Goal: Task Accomplishment & Management: Use online tool/utility

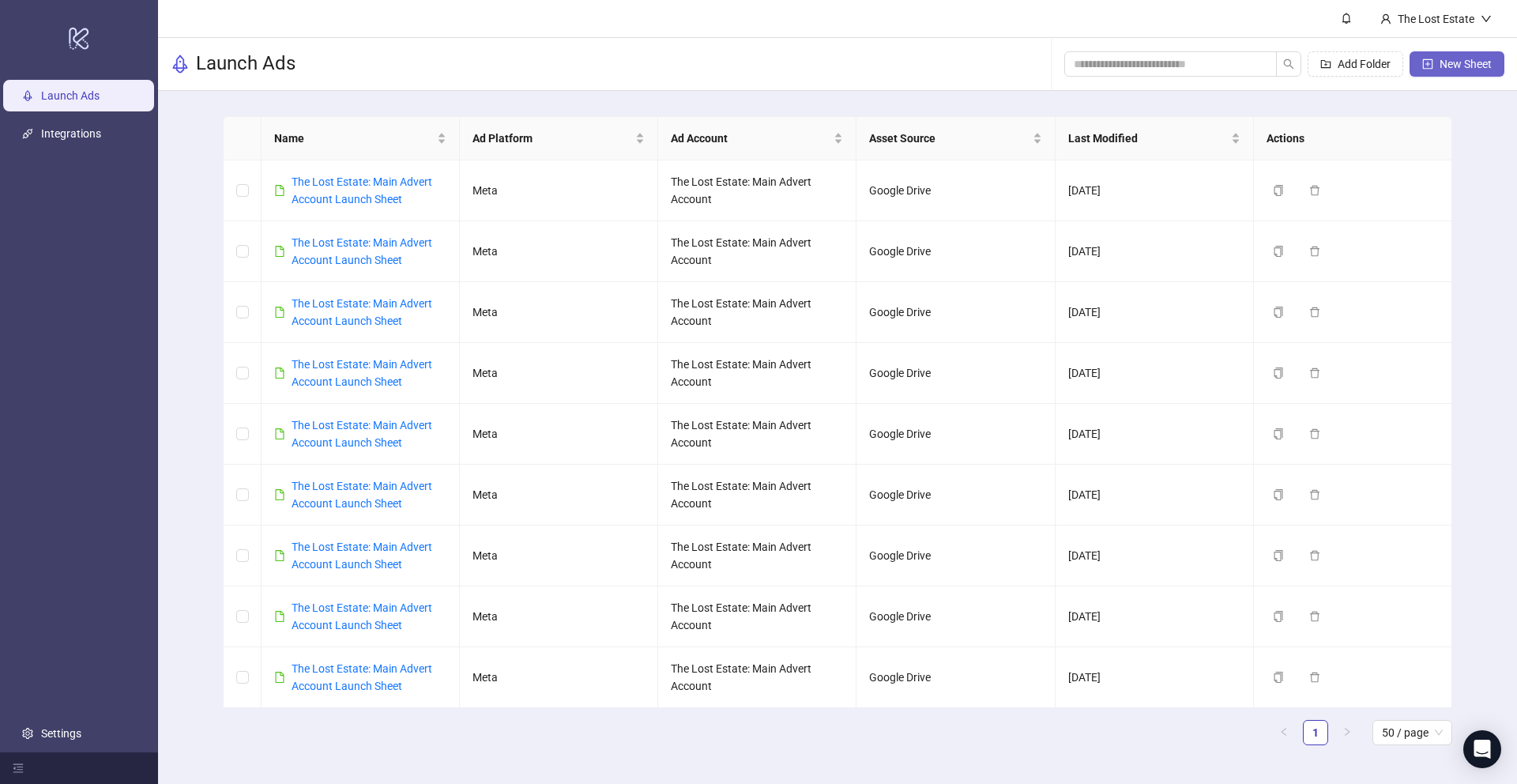
click at [633, 64] on span "New Sheet" at bounding box center [1465, 63] width 52 height 12
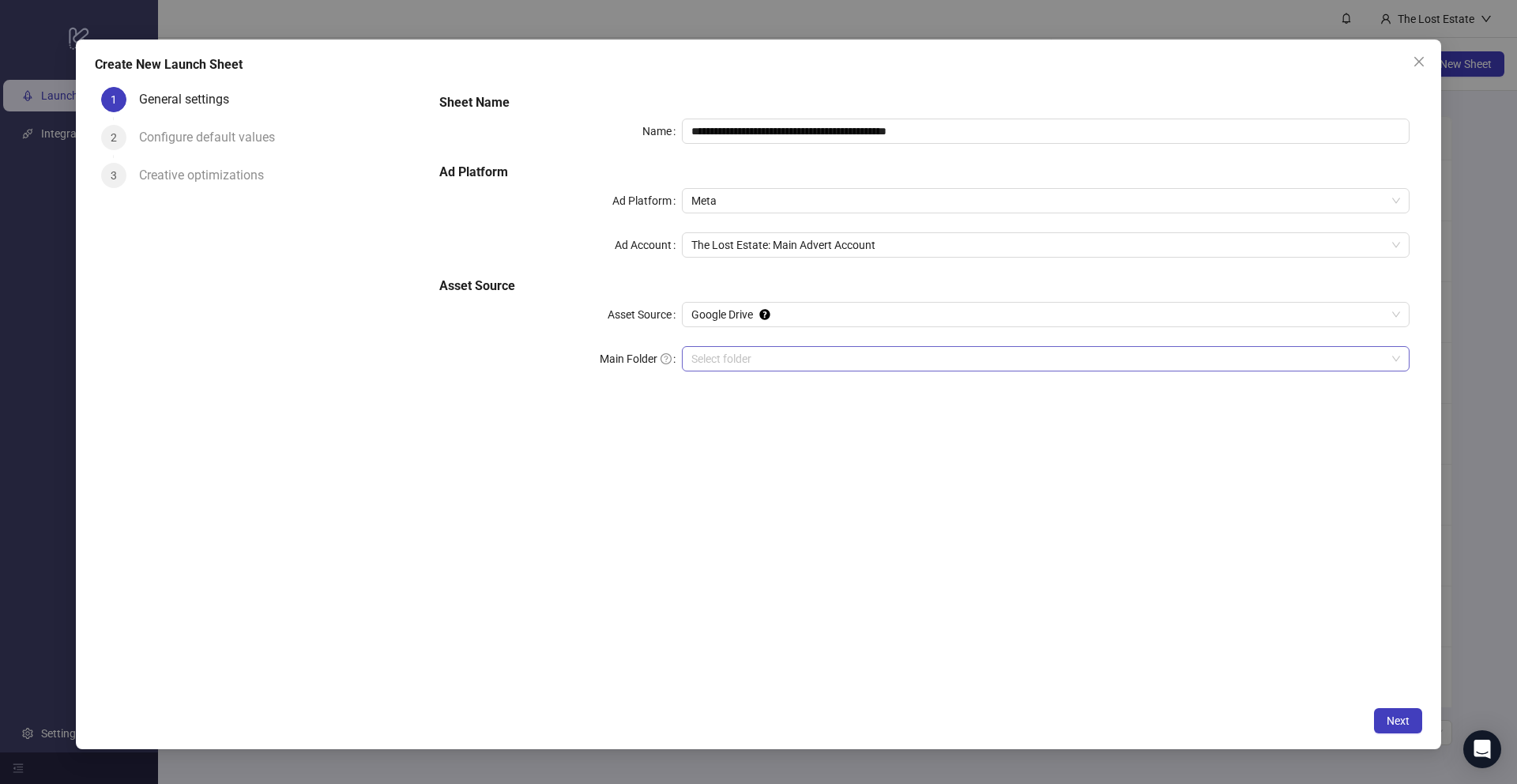
click at [633, 349] on input "Main Folder" at bounding box center [1039, 358] width 694 height 24
click at [633, 590] on span "Next" at bounding box center [1398, 720] width 23 height 12
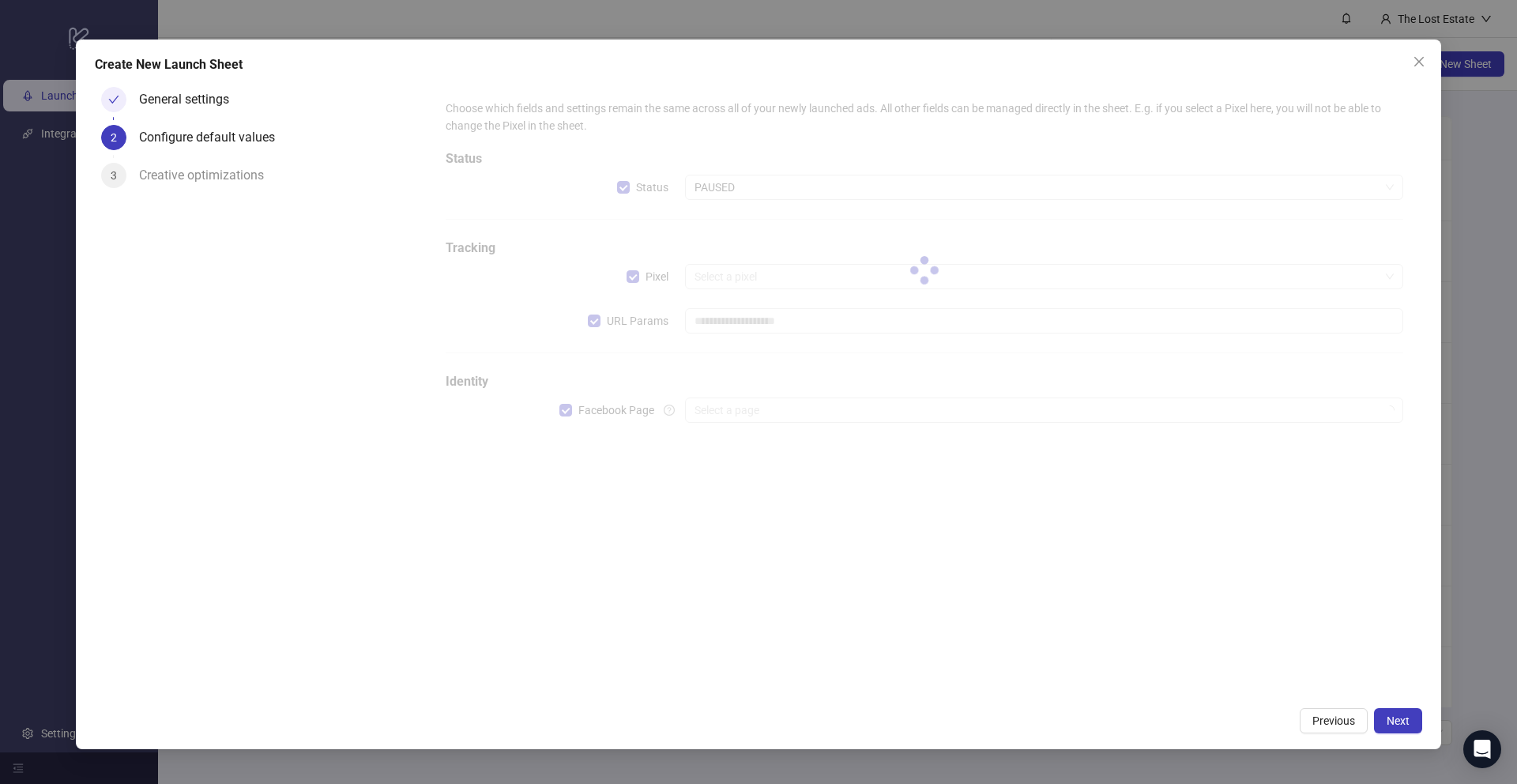
type input "**********"
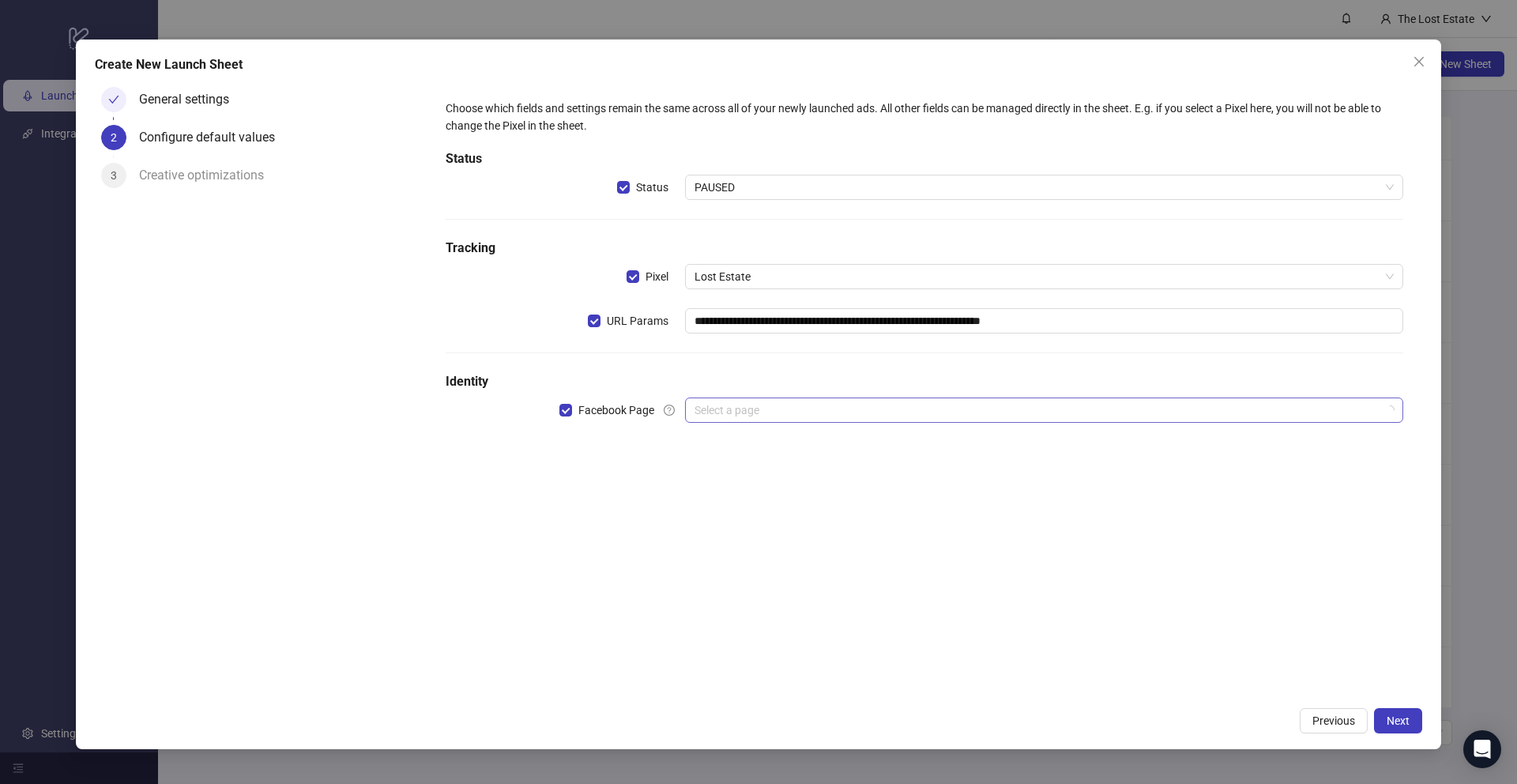
click at [633, 411] on input "search" at bounding box center [1037, 410] width 685 height 24
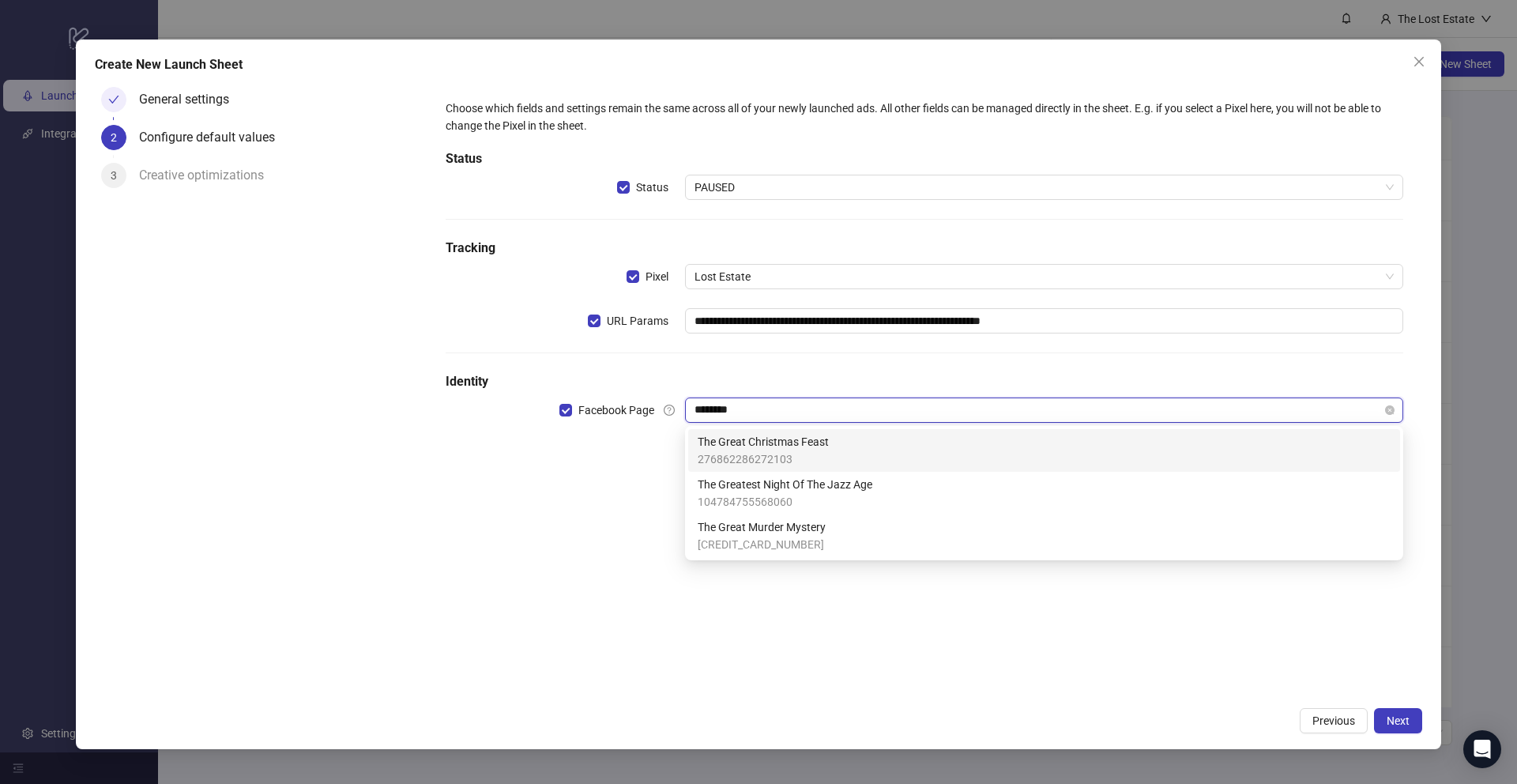
type input "*********"
click at [633, 451] on span "276862286272103" at bounding box center [763, 459] width 131 height 17
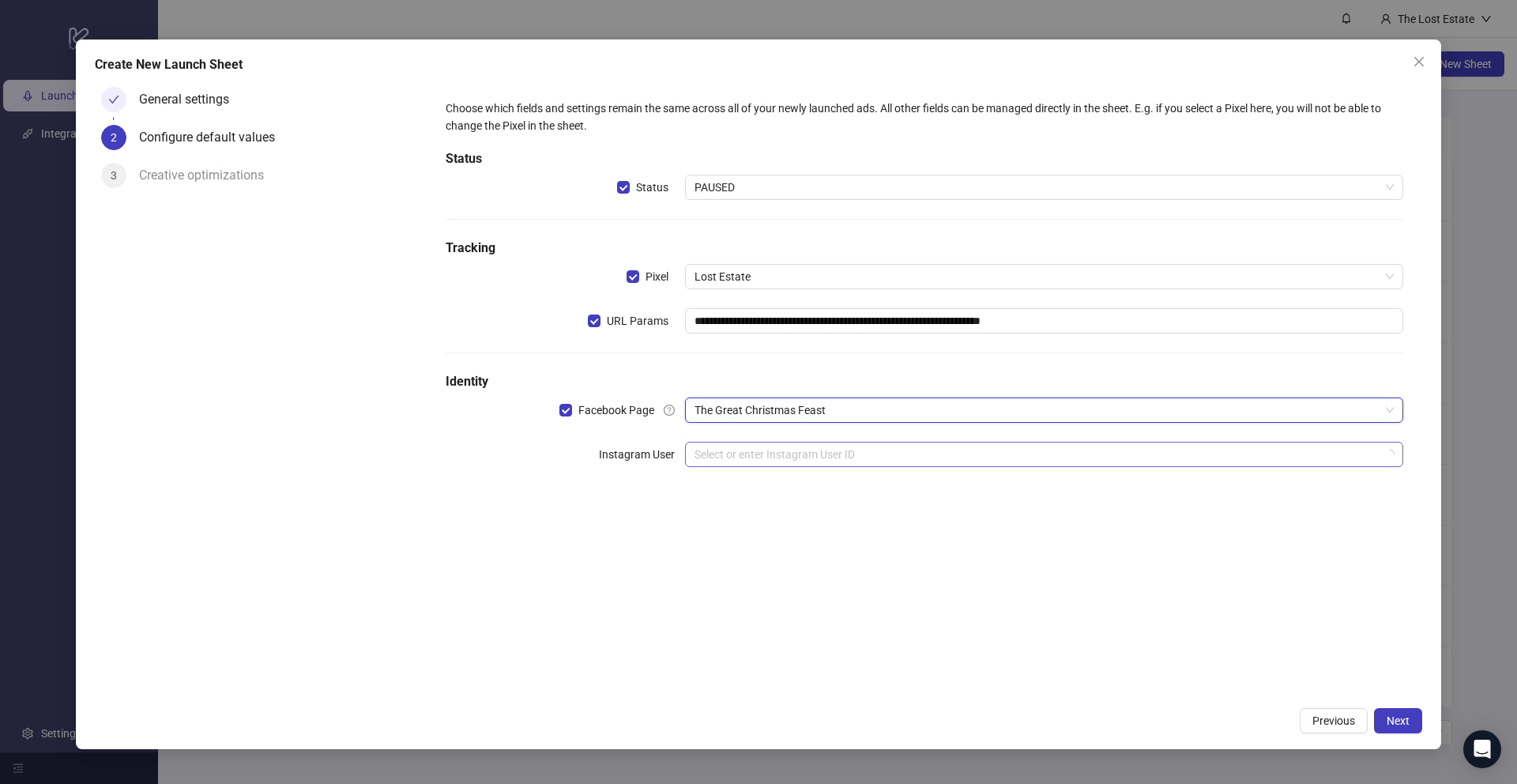
click at [633, 451] on input "search" at bounding box center [1037, 454] width 685 height 24
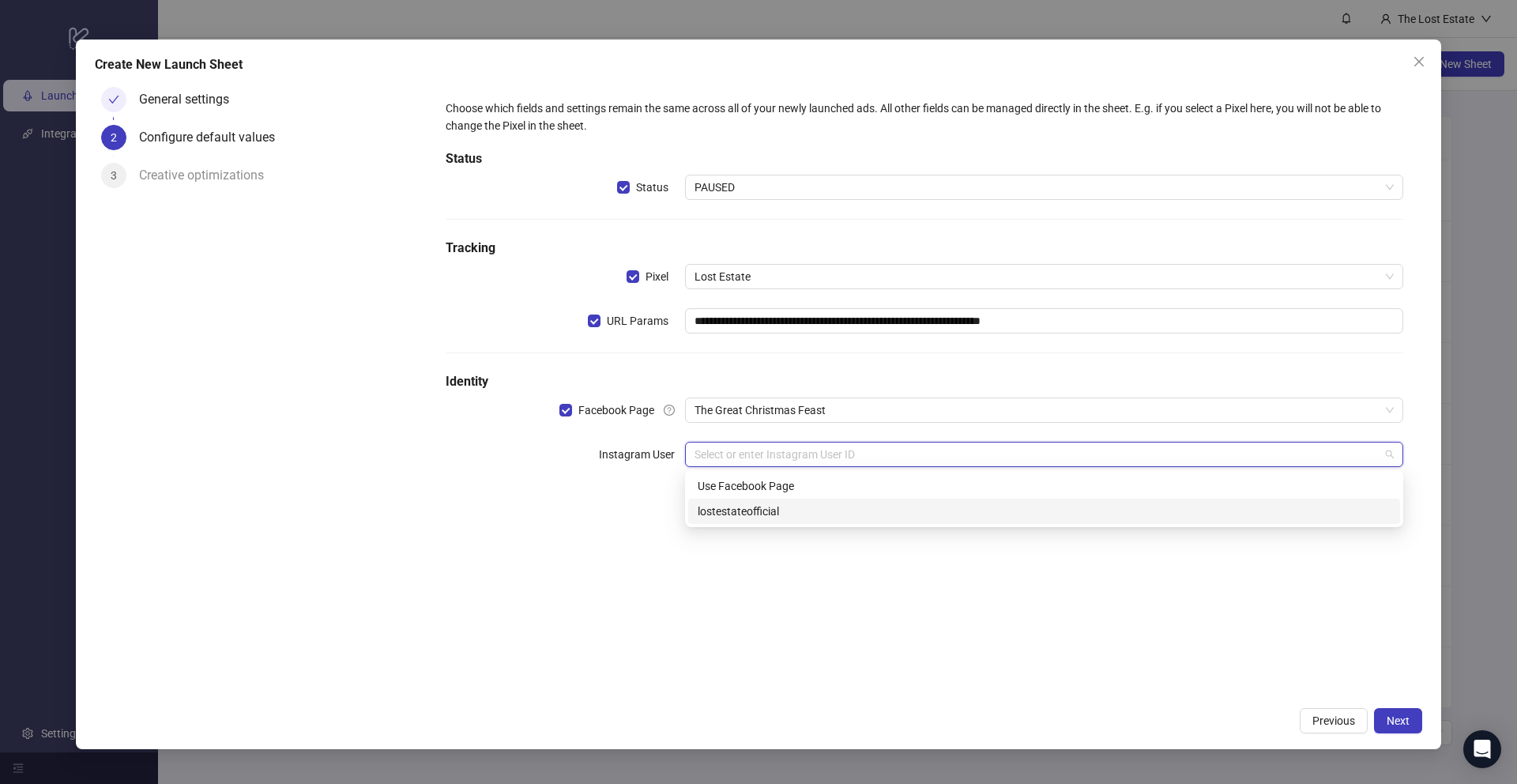
click at [633, 503] on div "lostestateofficial" at bounding box center [1043, 511] width 693 height 17
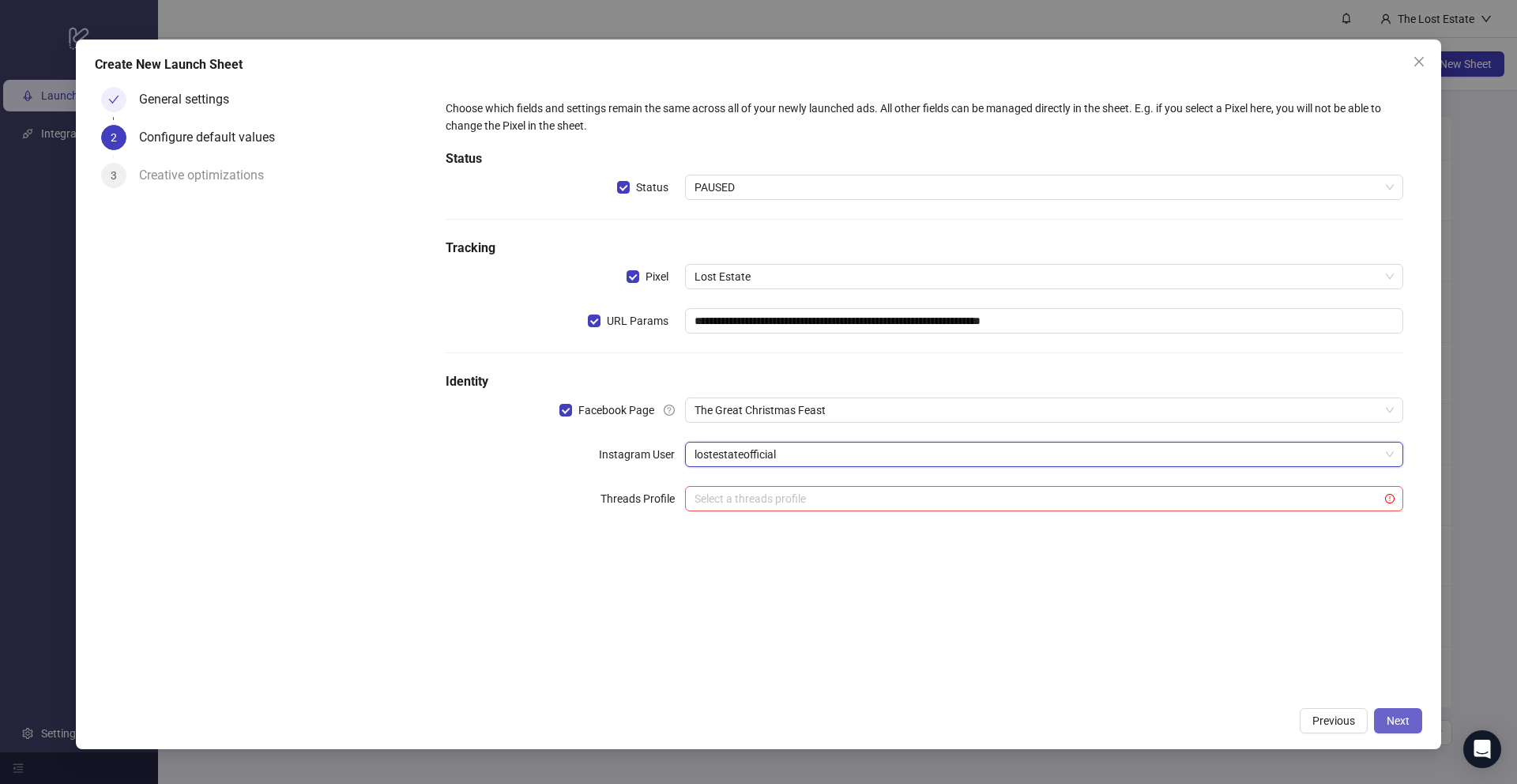
click at [633, 590] on span "Next" at bounding box center [1398, 720] width 23 height 12
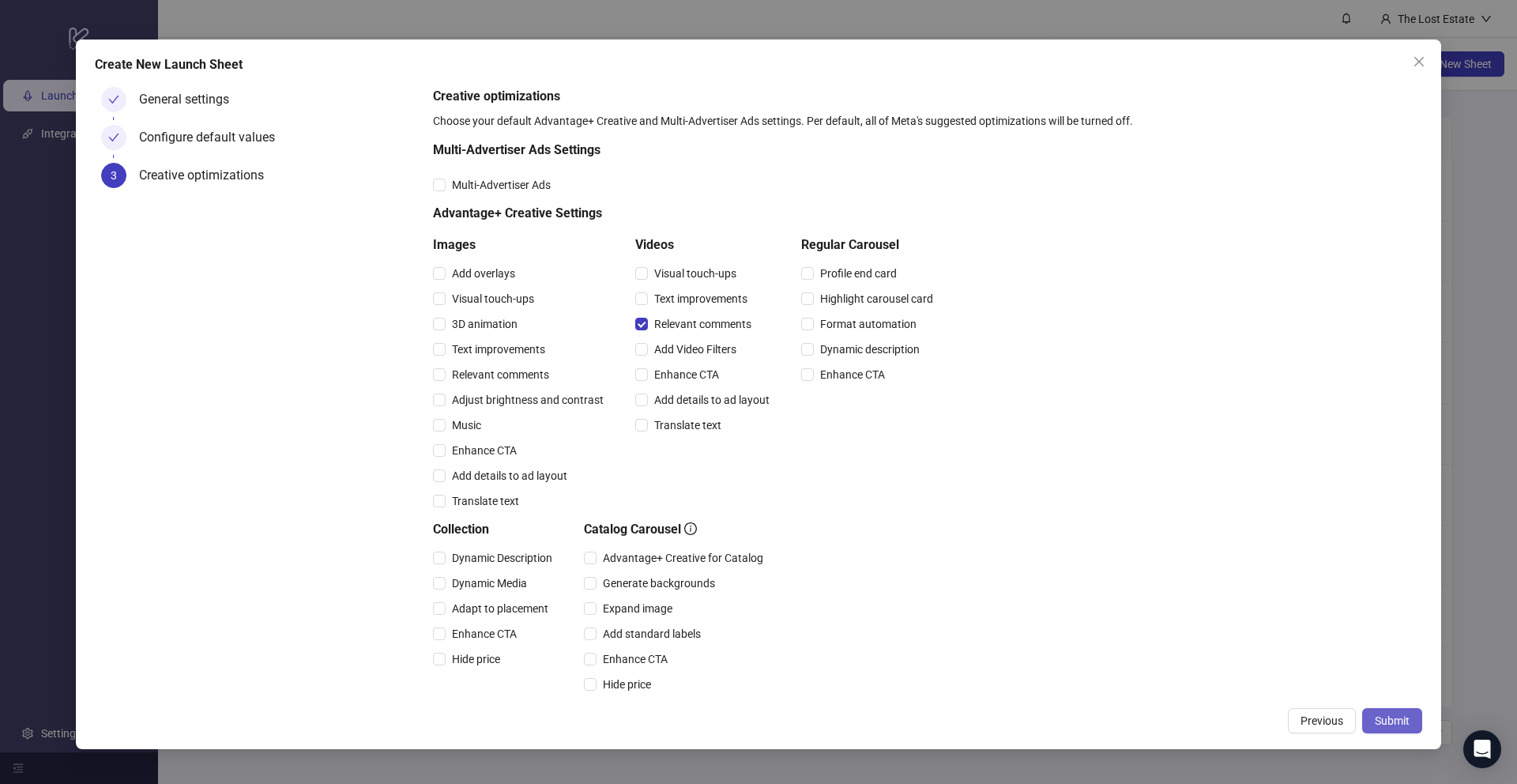
click at [633, 590] on span "Submit" at bounding box center [1393, 720] width 35 height 12
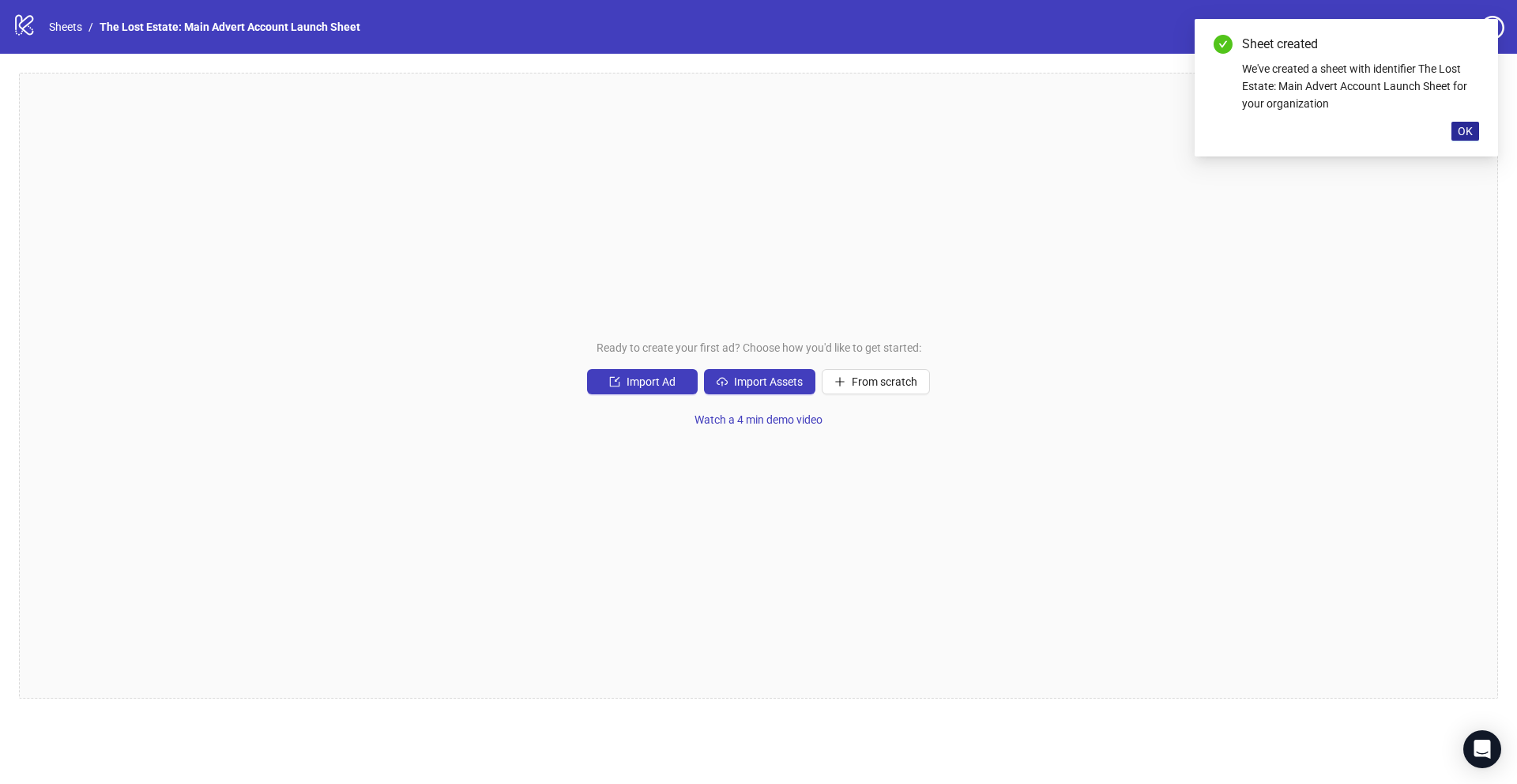
click at [633, 132] on span "OK" at bounding box center [1465, 131] width 15 height 12
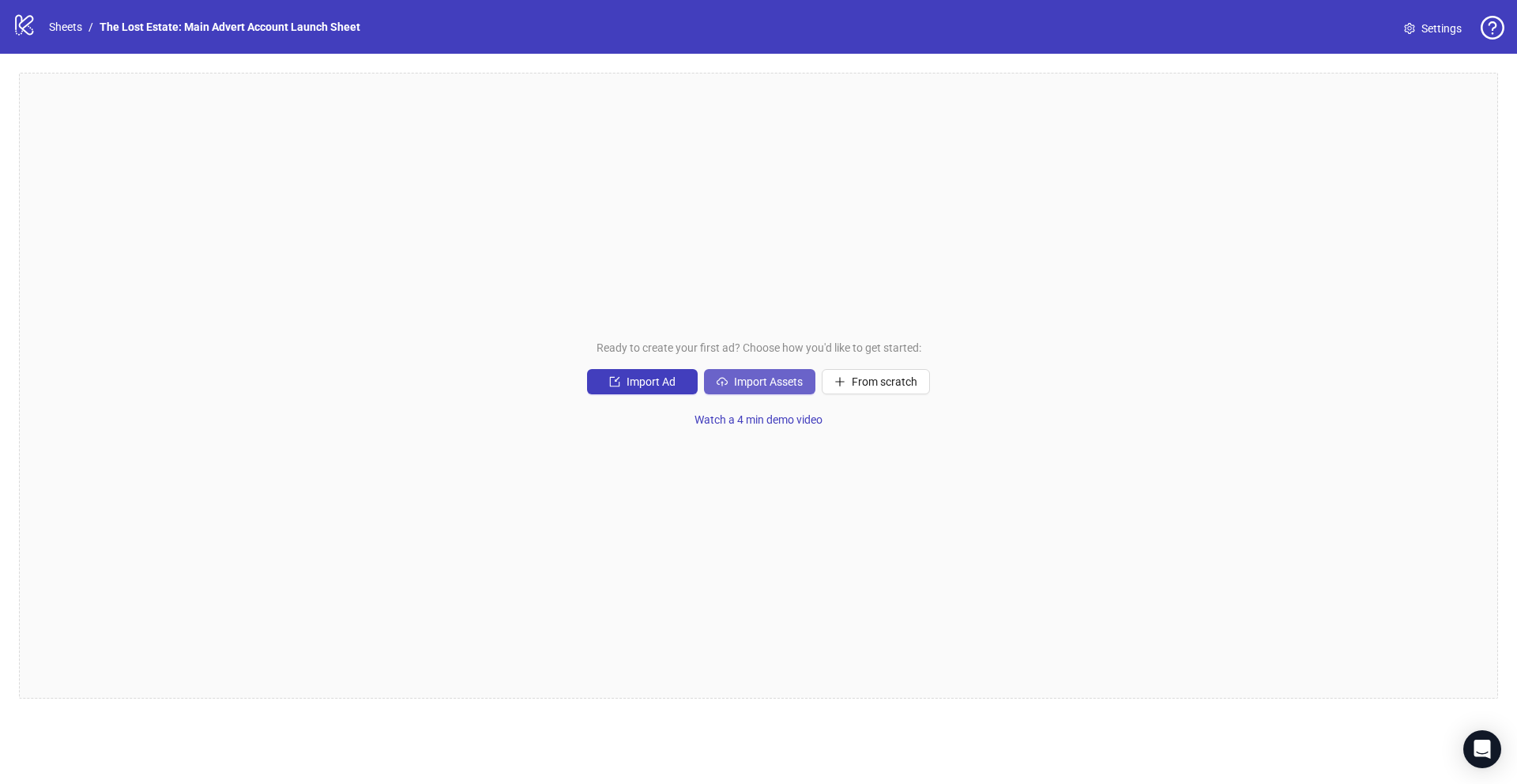
click at [633, 381] on span "Import Assets" at bounding box center [768, 381] width 68 height 12
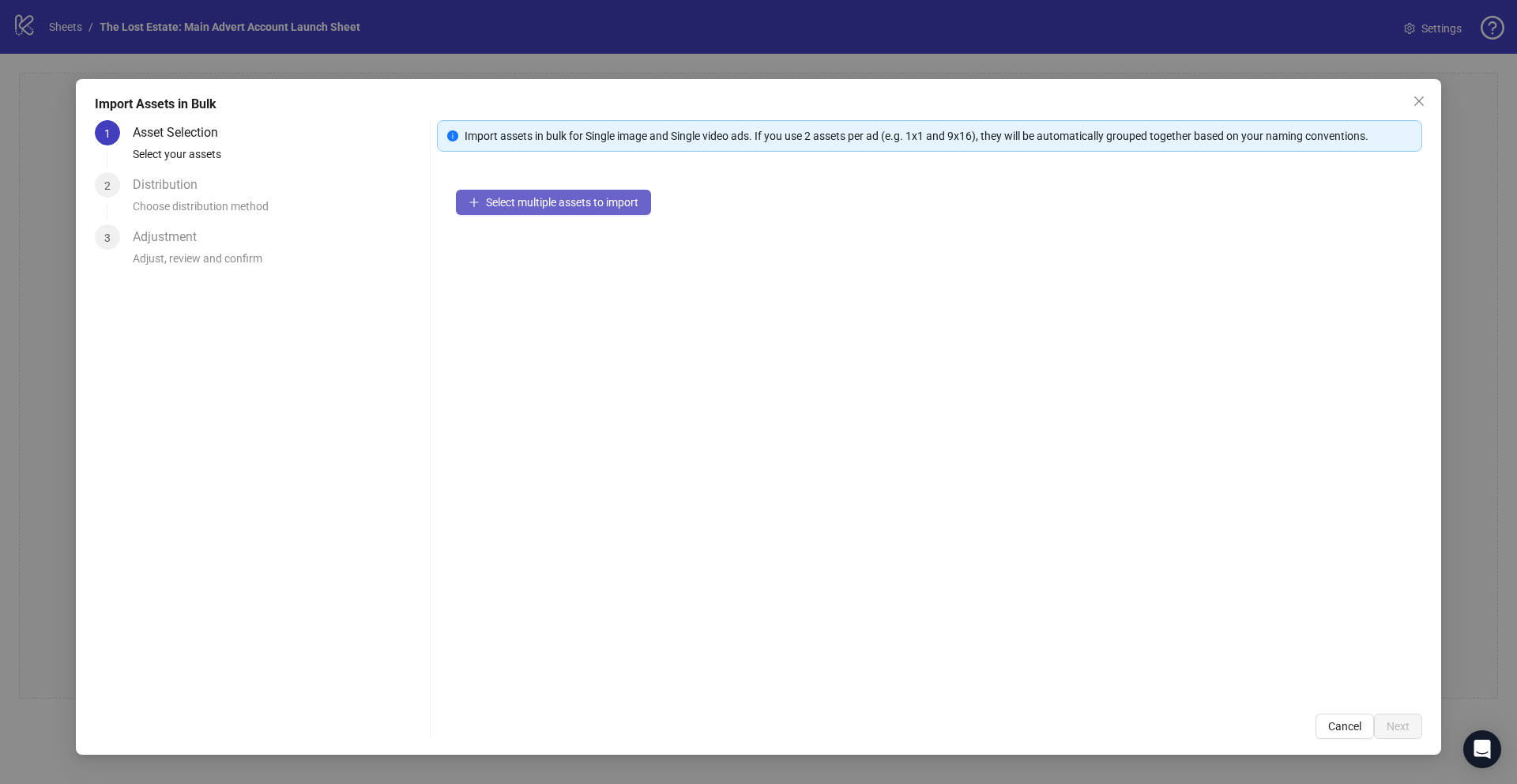
click at [531, 206] on span "Select multiple assets to import" at bounding box center [562, 202] width 152 height 12
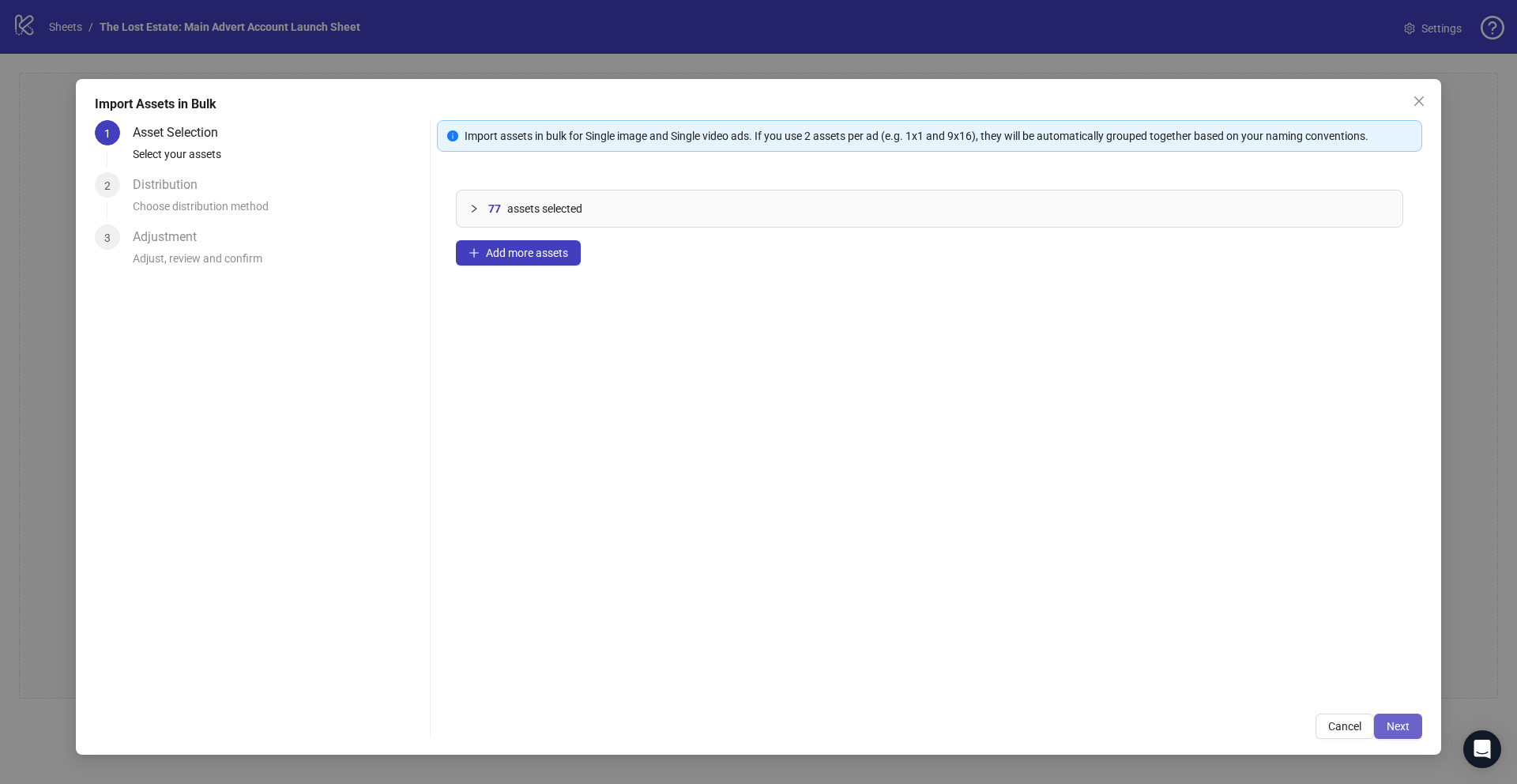
click at [633, 590] on span "Next" at bounding box center [1398, 726] width 23 height 12
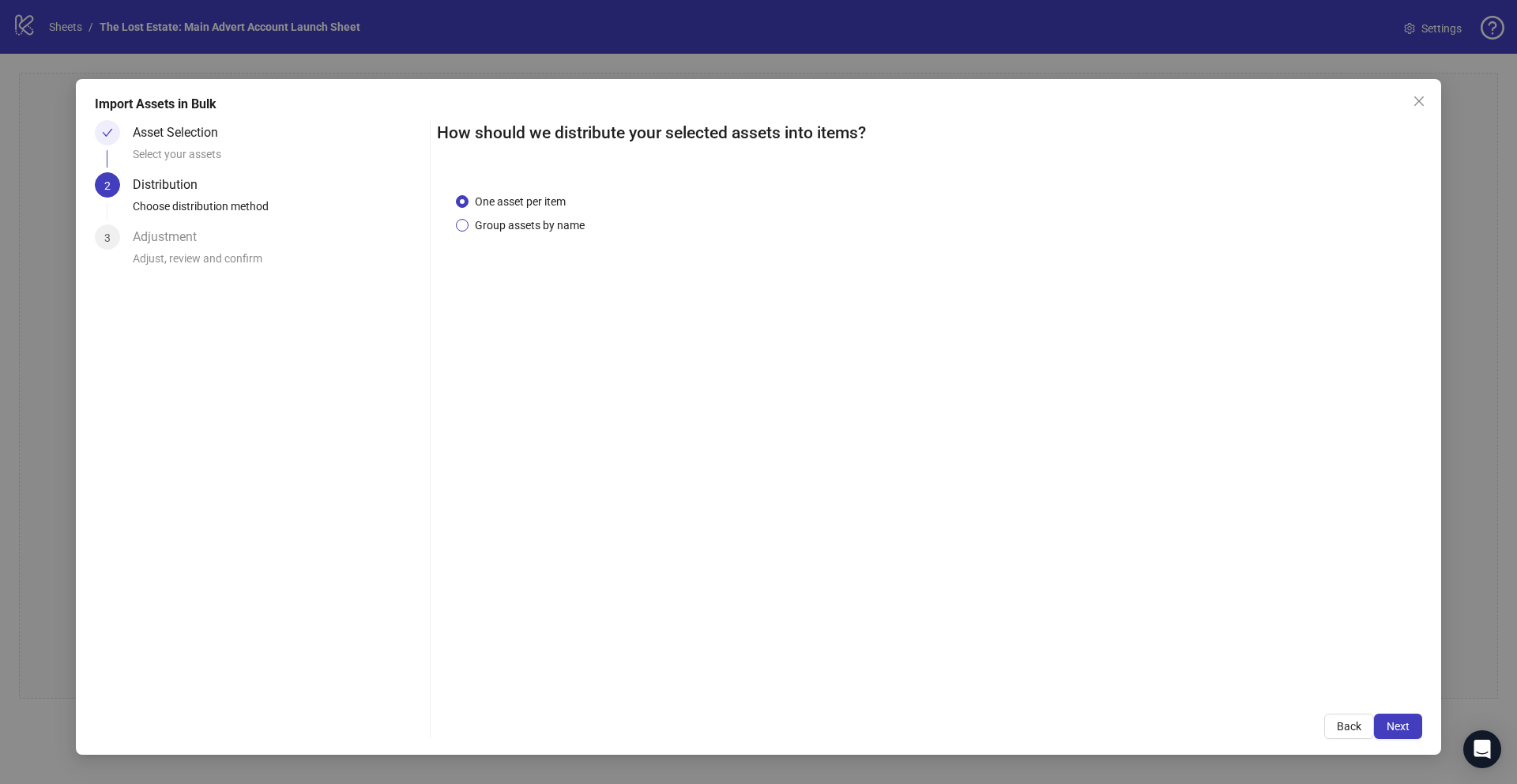
click at [516, 223] on span "Group assets by name" at bounding box center [530, 225] width 123 height 17
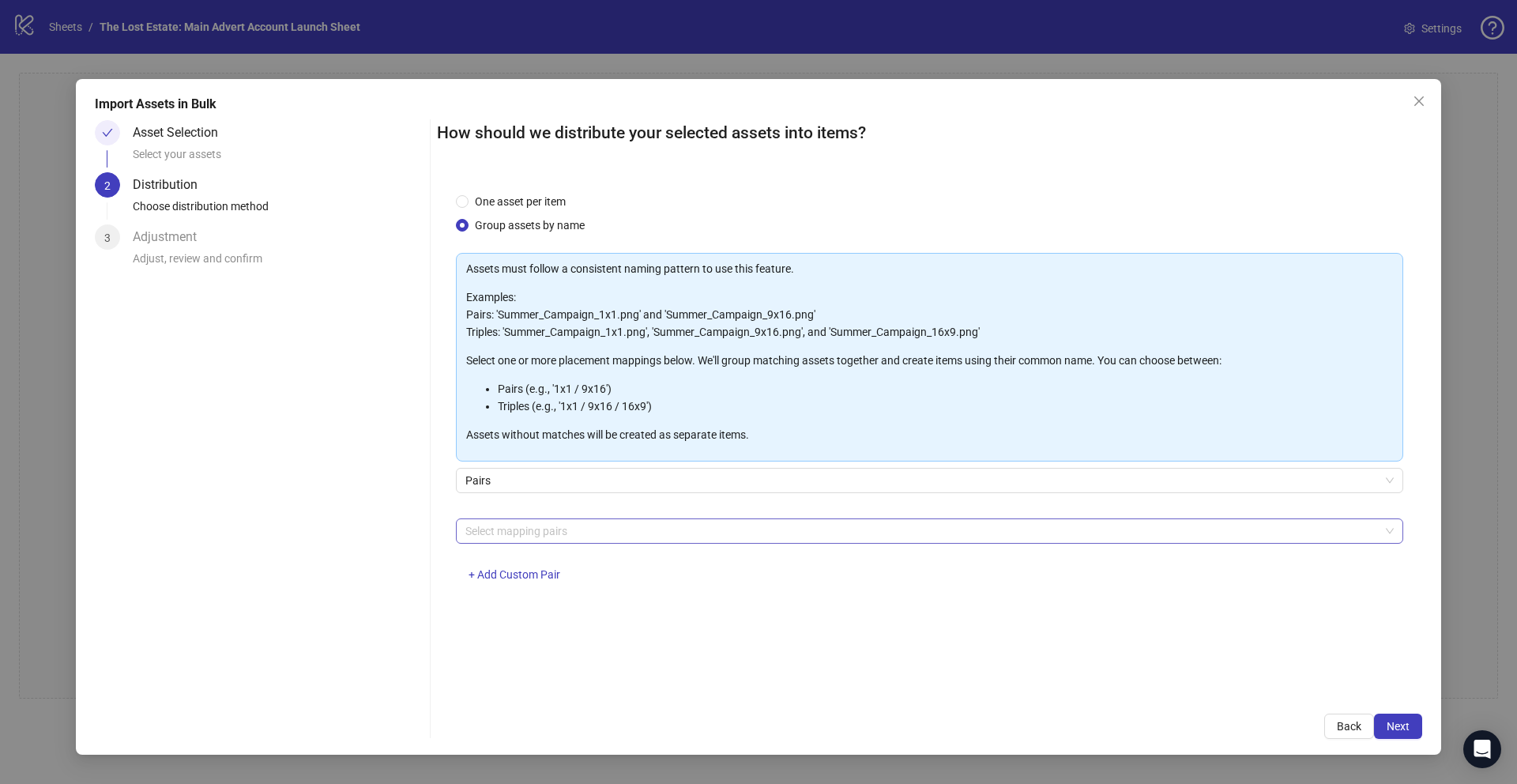
click at [564, 525] on div at bounding box center [921, 530] width 925 height 22
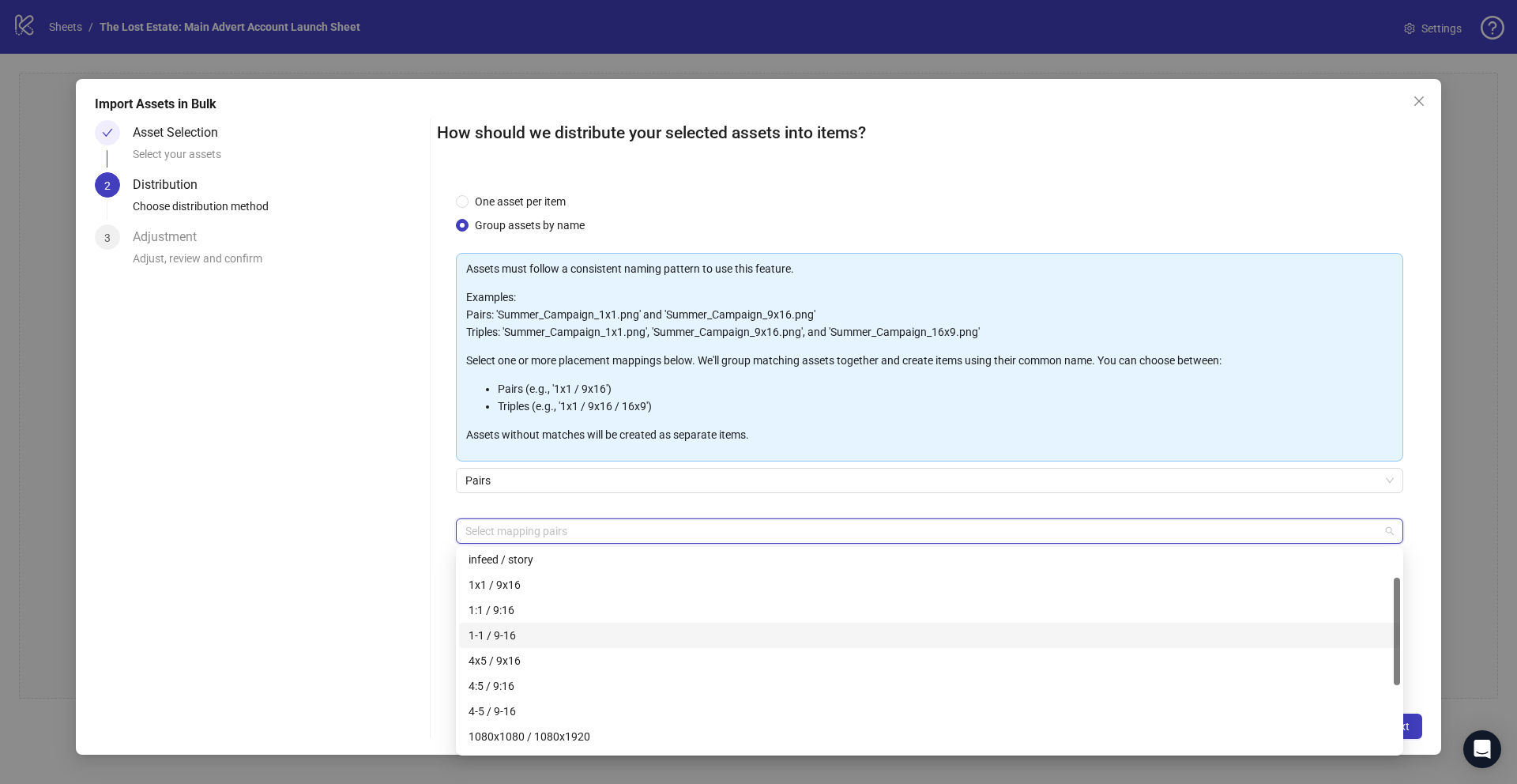
scroll to position [56, 0]
click at [499, 590] on div "4x5 / 9x16" at bounding box center [930, 658] width 922 height 17
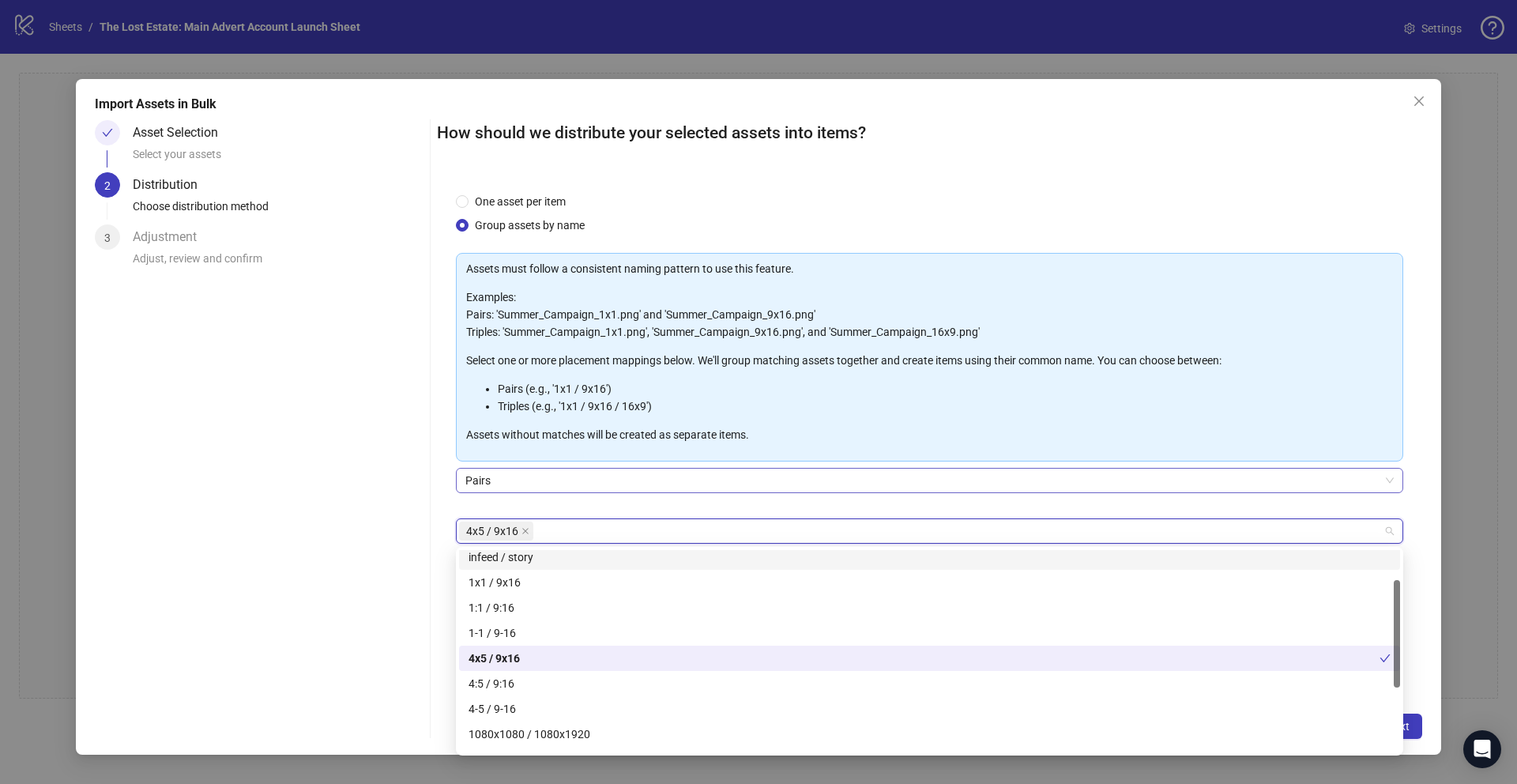
click at [633, 492] on span "Pairs" at bounding box center [929, 480] width 928 height 24
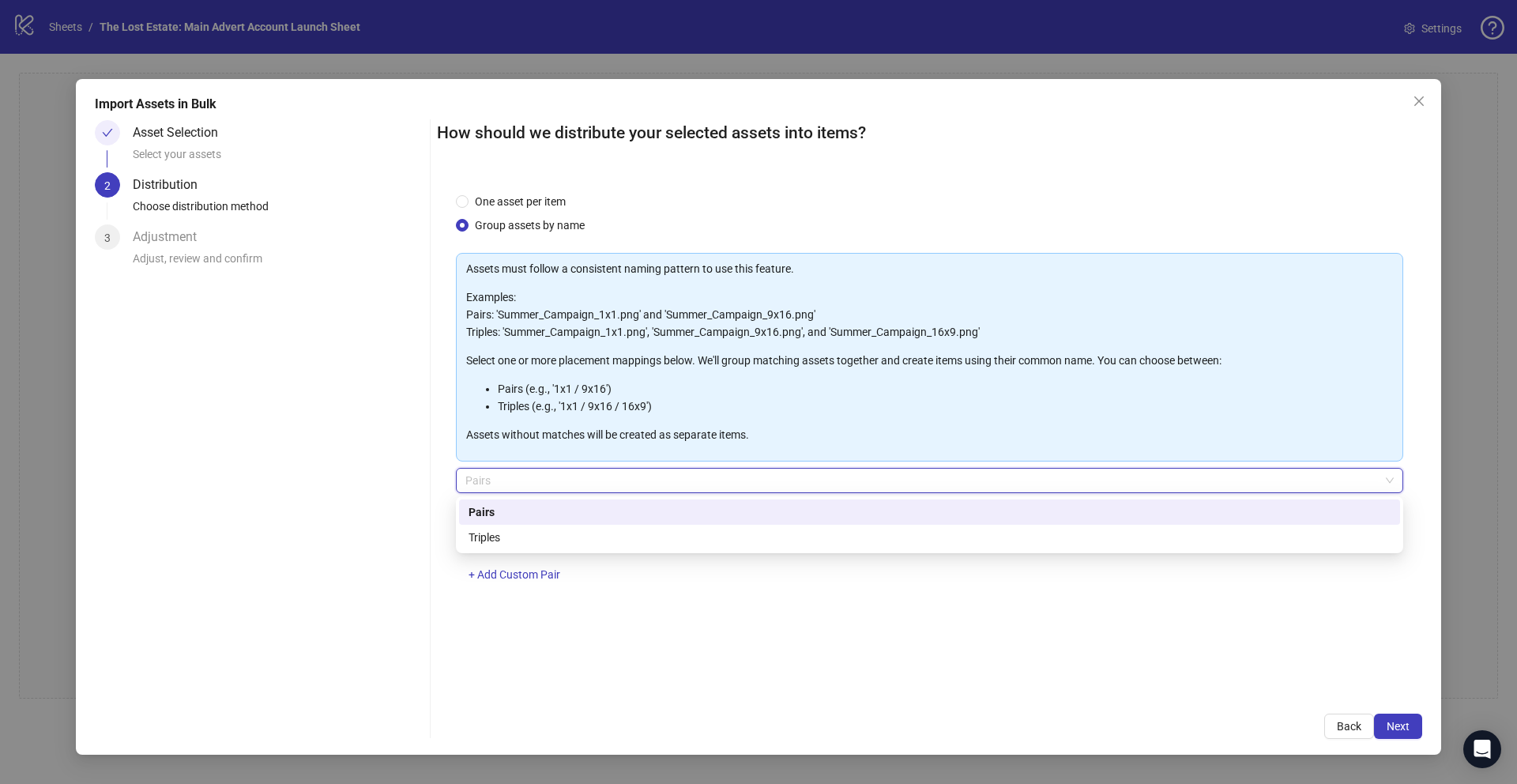
click at [633, 508] on div "Pairs" at bounding box center [930, 511] width 922 height 17
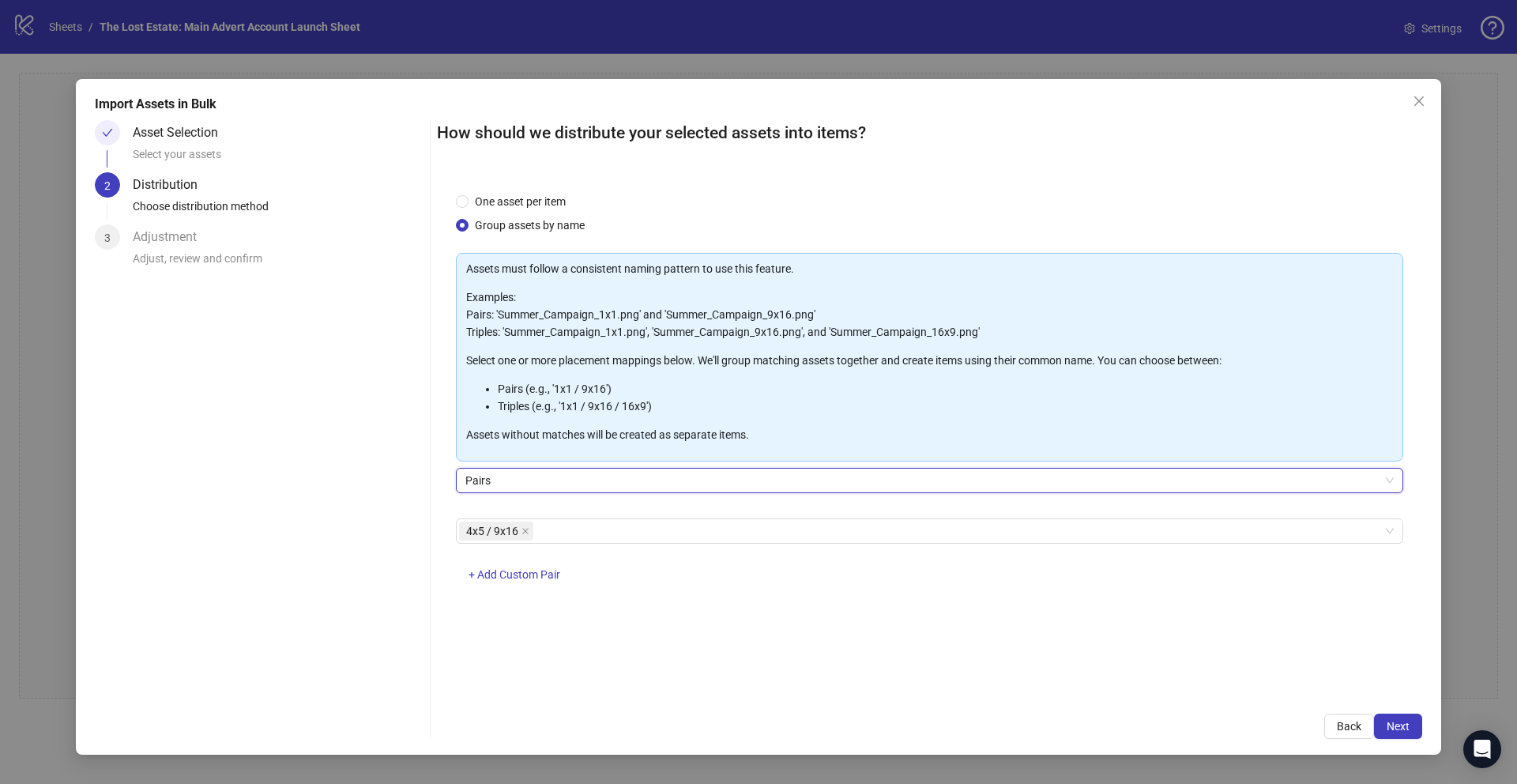
click at [633, 474] on span "Pairs" at bounding box center [929, 480] width 928 height 24
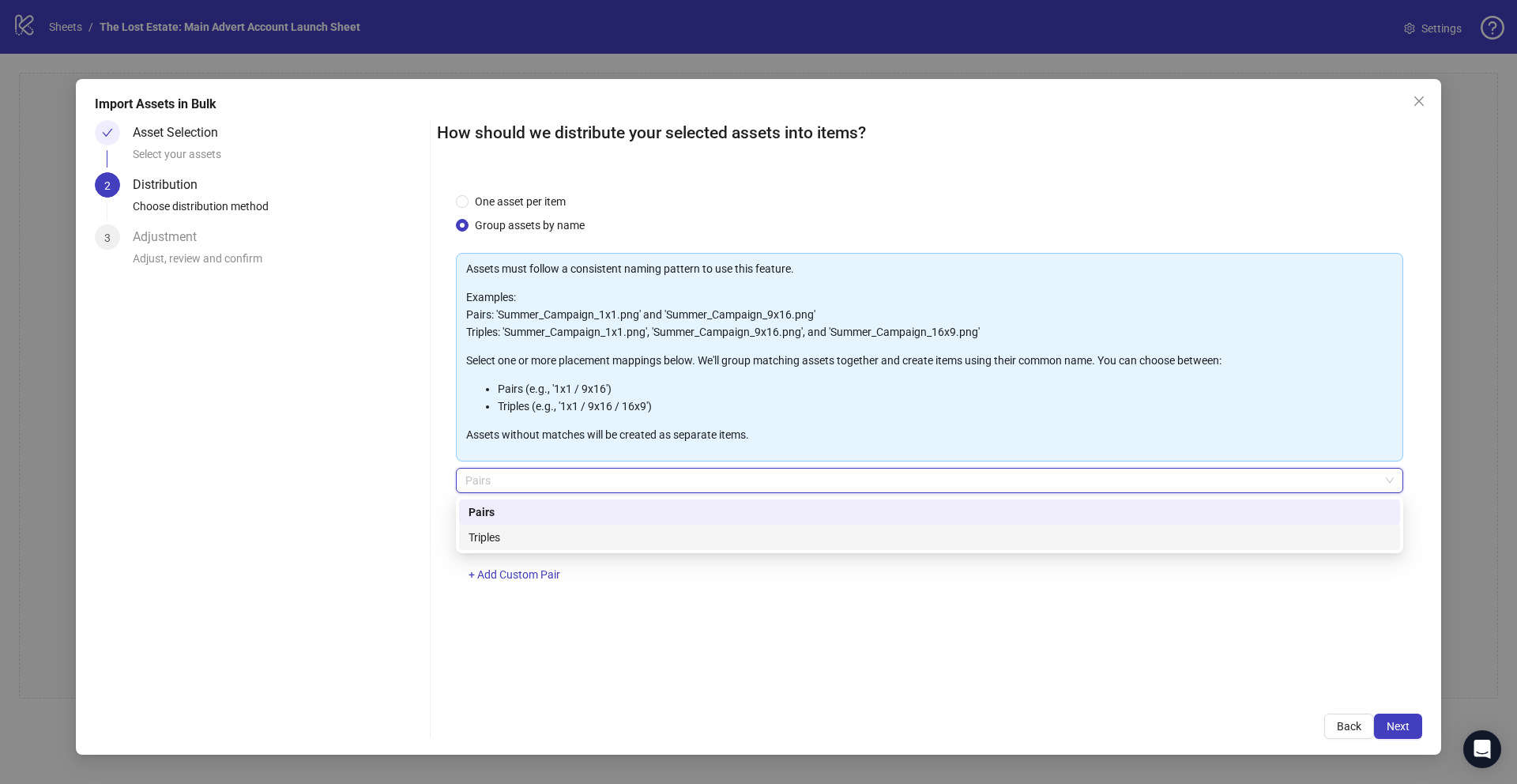
click at [633, 590] on div "One asset per item Group assets by name Assets must follow a consistent naming …" at bounding box center [930, 434] width 985 height 520
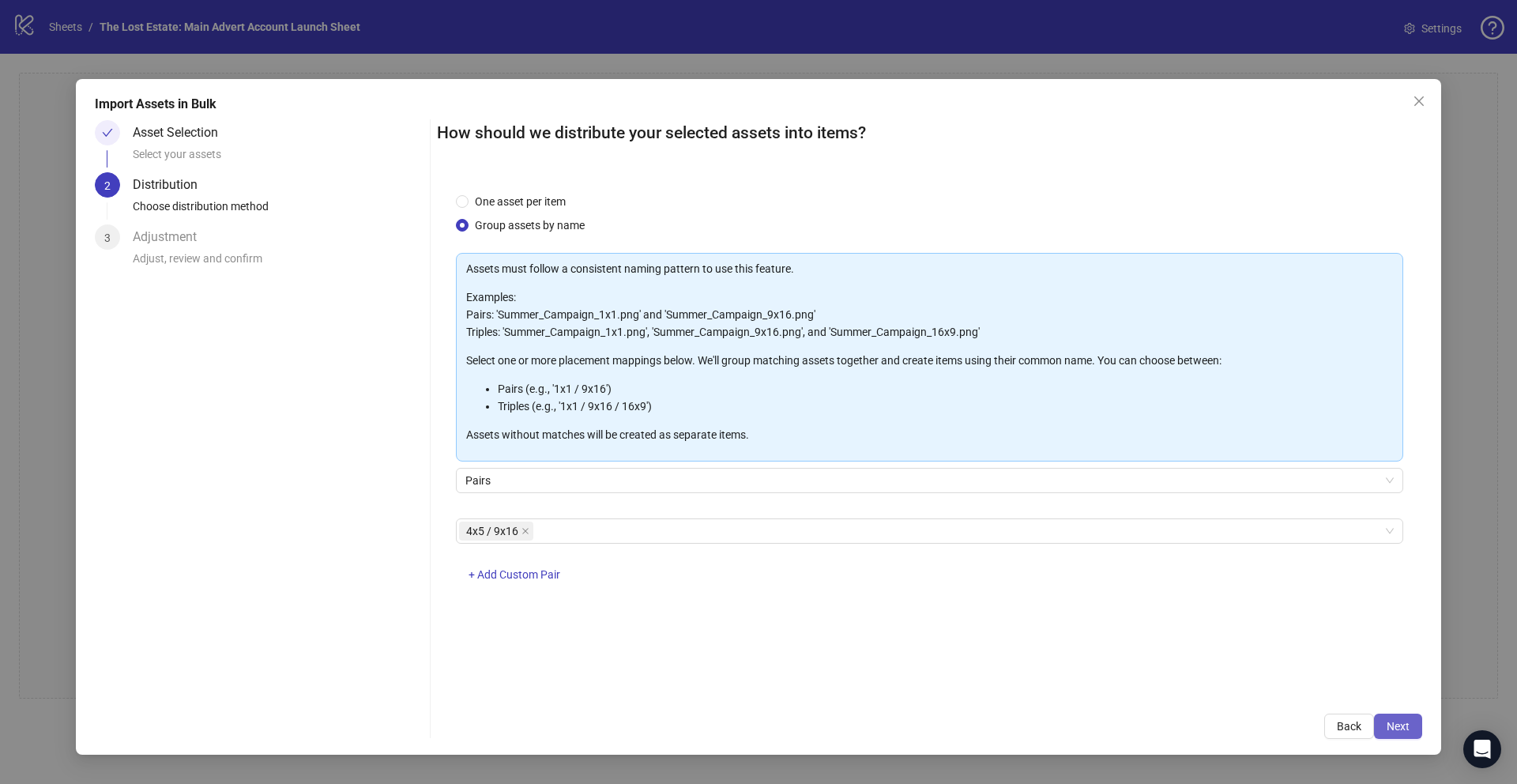
click at [633, 590] on span "Next" at bounding box center [1398, 726] width 23 height 12
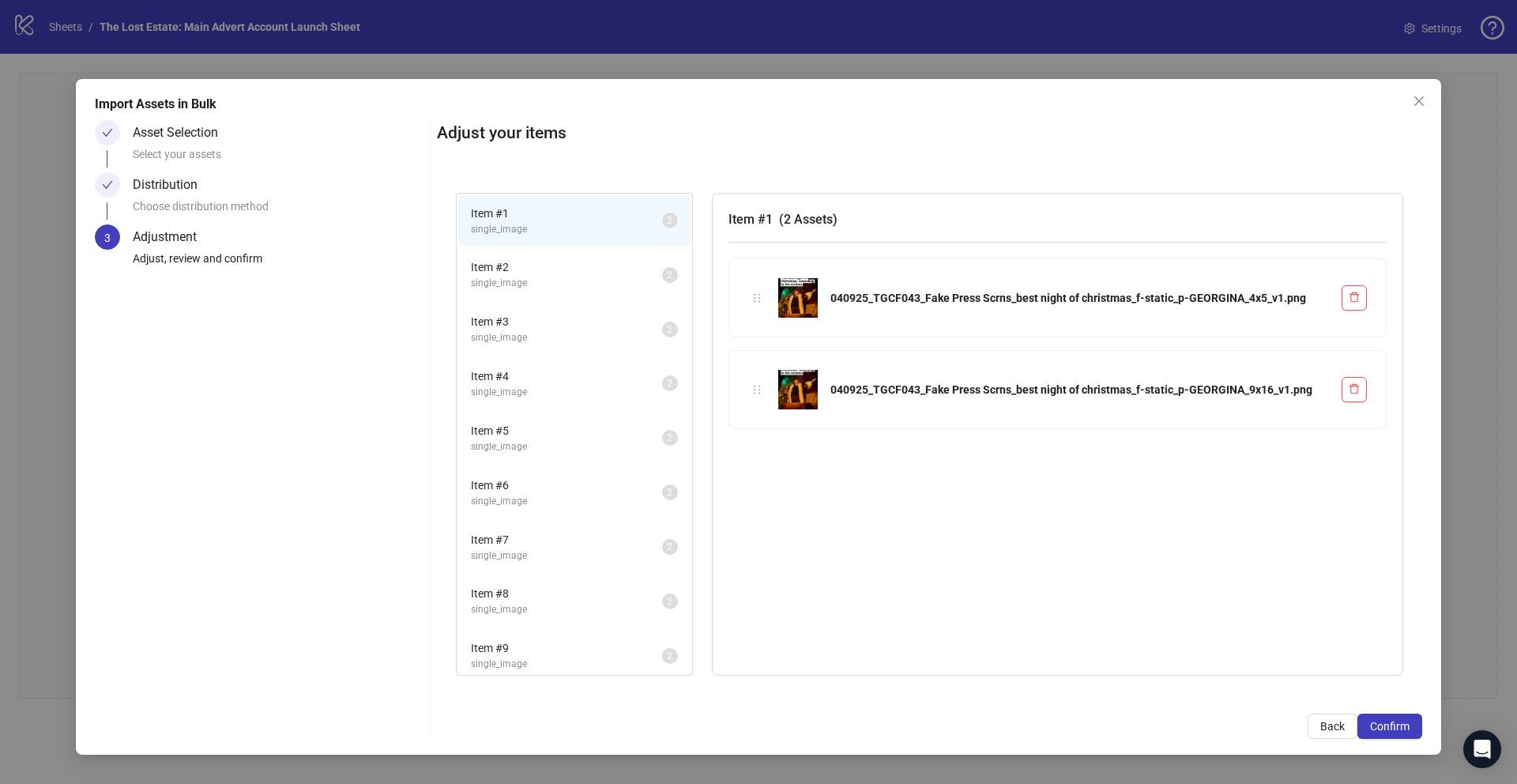
click at [560, 272] on span "Item # 2" at bounding box center [567, 267] width 191 height 17
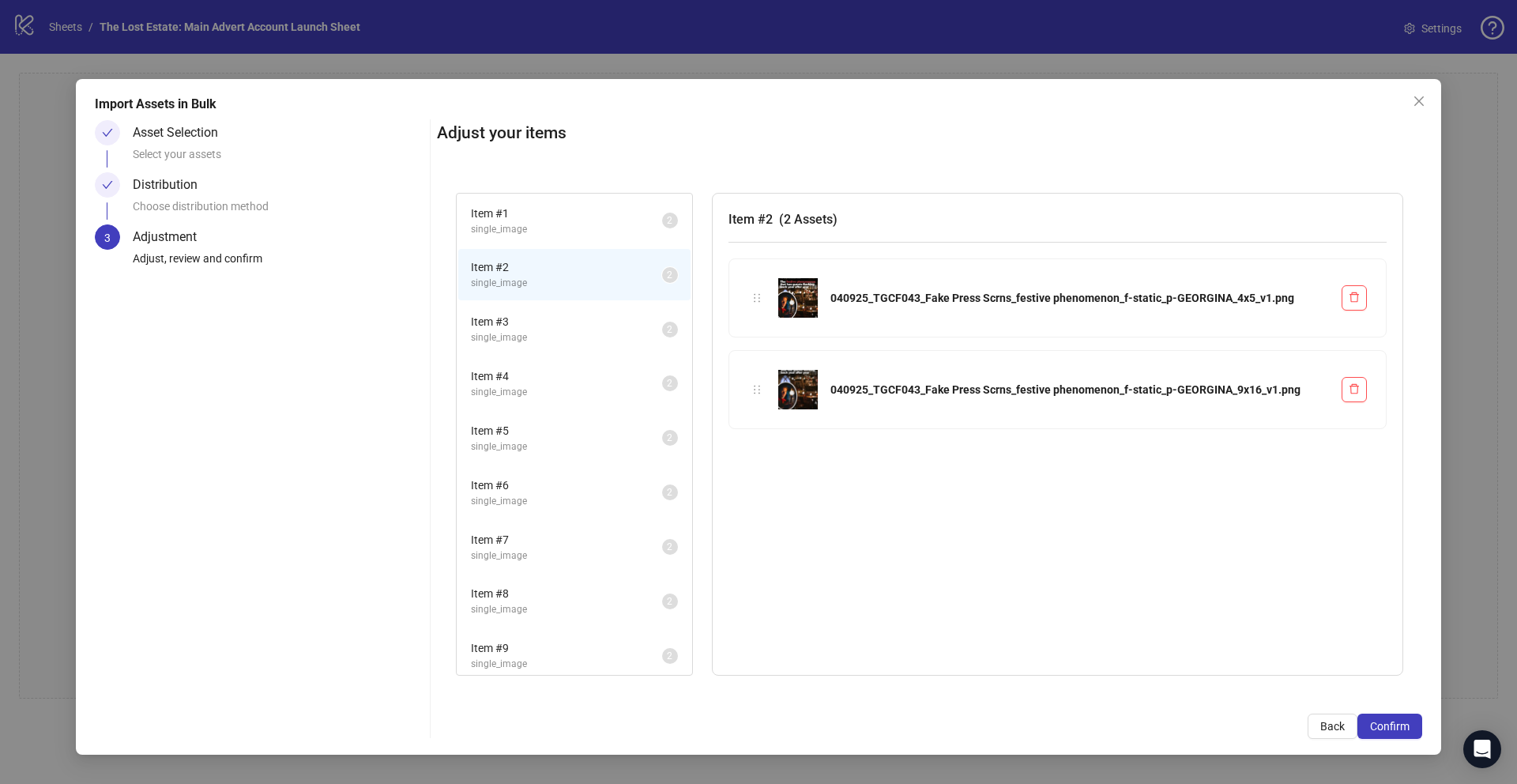
click at [562, 320] on span "Item # 3" at bounding box center [567, 321] width 191 height 17
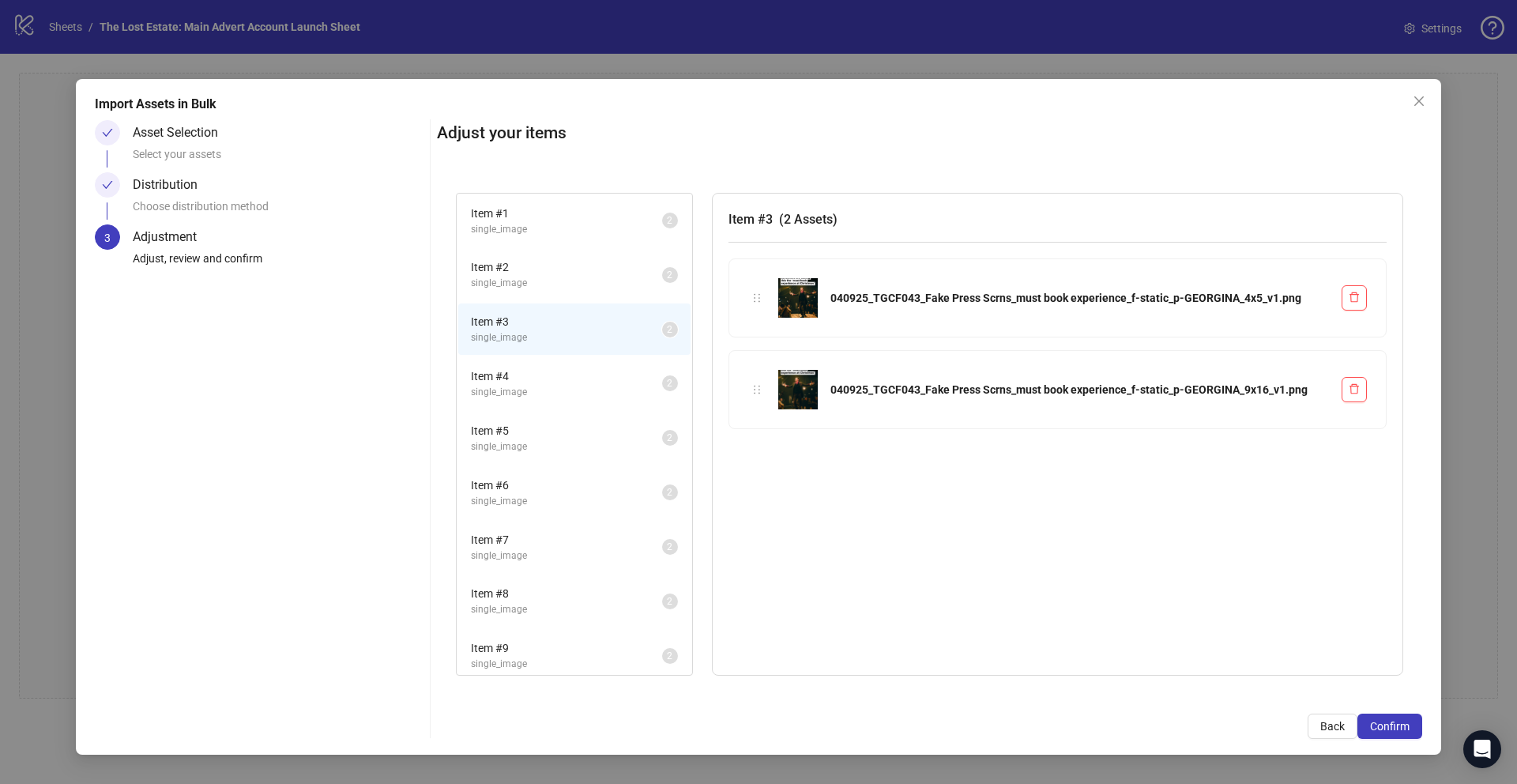
click at [566, 371] on span "Item # 4" at bounding box center [567, 376] width 191 height 17
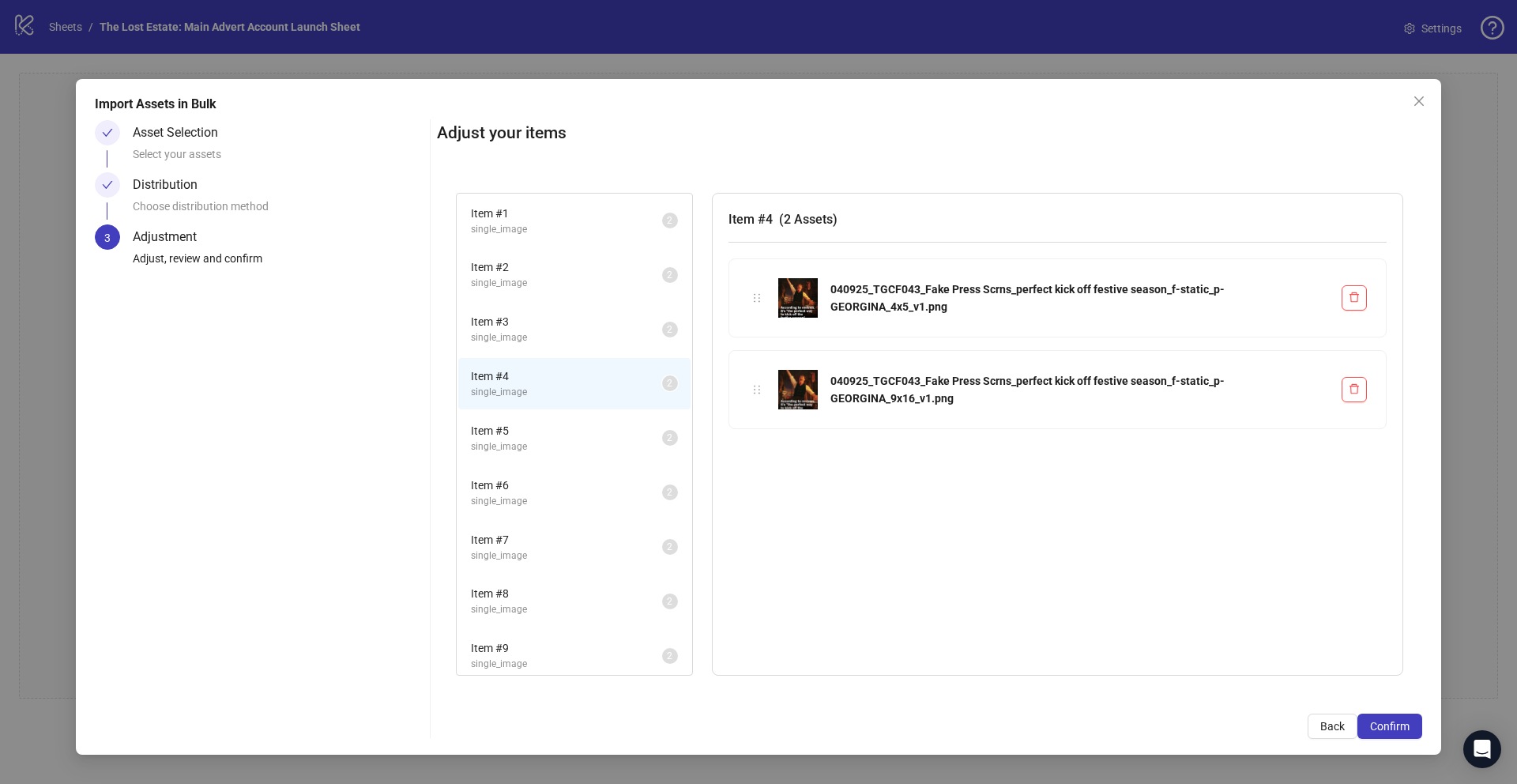
click at [566, 420] on li "Item # 5 single_image 2" at bounding box center [575, 438] width 232 height 51
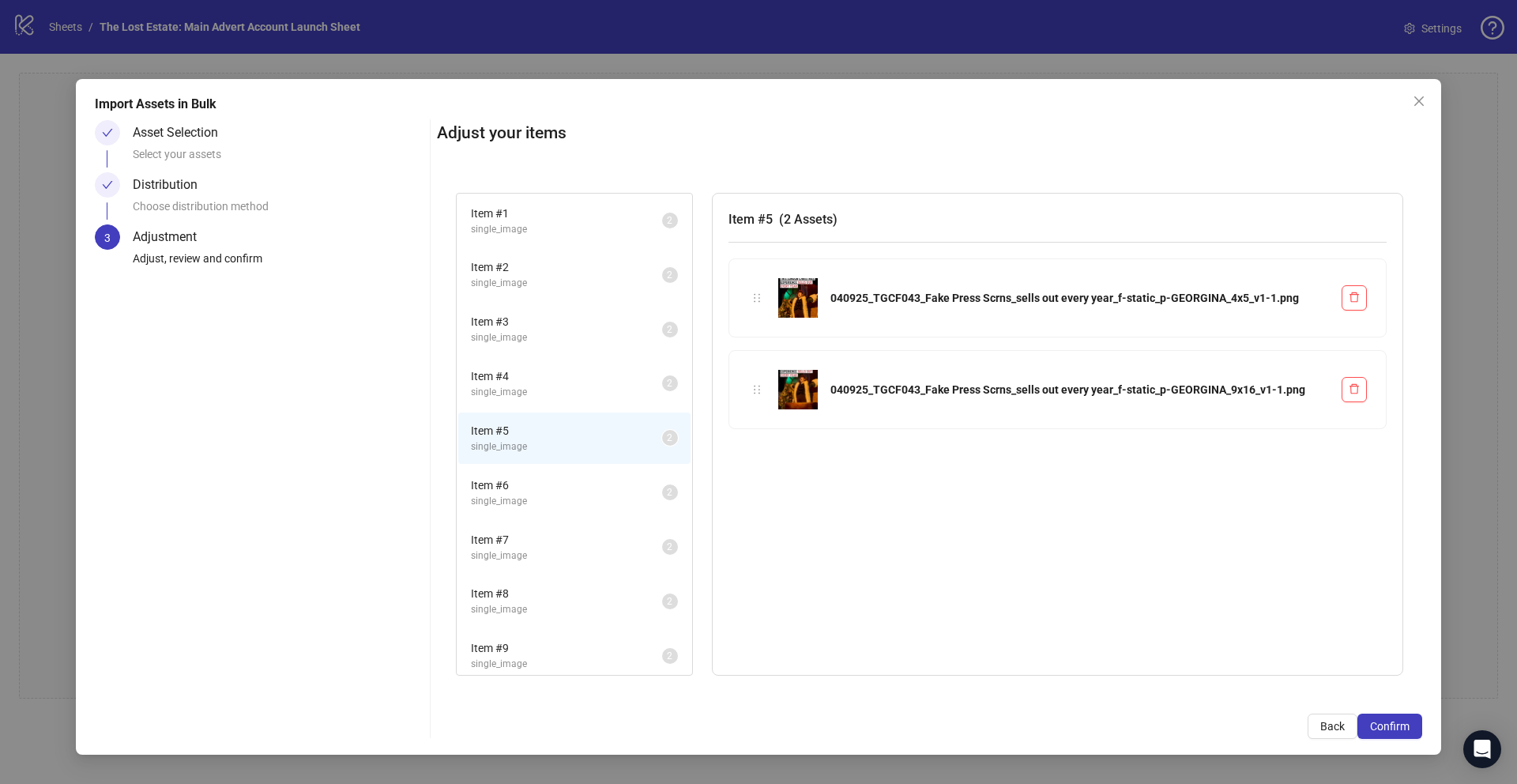
click at [558, 491] on span "Item # 6" at bounding box center [567, 485] width 191 height 17
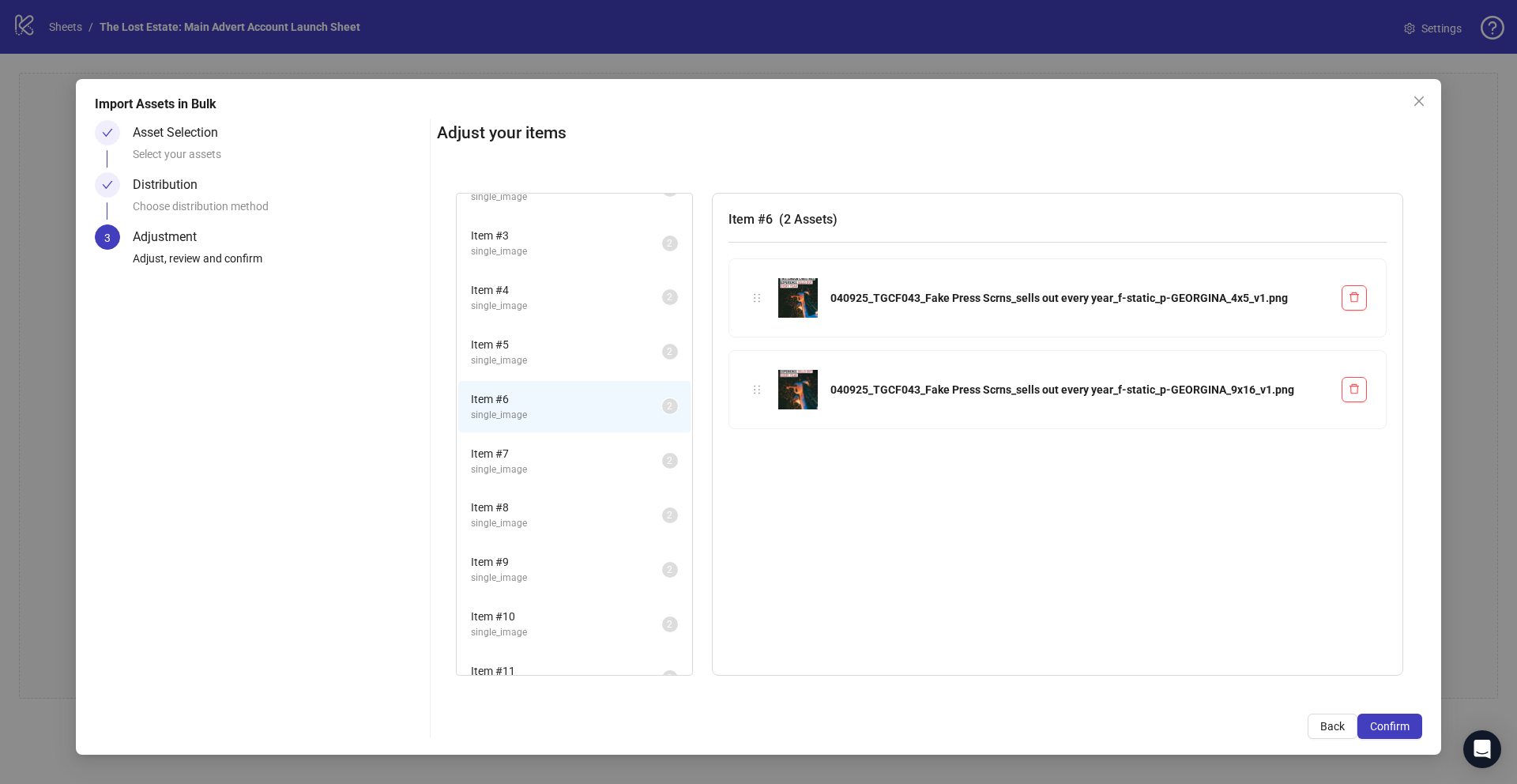
scroll to position [91, 0]
click at [543, 446] on span "Item # 7" at bounding box center [567, 448] width 191 height 17
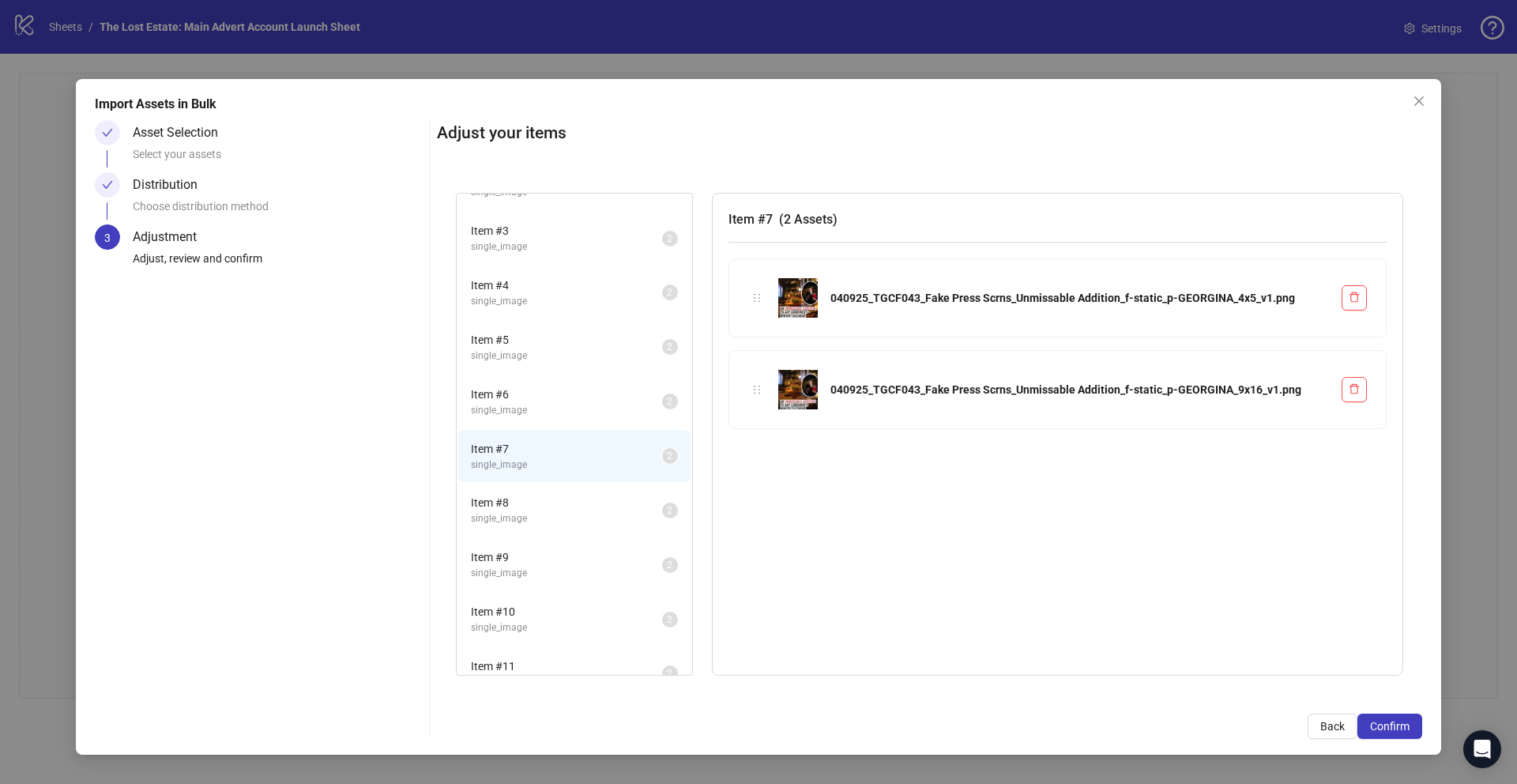
click at [543, 507] on span "Item # 8" at bounding box center [567, 502] width 191 height 17
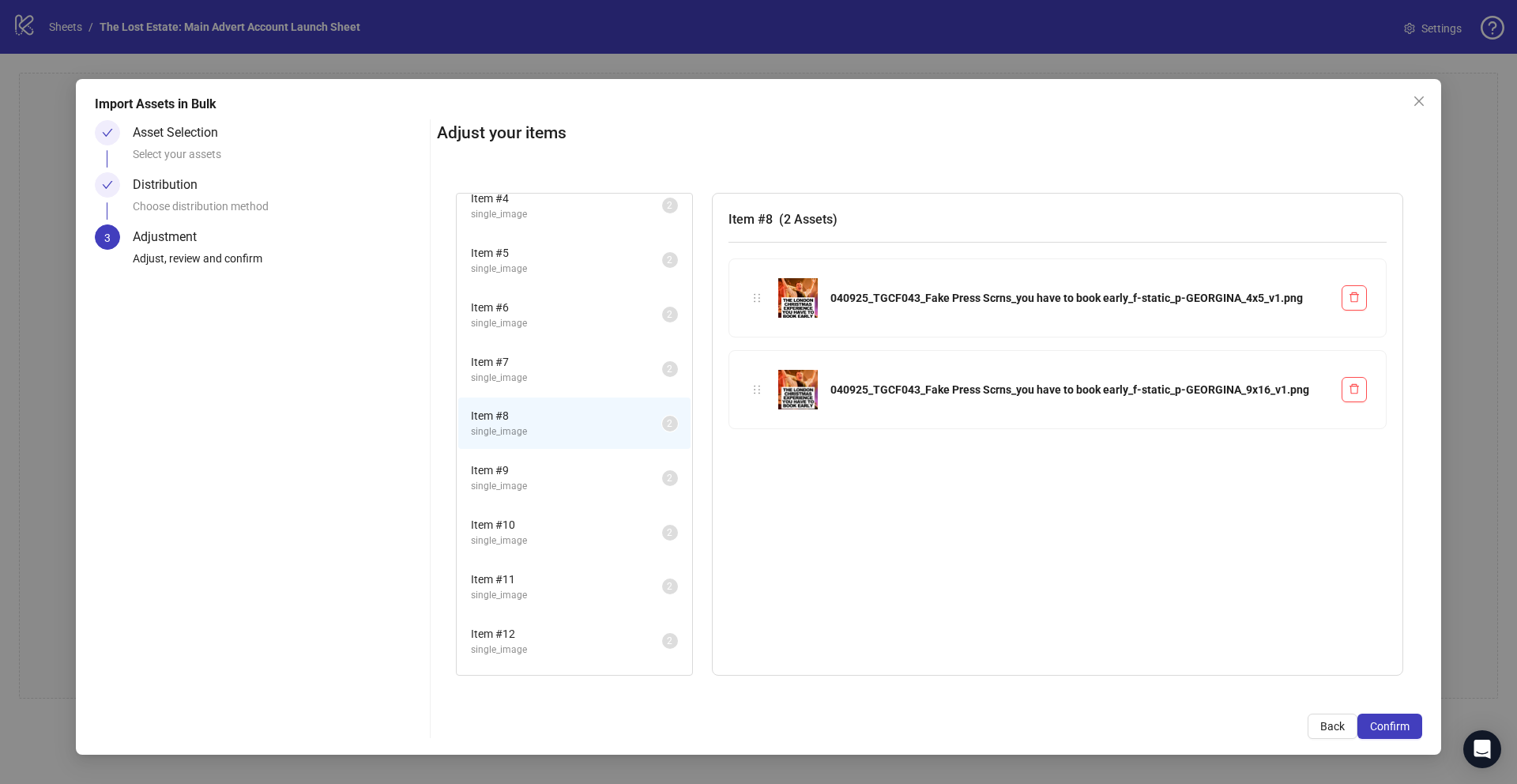
scroll to position [189, 0]
click at [530, 462] on span "Item # 9" at bounding box center [567, 459] width 191 height 17
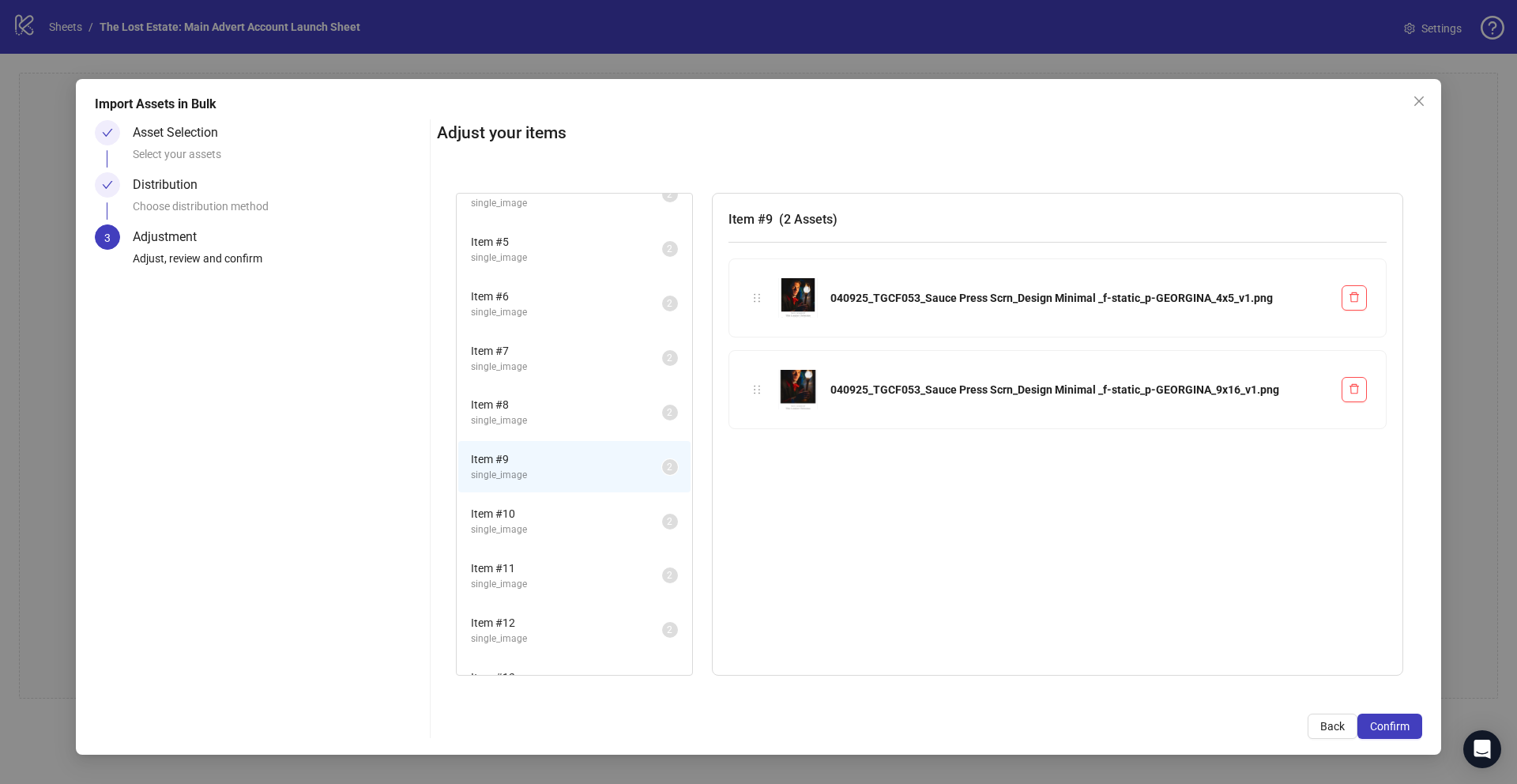
click at [534, 507] on span "Item # 10" at bounding box center [567, 513] width 191 height 17
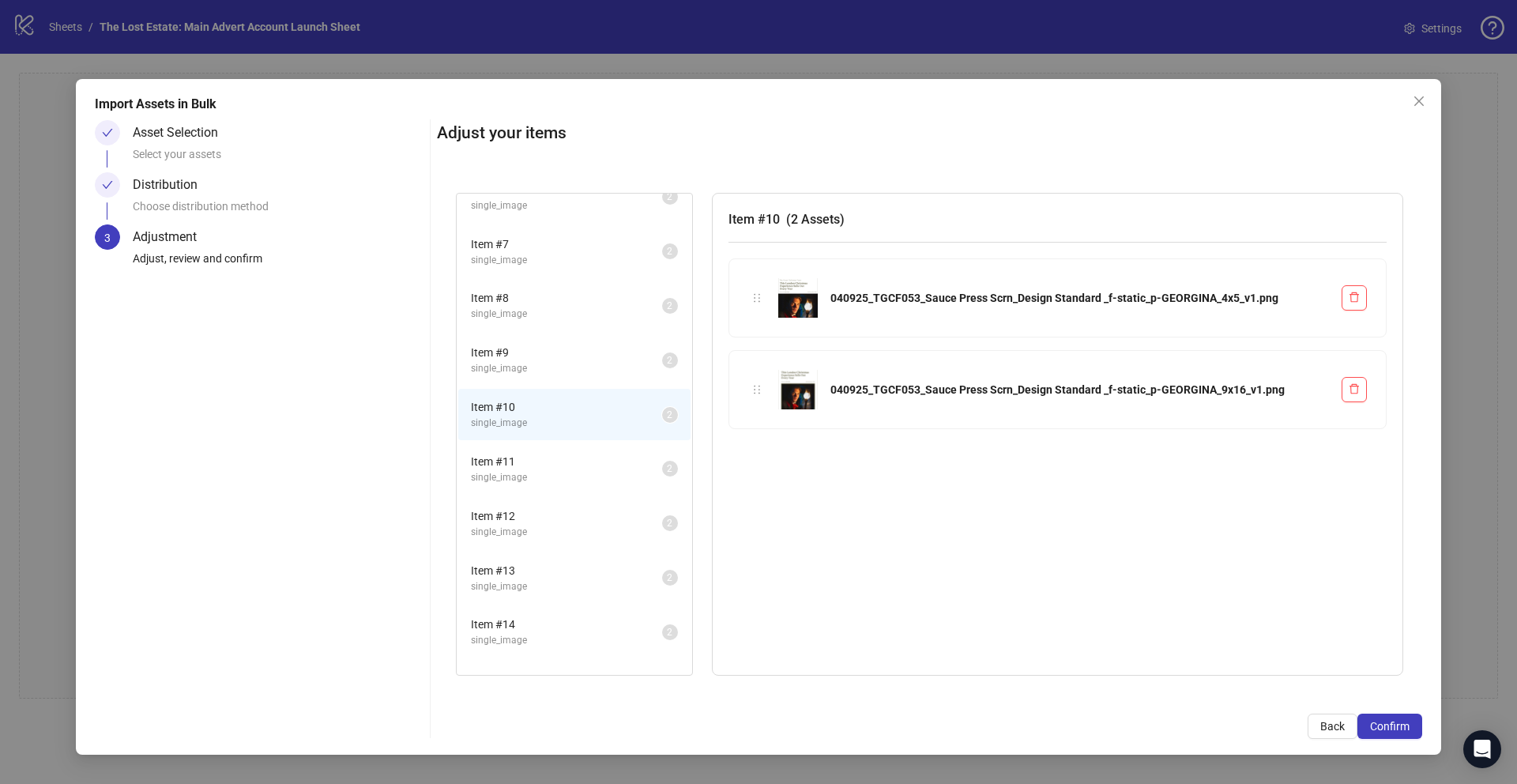
scroll to position [297, 0]
click at [531, 451] on span "Item # 11" at bounding box center [567, 460] width 191 height 17
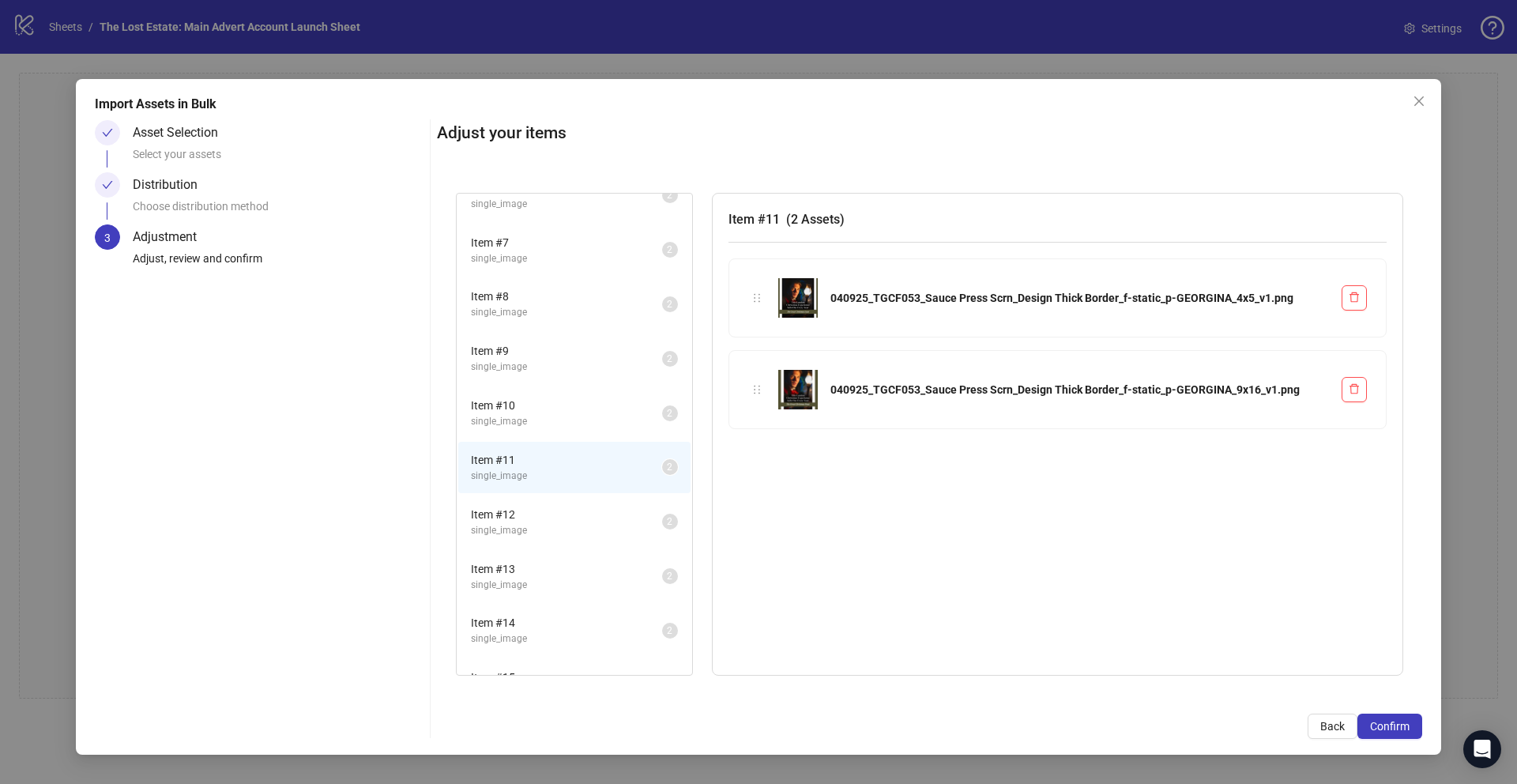
click at [542, 512] on span "Item # 12" at bounding box center [567, 514] width 191 height 17
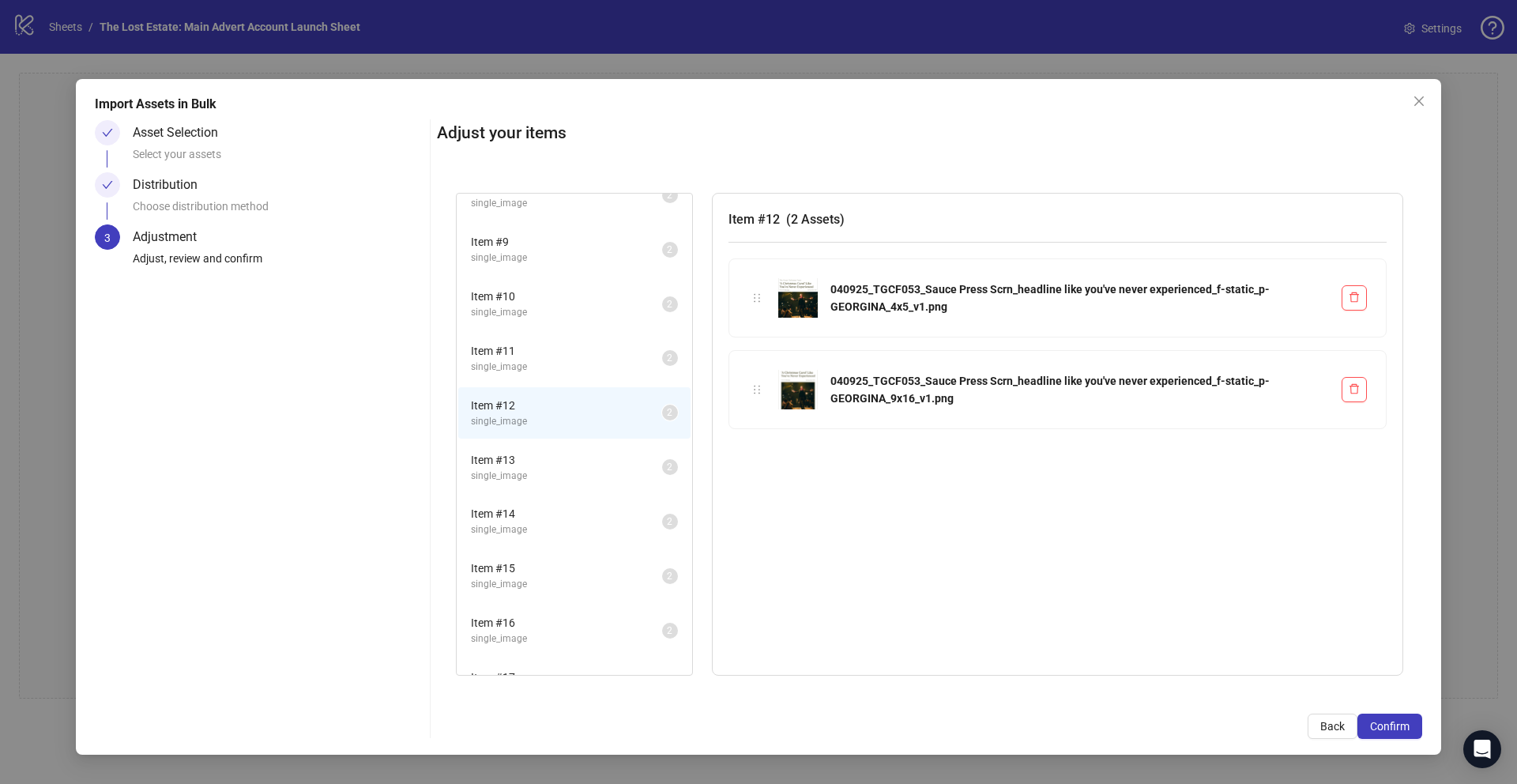
scroll to position [457, 0]
click at [539, 404] on span "Item # 13" at bounding box center [567, 408] width 191 height 17
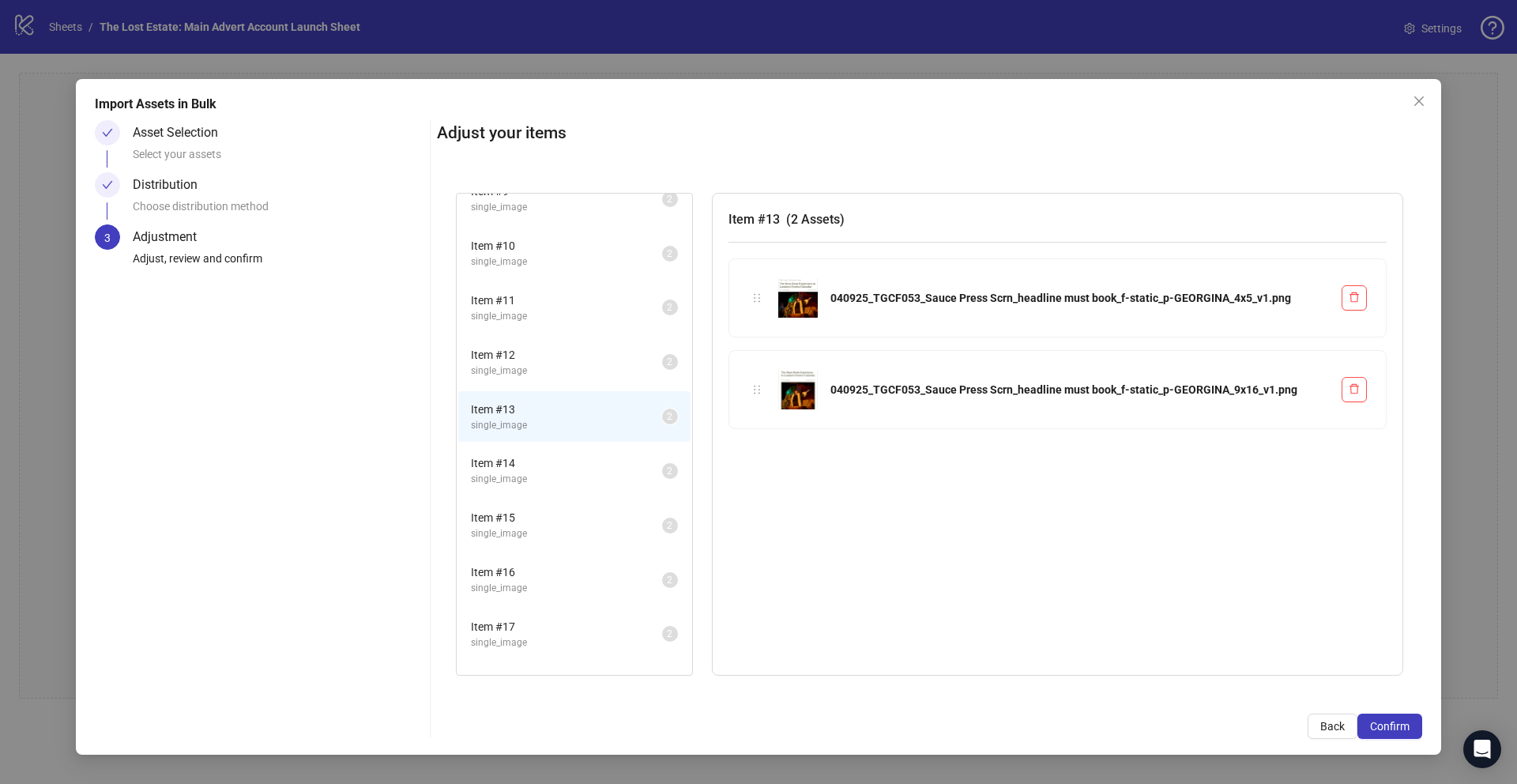
click at [547, 455] on span "Item # 14" at bounding box center [567, 463] width 191 height 17
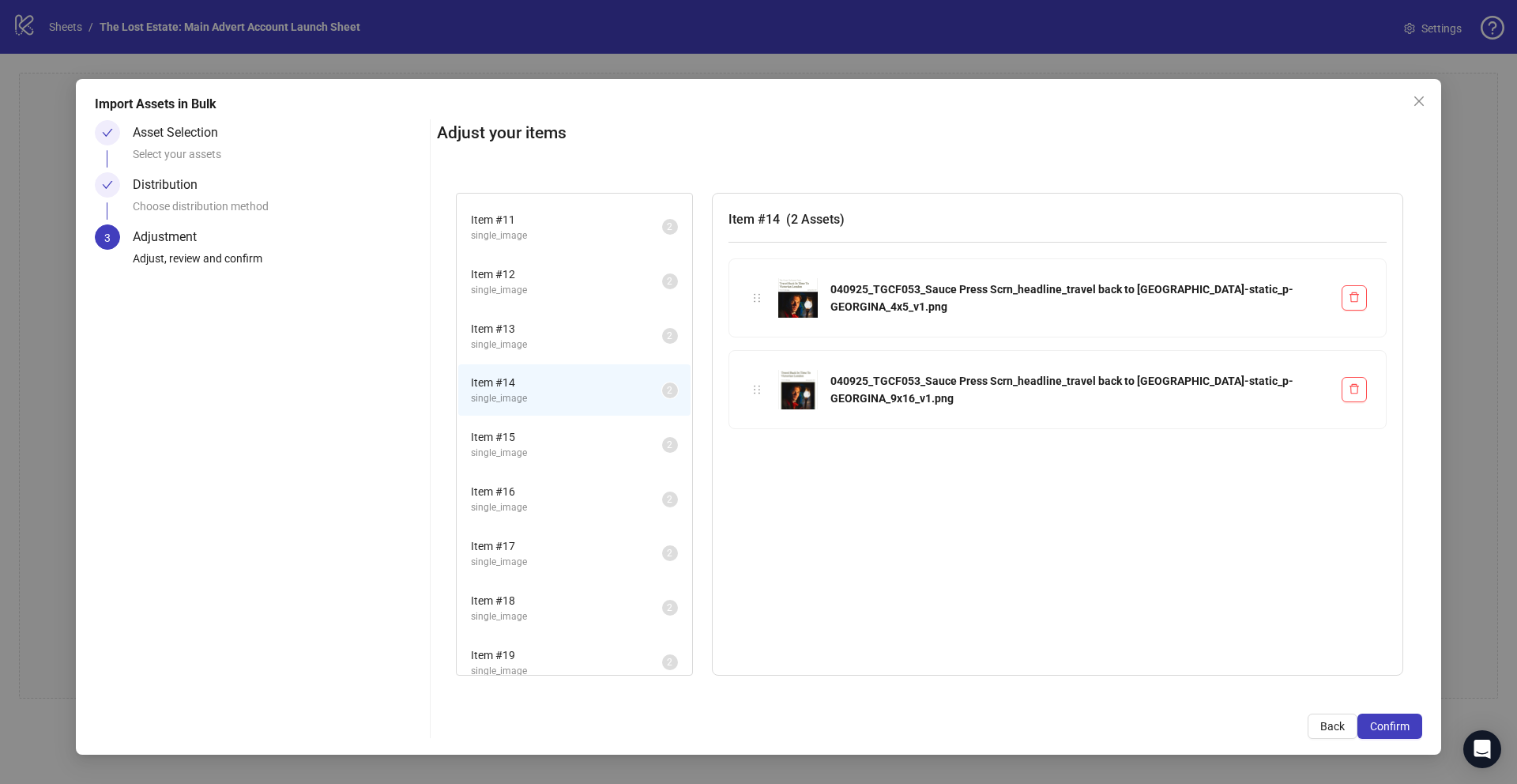
scroll to position [591, 0]
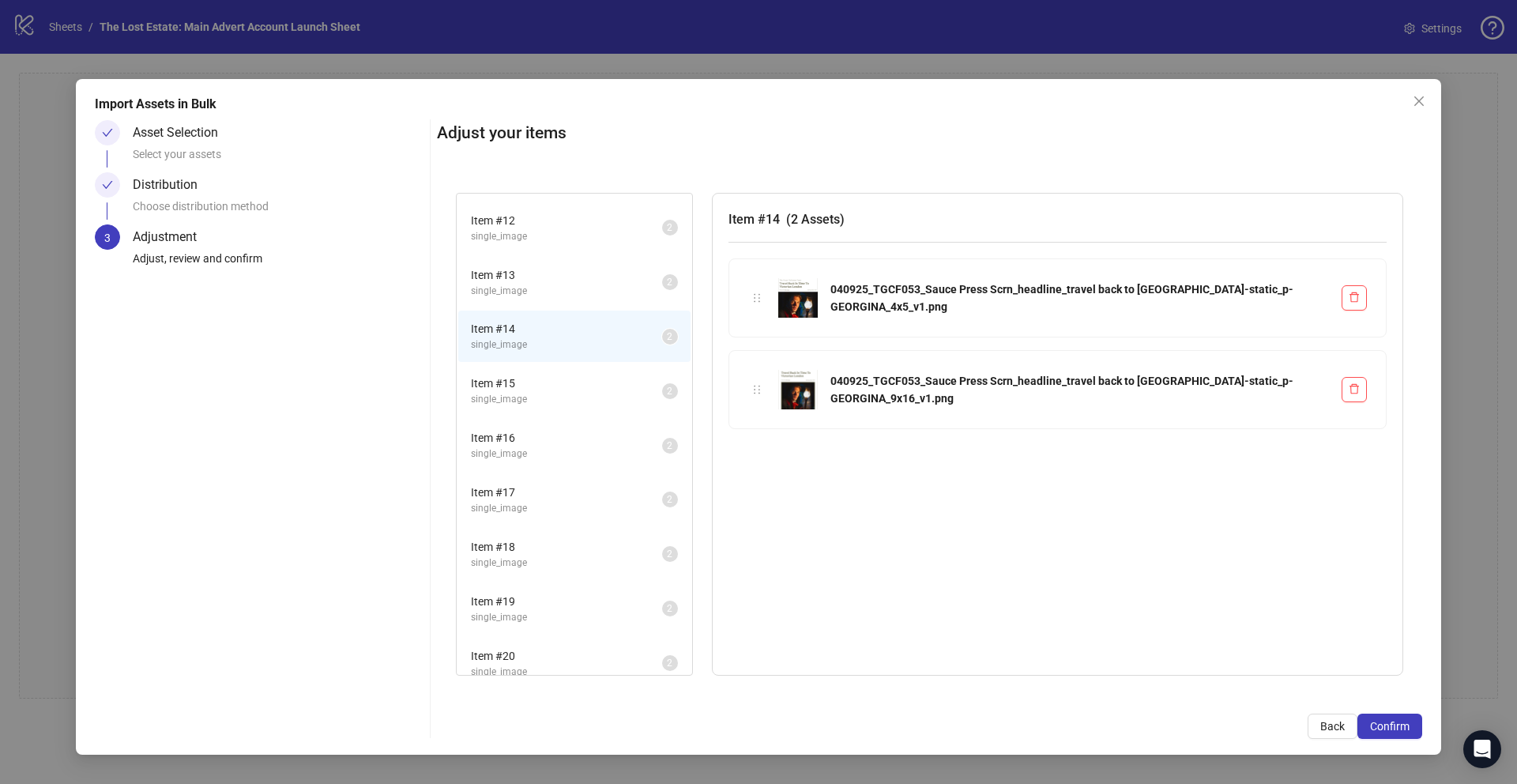
click at [537, 403] on span "single_image" at bounding box center [567, 399] width 191 height 15
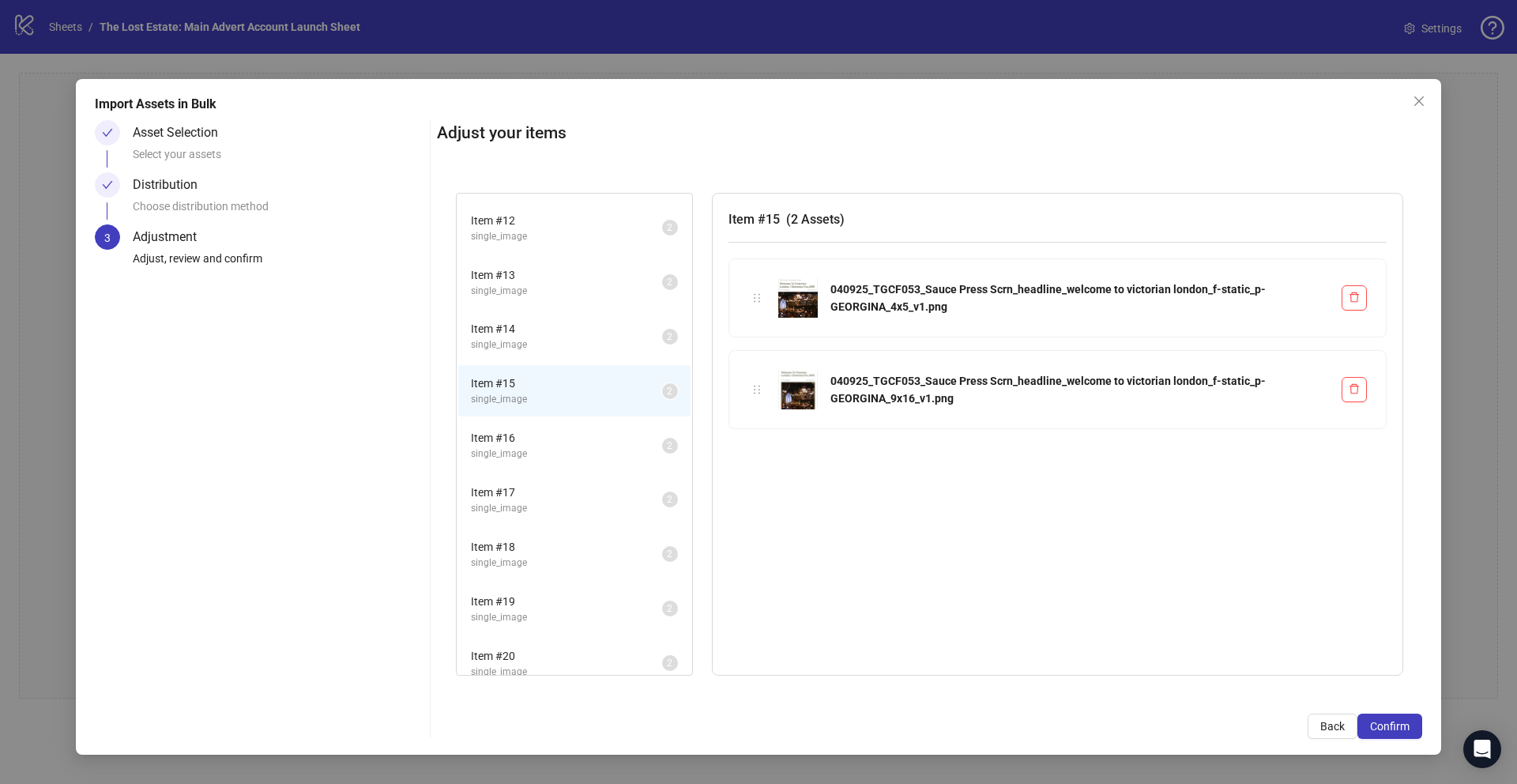
click at [546, 432] on span "Item # 16" at bounding box center [567, 437] width 191 height 17
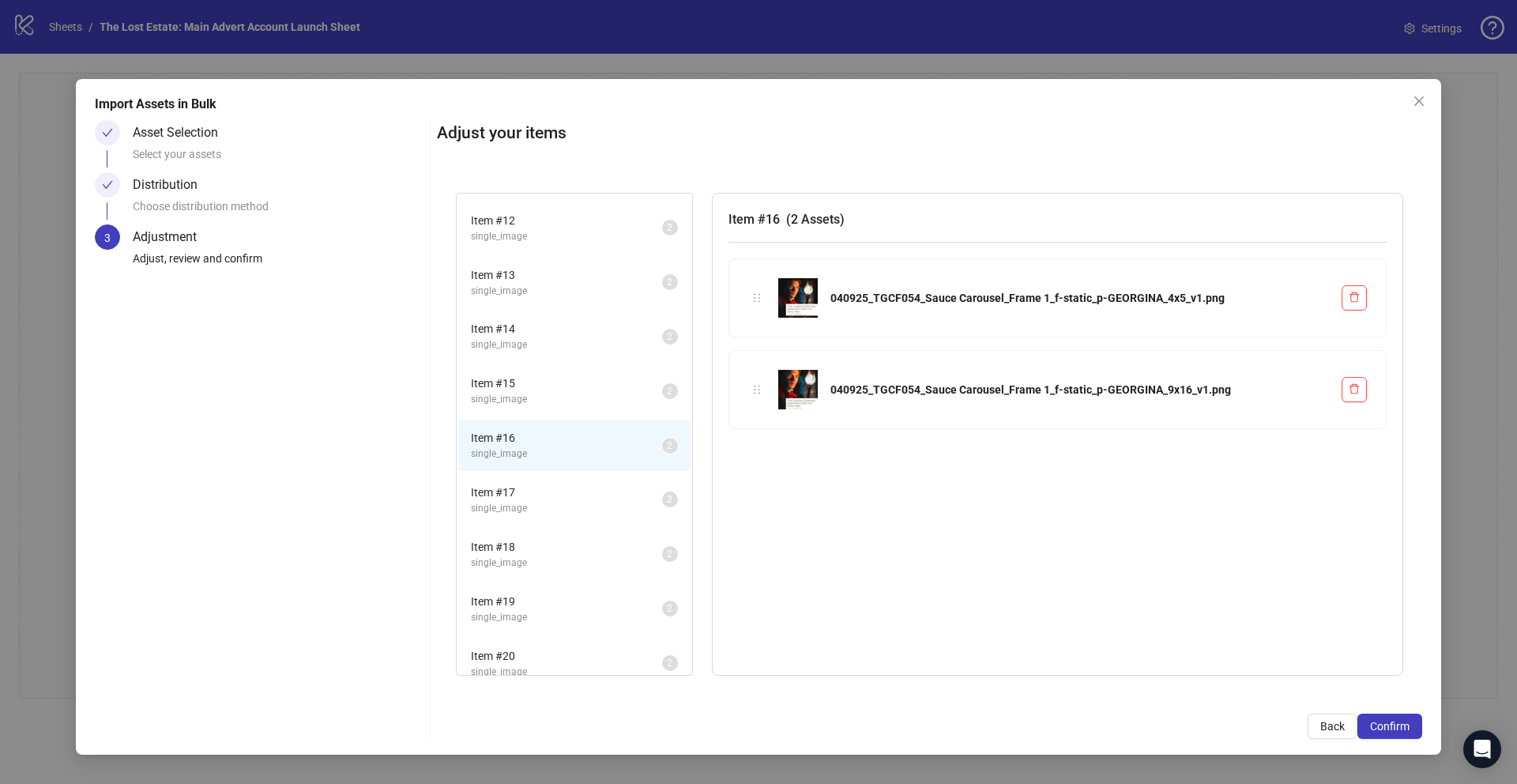
click at [541, 484] on span "Item # 17" at bounding box center [567, 492] width 191 height 17
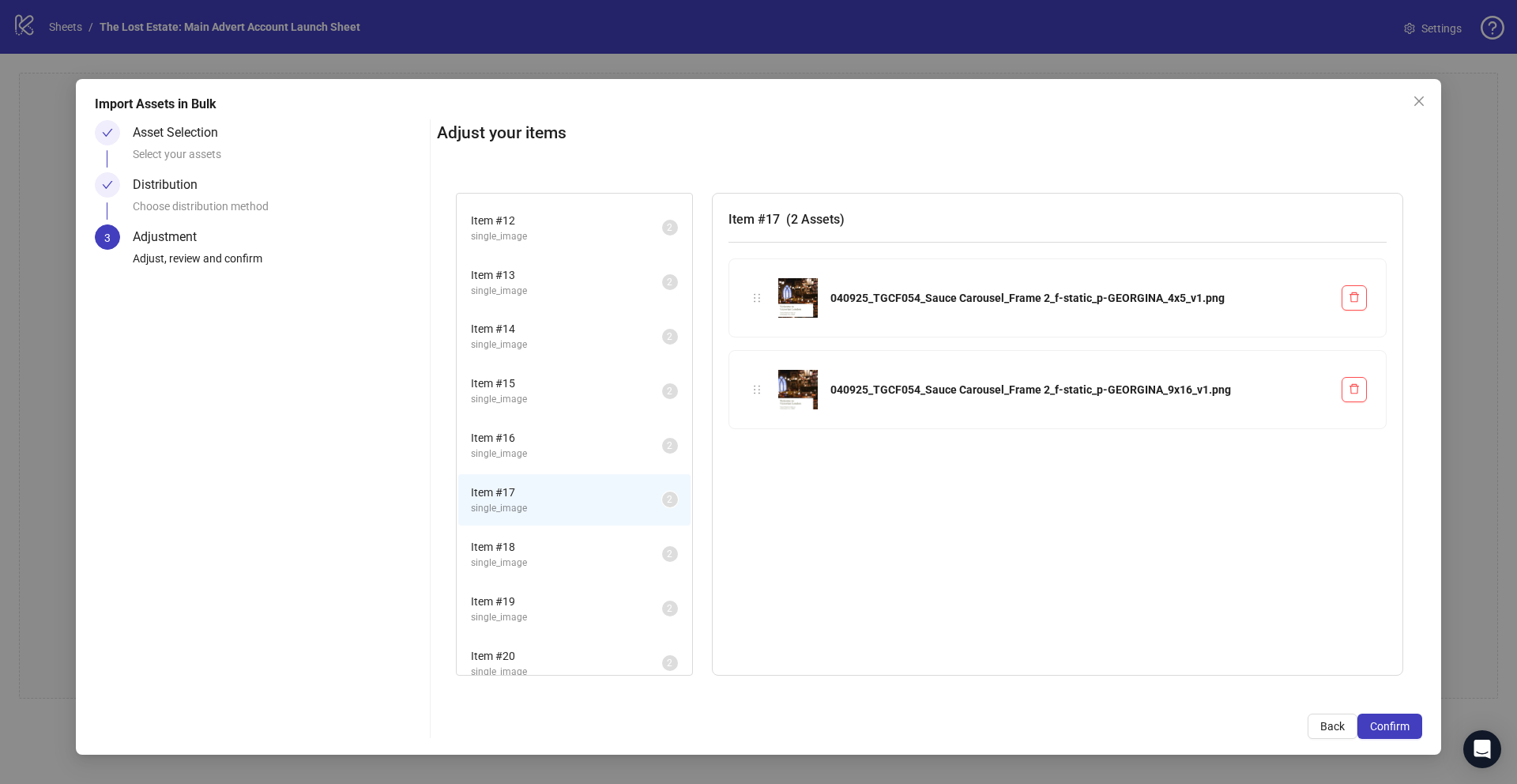
click at [548, 556] on span "single_image" at bounding box center [567, 563] width 191 height 15
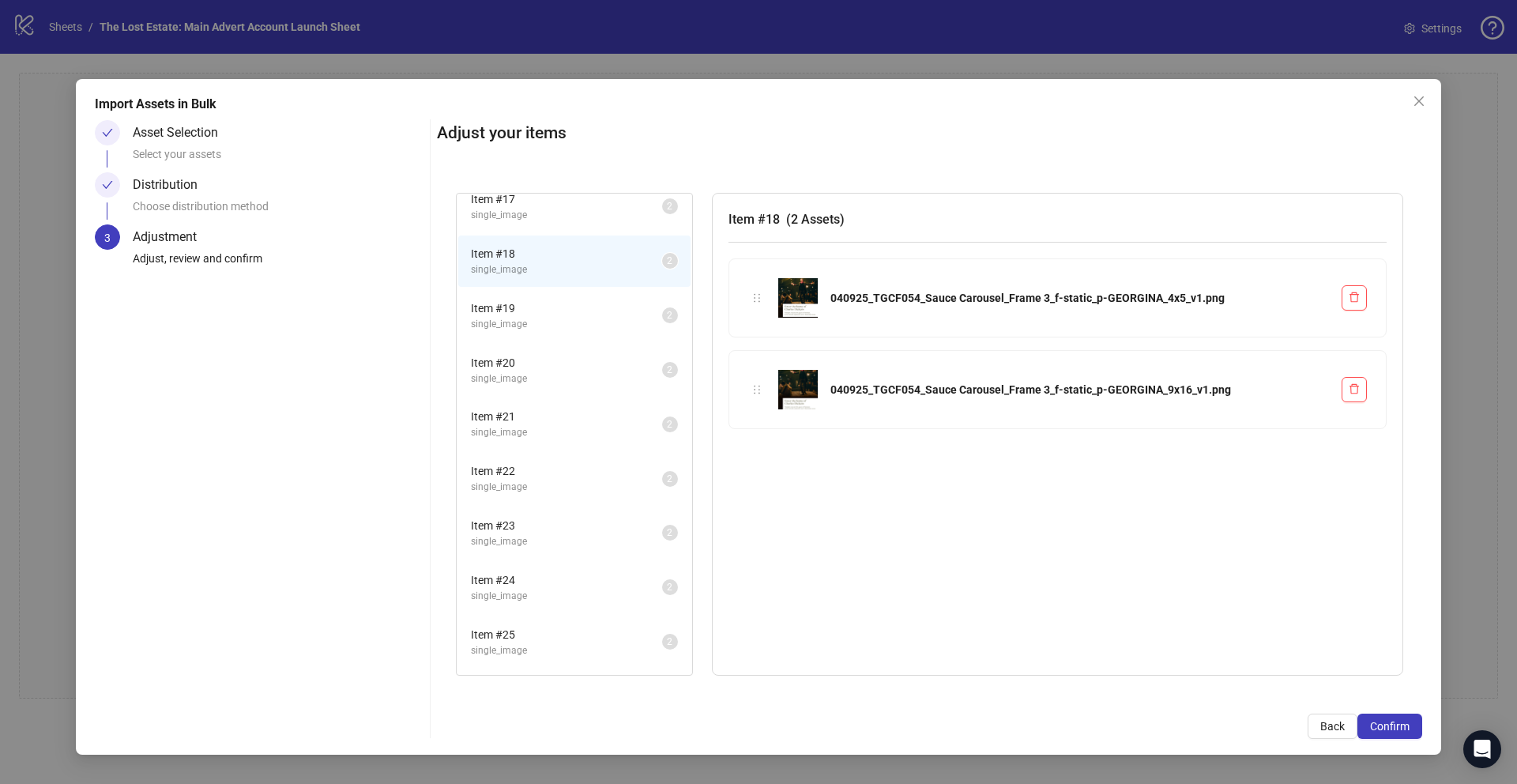
scroll to position [951, 0]
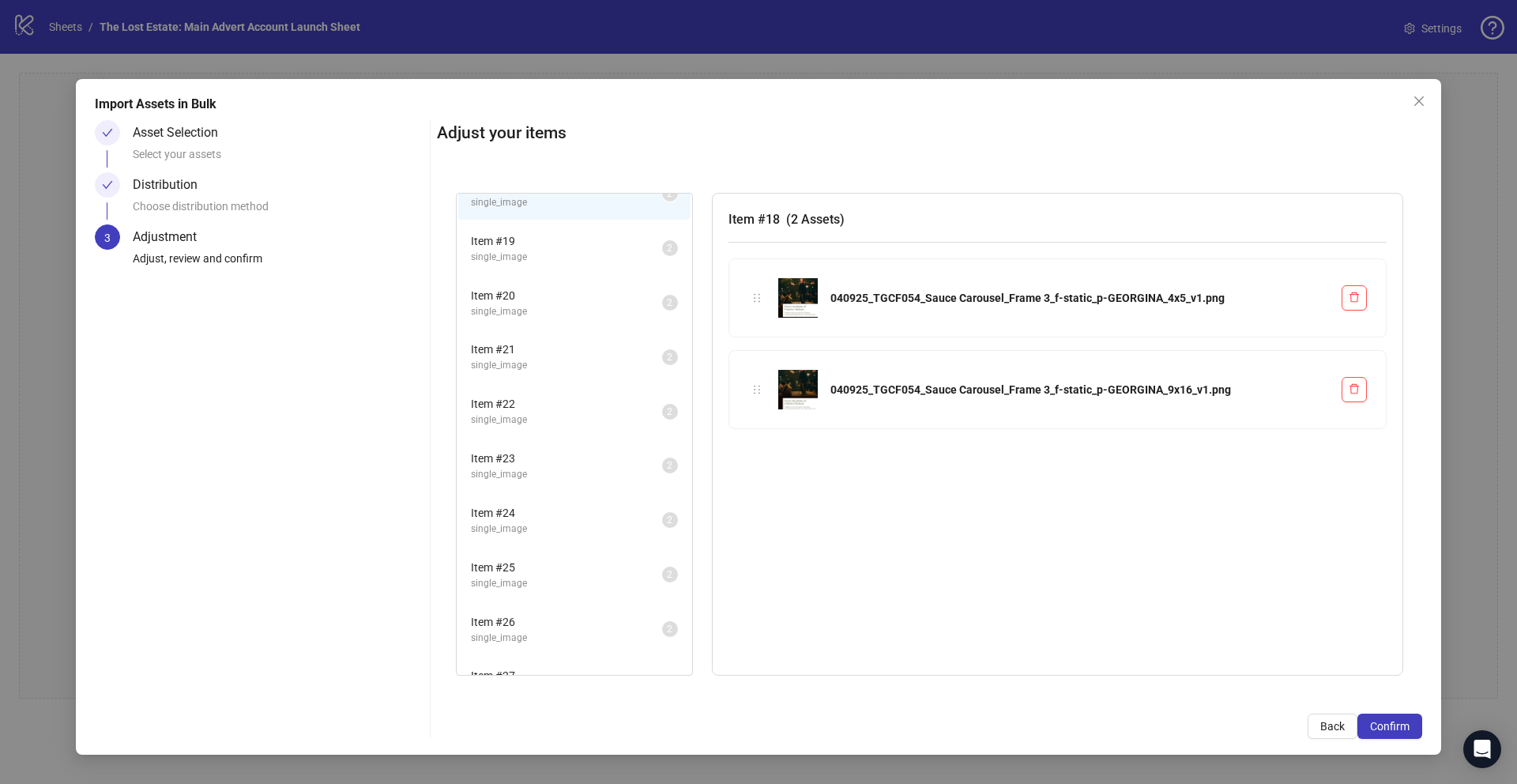
click at [557, 254] on span "single_image" at bounding box center [567, 257] width 191 height 15
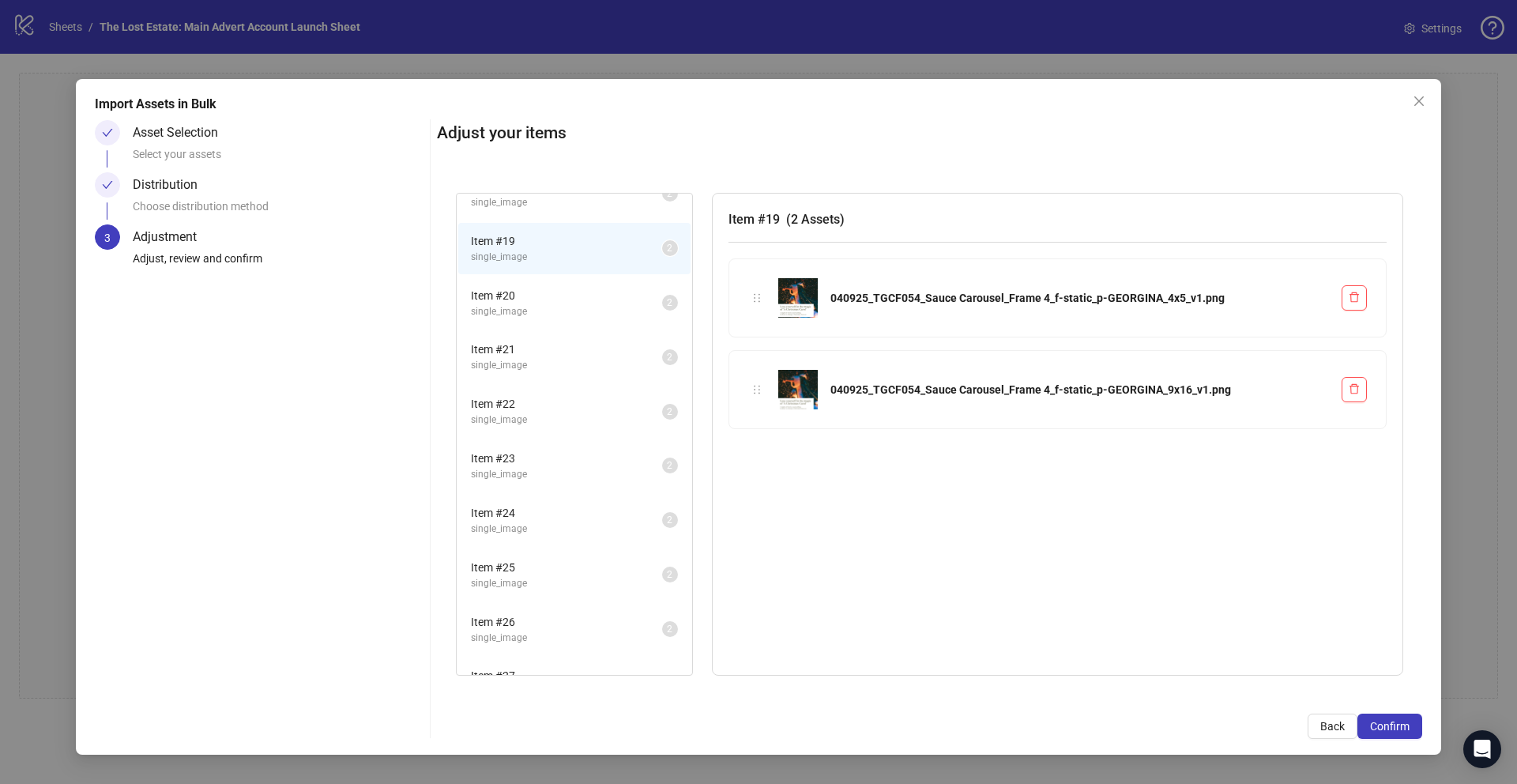
click at [560, 304] on span "single_image" at bounding box center [567, 311] width 191 height 15
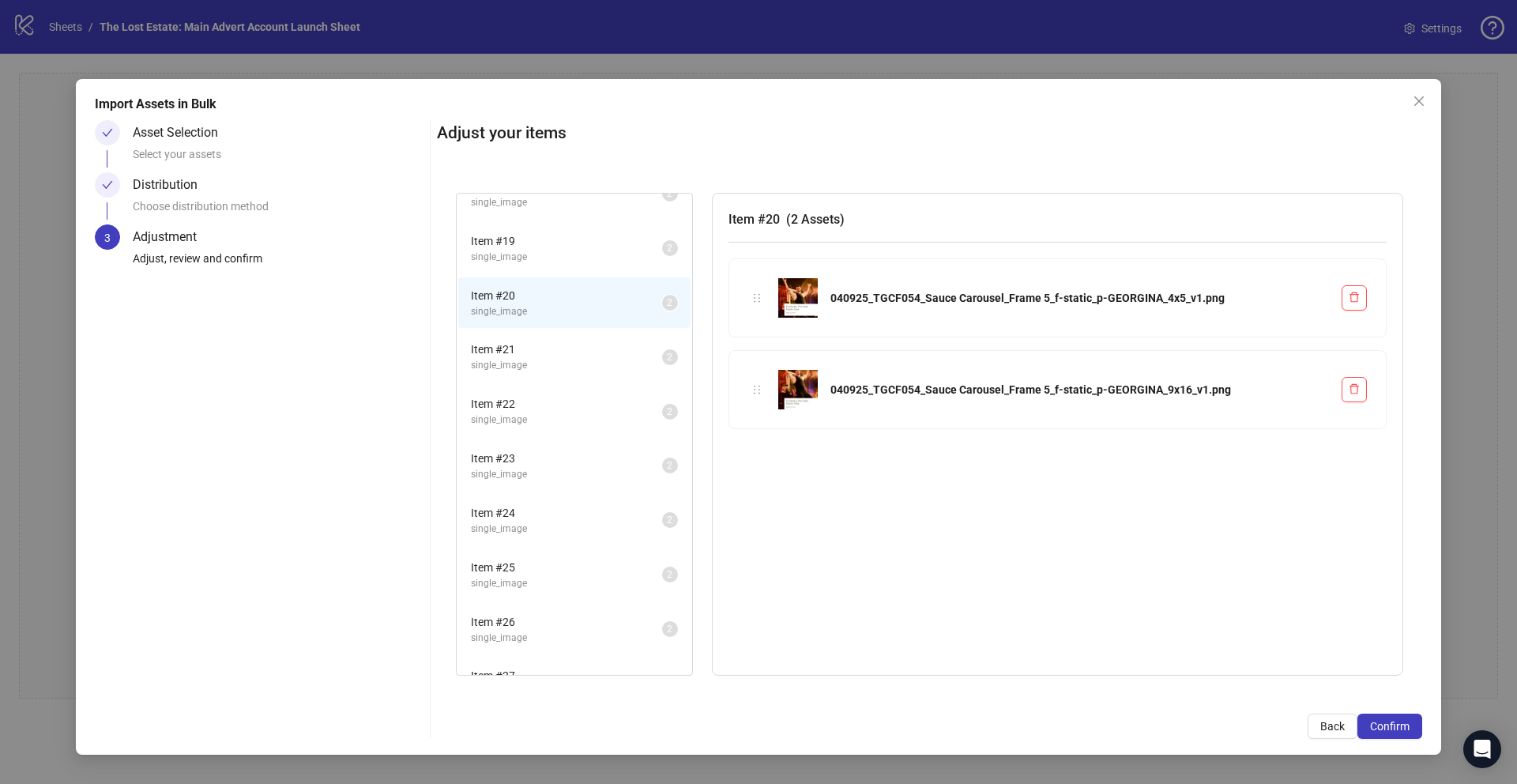
click at [557, 348] on span "Item # 21" at bounding box center [567, 349] width 191 height 17
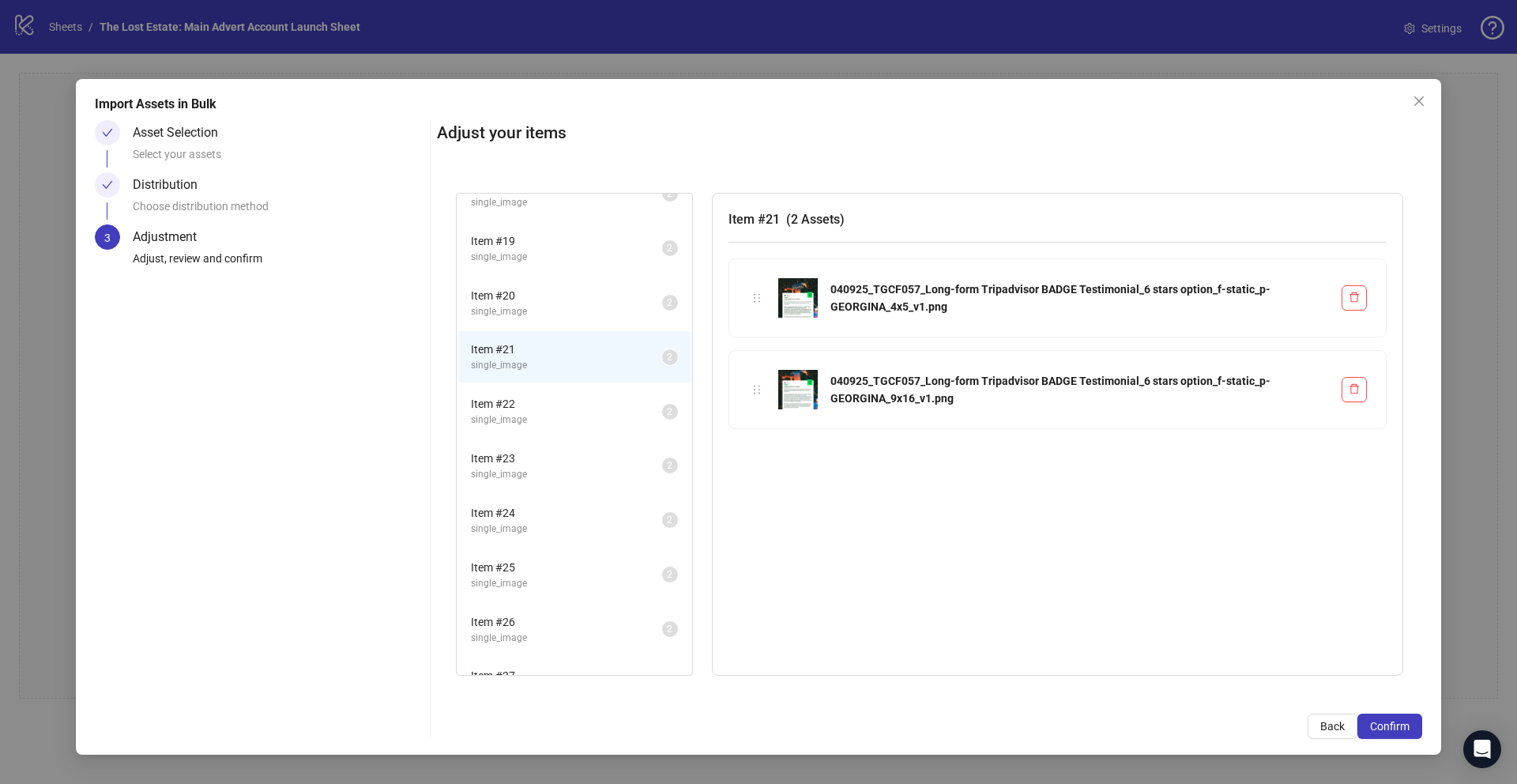
click at [558, 412] on div "Item # 22 single_image" at bounding box center [567, 411] width 191 height 32
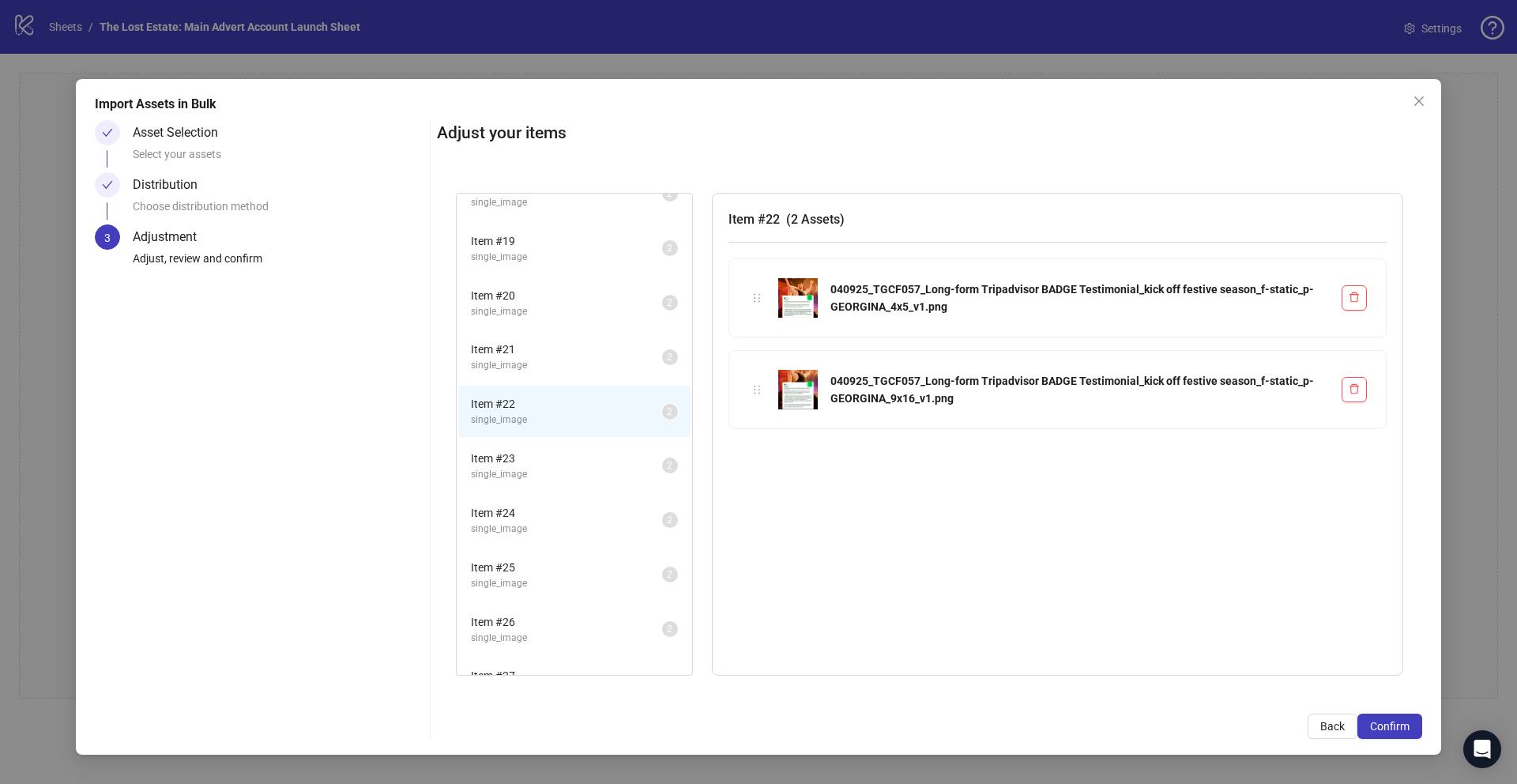
click at [557, 463] on span "Item # 23" at bounding box center [567, 458] width 191 height 17
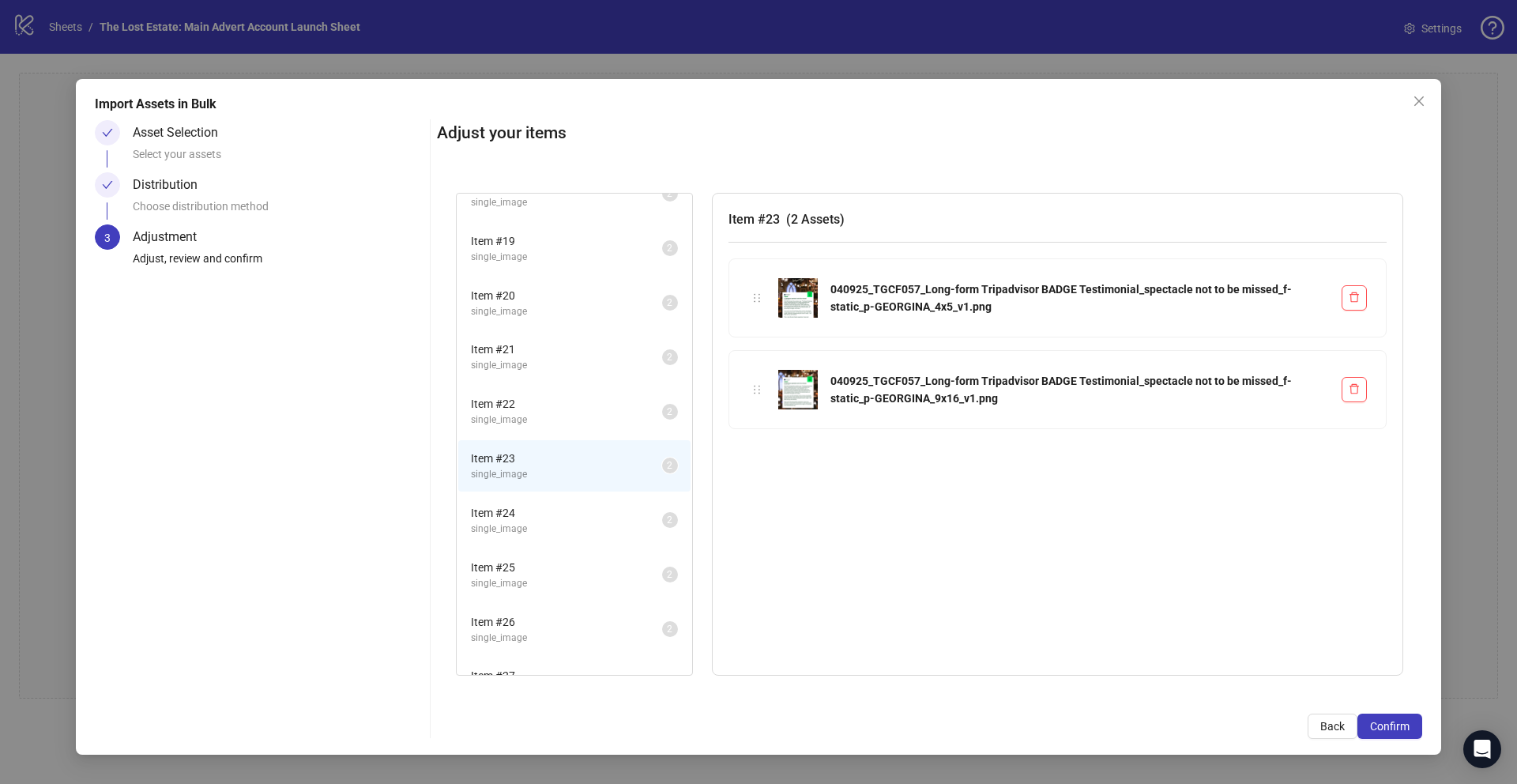
click at [561, 525] on span "single_image" at bounding box center [567, 529] width 191 height 15
click at [554, 514] on span "Item # 25" at bounding box center [567, 511] width 191 height 17
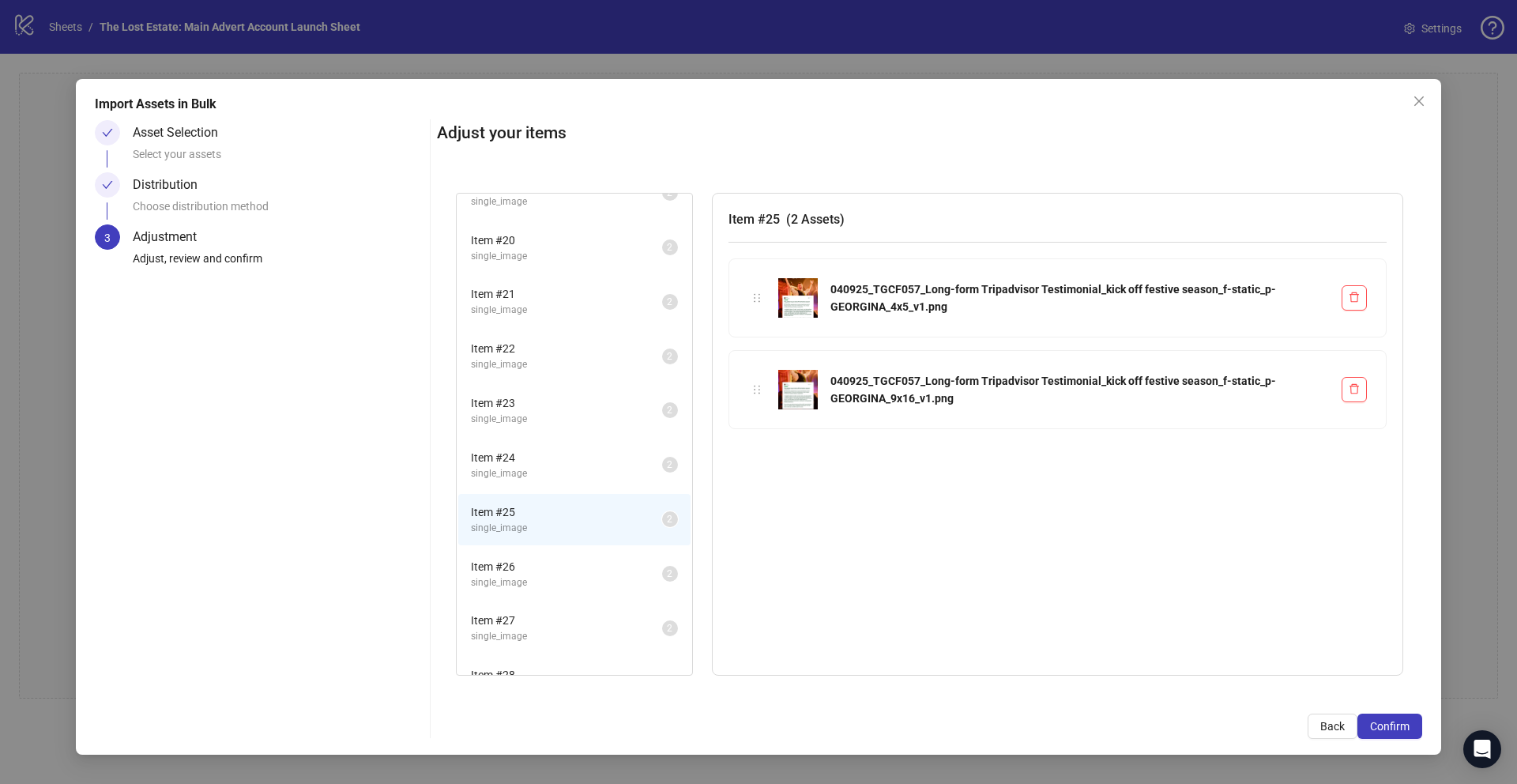
click at [555, 558] on span "Item # 26" at bounding box center [567, 566] width 191 height 17
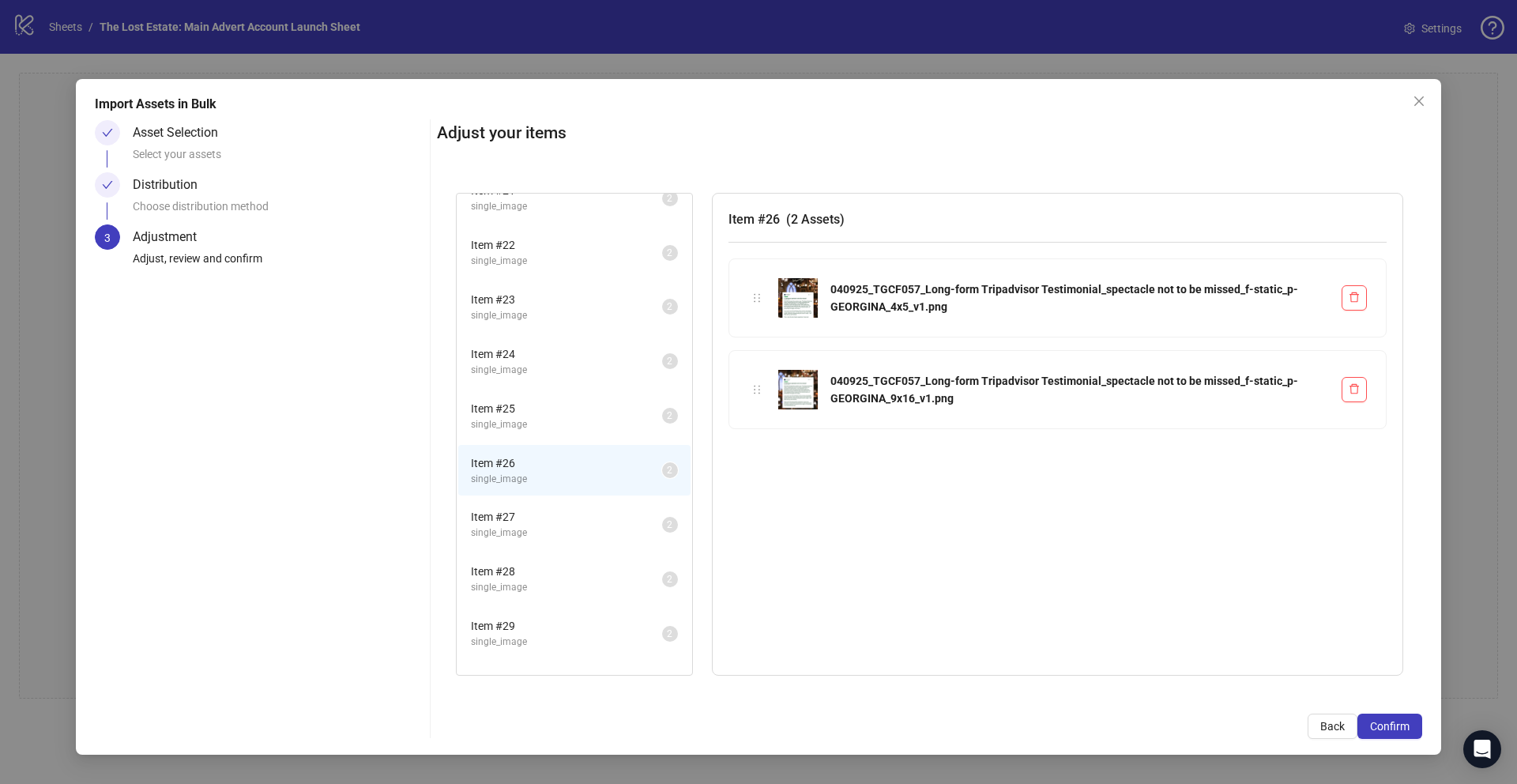
scroll to position [1116, 0]
click at [552, 406] on span "Item # 25" at bounding box center [567, 403] width 191 height 17
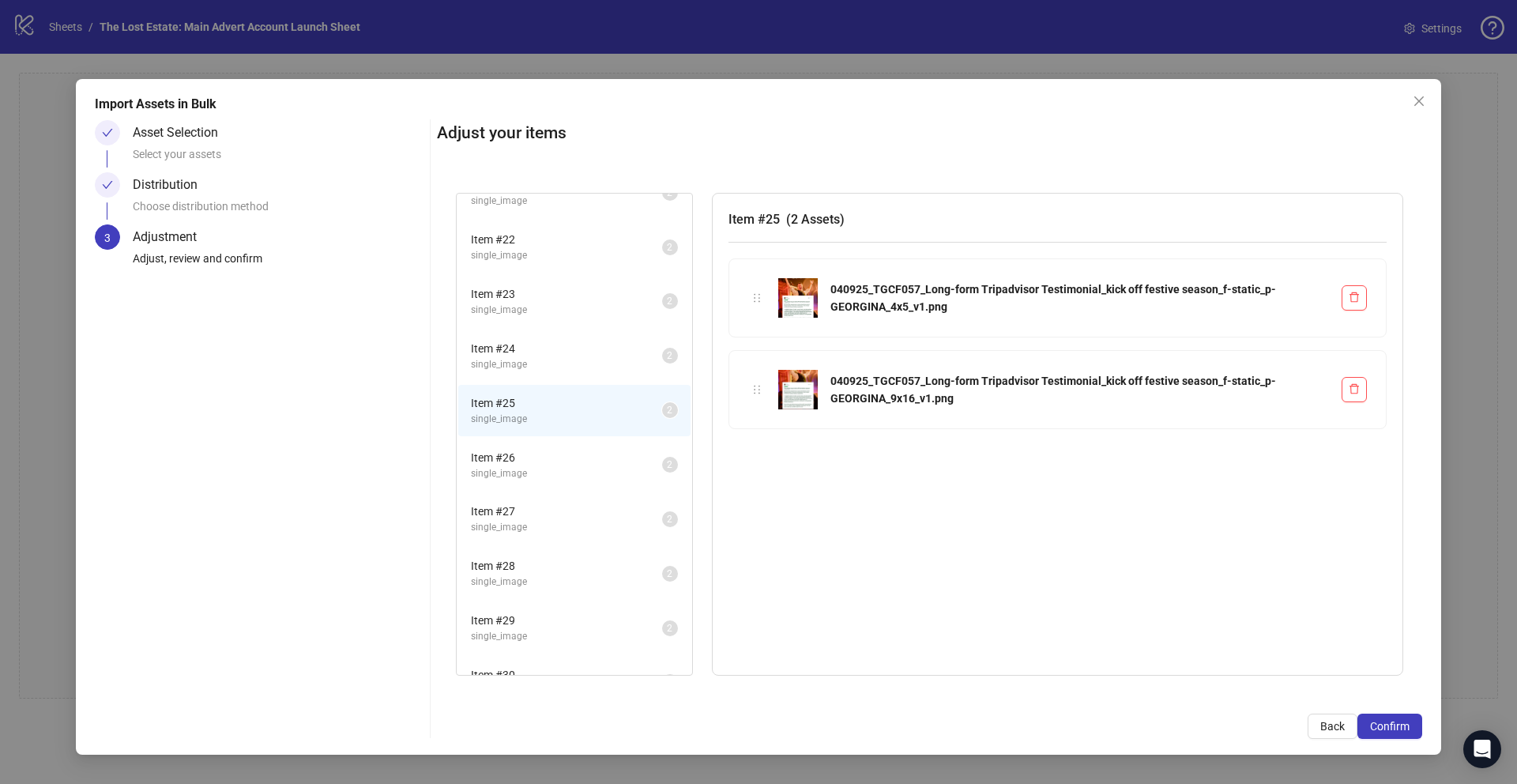
click at [552, 320] on li "Item # 23 single_image 2" at bounding box center [575, 301] width 232 height 51
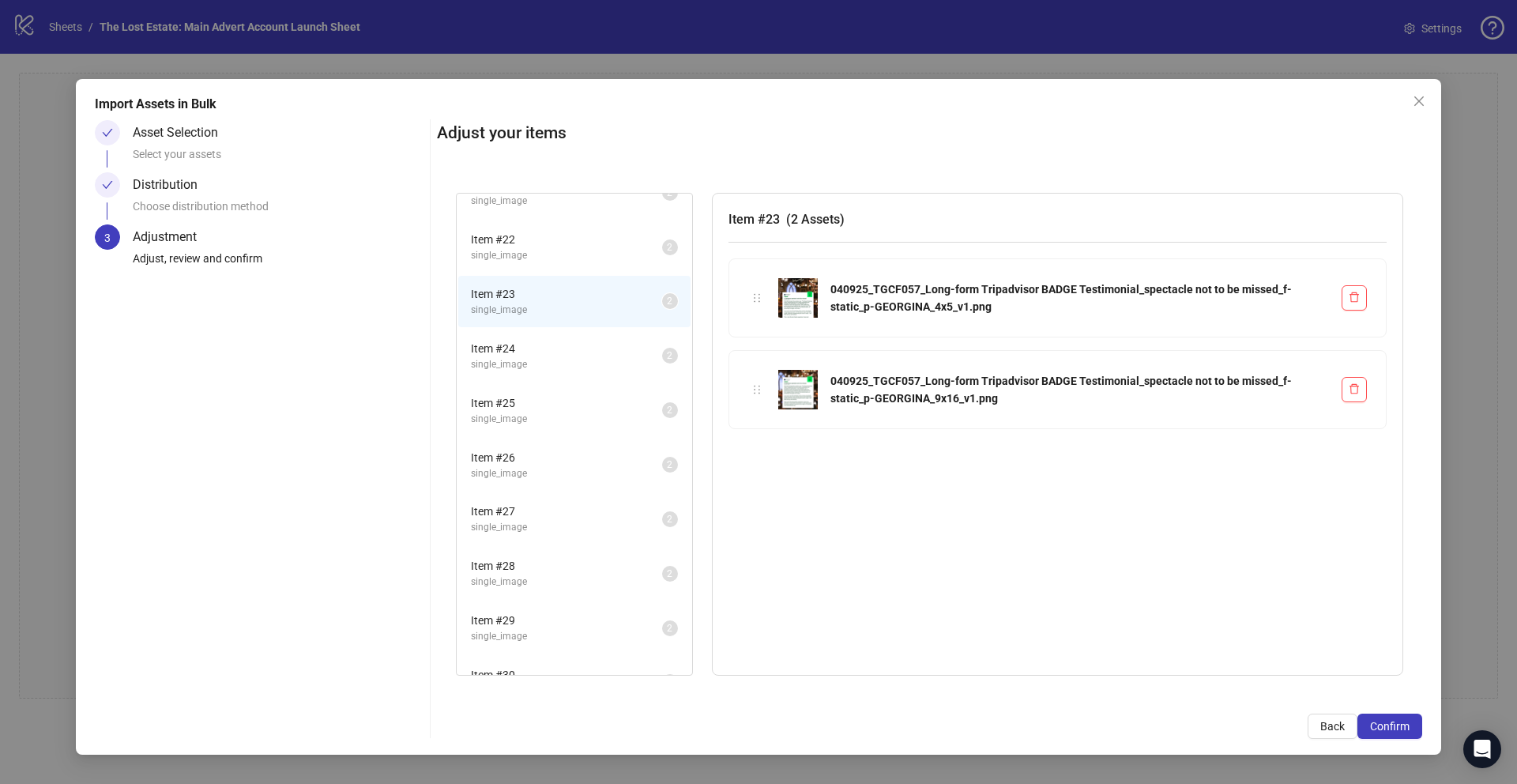
click at [553, 369] on span "single_image" at bounding box center [567, 365] width 191 height 15
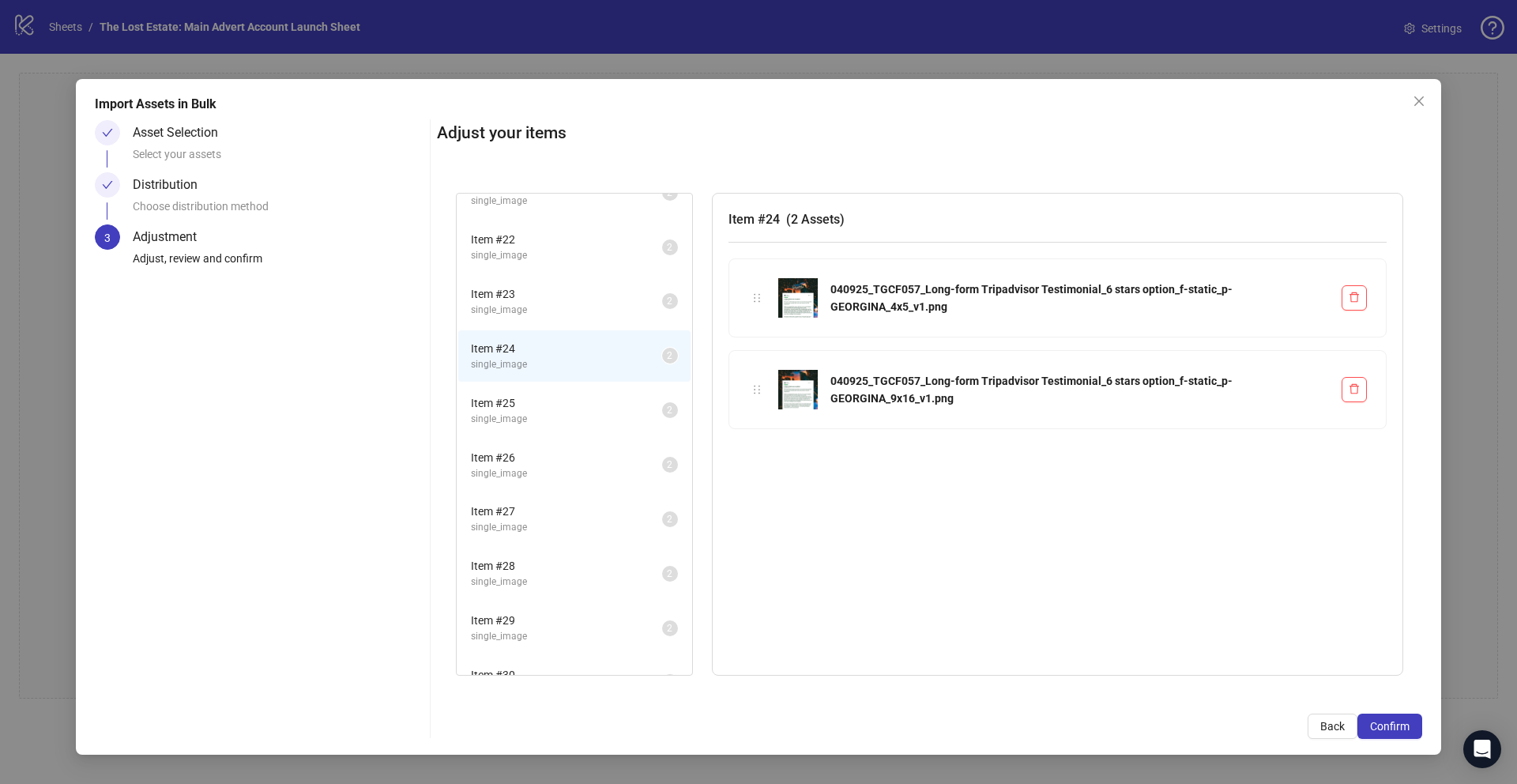
click at [551, 420] on span "single_image" at bounding box center [567, 419] width 191 height 15
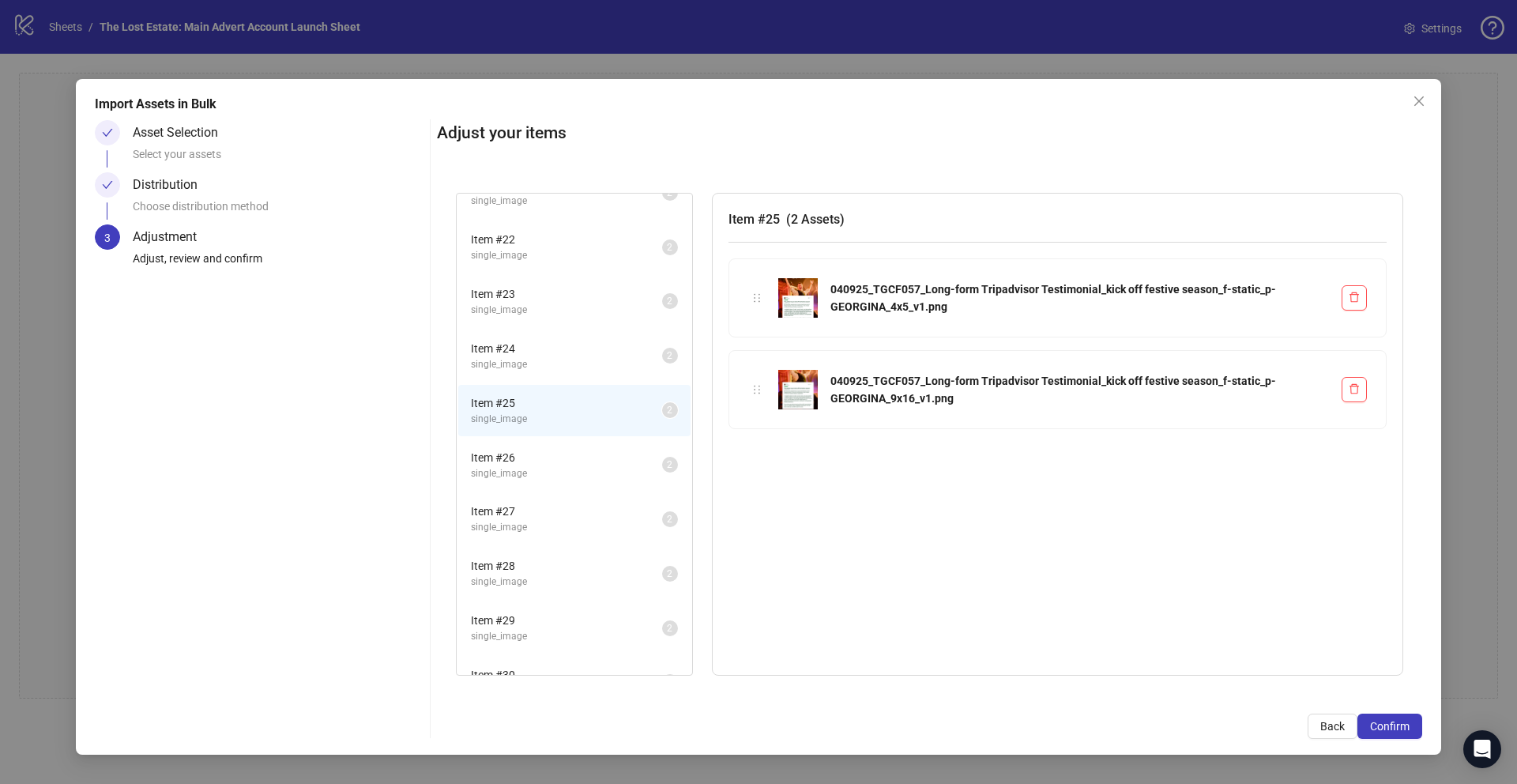
click at [550, 474] on span "single_image" at bounding box center [567, 474] width 191 height 15
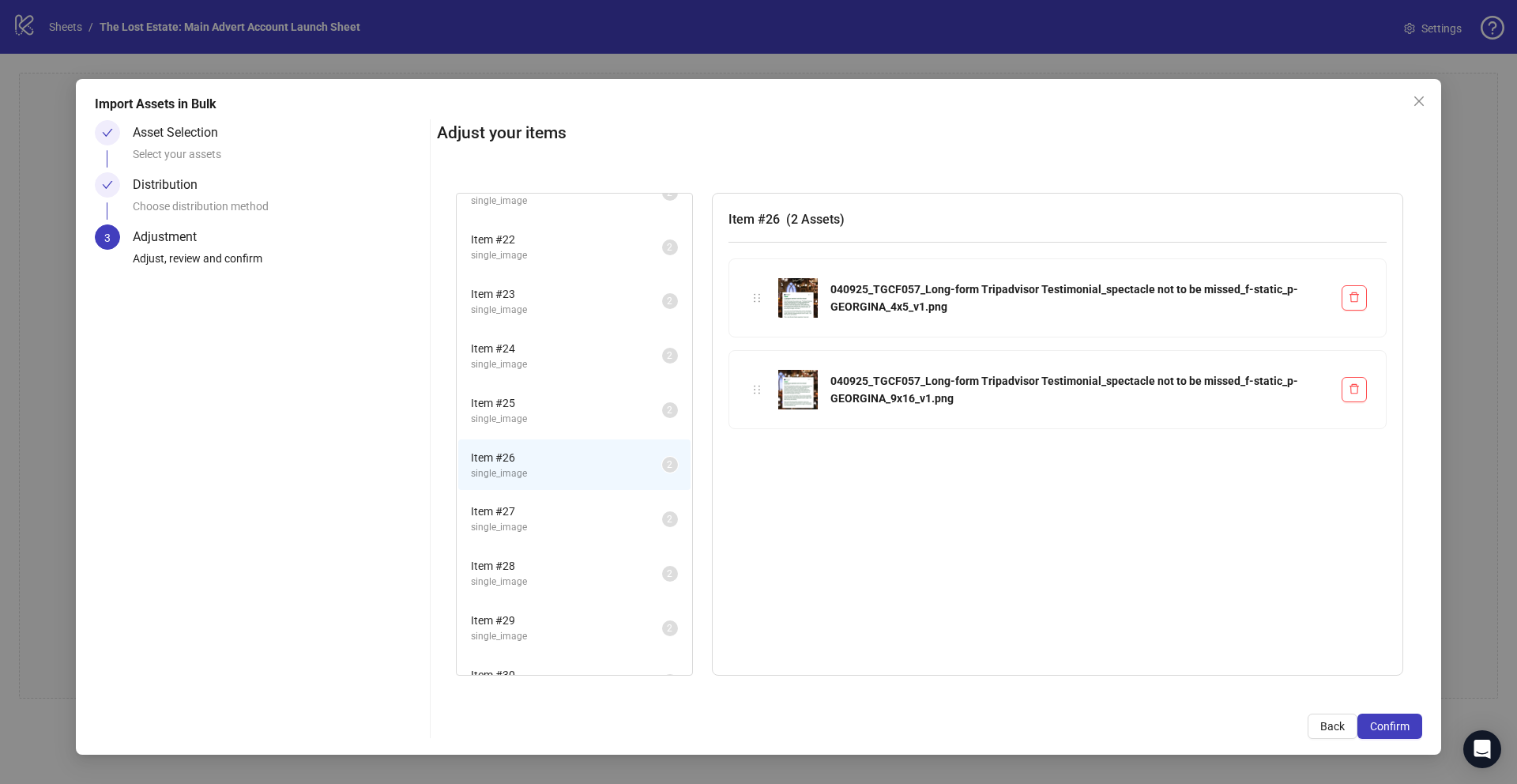
click at [550, 512] on span "Item # 27" at bounding box center [567, 511] width 191 height 17
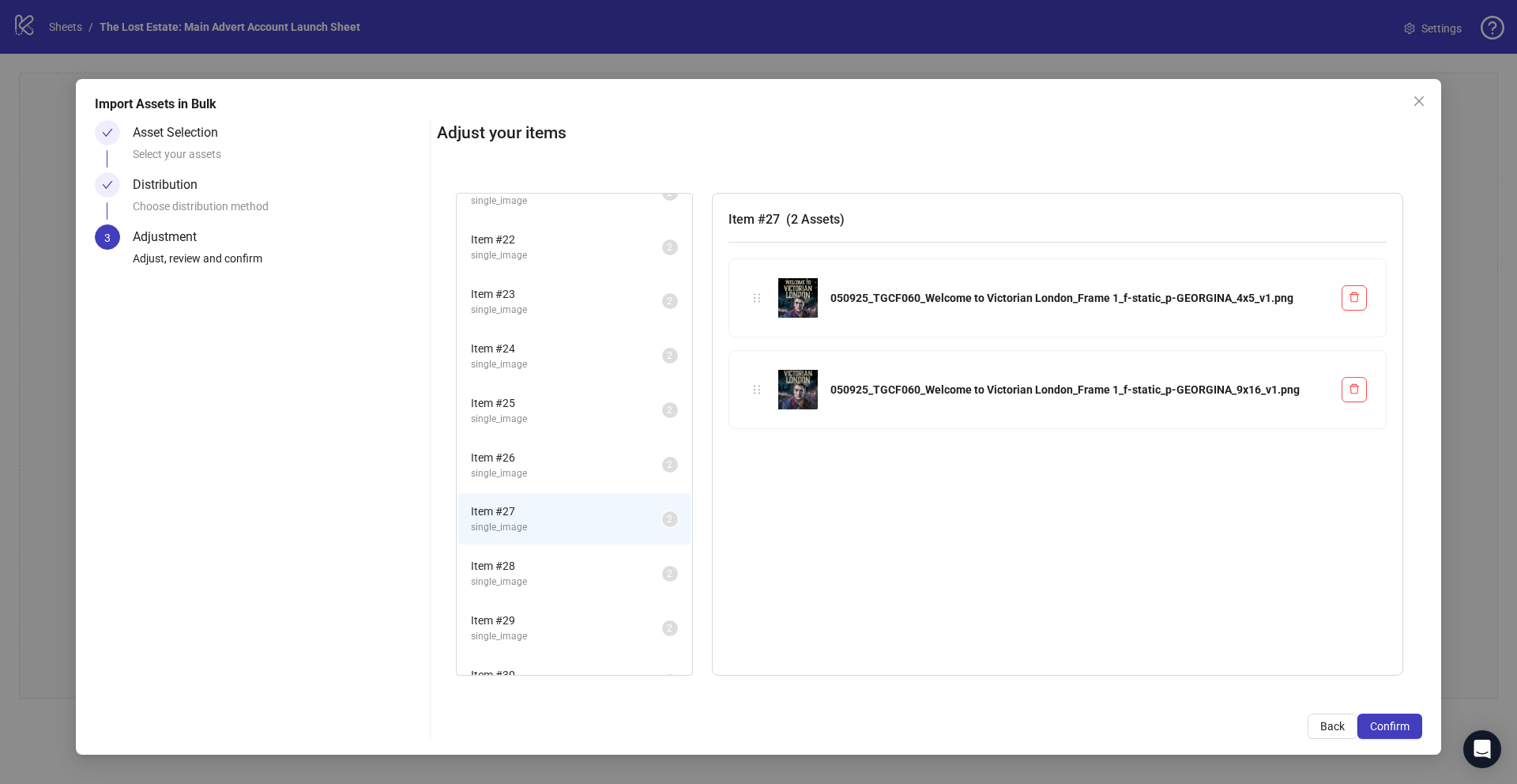
click at [539, 439] on li "Item # 26 single_image 2" at bounding box center [575, 464] width 232 height 51
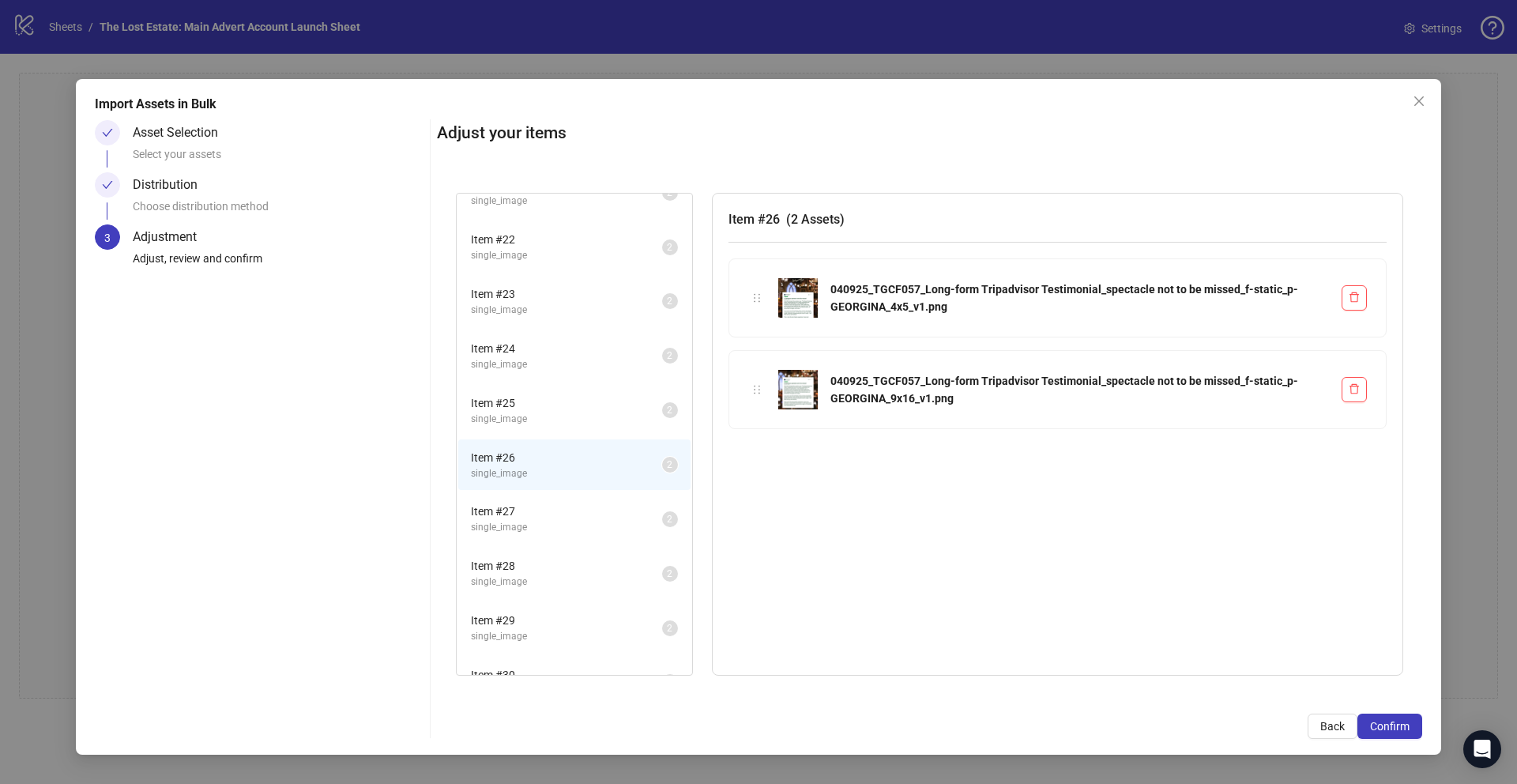
click at [539, 405] on span "Item # 25" at bounding box center [567, 403] width 191 height 17
click at [534, 400] on span "Item # 24" at bounding box center [567, 396] width 191 height 17
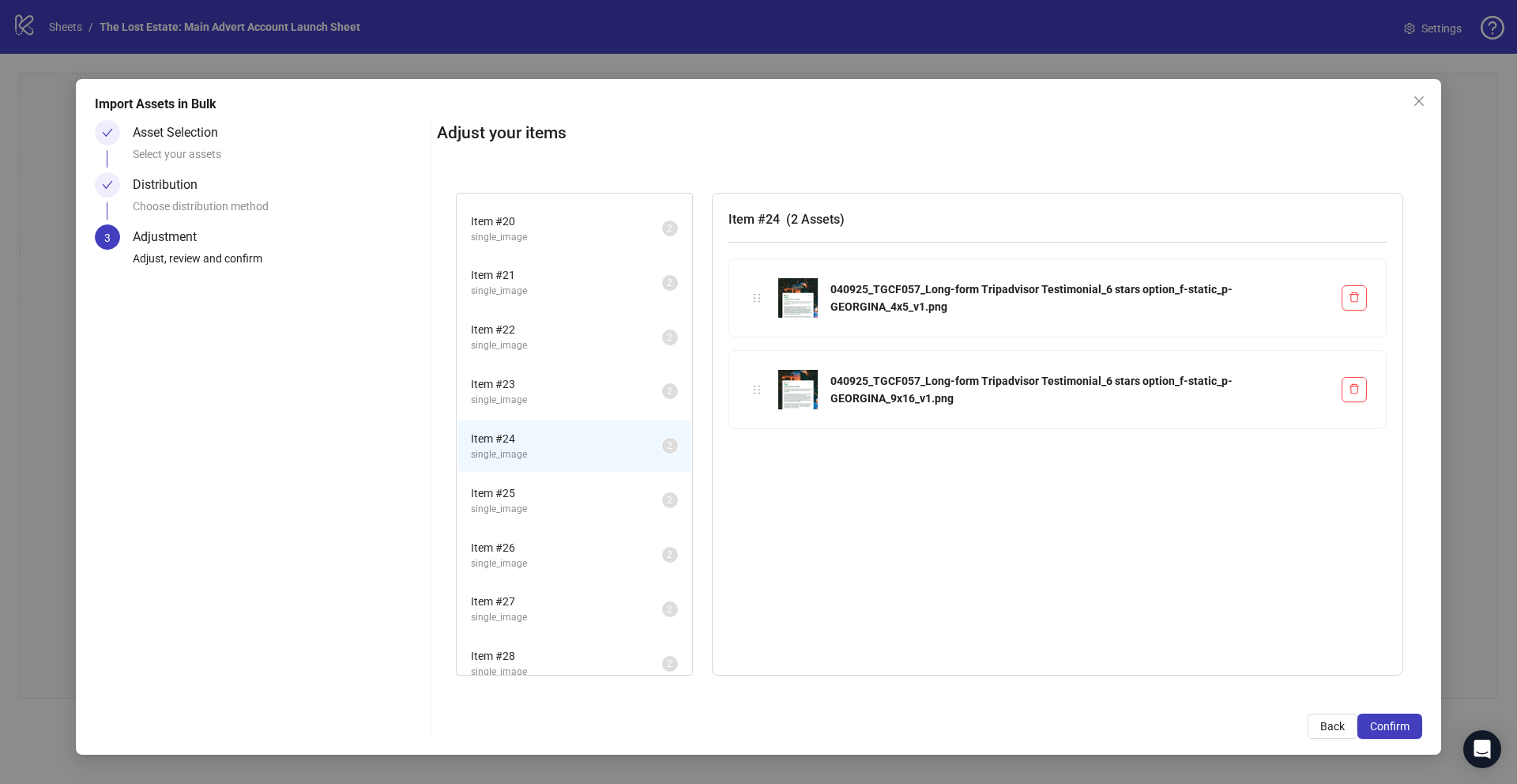
scroll to position [1024, 0]
click at [530, 385] on span "Item # 23" at bounding box center [567, 385] width 191 height 17
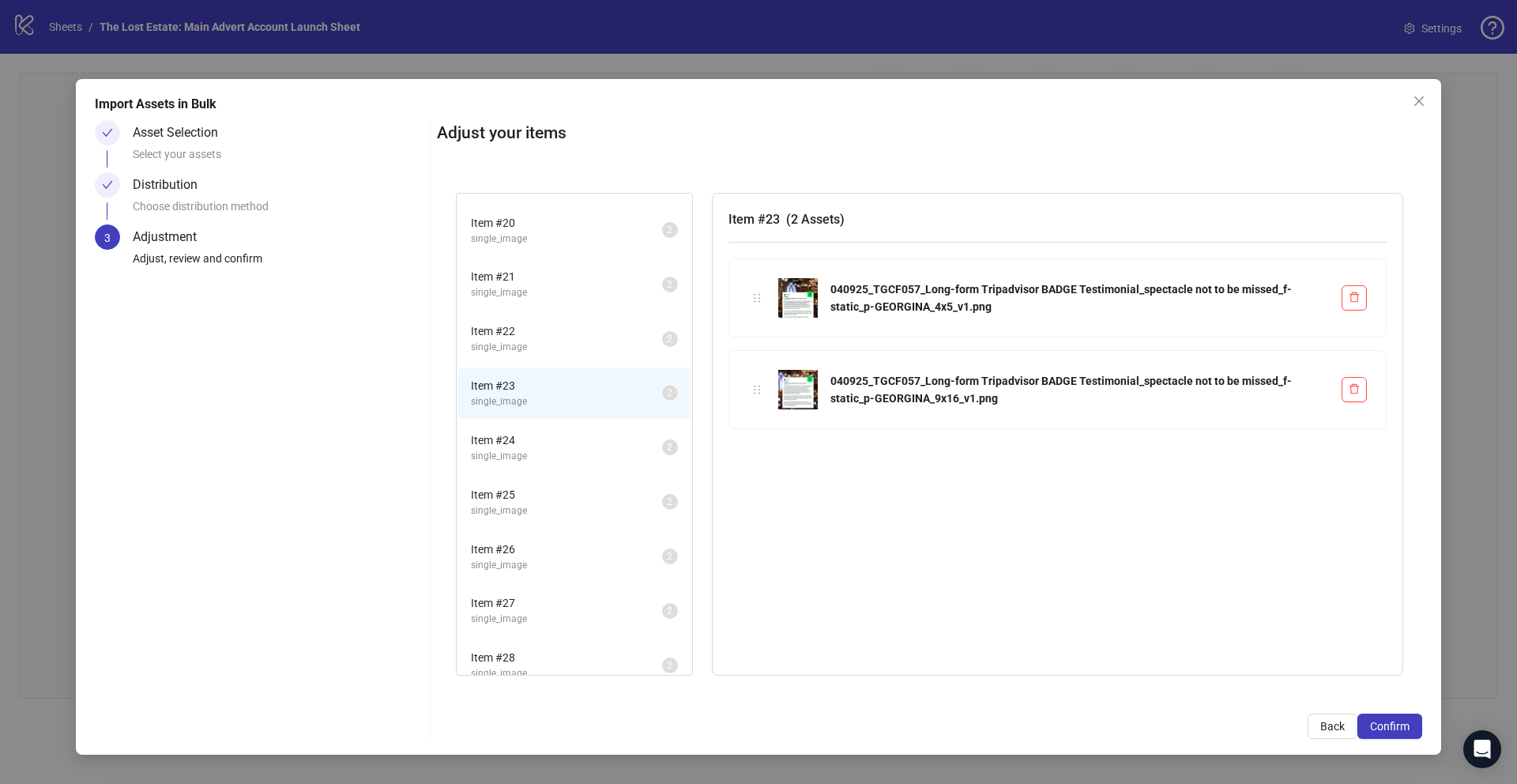
click at [529, 347] on span "single_image" at bounding box center [567, 348] width 191 height 15
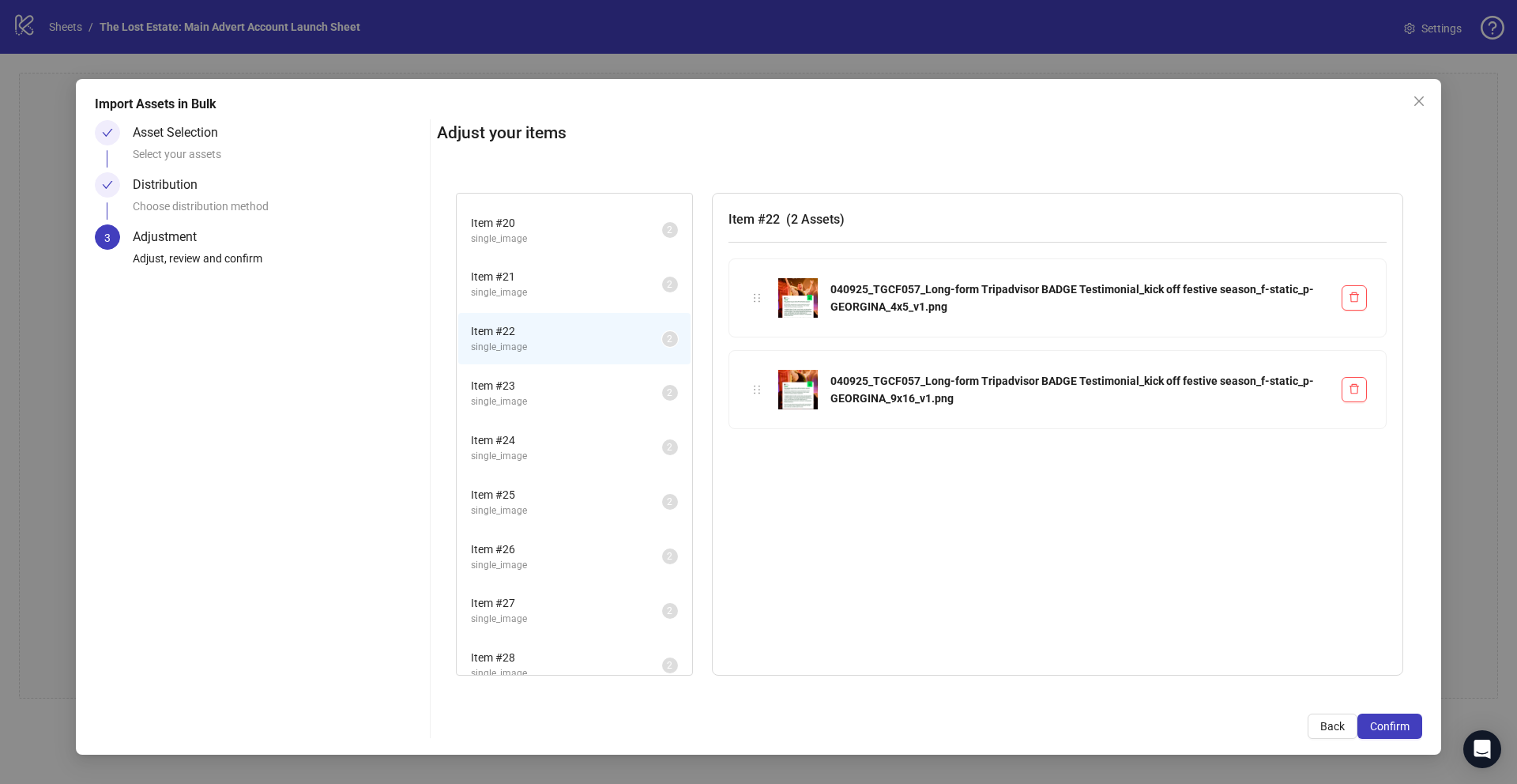
click at [534, 276] on span "Item # 21" at bounding box center [567, 276] width 191 height 17
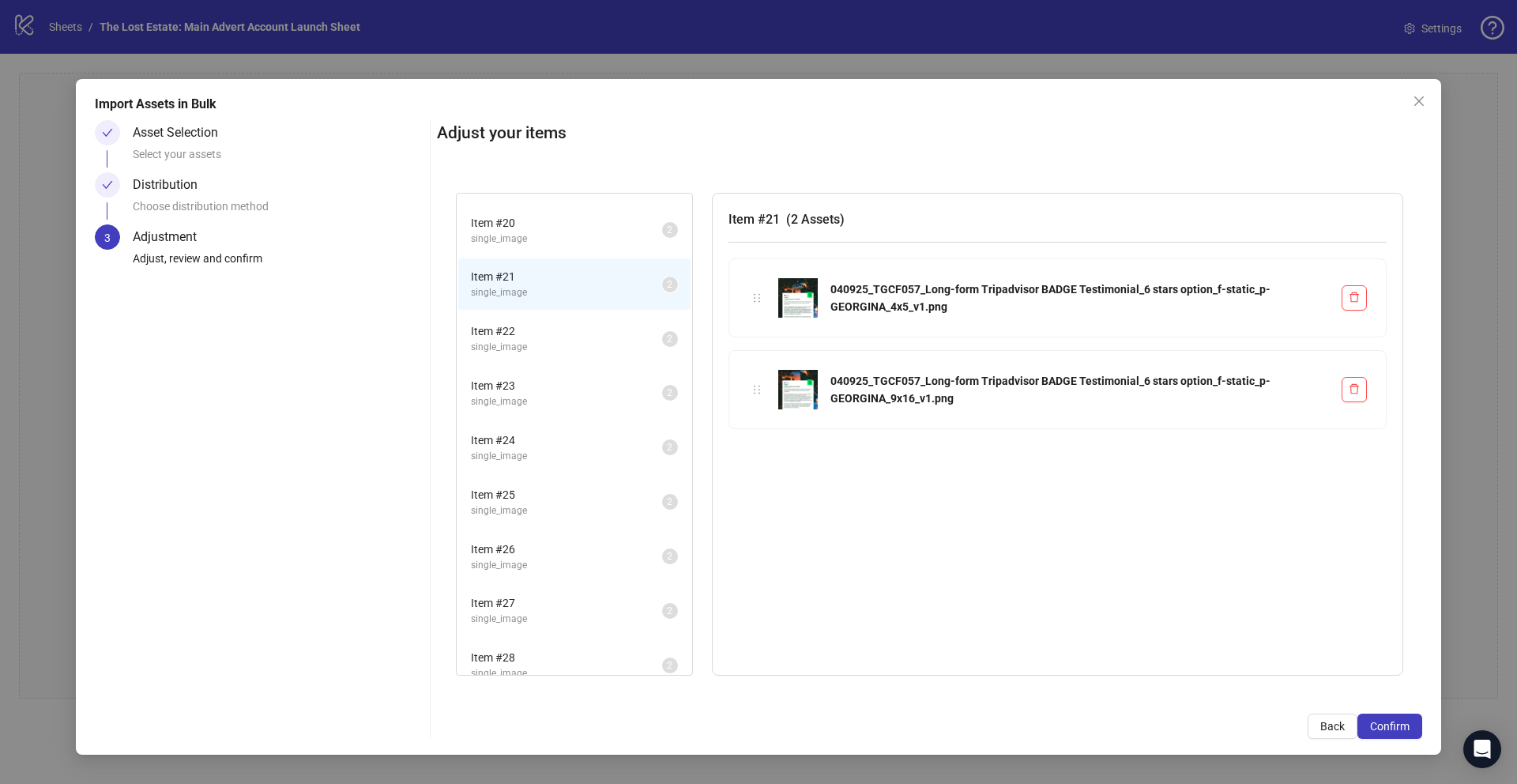
click at [520, 580] on li "Item # 26 single_image 2" at bounding box center [575, 557] width 232 height 51
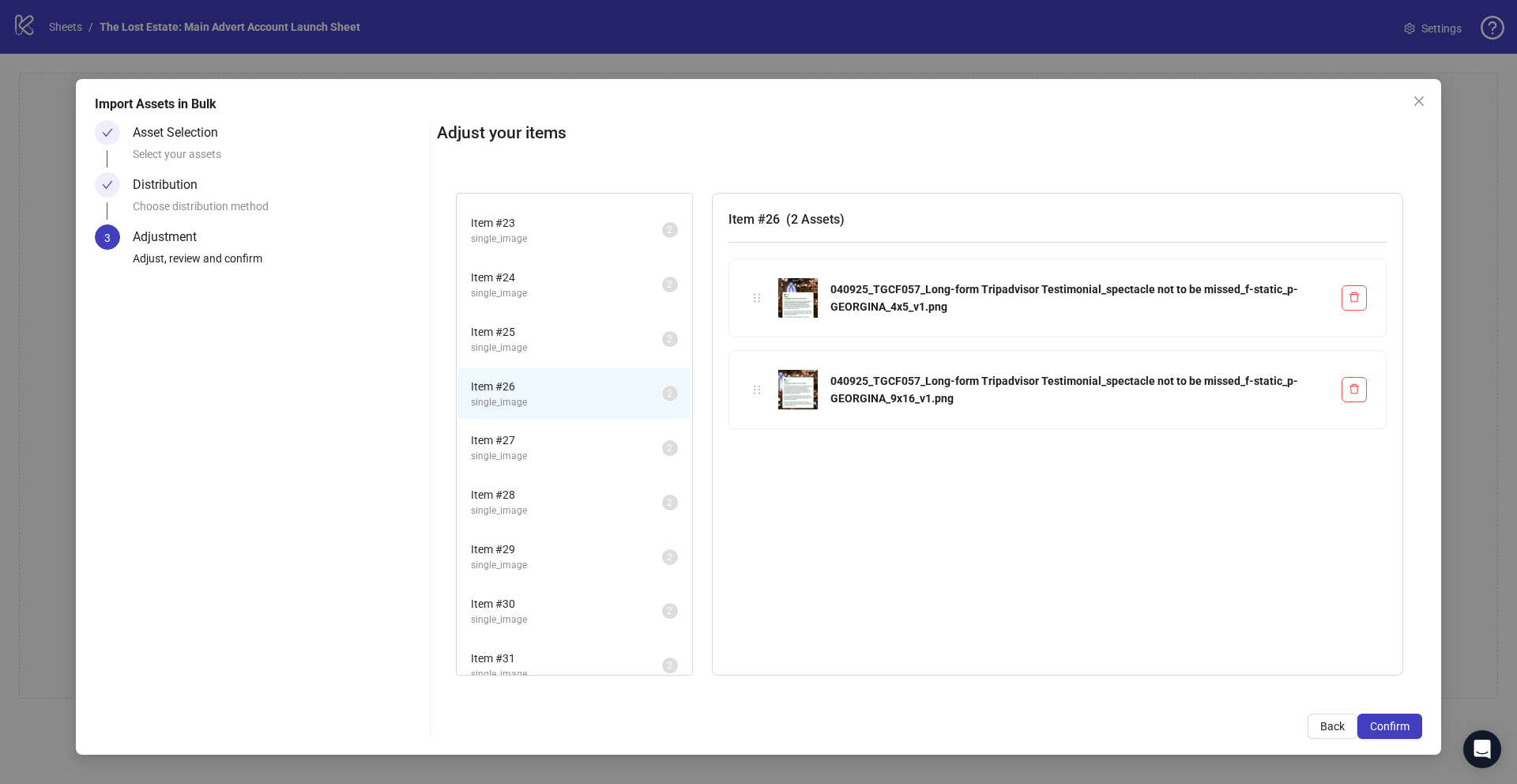
scroll to position [1206, 0]
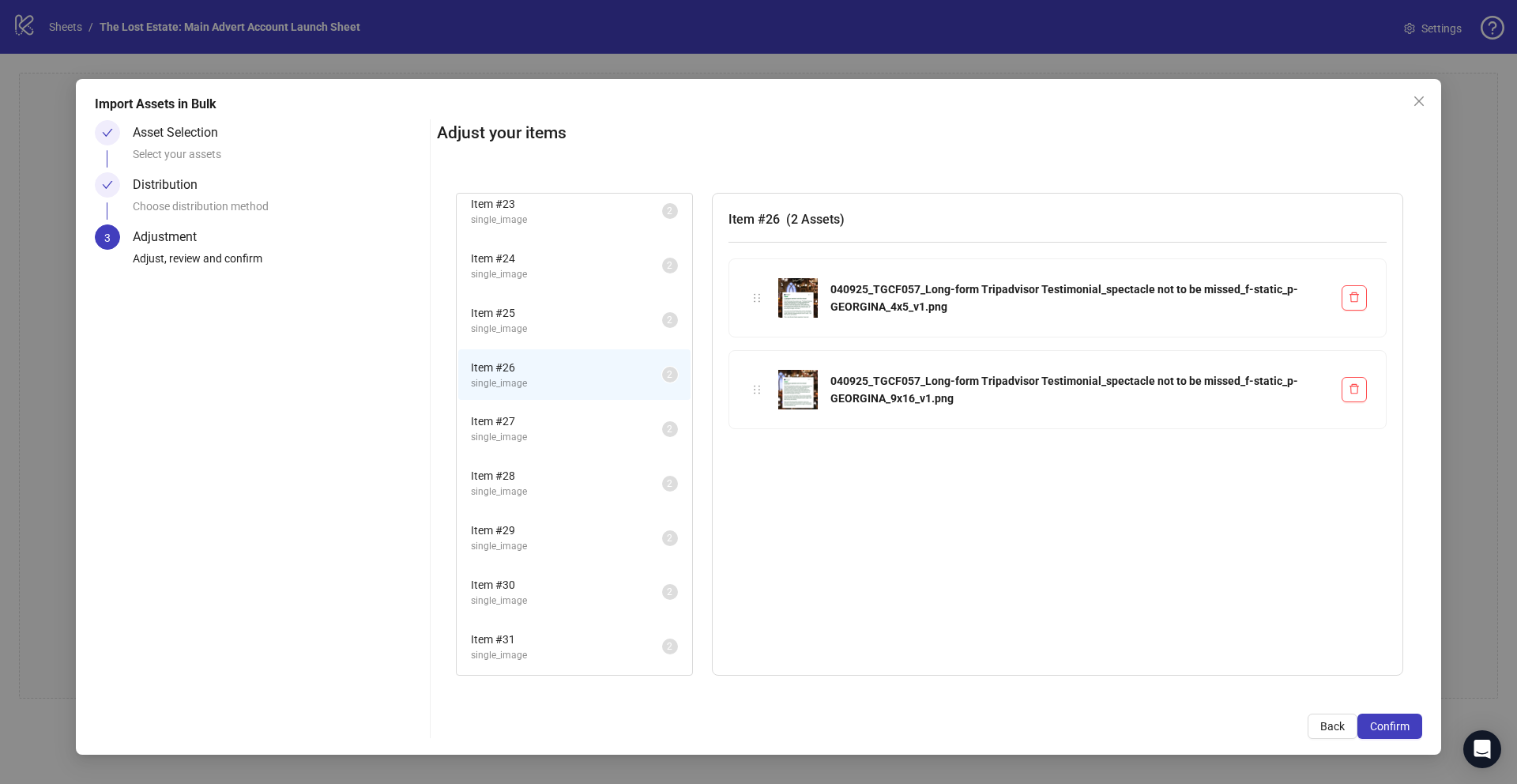
click at [523, 482] on span "Item # 28" at bounding box center [567, 475] width 191 height 17
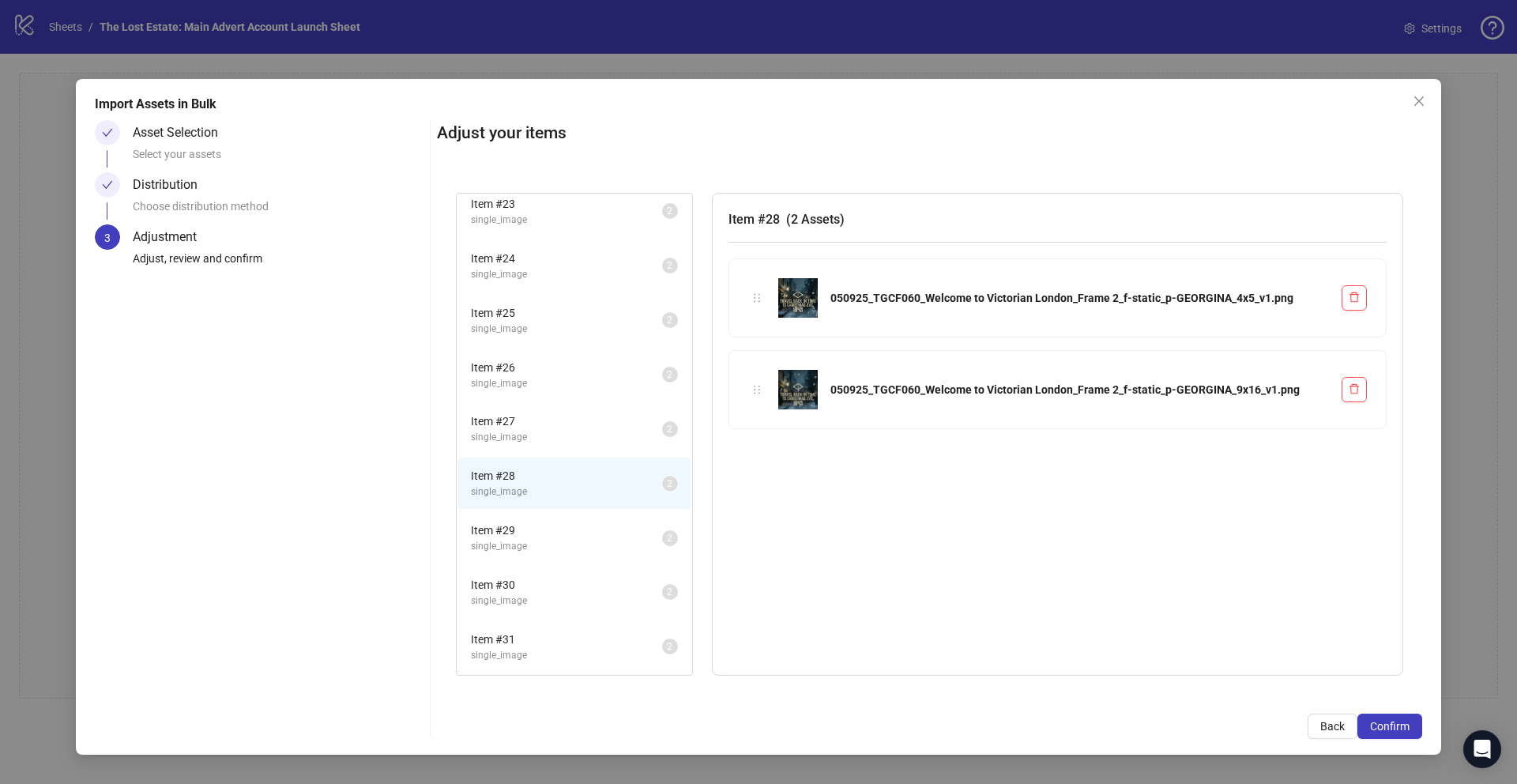
click at [525, 413] on span "Item # 27" at bounding box center [567, 421] width 191 height 17
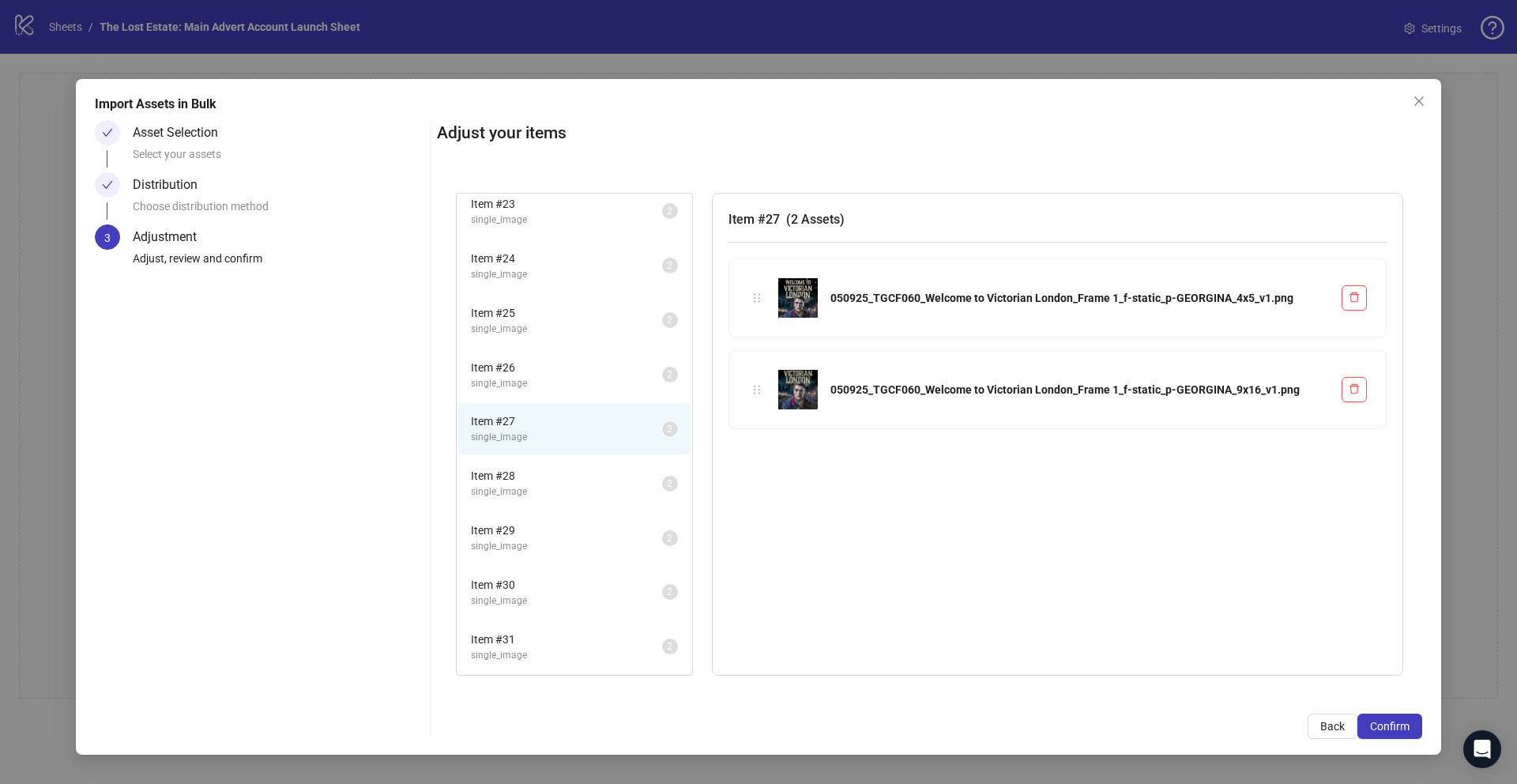
click at [533, 472] on span "Item # 28" at bounding box center [567, 475] width 191 height 17
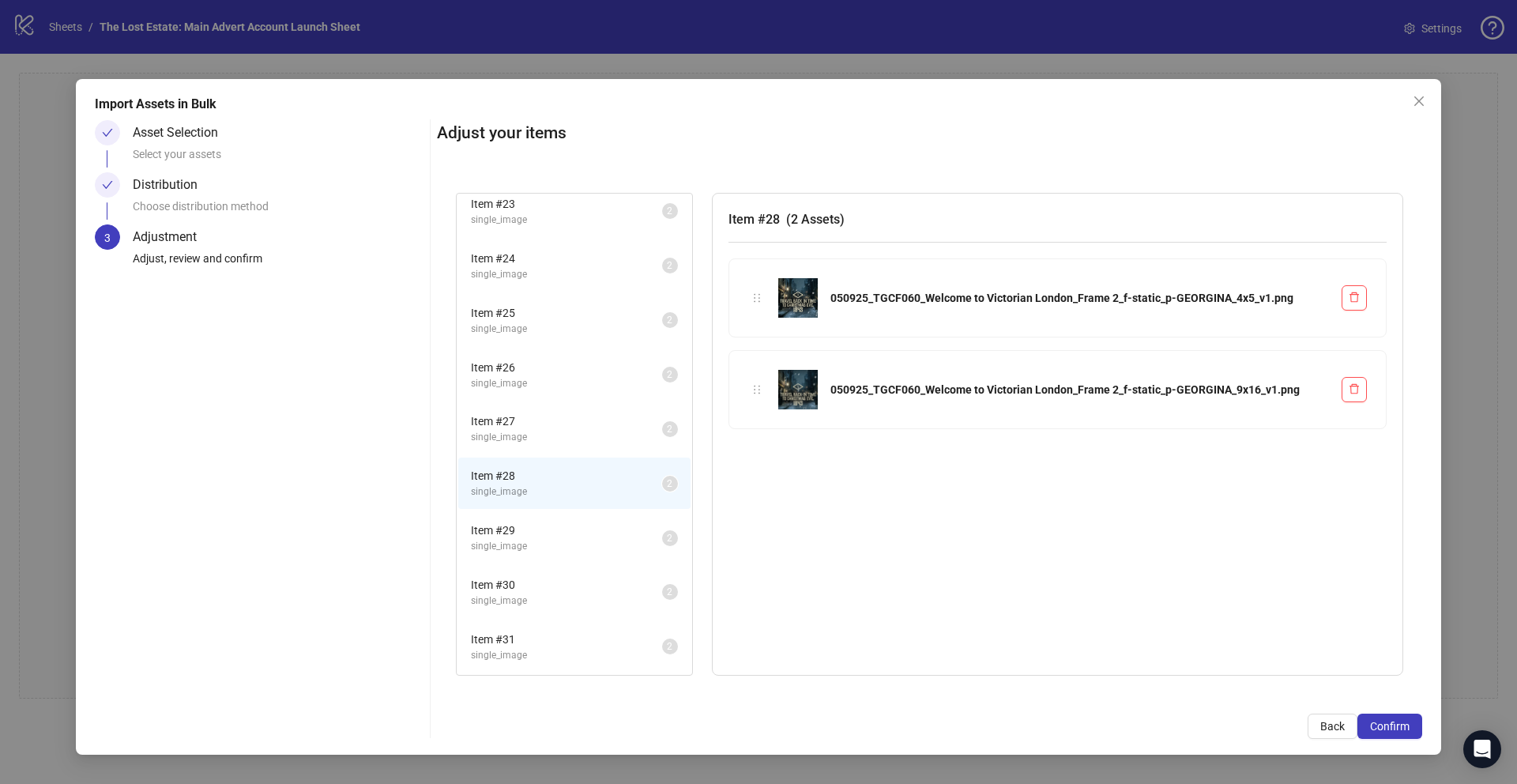
click at [525, 545] on span "single_image" at bounding box center [567, 546] width 191 height 15
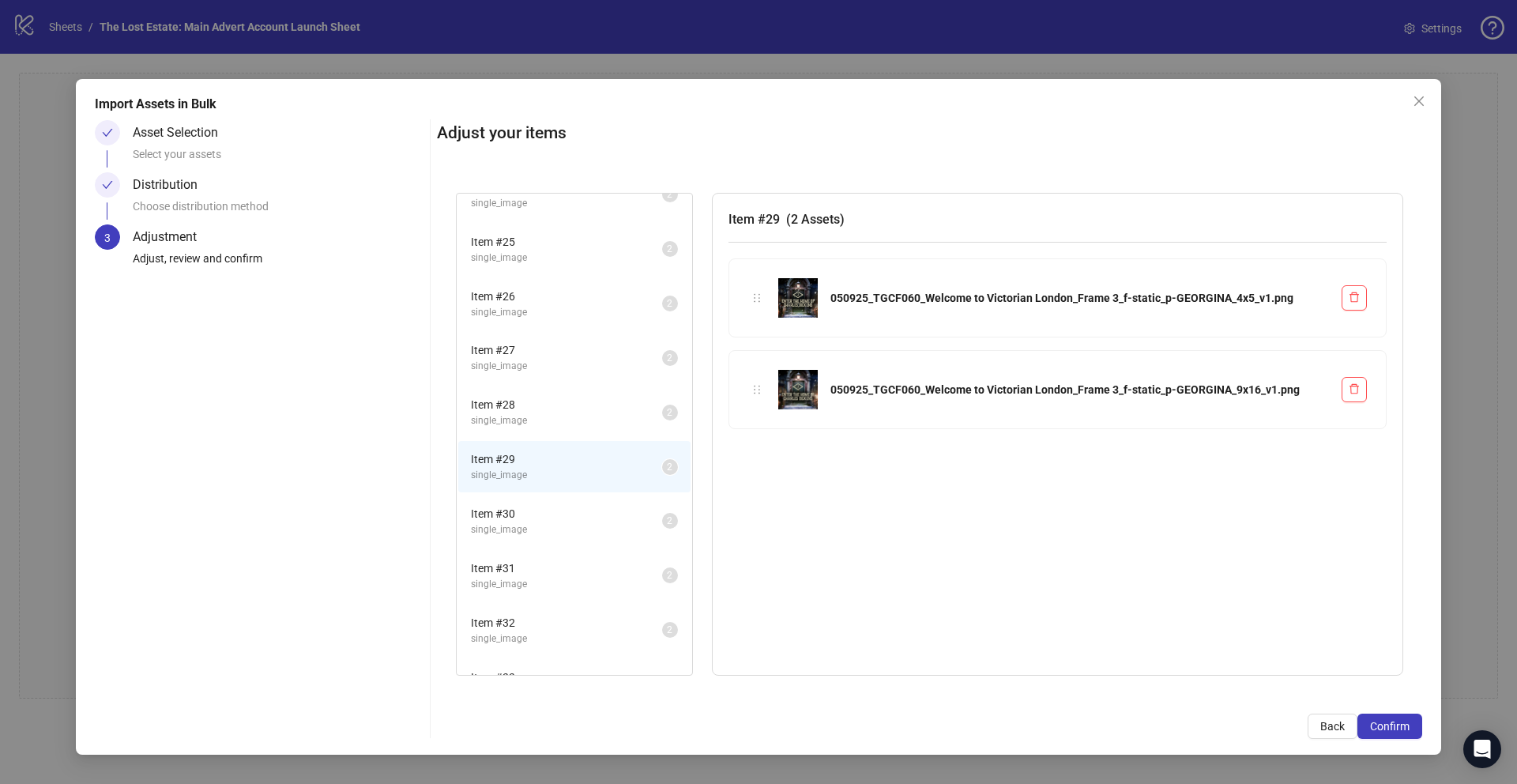
scroll to position [1285, 0]
click at [520, 517] on span "single_image" at bounding box center [567, 522] width 191 height 15
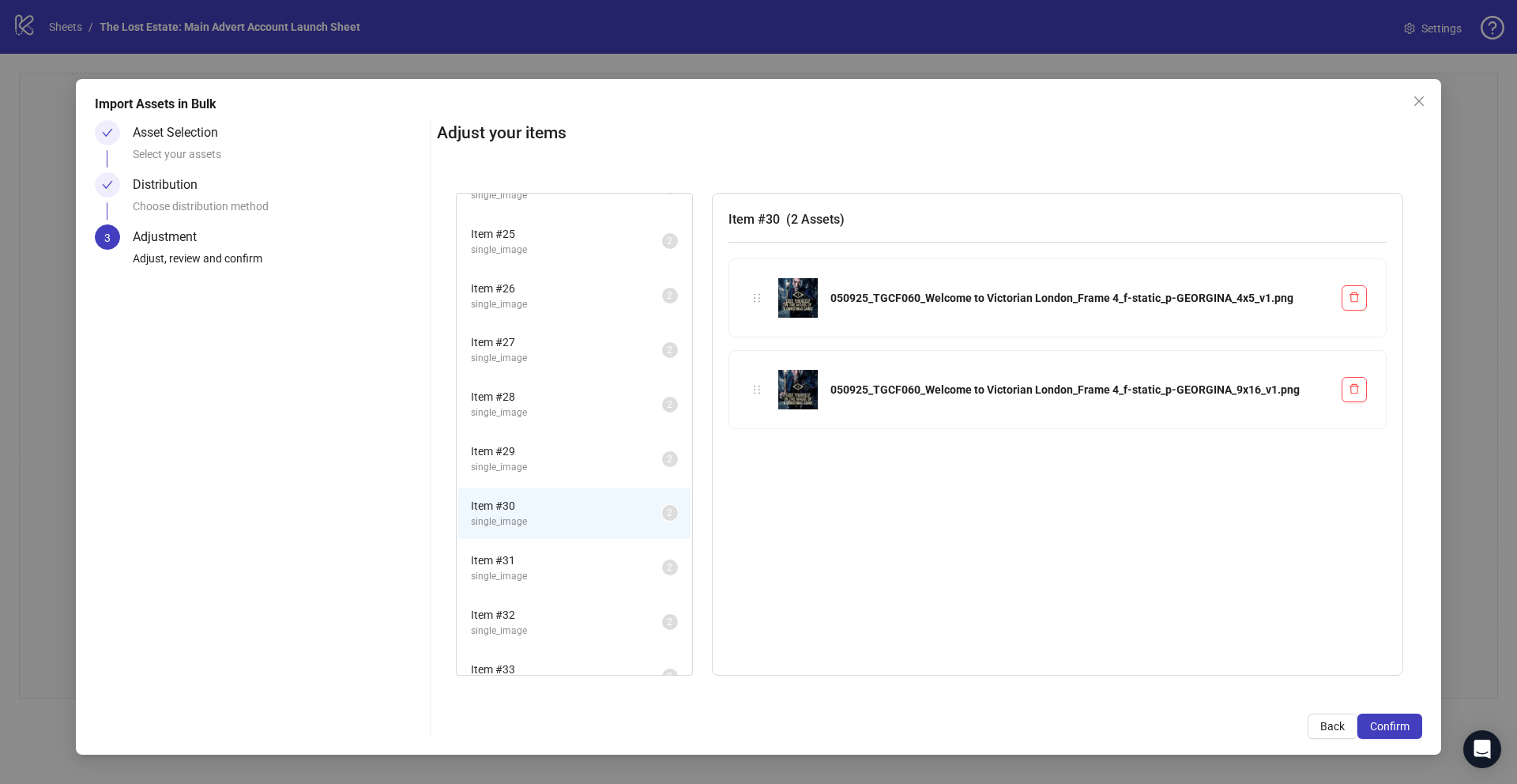
click at [511, 573] on span "single_image" at bounding box center [567, 576] width 191 height 15
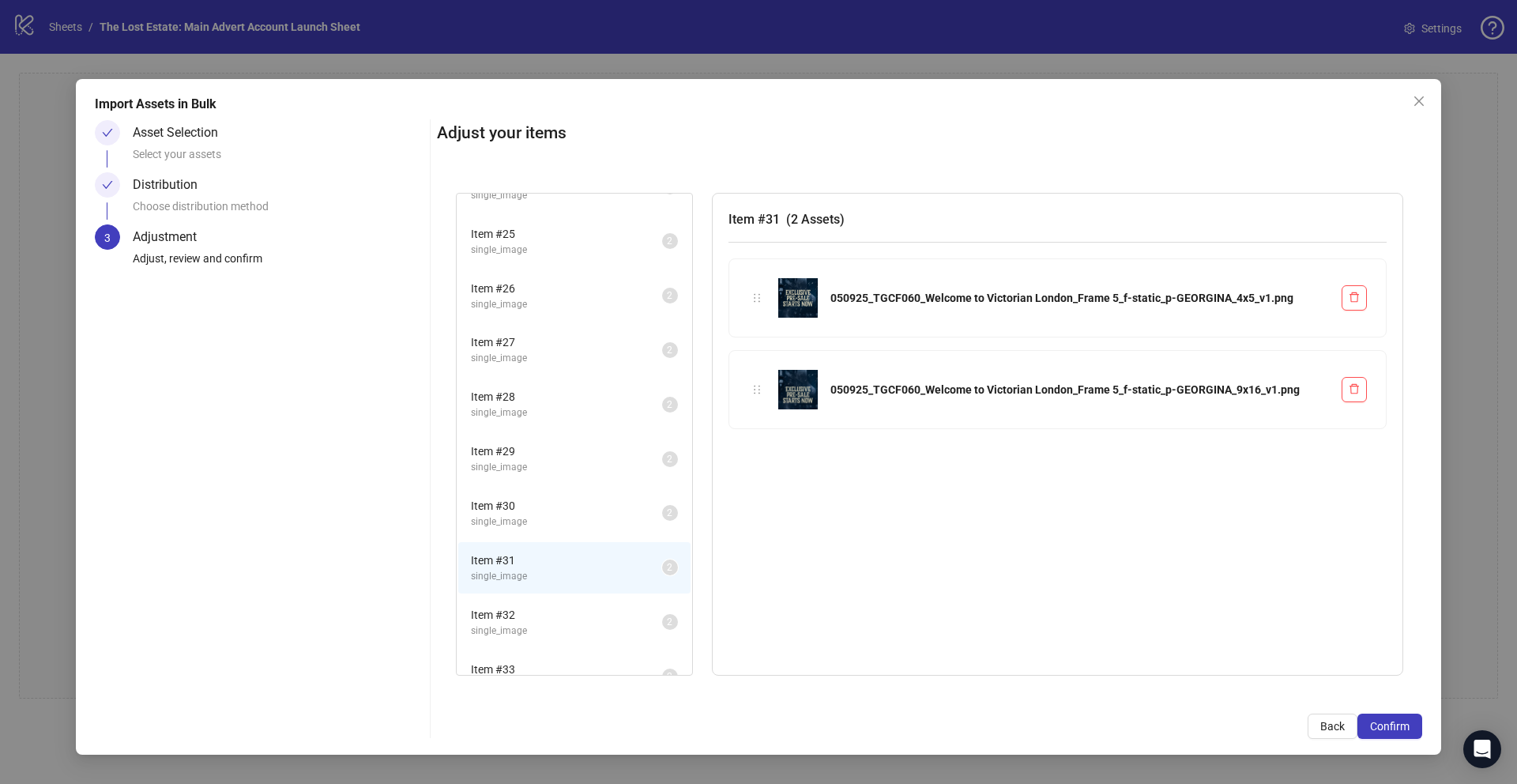
click at [513, 590] on span "Item # 32" at bounding box center [567, 614] width 191 height 17
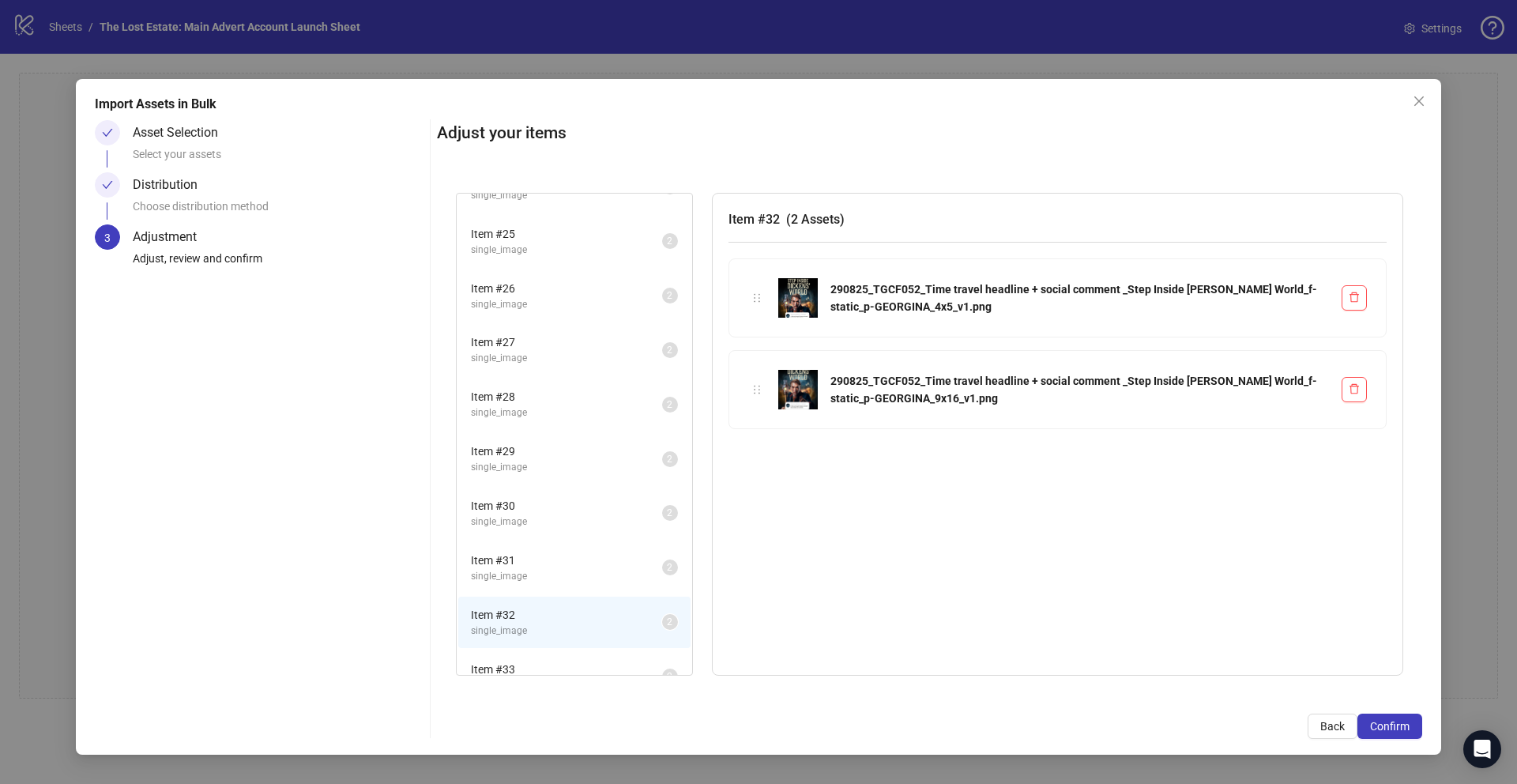
click at [525, 548] on li "Item # 31 single_image 2" at bounding box center [575, 567] width 232 height 51
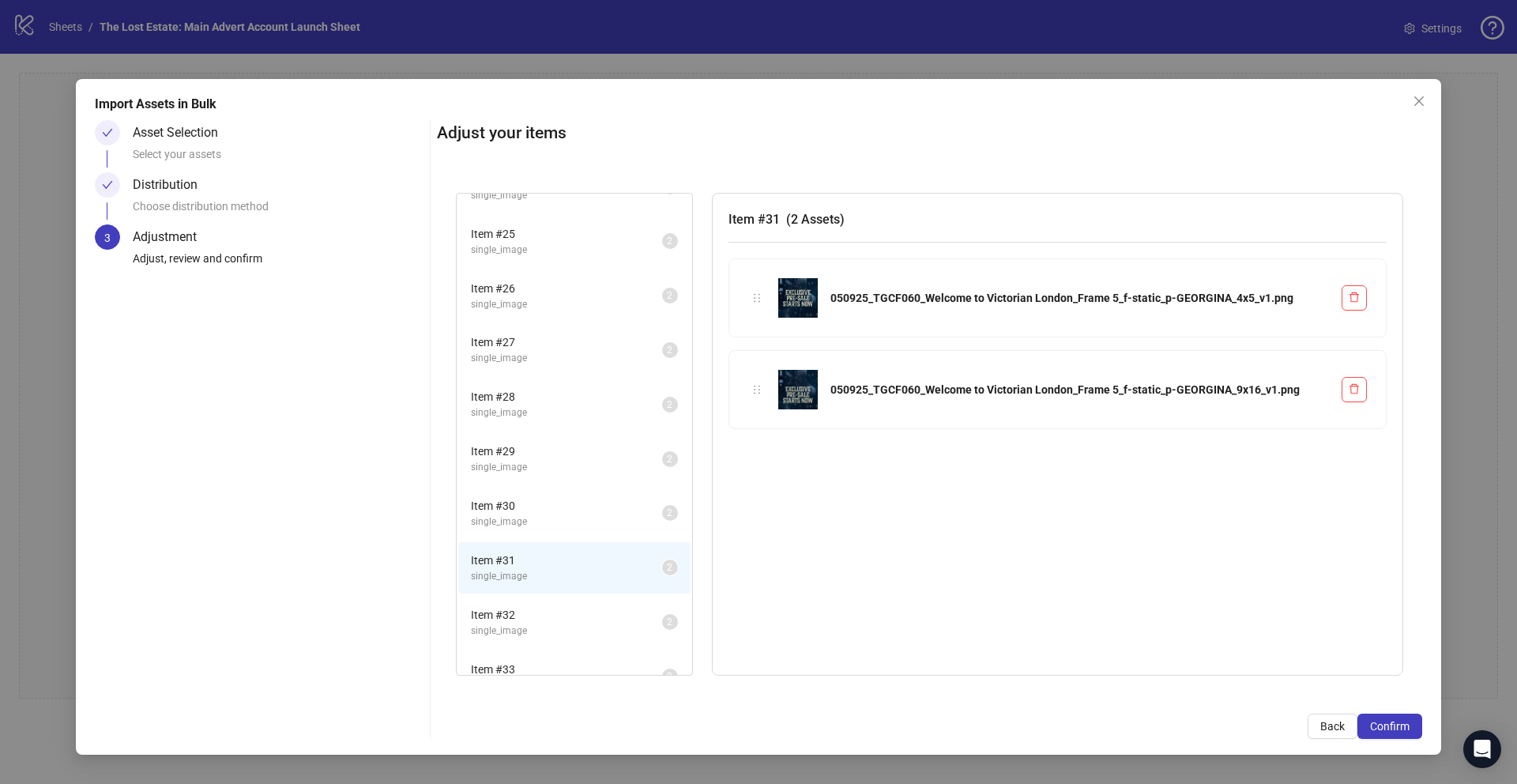
click at [521, 590] on li "Item # 31 single_image 2" at bounding box center [575, 567] width 232 height 51
click at [521, 590] on span "Item # 32" at bounding box center [567, 614] width 191 height 17
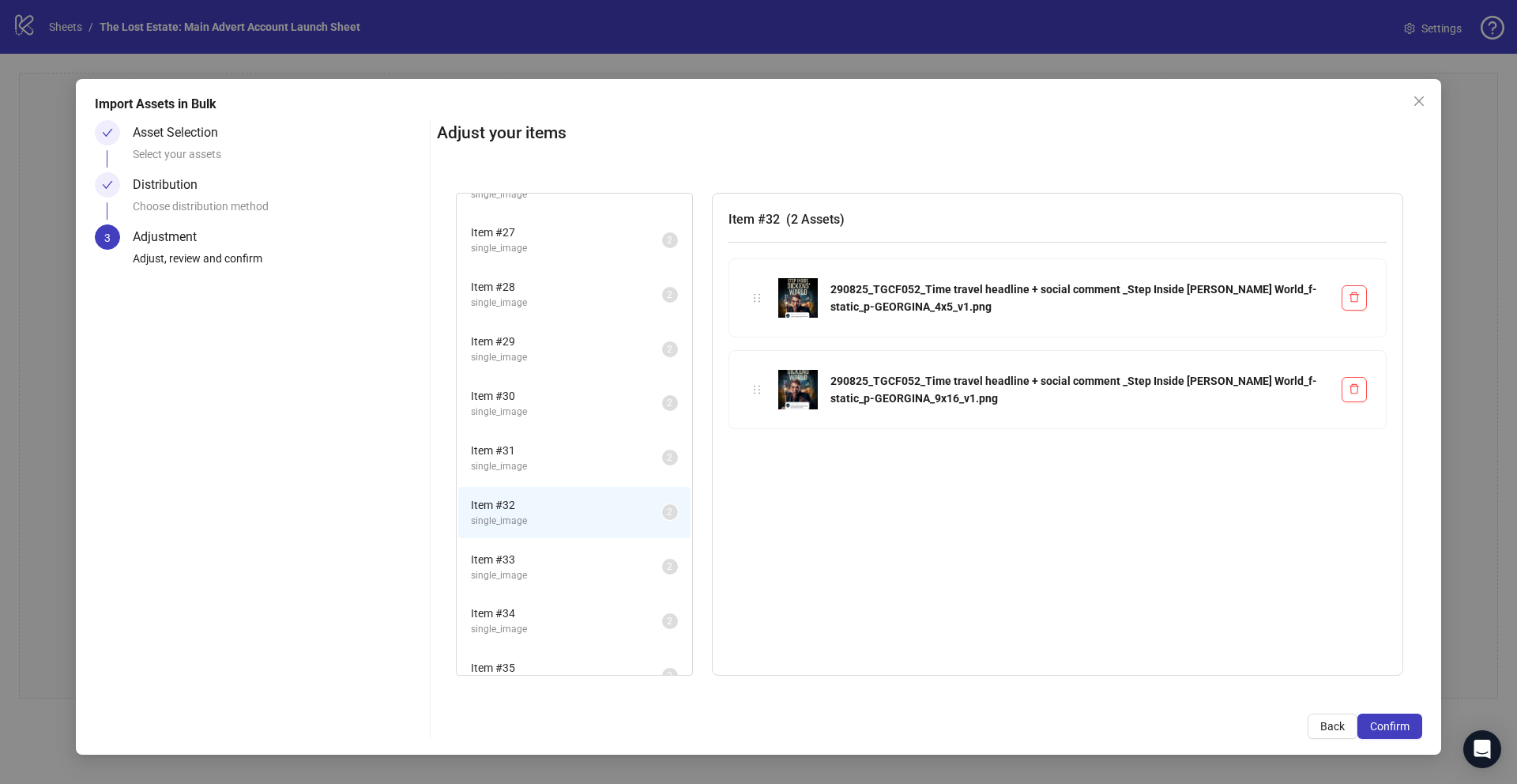
scroll to position [1494, 0]
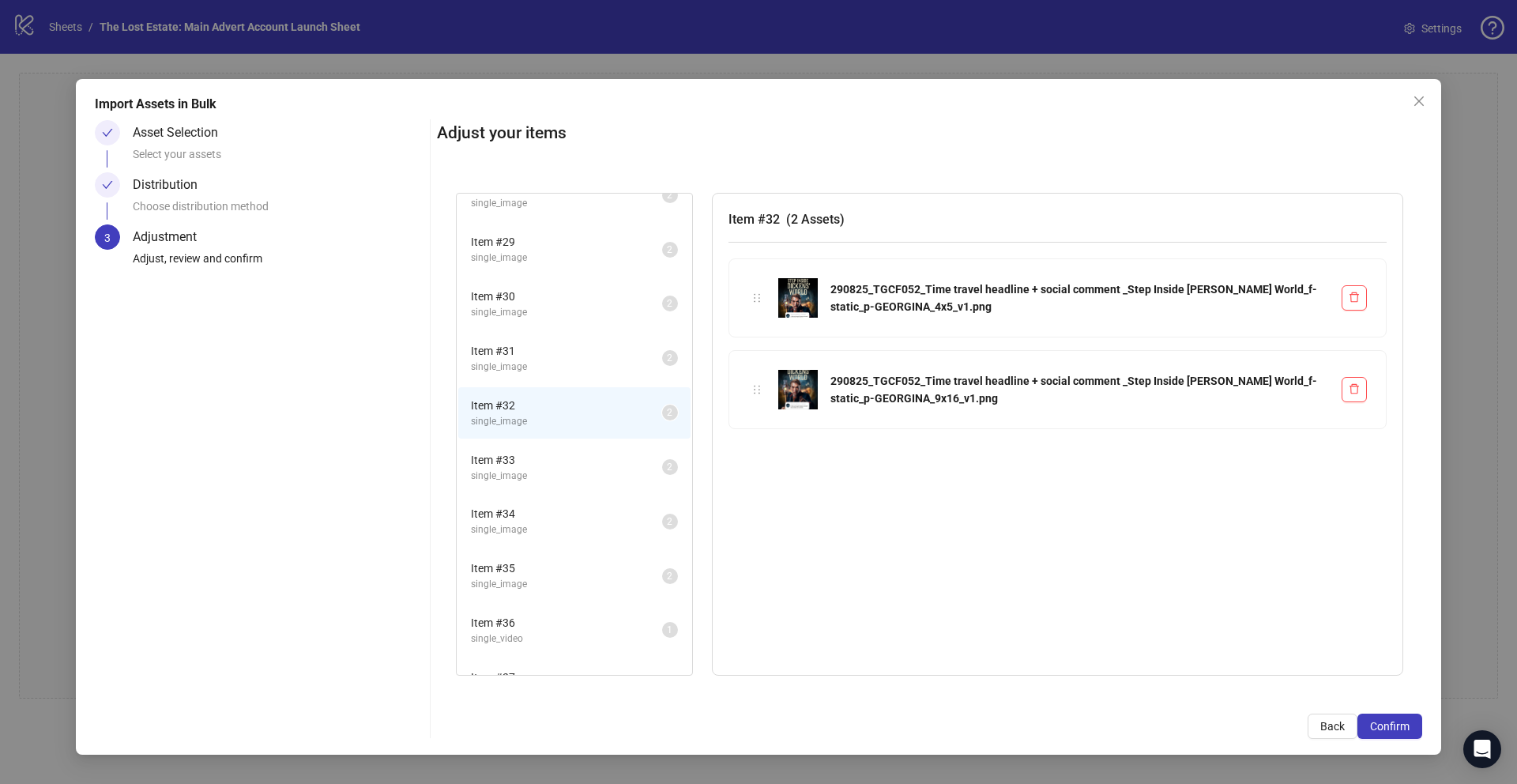
click at [530, 446] on li "Item # 33 single_image 2" at bounding box center [575, 467] width 232 height 51
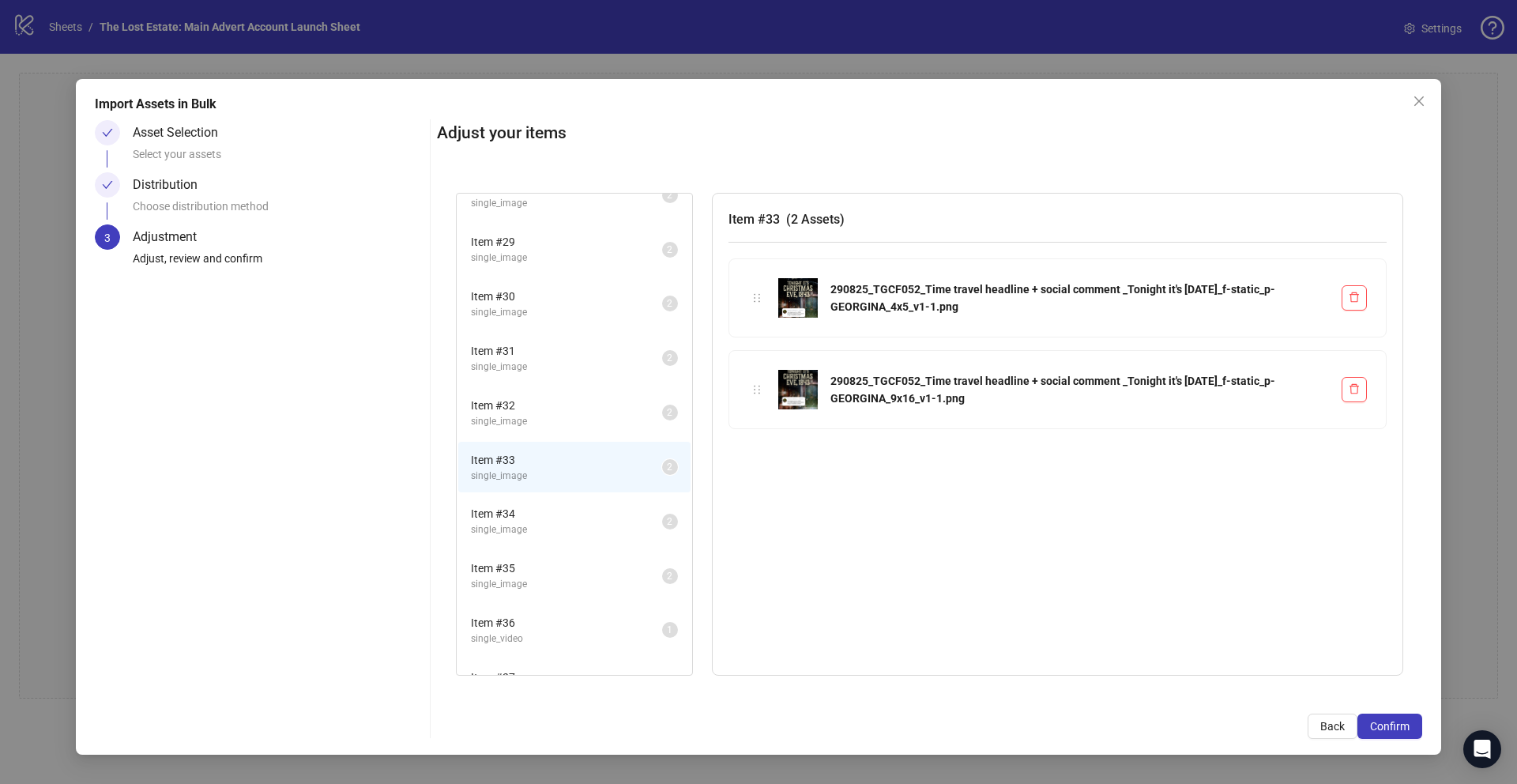
click at [536, 512] on span "Item # 34" at bounding box center [567, 513] width 191 height 17
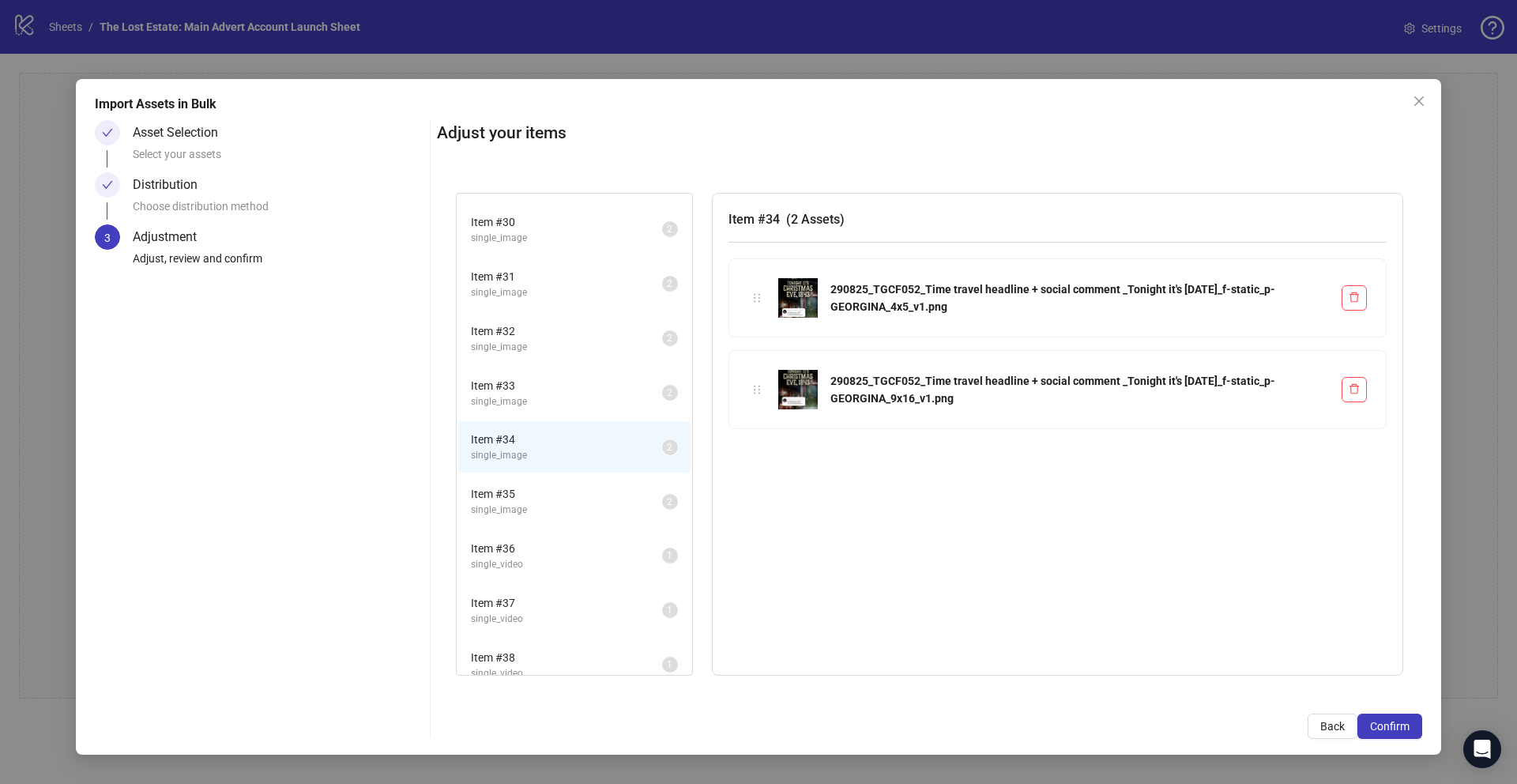
scroll to position [1583, 0]
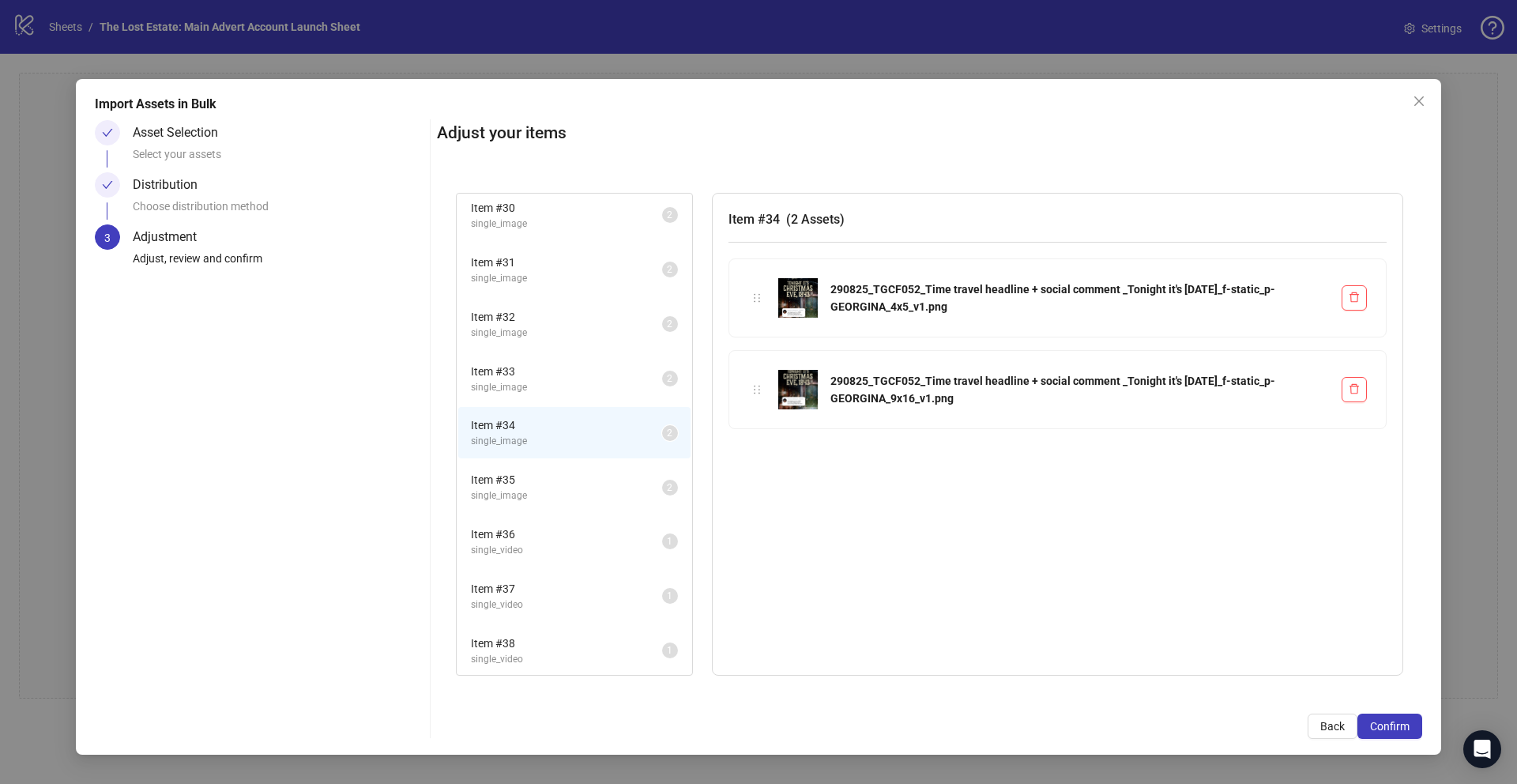
click at [534, 469] on li "Item # 35 single_image 2" at bounding box center [575, 487] width 232 height 51
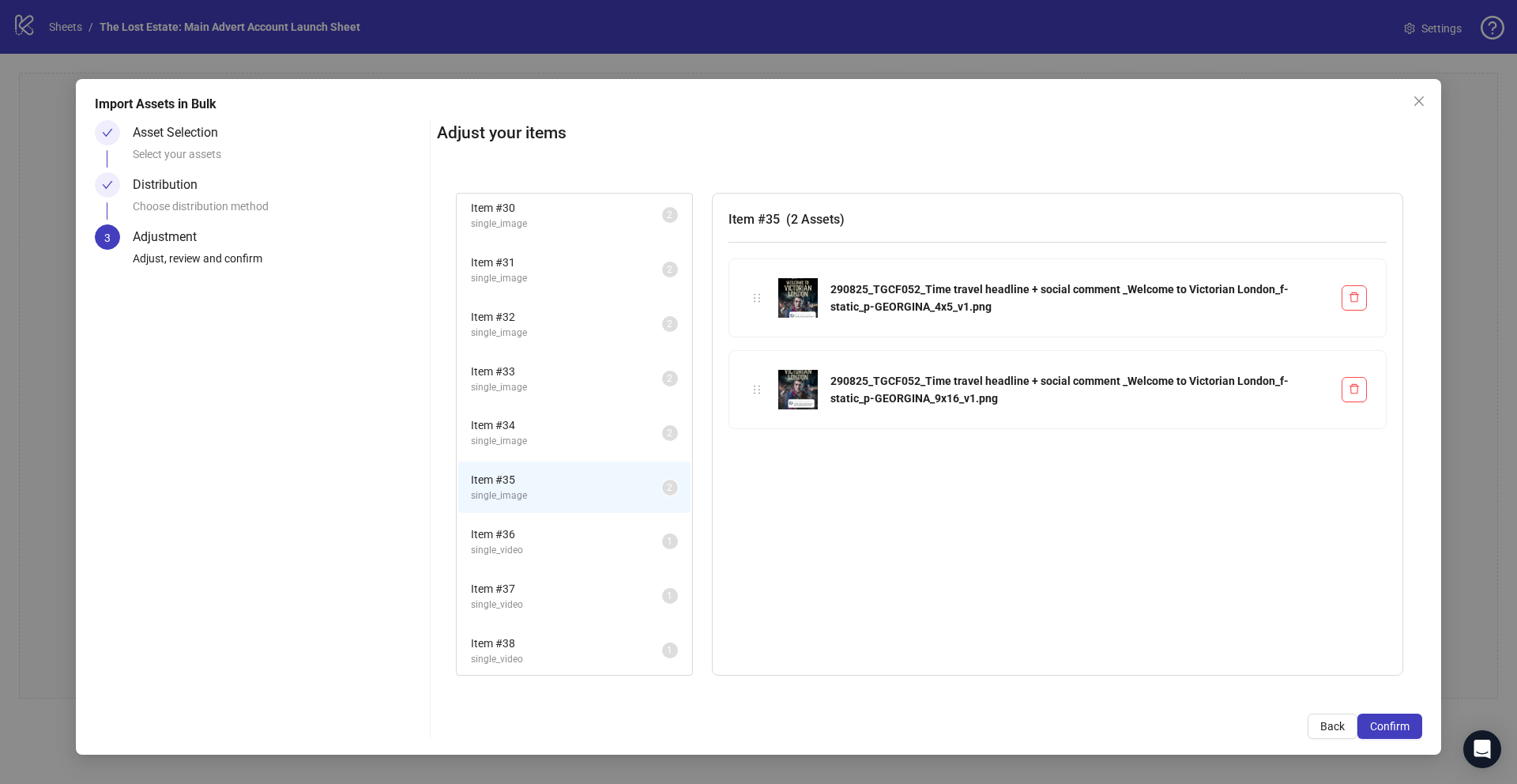
click at [538, 541] on span "Item # 36" at bounding box center [567, 534] width 191 height 17
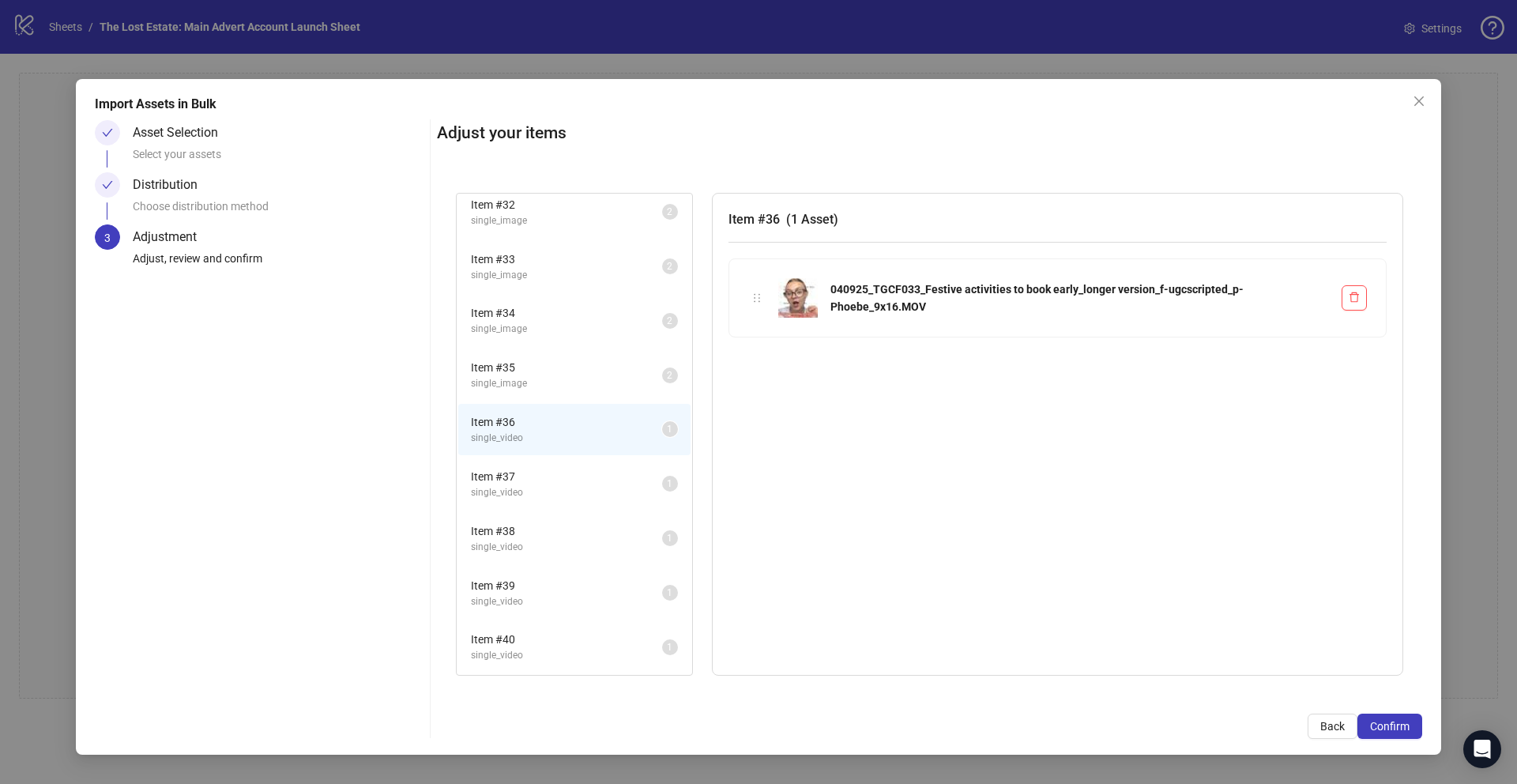
scroll to position [1697, 0]
click at [537, 471] on span "Item # 37" at bounding box center [567, 474] width 191 height 17
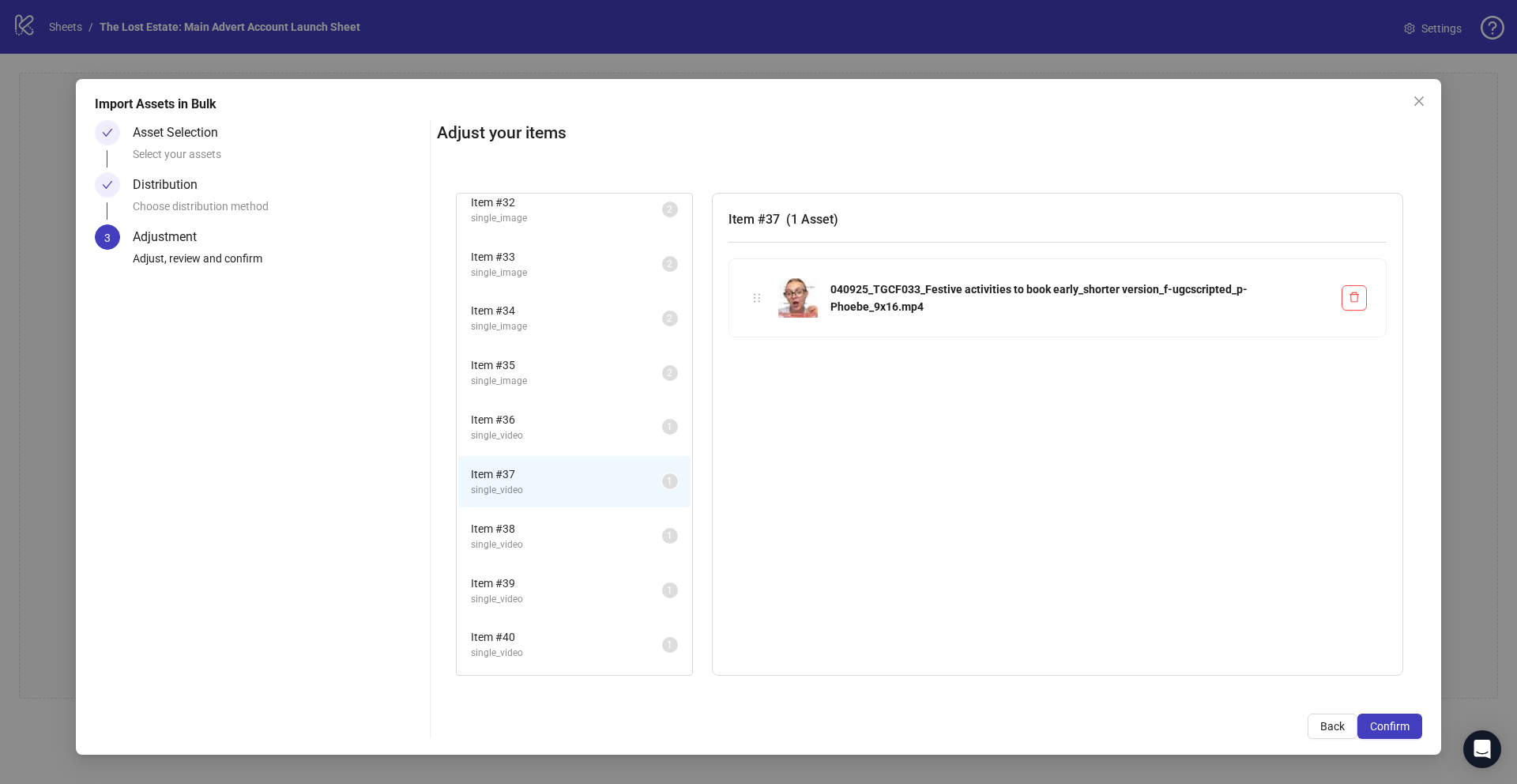
click at [535, 534] on span "Item # 38" at bounding box center [567, 528] width 191 height 17
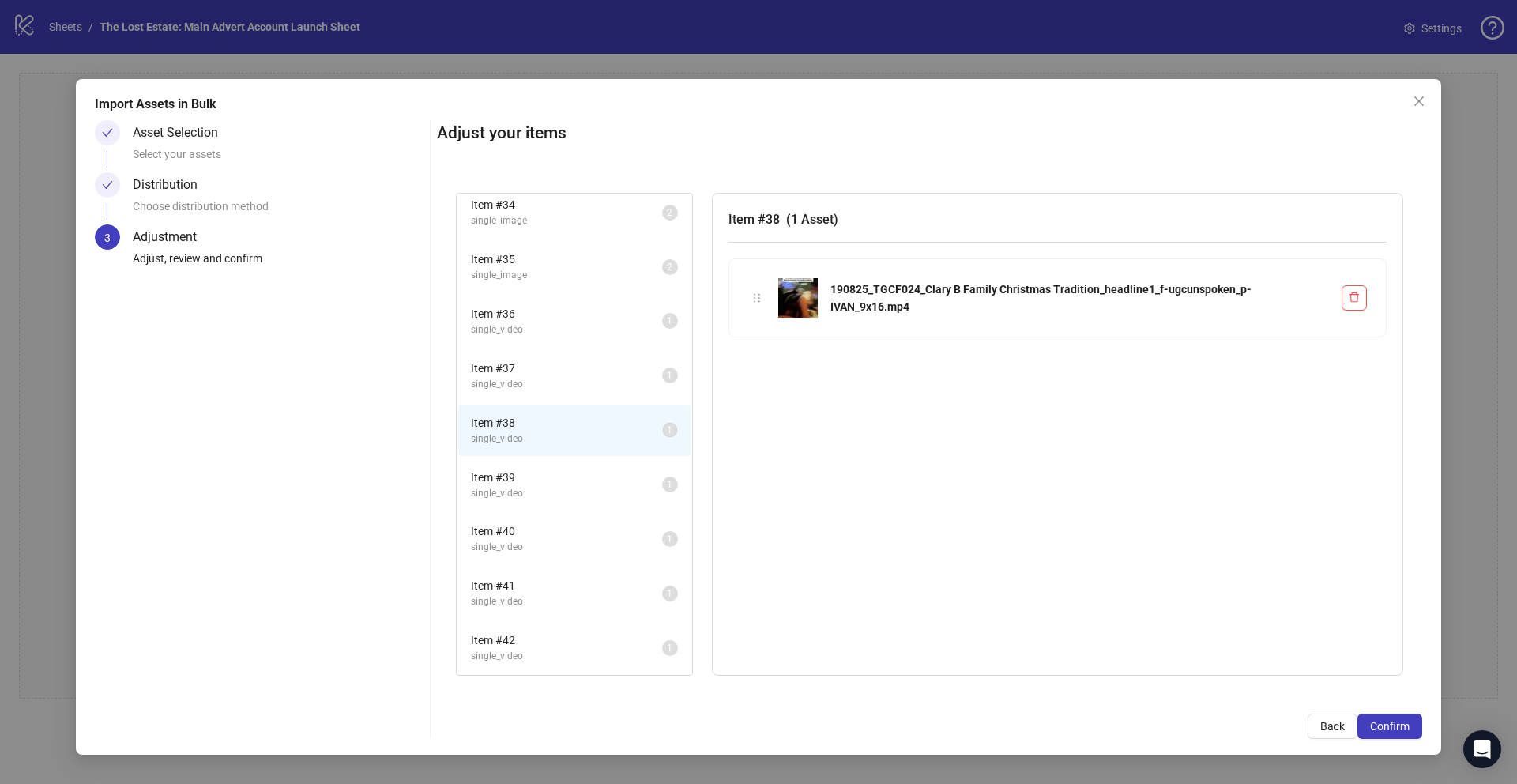
click at [537, 476] on span "Item # 39" at bounding box center [567, 477] width 191 height 17
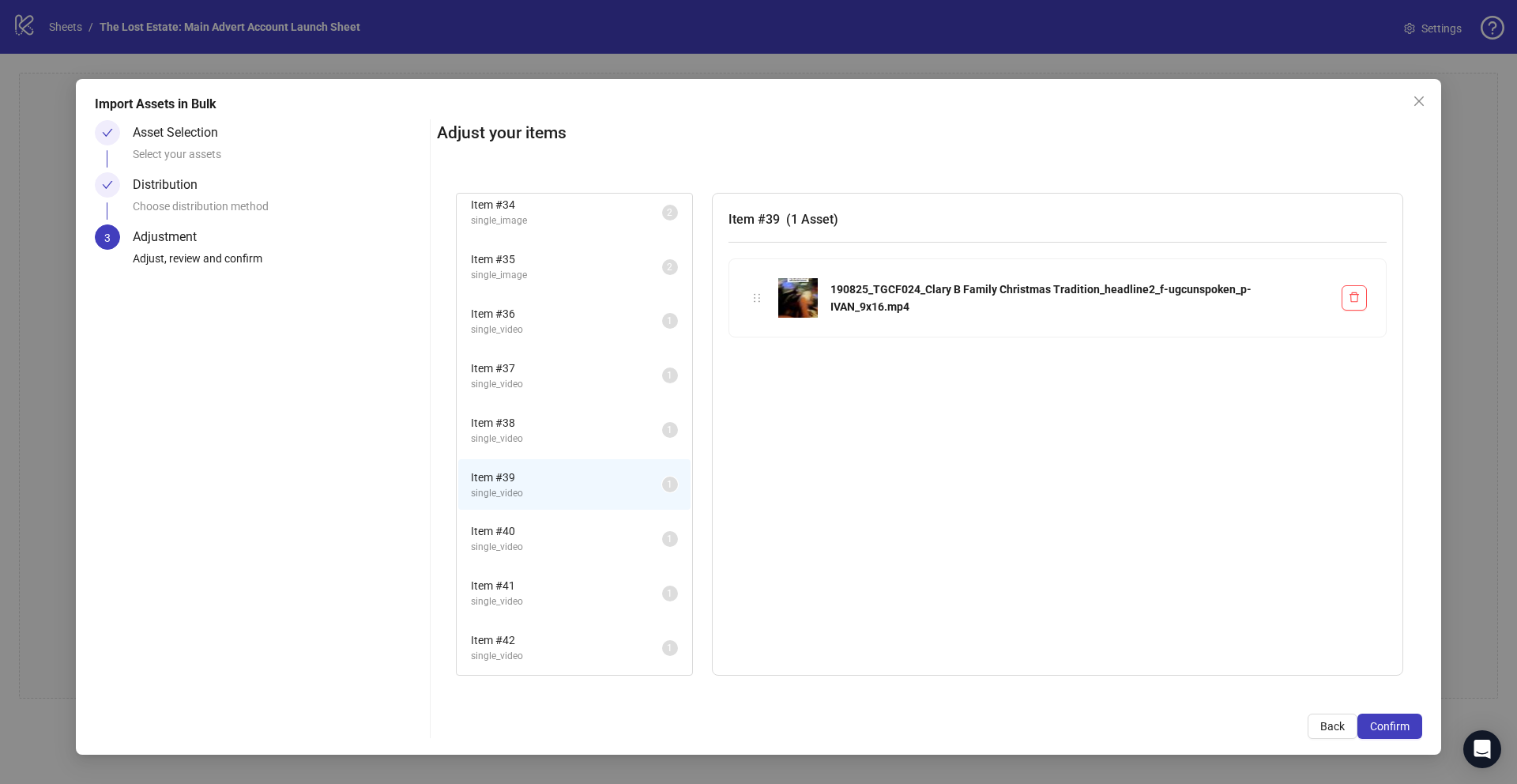
click at [525, 524] on span "Item # 40" at bounding box center [567, 530] width 191 height 17
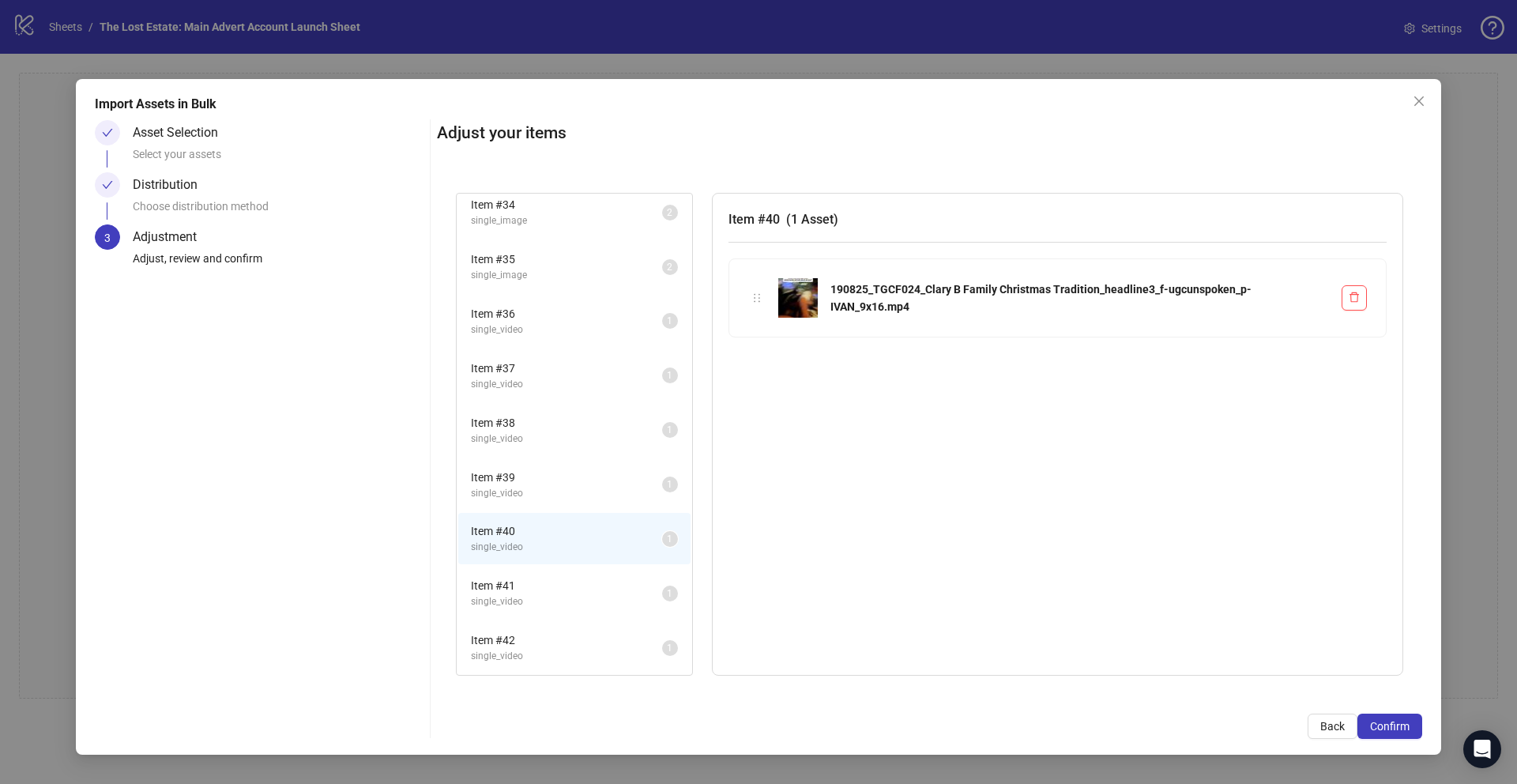
click at [535, 572] on li "Item # 41 single_video 1" at bounding box center [575, 593] width 232 height 51
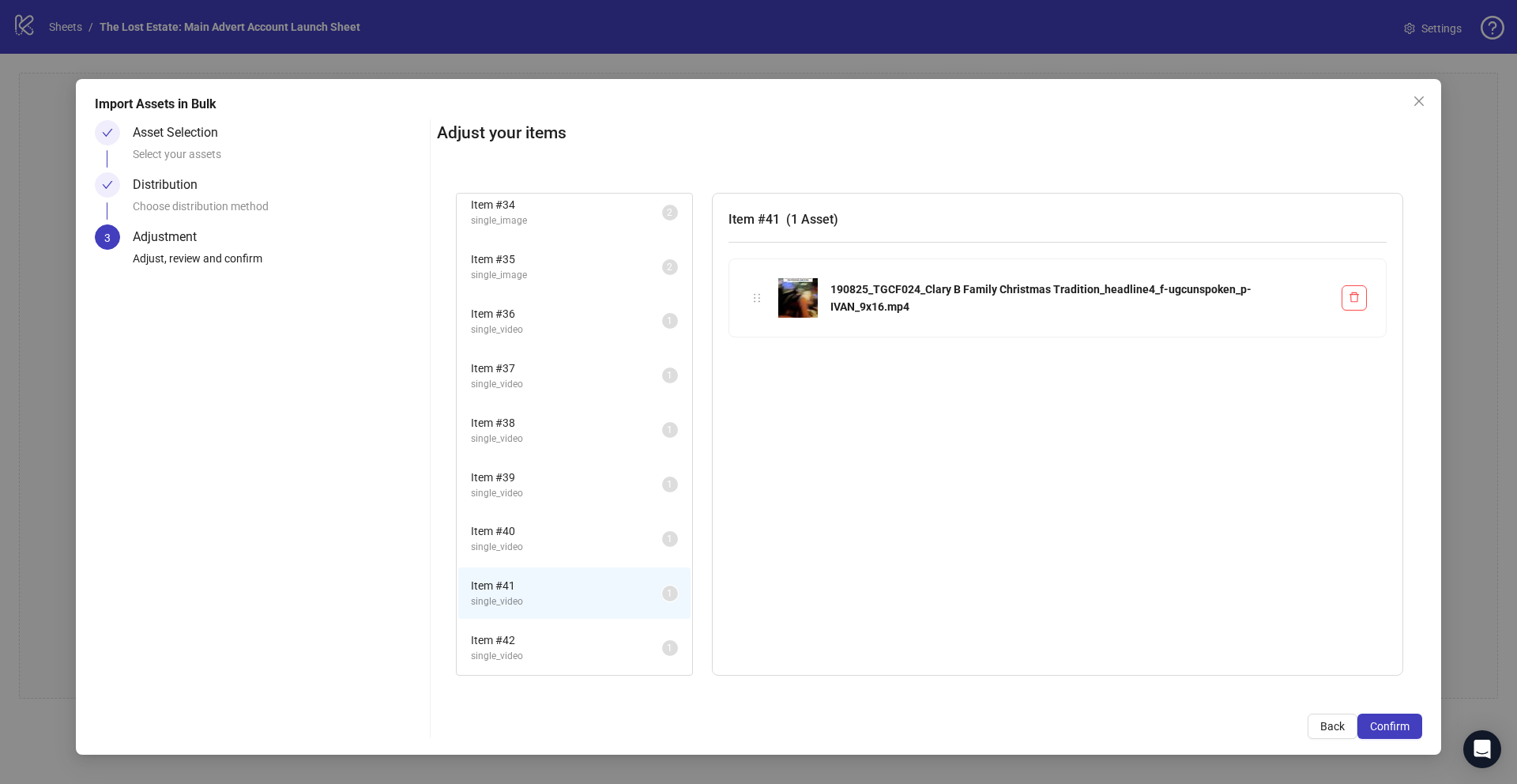
click at [531, 590] on span "Item # 42" at bounding box center [567, 640] width 191 height 17
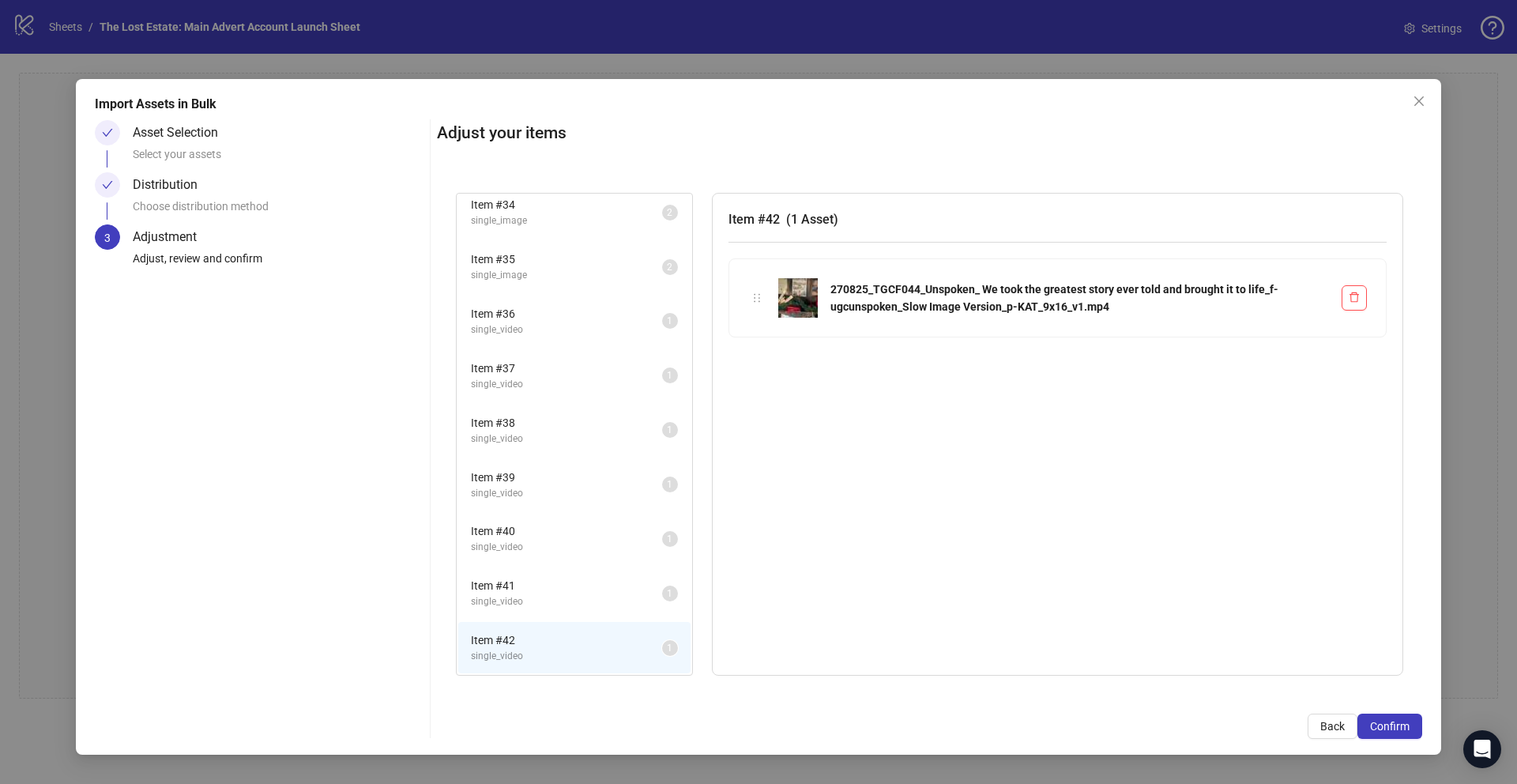
click at [532, 570] on li "Item # 41 single_video 1" at bounding box center [575, 593] width 232 height 51
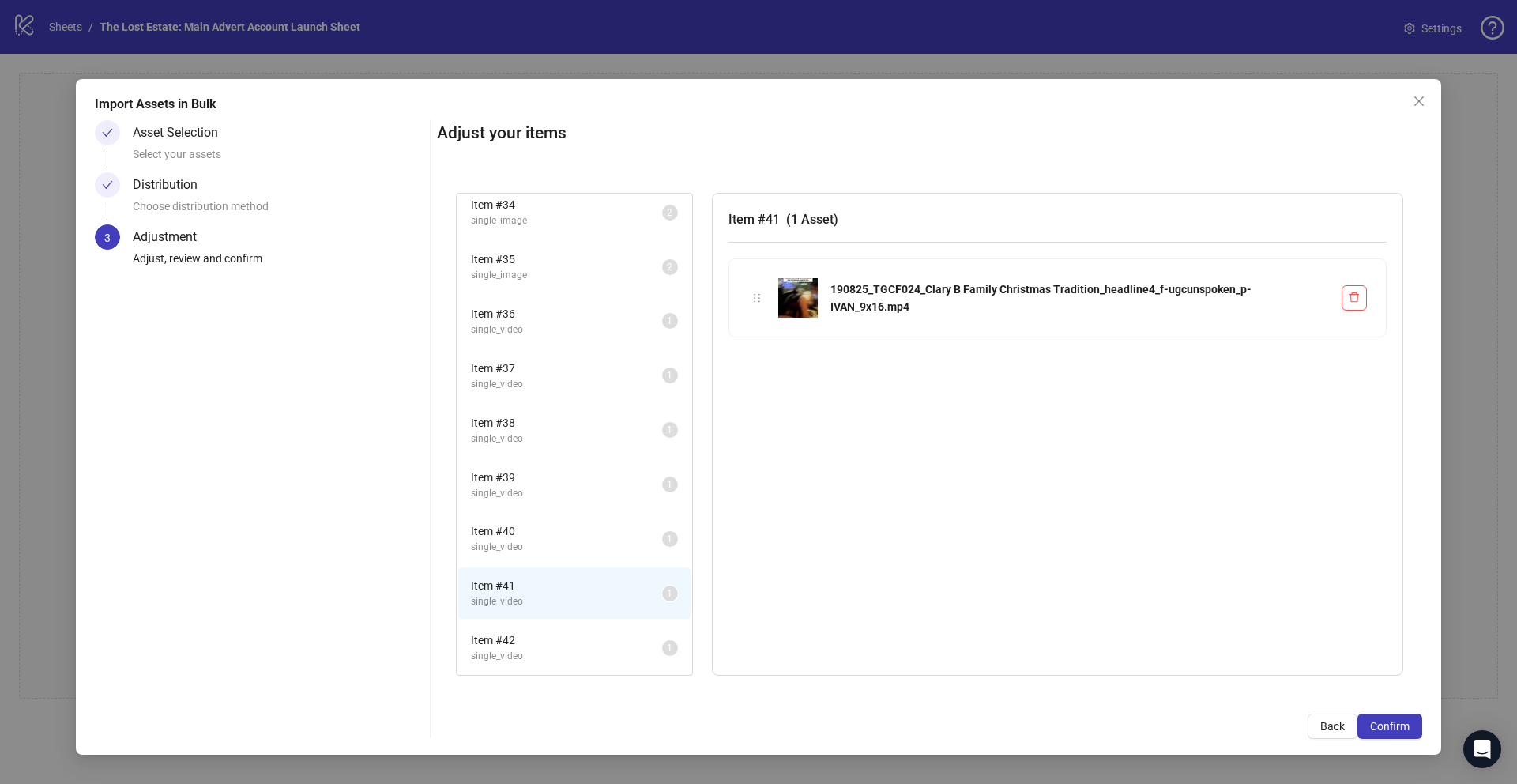
click at [528, 507] on li "Item # 39 single_video 1" at bounding box center [575, 484] width 232 height 51
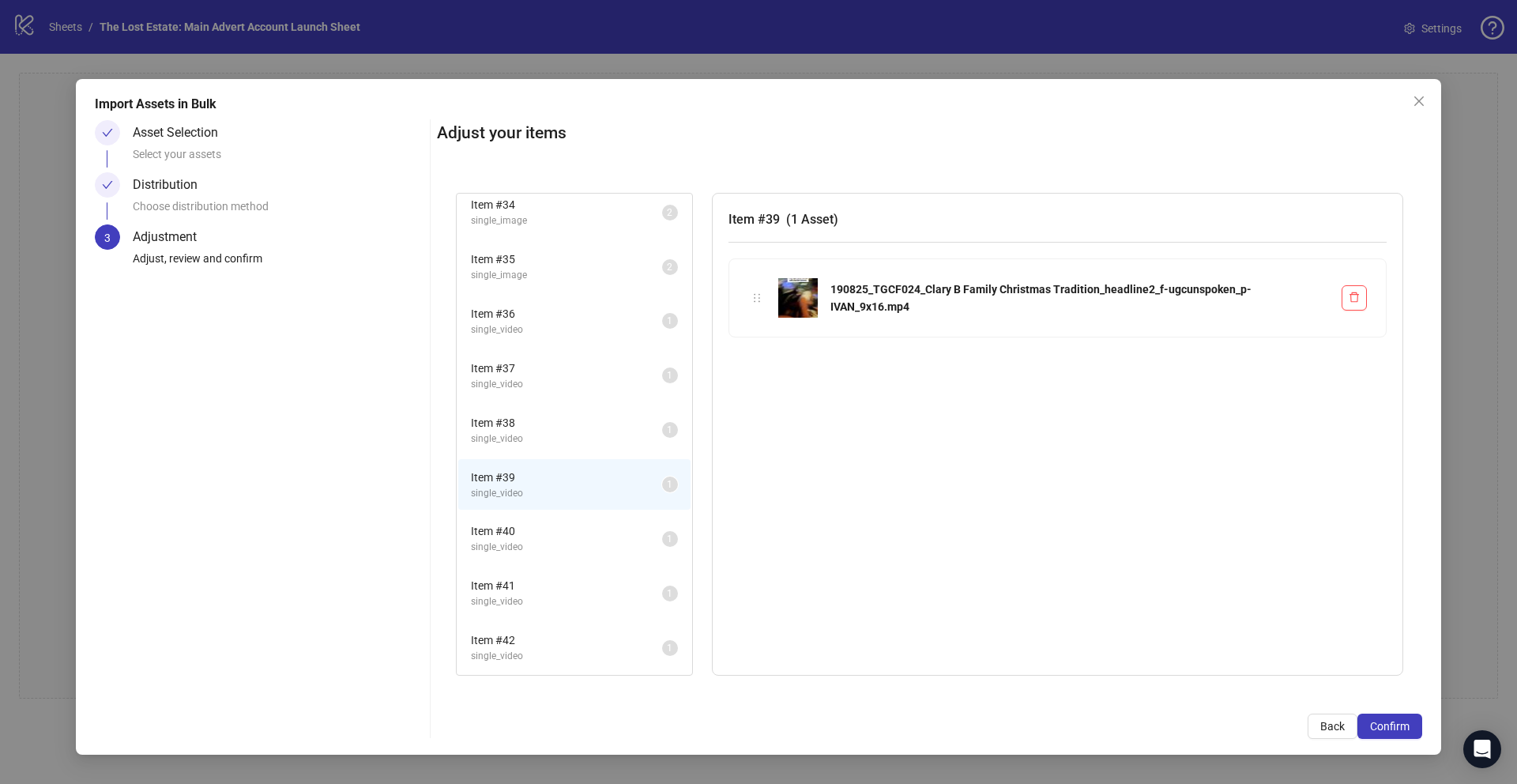
click at [530, 545] on span "single_video" at bounding box center [567, 547] width 191 height 15
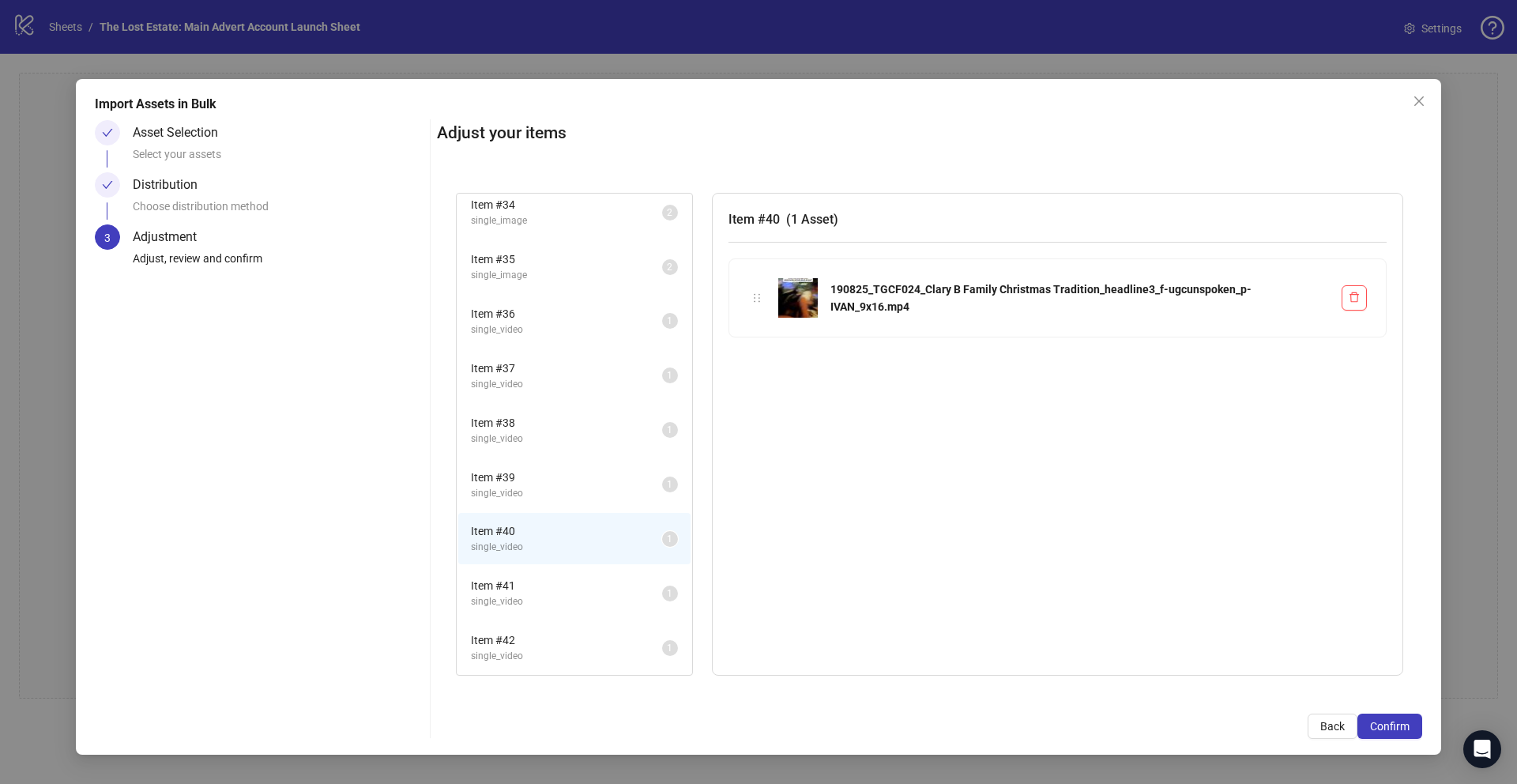
click at [541, 459] on li "Item # 39 single_video 1" at bounding box center [575, 484] width 232 height 51
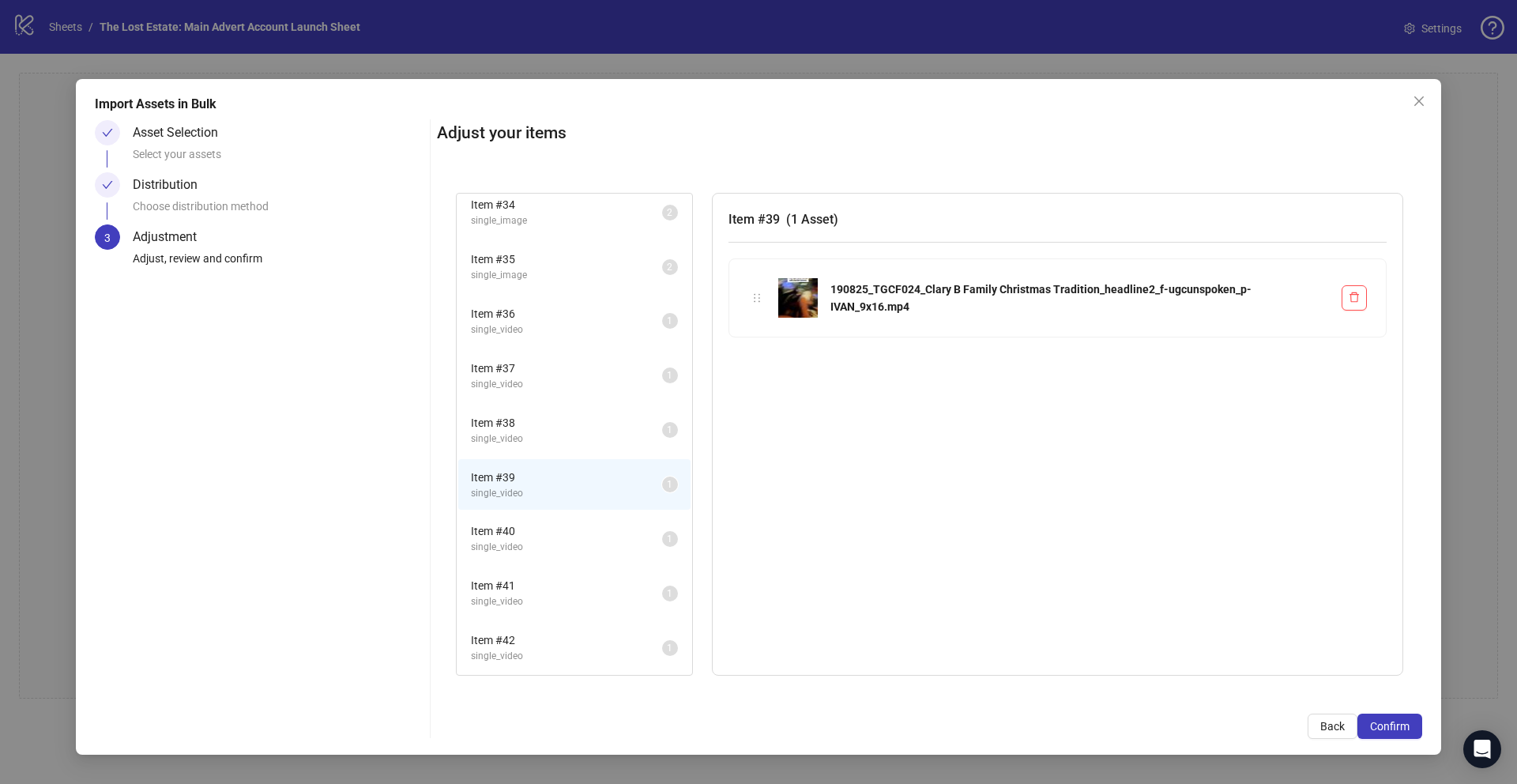
click at [540, 436] on span "single_video" at bounding box center [567, 439] width 191 height 15
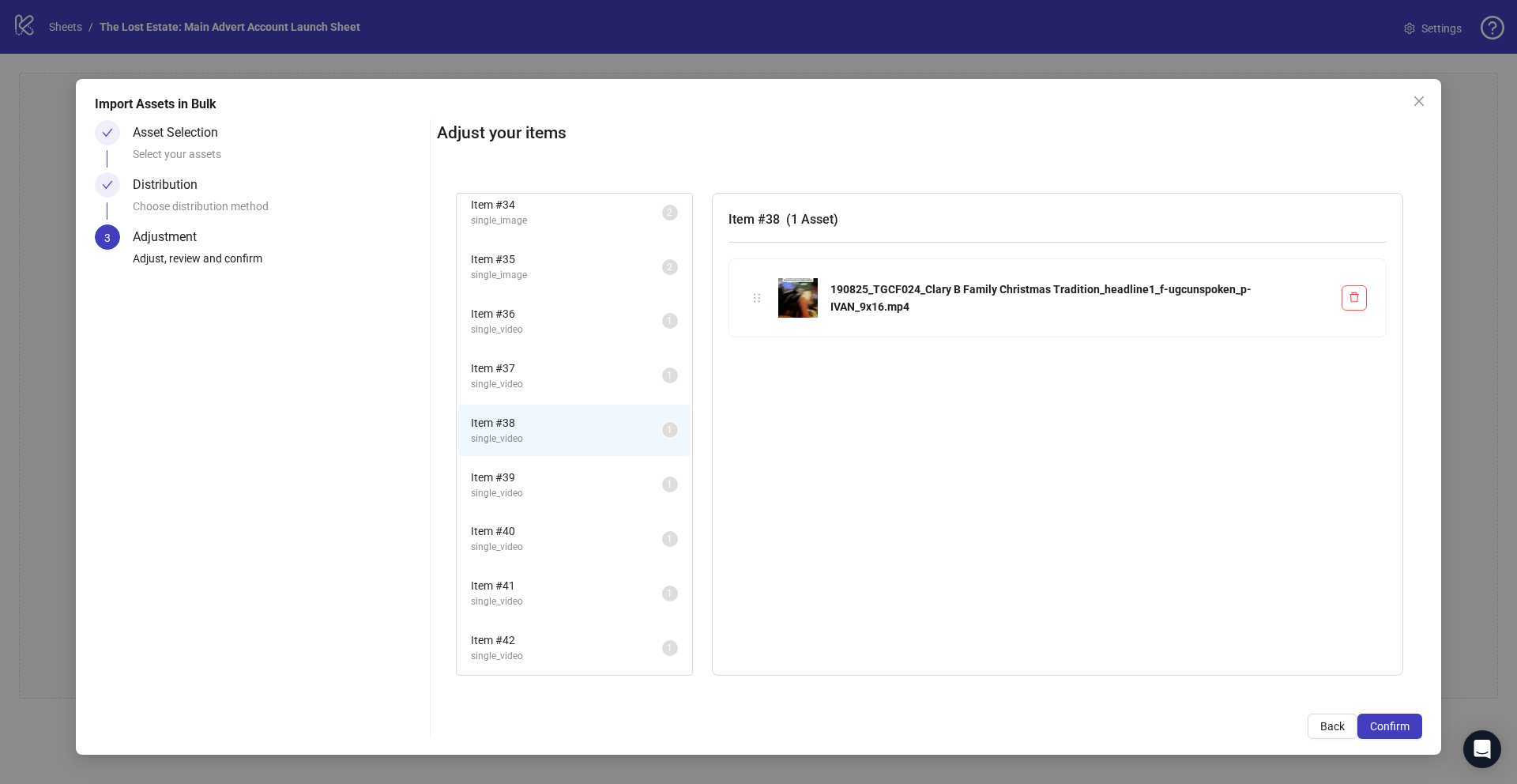
click at [523, 590] on span "Item # 42" at bounding box center [567, 640] width 191 height 17
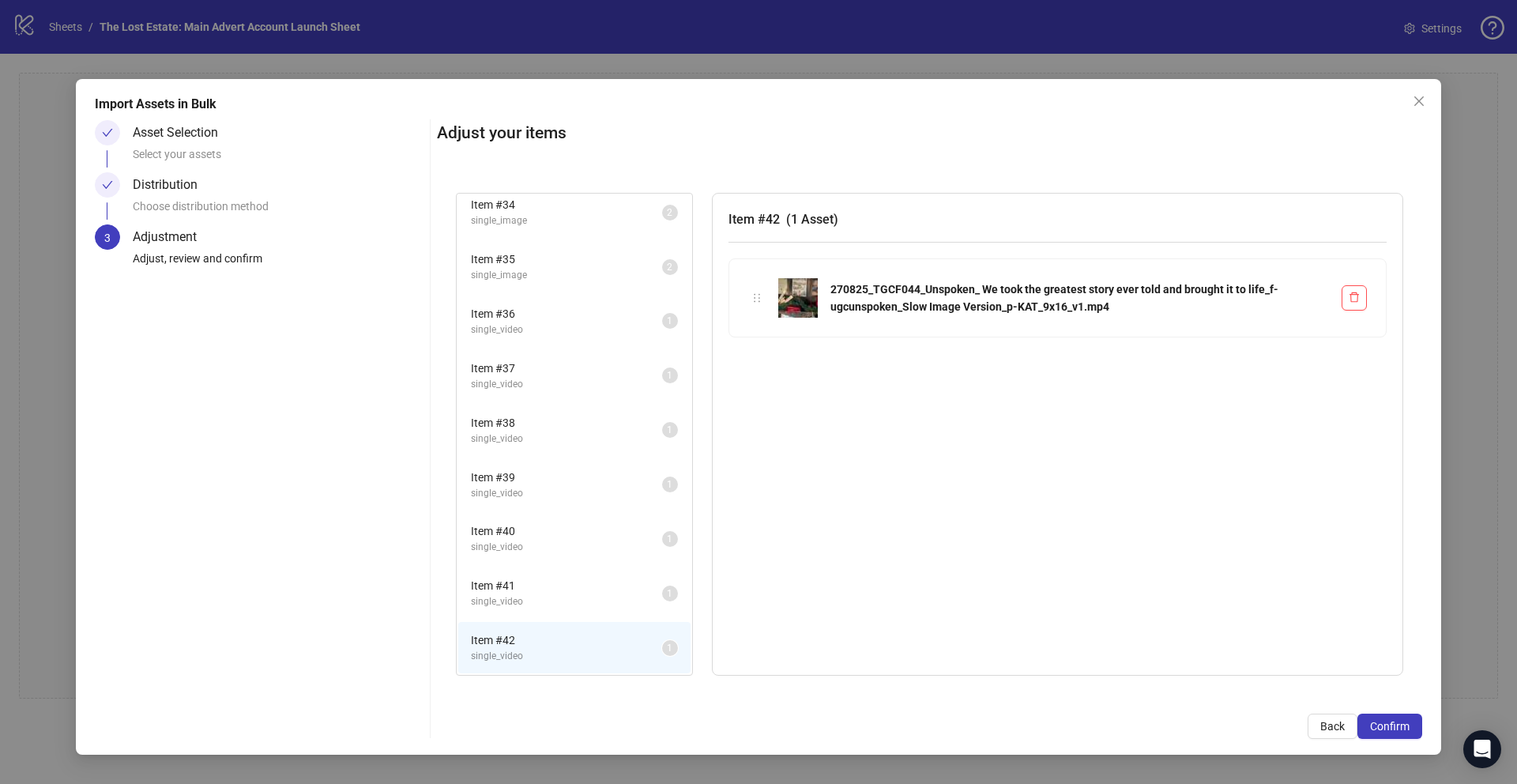
click at [562, 432] on span "single_video" at bounding box center [567, 439] width 191 height 15
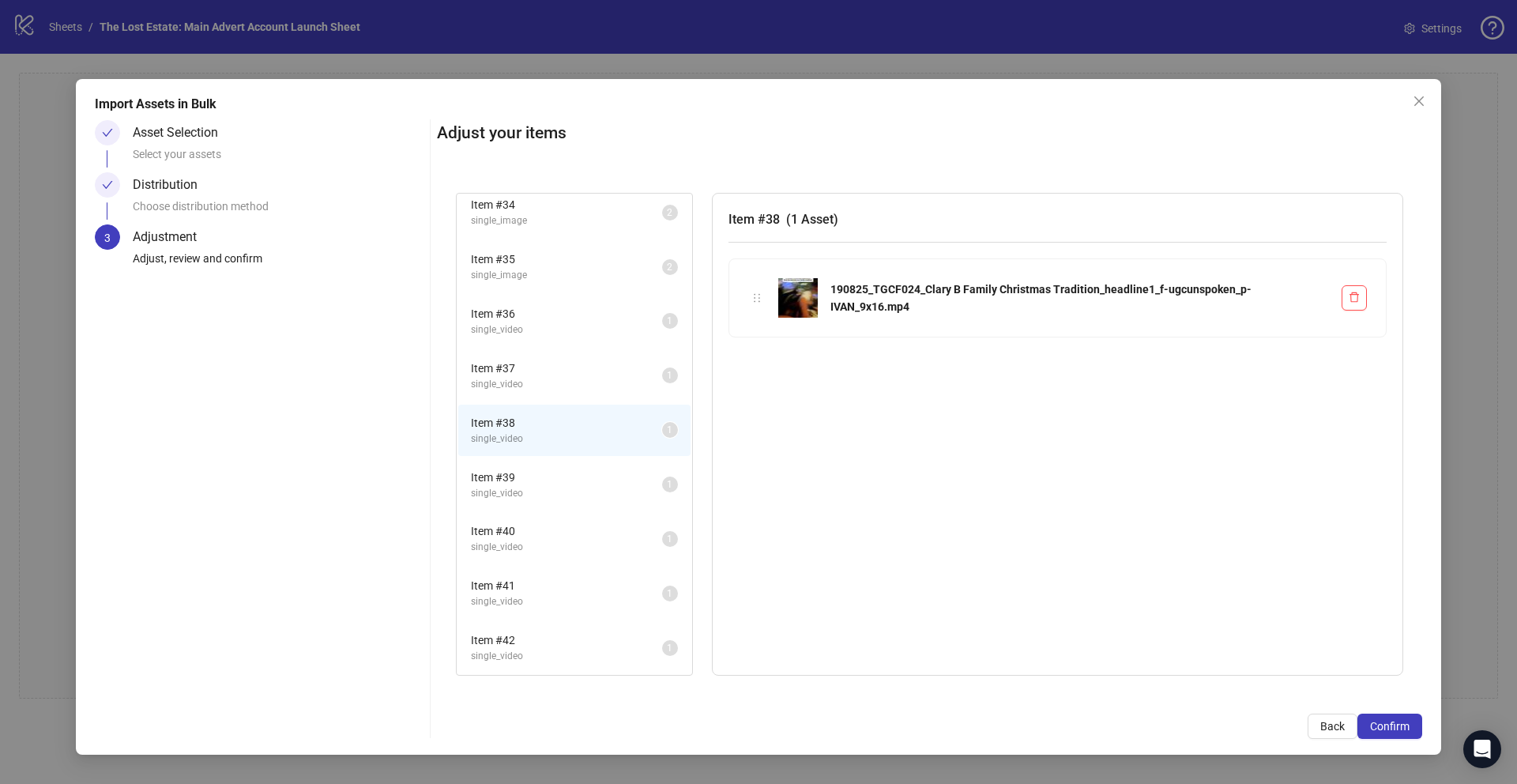
click at [557, 390] on span "single_video" at bounding box center [567, 385] width 191 height 15
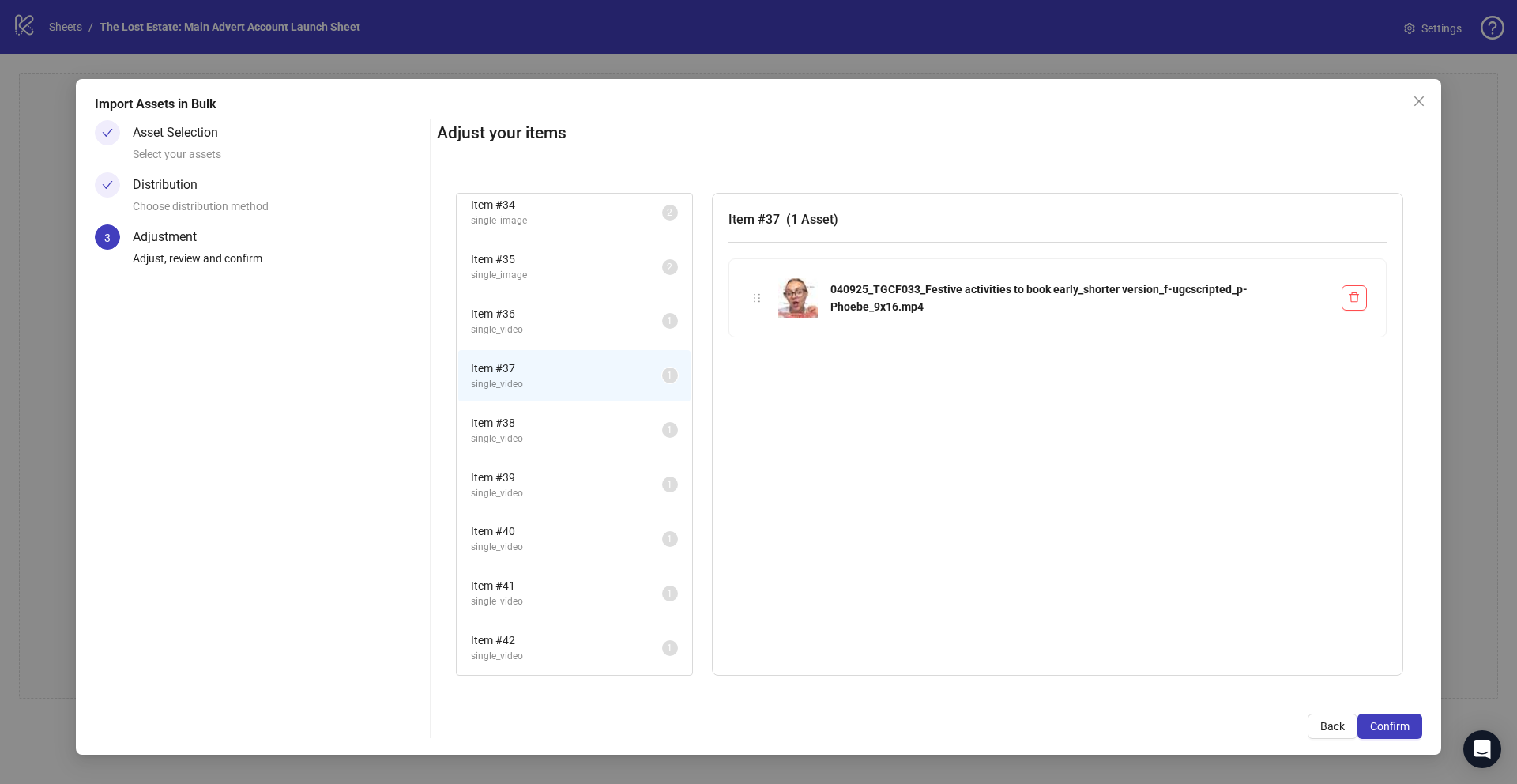
click at [554, 315] on span "Item # 36" at bounding box center [567, 313] width 191 height 17
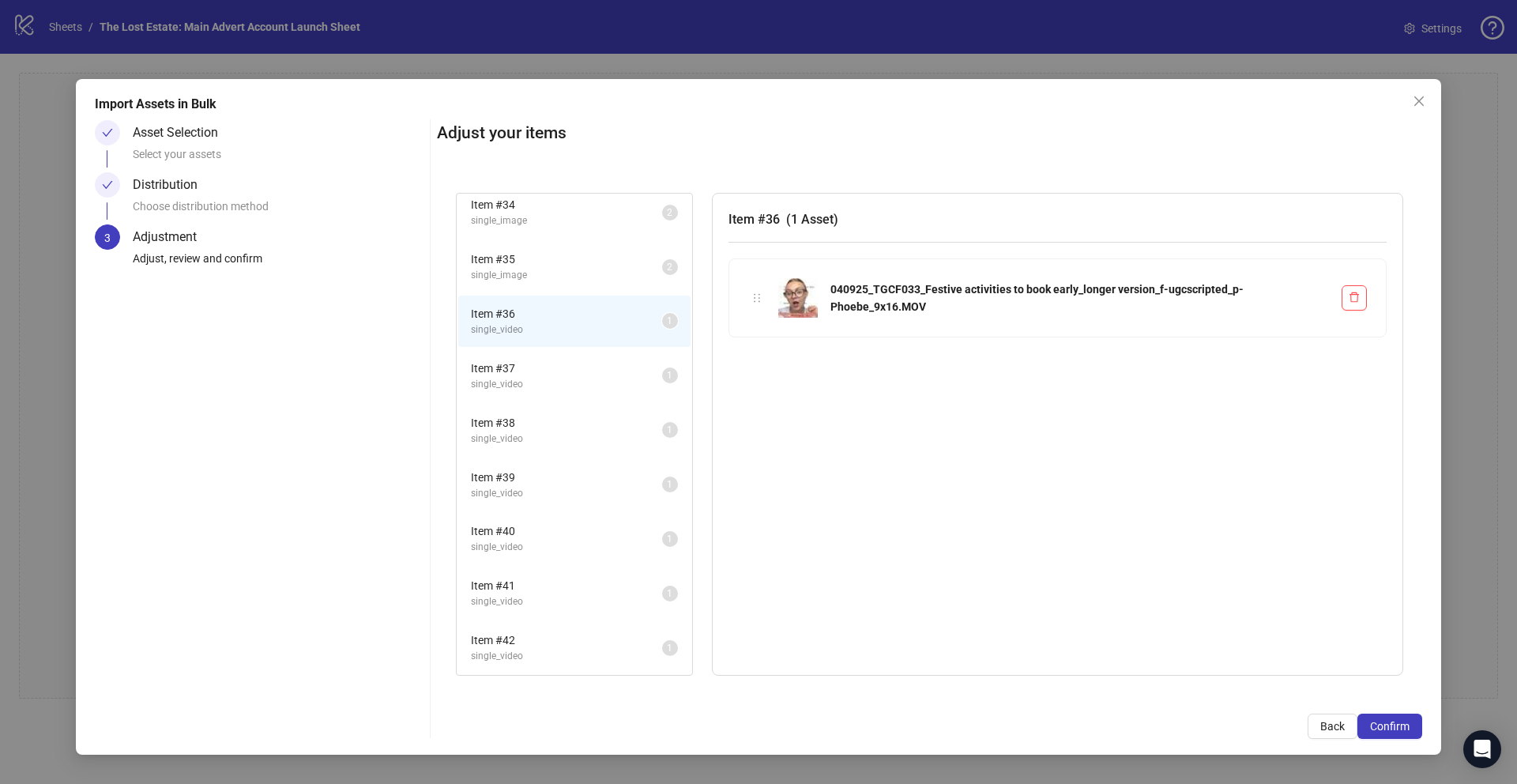
click at [557, 366] on span "Item # 37" at bounding box center [567, 368] width 191 height 17
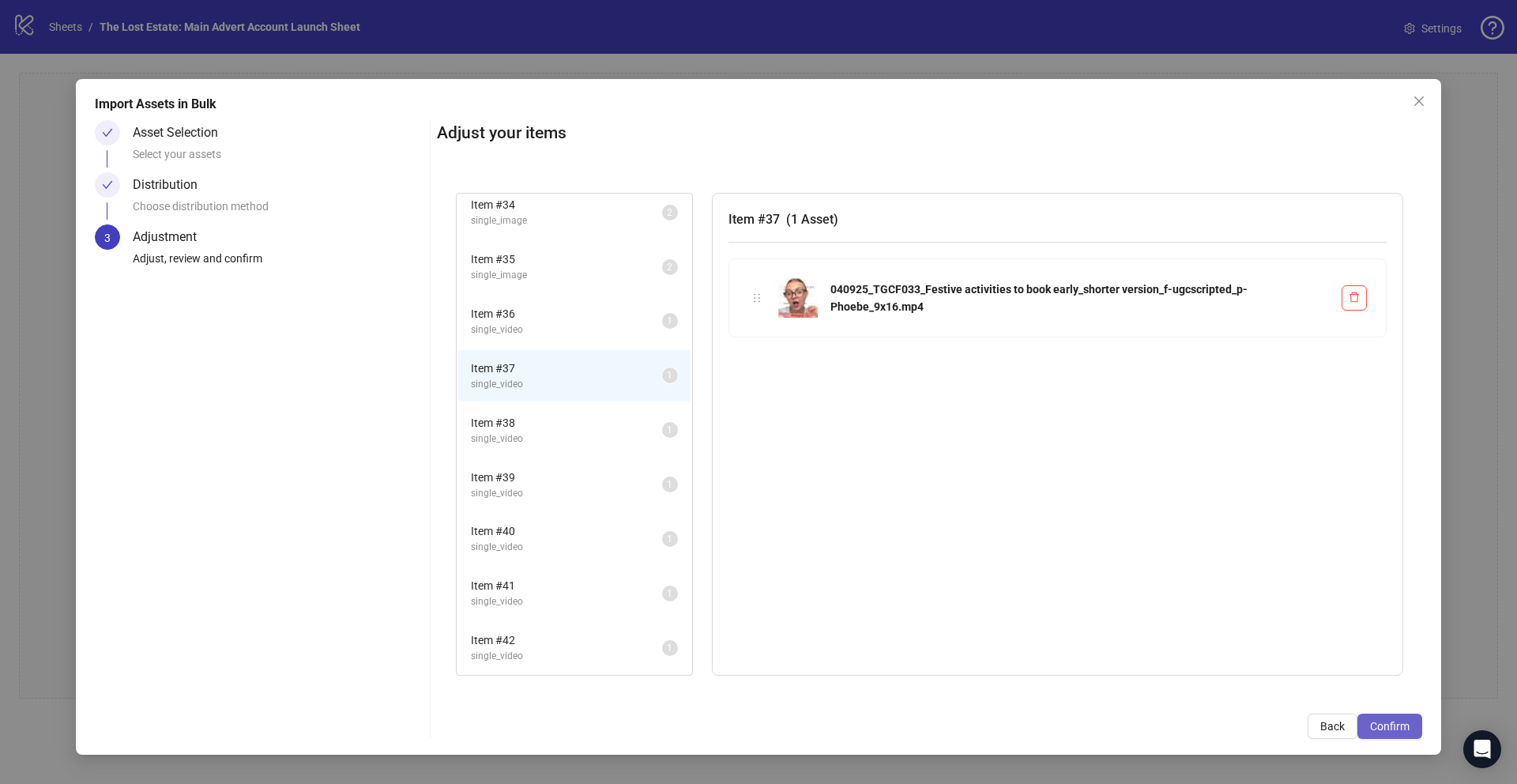
click at [633, 590] on span "Confirm" at bounding box center [1390, 726] width 40 height 12
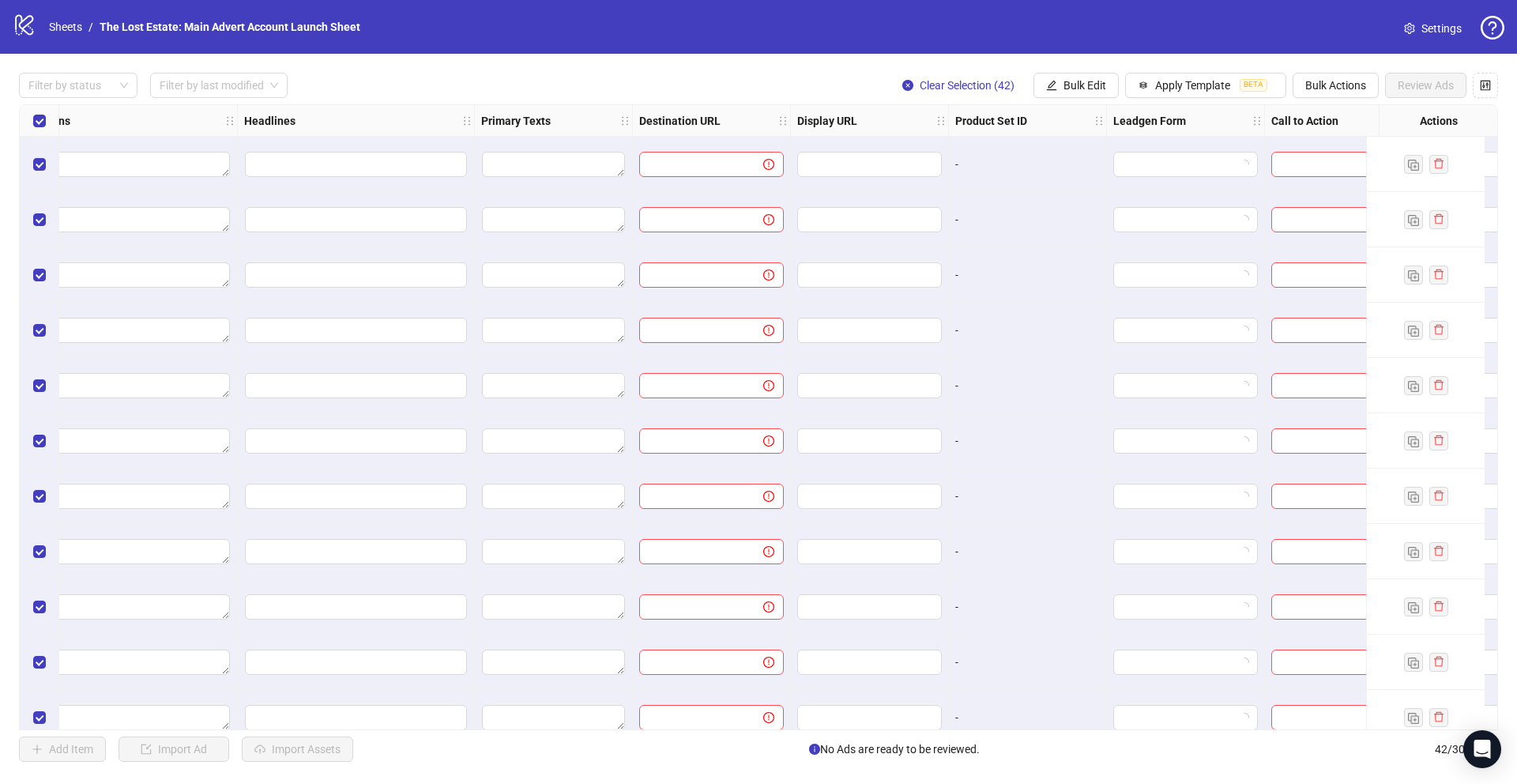
scroll to position [0, 1119]
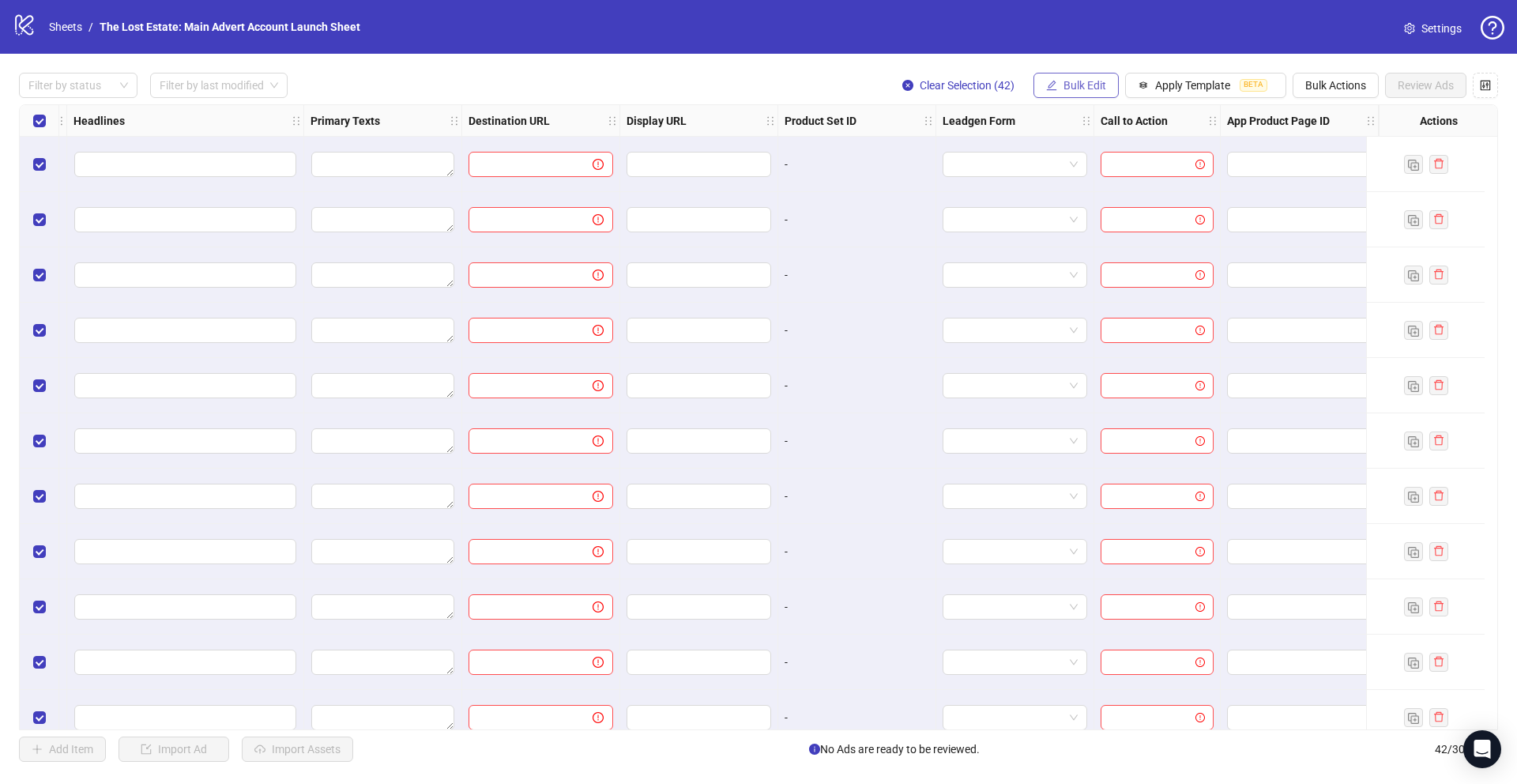
click at [633, 82] on span "Bulk Edit" at bounding box center [1085, 85] width 43 height 12
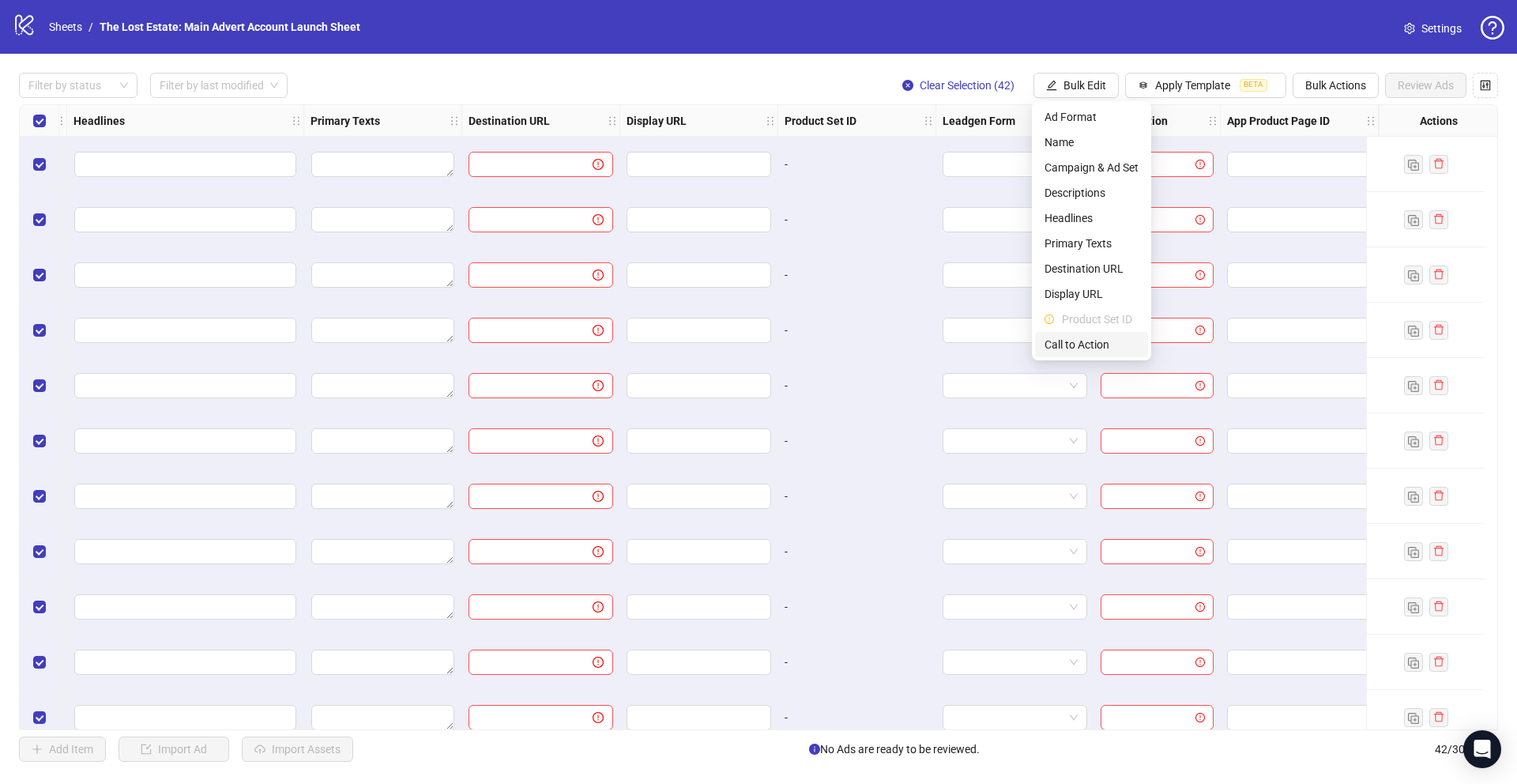
click at [633, 347] on span "Call to Action" at bounding box center [1091, 344] width 94 height 17
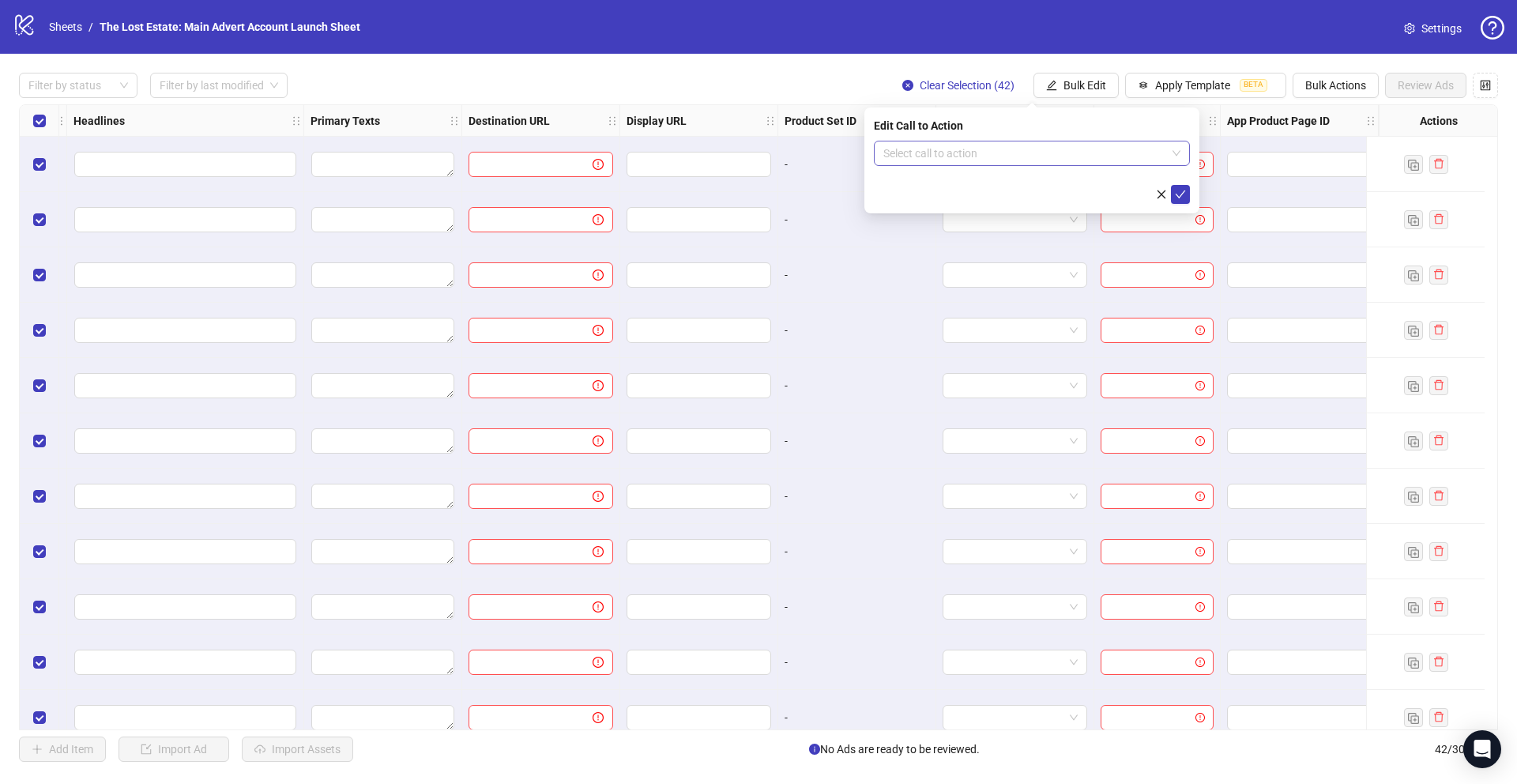
click at [633, 157] on input "search" at bounding box center [1025, 153] width 283 height 24
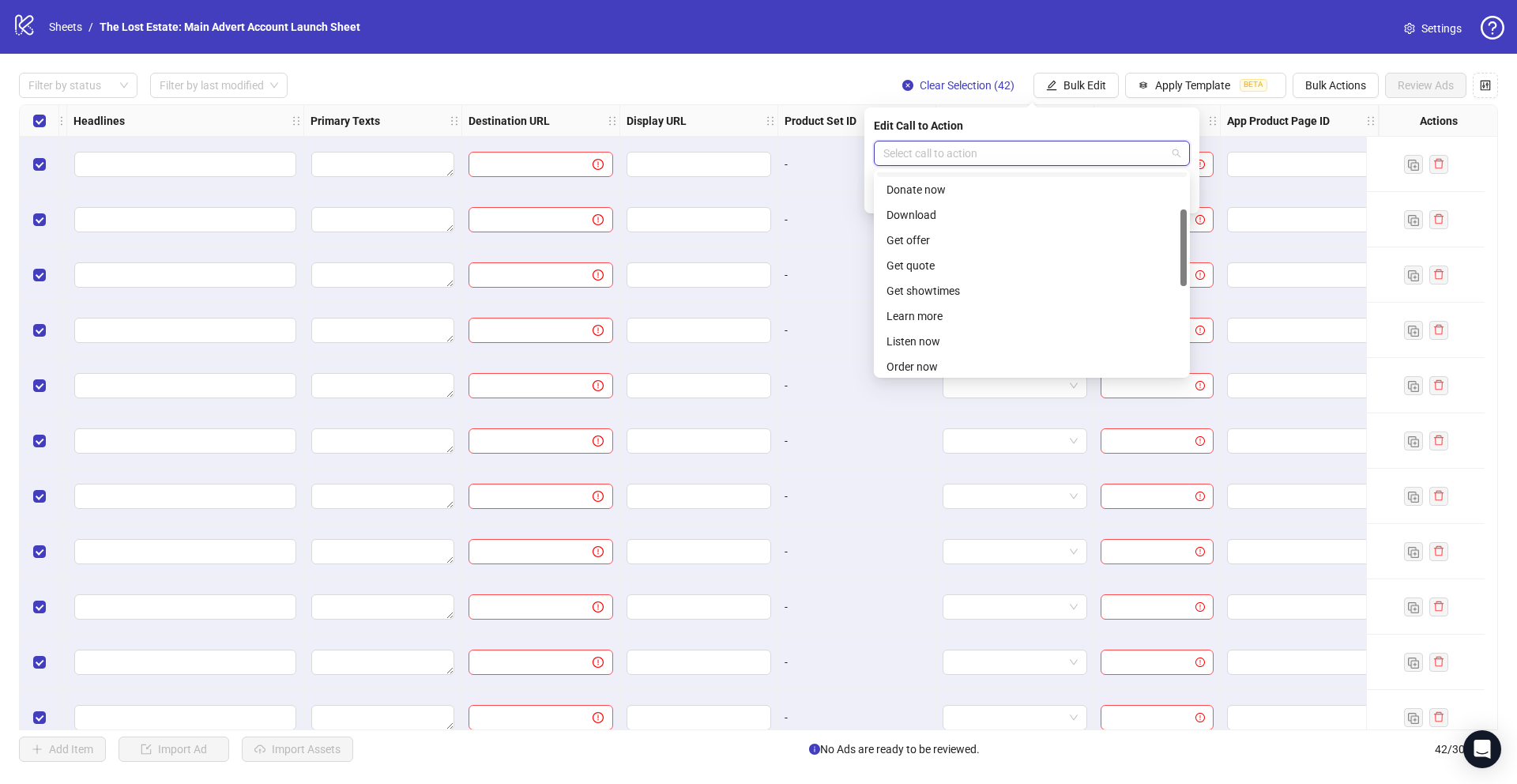
scroll to position [103, 0]
click at [633, 309] on div "Learn more" at bounding box center [1032, 310] width 291 height 17
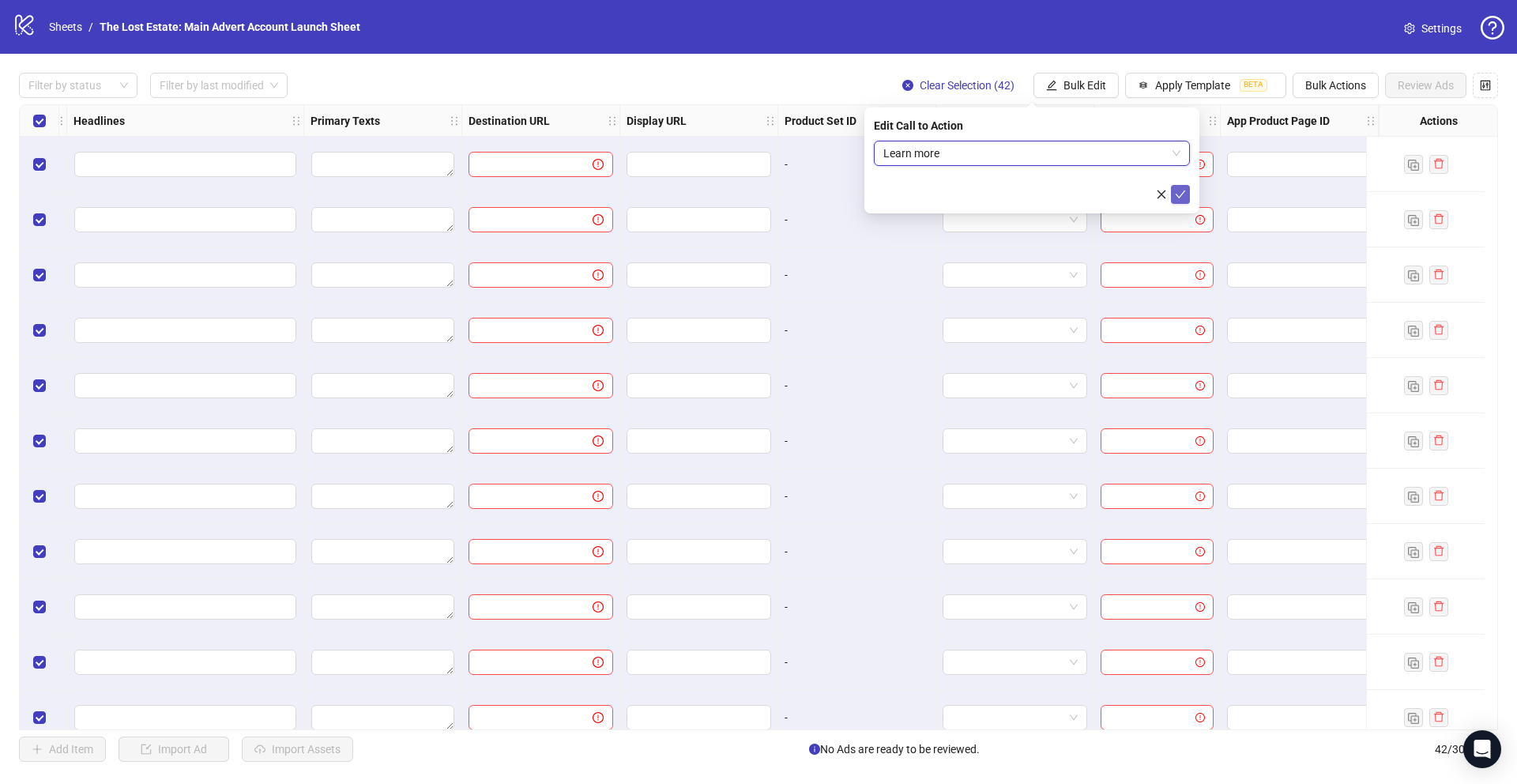
click at [633, 193] on icon "check" at bounding box center [1180, 194] width 11 height 11
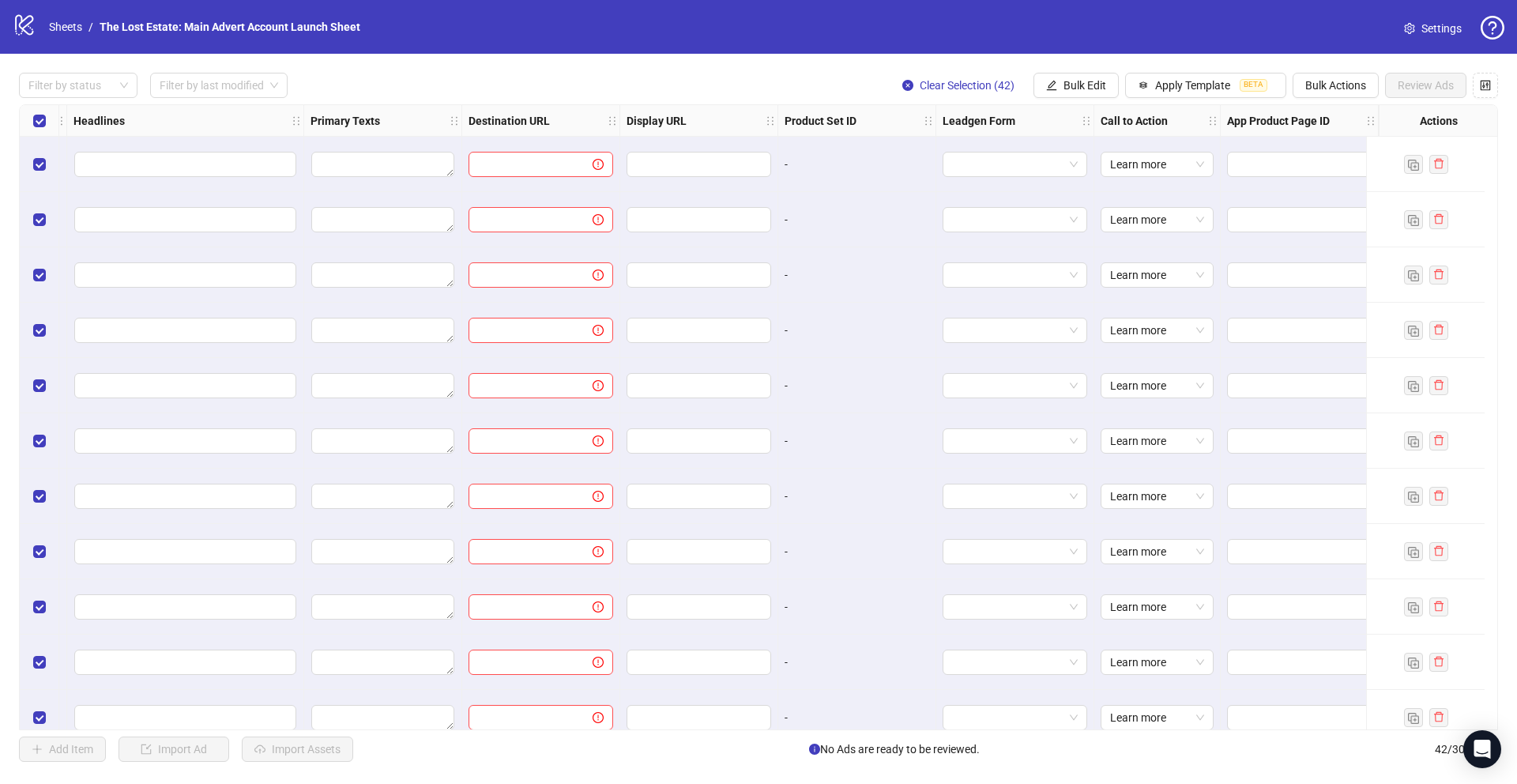
scroll to position [0, 1119]
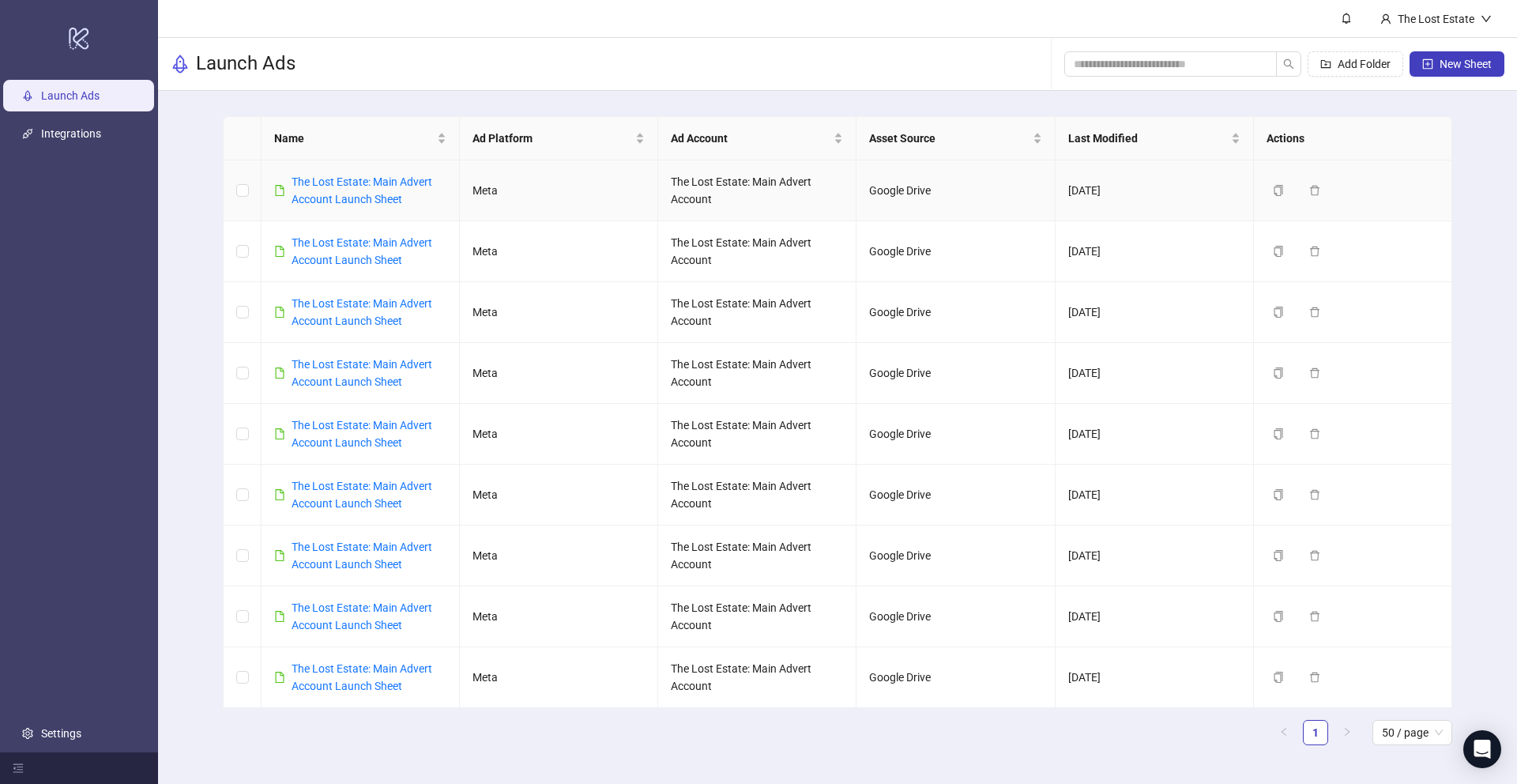
click at [570, 198] on td "Meta" at bounding box center [558, 191] width 198 height 61
click at [363, 189] on div "The Lost Estate: Main Advert Account Launch Sheet" at bounding box center [369, 190] width 155 height 35
click at [344, 178] on link "The Lost Estate: Main Advert Account Launch Sheet" at bounding box center [362, 190] width 141 height 30
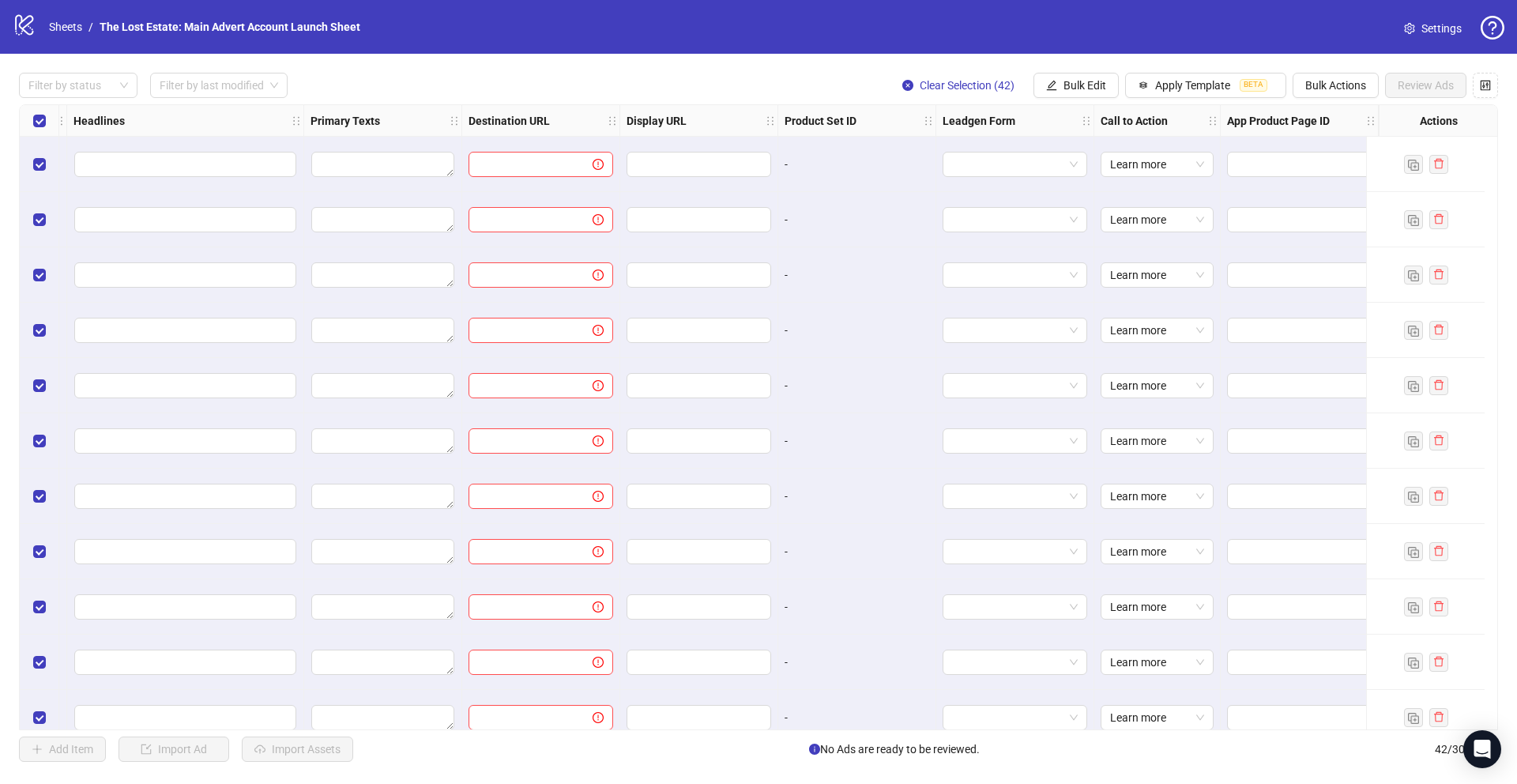
scroll to position [0, 1001]
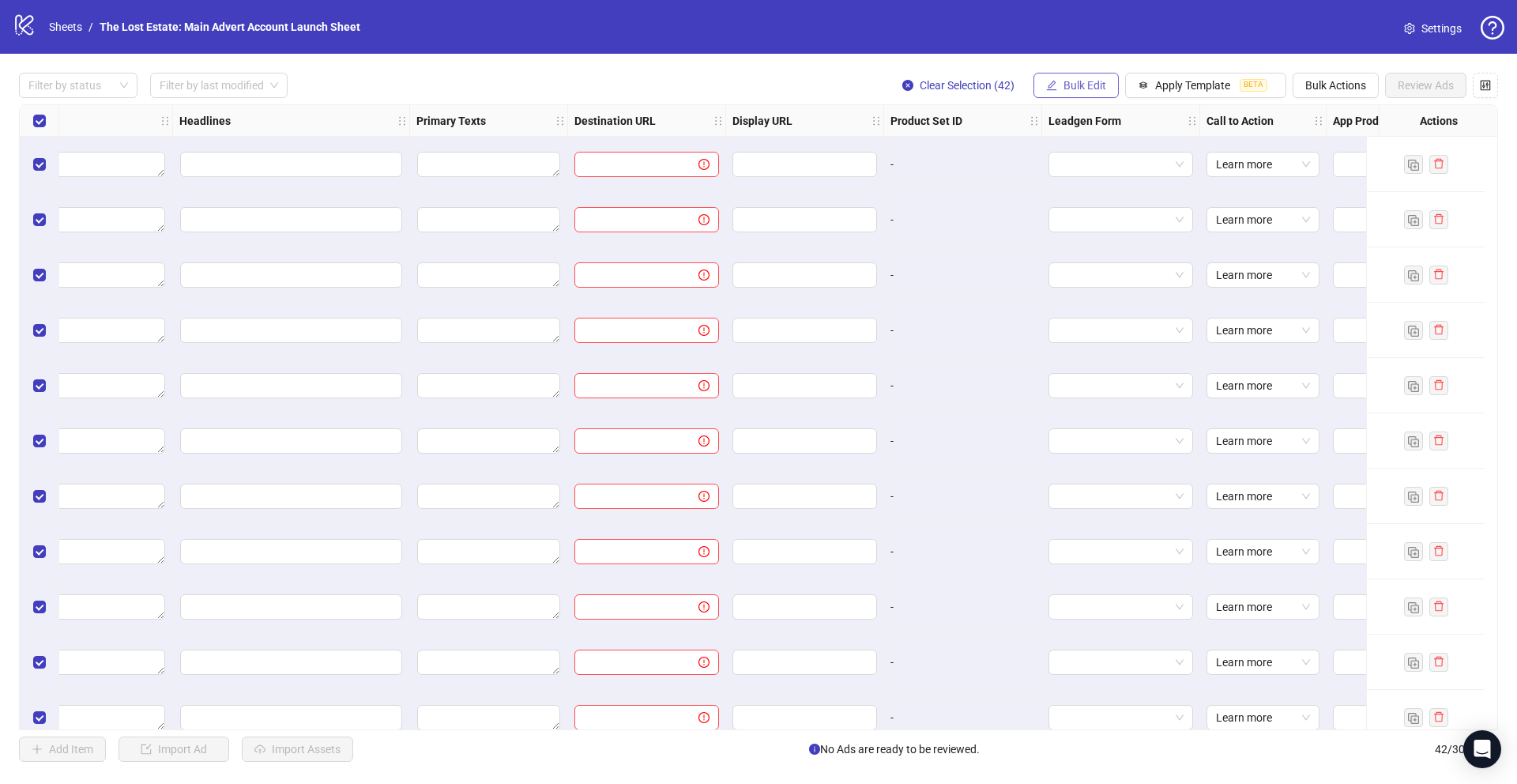
click at [633, 88] on span "Bulk Edit" at bounding box center [1085, 85] width 43 height 12
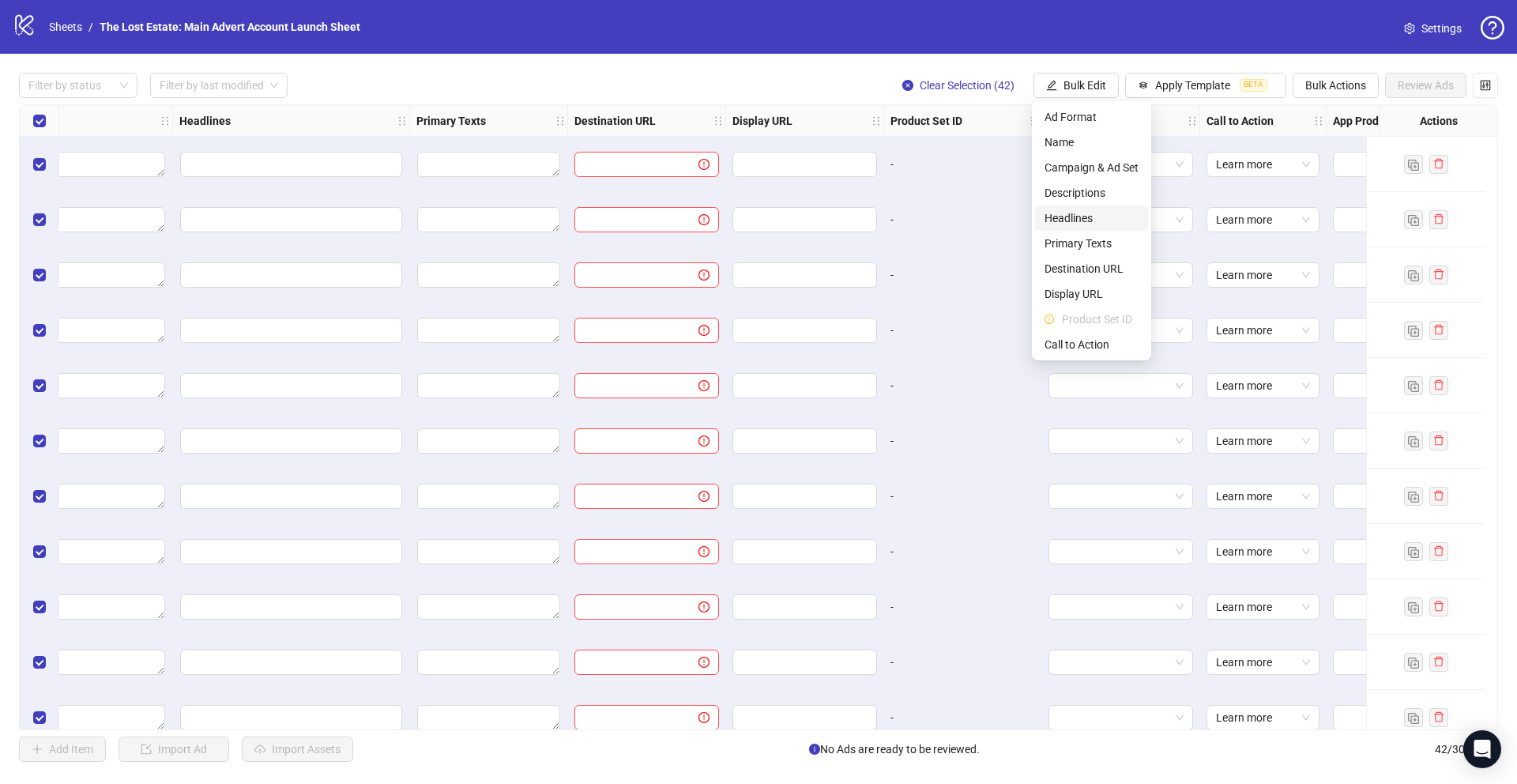
click at [633, 215] on span "Headlines" at bounding box center [1091, 217] width 94 height 17
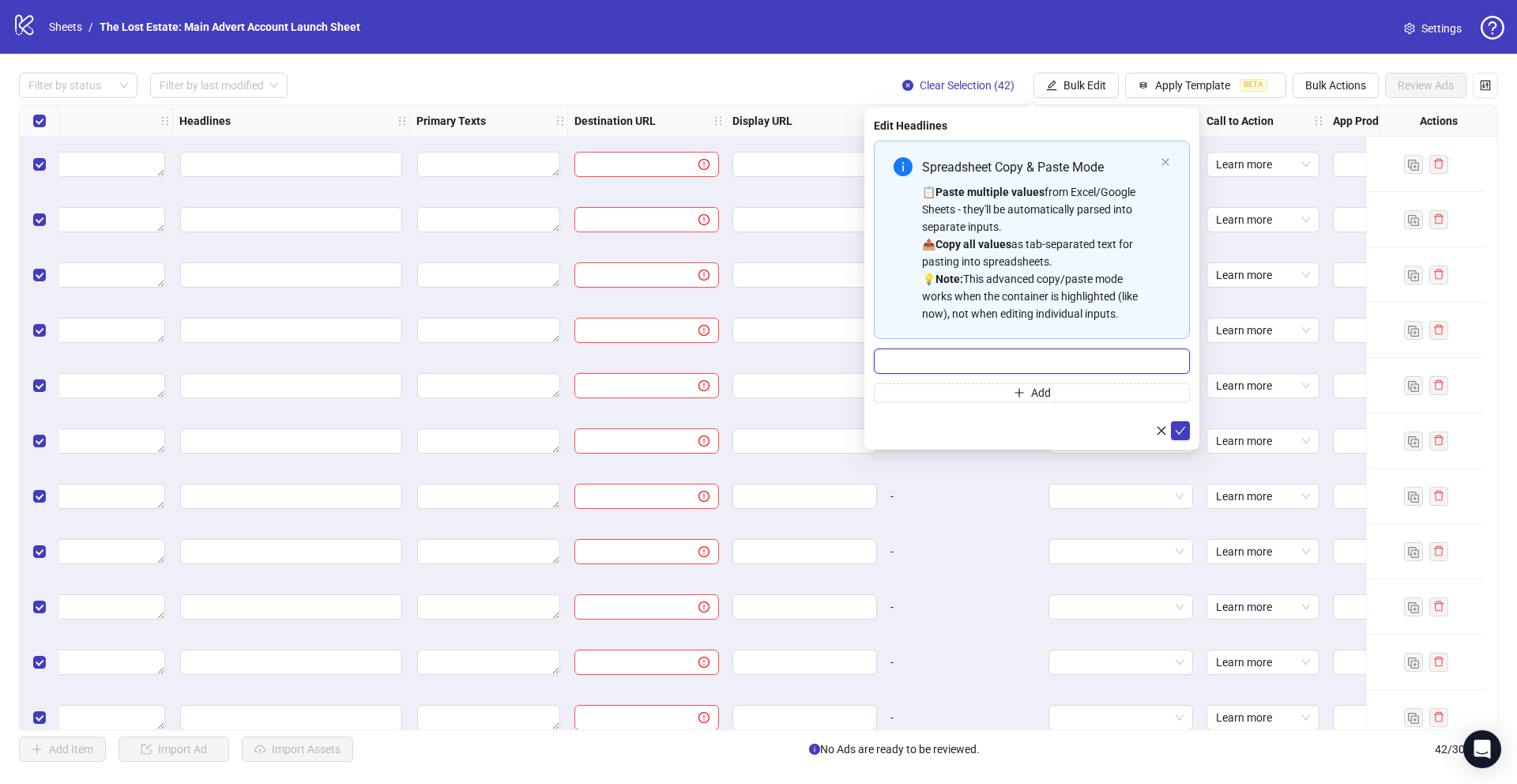
click at [633, 361] on input "Multi-input container - paste or copy values" at bounding box center [1032, 361] width 316 height 26
paste input "**********"
type input "**********"
click at [633, 394] on button "Add" at bounding box center [1032, 392] width 316 height 19
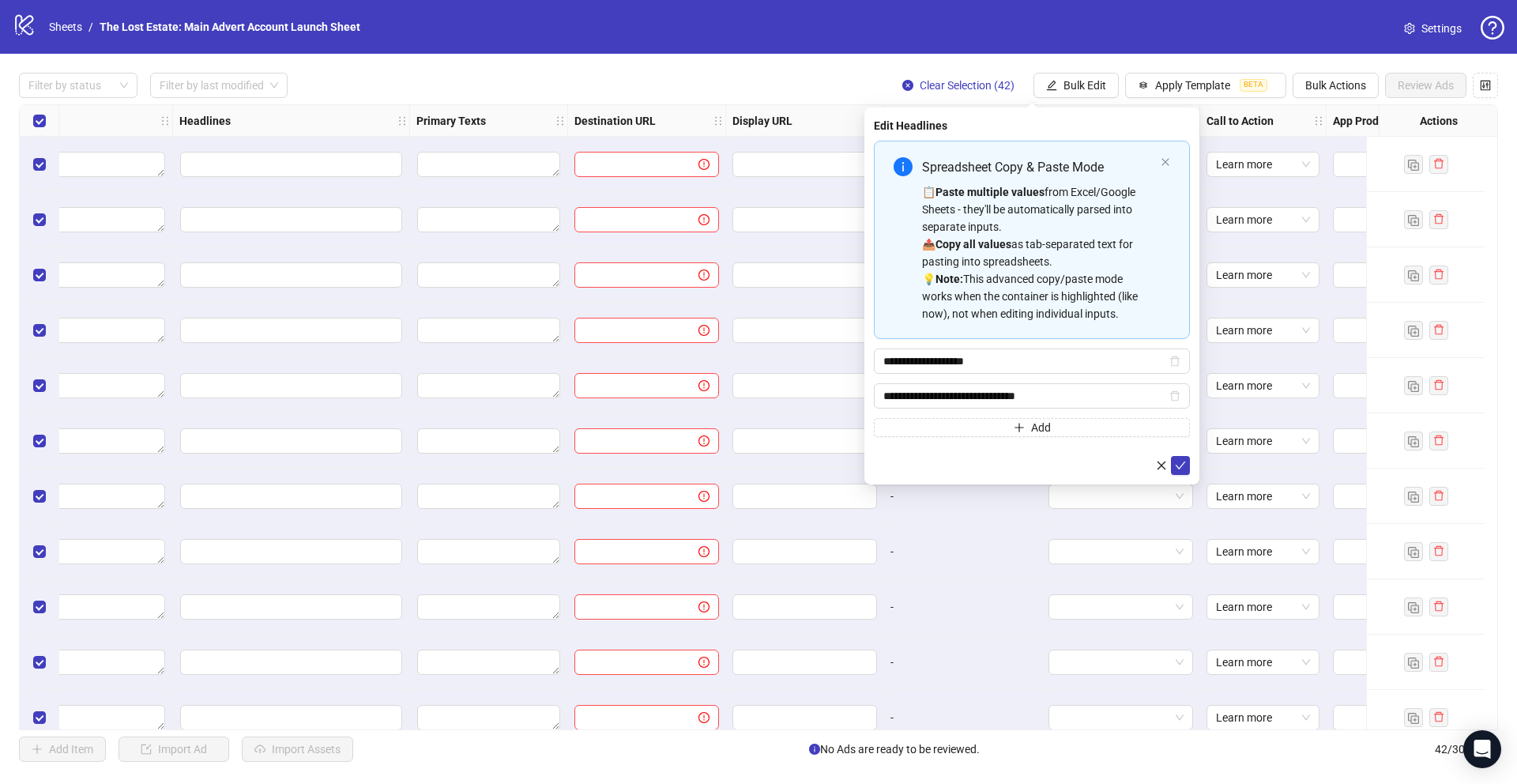
type input "**********"
click at [633, 419] on button "Add" at bounding box center [1032, 427] width 316 height 19
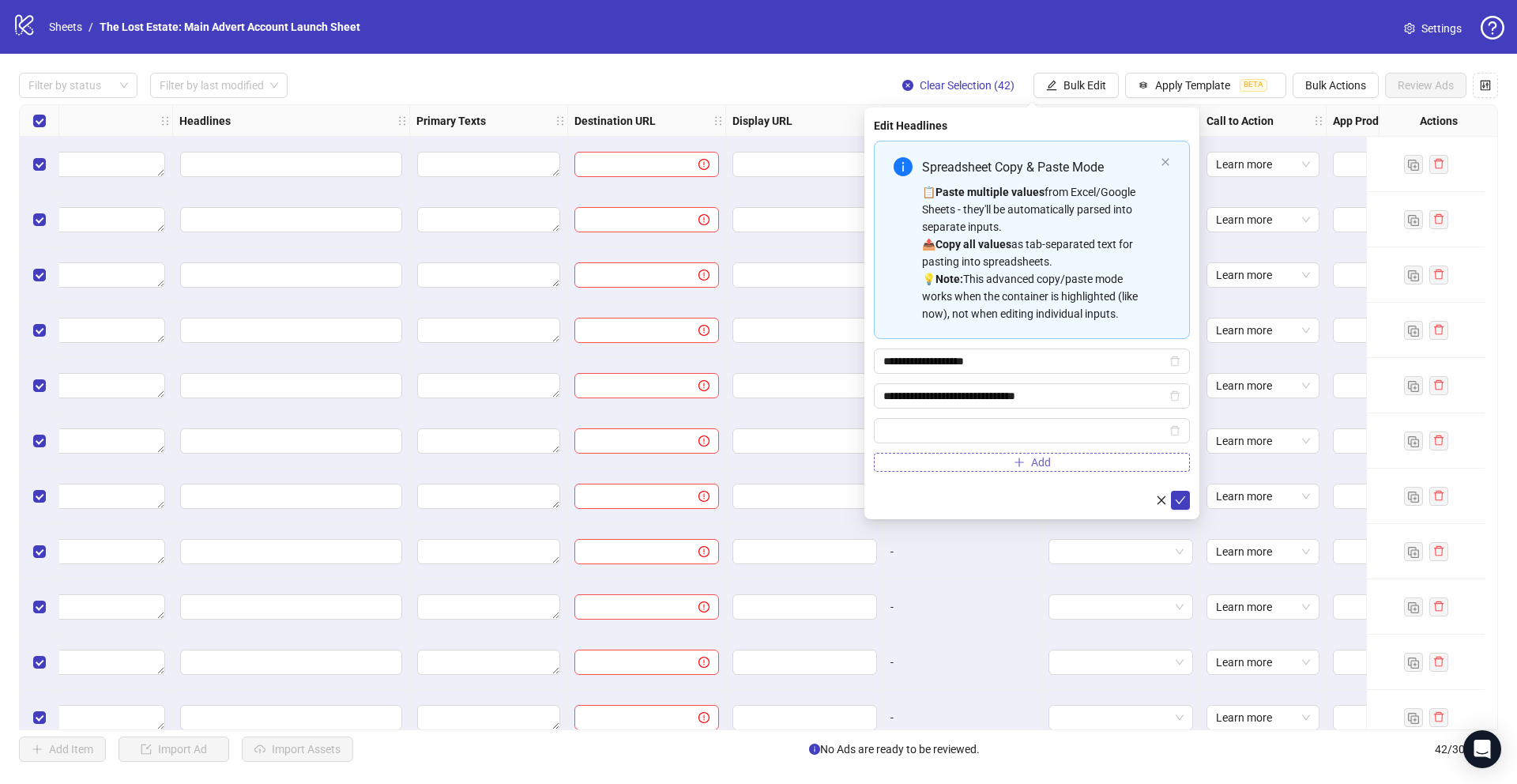
click at [633, 419] on span "Multi-input container - paste or copy values" at bounding box center [1032, 431] width 316 height 26
type input "**********"
click at [633, 462] on button "Add" at bounding box center [1032, 462] width 316 height 19
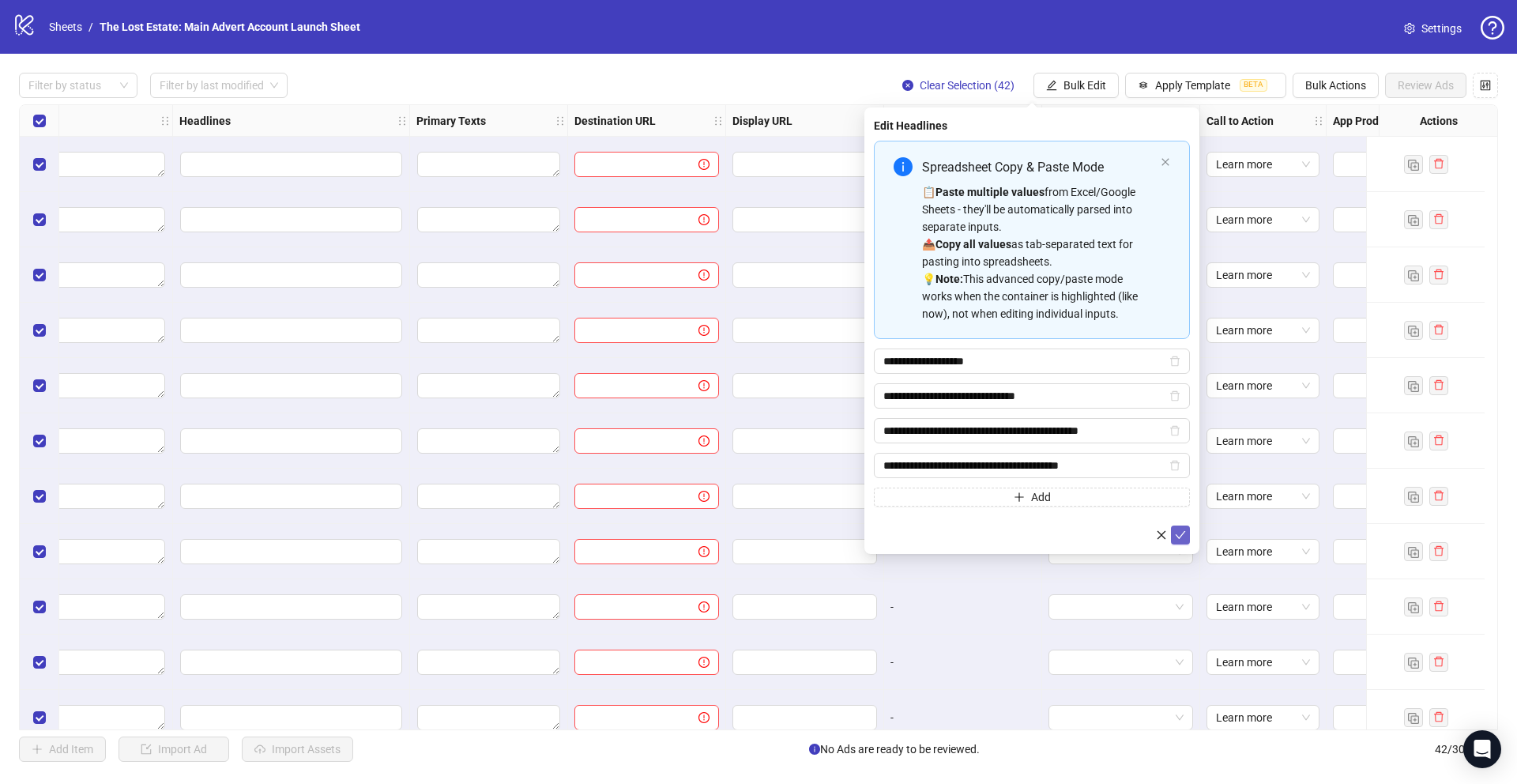
type input "**********"
click at [633, 534] on icon "check" at bounding box center [1181, 535] width 10 height 8
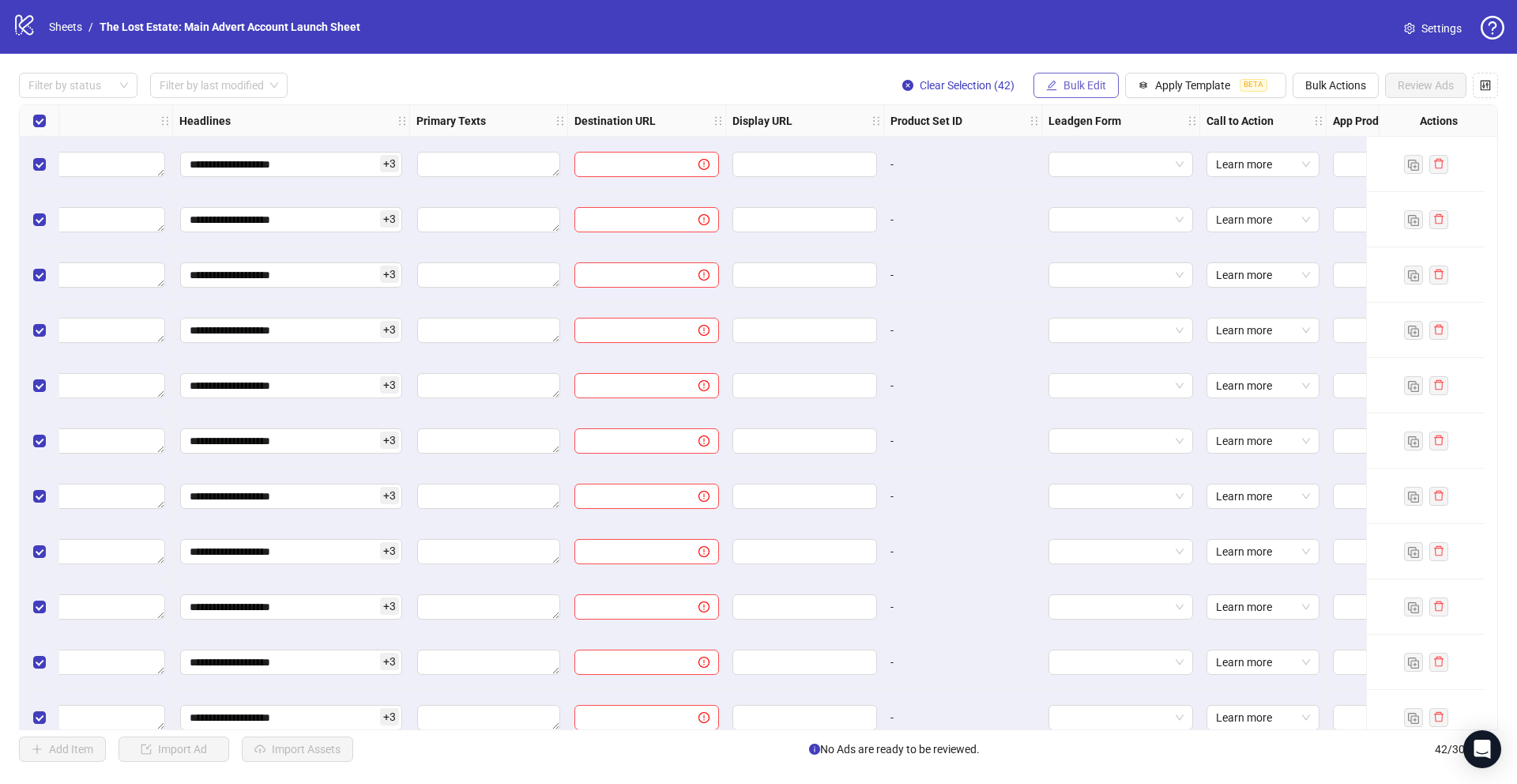
click at [633, 86] on span "Bulk Edit" at bounding box center [1085, 85] width 43 height 12
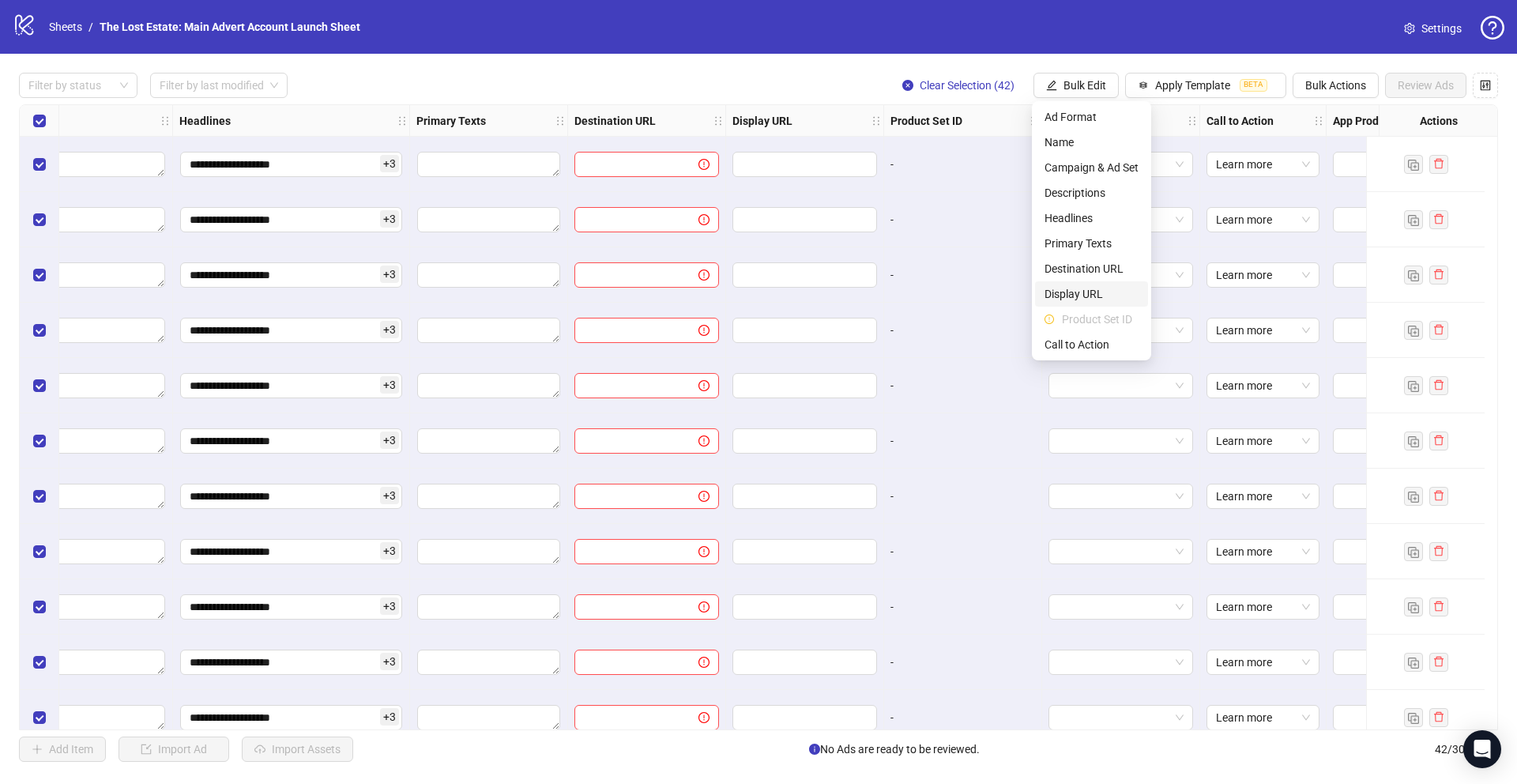
click at [633, 291] on span "Display URL" at bounding box center [1091, 293] width 94 height 17
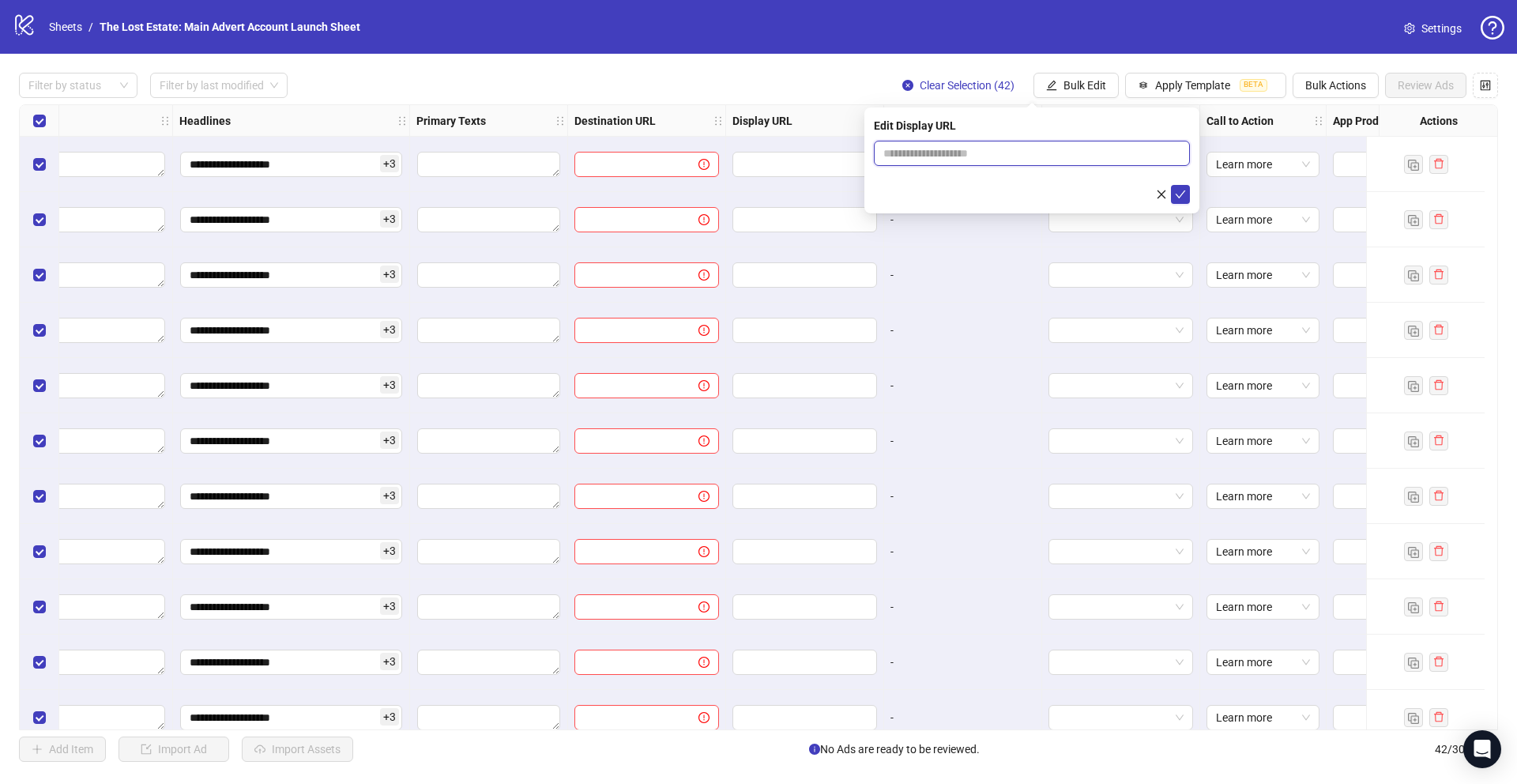
click at [633, 154] on input "text" at bounding box center [1032, 153] width 316 height 26
paste input "**********"
type input "**********"
click at [633, 197] on icon "check" at bounding box center [1180, 194] width 11 height 11
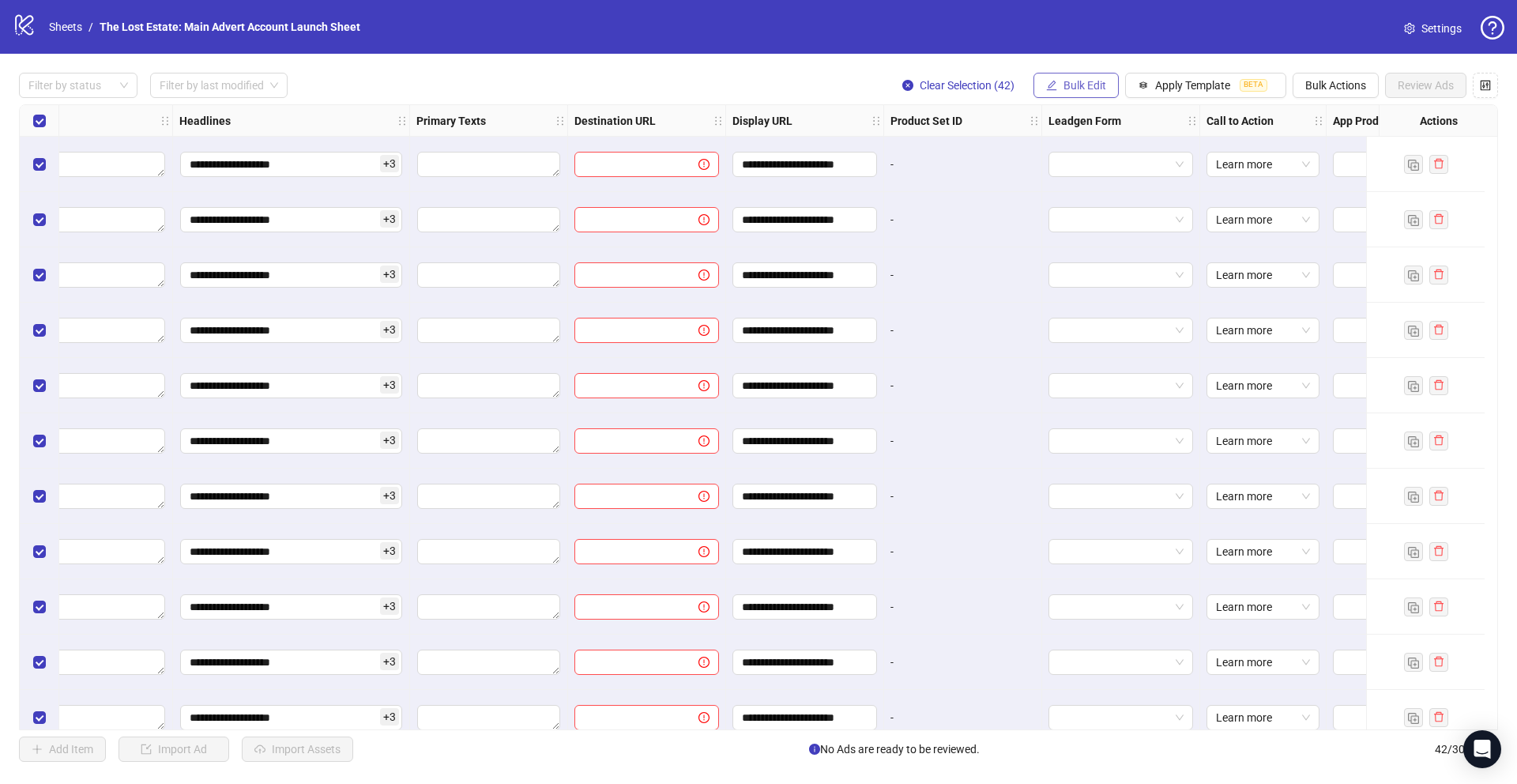
click at [633, 81] on span "Bulk Edit" at bounding box center [1085, 85] width 43 height 12
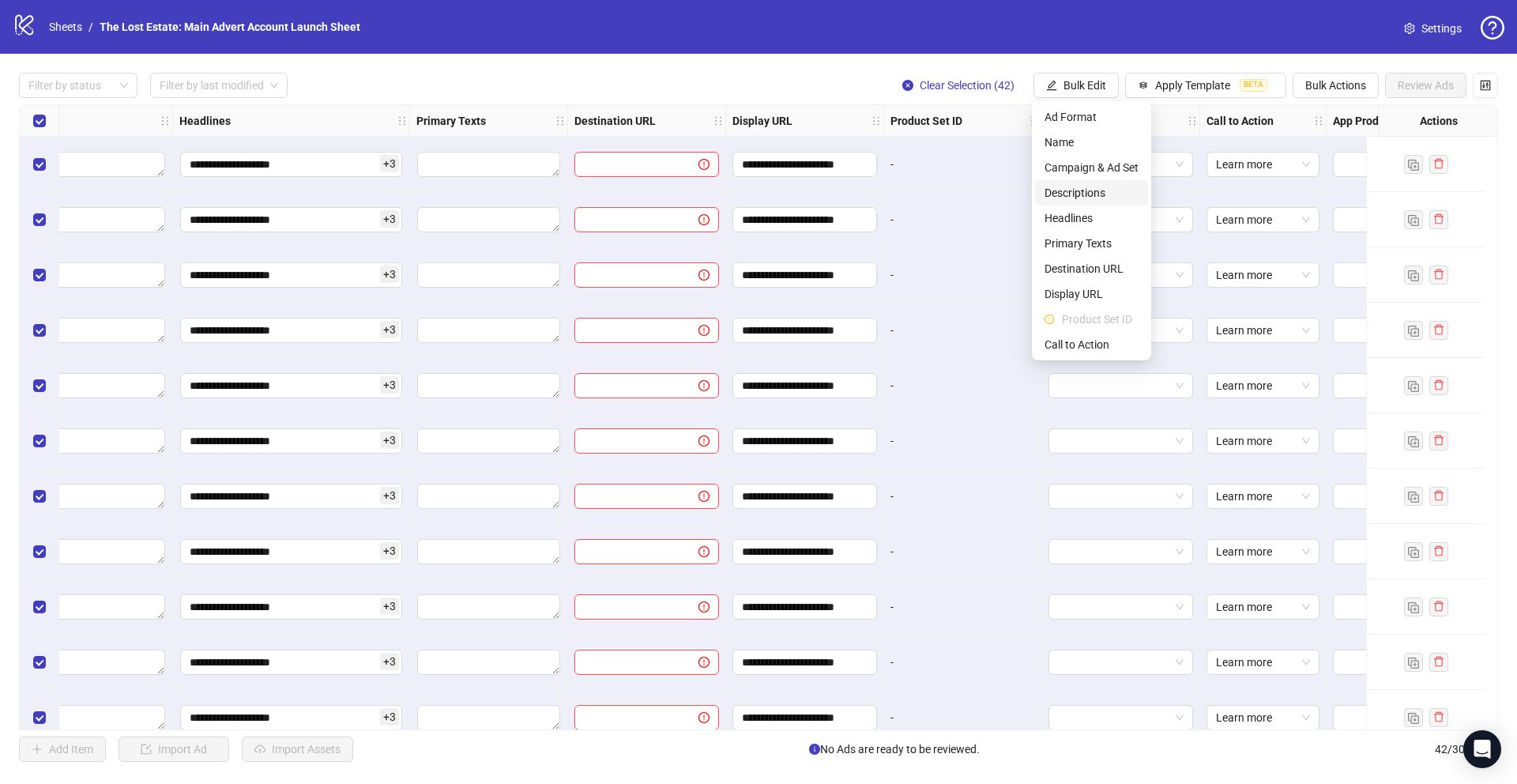
click at [633, 193] on span "Descriptions" at bounding box center [1091, 193] width 94 height 17
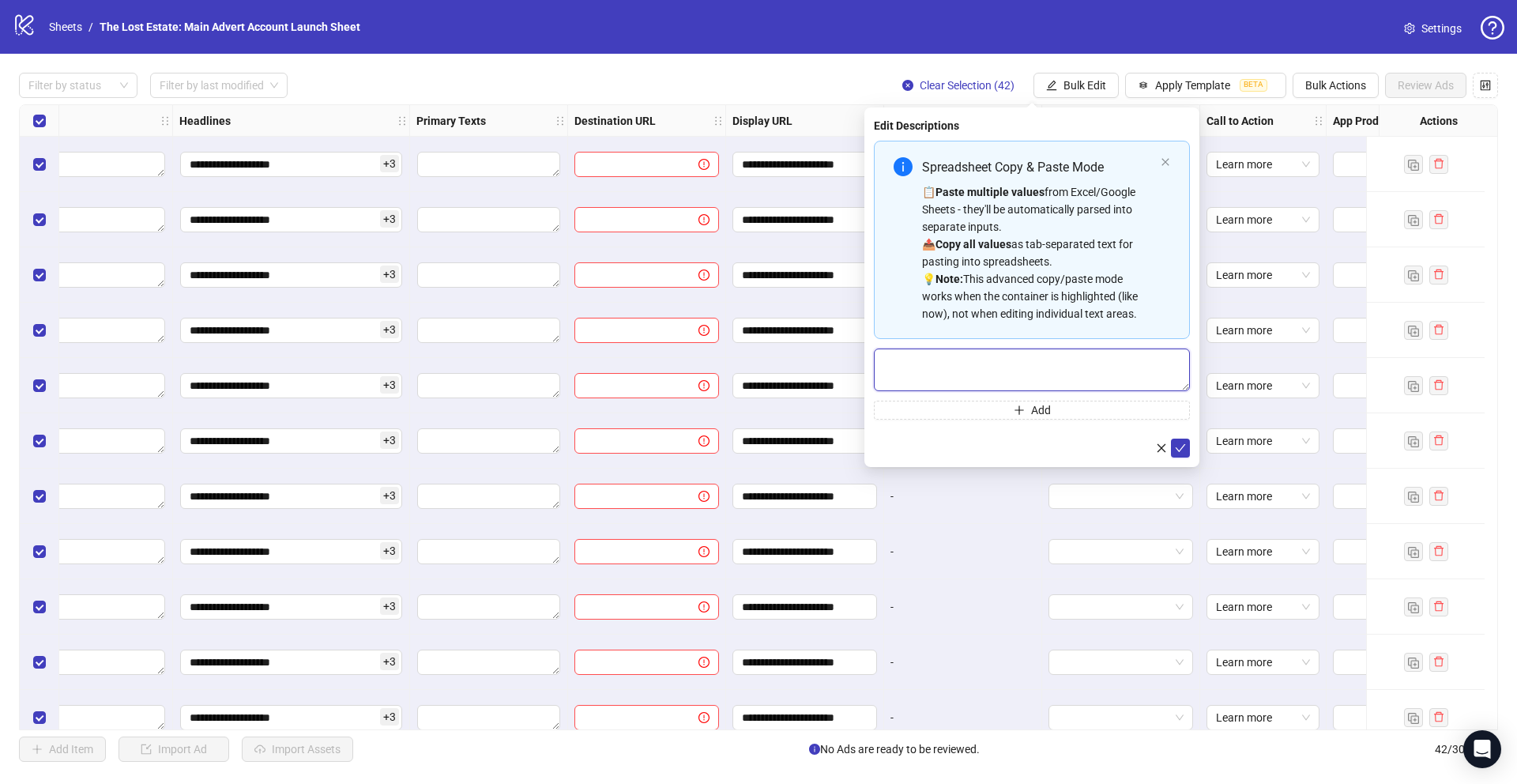
click at [633, 377] on textarea "Multi-text input container - paste or copy values" at bounding box center [1032, 370] width 316 height 43
paste textarea "**********"
type textarea "**********"
click at [633, 447] on icon "check" at bounding box center [1180, 447] width 11 height 11
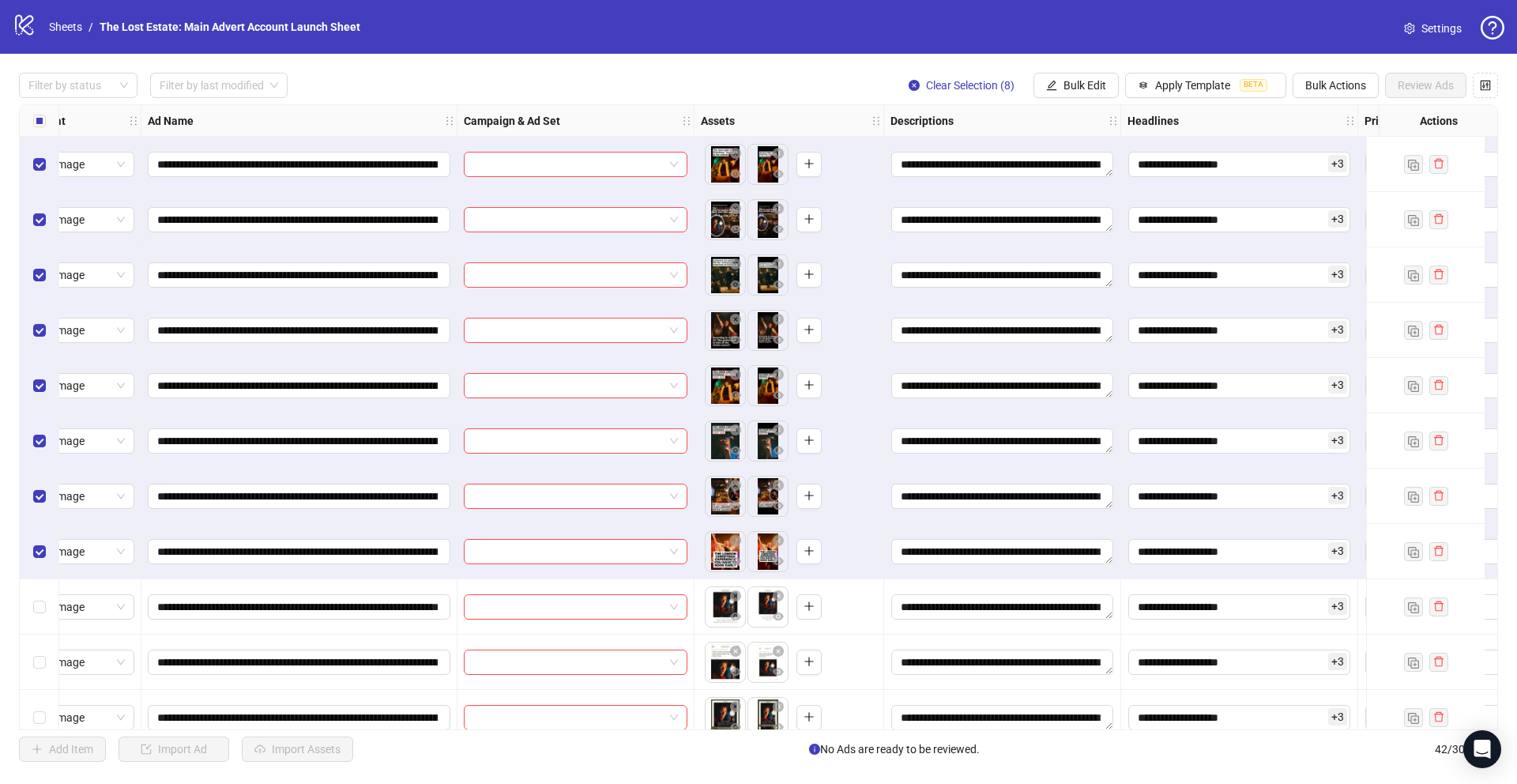
scroll to position [0, 53]
click at [633, 88] on span "Bulk Edit" at bounding box center [1085, 85] width 43 height 12
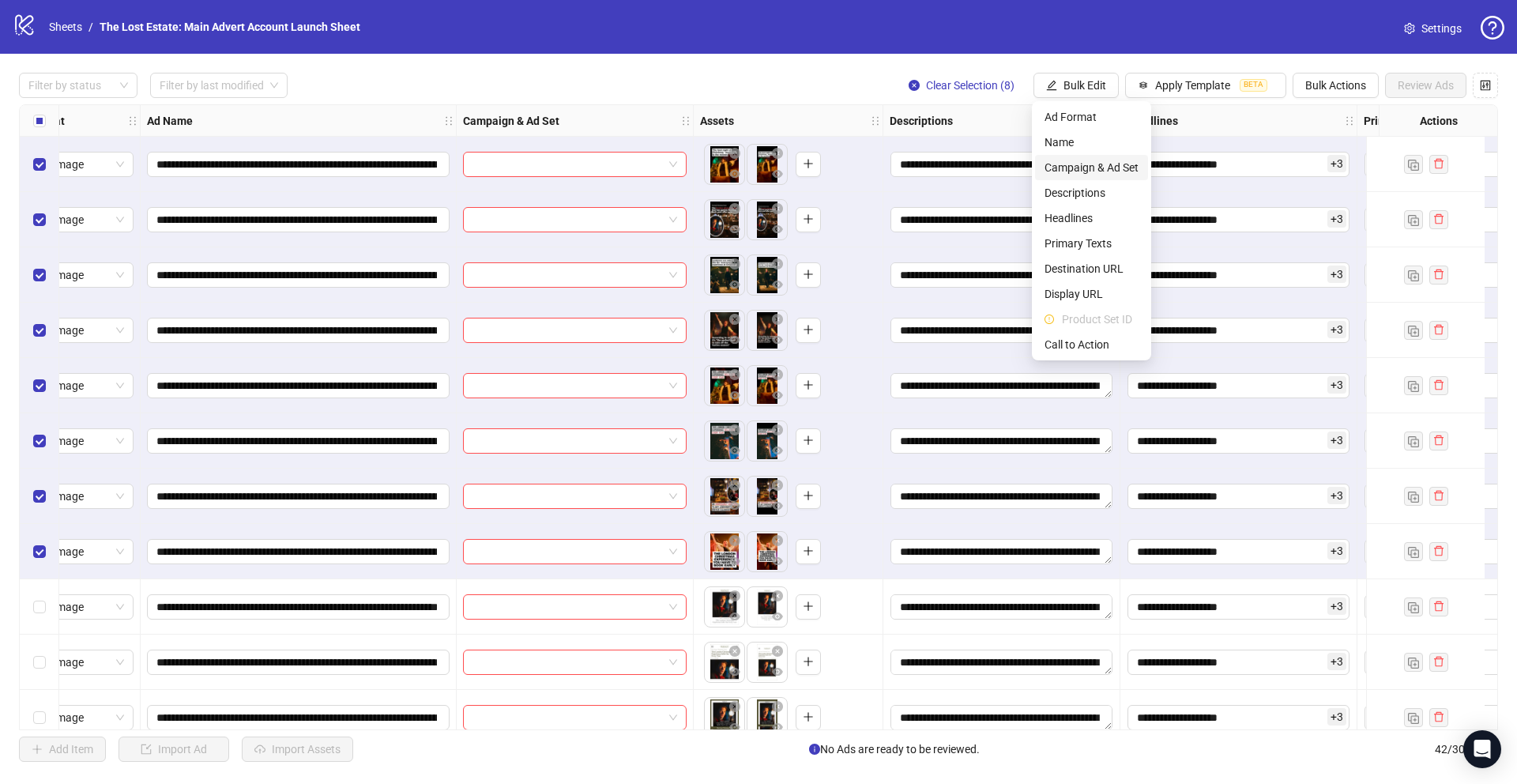
click at [633, 171] on span "Campaign & Ad Set" at bounding box center [1091, 167] width 94 height 17
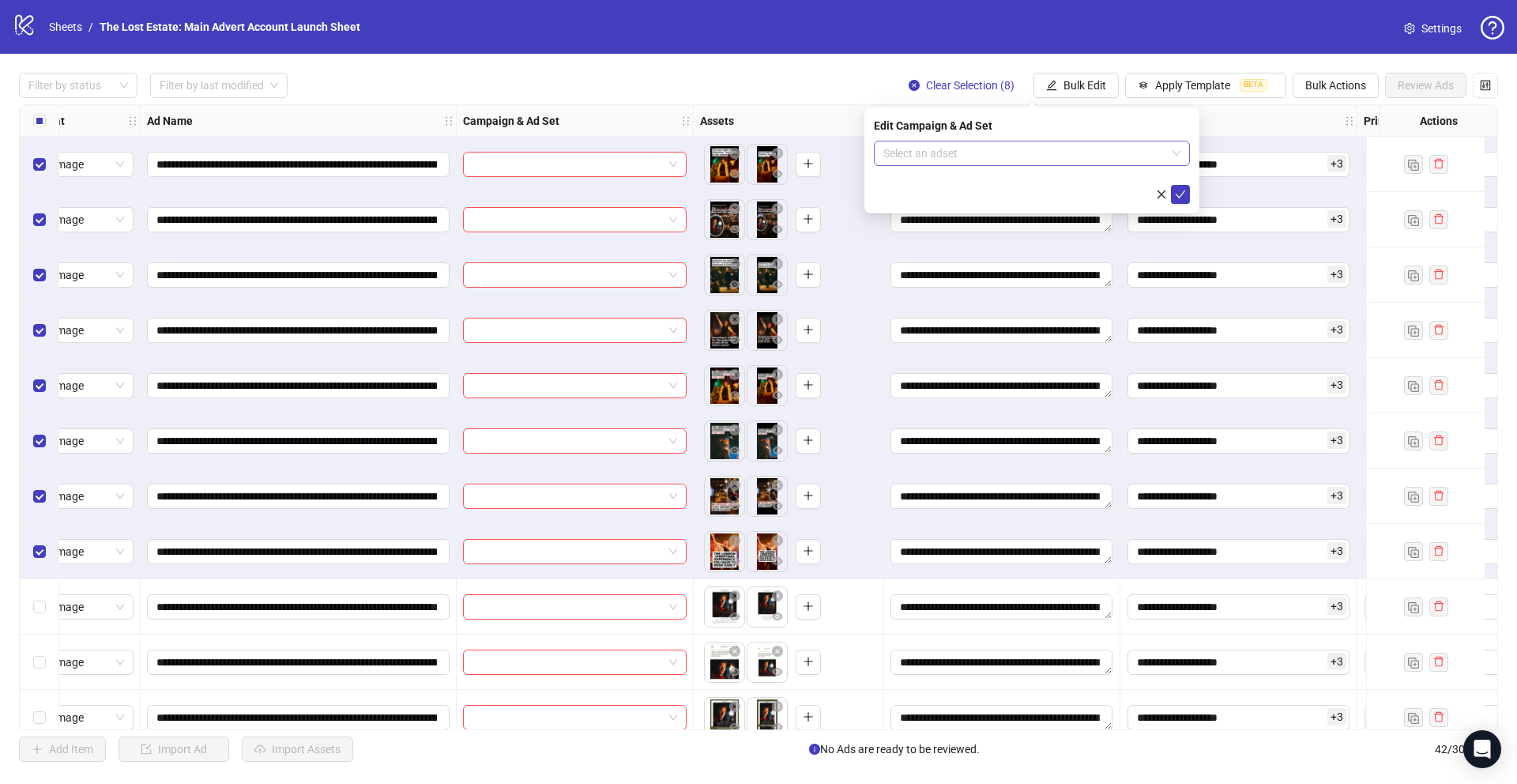
click at [633, 155] on input "search" at bounding box center [1025, 153] width 283 height 24
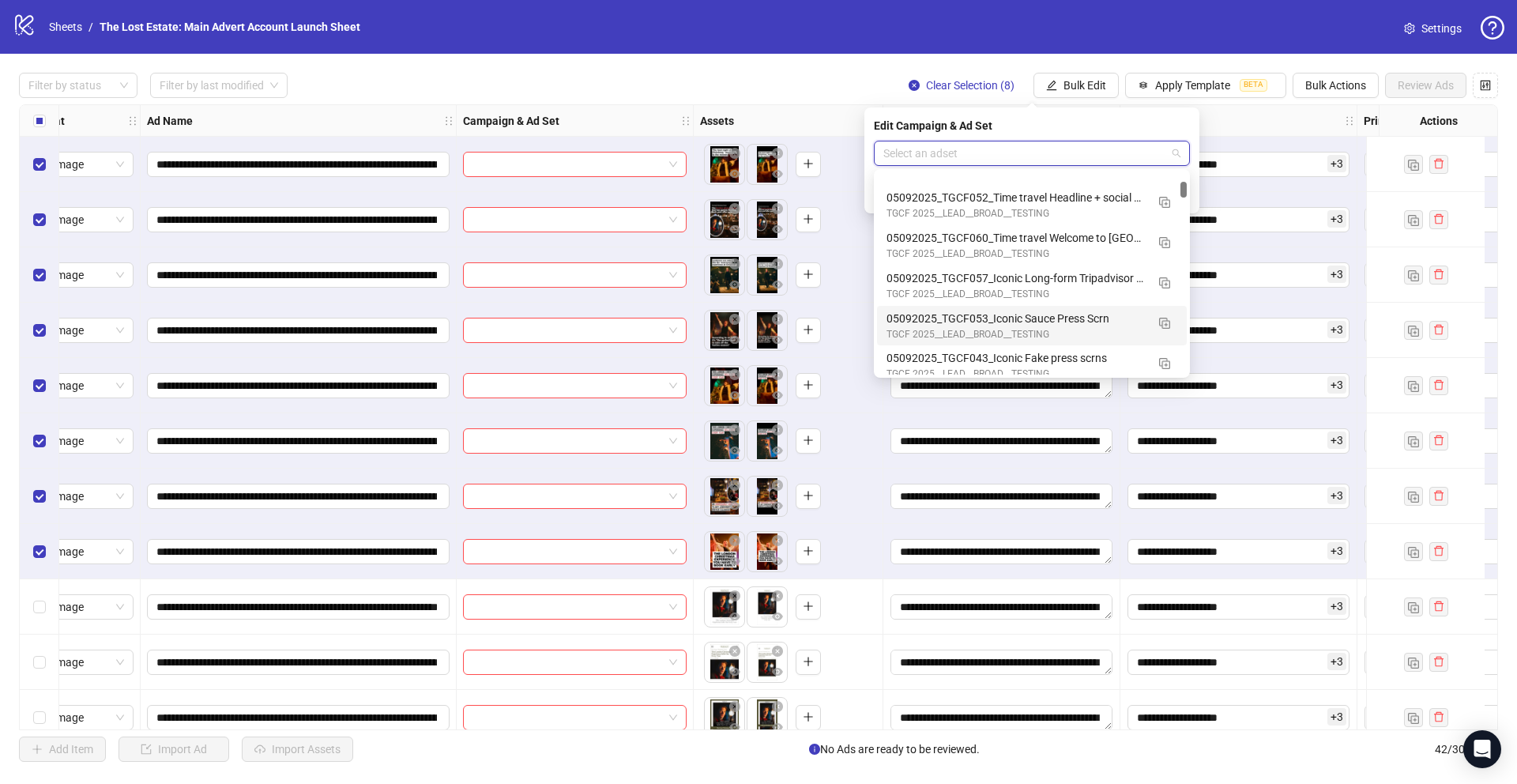
scroll to position [186, 0]
click at [633, 324] on div "05092025_TGCF043_Iconic Fake press scrns" at bounding box center [1016, 320] width 259 height 17
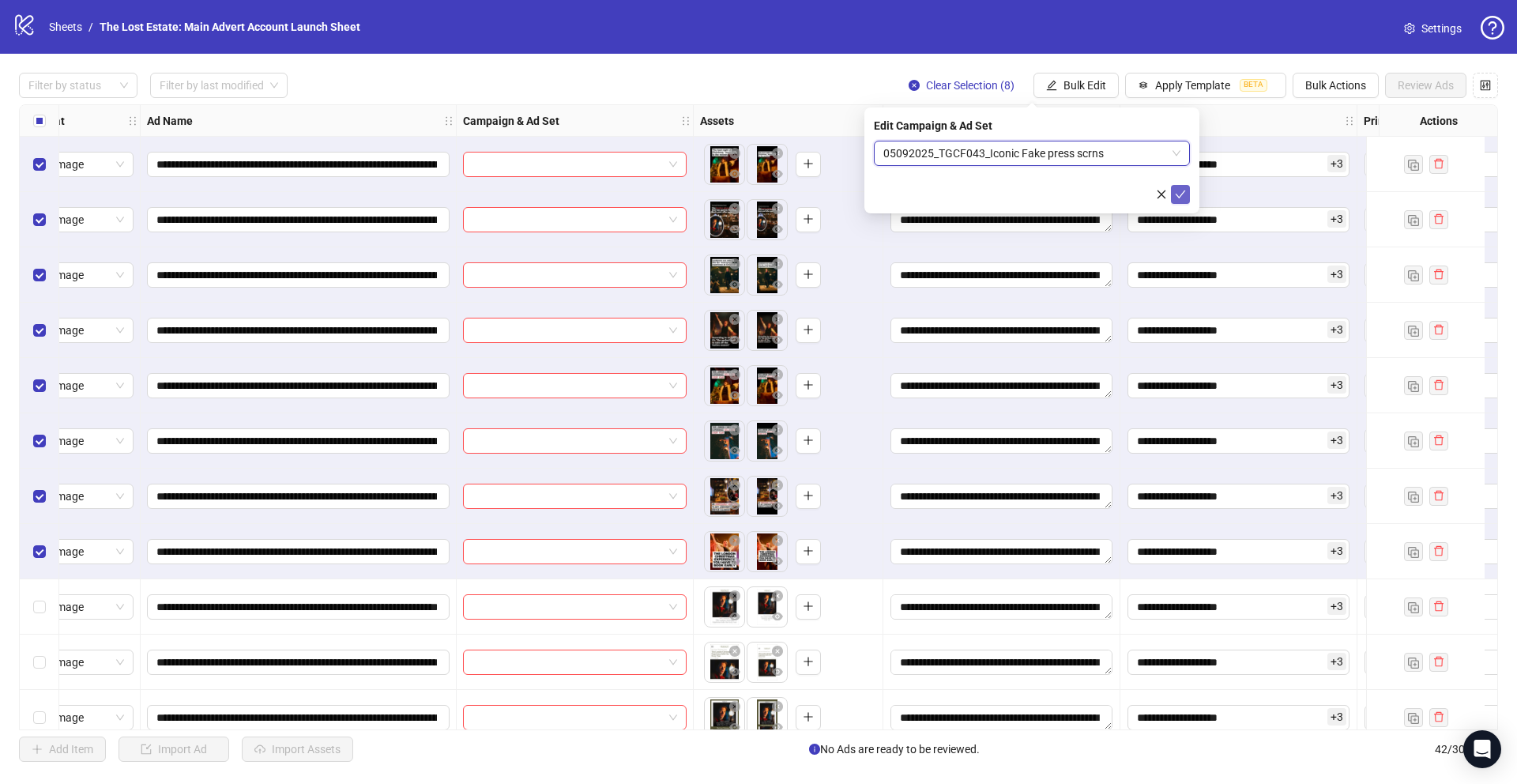
click at [633, 190] on icon "check" at bounding box center [1180, 194] width 11 height 11
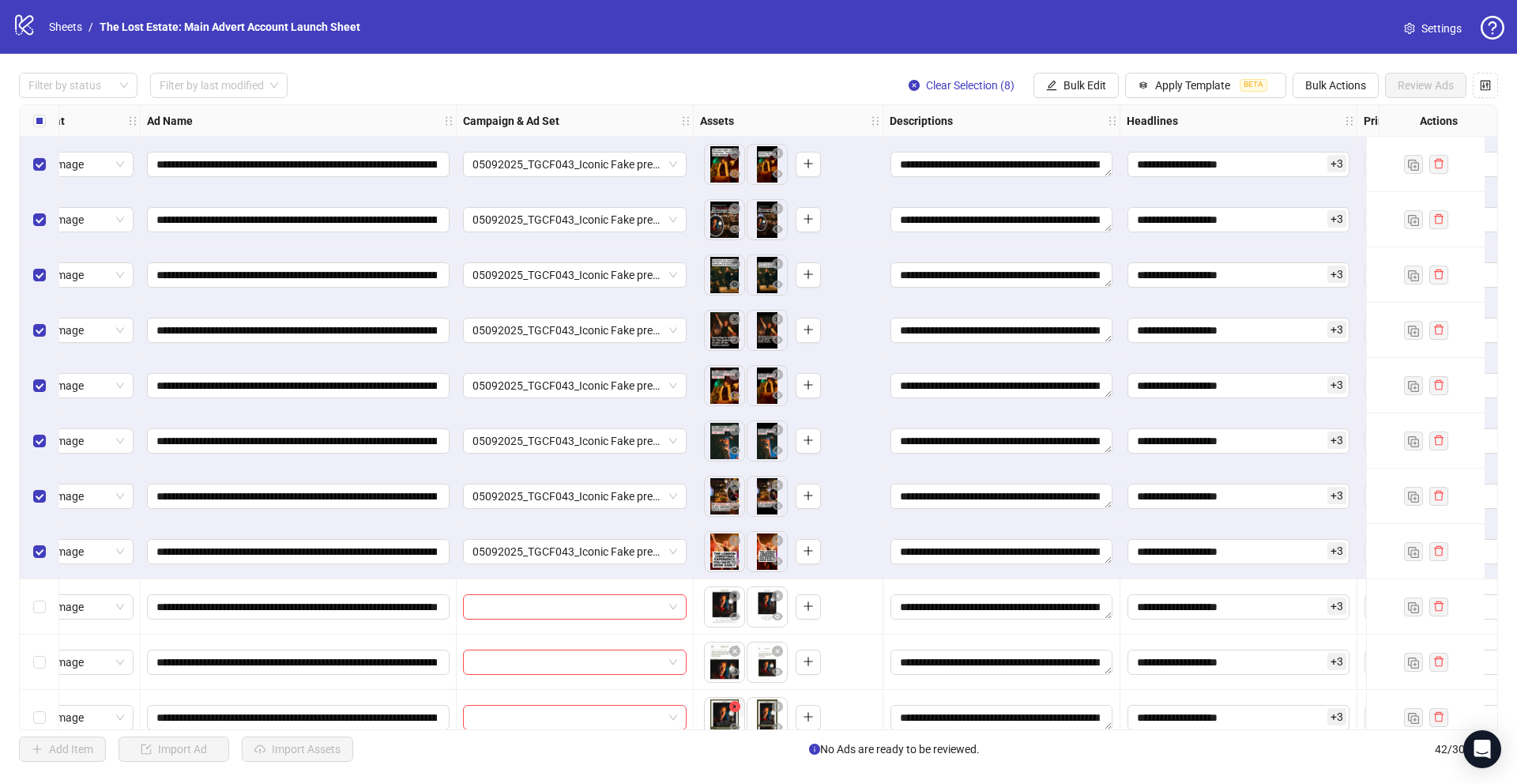
scroll to position [0, 0]
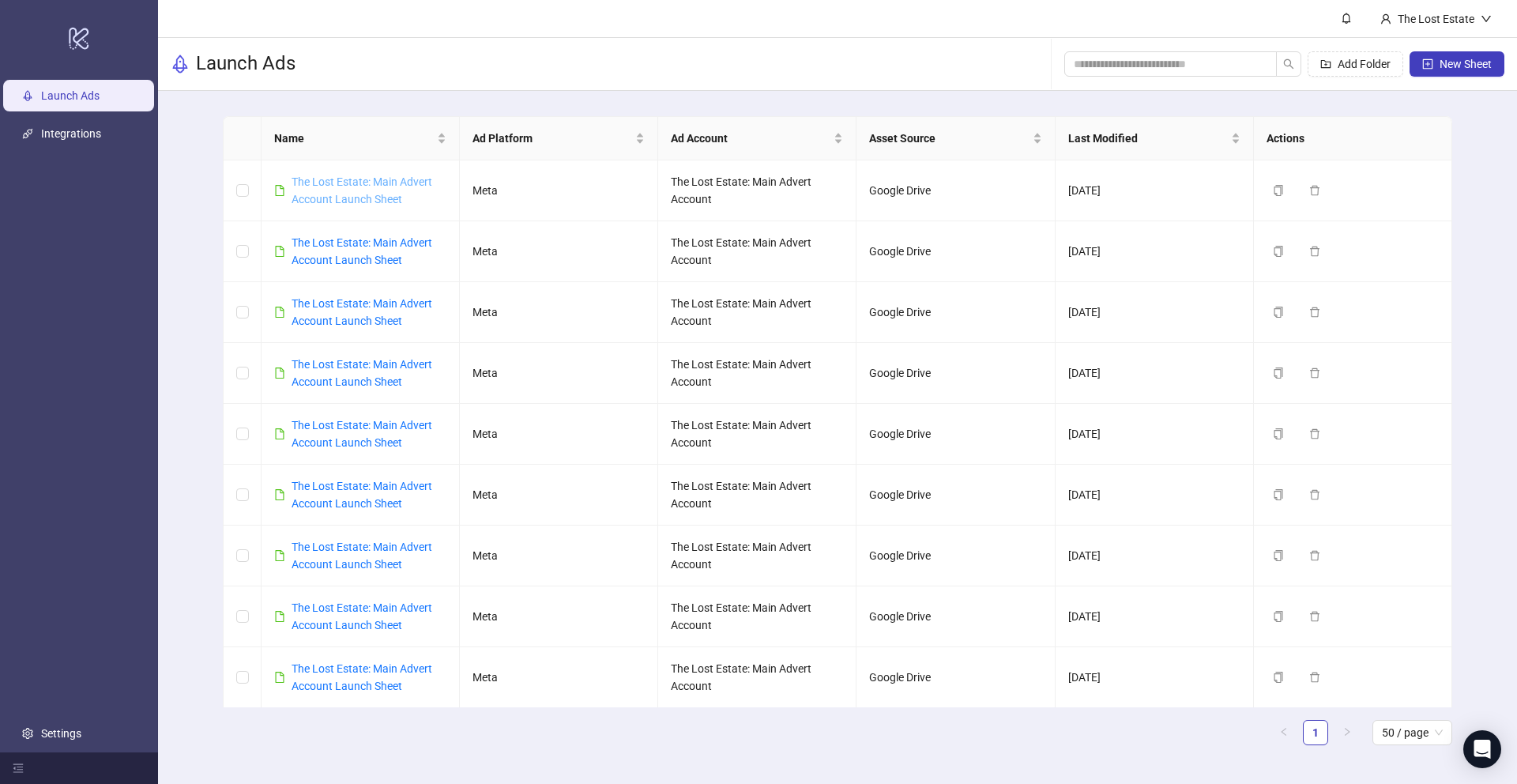
click at [348, 184] on link "The Lost Estate: Main Advert Account Launch Sheet" at bounding box center [362, 190] width 141 height 30
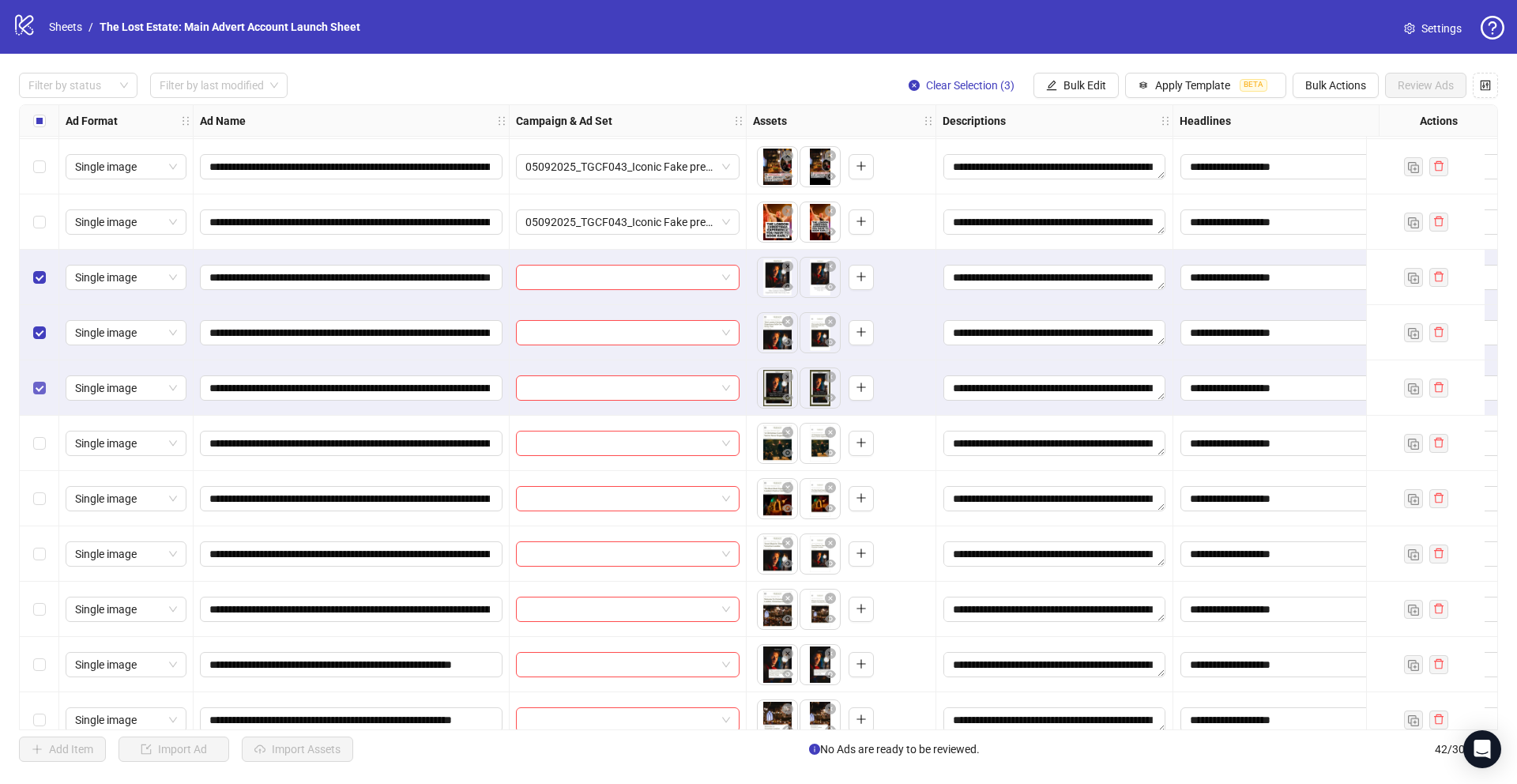
scroll to position [335, 0]
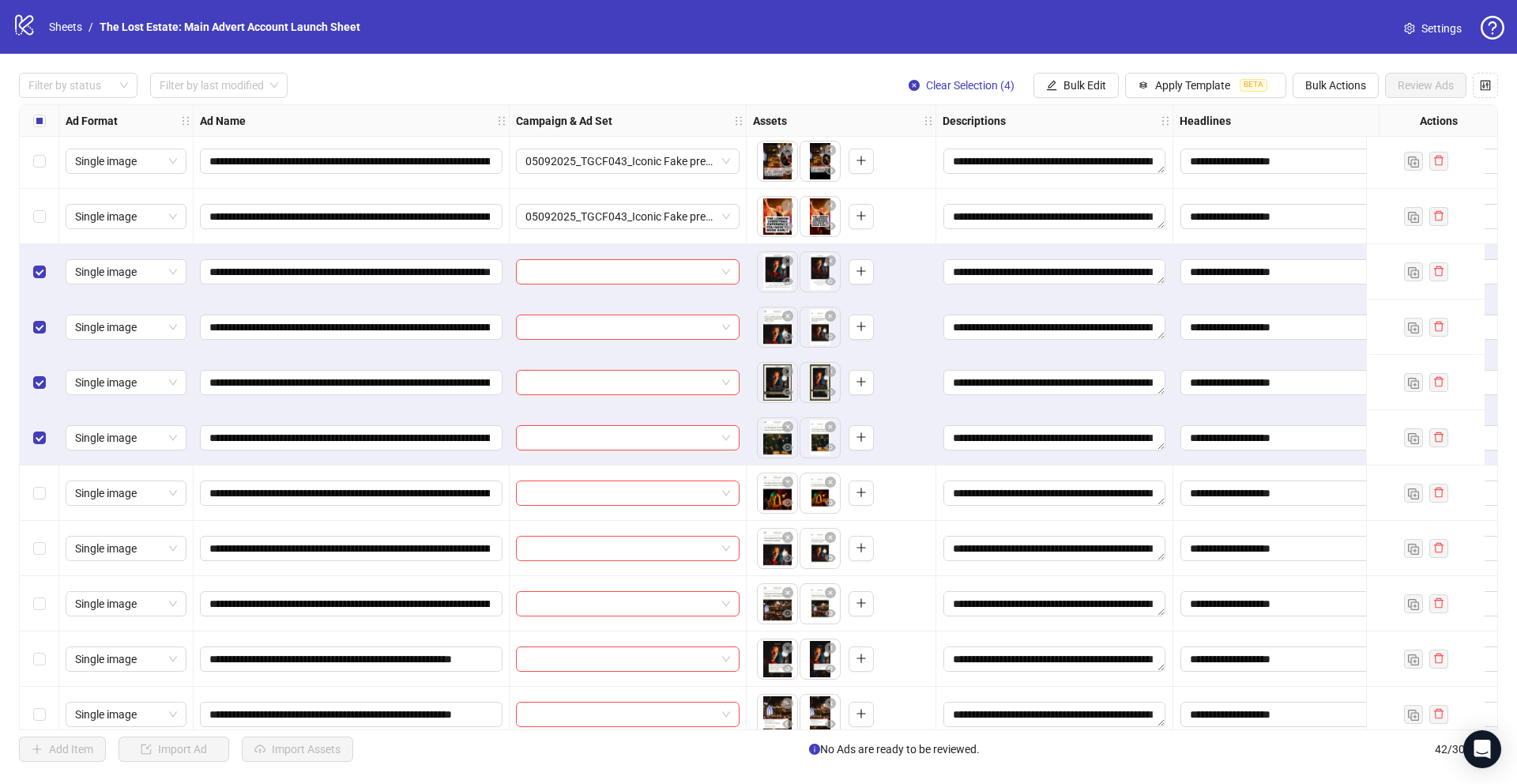
click at [45, 497] on div "Select row 13" at bounding box center [40, 492] width 40 height 55
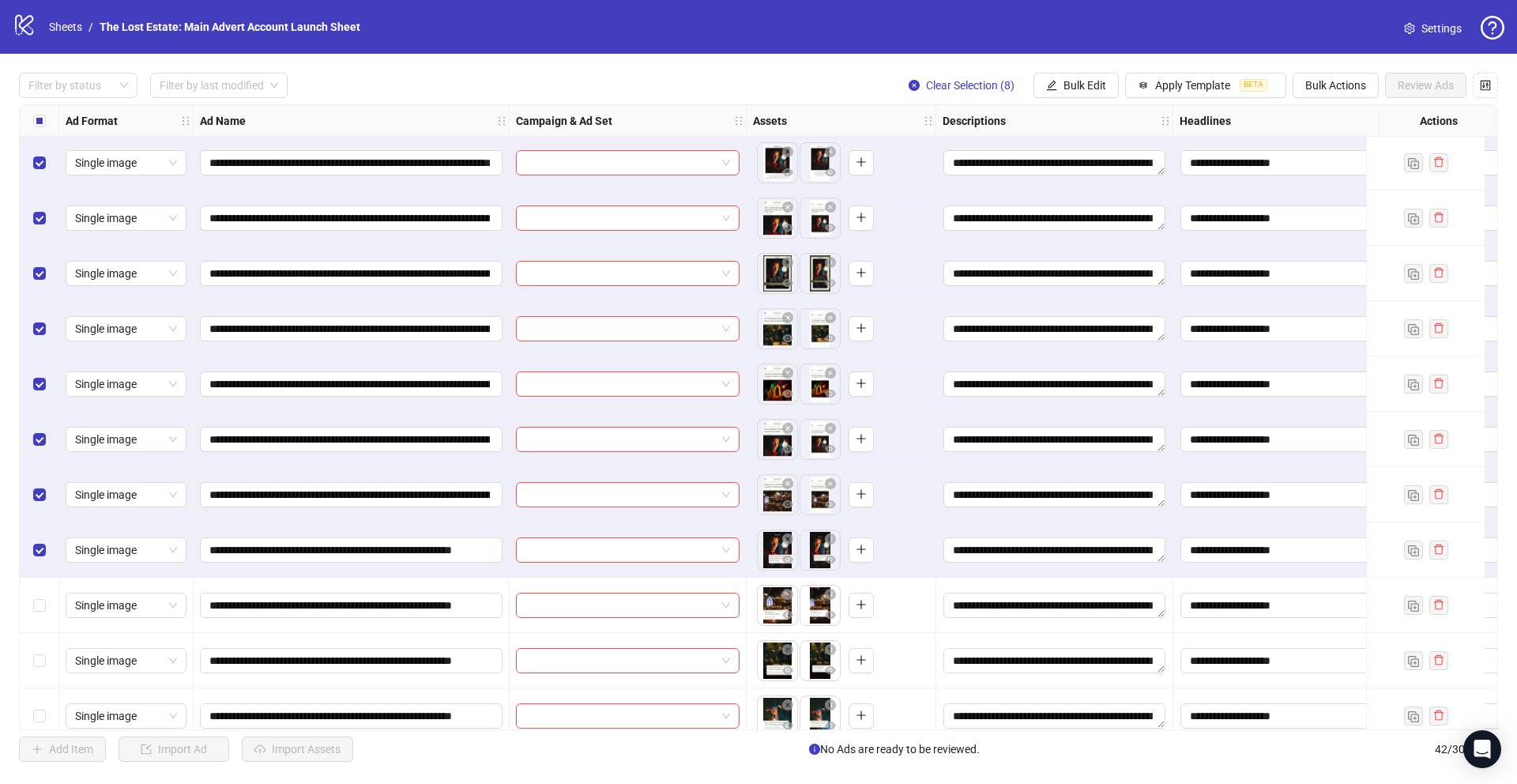
scroll to position [570, 0]
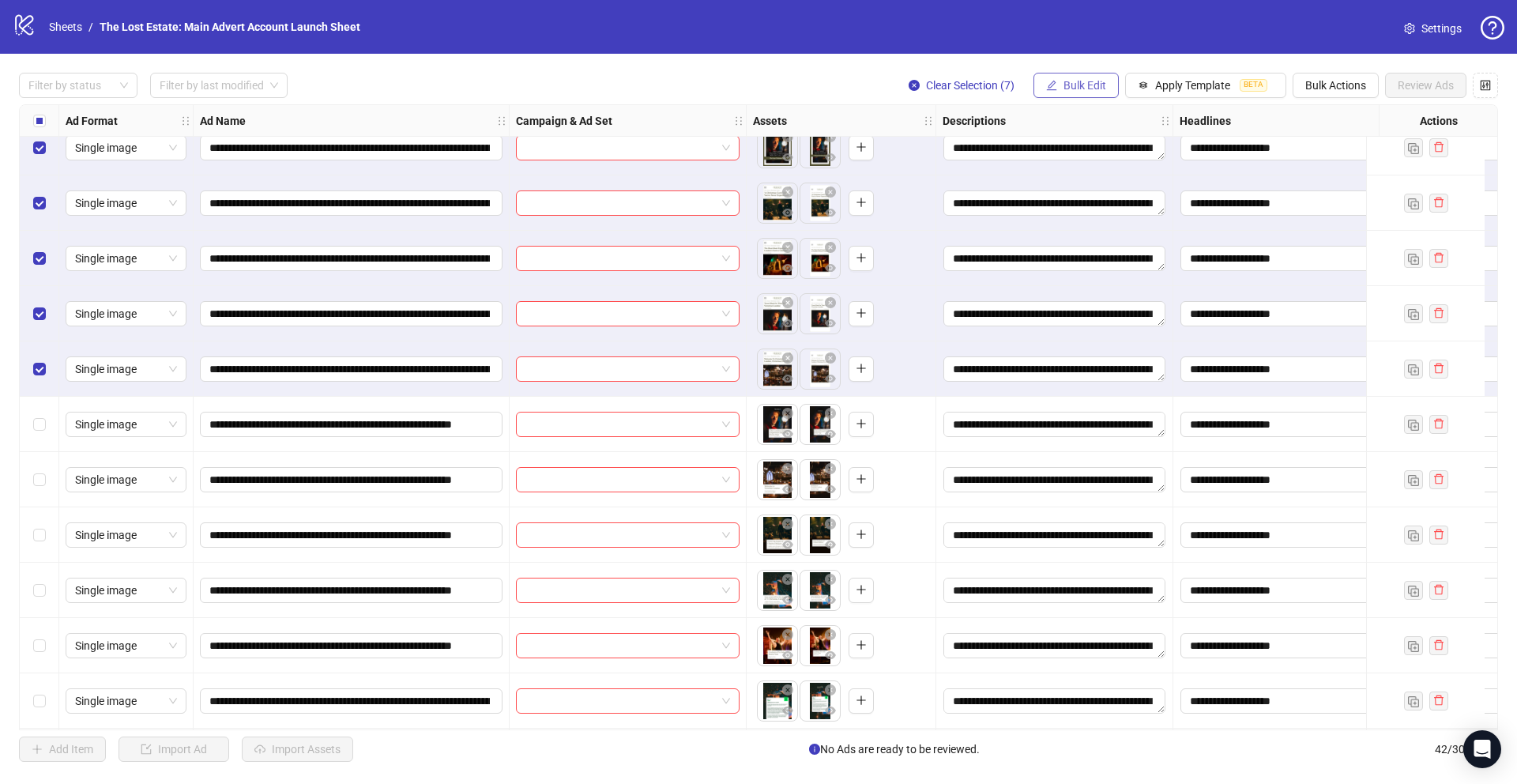
click at [633, 87] on span "Bulk Edit" at bounding box center [1085, 85] width 43 height 12
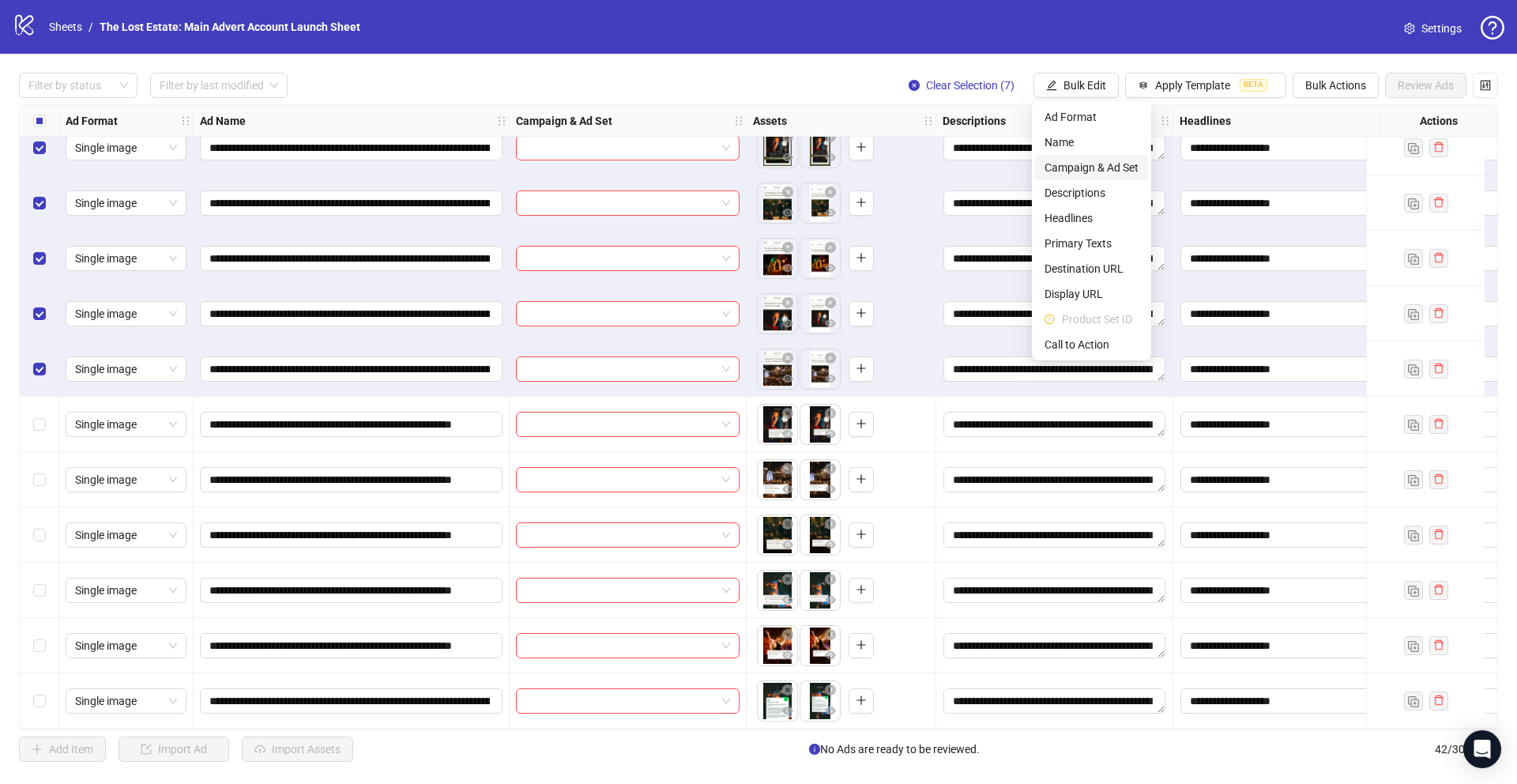
click at [633, 166] on span "Campaign & Ad Set" at bounding box center [1091, 167] width 94 height 17
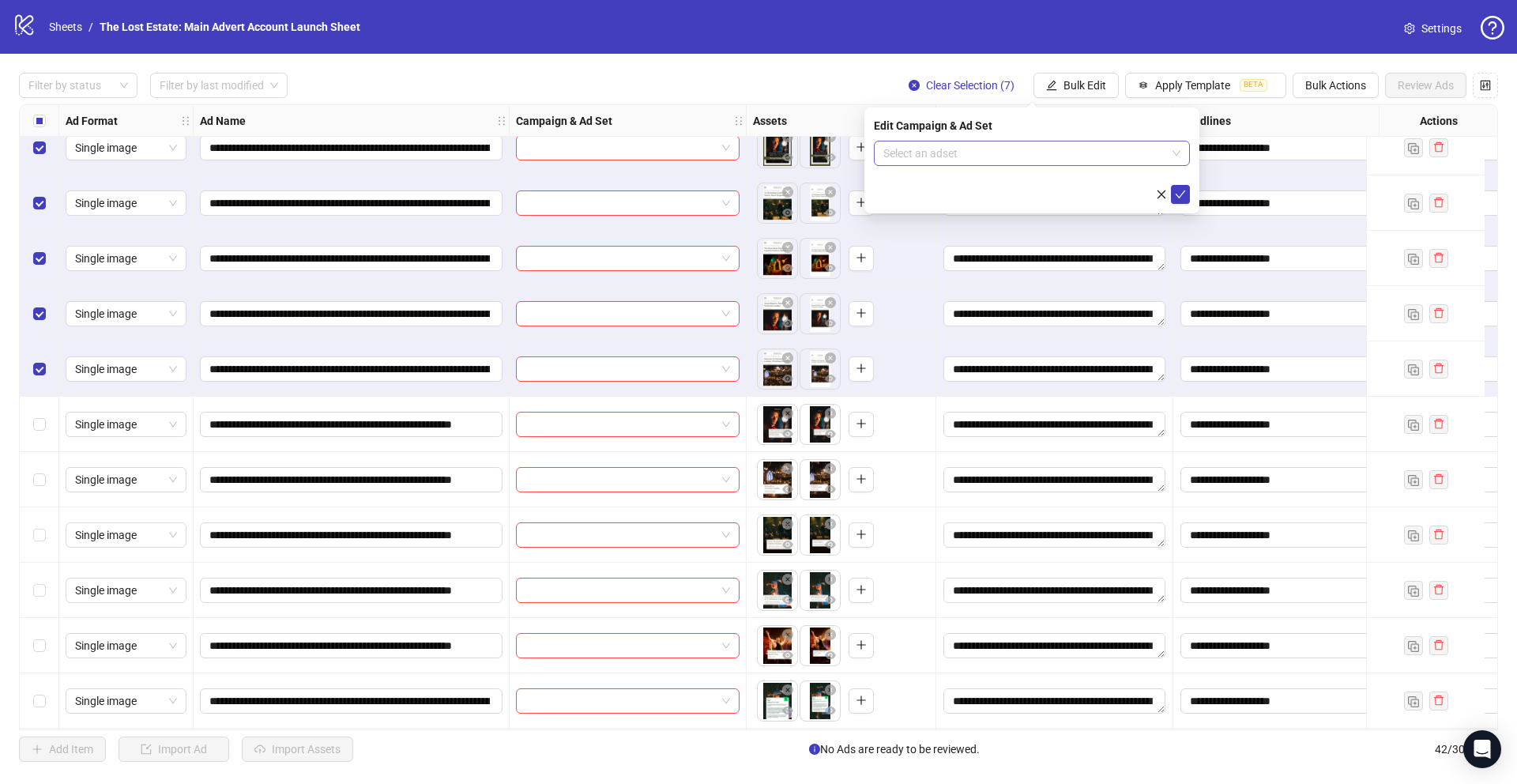
click at [633, 152] on input "search" at bounding box center [1025, 153] width 283 height 24
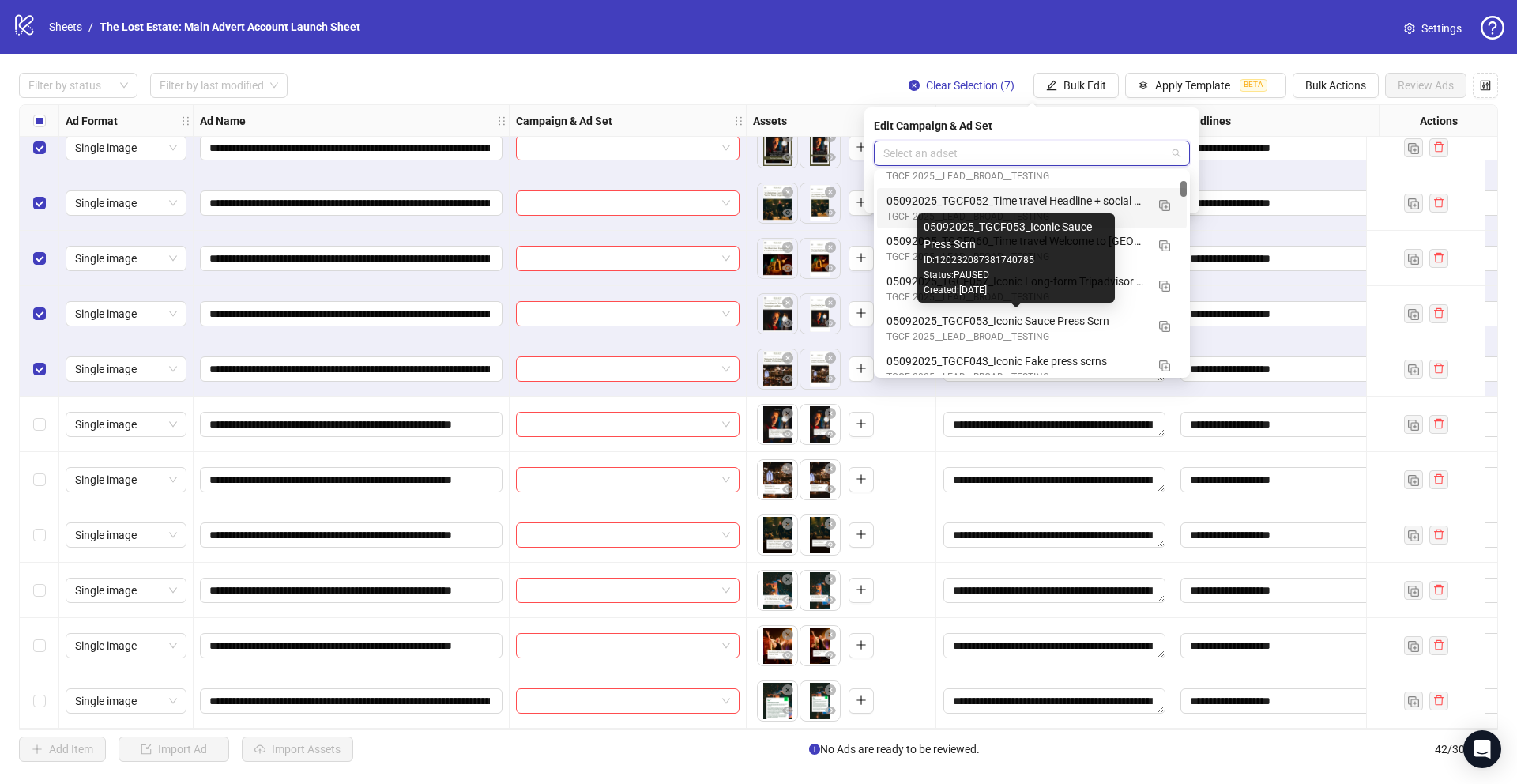
scroll to position [173, 0]
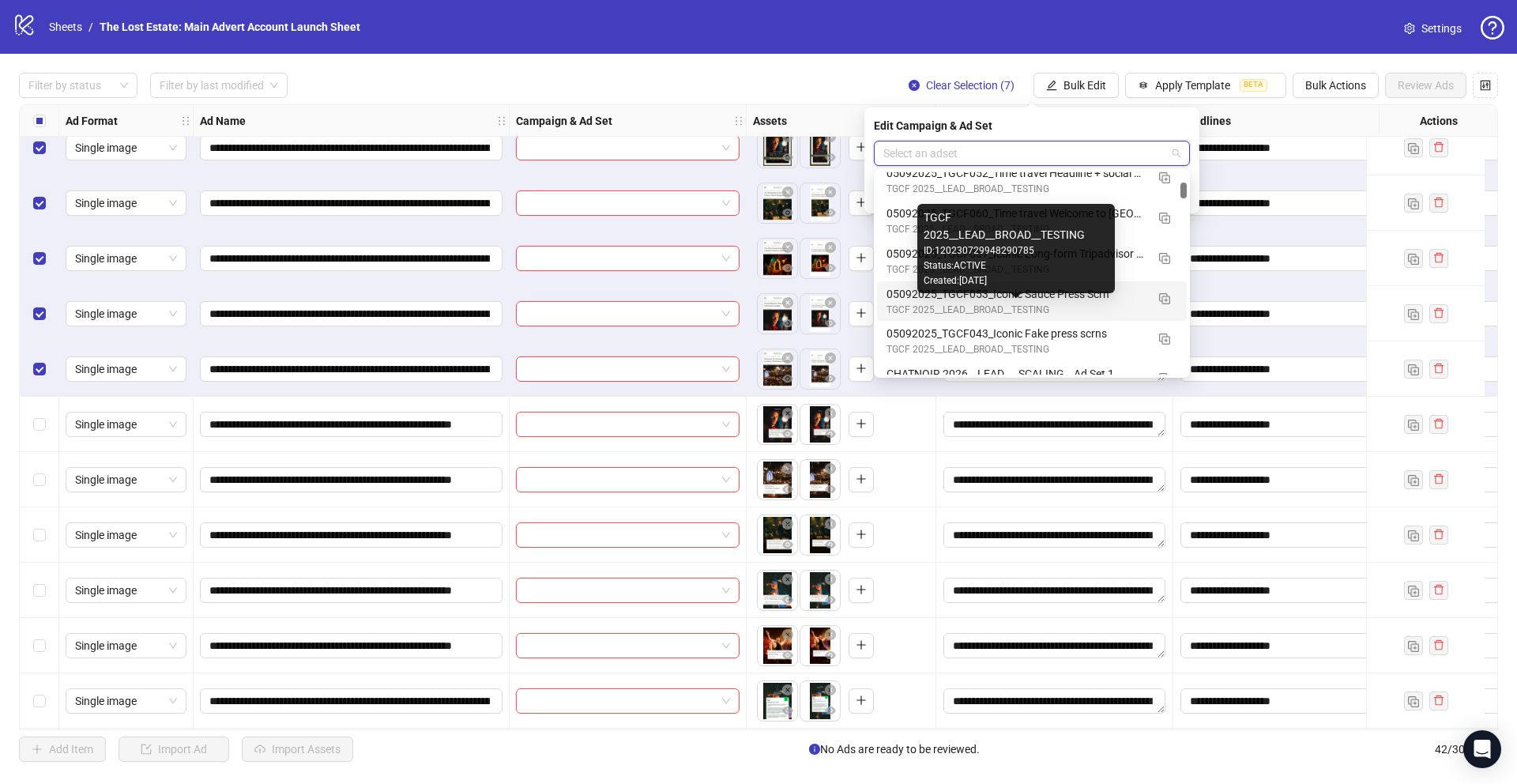
click at [633, 298] on div "05092025_TGCF053_Iconic Sauce Press Scrn" at bounding box center [1016, 293] width 259 height 17
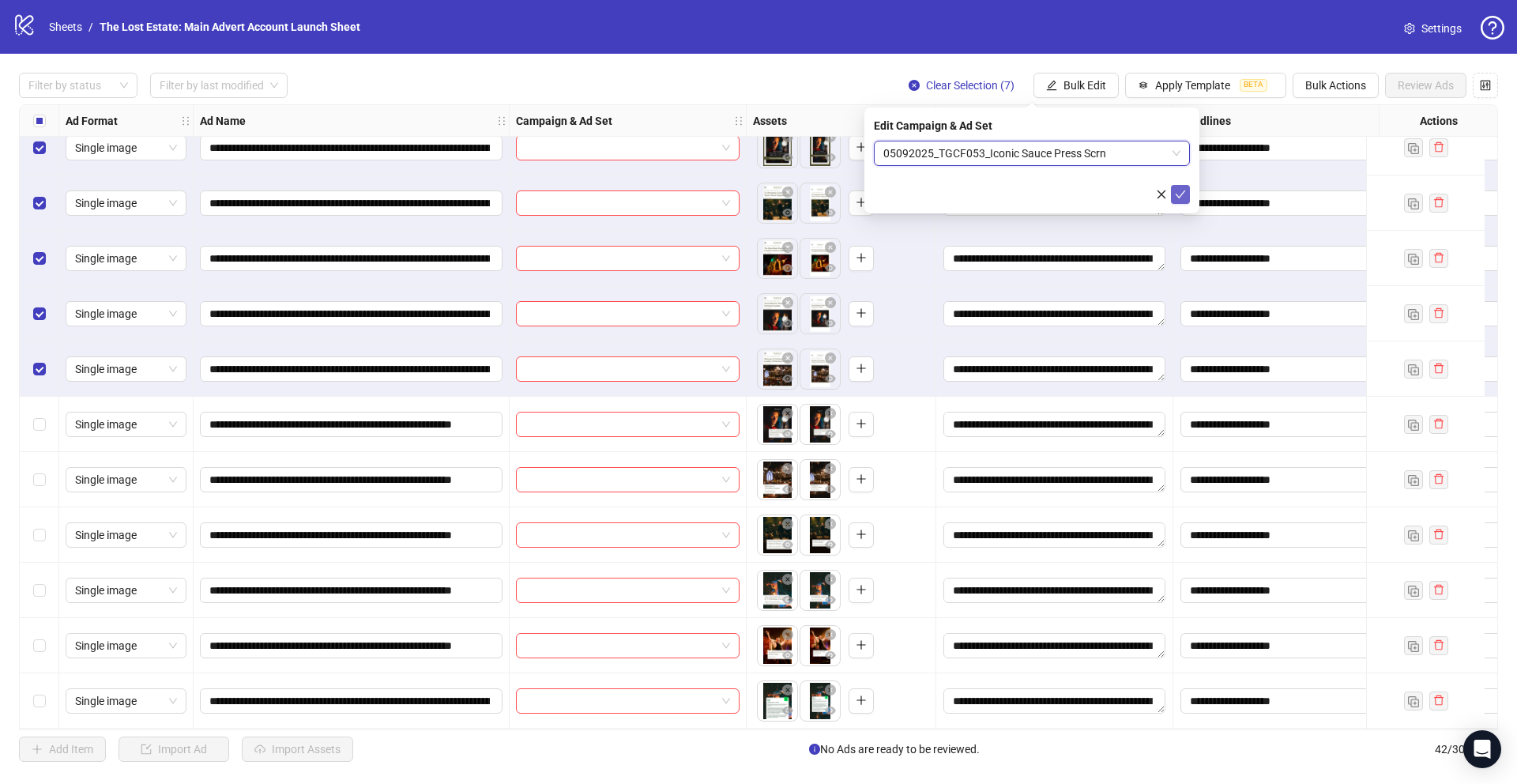
click at [633, 189] on button "submit" at bounding box center [1180, 194] width 19 height 19
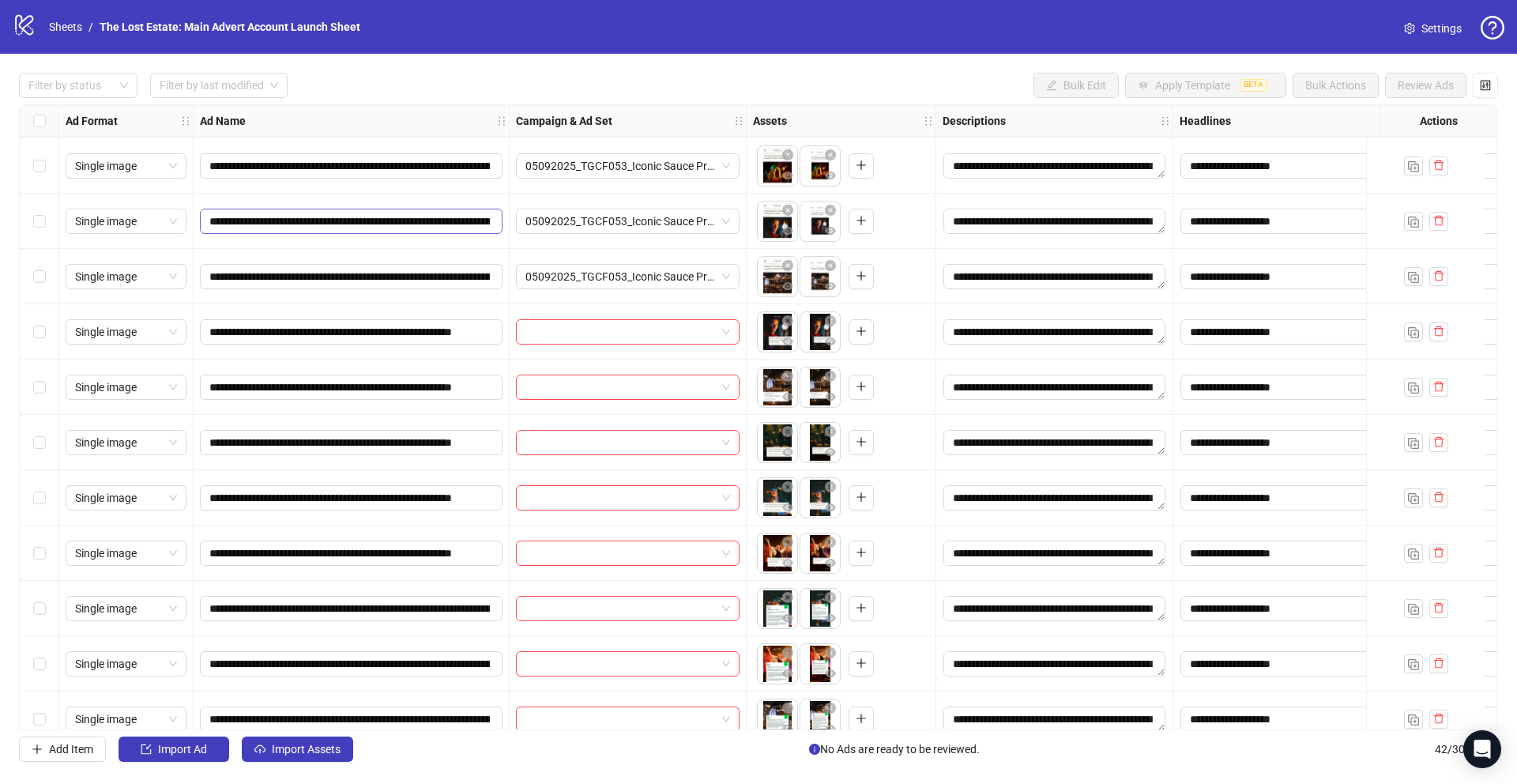
scroll to position [665, 0]
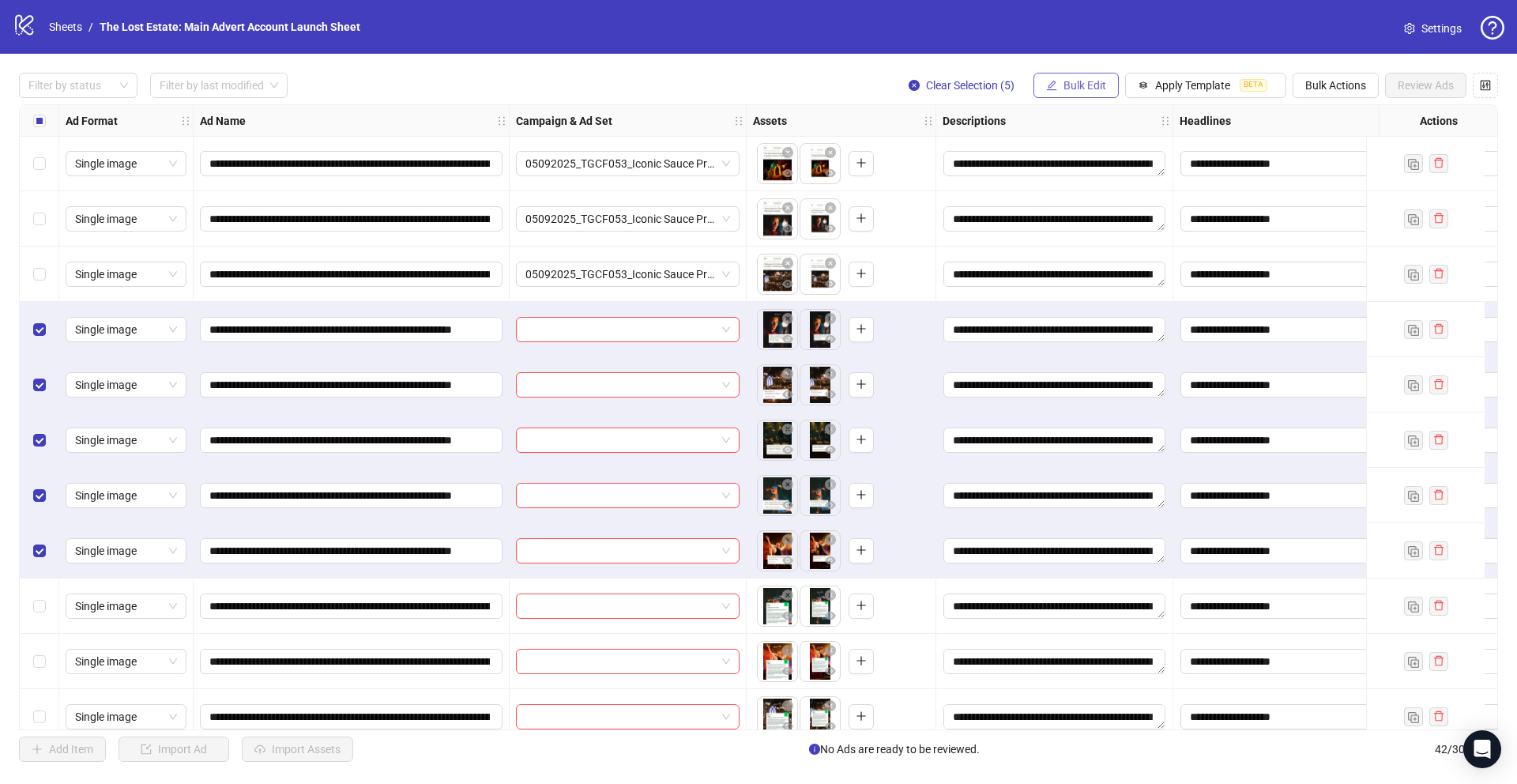
click at [633, 87] on button "Bulk Edit" at bounding box center [1076, 85] width 86 height 26
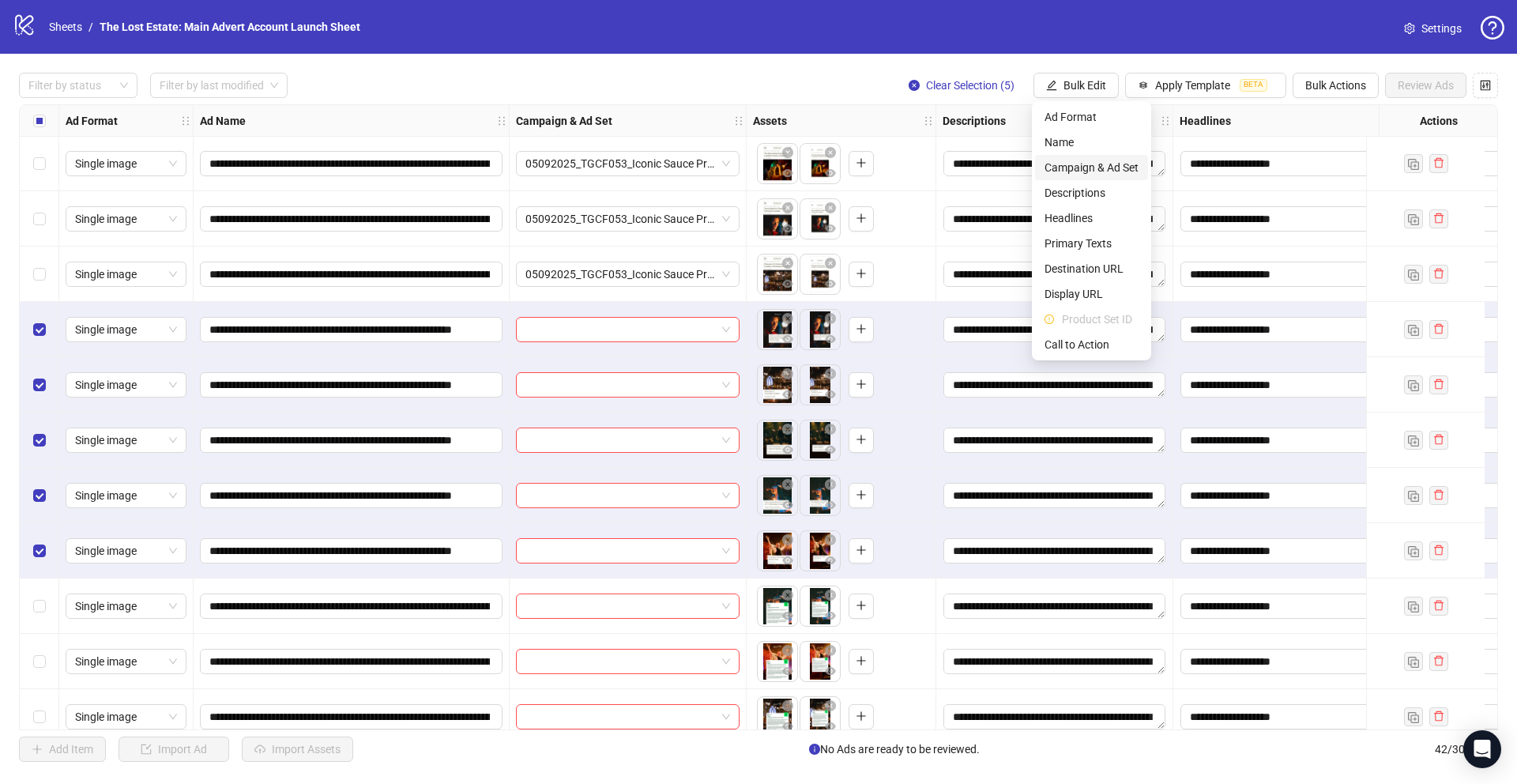
click at [633, 170] on span "Campaign & Ad Set" at bounding box center [1091, 167] width 94 height 17
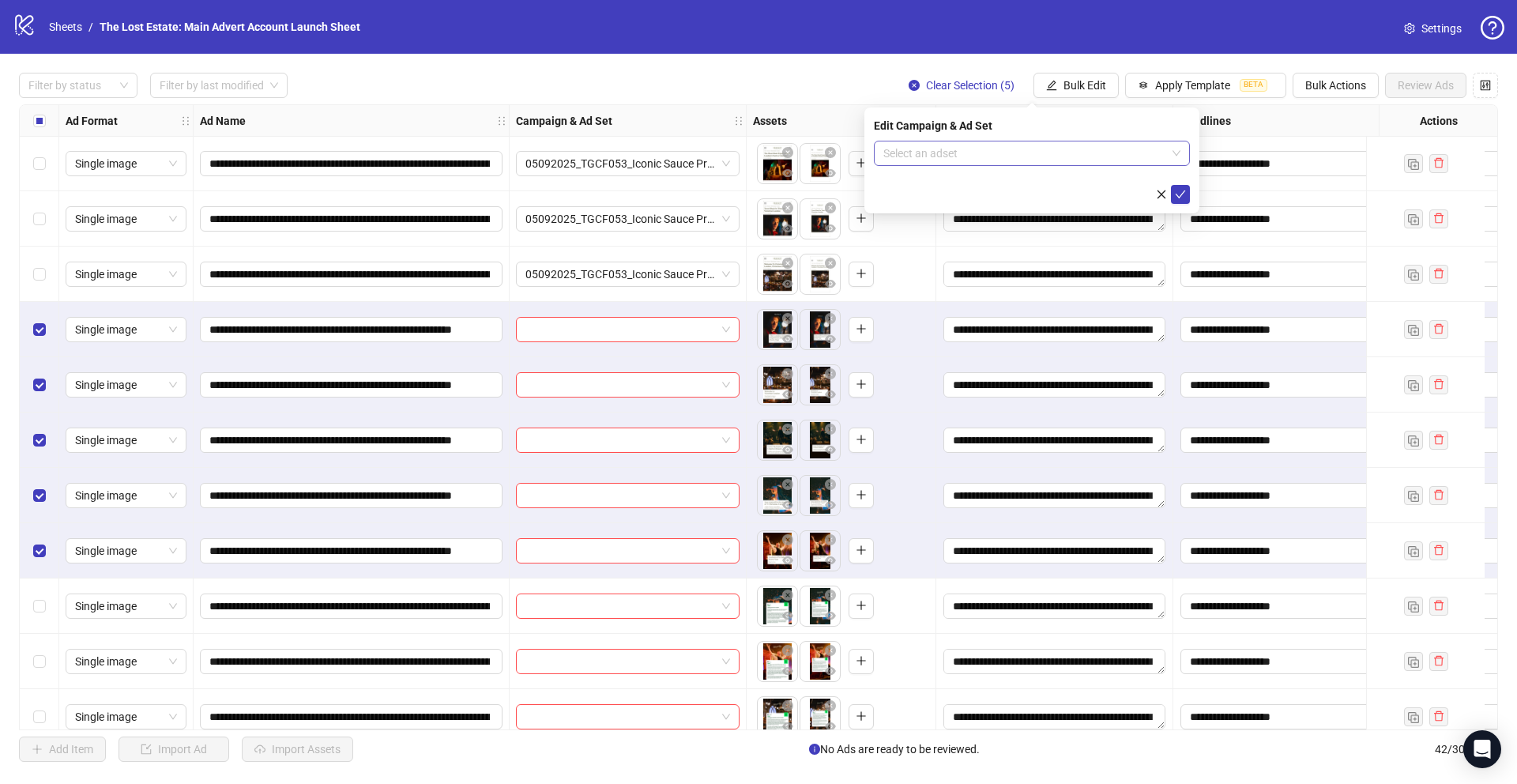
click at [633, 151] on input "search" at bounding box center [1025, 153] width 283 height 24
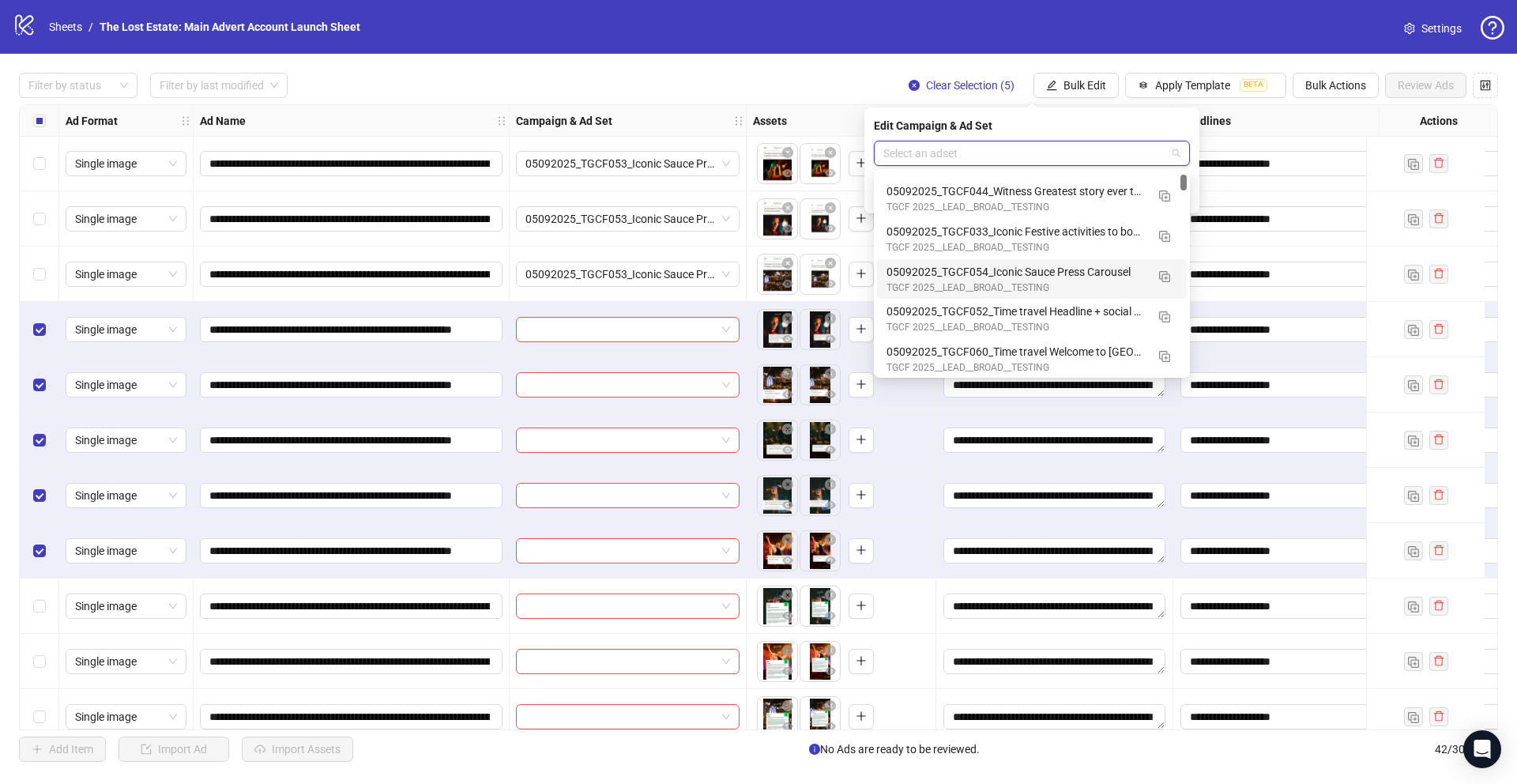
scroll to position [38, 0]
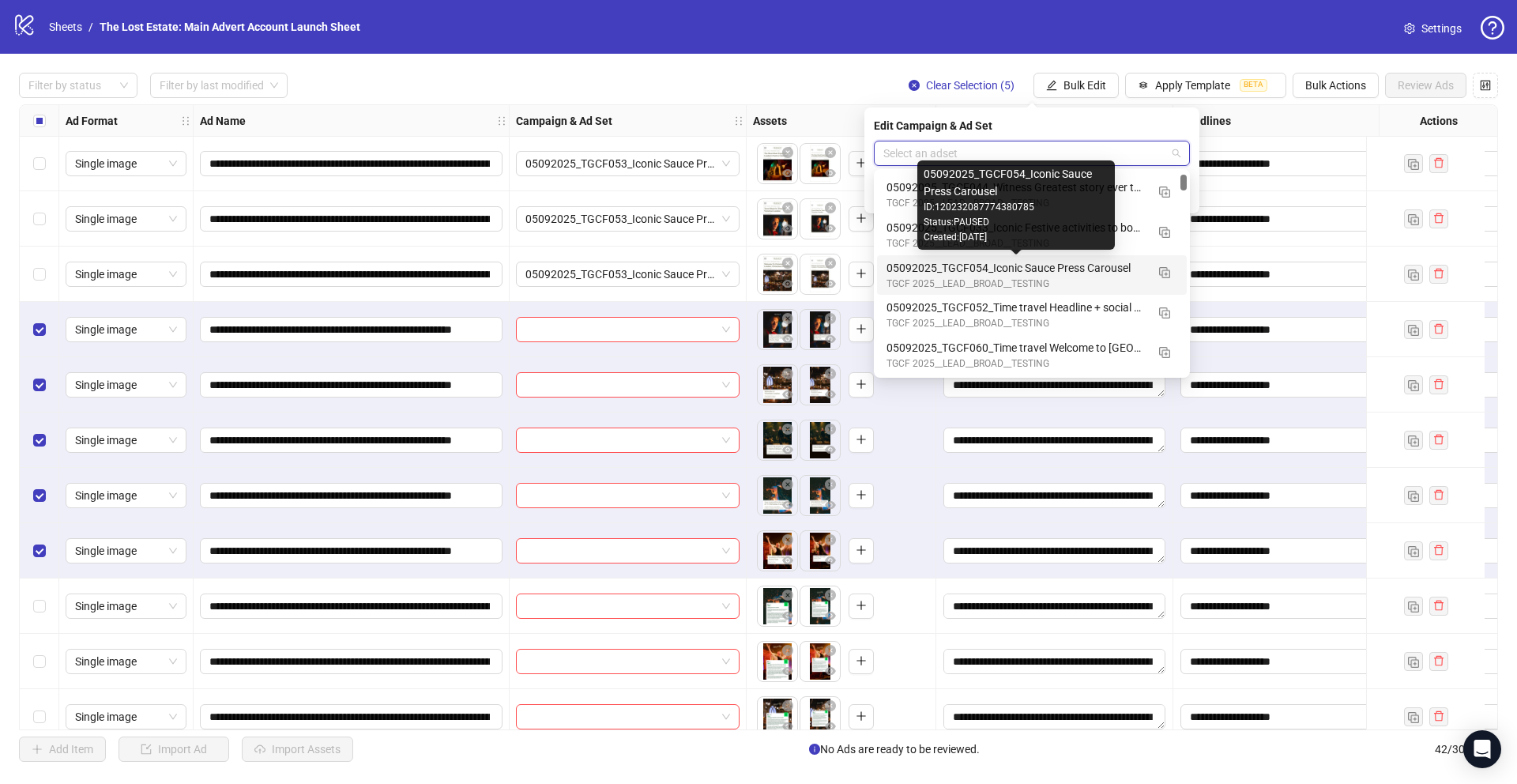
click at [633, 274] on div "05092025_TGCF054_Iconic Sauce Press Carousel" at bounding box center [1016, 268] width 259 height 17
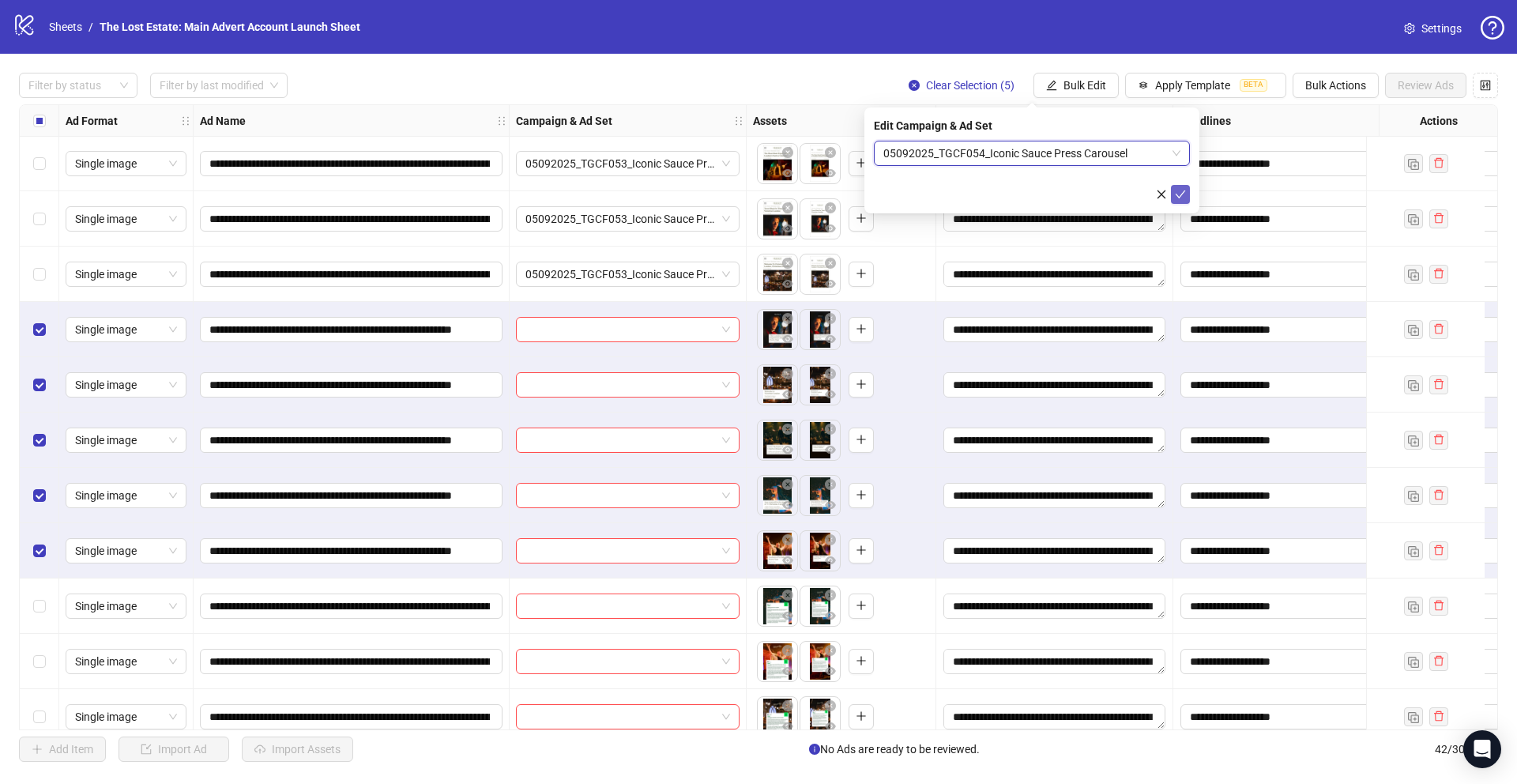
click at [633, 193] on icon "check" at bounding box center [1180, 194] width 11 height 11
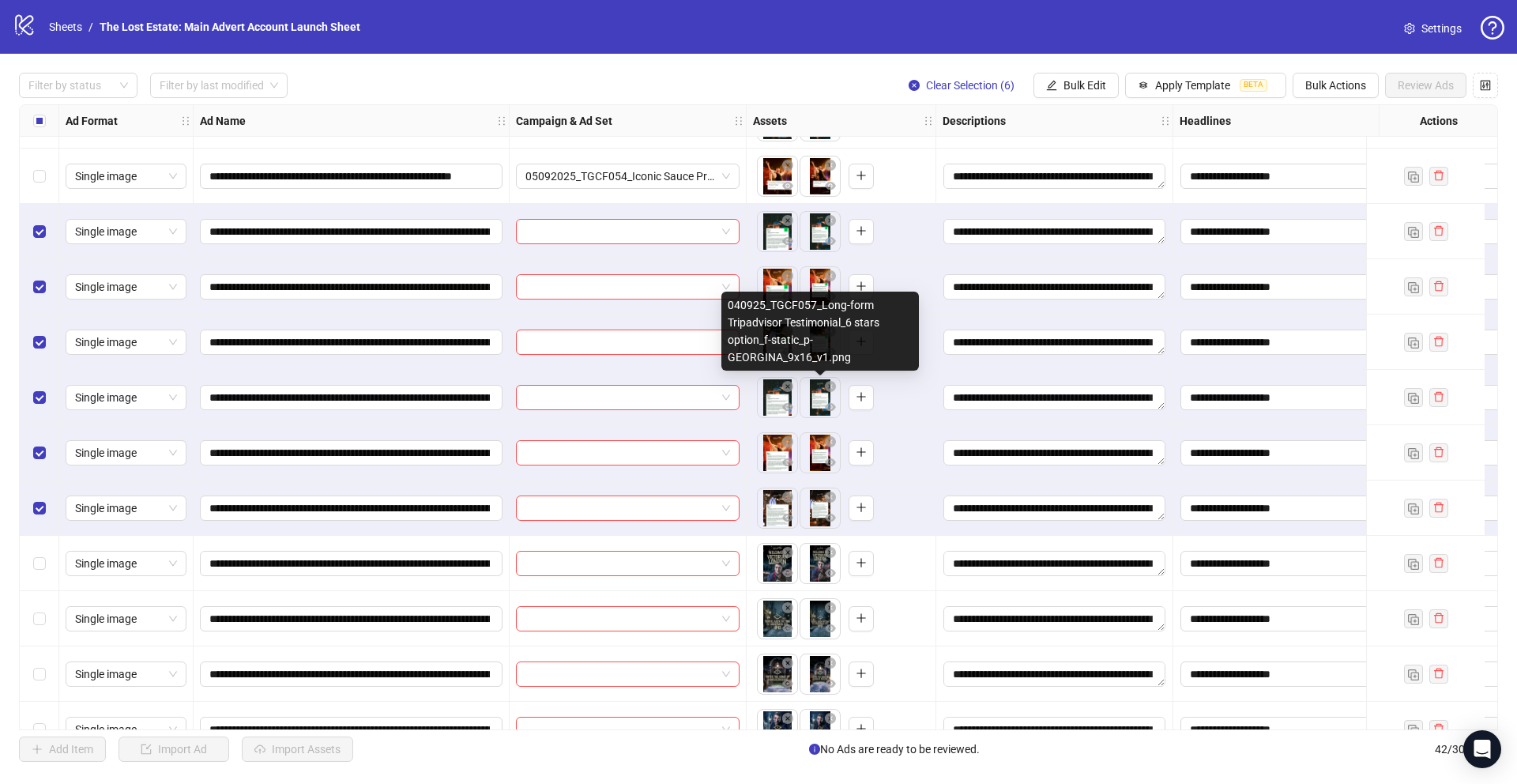
scroll to position [1036, 0]
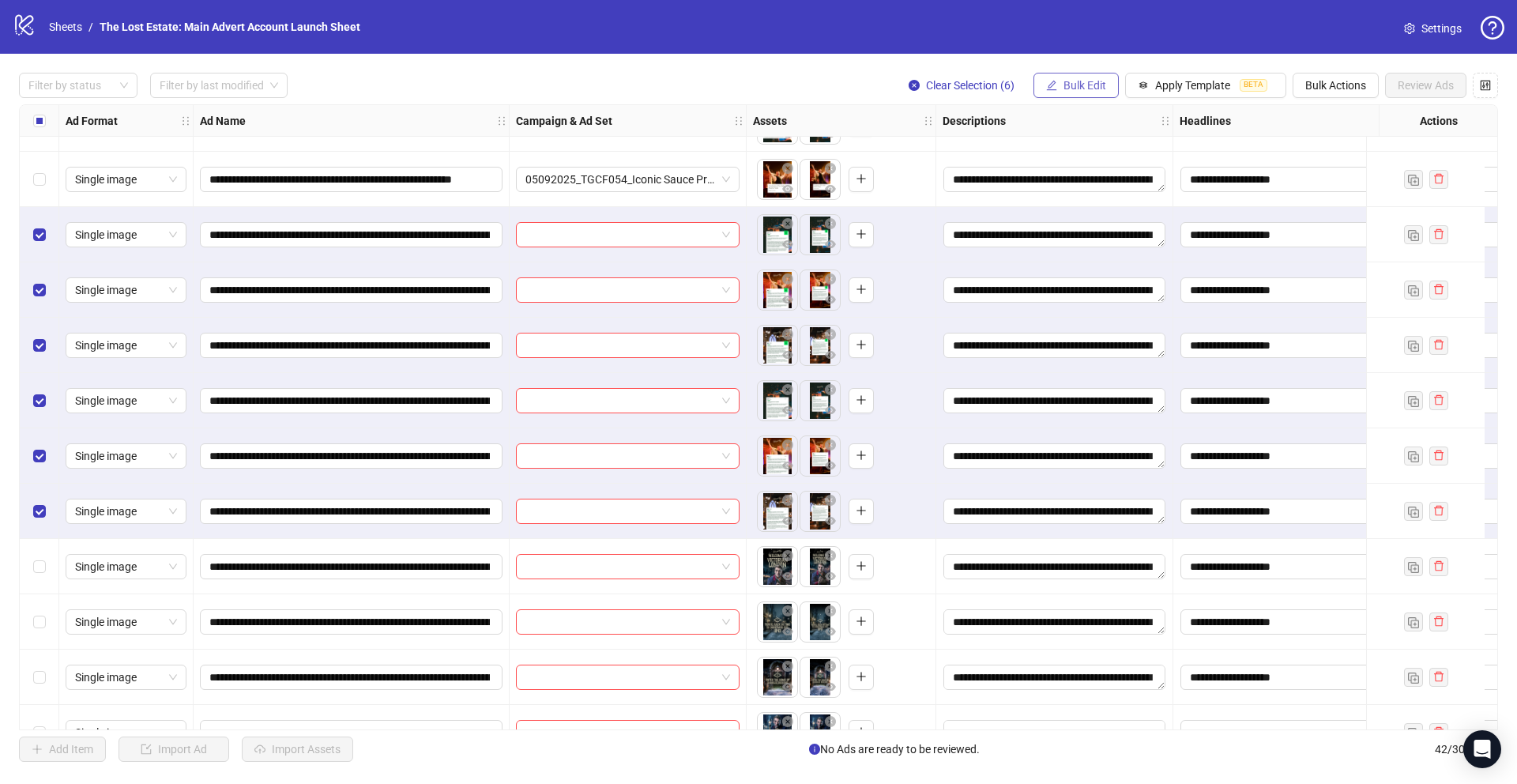
click at [633, 85] on span "Bulk Edit" at bounding box center [1085, 85] width 43 height 12
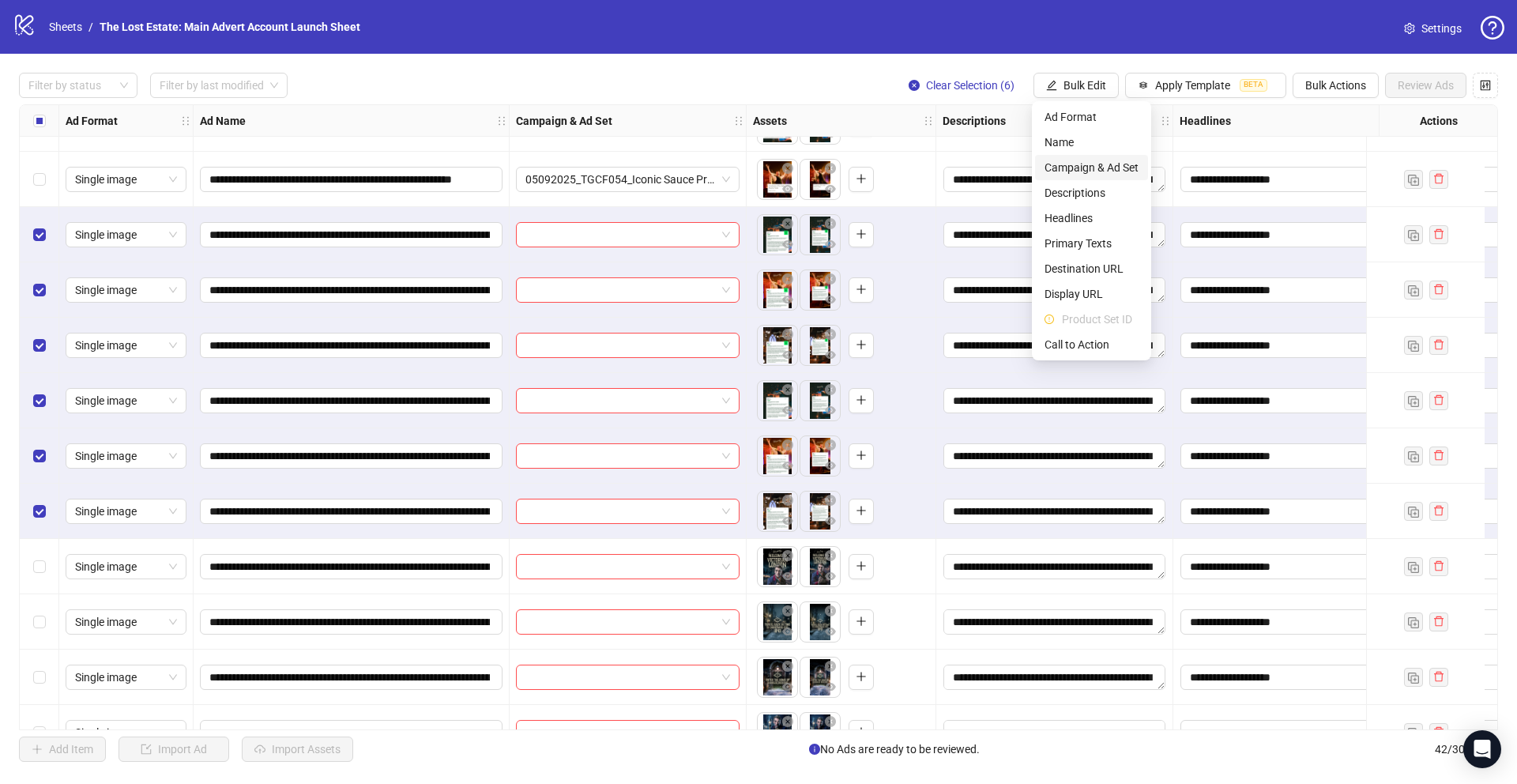
click at [633, 166] on span "Campaign & Ad Set" at bounding box center [1091, 167] width 94 height 17
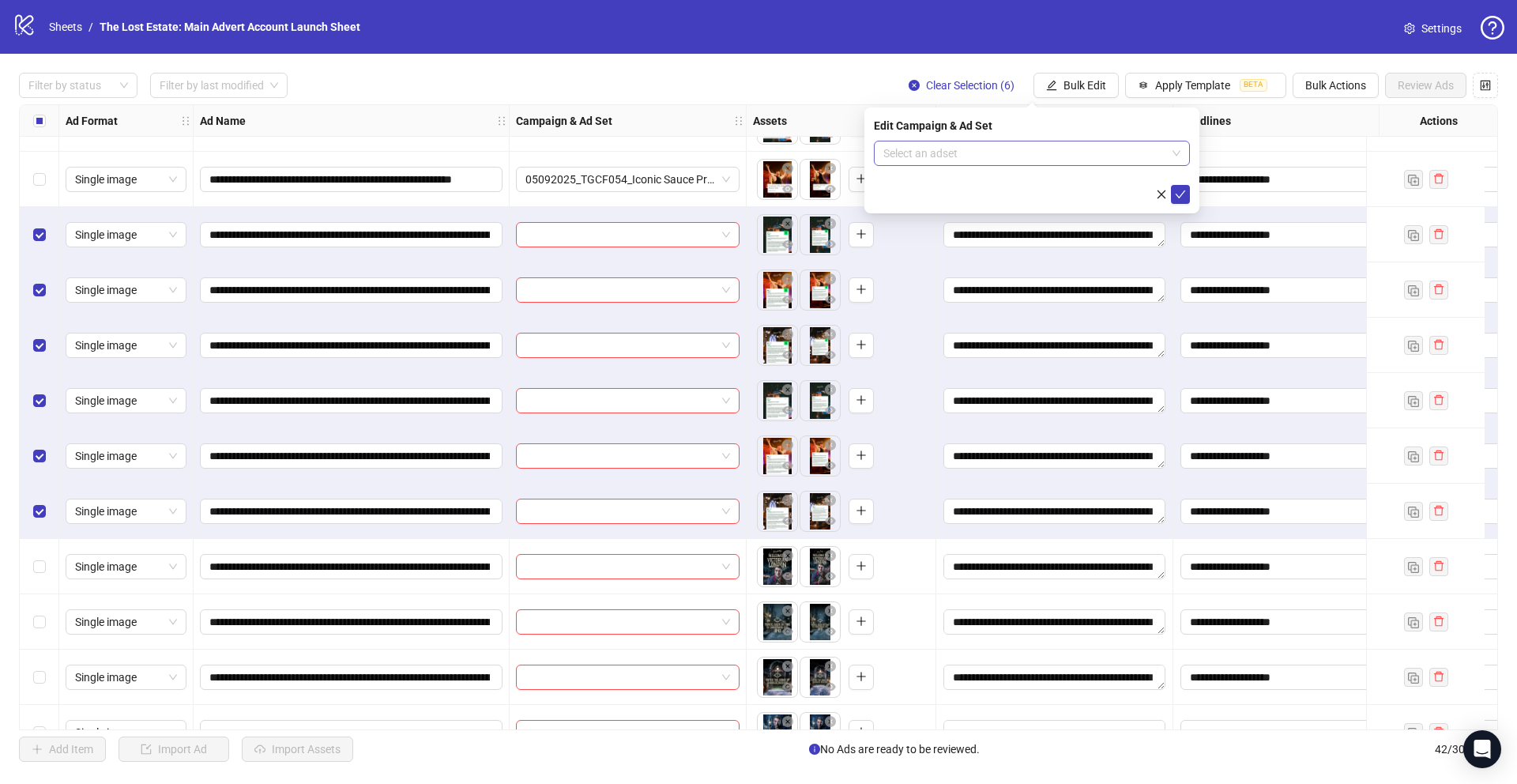
click at [633, 152] on input "search" at bounding box center [1025, 153] width 283 height 24
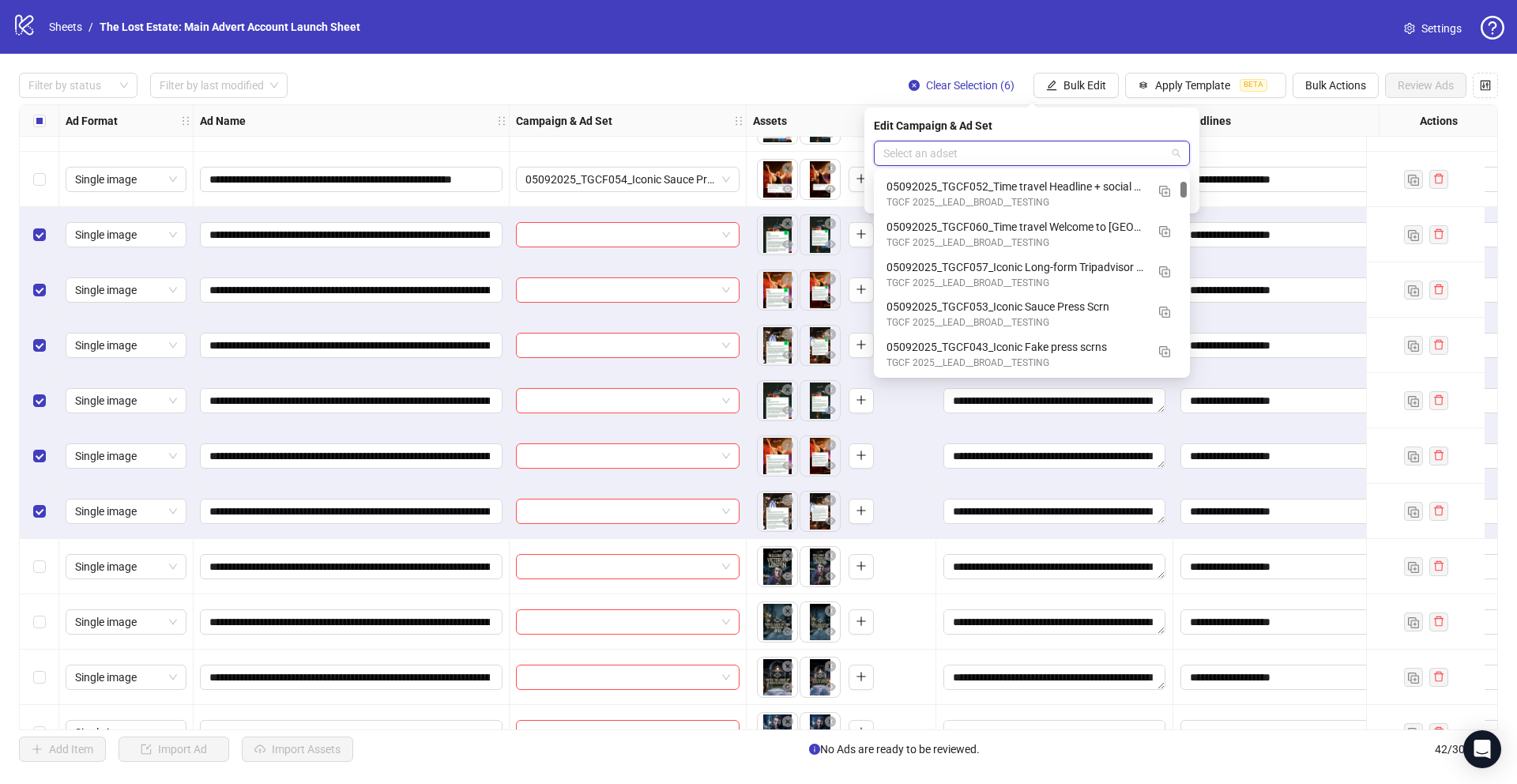
scroll to position [167, 0]
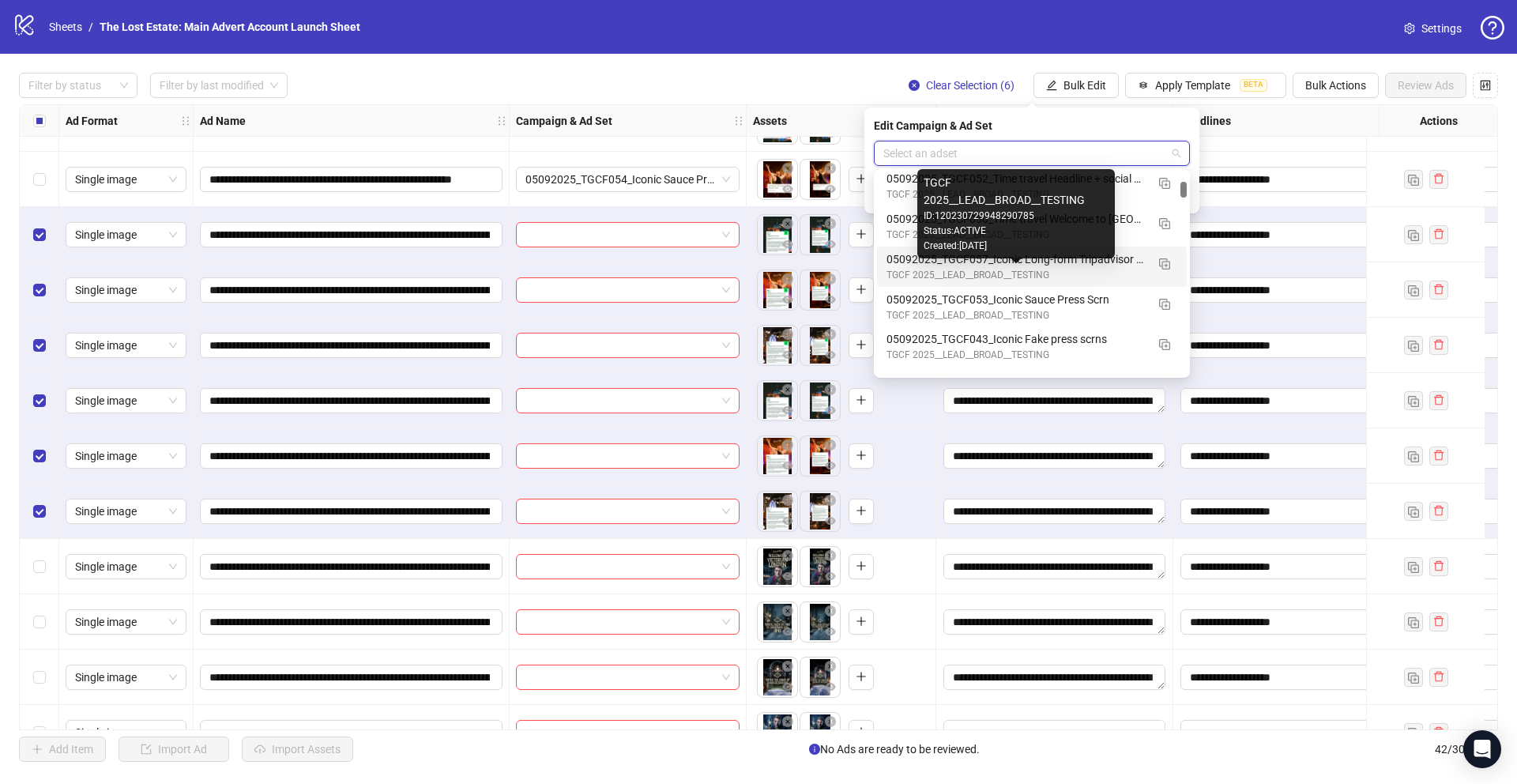
click at [633, 255] on div "TGCF 2025__LEAD__BROAD__TESTING ID: 120230729948290785 Status: ACTIVE Created: …" at bounding box center [1016, 213] width 198 height 89
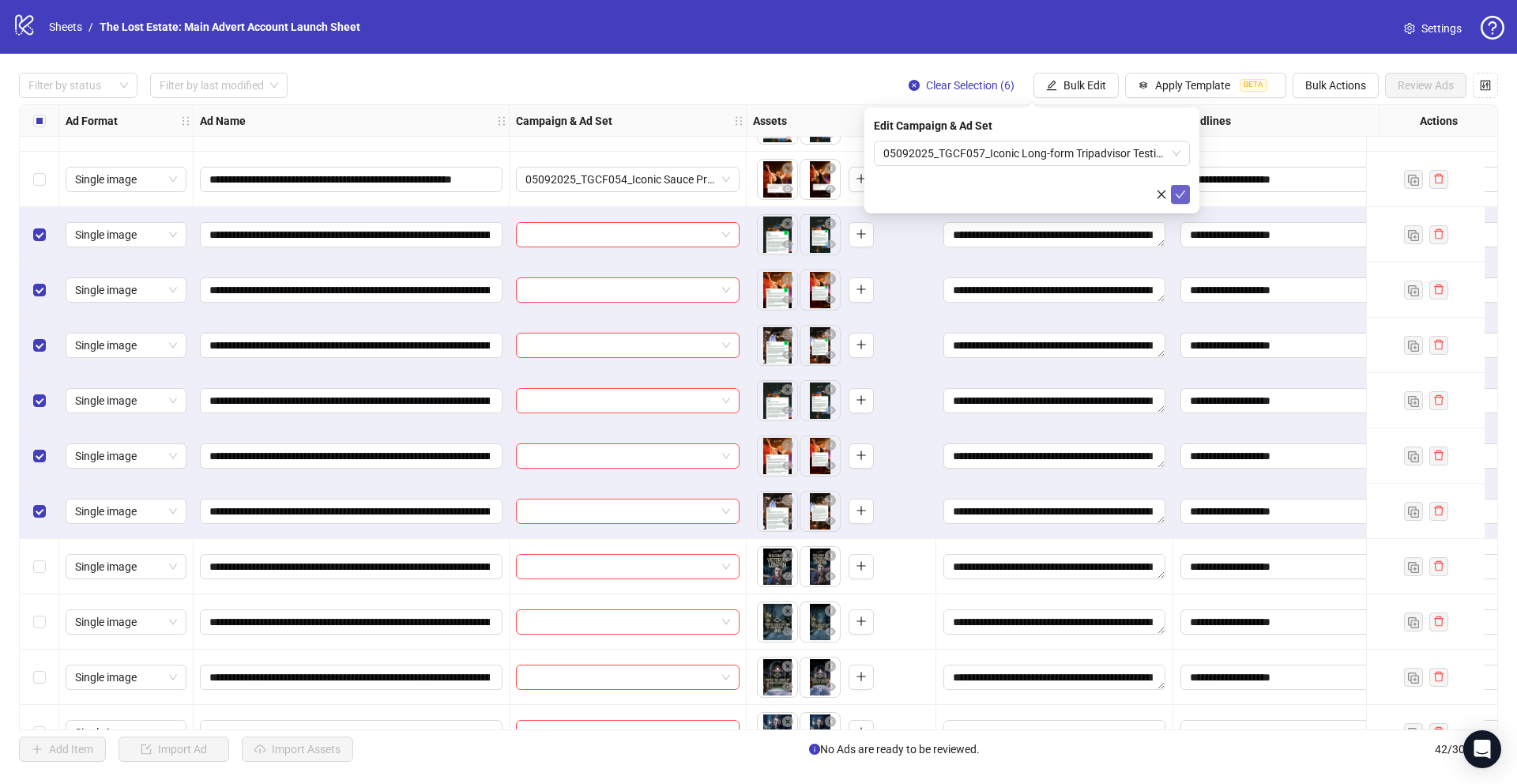
click at [633, 193] on icon "check" at bounding box center [1180, 194] width 11 height 11
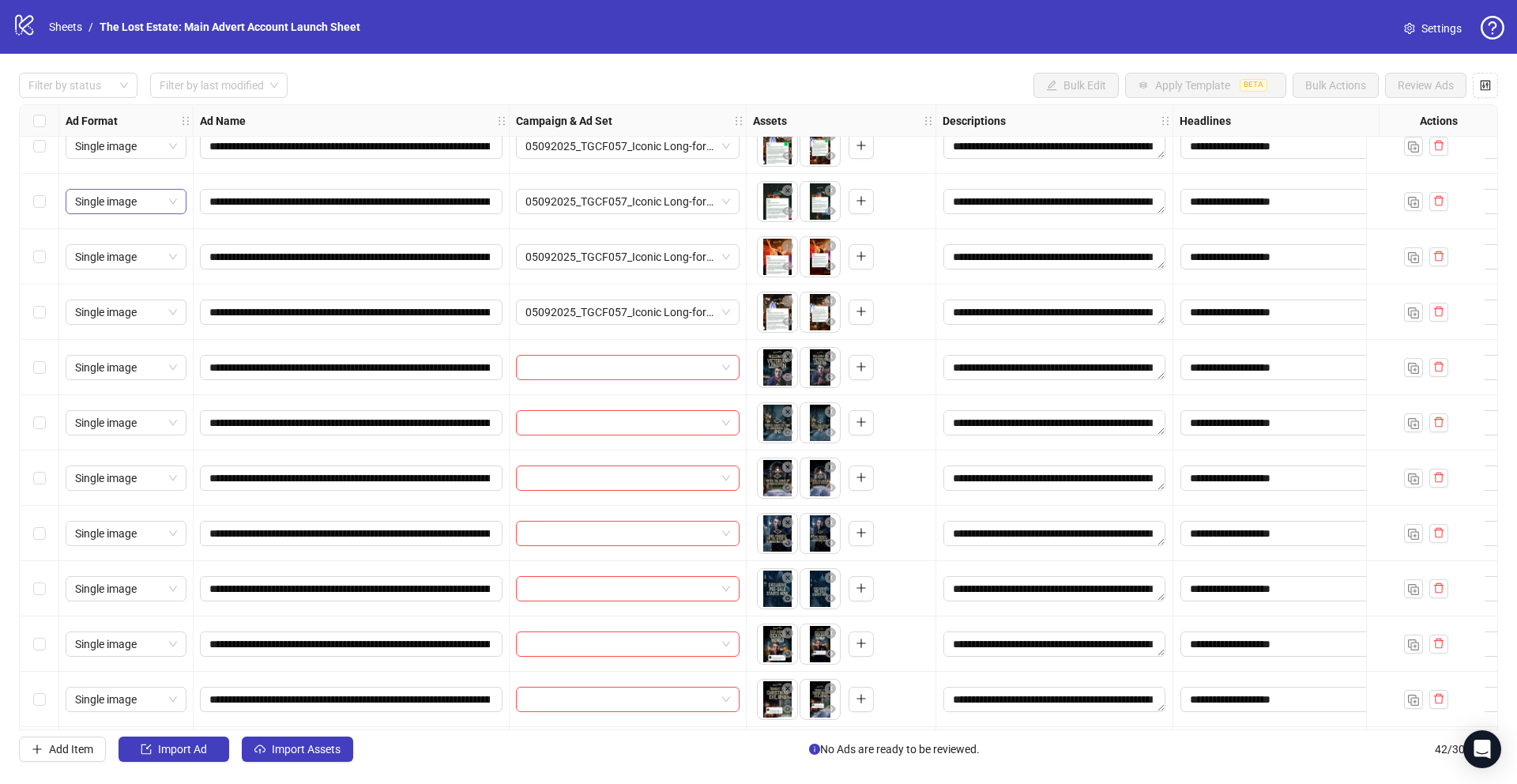
scroll to position [1255, 0]
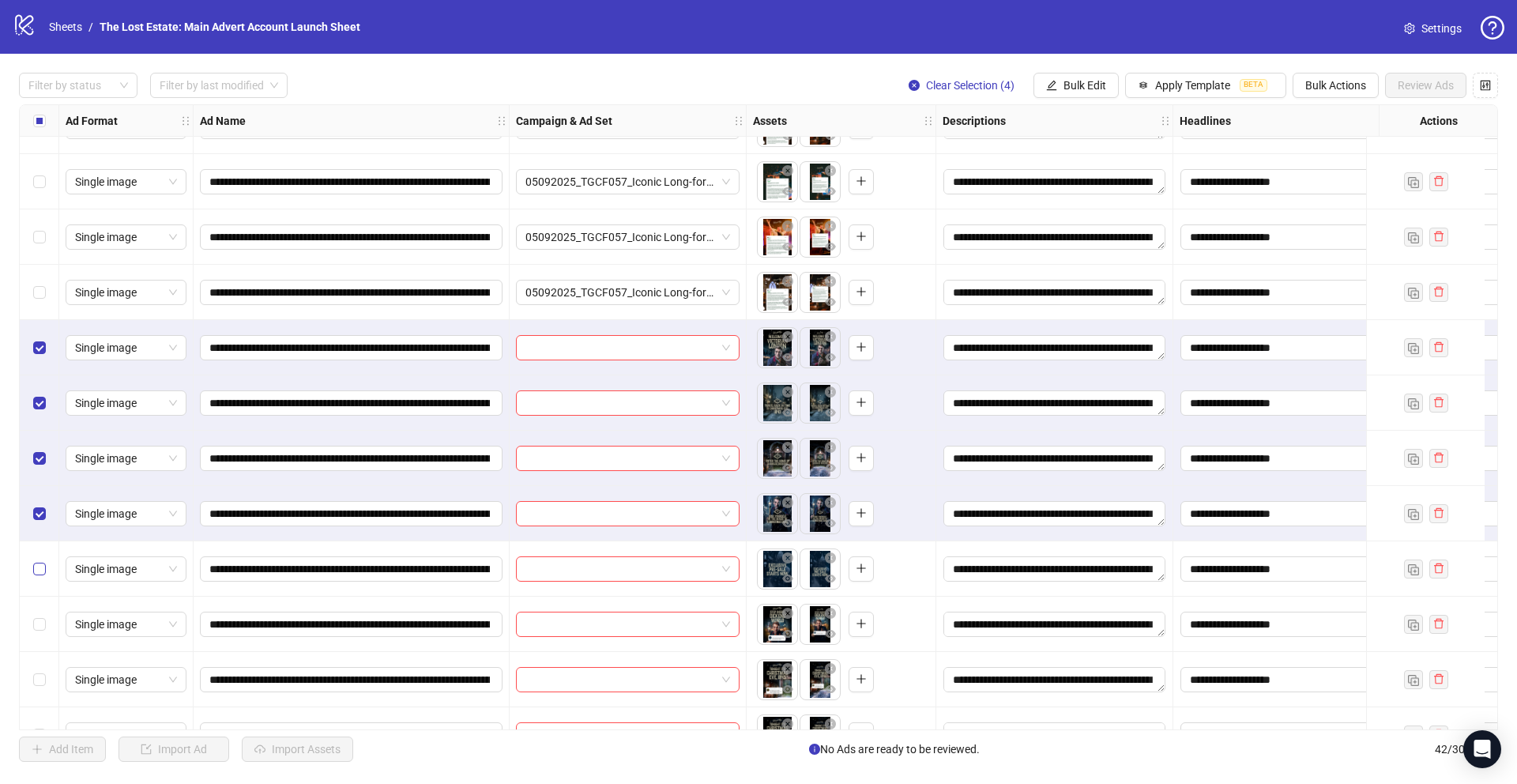
click at [39, 561] on label "Select row 31" at bounding box center [39, 568] width 12 height 17
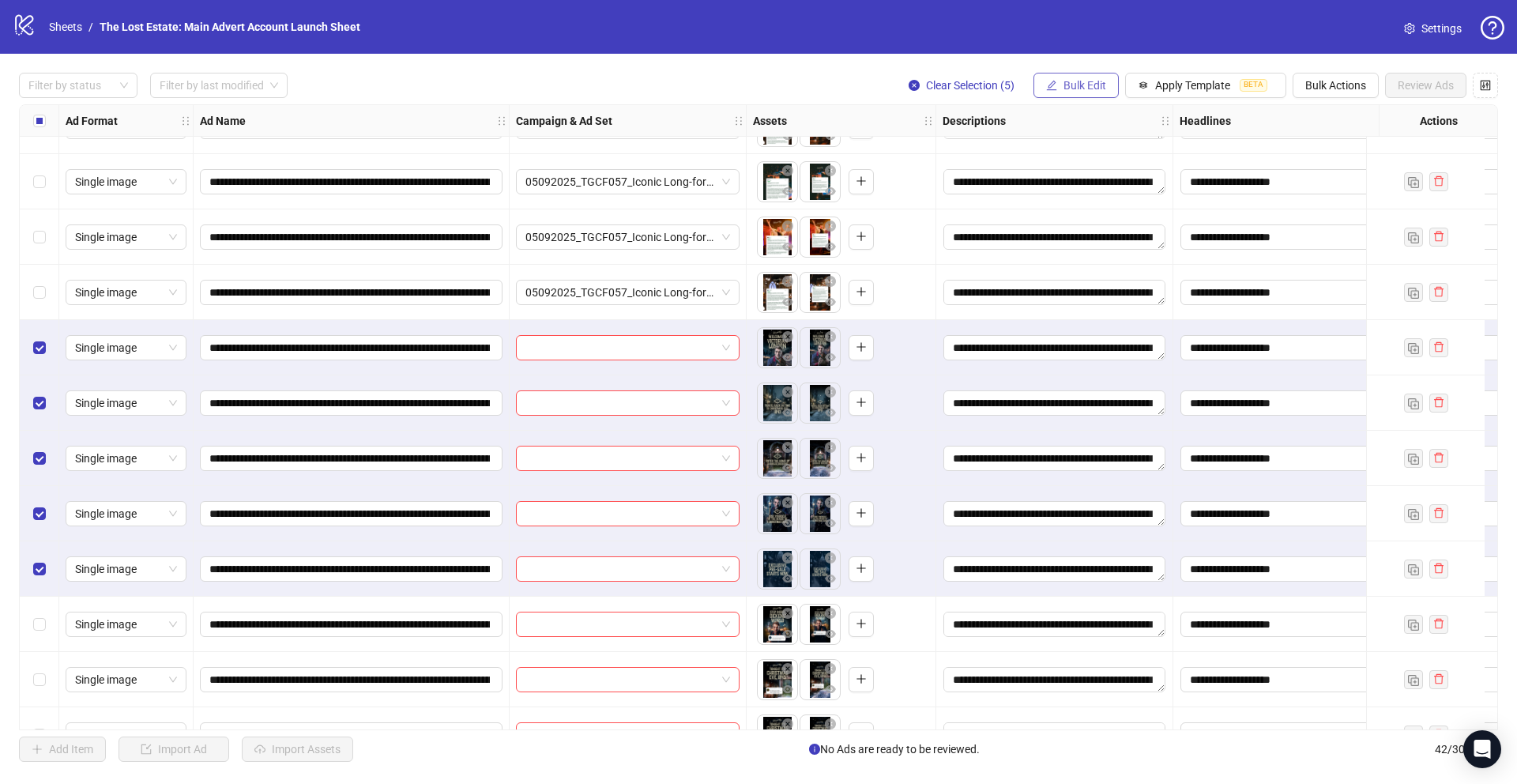
click at [633, 89] on button "Bulk Edit" at bounding box center [1076, 85] width 86 height 26
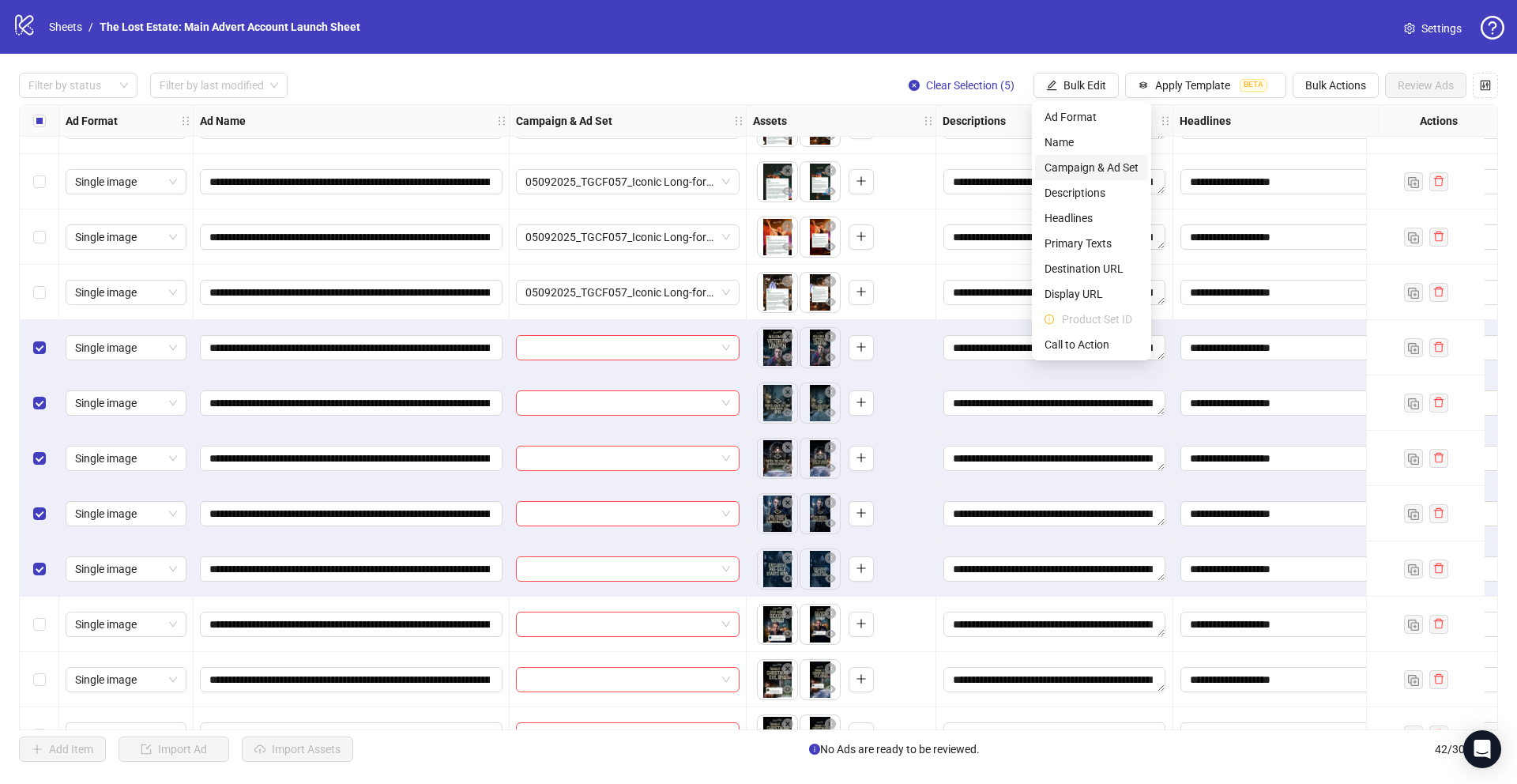
click at [633, 167] on span "Campaign & Ad Set" at bounding box center [1091, 167] width 94 height 17
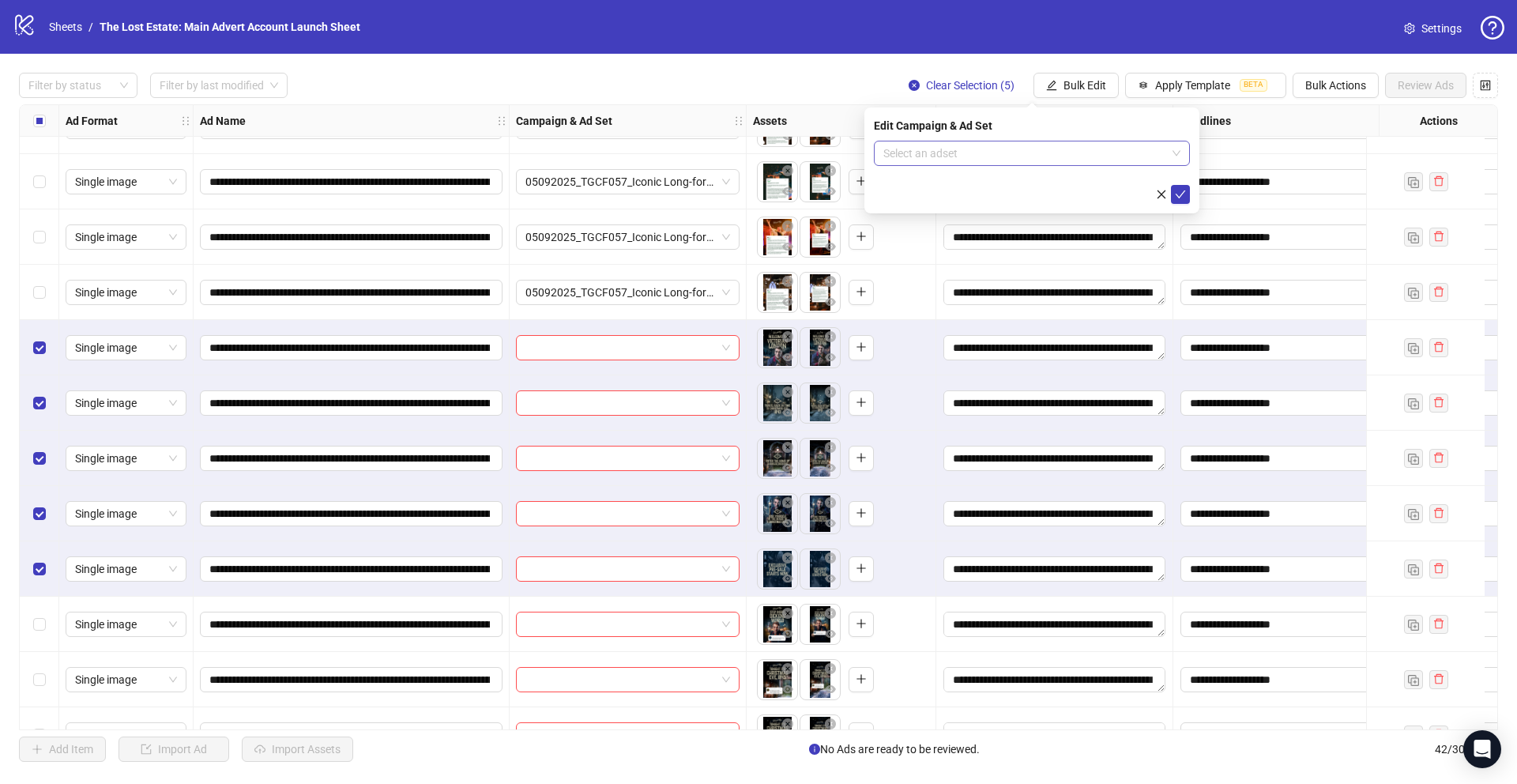
click at [633, 149] on input "search" at bounding box center [1025, 153] width 283 height 24
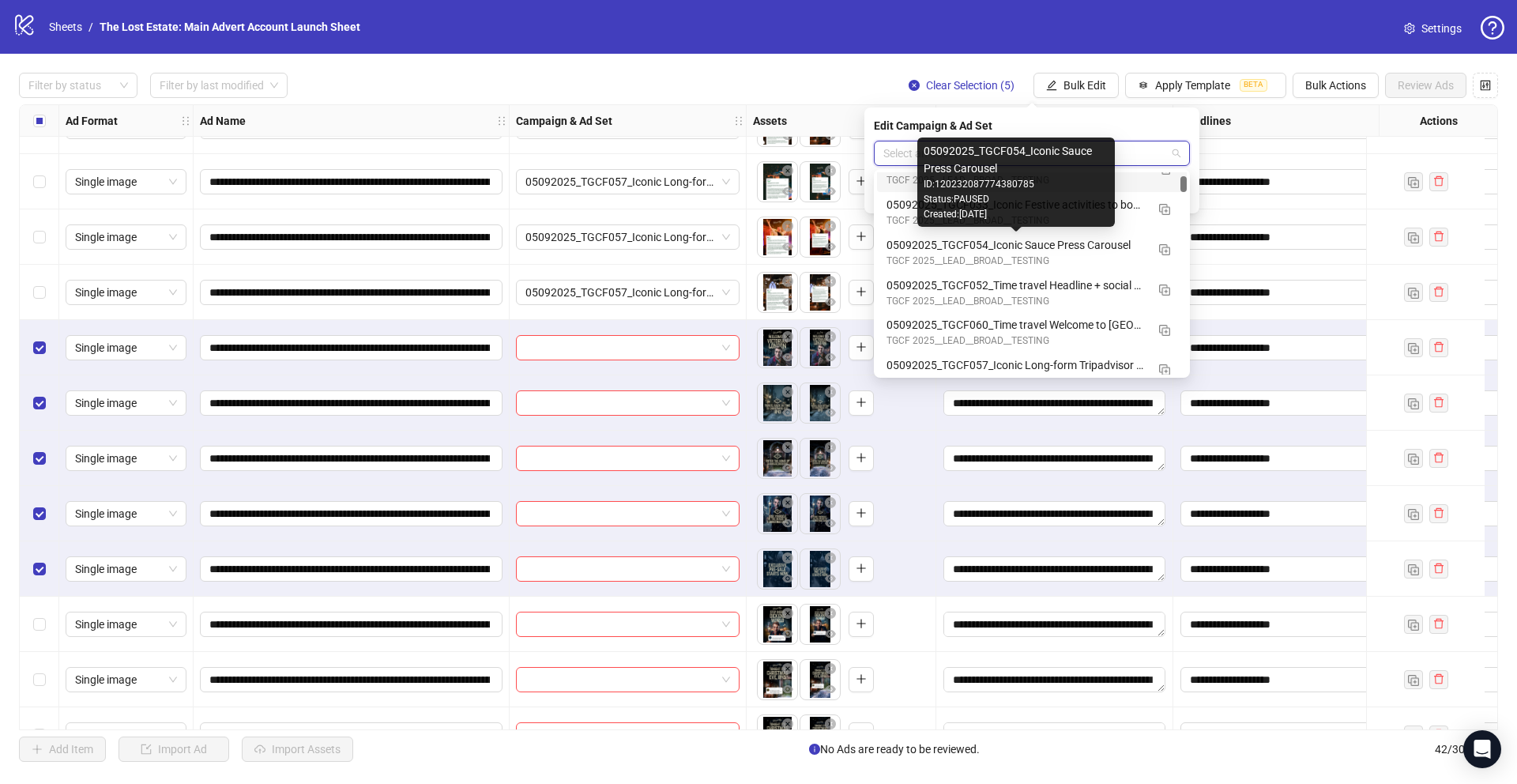
scroll to position [100, 0]
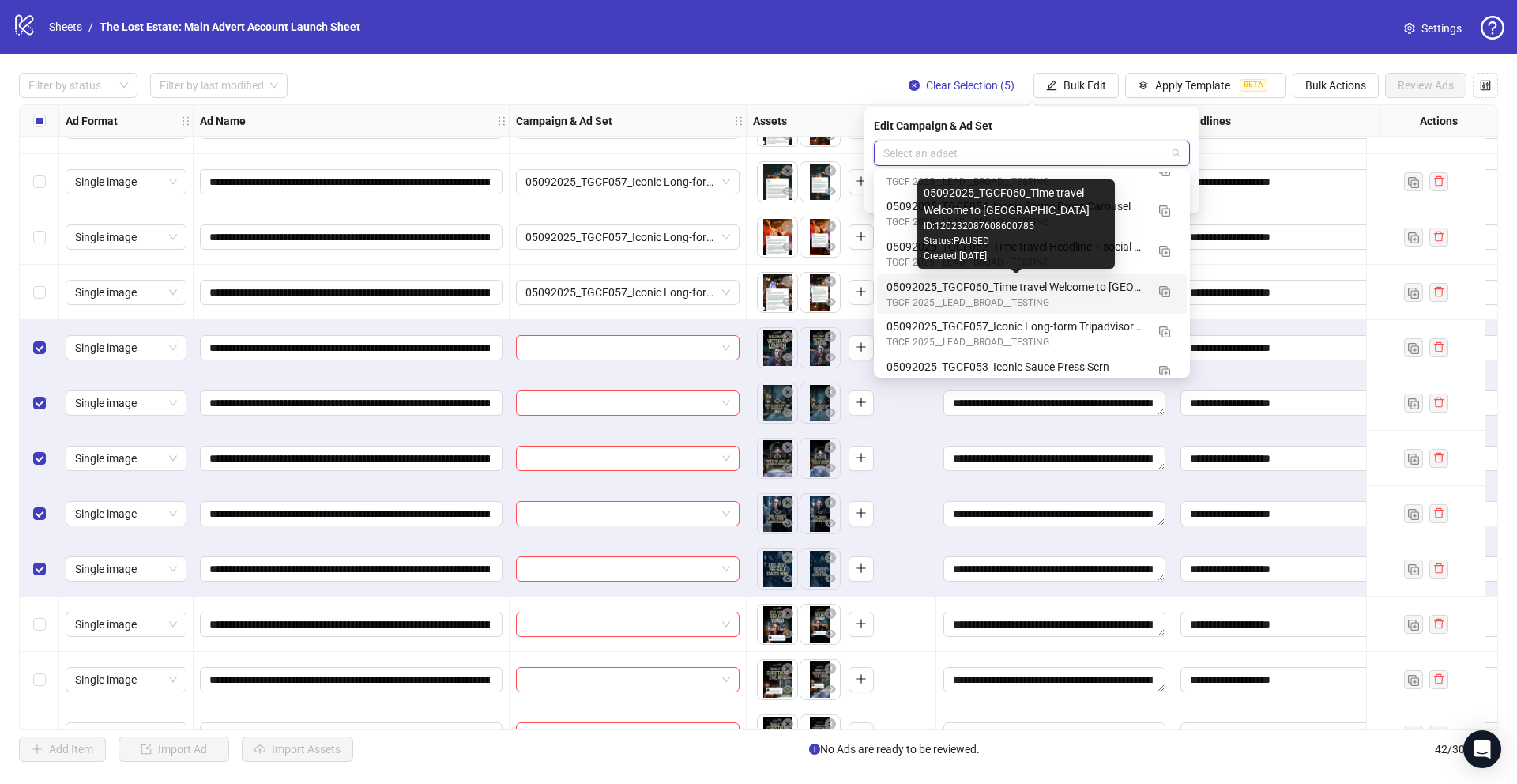
click at [633, 285] on div "05092025_TGCF060_Time travel Welcome to [GEOGRAPHIC_DATA]" at bounding box center [1016, 287] width 259 height 17
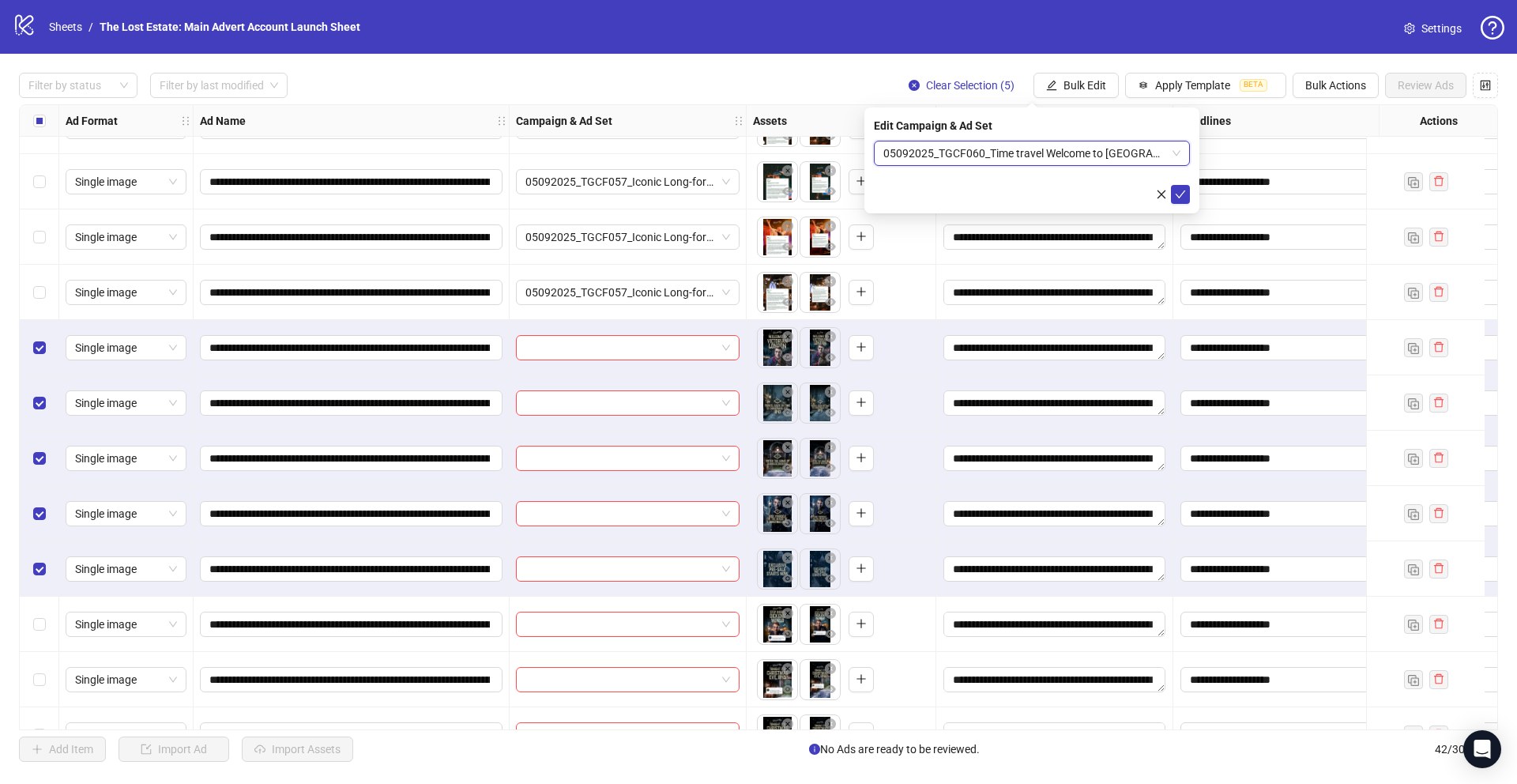
click at [633, 183] on form "05092025_TGCF060_Time travel Welcome to [GEOGRAPHIC_DATA] 05092025_TGCF060_Time…" at bounding box center [1032, 172] width 316 height 63
click at [633, 192] on icon "check" at bounding box center [1180, 194] width 11 height 11
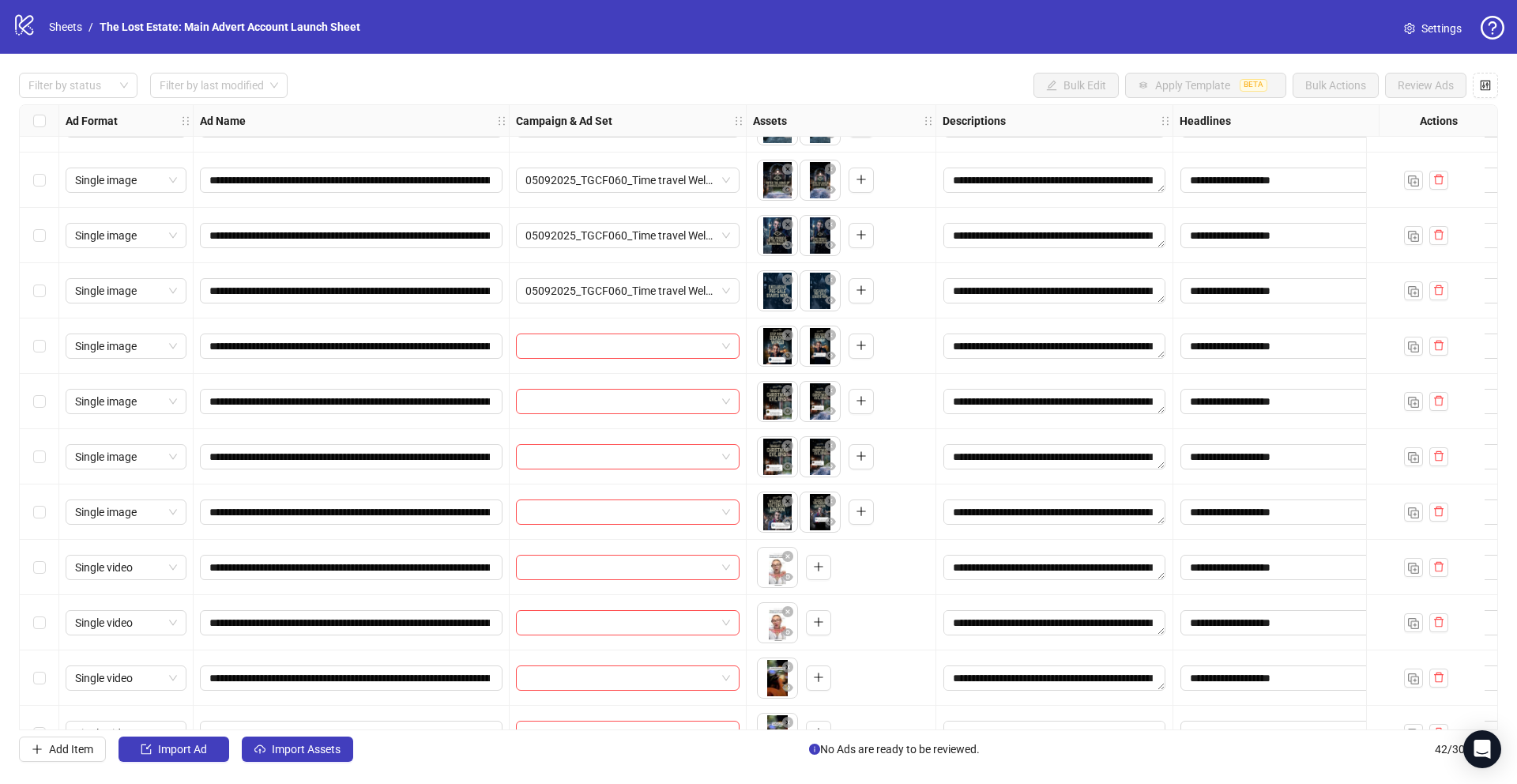
scroll to position [1590, 0]
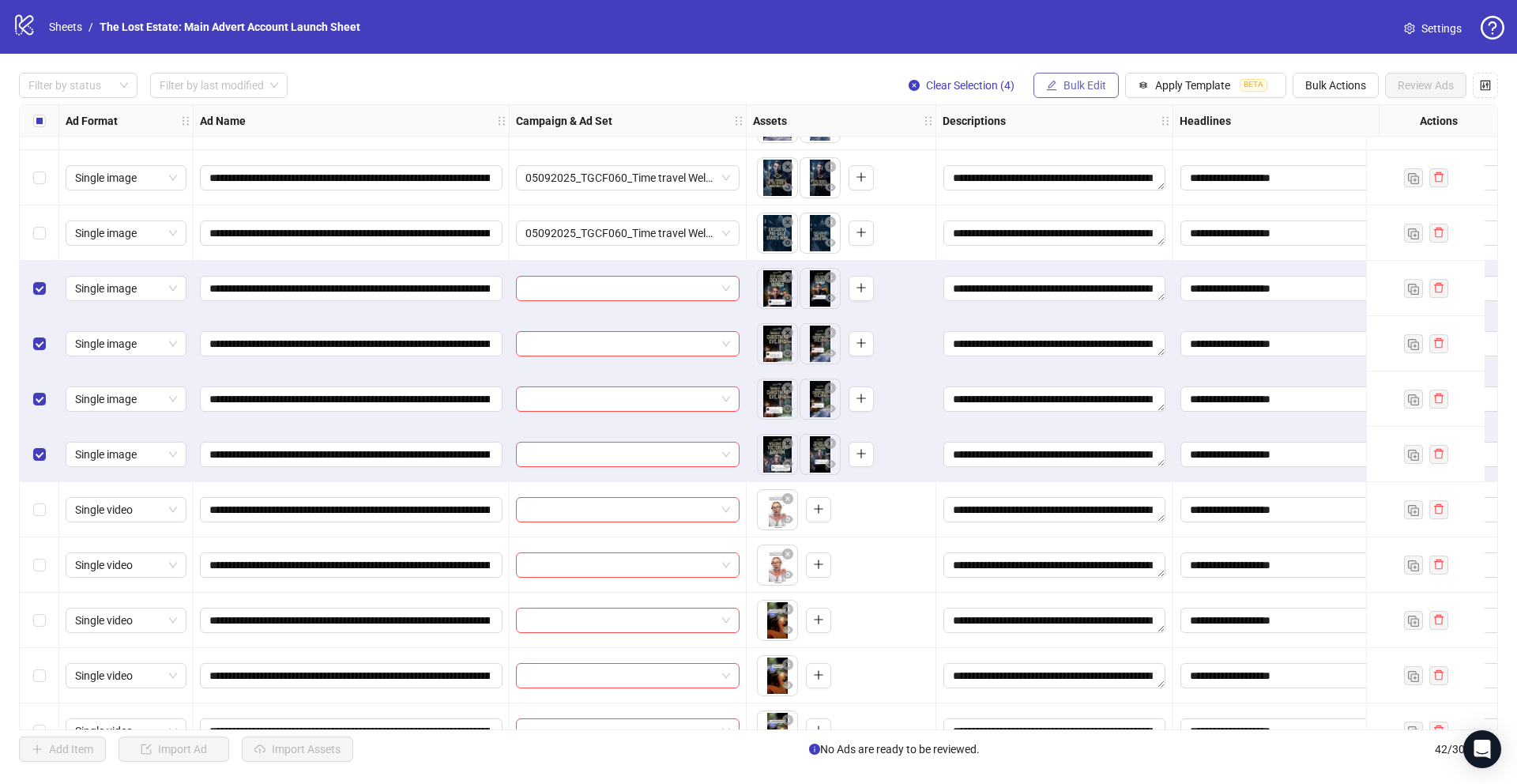
click at [633, 80] on span "Bulk Edit" at bounding box center [1085, 85] width 43 height 12
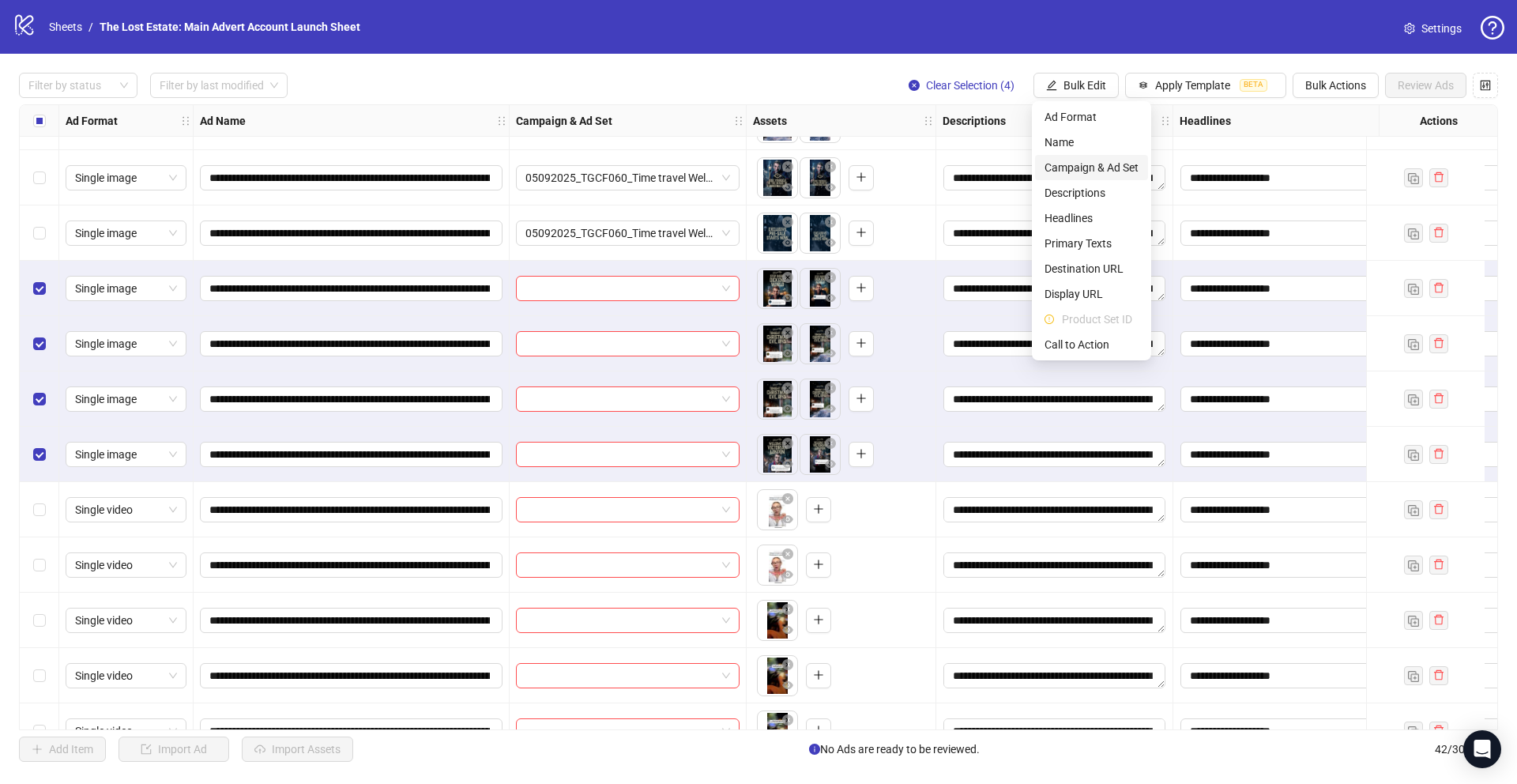
click at [633, 166] on span "Campaign & Ad Set" at bounding box center [1091, 167] width 94 height 17
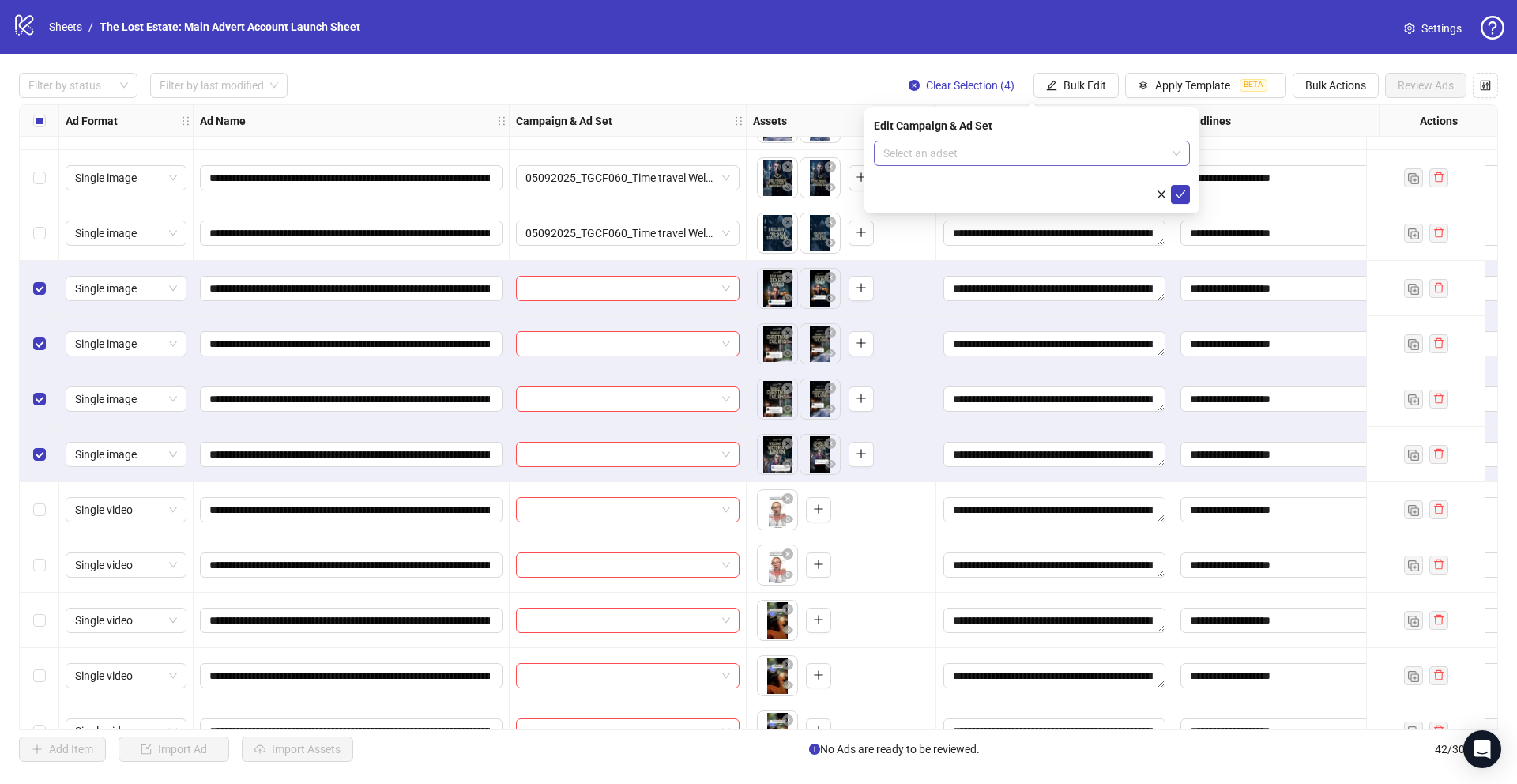
click at [633, 150] on input "search" at bounding box center [1025, 153] width 283 height 24
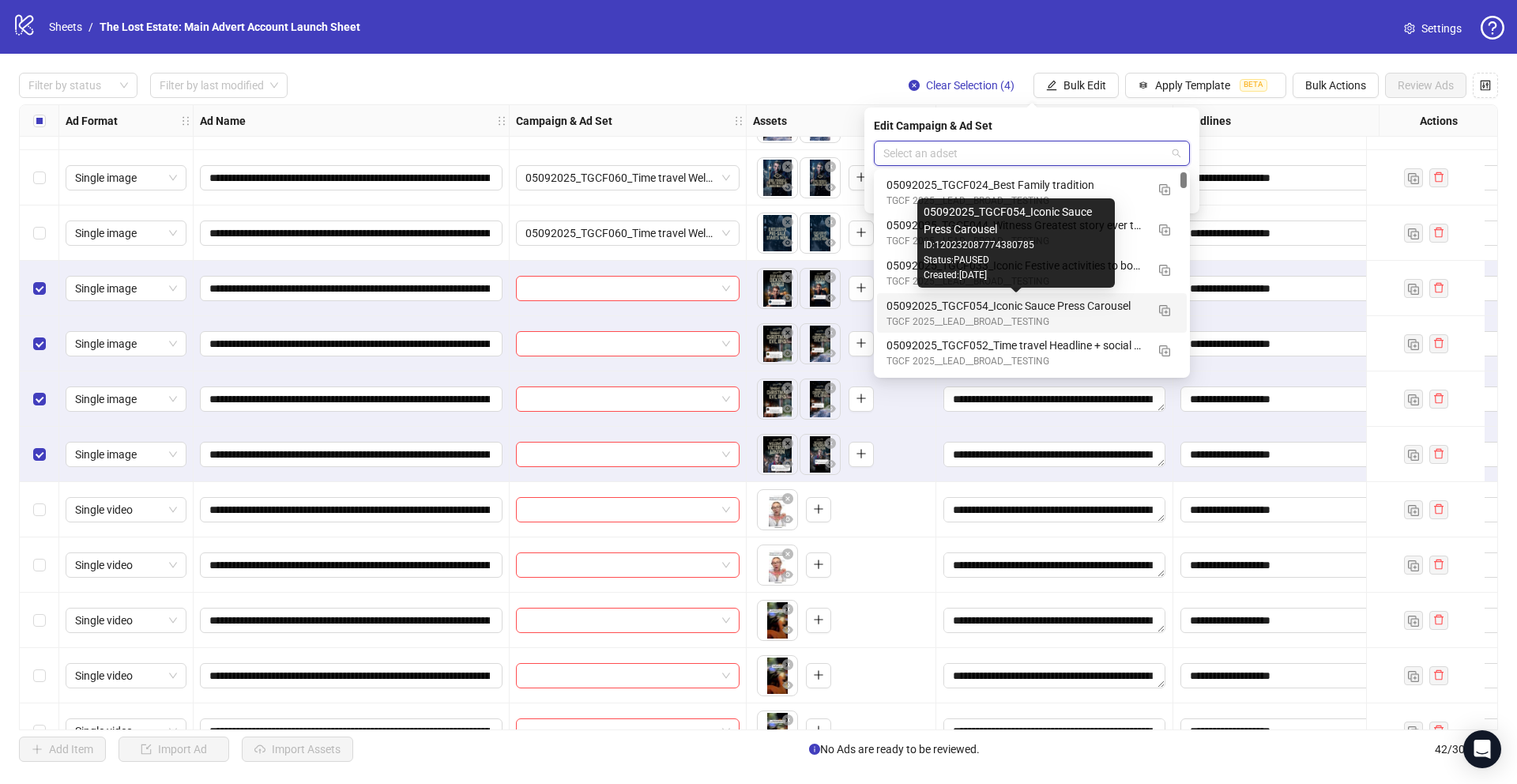
scroll to position [54, 0]
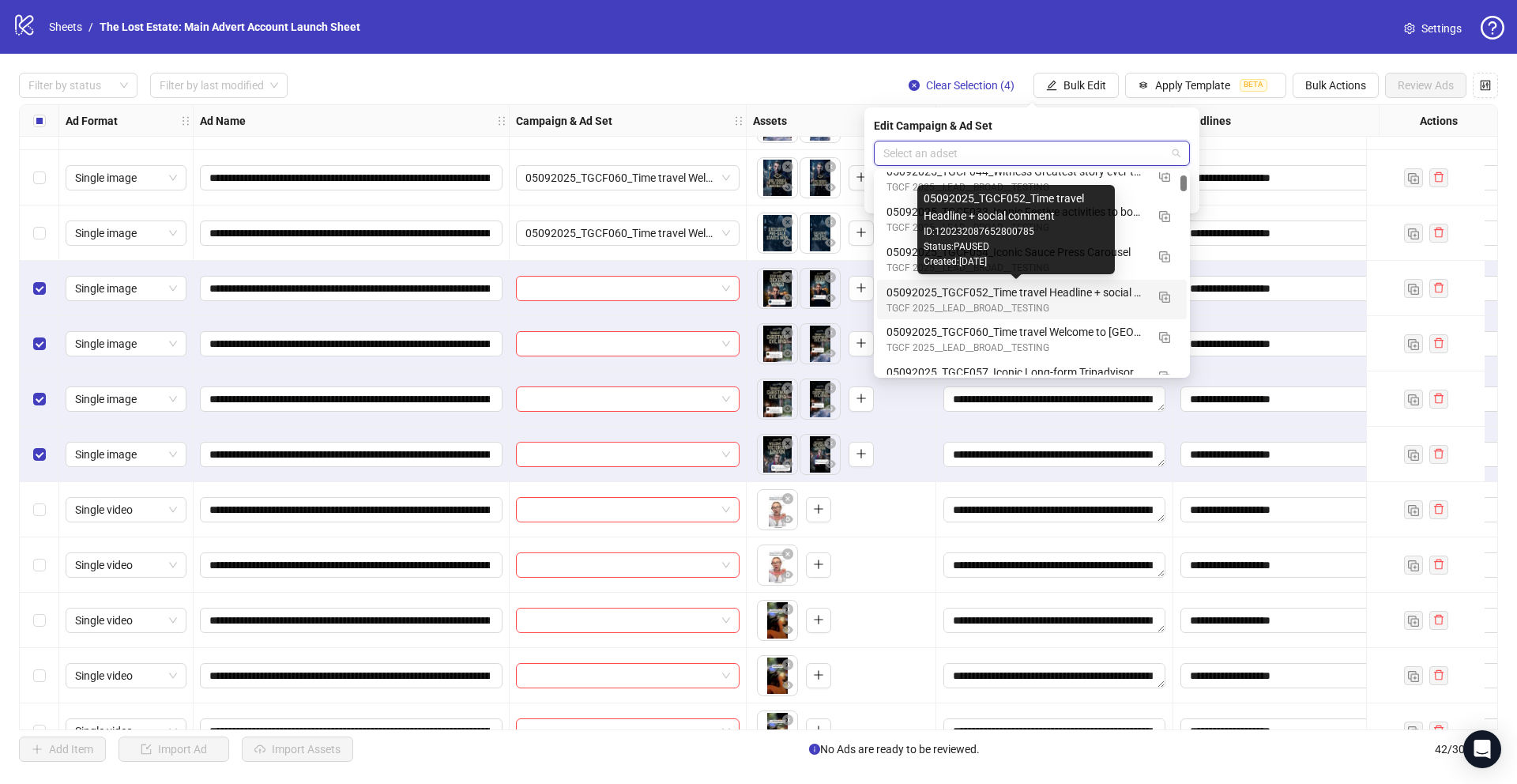
click at [633, 292] on div "05092025_TGCF052_Time travel Headline + social comment" at bounding box center [1016, 292] width 259 height 17
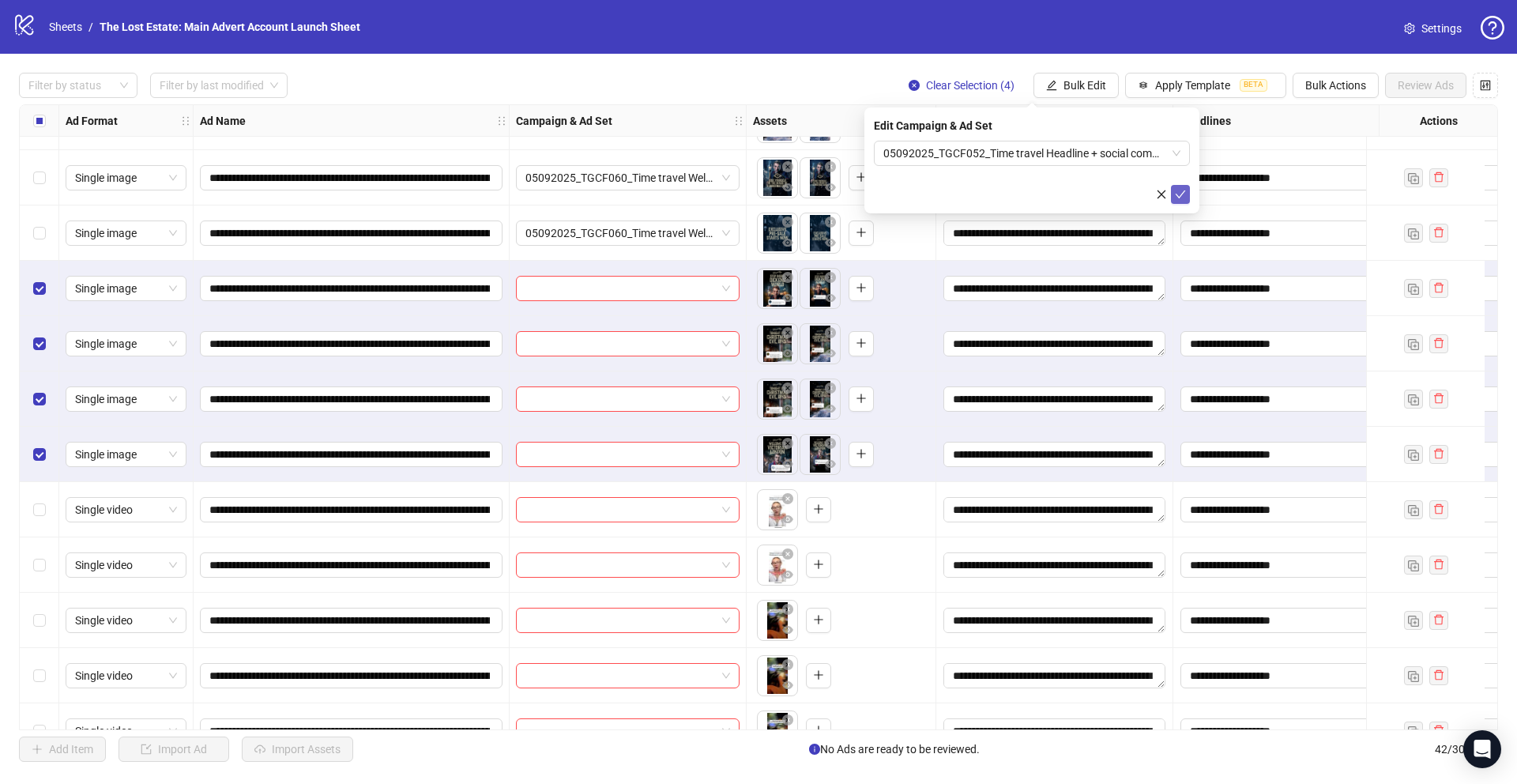
click at [633, 192] on icon "check" at bounding box center [1180, 194] width 11 height 11
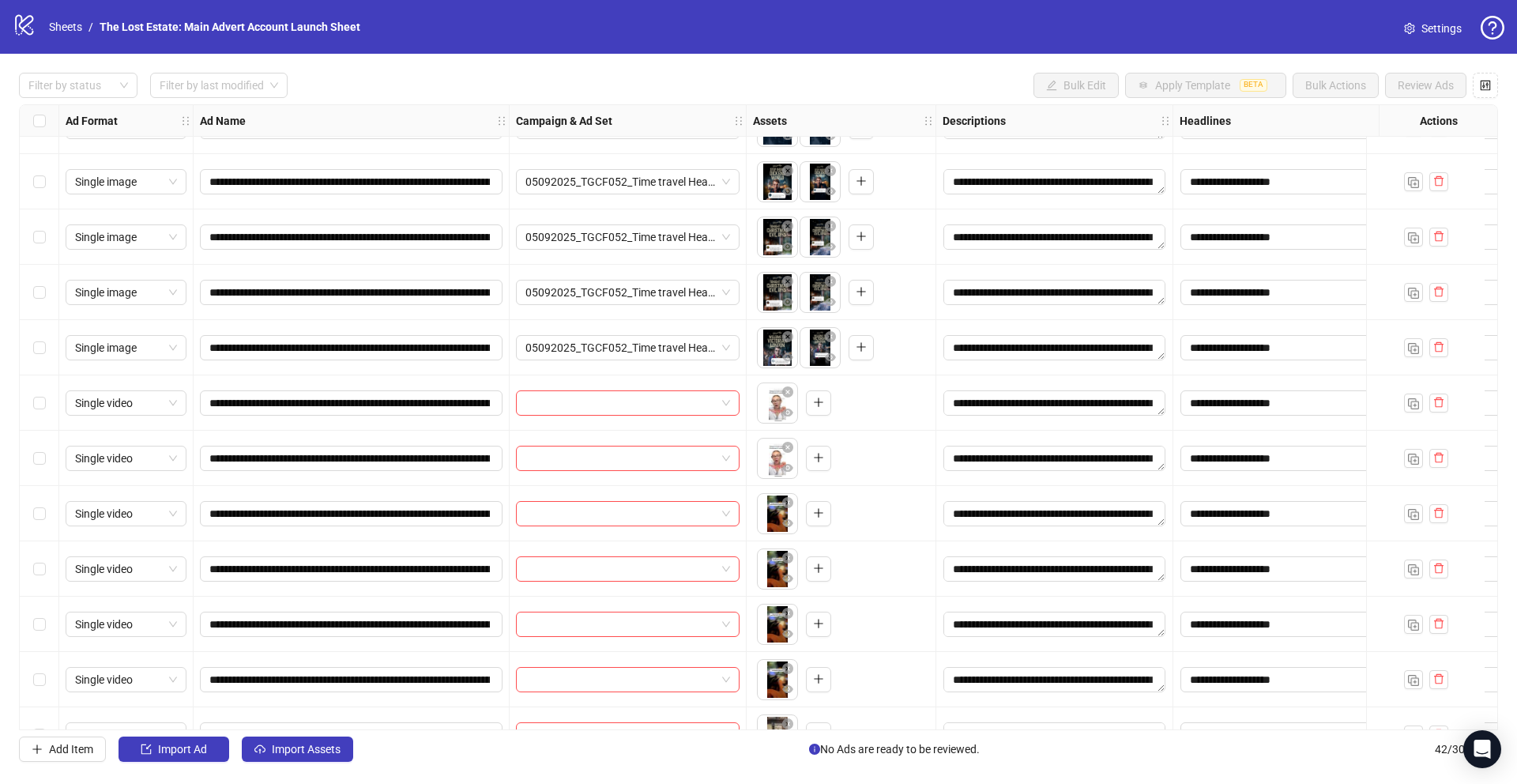
scroll to position [1700, 0]
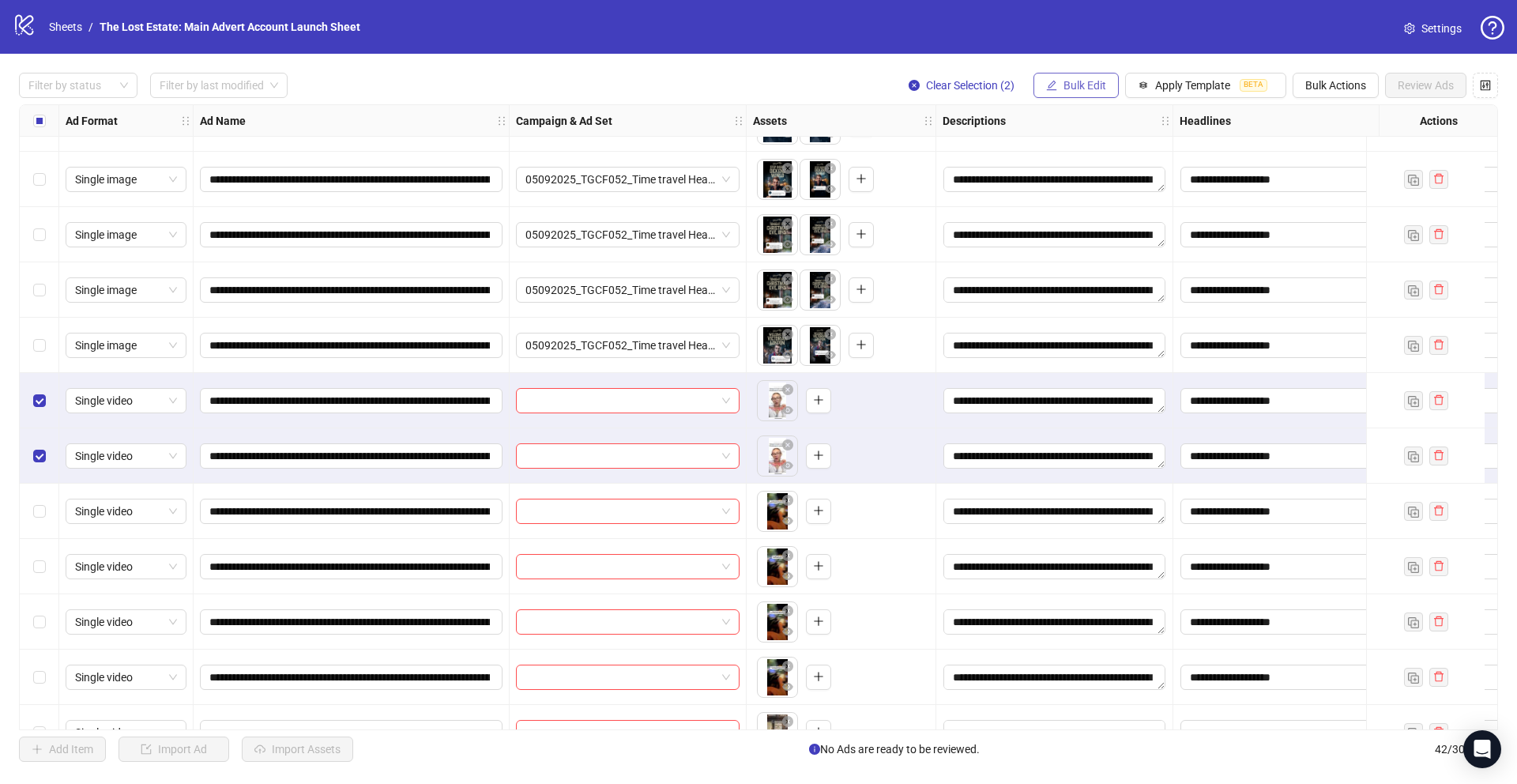
click at [633, 81] on span "Bulk Edit" at bounding box center [1085, 85] width 43 height 12
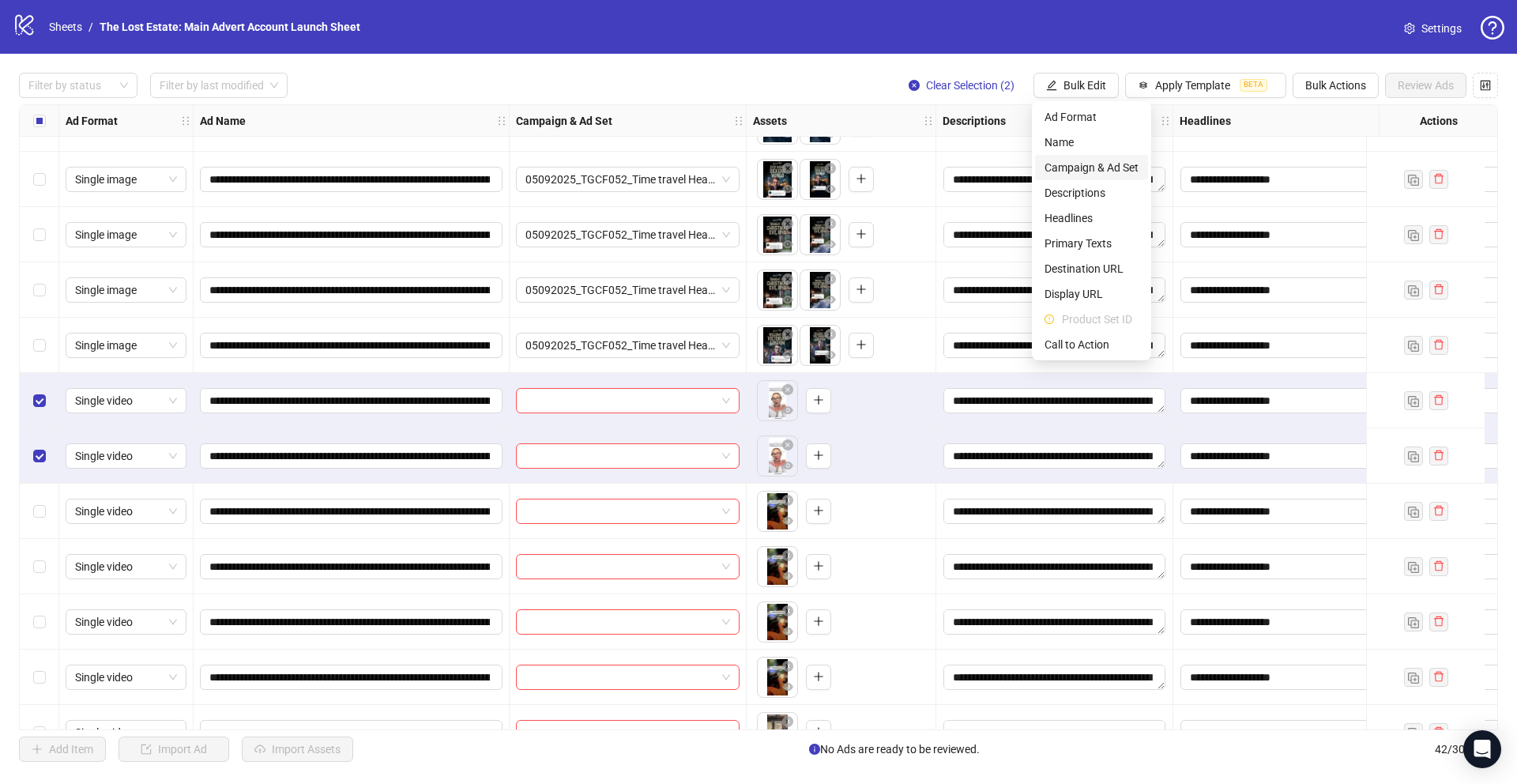
click at [633, 170] on span "Campaign & Ad Set" at bounding box center [1091, 167] width 94 height 17
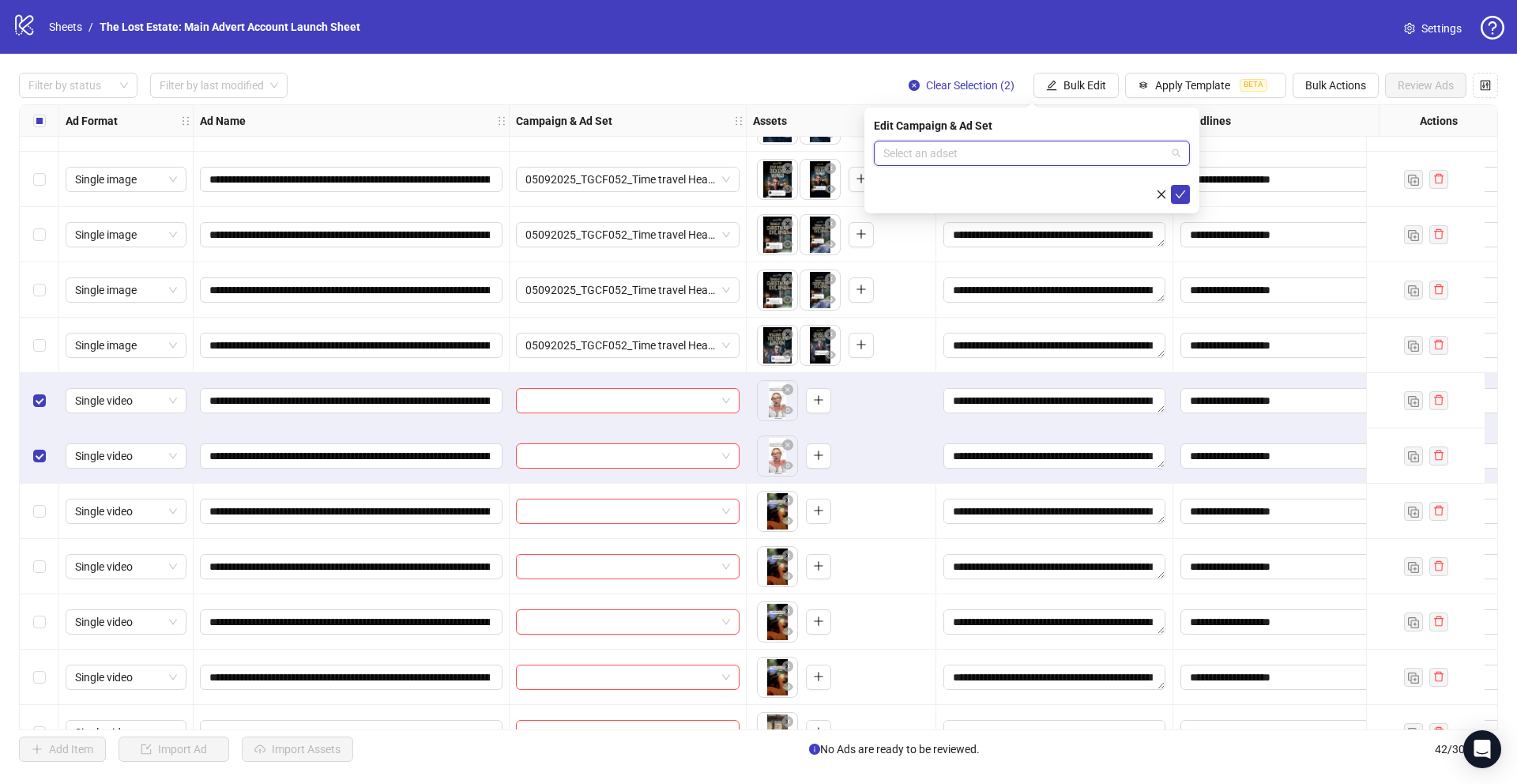
click at [633, 161] on input "search" at bounding box center [1025, 153] width 283 height 24
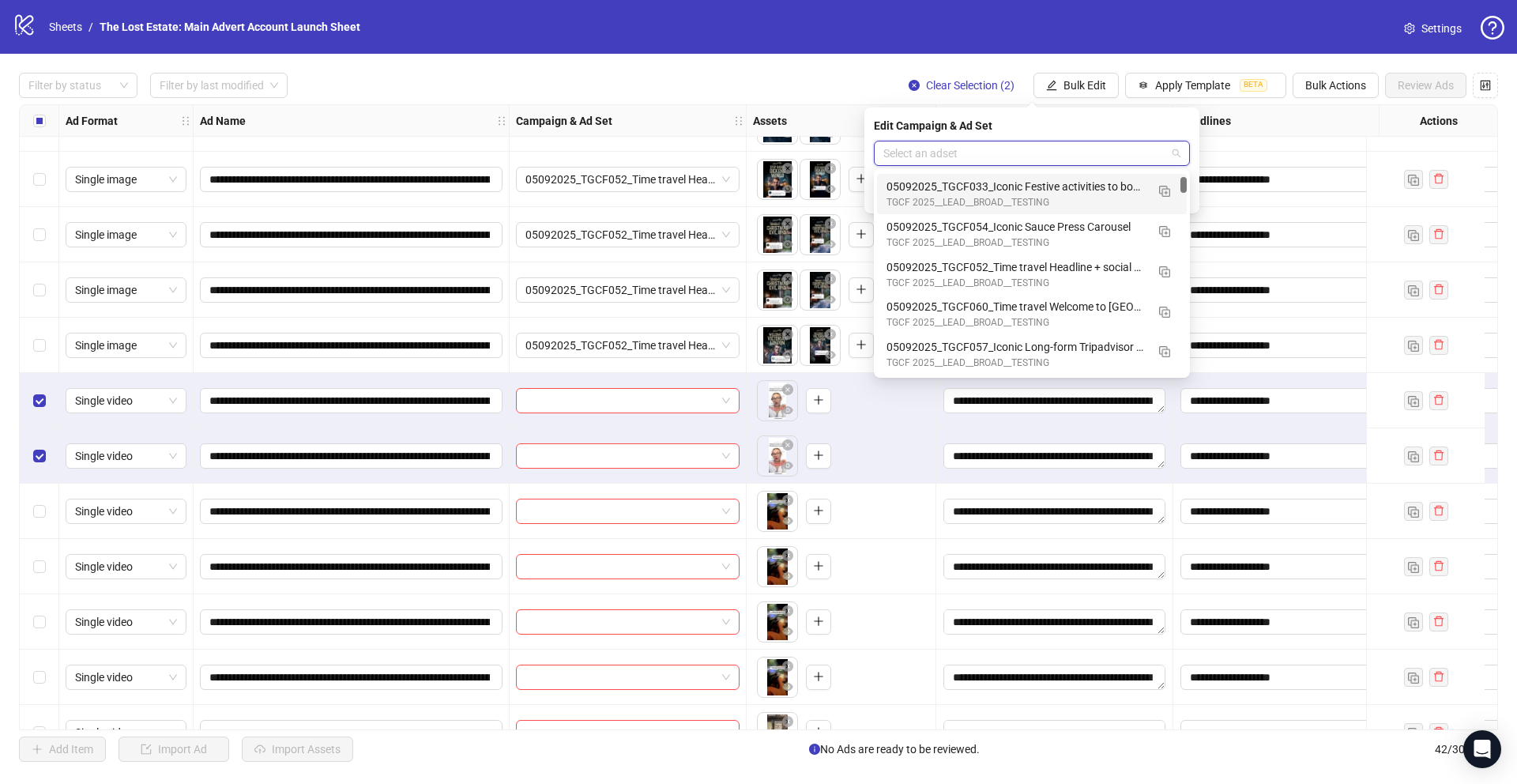
scroll to position [73, 0]
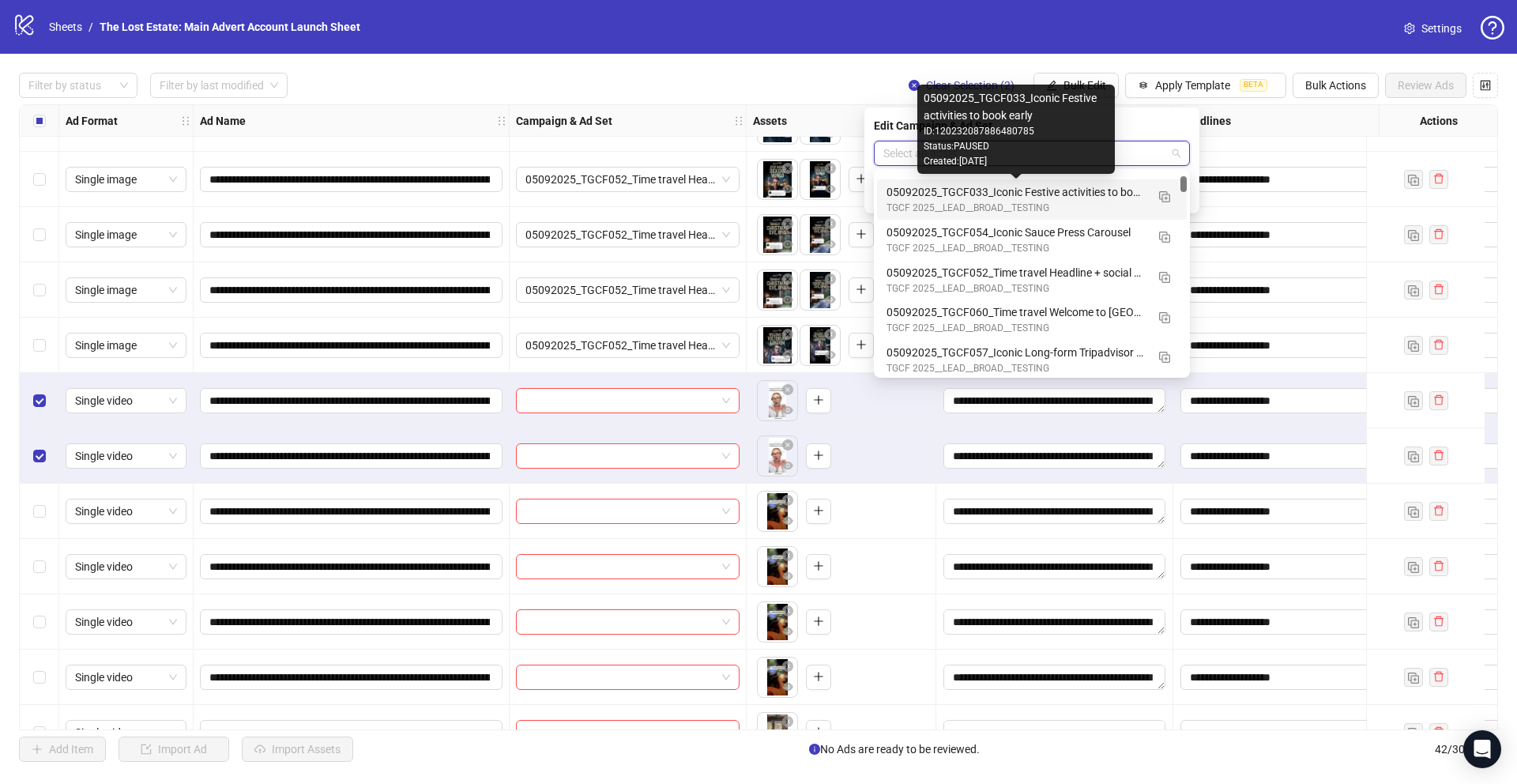
click at [633, 193] on div "05092025_TGCF033_Iconic Festive activities to book early" at bounding box center [1016, 192] width 259 height 17
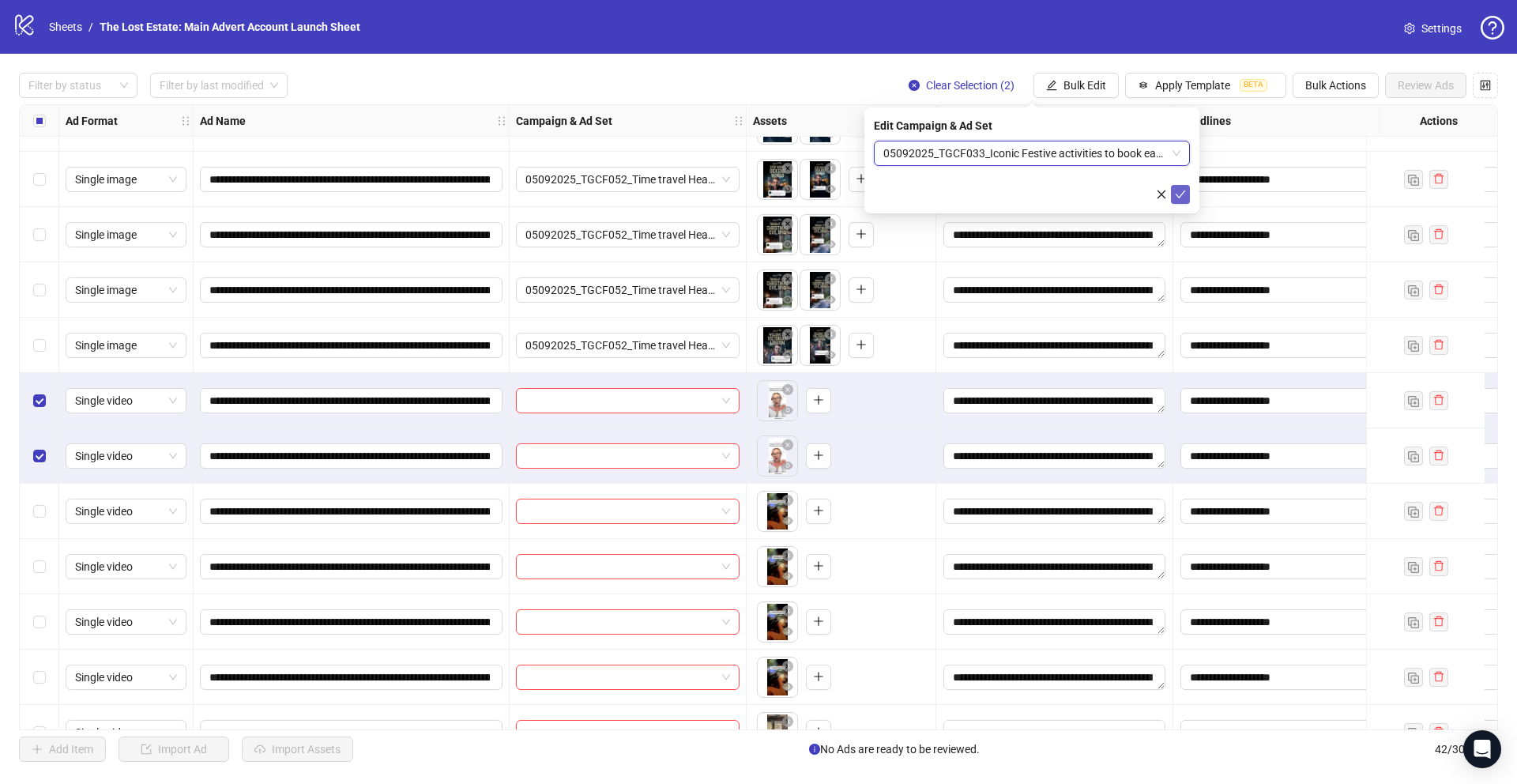
click at [633, 195] on icon "check" at bounding box center [1180, 194] width 11 height 11
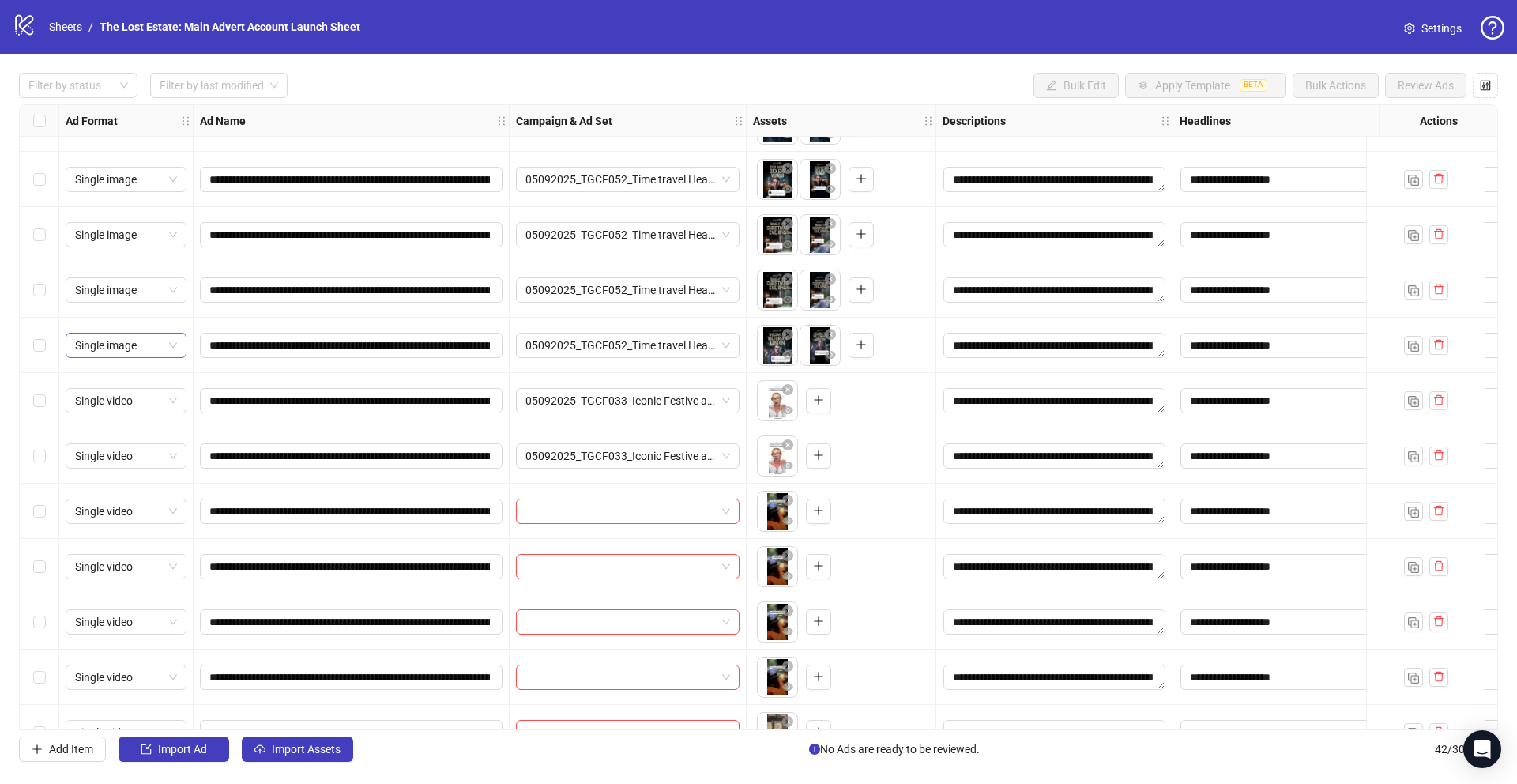
scroll to position [1737, 0]
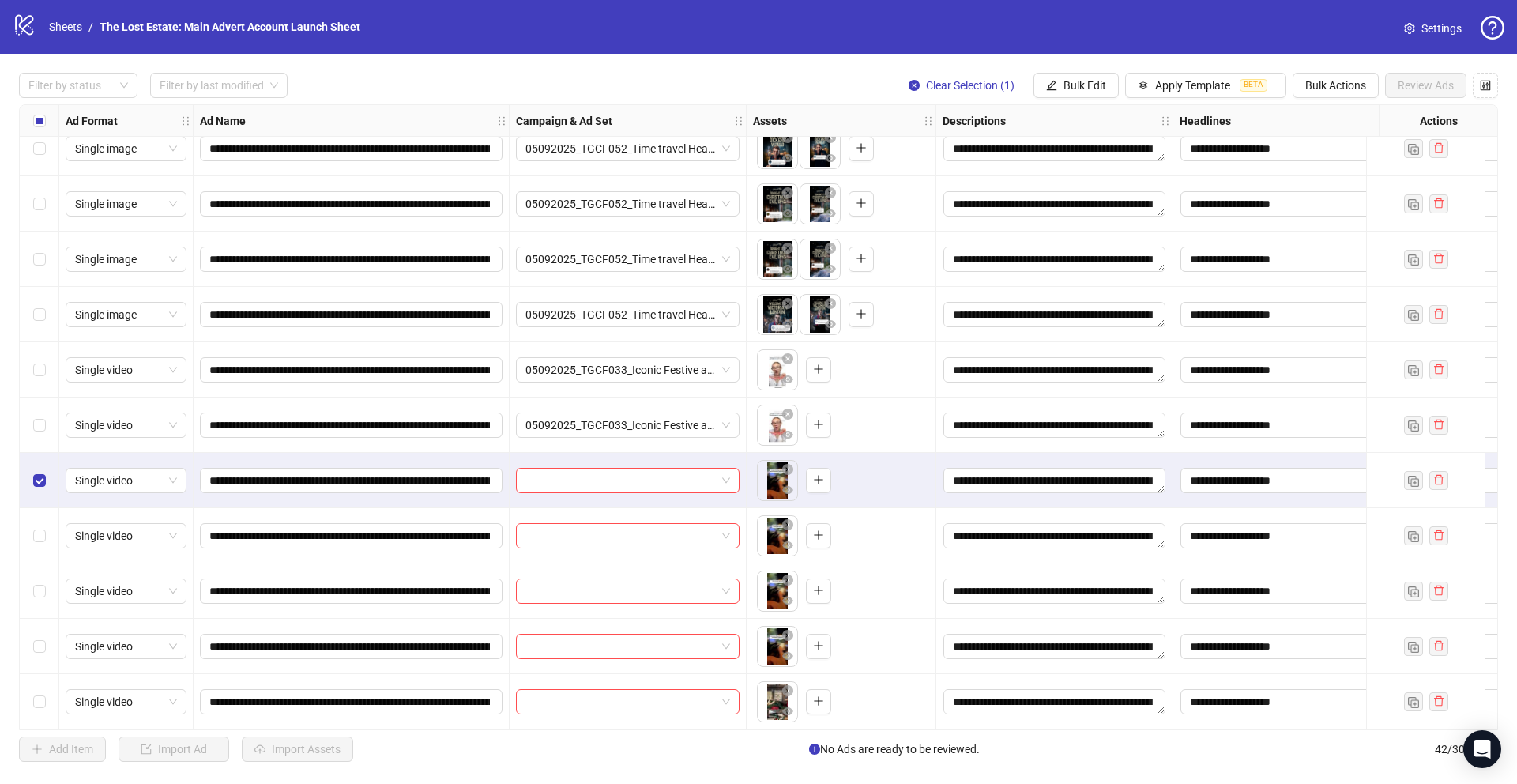
click at [35, 509] on div "Select row 39" at bounding box center [40, 535] width 40 height 55
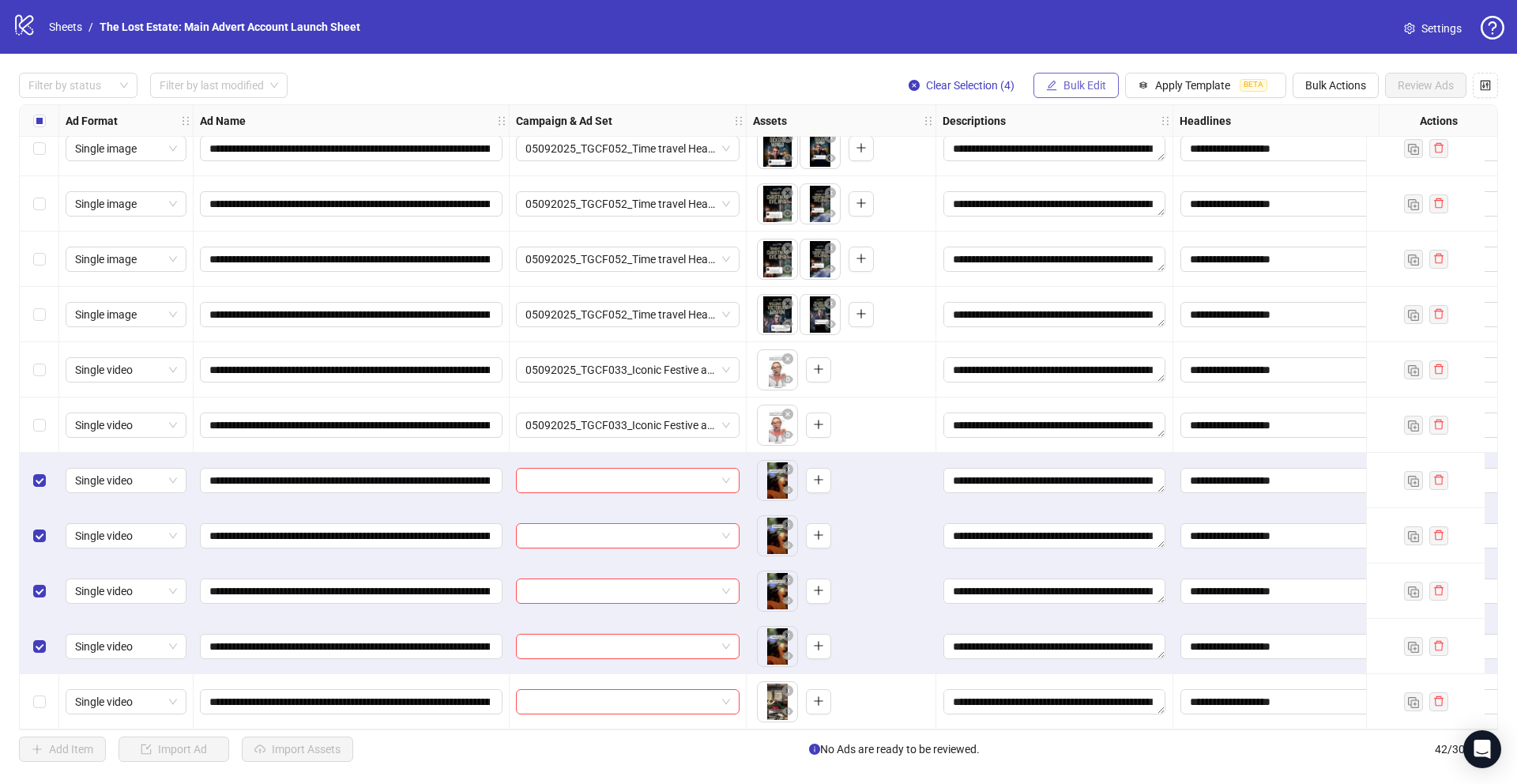
click at [633, 87] on span "Bulk Edit" at bounding box center [1085, 85] width 43 height 12
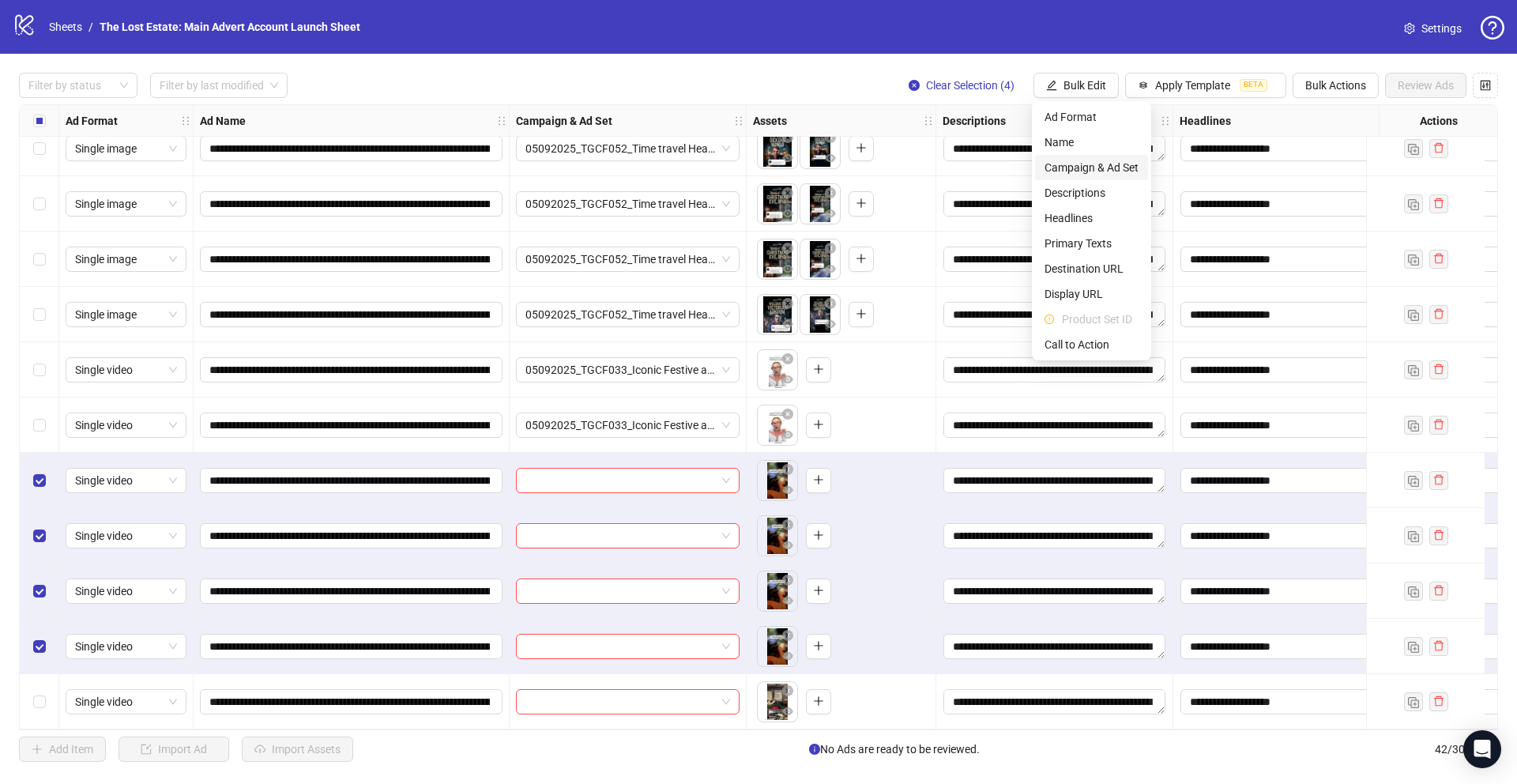
click at [633, 167] on span "Campaign & Ad Set" at bounding box center [1091, 167] width 94 height 17
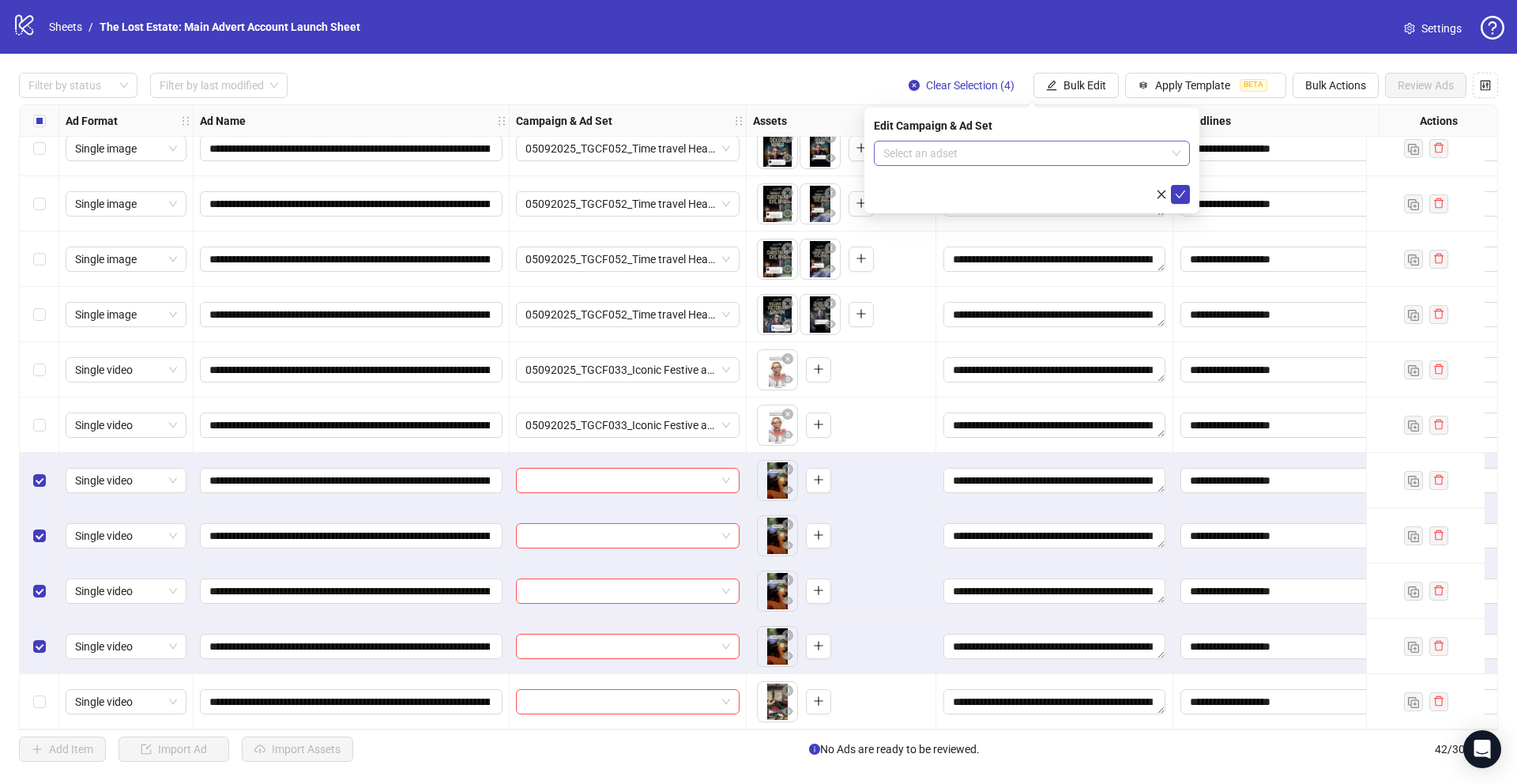
click at [633, 147] on input "search" at bounding box center [1025, 153] width 283 height 24
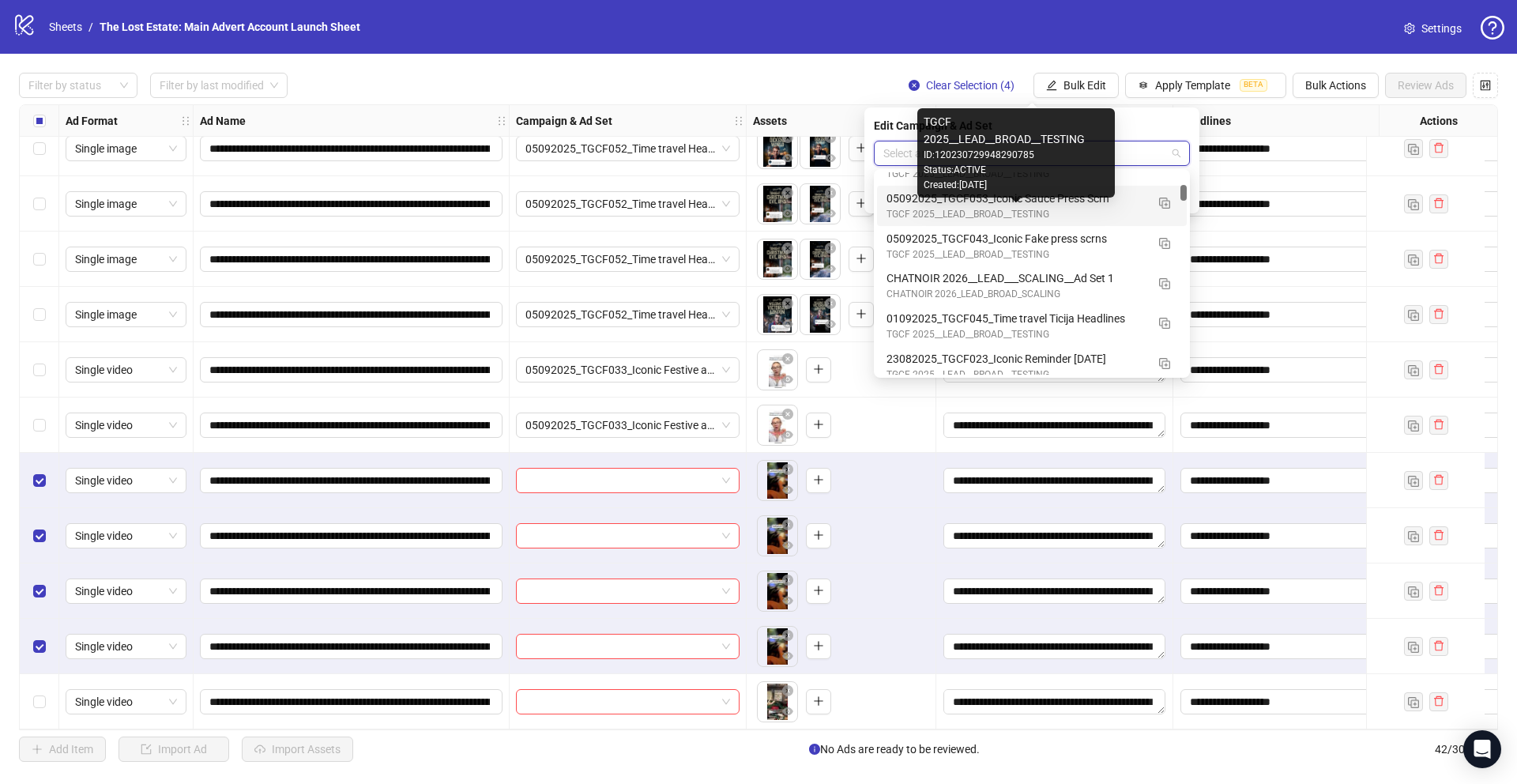
scroll to position [0, 0]
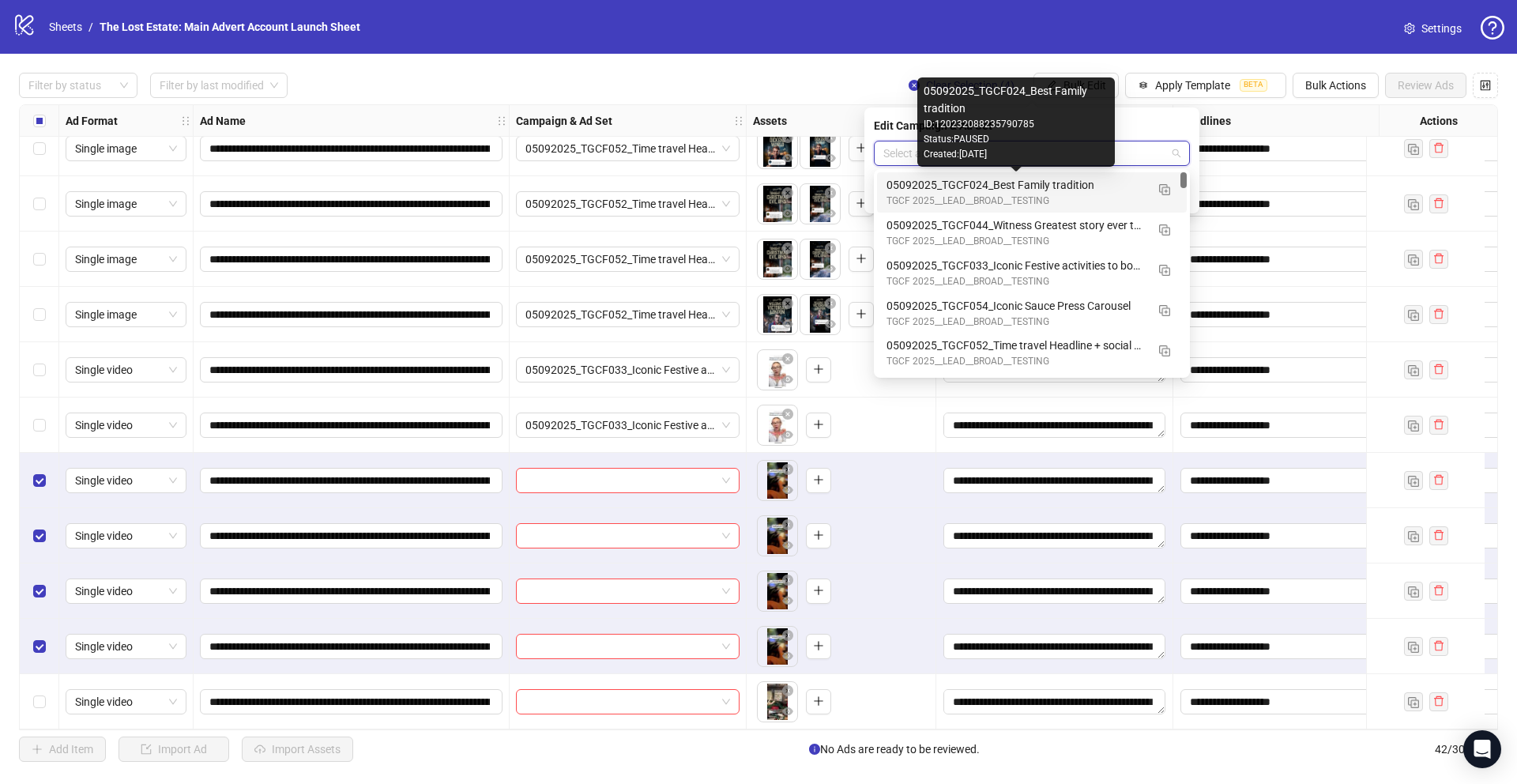
click at [633, 186] on div "05092025_TGCF024_Best Family tradition" at bounding box center [1016, 184] width 259 height 17
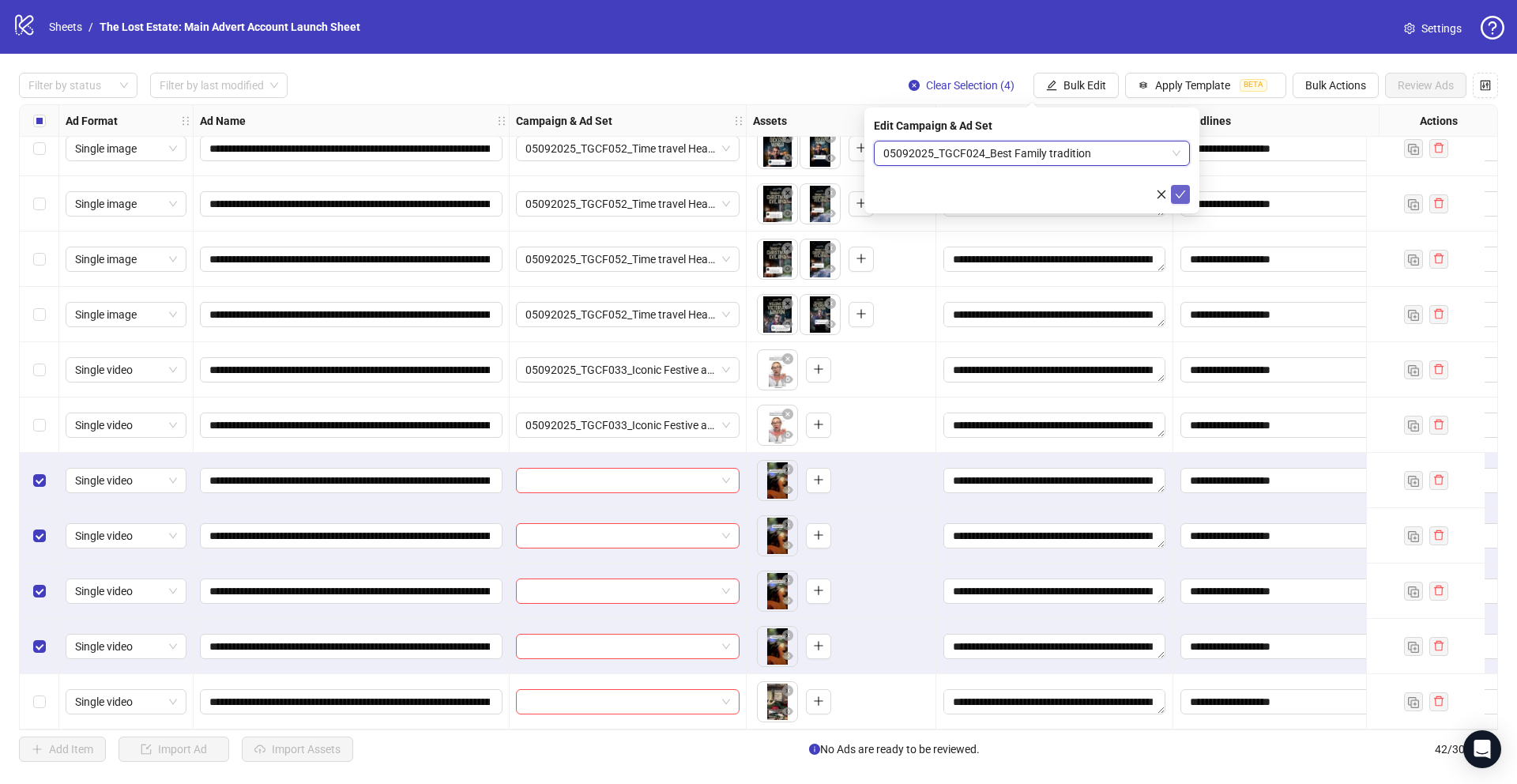
click at [633, 191] on icon "check" at bounding box center [1180, 194] width 11 height 11
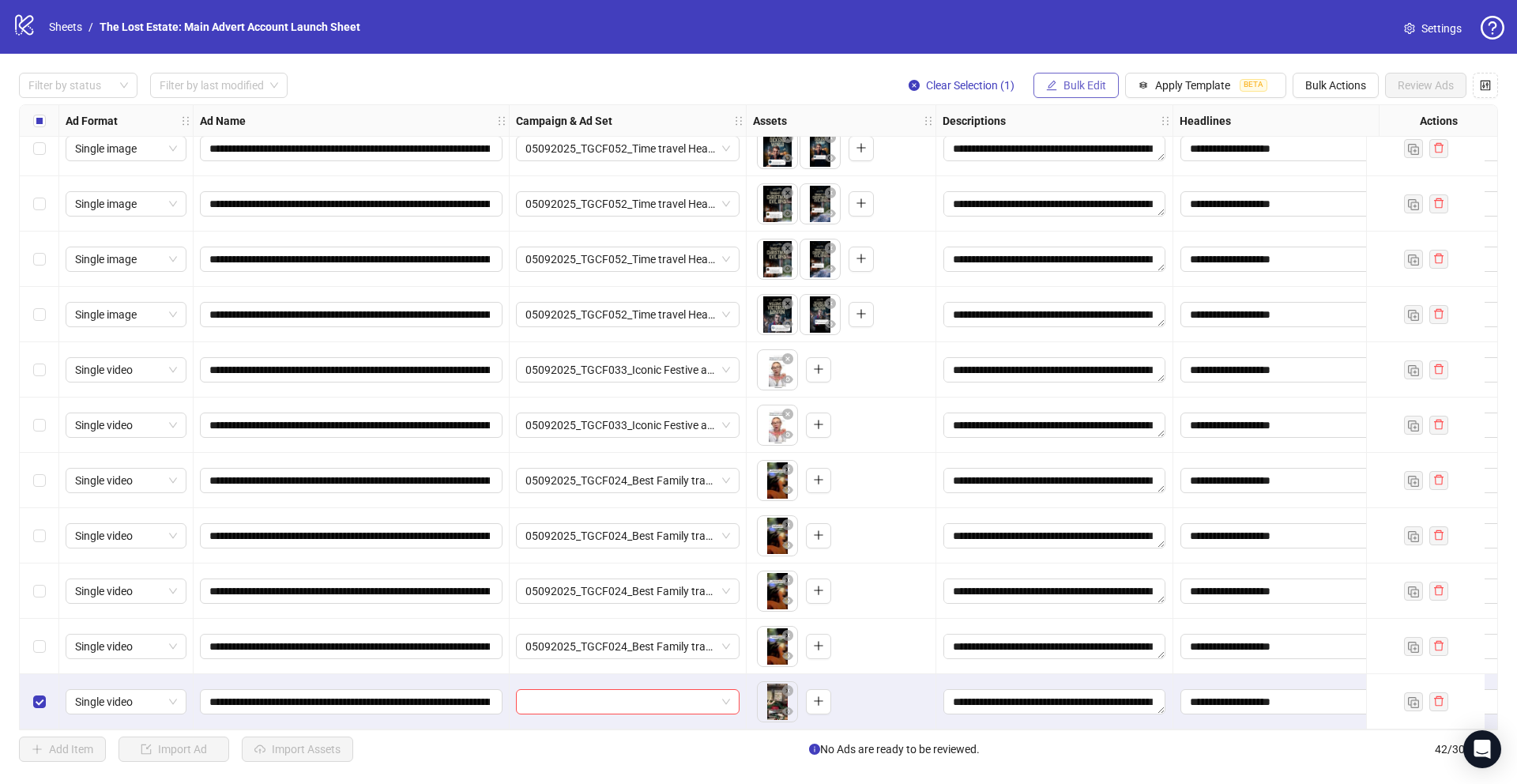
click at [633, 96] on button "Bulk Edit" at bounding box center [1076, 85] width 86 height 26
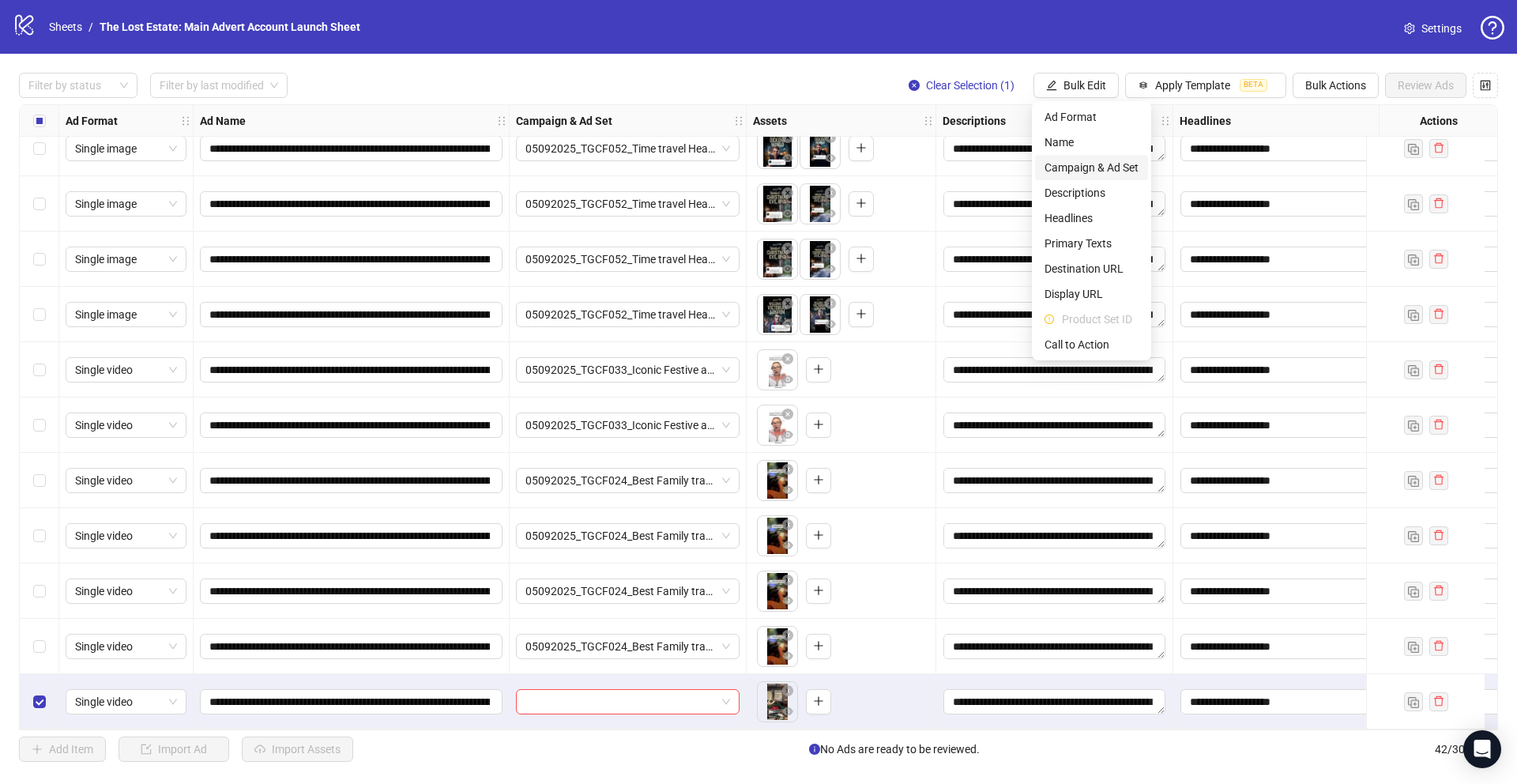
click at [633, 169] on span "Campaign & Ad Set" at bounding box center [1091, 167] width 94 height 17
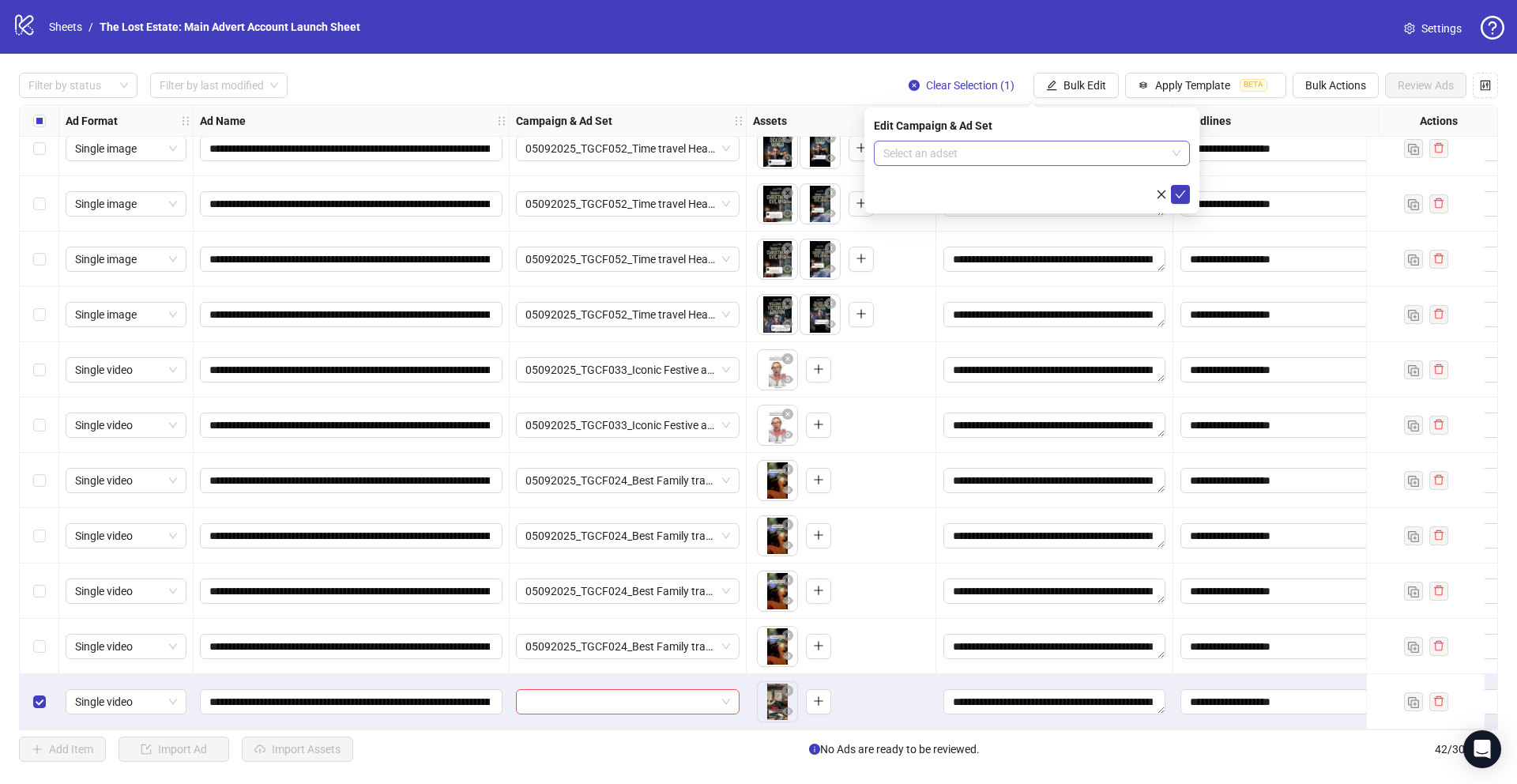
click at [633, 163] on input "search" at bounding box center [1025, 153] width 283 height 24
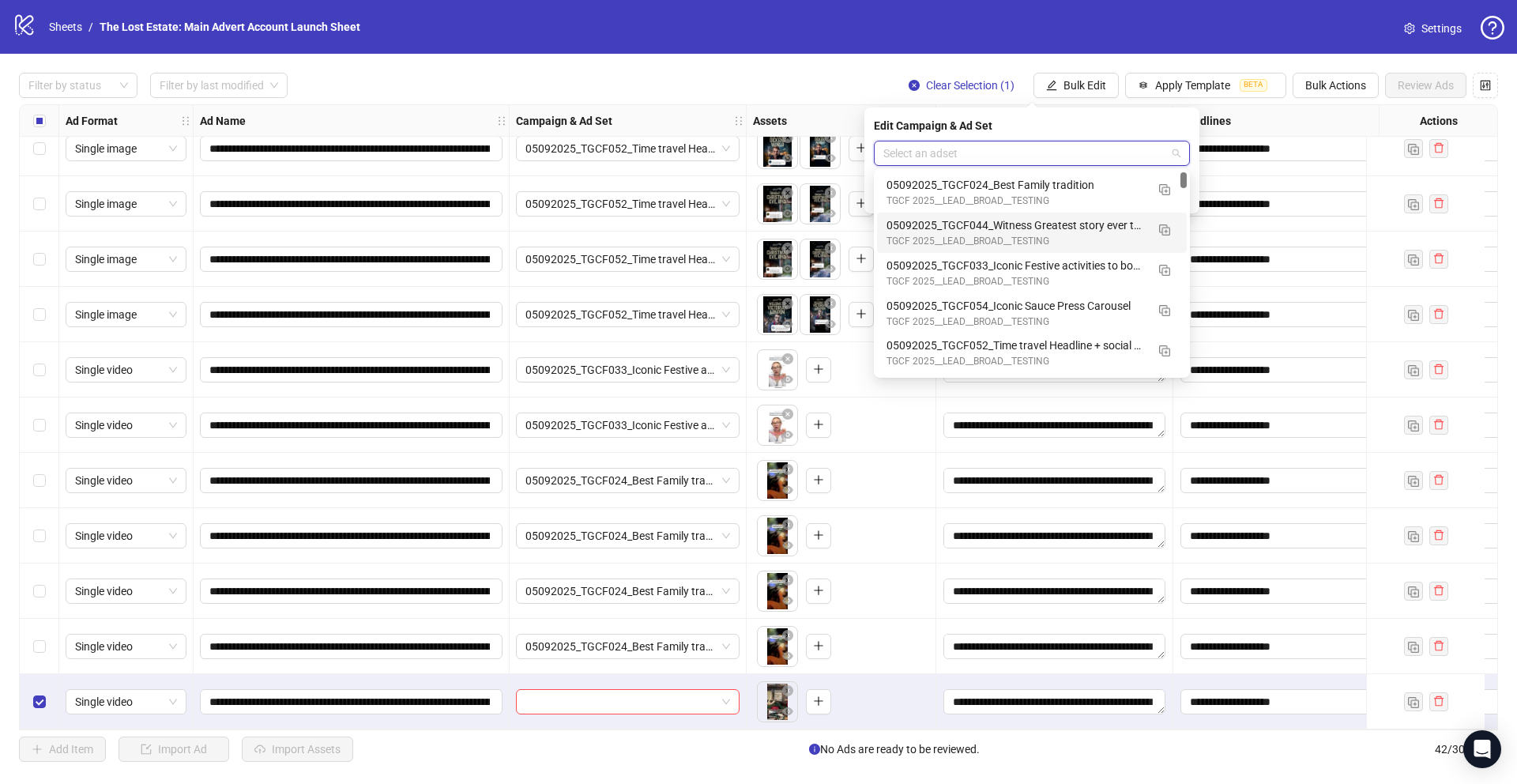
click at [633, 221] on div "05092025_TGCF044_Witness Greatest story ever told" at bounding box center [1016, 225] width 259 height 17
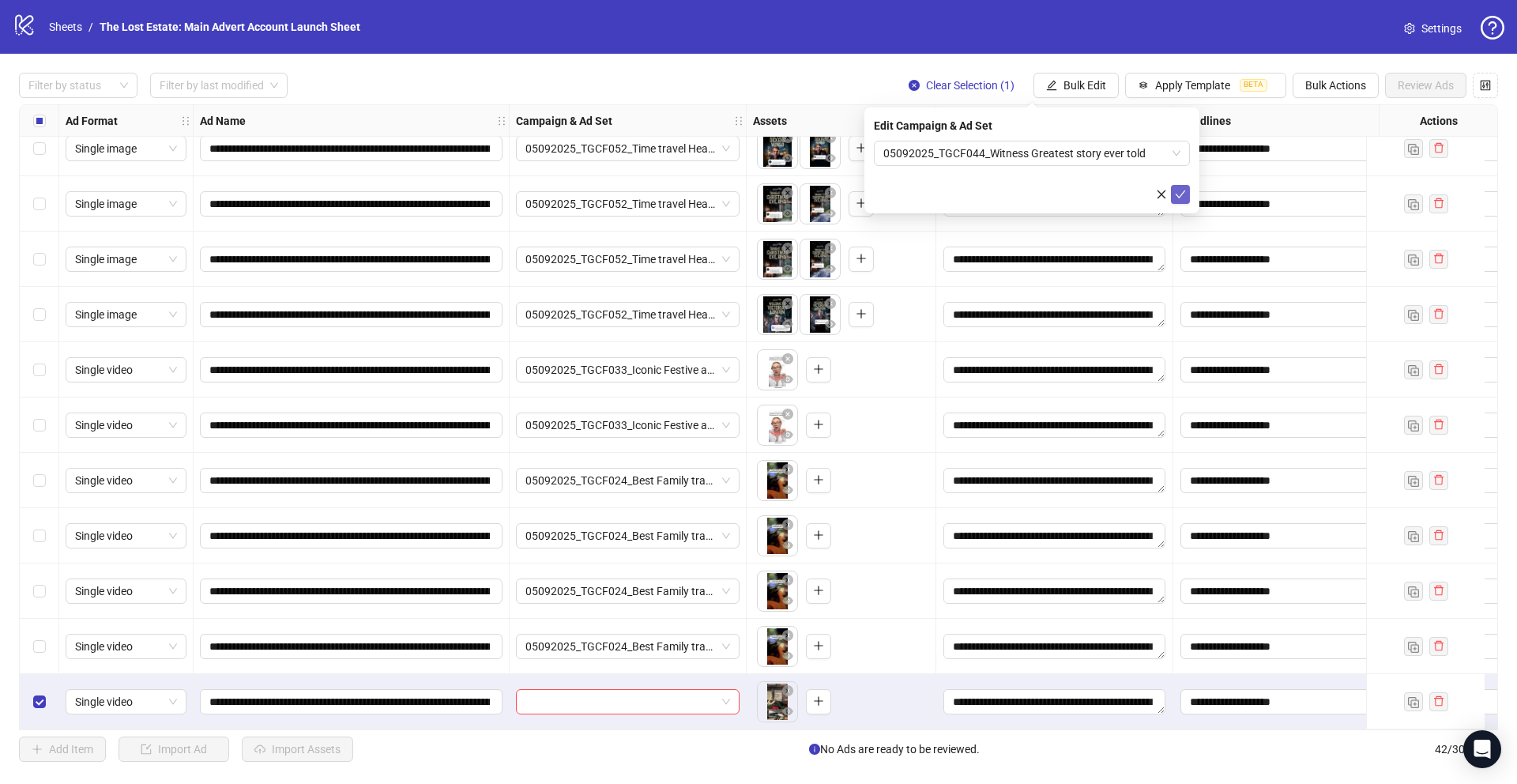
click at [633, 196] on icon "check" at bounding box center [1180, 194] width 11 height 11
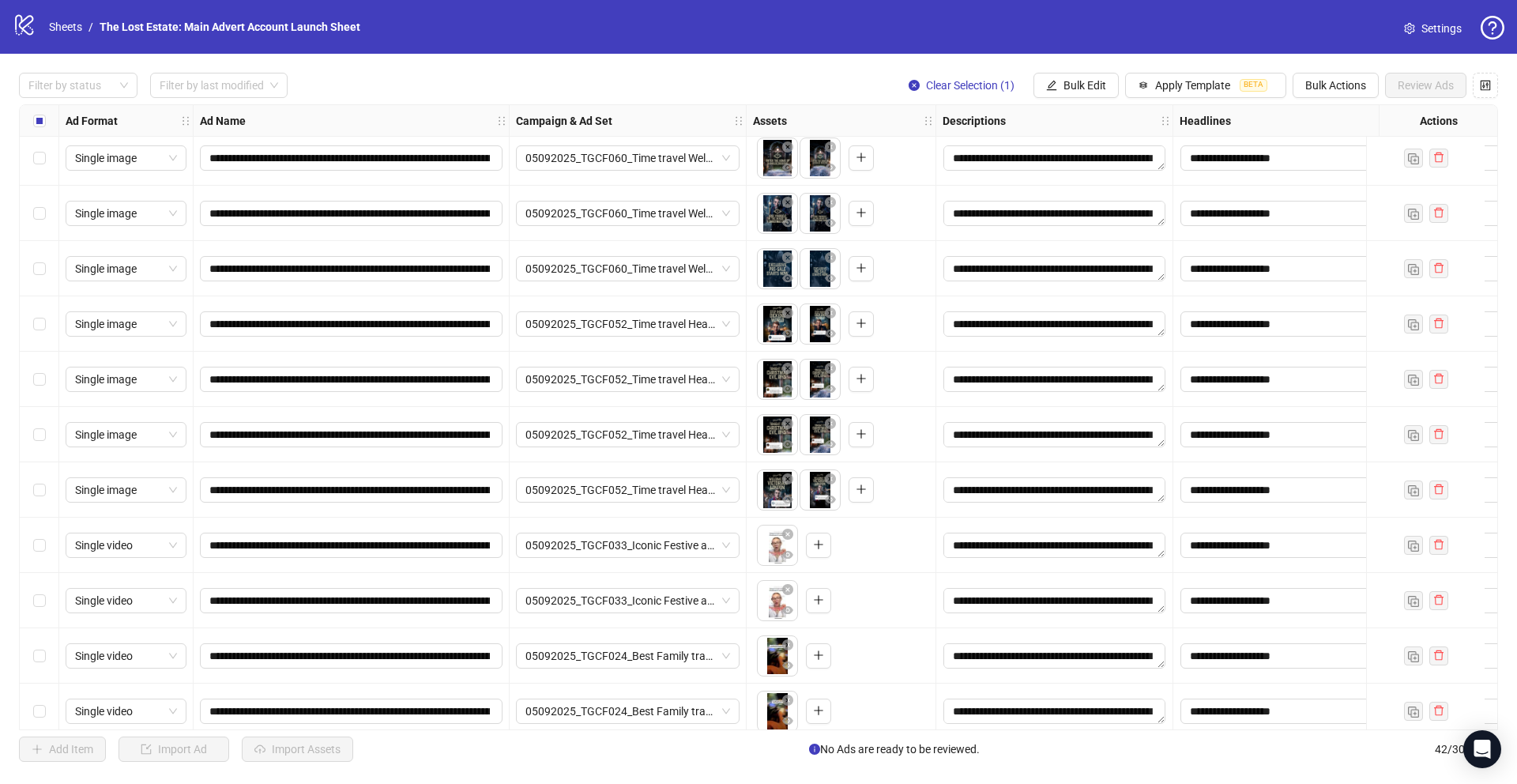
scroll to position [1549, 0]
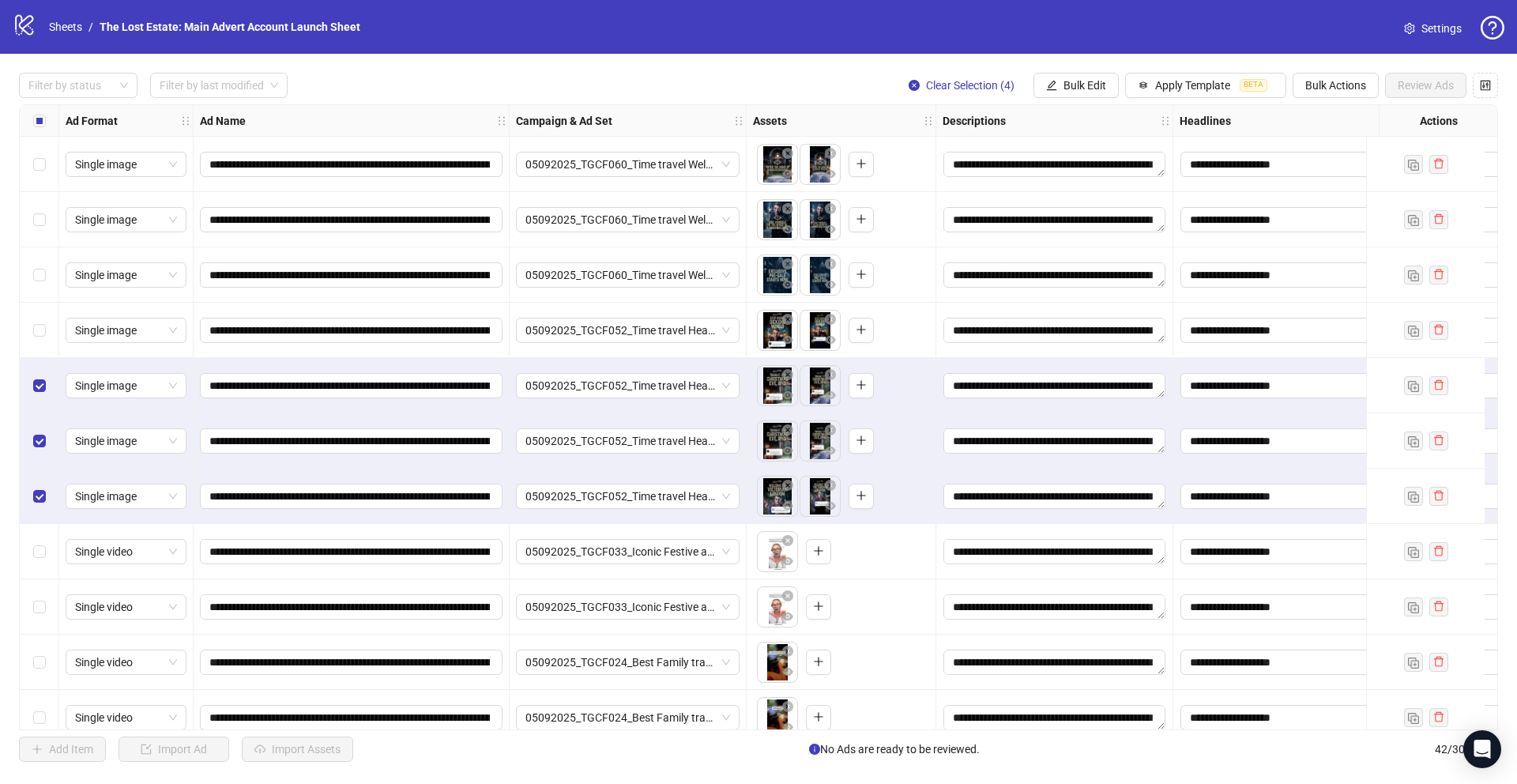
click at [38, 340] on div "Select row 32" at bounding box center [40, 329] width 40 height 55
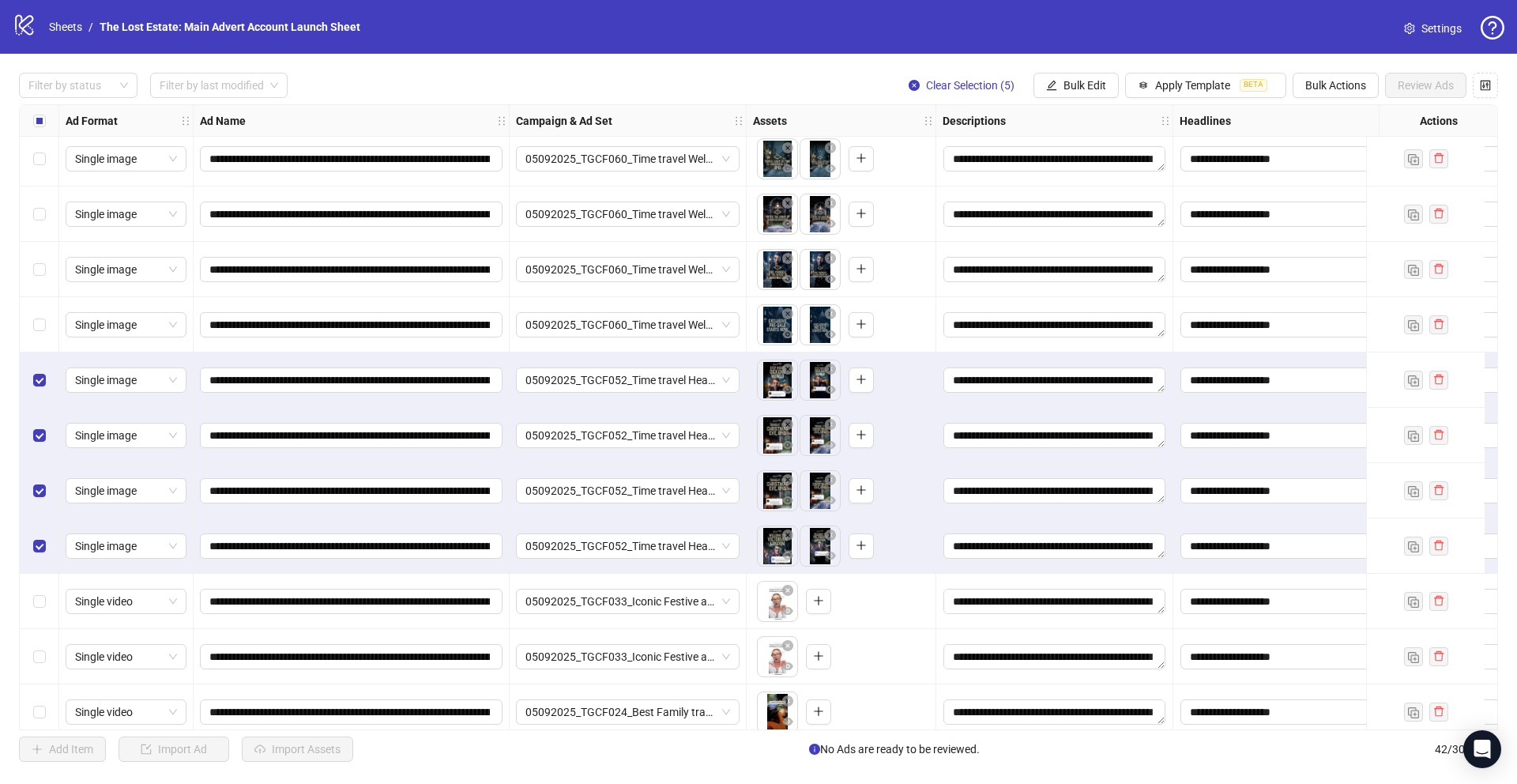
scroll to position [1445, 0]
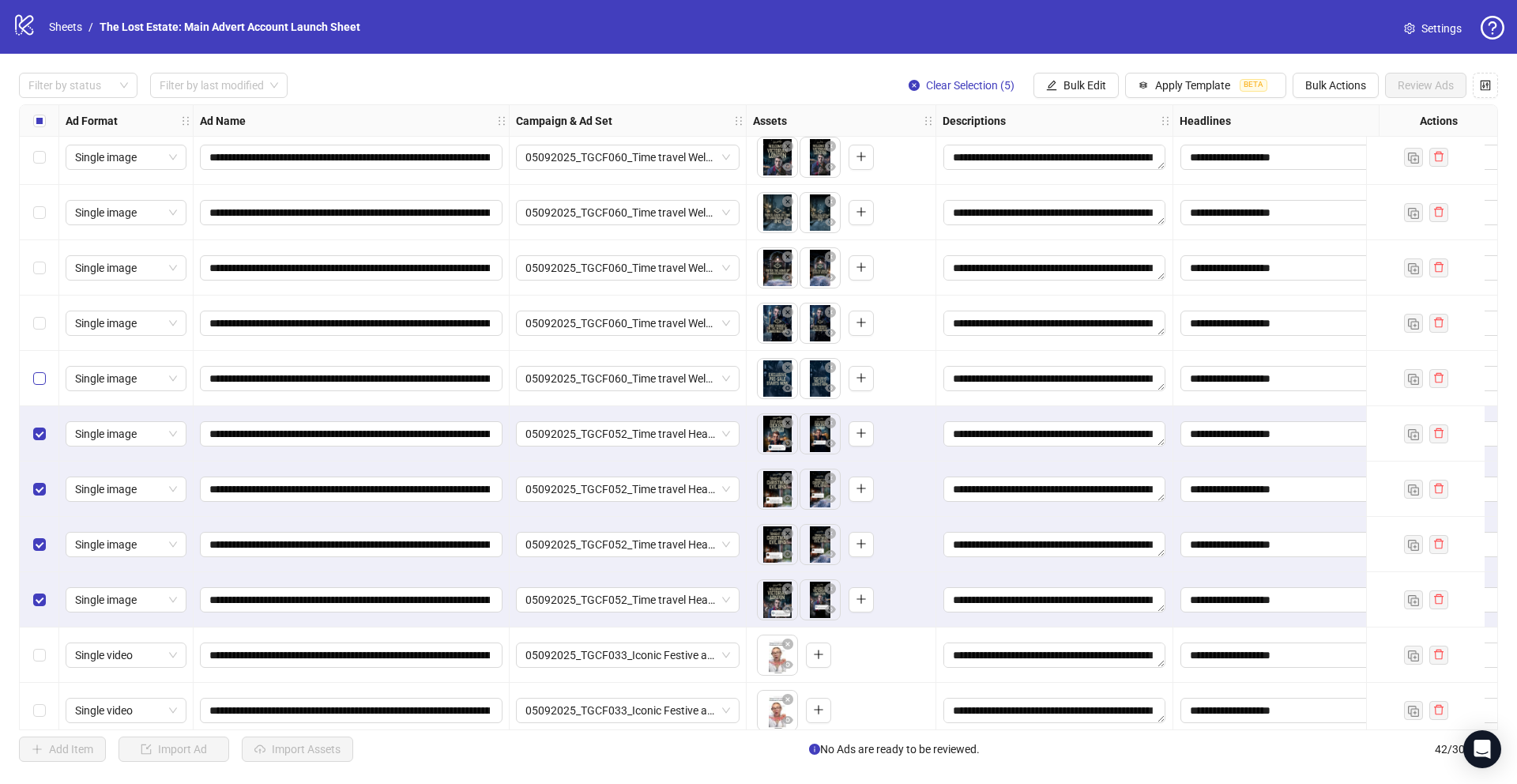
click at [39, 370] on label "Select row 31" at bounding box center [39, 378] width 12 height 17
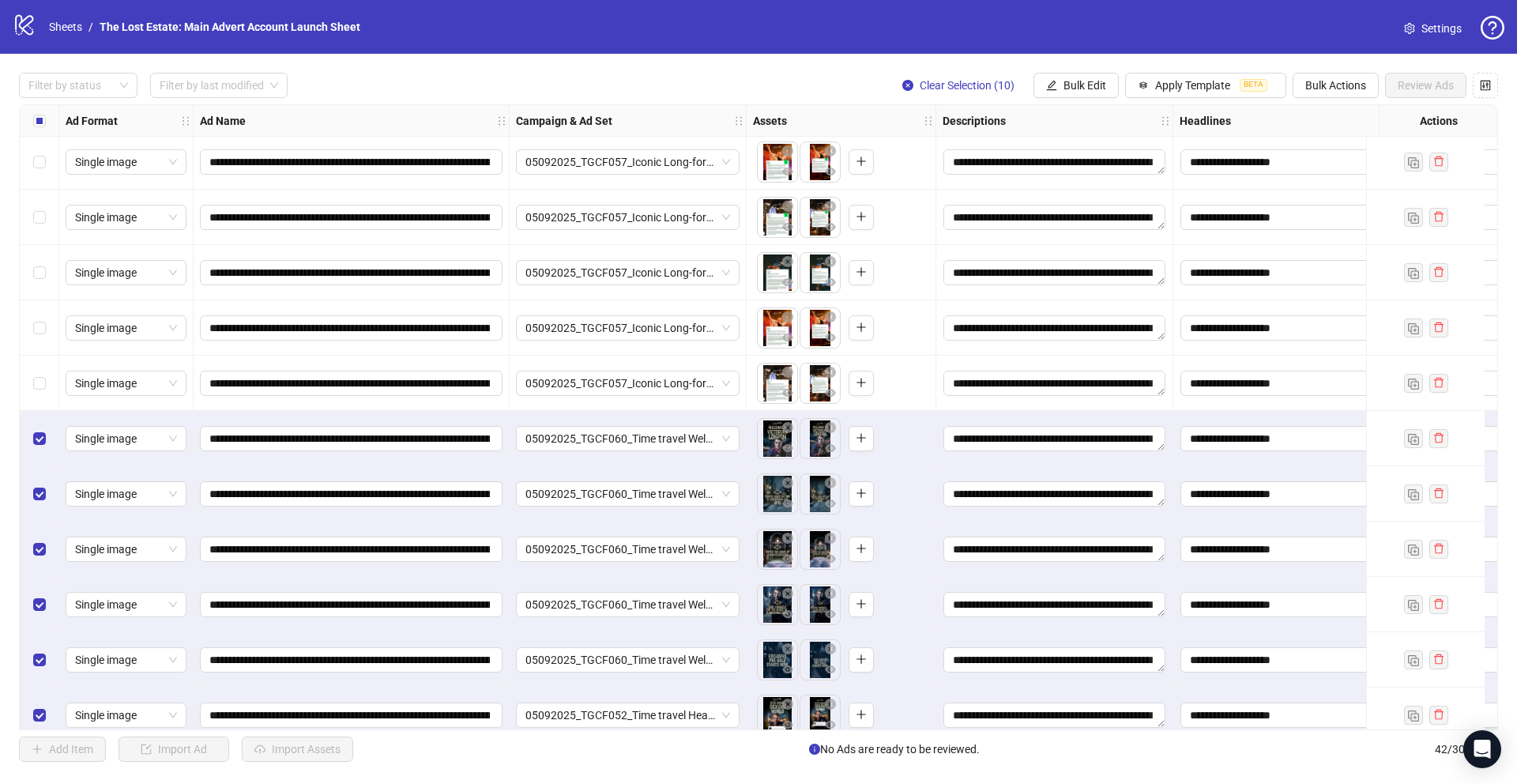
scroll to position [1099, 0]
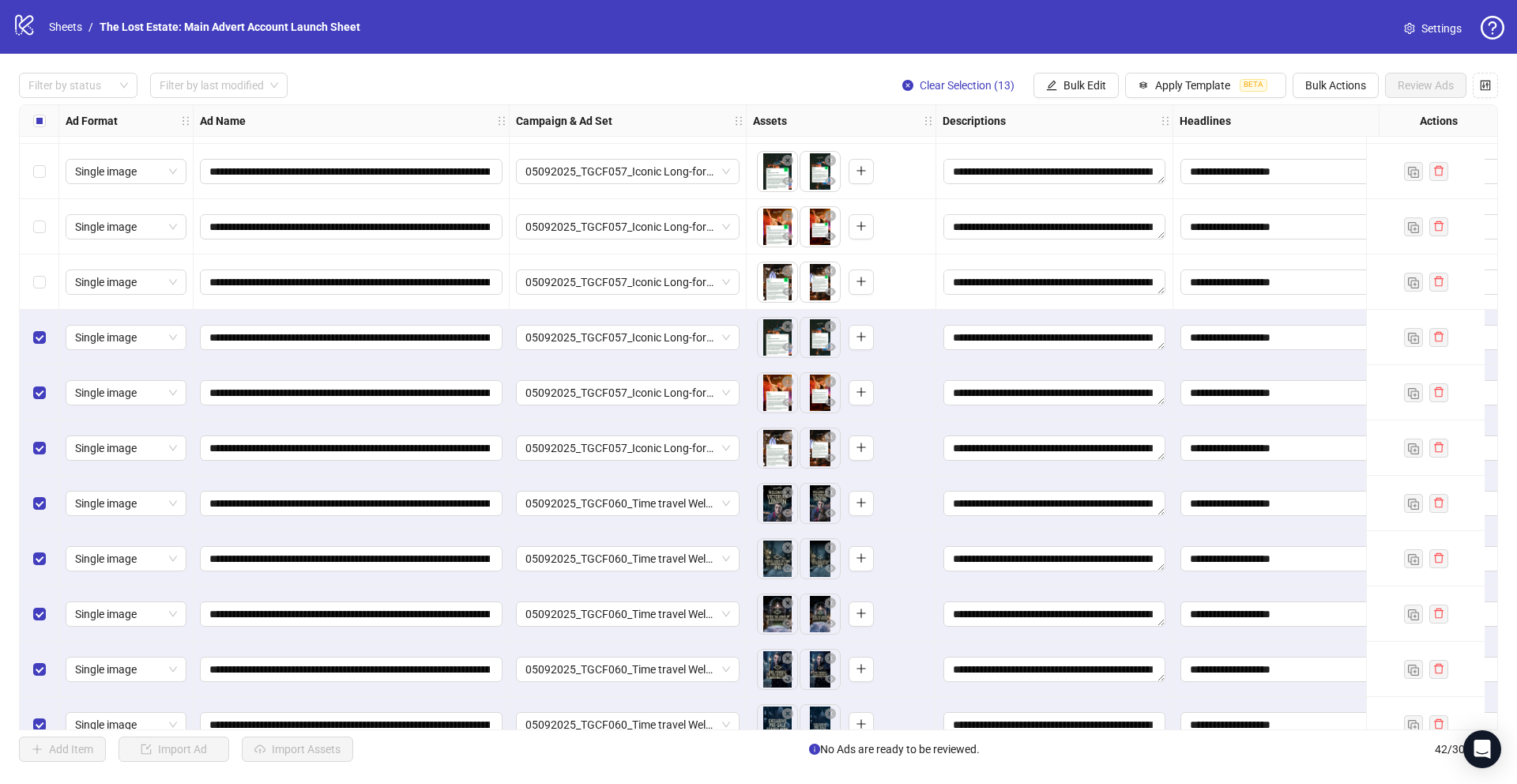
click at [37, 295] on div "Select row 23" at bounding box center [40, 282] width 40 height 55
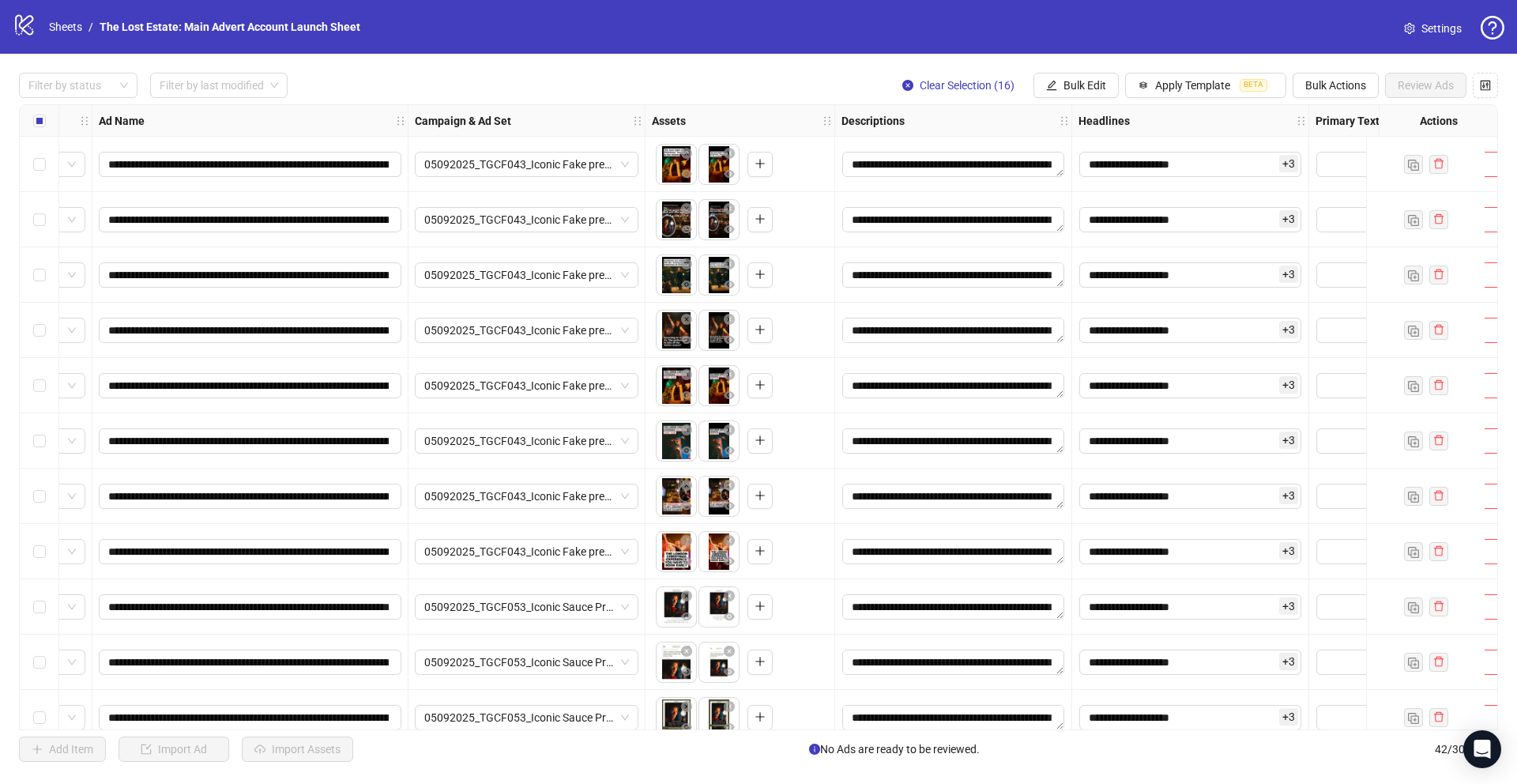
scroll to position [0, 163]
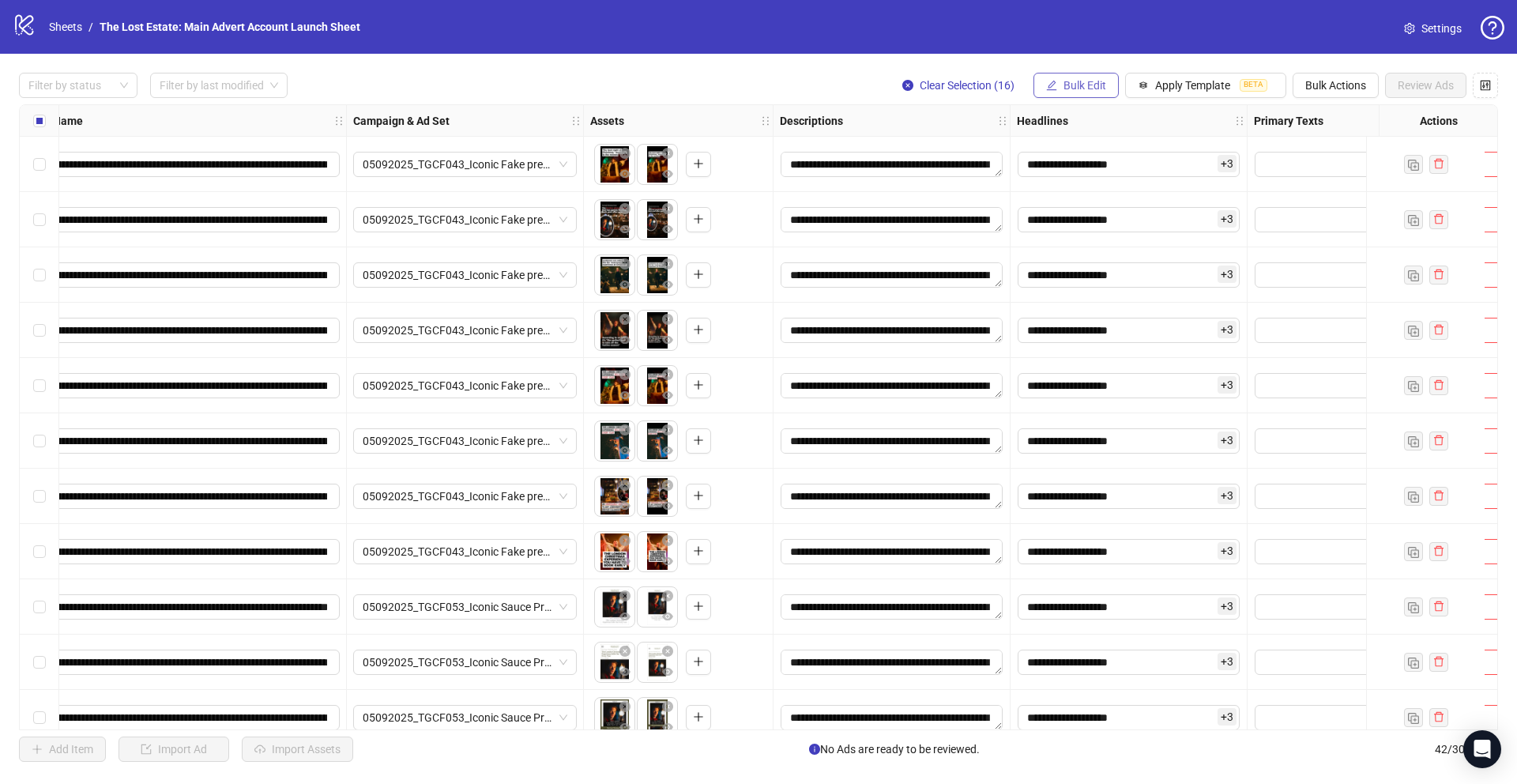
click at [633, 84] on icon "edit" at bounding box center [1051, 85] width 11 height 11
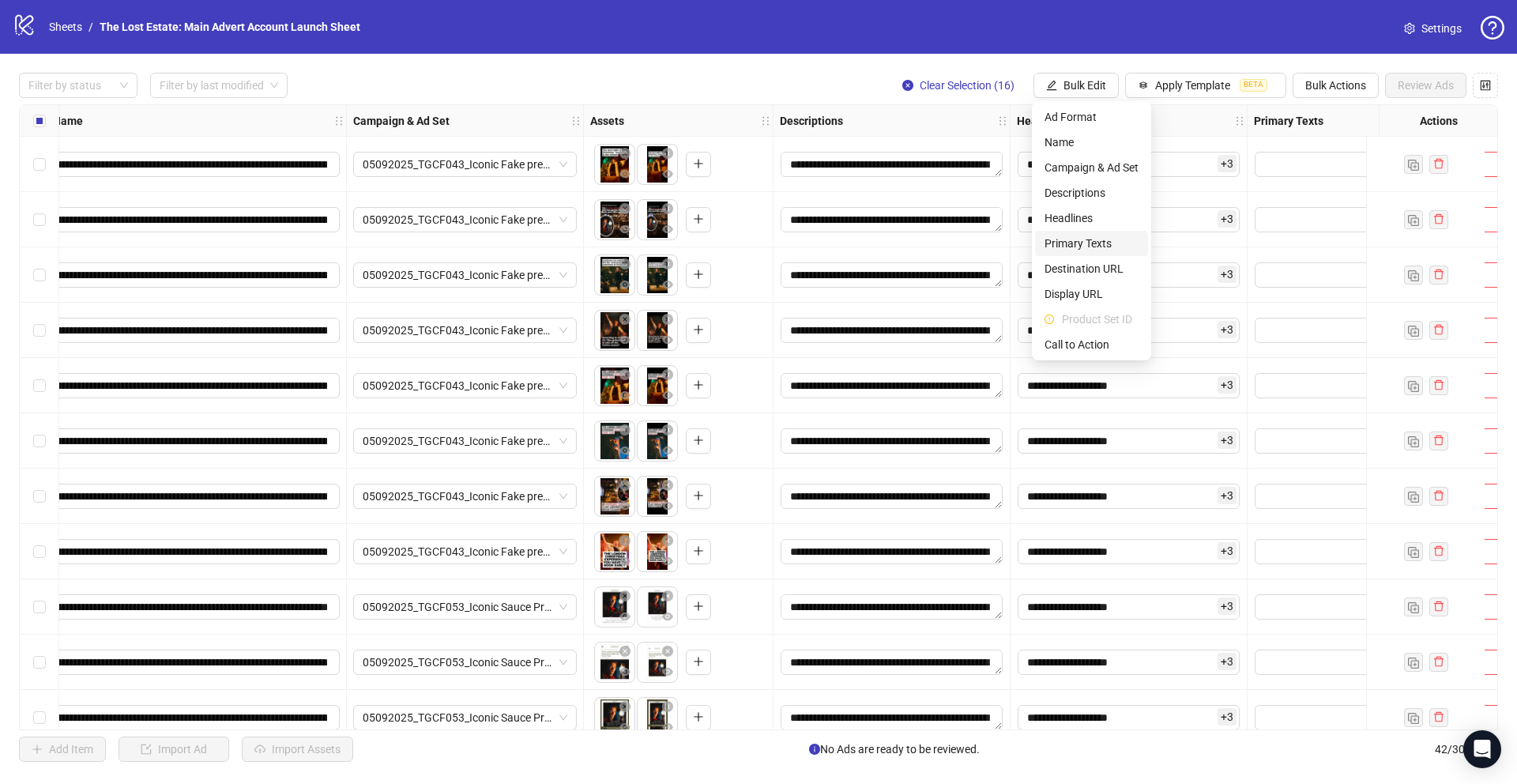
click at [633, 243] on span "Primary Texts" at bounding box center [1091, 243] width 94 height 17
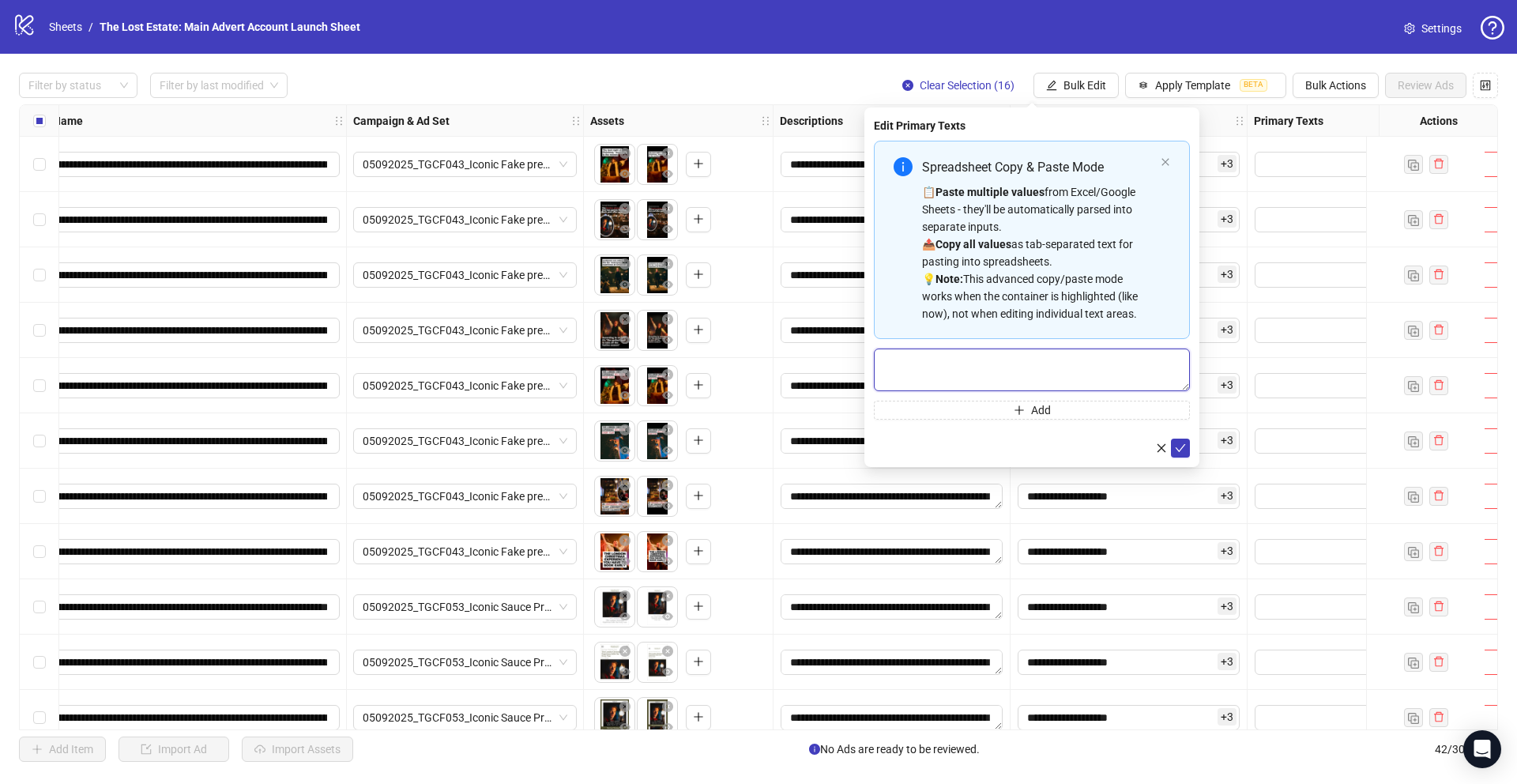
click at [633, 365] on textarea "Multi-text input container - paste or copy values" at bounding box center [1032, 370] width 316 height 43
paste textarea "**********"
type textarea "**********"
click at [633, 410] on button "Add" at bounding box center [1032, 409] width 316 height 19
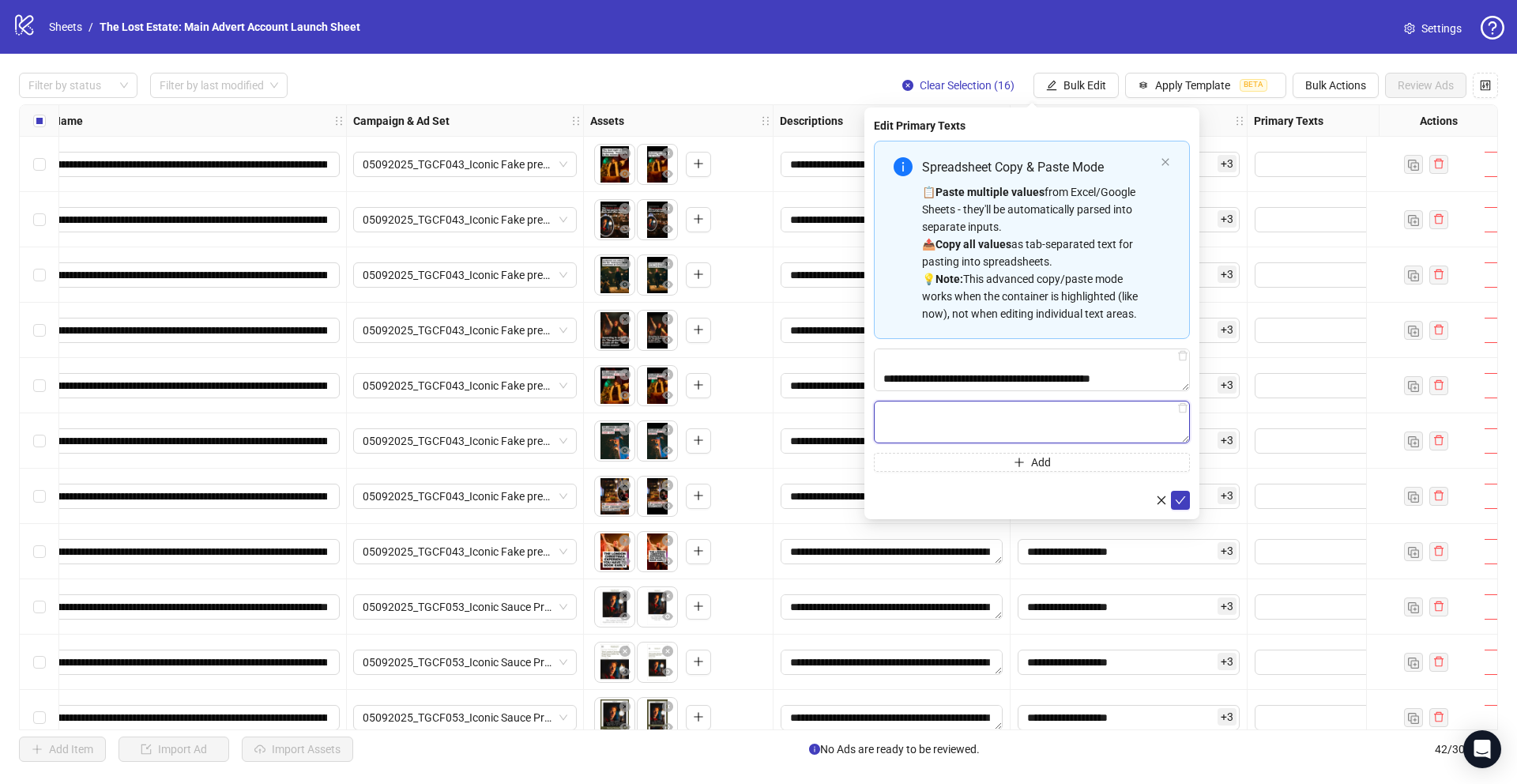
paste textarea "**********"
drag, startPoint x: 1100, startPoint y: 426, endPoint x: 882, endPoint y: 431, distance: 218.1
click at [633, 431] on textarea "**********" at bounding box center [1032, 422] width 316 height 43
drag, startPoint x: 1085, startPoint y: 435, endPoint x: 871, endPoint y: 434, distance: 214.0
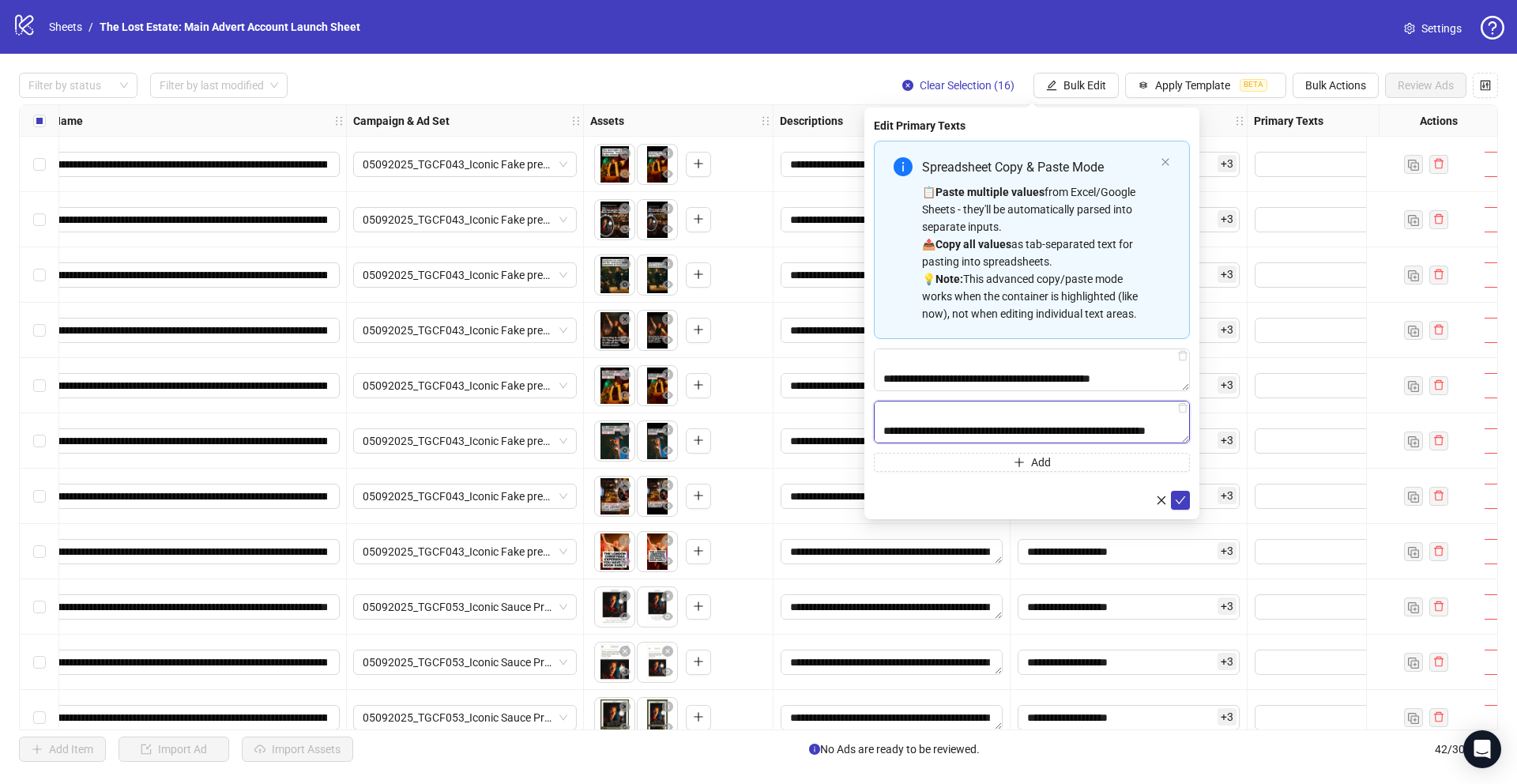
click at [633, 434] on div "**********" at bounding box center [1032, 313] width 335 height 412
click at [633, 428] on textarea "**********" at bounding box center [1032, 422] width 316 height 43
type textarea "**********"
click at [633, 466] on button "Add" at bounding box center [1032, 462] width 316 height 19
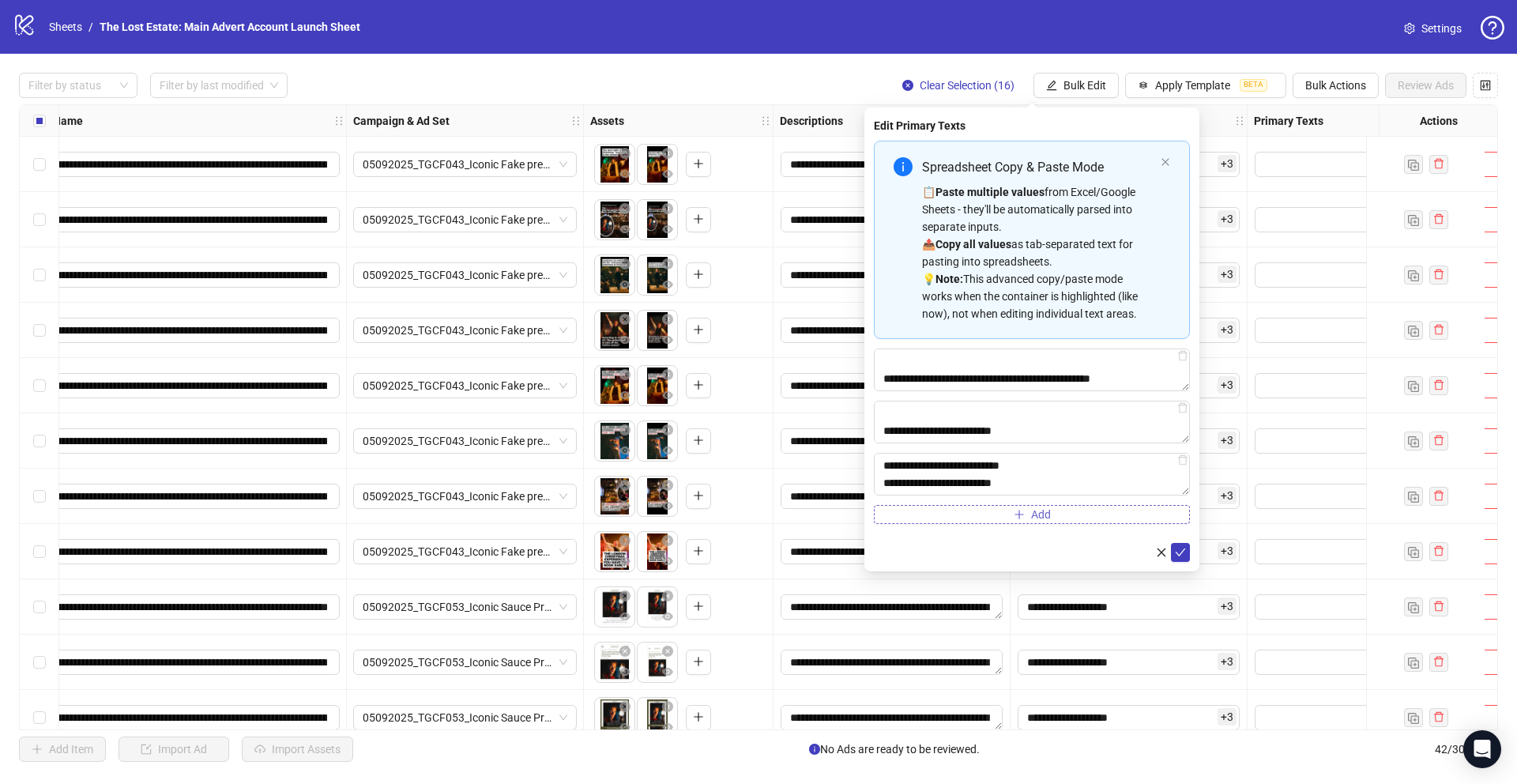
scroll to position [65, 0]
type textarea "**********"
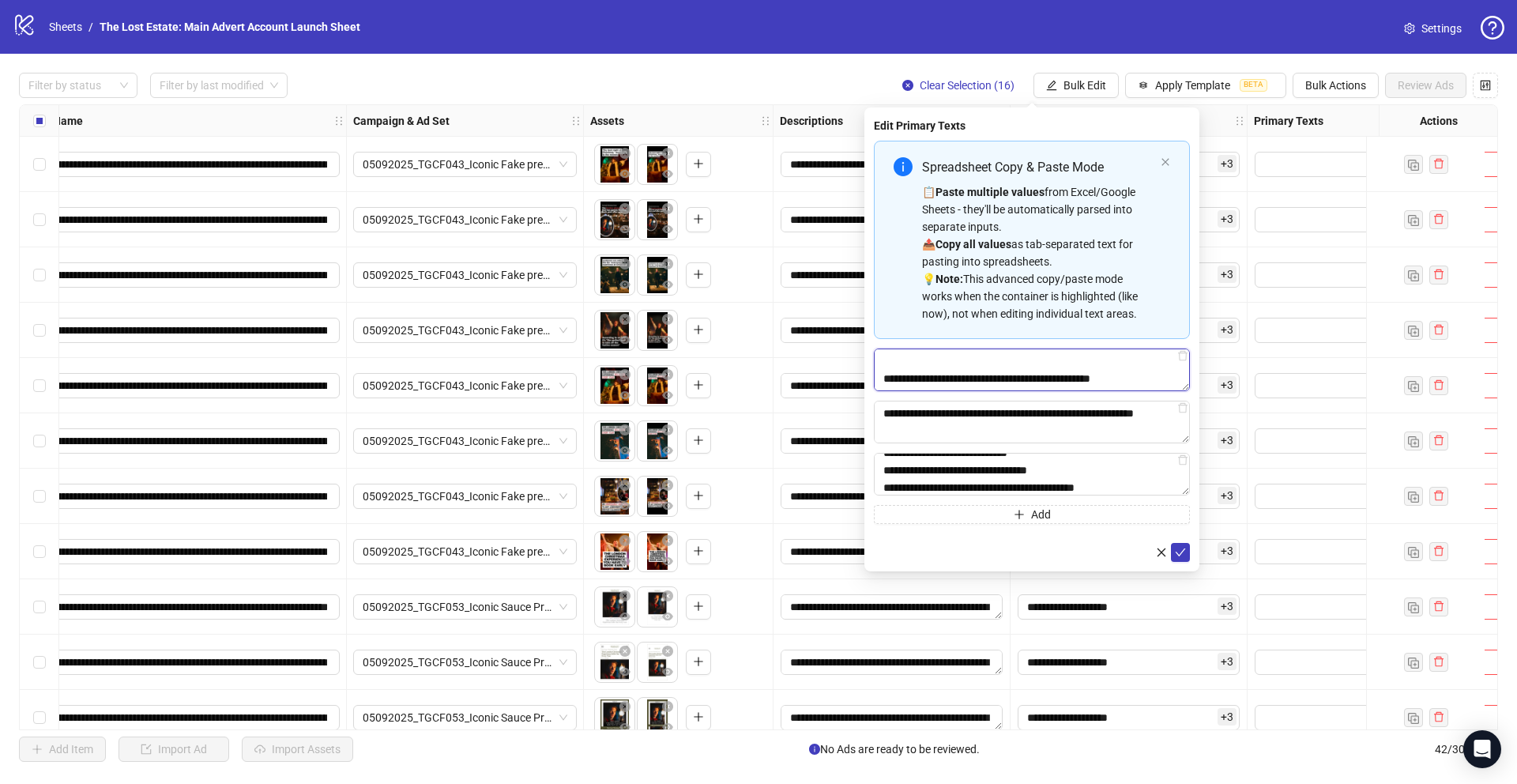
click at [633, 364] on textarea "**********" at bounding box center [1032, 370] width 316 height 43
click at [633, 515] on button "Add" at bounding box center [1032, 514] width 316 height 19
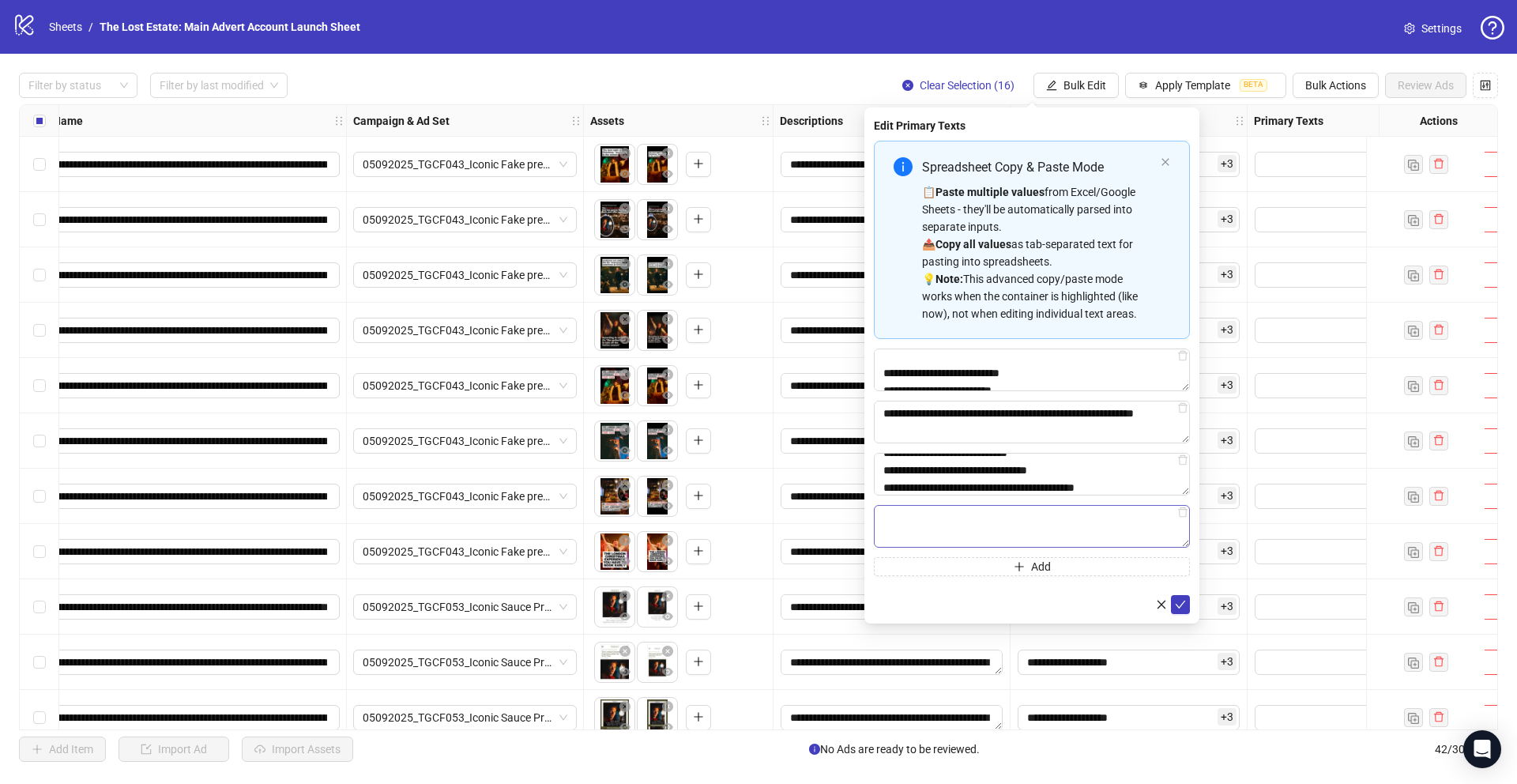
click at [633, 515] on textarea "Multi-text input container - paste or copy values" at bounding box center [1032, 526] width 316 height 43
type textarea "**********"
click at [633, 590] on icon "check" at bounding box center [1180, 604] width 11 height 11
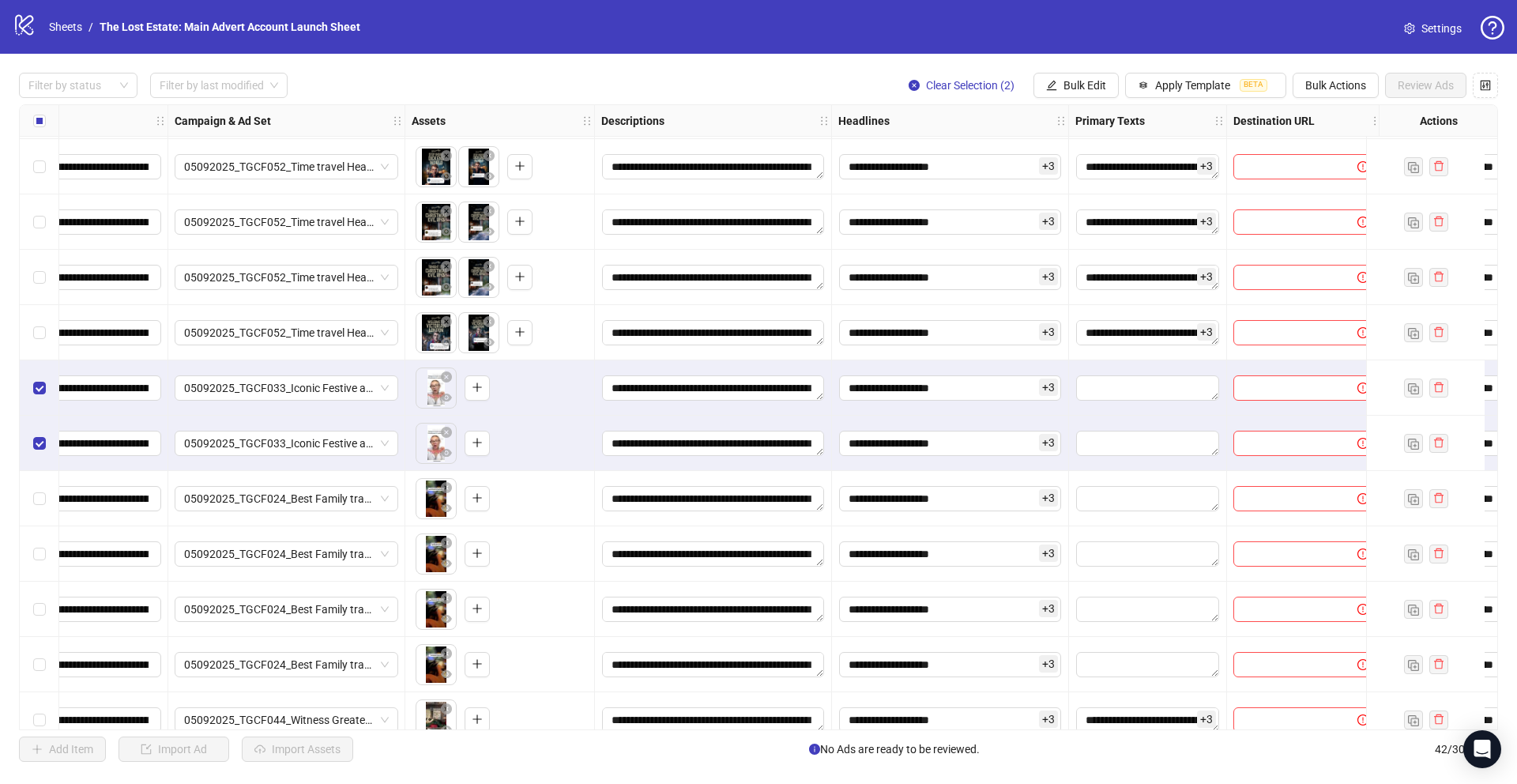
scroll to position [1712, 355]
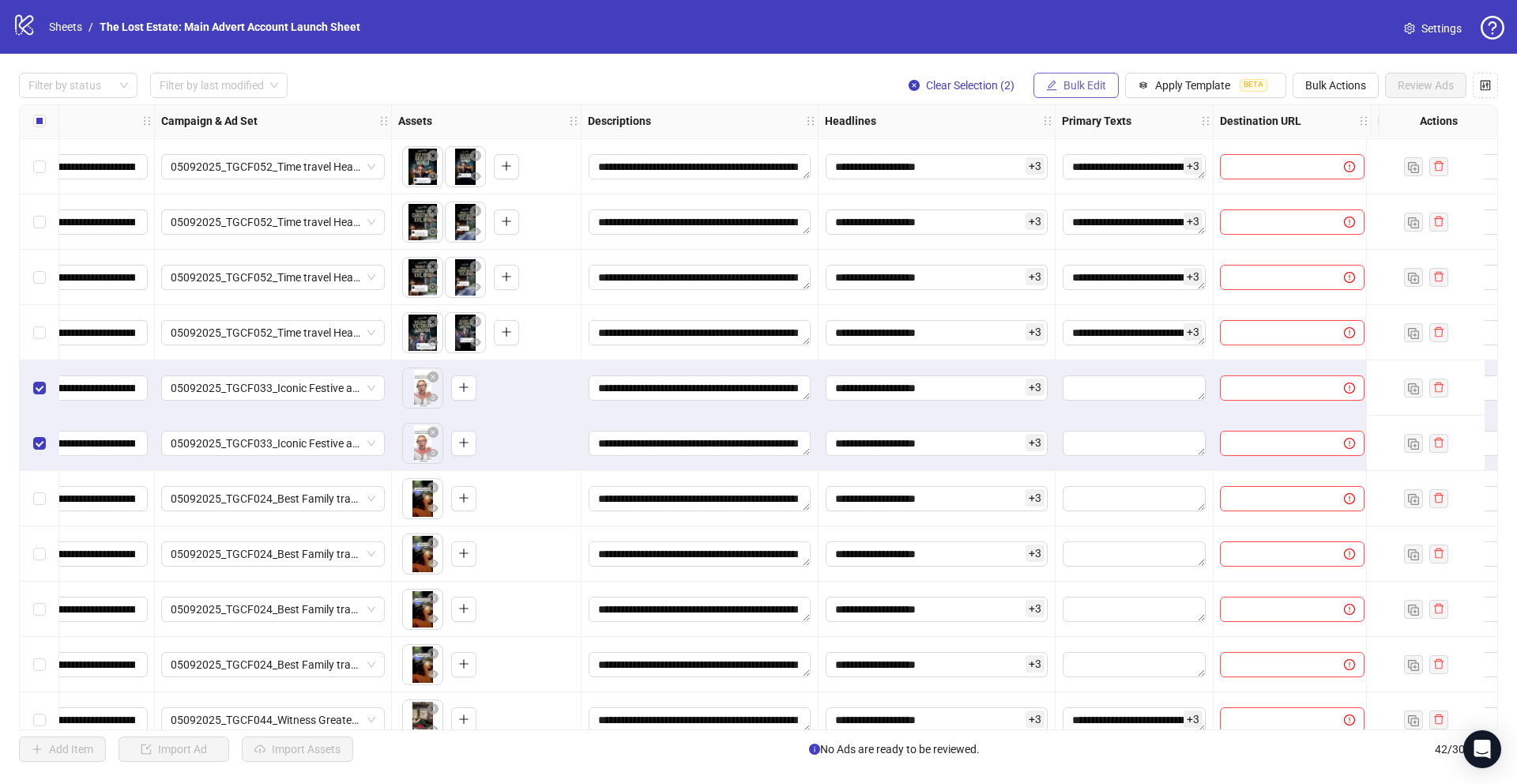
click at [633, 76] on button "Bulk Edit" at bounding box center [1076, 85] width 86 height 26
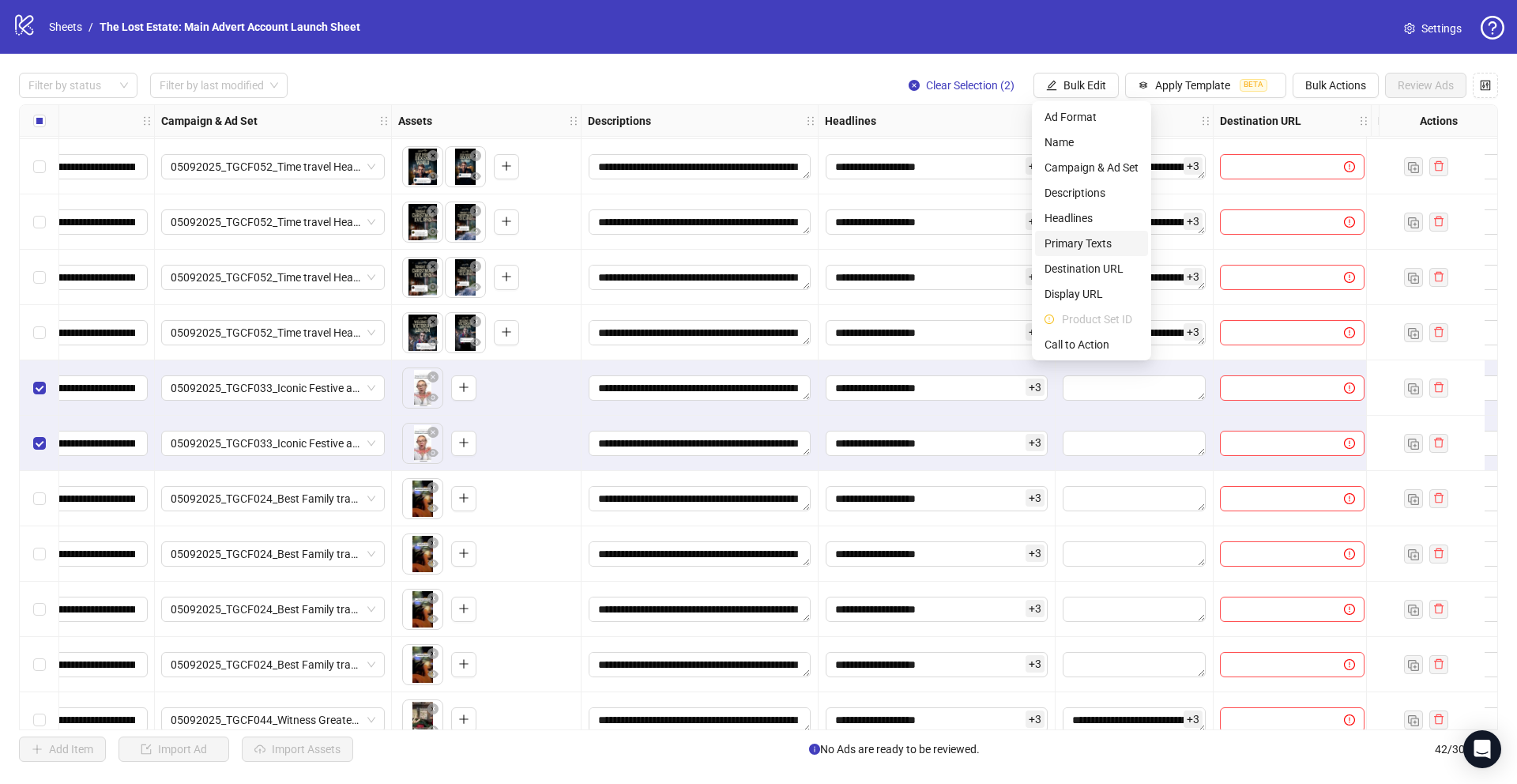
click at [633, 237] on span "Primary Texts" at bounding box center [1091, 243] width 94 height 17
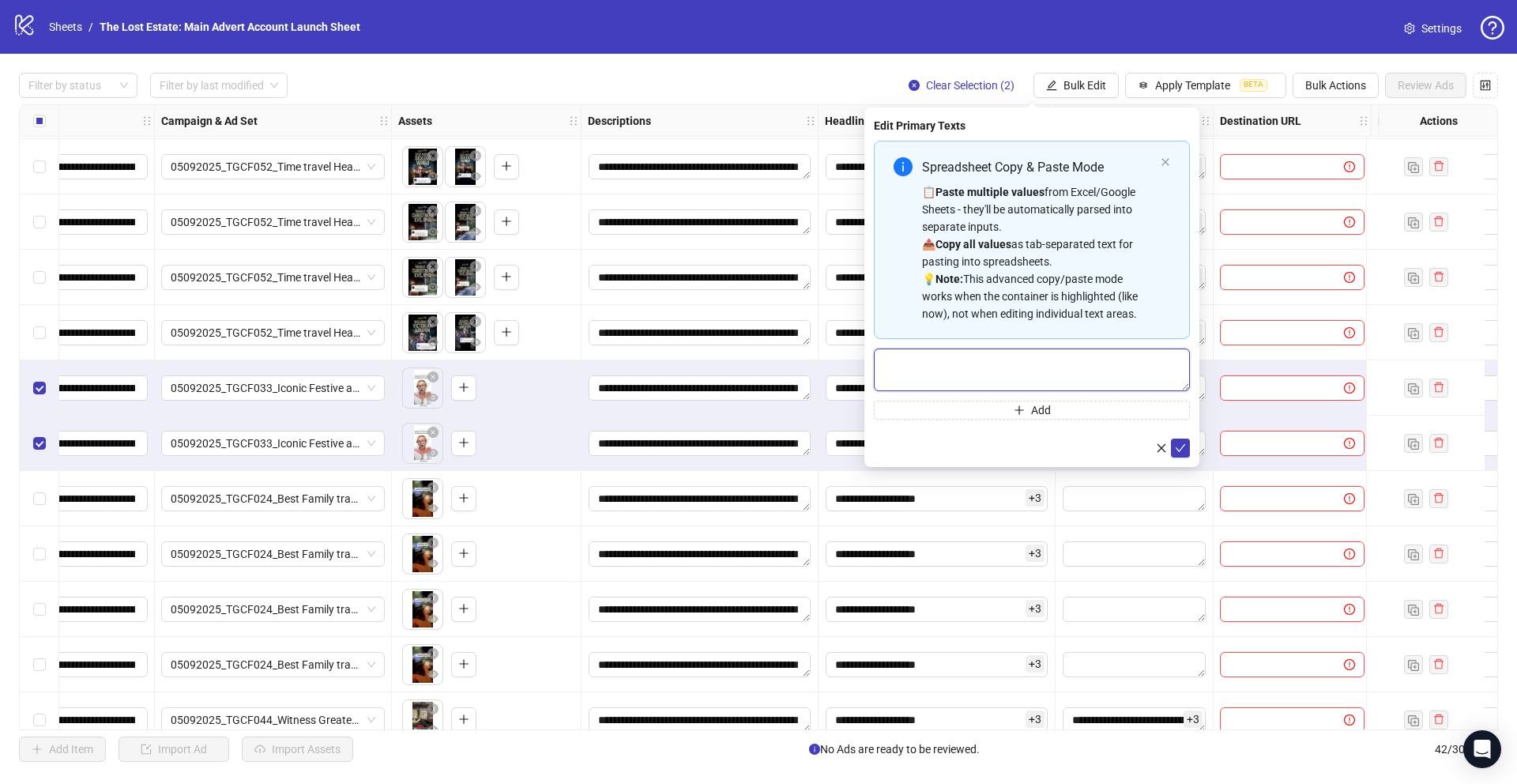
click at [633, 372] on textarea "Multi-text input container - paste or copy values" at bounding box center [1032, 370] width 316 height 43
paste textarea "**********"
type textarea "**********"
click at [633, 439] on button "submit" at bounding box center [1180, 448] width 19 height 19
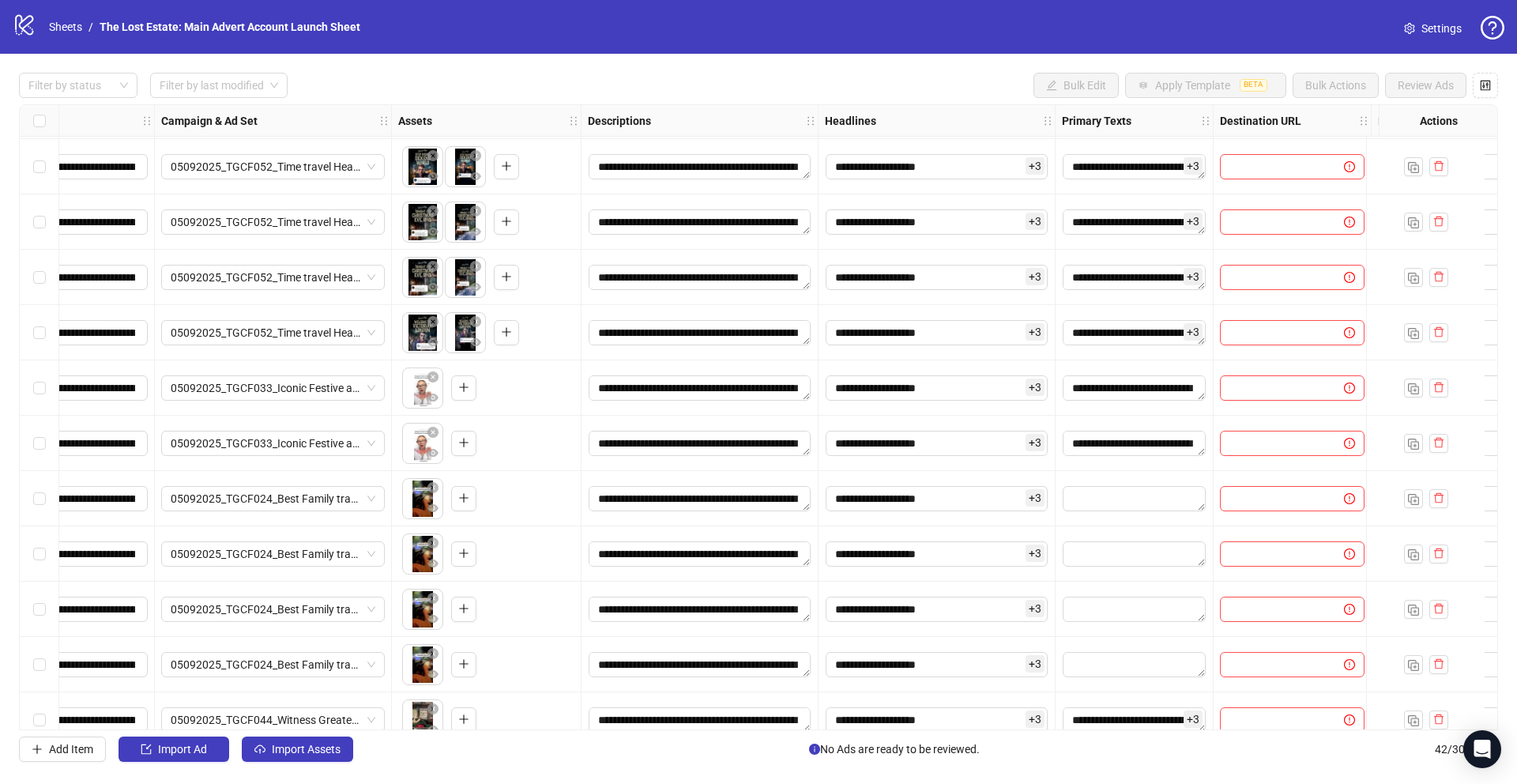
scroll to position [1737, 355]
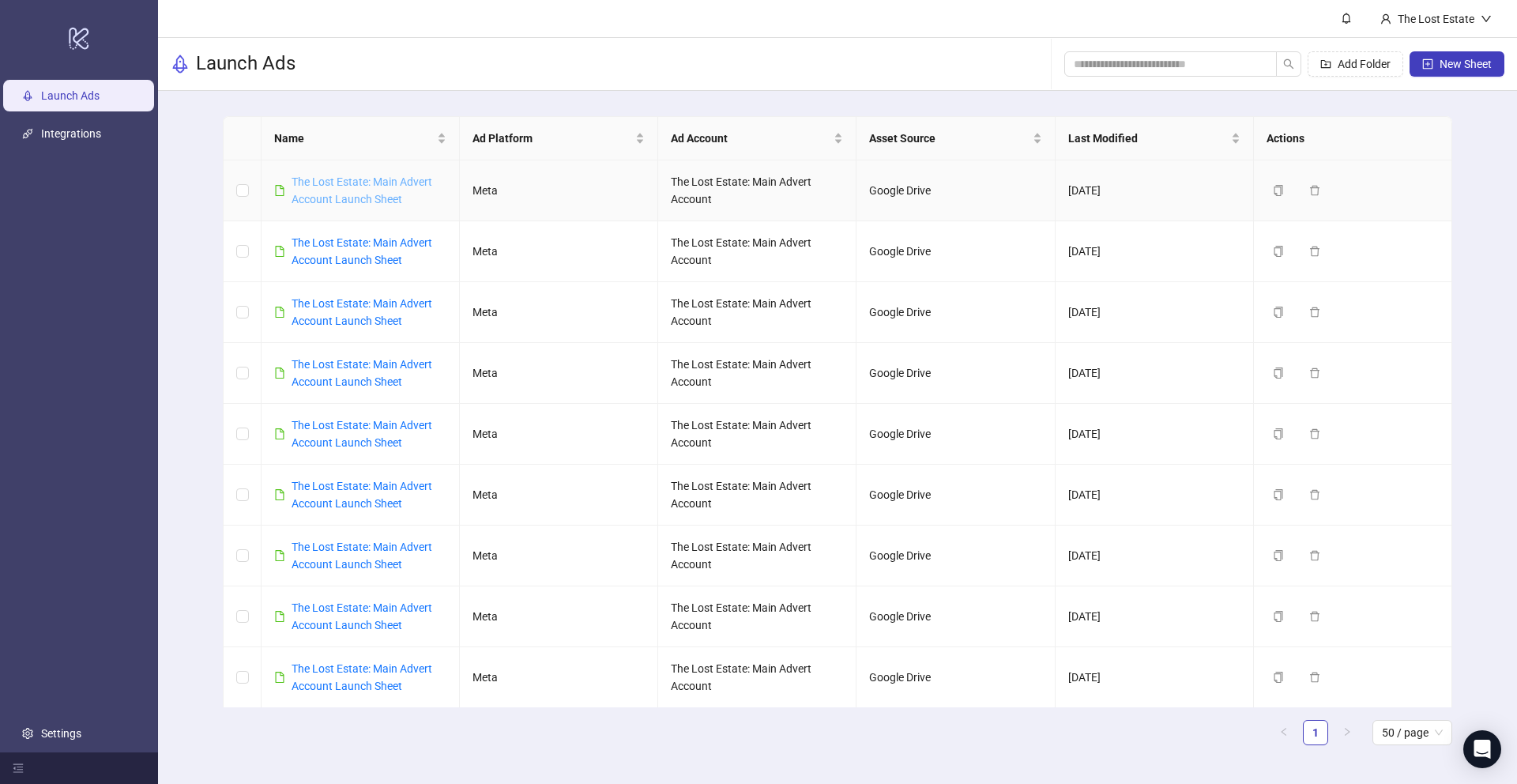
click at [330, 184] on link "The Lost Estate: Main Advert Account Launch Sheet" at bounding box center [362, 190] width 141 height 30
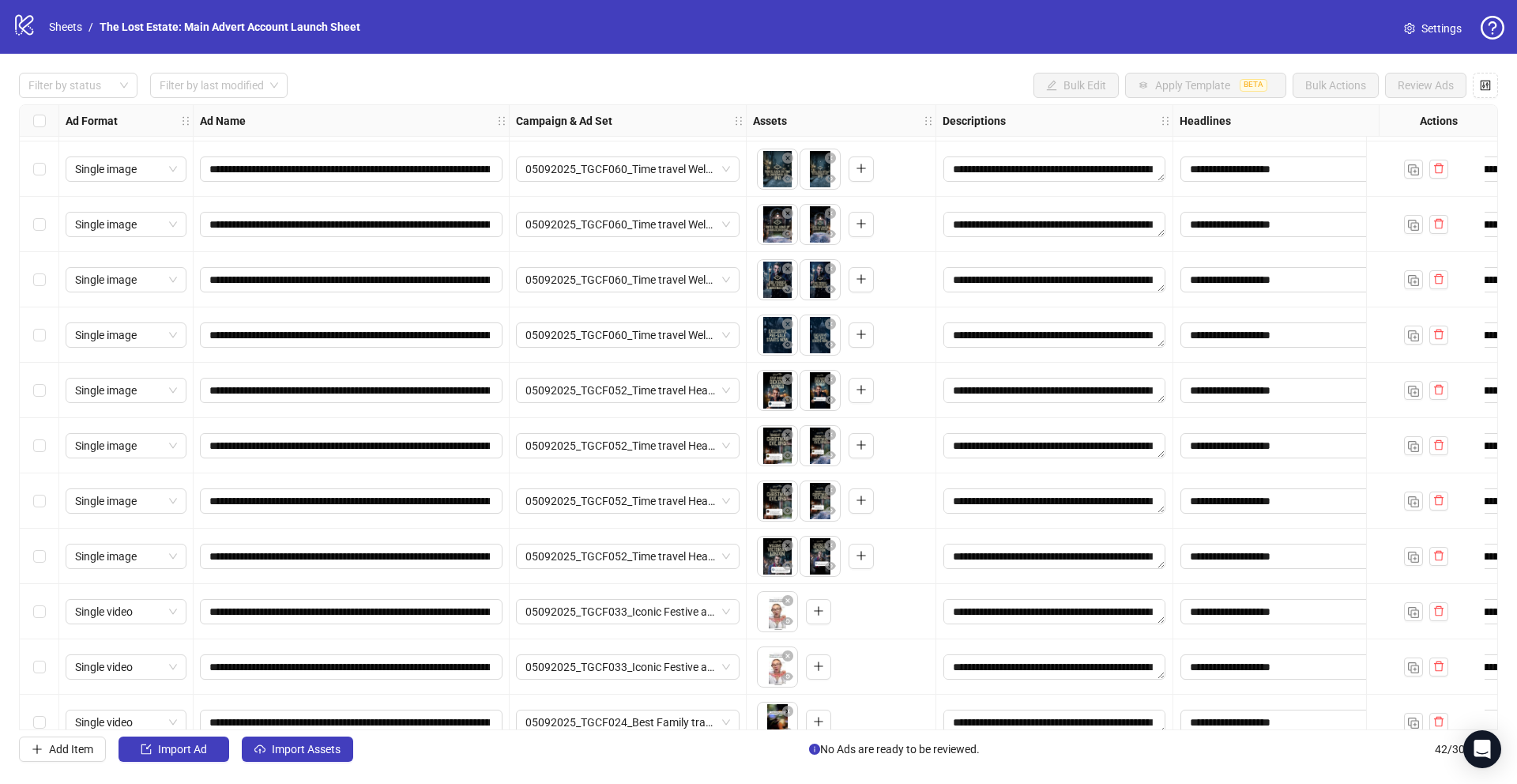
scroll to position [1737, 0]
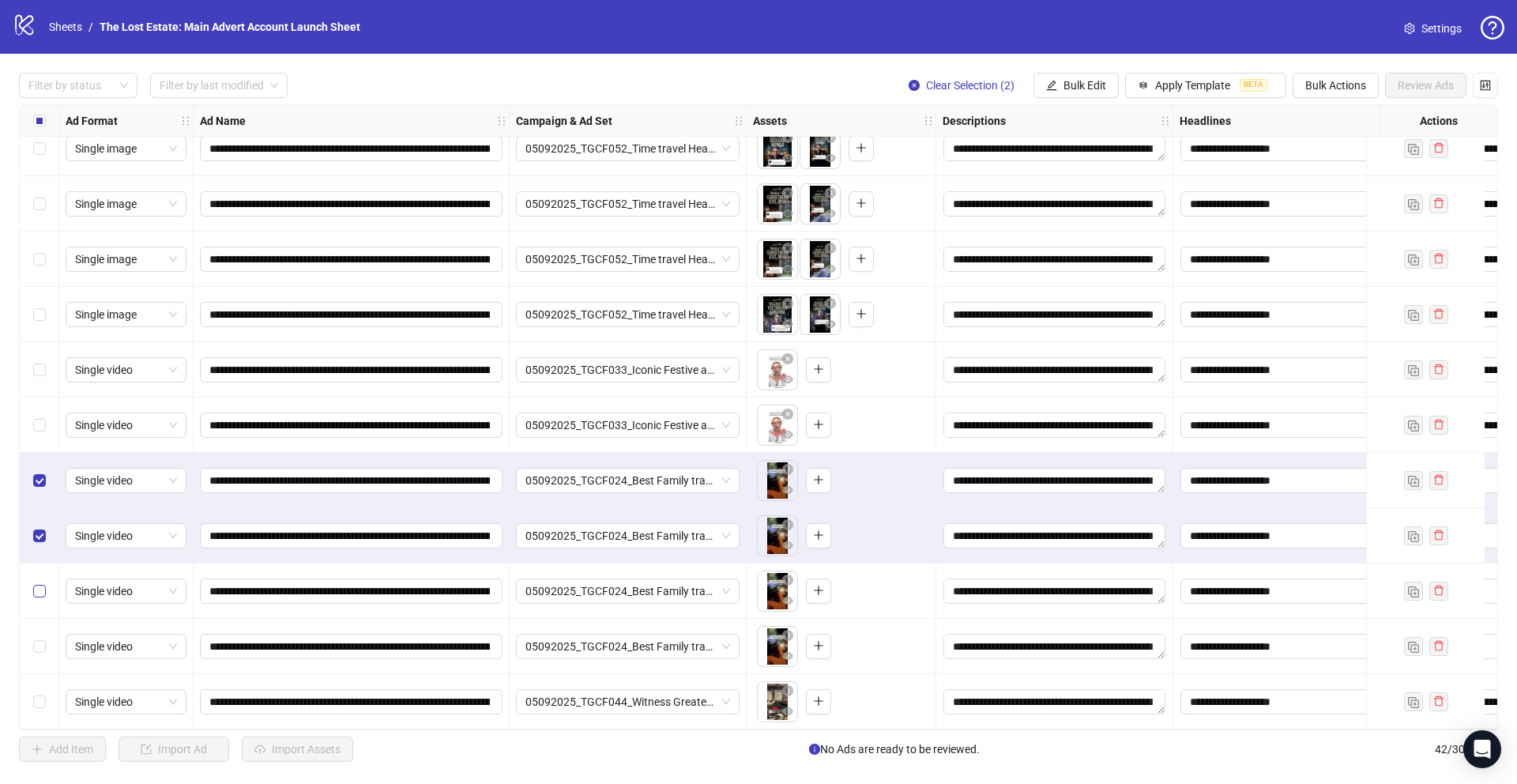
click at [40, 590] on label "Select row 40" at bounding box center [39, 590] width 12 height 17
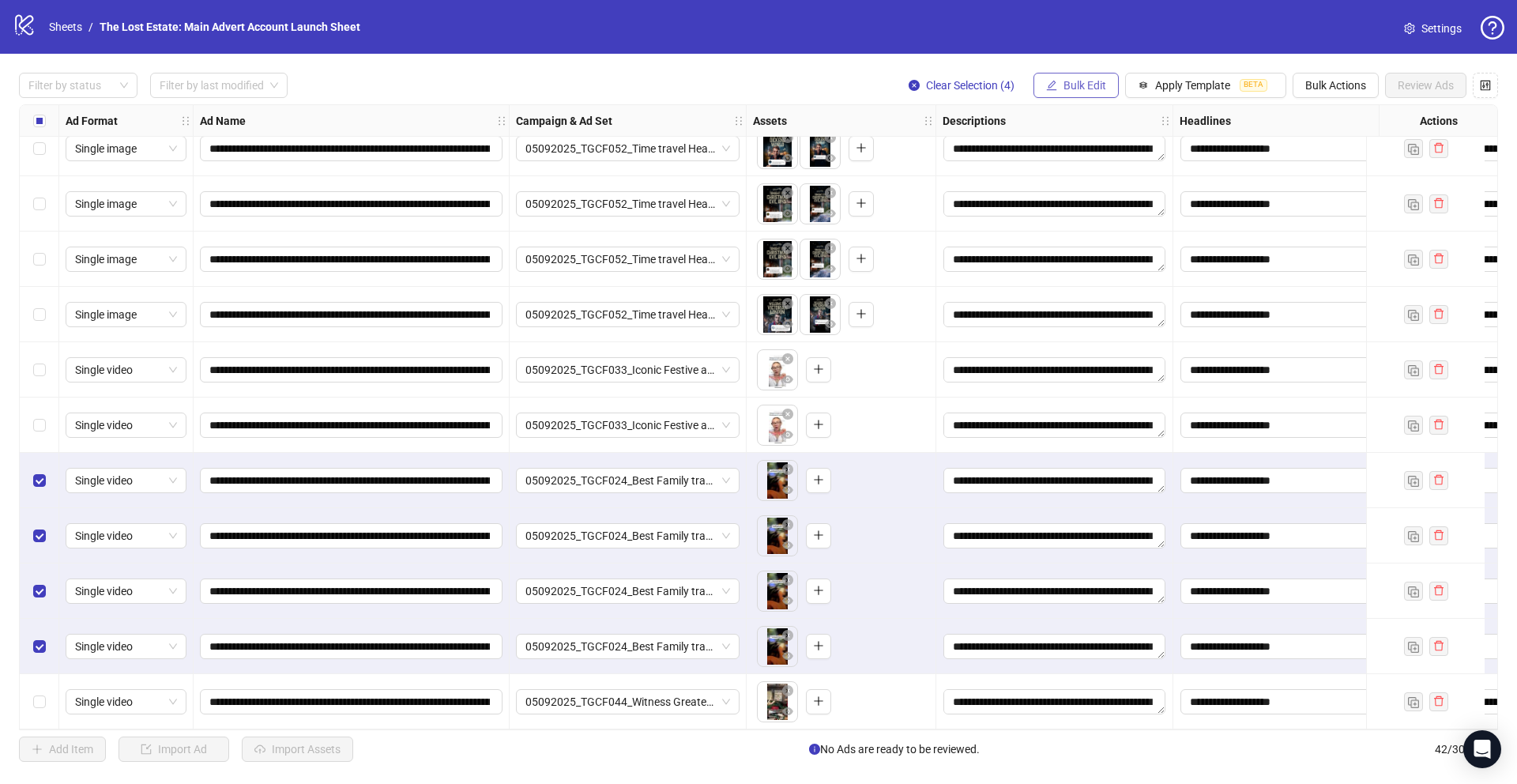
click at [633, 79] on span "Bulk Edit" at bounding box center [1085, 85] width 43 height 12
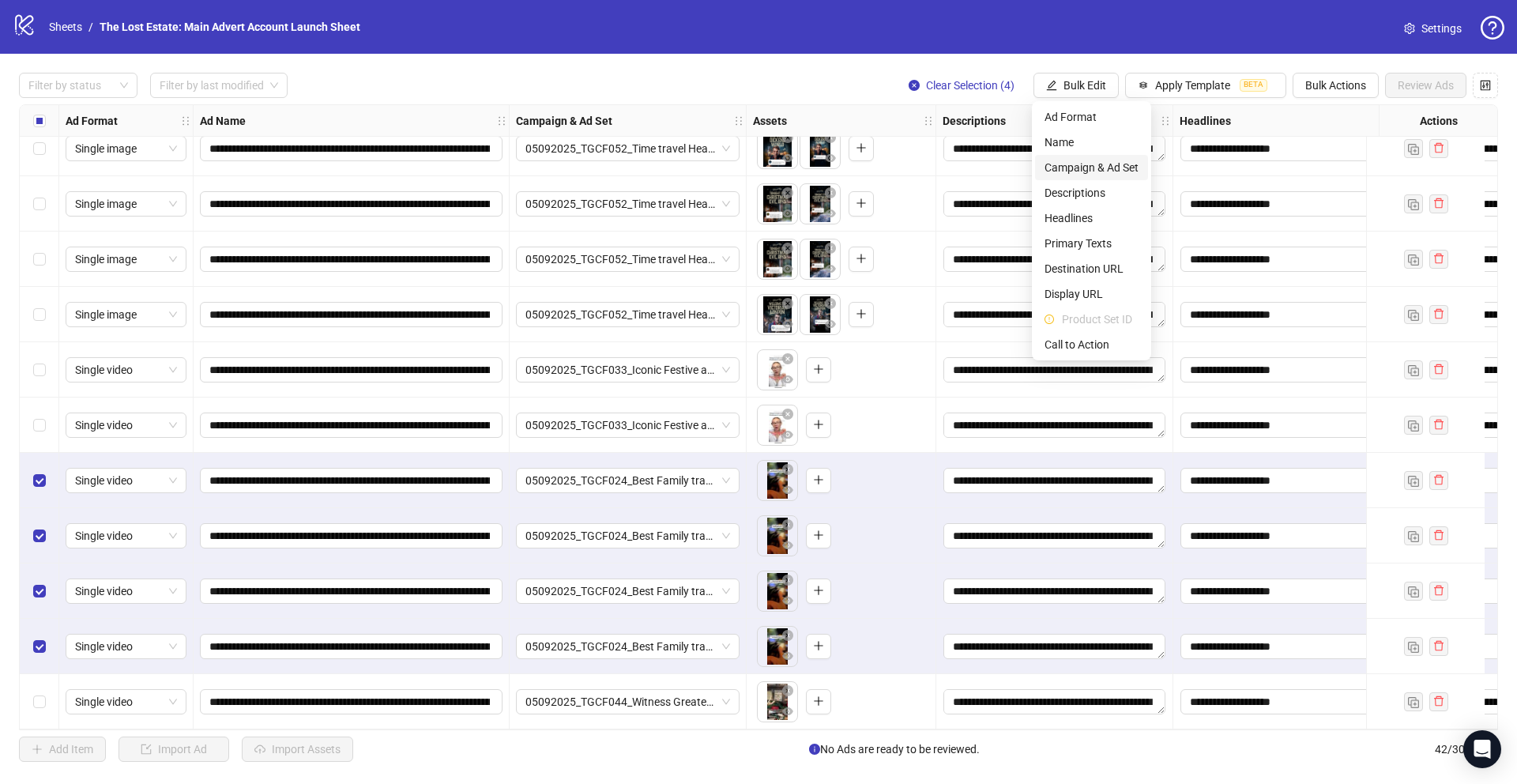
click at [633, 170] on span "Campaign & Ad Set" at bounding box center [1091, 167] width 94 height 17
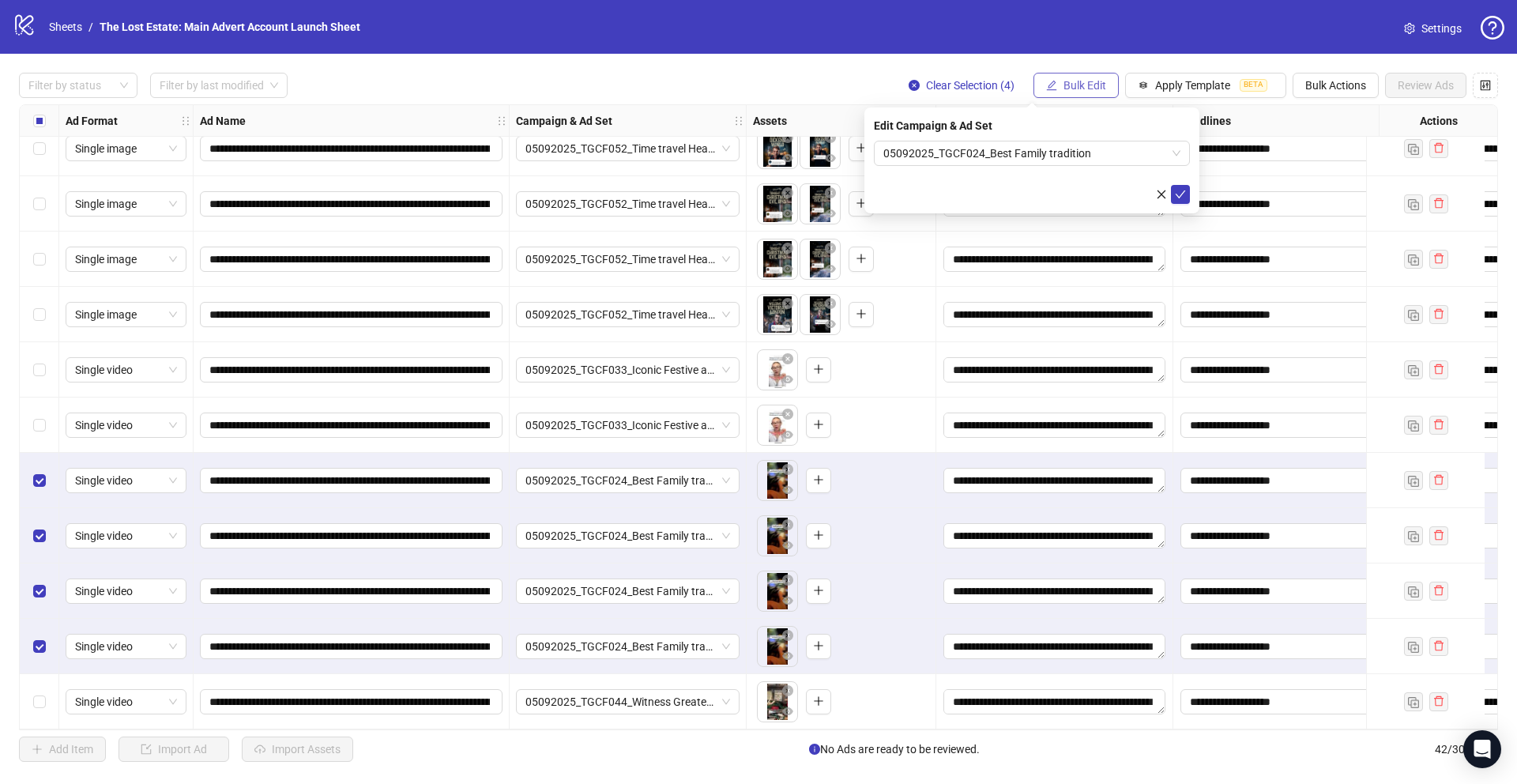
click at [633, 81] on span "Bulk Edit" at bounding box center [1085, 85] width 43 height 12
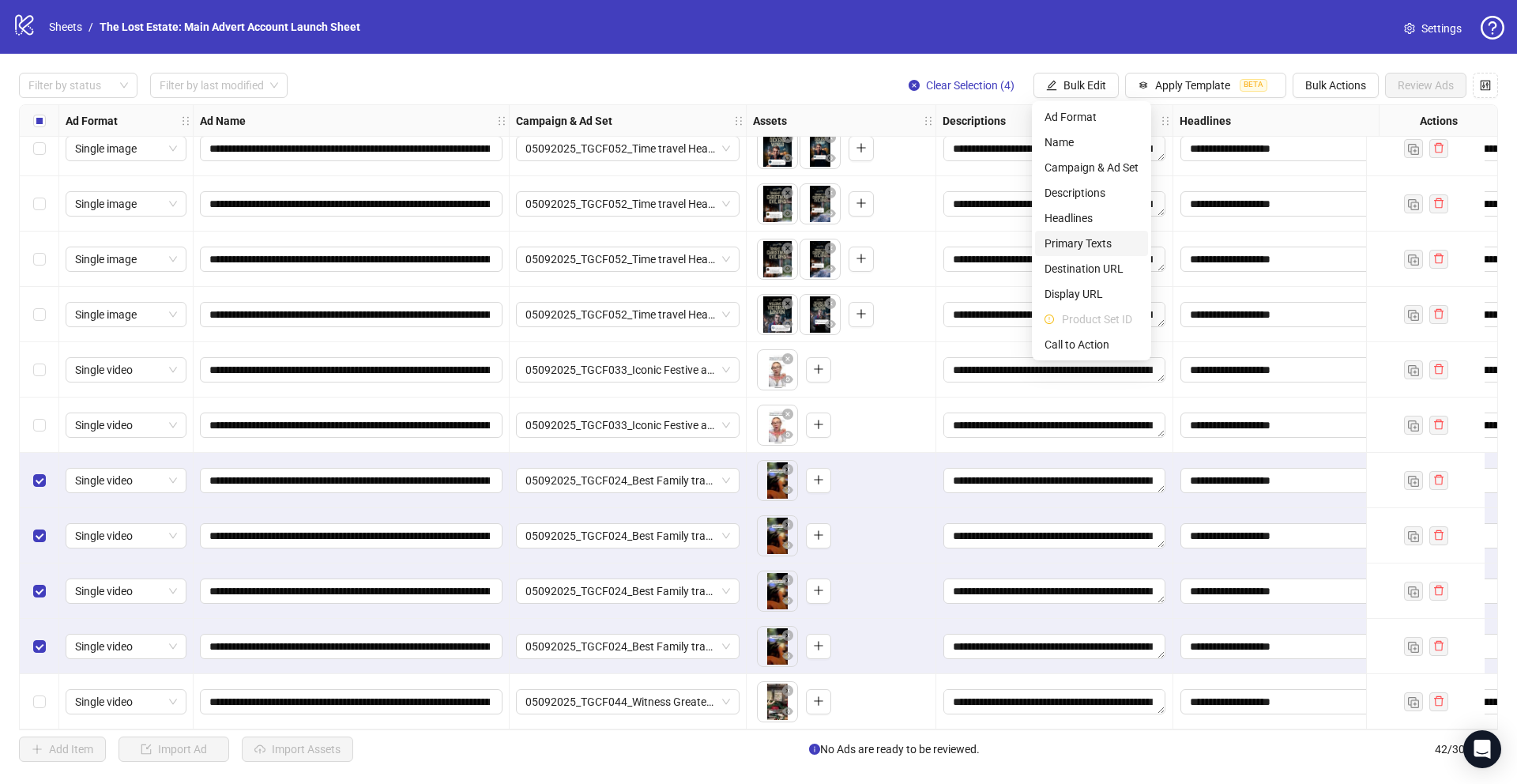
click at [633, 238] on span "Primary Texts" at bounding box center [1091, 243] width 94 height 17
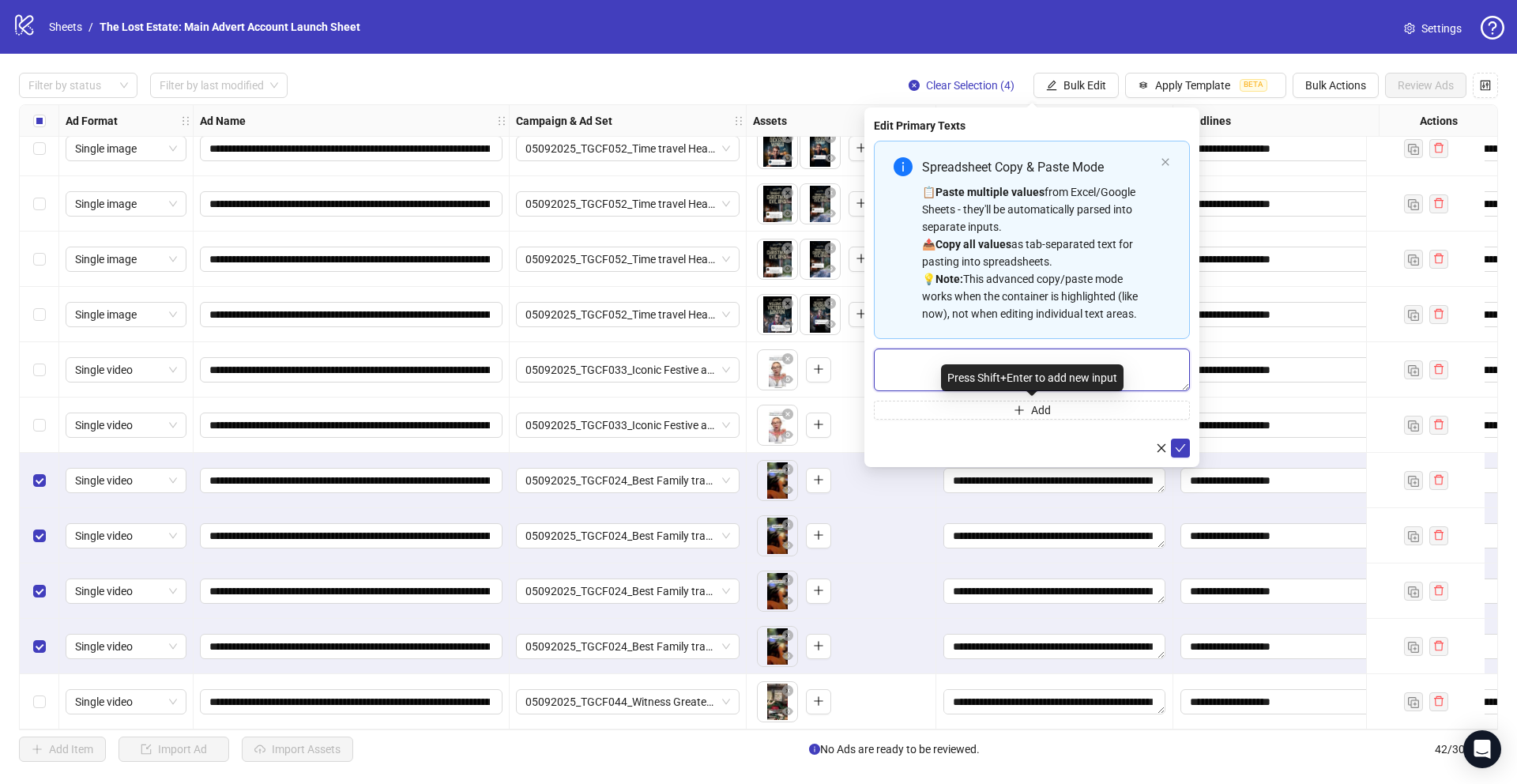
click at [633, 361] on textarea "Multi-text input container - paste or copy values" at bounding box center [1032, 370] width 316 height 43
paste textarea "**********"
drag, startPoint x: 1122, startPoint y: 361, endPoint x: 1031, endPoint y: 361, distance: 91.0
click at [633, 361] on textarea "Multi-text input container - paste or copy values" at bounding box center [1032, 370] width 316 height 43
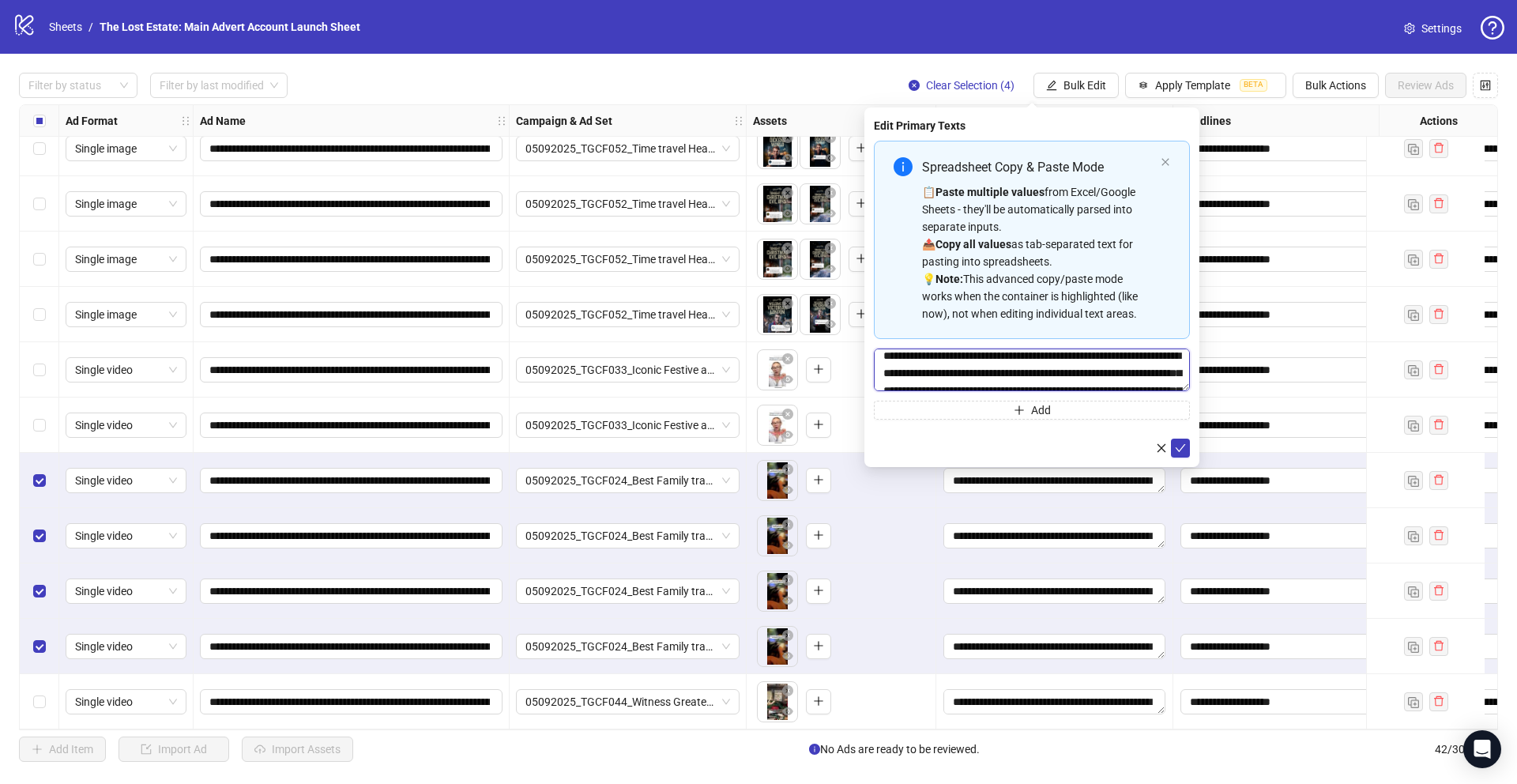
scroll to position [138, 0]
drag, startPoint x: 1034, startPoint y: 380, endPoint x: 911, endPoint y: 366, distance: 123.8
click at [633, 366] on textarea "Multi-text input container - paste or copy values" at bounding box center [1032, 370] width 316 height 43
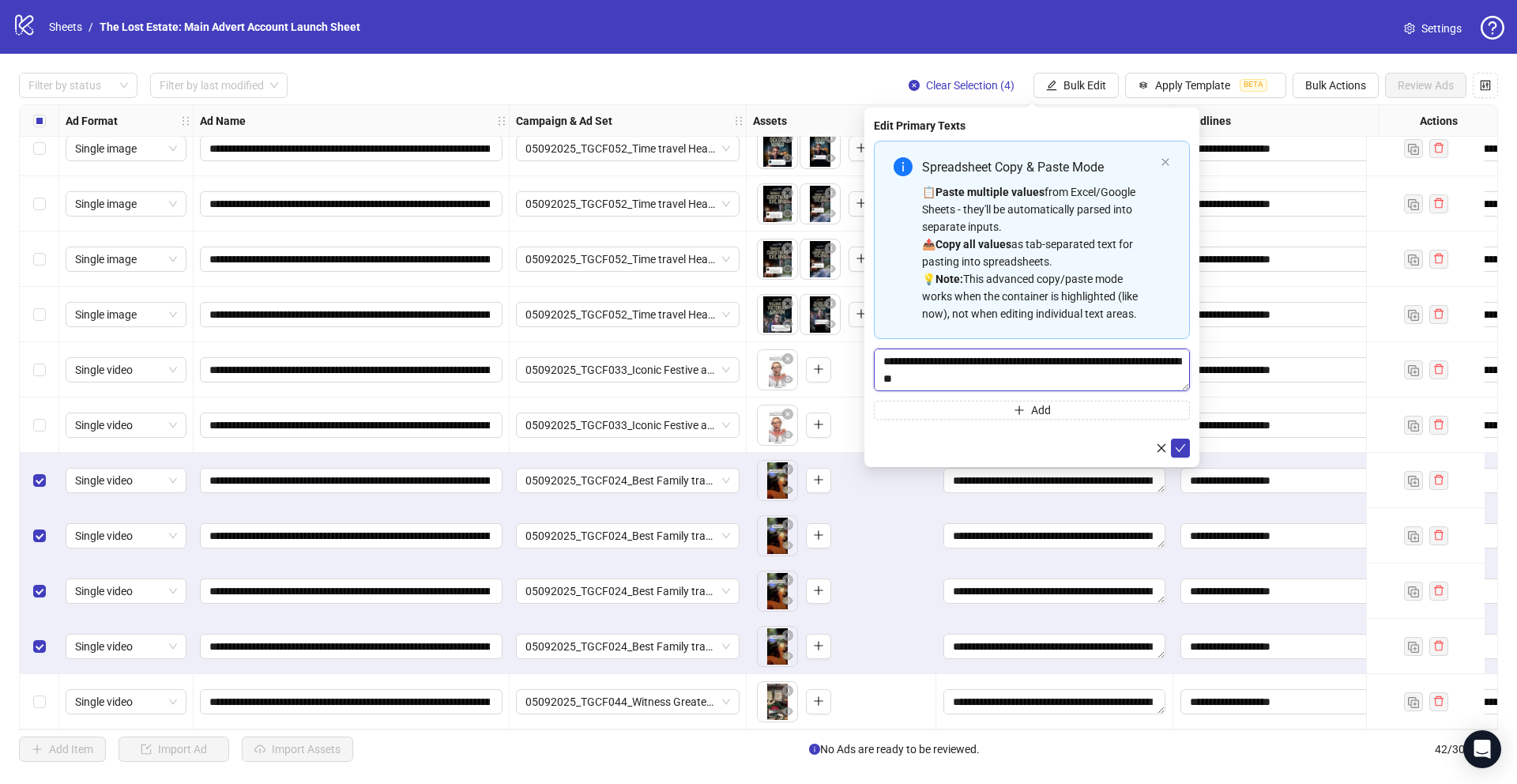
drag, startPoint x: 1044, startPoint y: 380, endPoint x: 906, endPoint y: 305, distance: 157.1
click at [633, 305] on div "Spreadsheet Copy & Paste Mode 📋 Paste multiple values from Excel/Google Sheets …" at bounding box center [1032, 280] width 316 height 279
click at [633, 362] on textarea "Multi-text input container - paste or copy values" at bounding box center [1032, 370] width 316 height 43
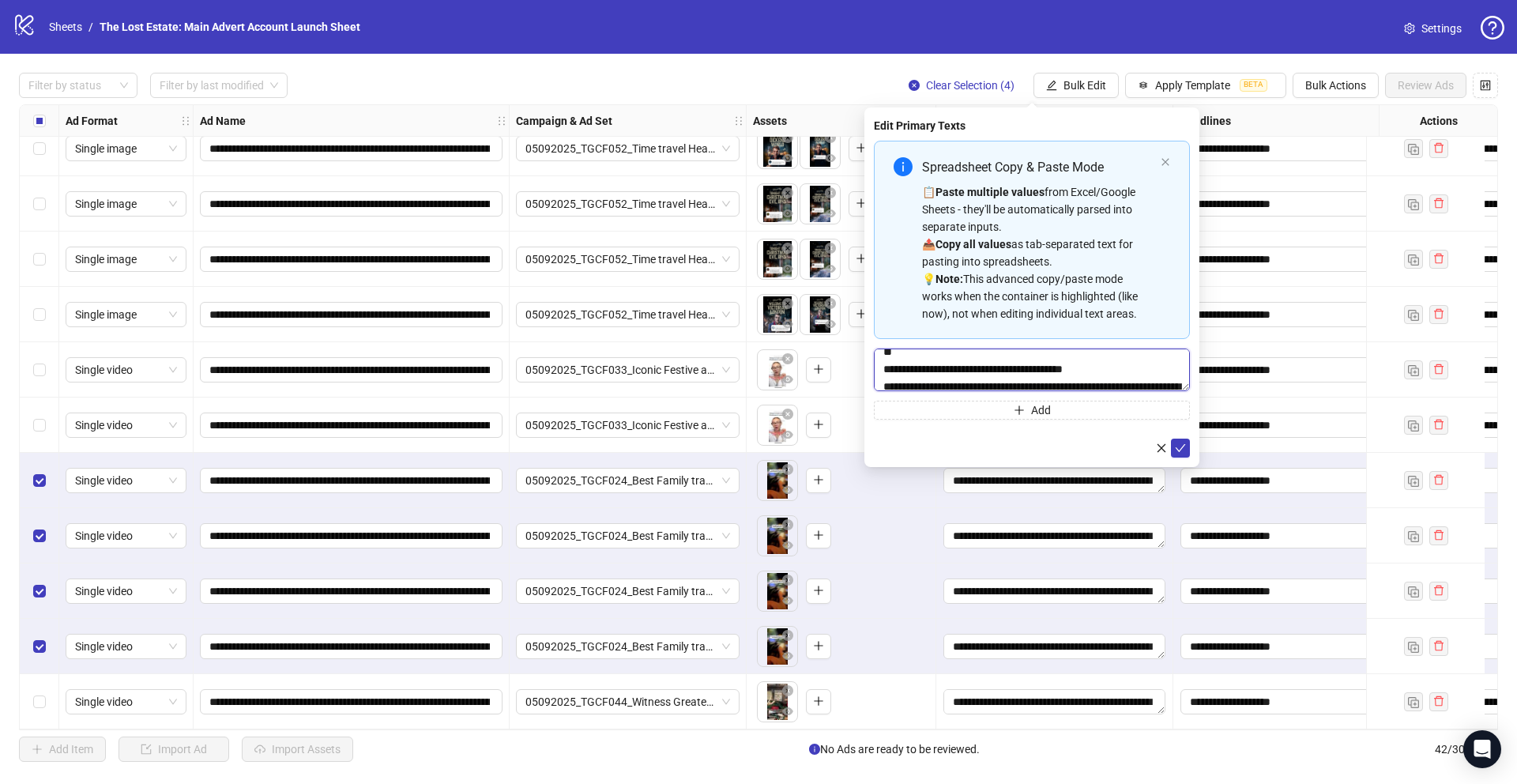
drag, startPoint x: 1025, startPoint y: 378, endPoint x: 896, endPoint y: 370, distance: 129.2
click at [633, 370] on textarea "Multi-text input container - paste or copy values" at bounding box center [1032, 370] width 316 height 43
click at [633, 357] on textarea "Multi-text input container - paste or copy values" at bounding box center [1032, 370] width 316 height 43
type textarea "**********"
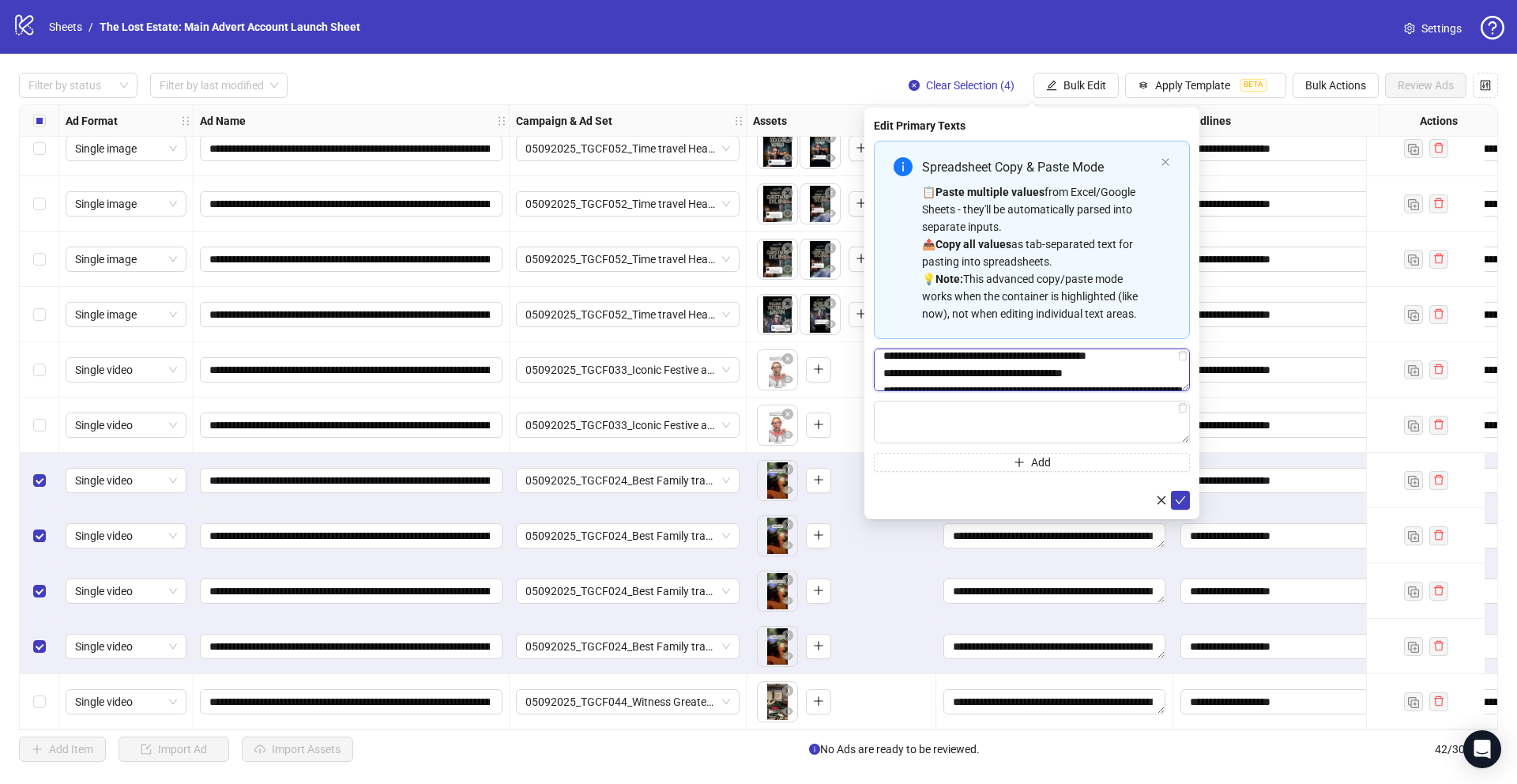
click at [633, 357] on textarea "Multi-text input container - paste or copy values" at bounding box center [1032, 370] width 316 height 43
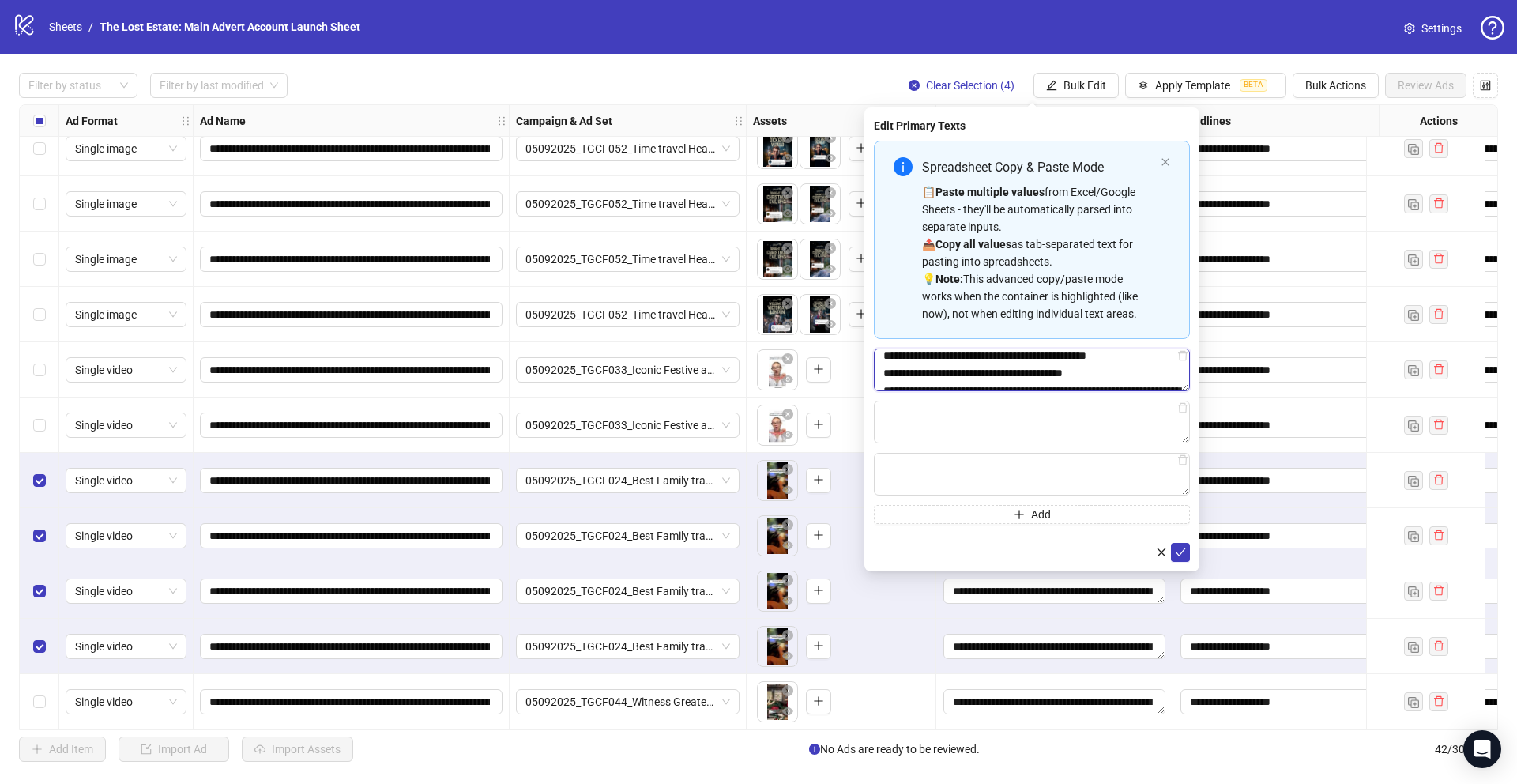
click at [633, 356] on textarea "Multi-text input container - paste or copy values" at bounding box center [1032, 370] width 316 height 43
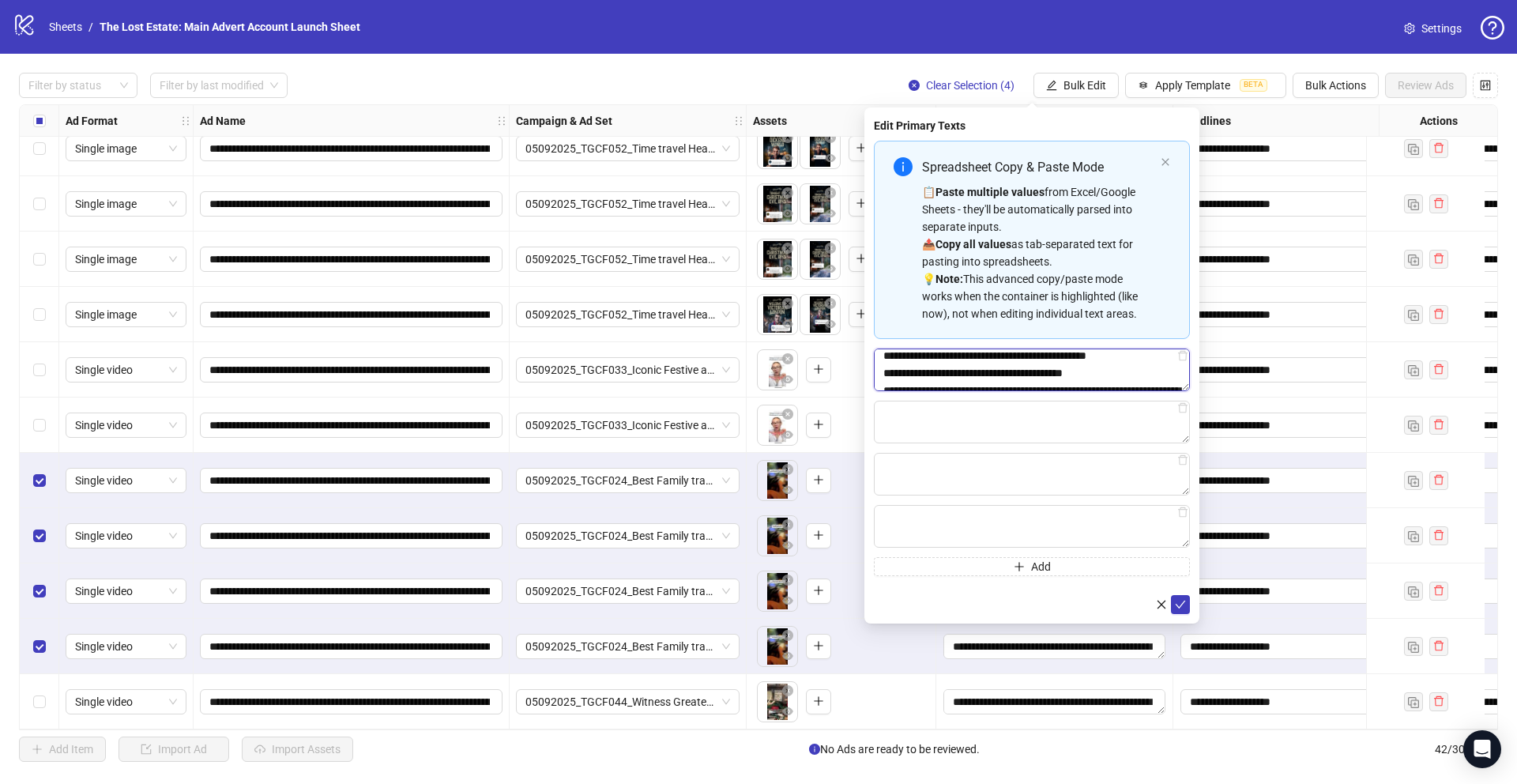
click at [633, 362] on textarea "Multi-text input container - paste or copy values" at bounding box center [1032, 370] width 316 height 43
drag, startPoint x: 1011, startPoint y: 384, endPoint x: 926, endPoint y: 380, distance: 85.1
click at [633, 380] on textarea "Multi-text input container - paste or copy values" at bounding box center [1032, 370] width 316 height 43
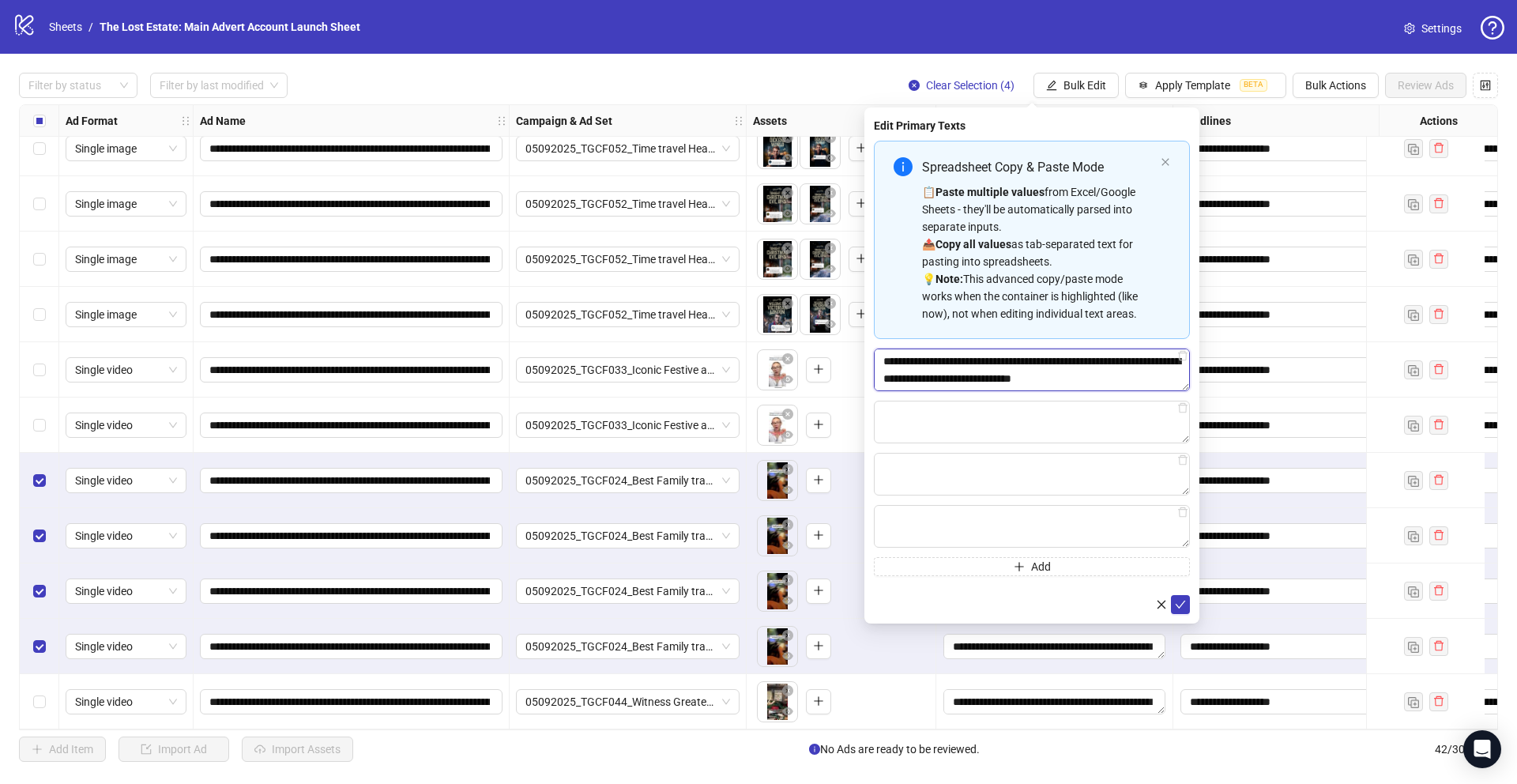
click at [633, 359] on textarea "Multi-text input container - paste or copy values" at bounding box center [1032, 370] width 316 height 43
click at [633, 590] on icon "close" at bounding box center [1161, 604] width 11 height 11
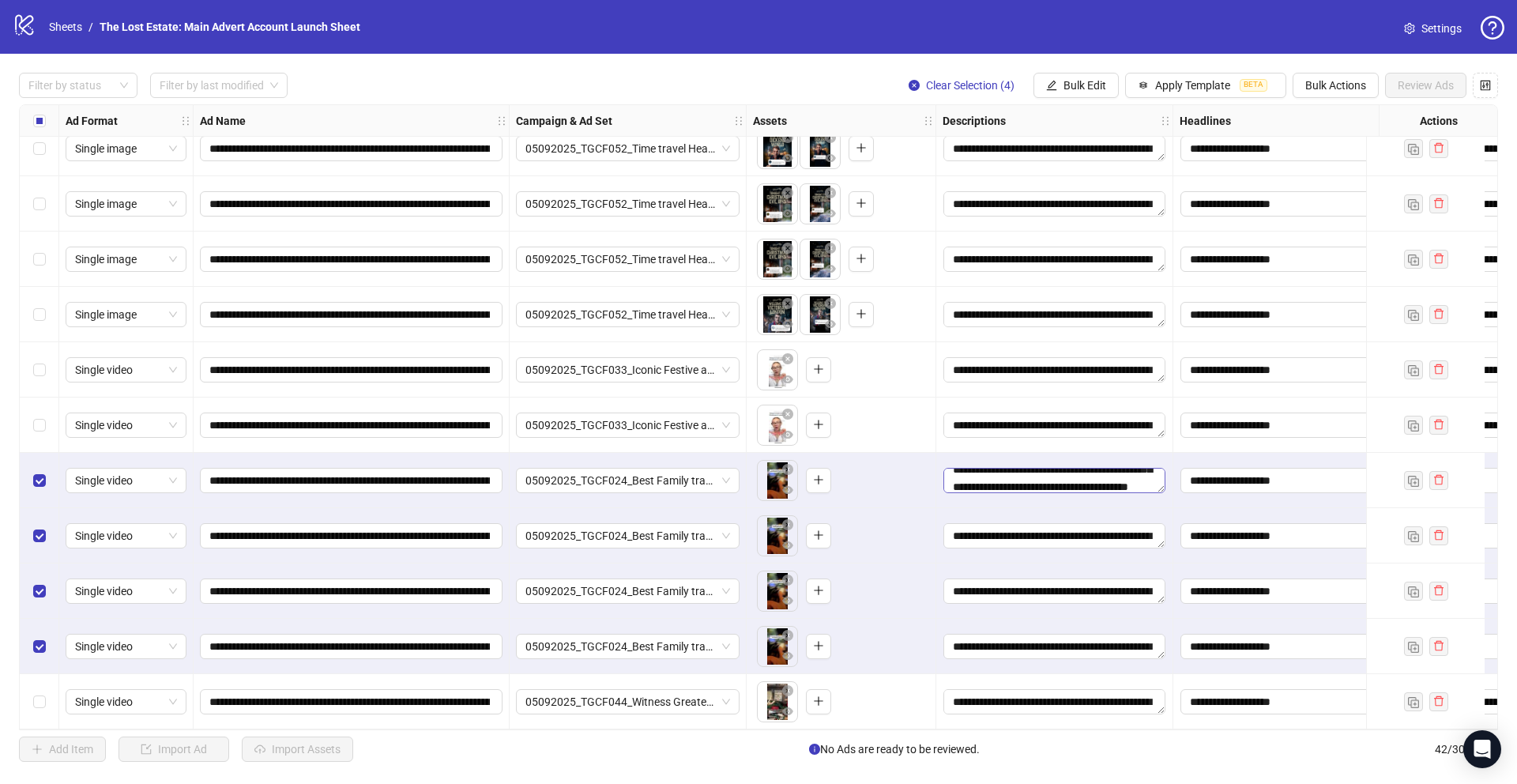
scroll to position [32, 0]
click at [633, 69] on div "**********" at bounding box center [758, 417] width 1517 height 727
click at [633, 90] on span "Bulk Edit" at bounding box center [1085, 85] width 43 height 12
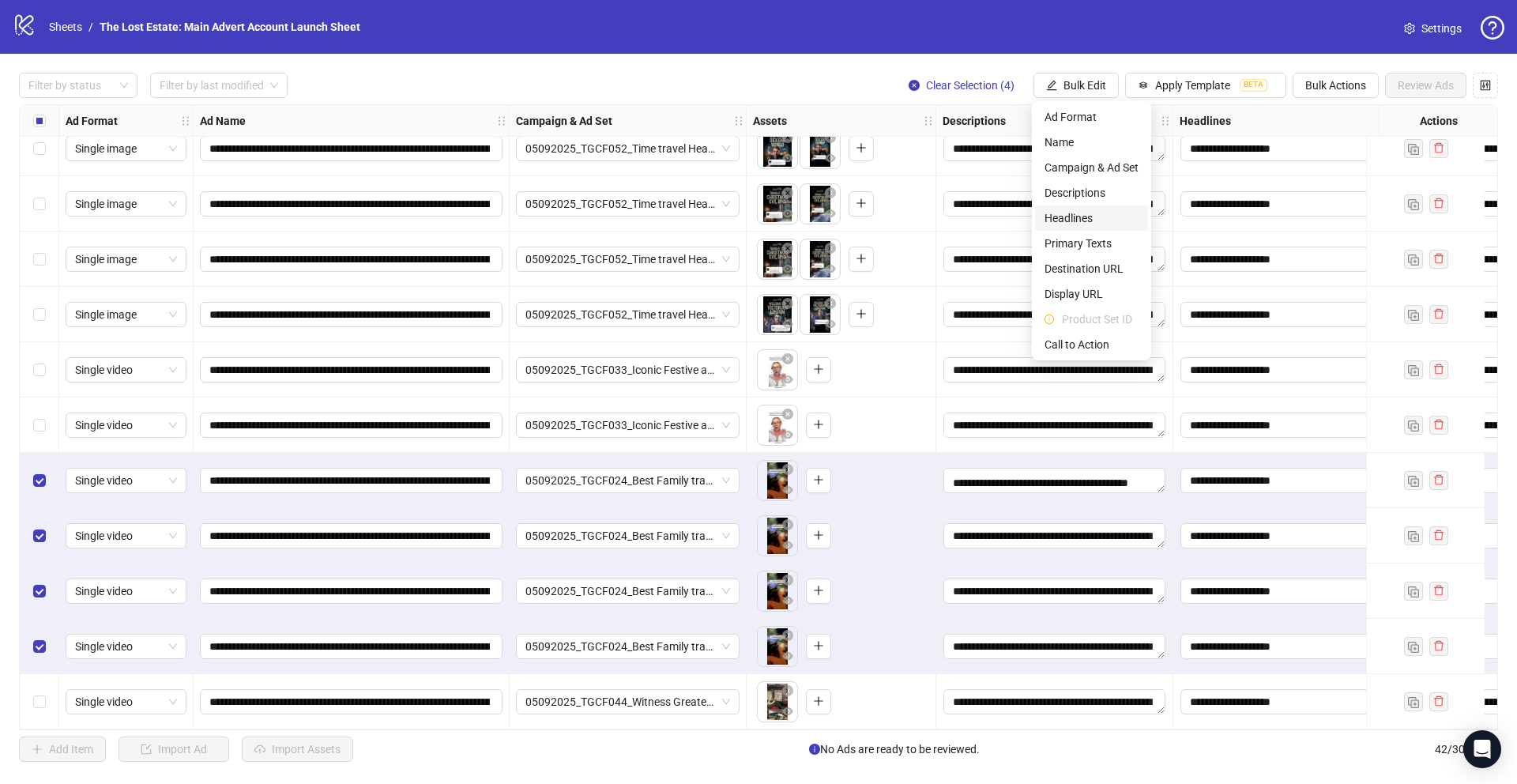
click at [633, 216] on span "Headlines" at bounding box center [1091, 217] width 94 height 17
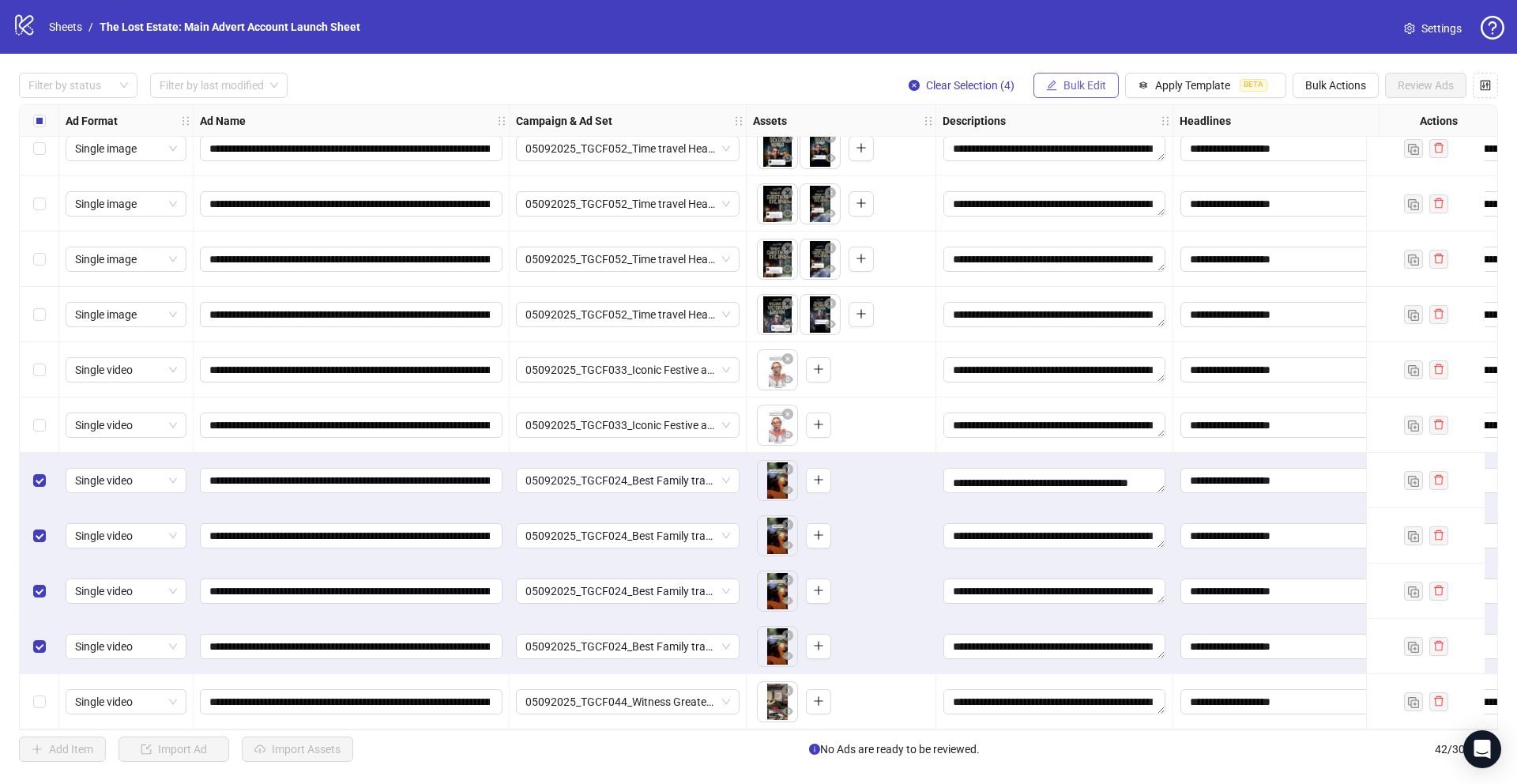
click at [633, 87] on span "Bulk Edit" at bounding box center [1085, 85] width 43 height 12
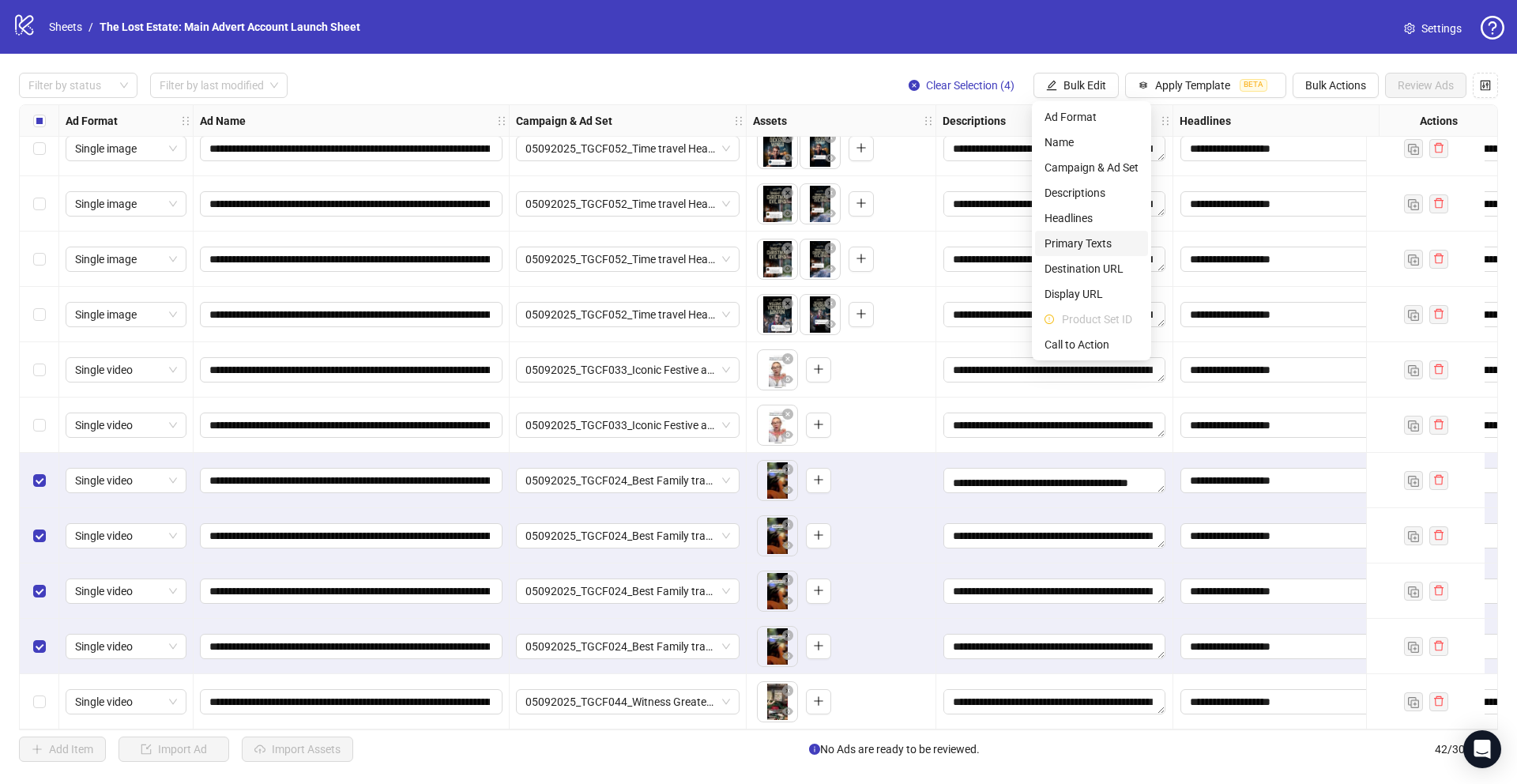
click at [633, 240] on span "Primary Texts" at bounding box center [1091, 243] width 94 height 17
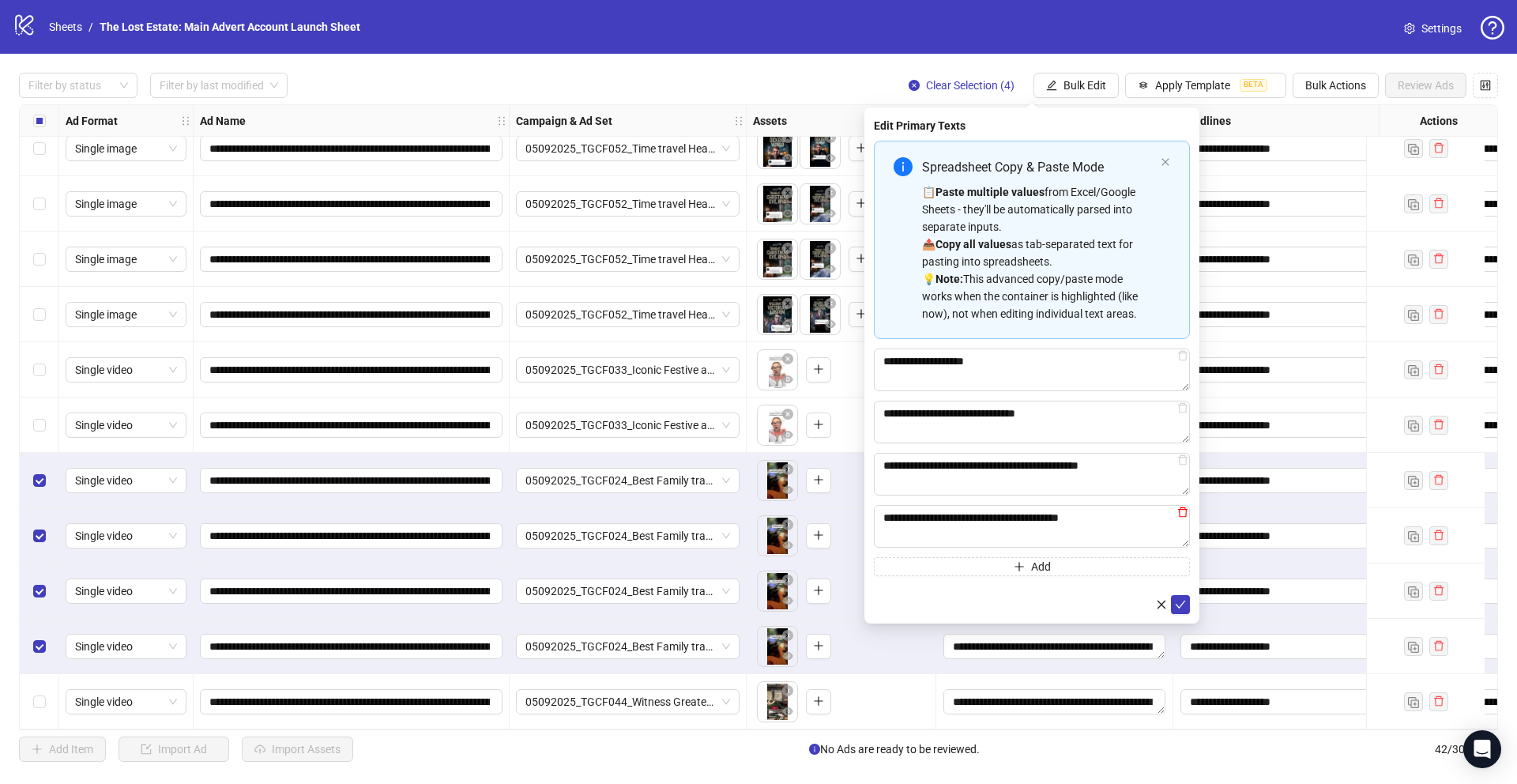
click at [633, 510] on icon "delete" at bounding box center [1183, 512] width 10 height 10
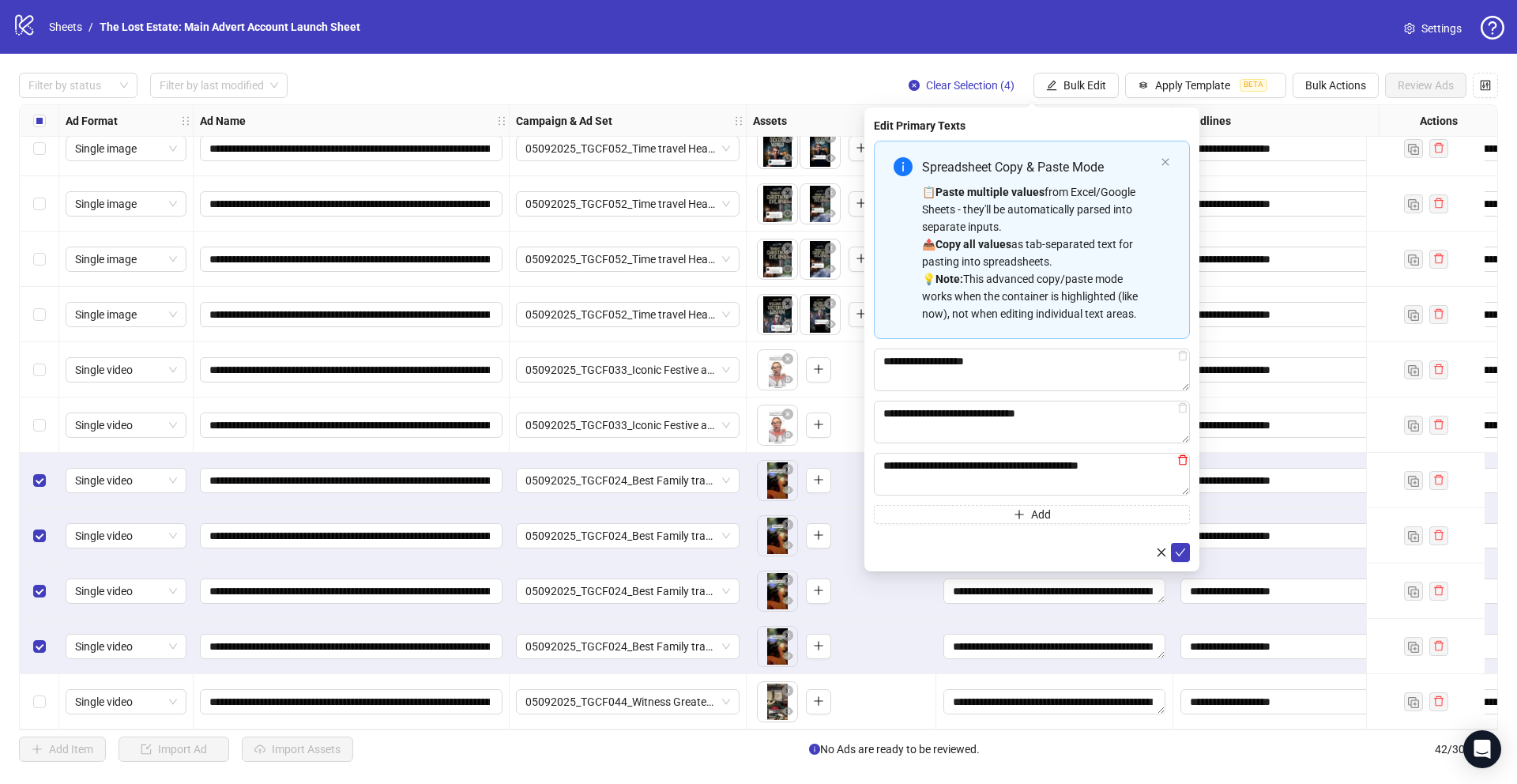
click at [633, 463] on icon "delete" at bounding box center [1183, 460] width 10 height 10
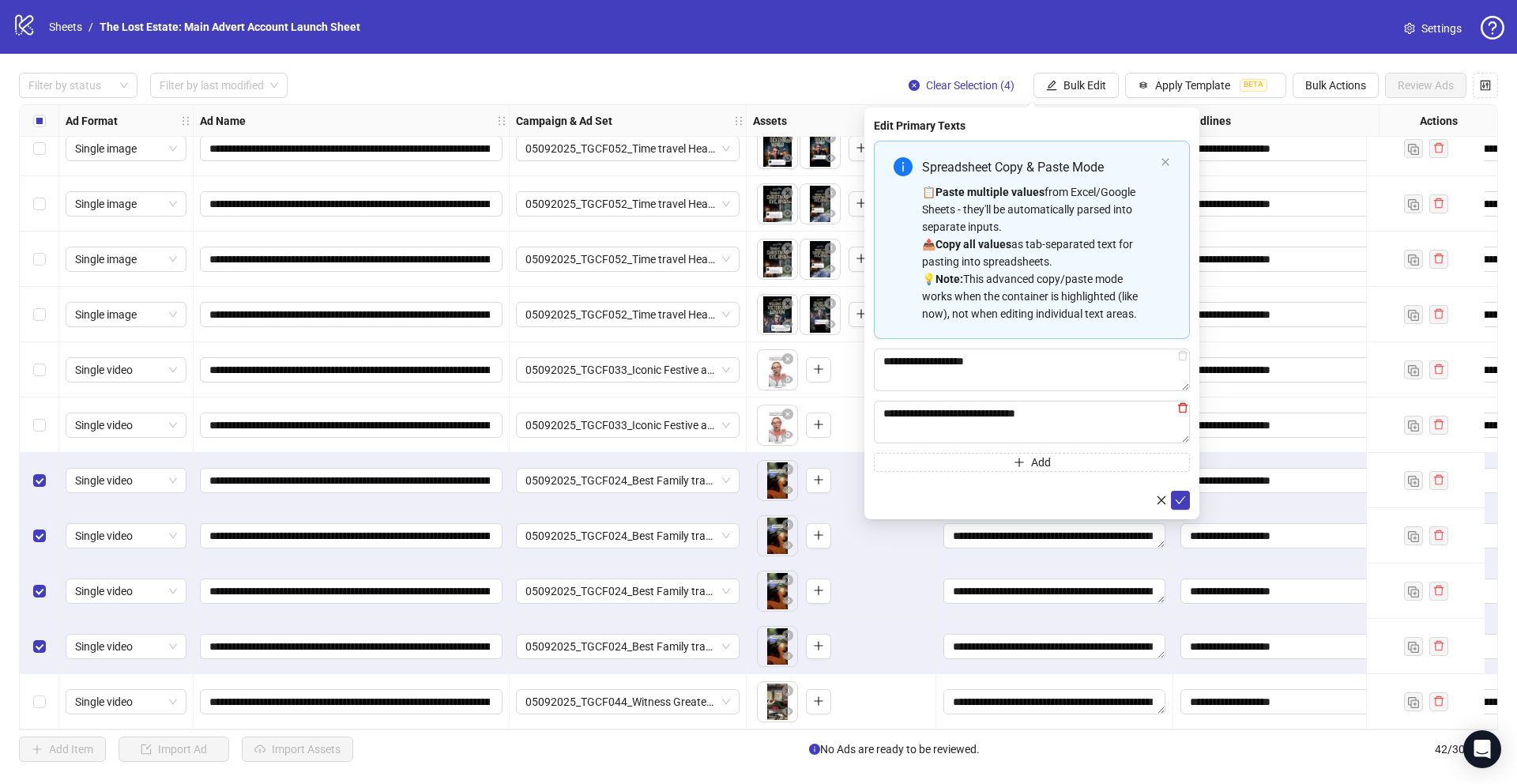
click at [633, 412] on icon "delete" at bounding box center [1183, 408] width 10 height 10
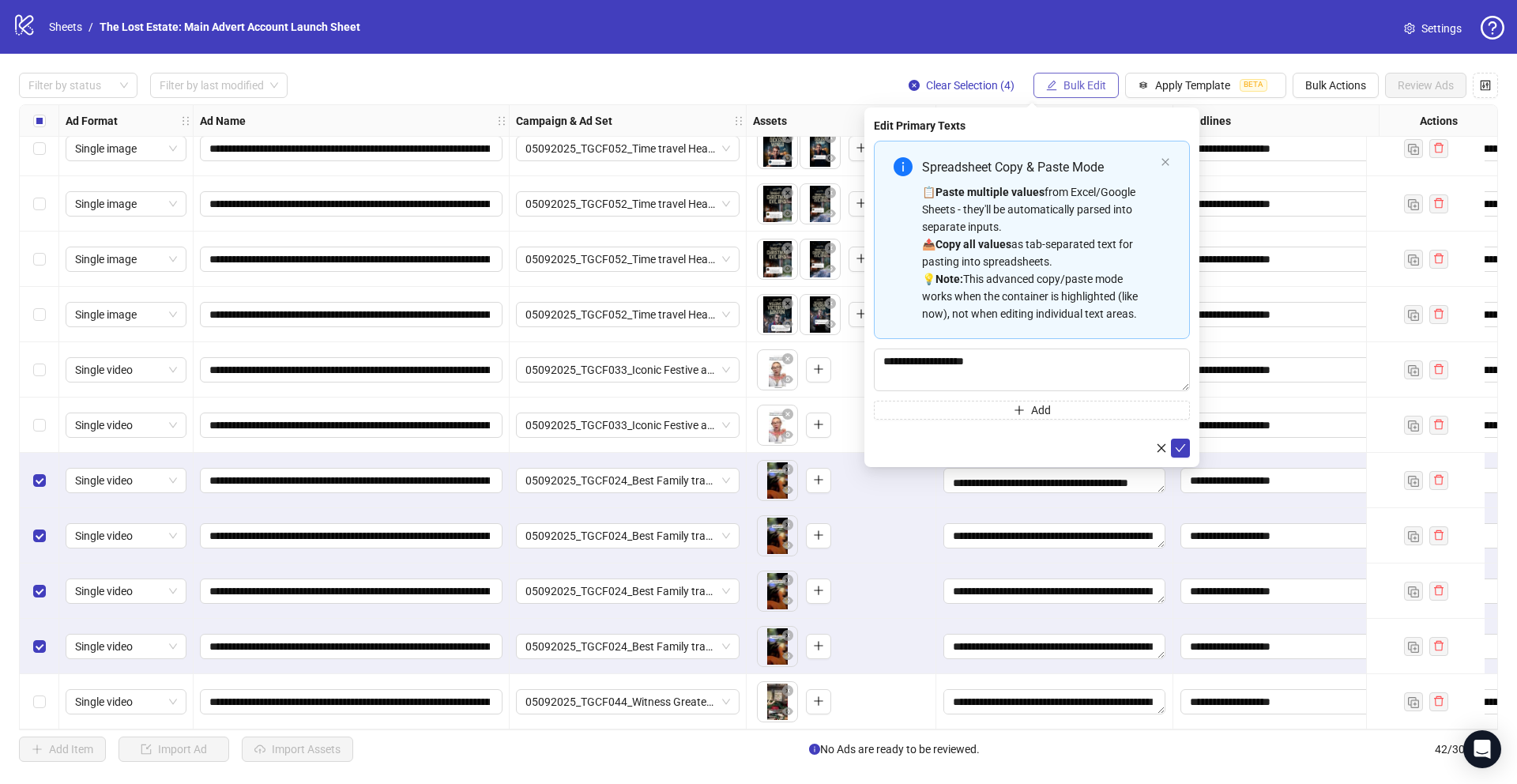
click at [633, 81] on span "Bulk Edit" at bounding box center [1085, 85] width 43 height 12
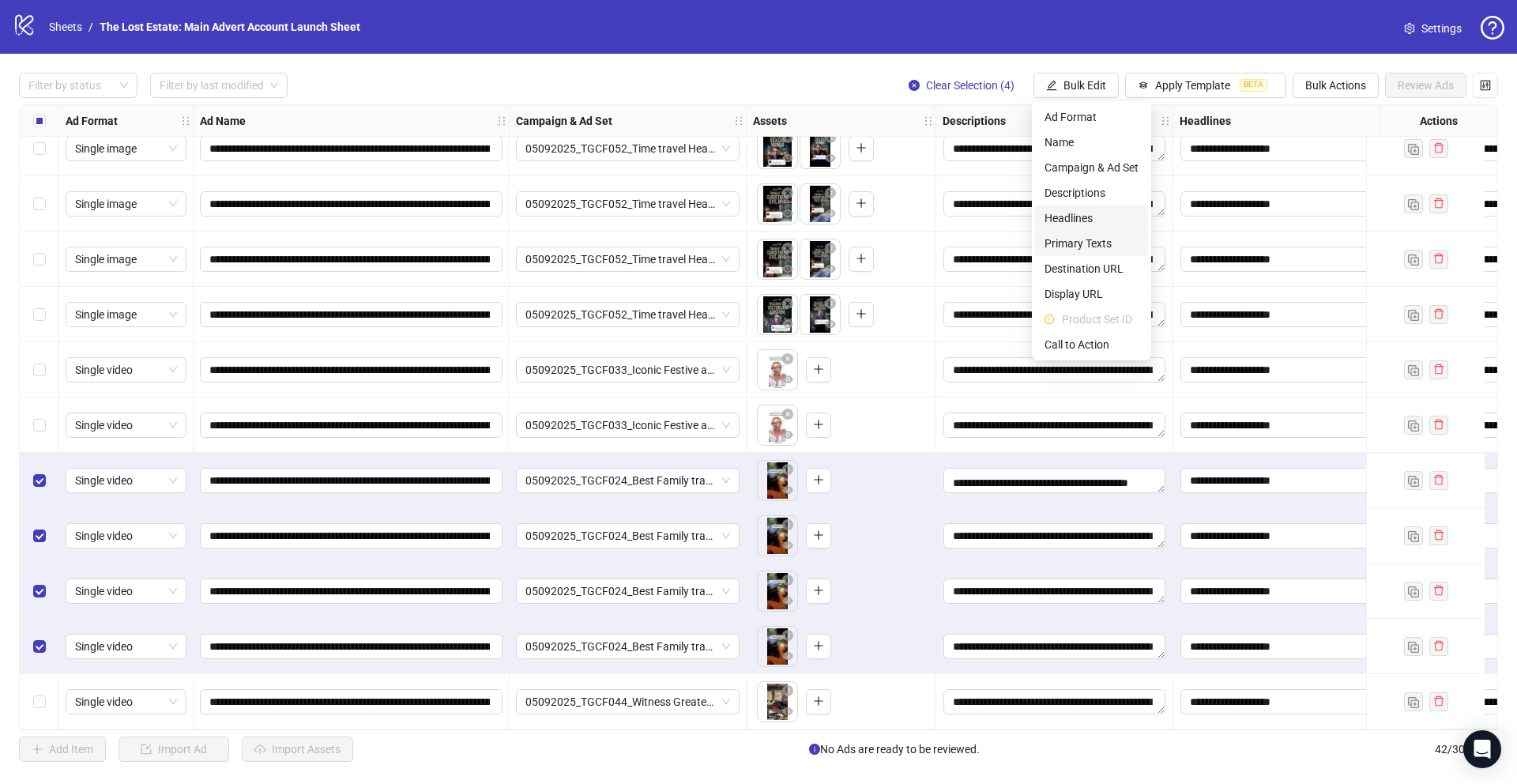
click at [633, 213] on span "Headlines" at bounding box center [1091, 217] width 94 height 17
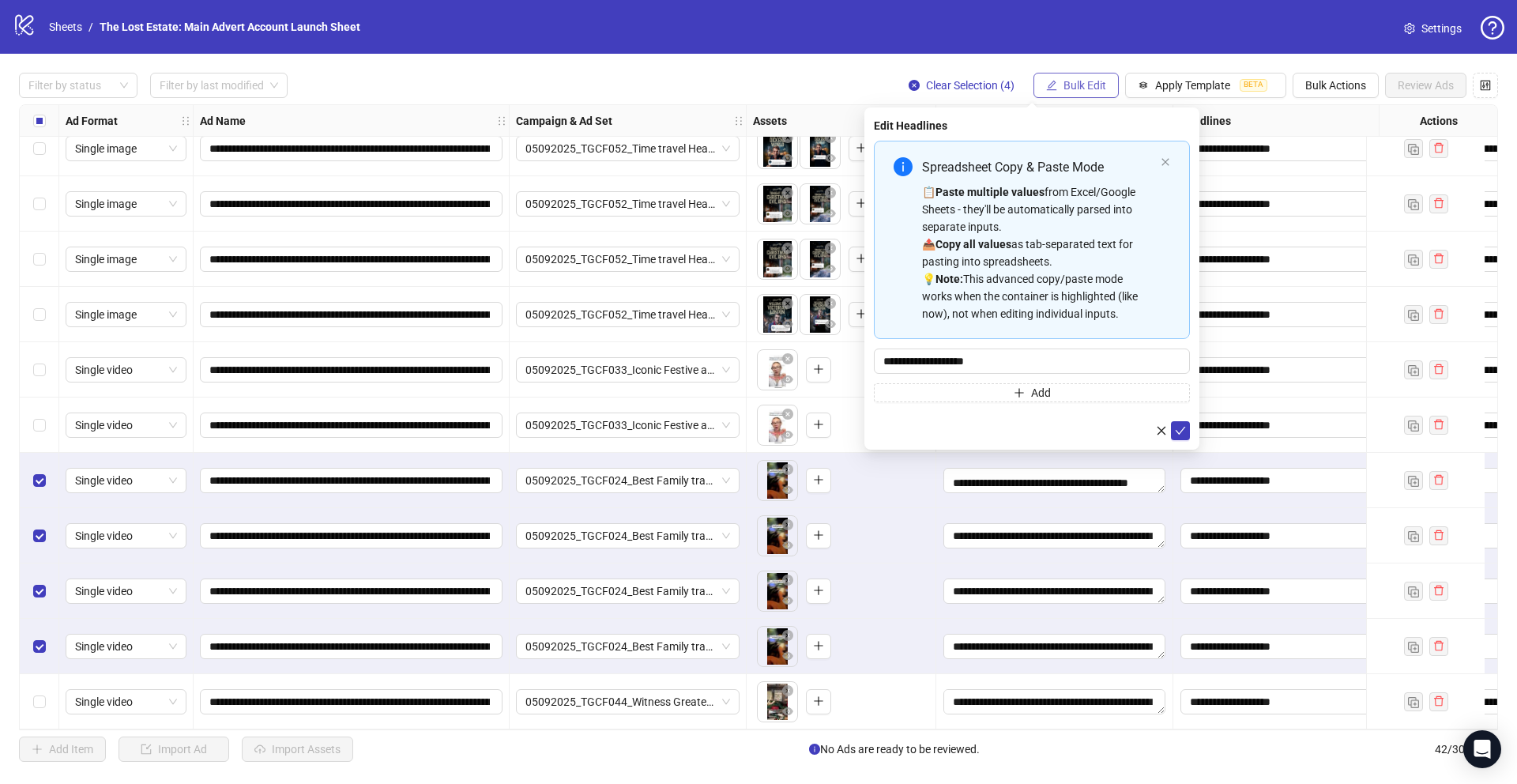
click at [633, 86] on span "Bulk Edit" at bounding box center [1085, 85] width 43 height 12
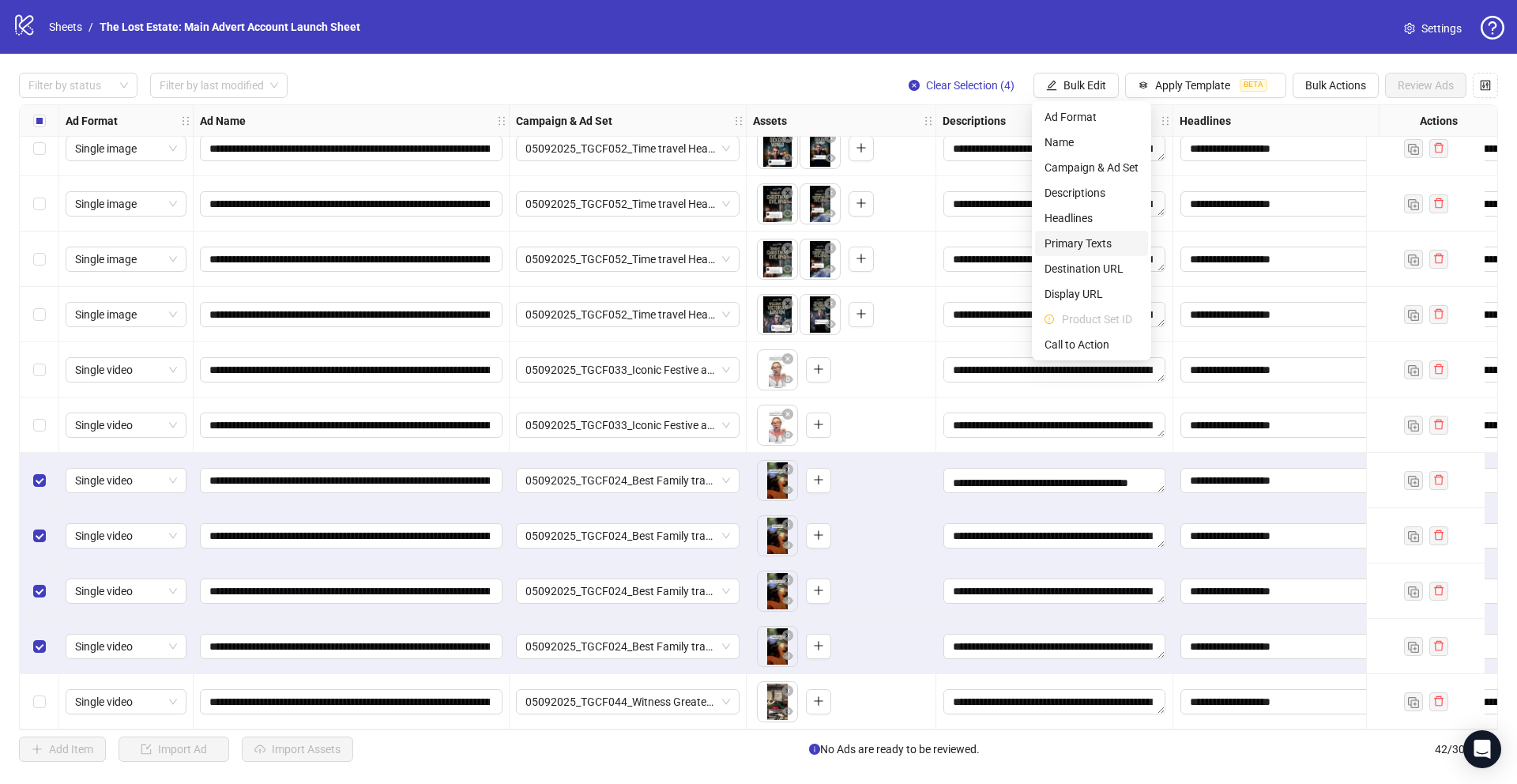
click at [633, 240] on span "Primary Texts" at bounding box center [1091, 243] width 94 height 17
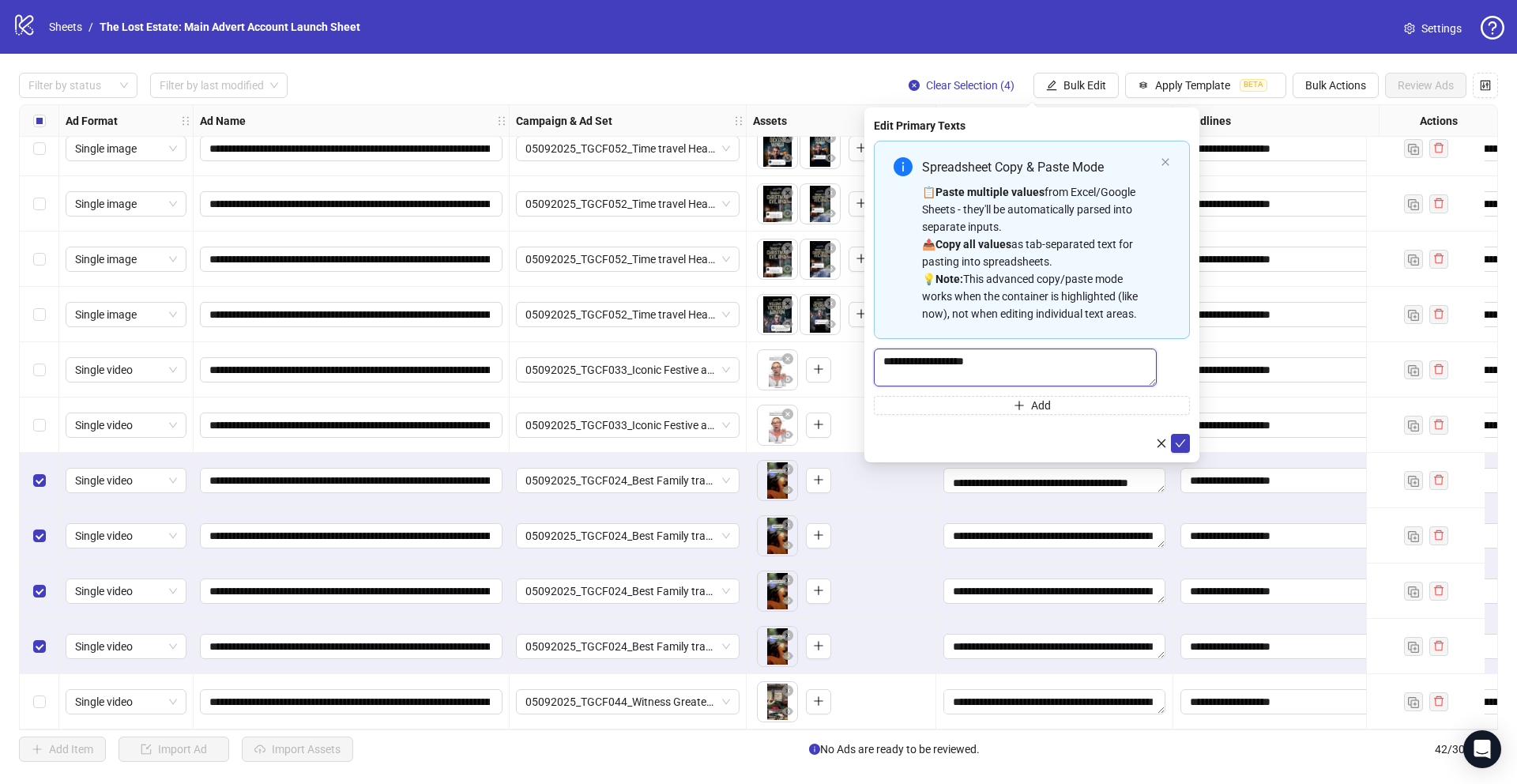
drag, startPoint x: 1044, startPoint y: 365, endPoint x: 805, endPoint y: 324, distance: 242.5
click at [633, 324] on body "**********" at bounding box center [758, 392] width 1517 height 784
click at [633, 452] on icon "close" at bounding box center [1161, 447] width 11 height 11
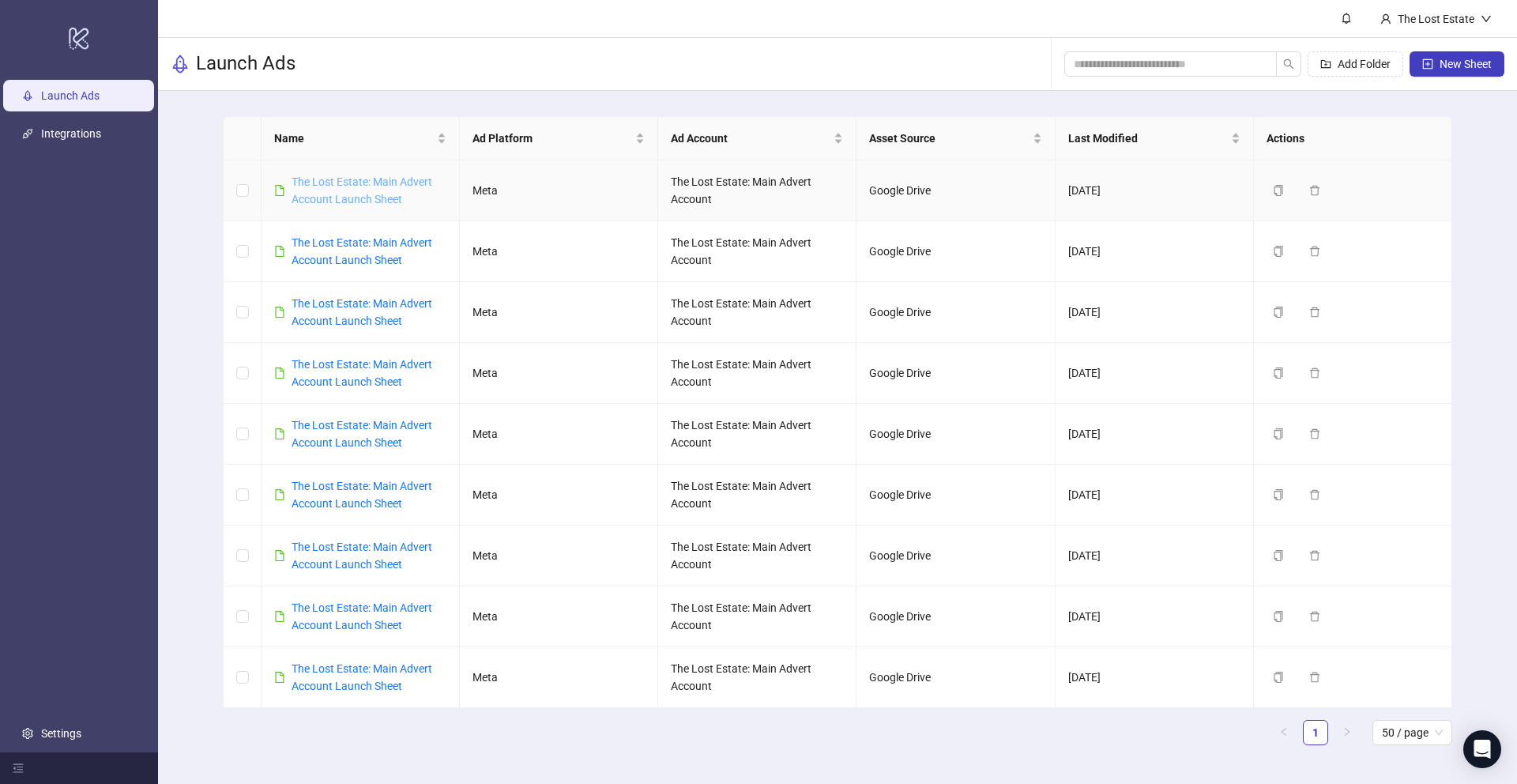
click at [329, 176] on link "The Lost Estate: Main Advert Account Launch Sheet" at bounding box center [362, 190] width 141 height 30
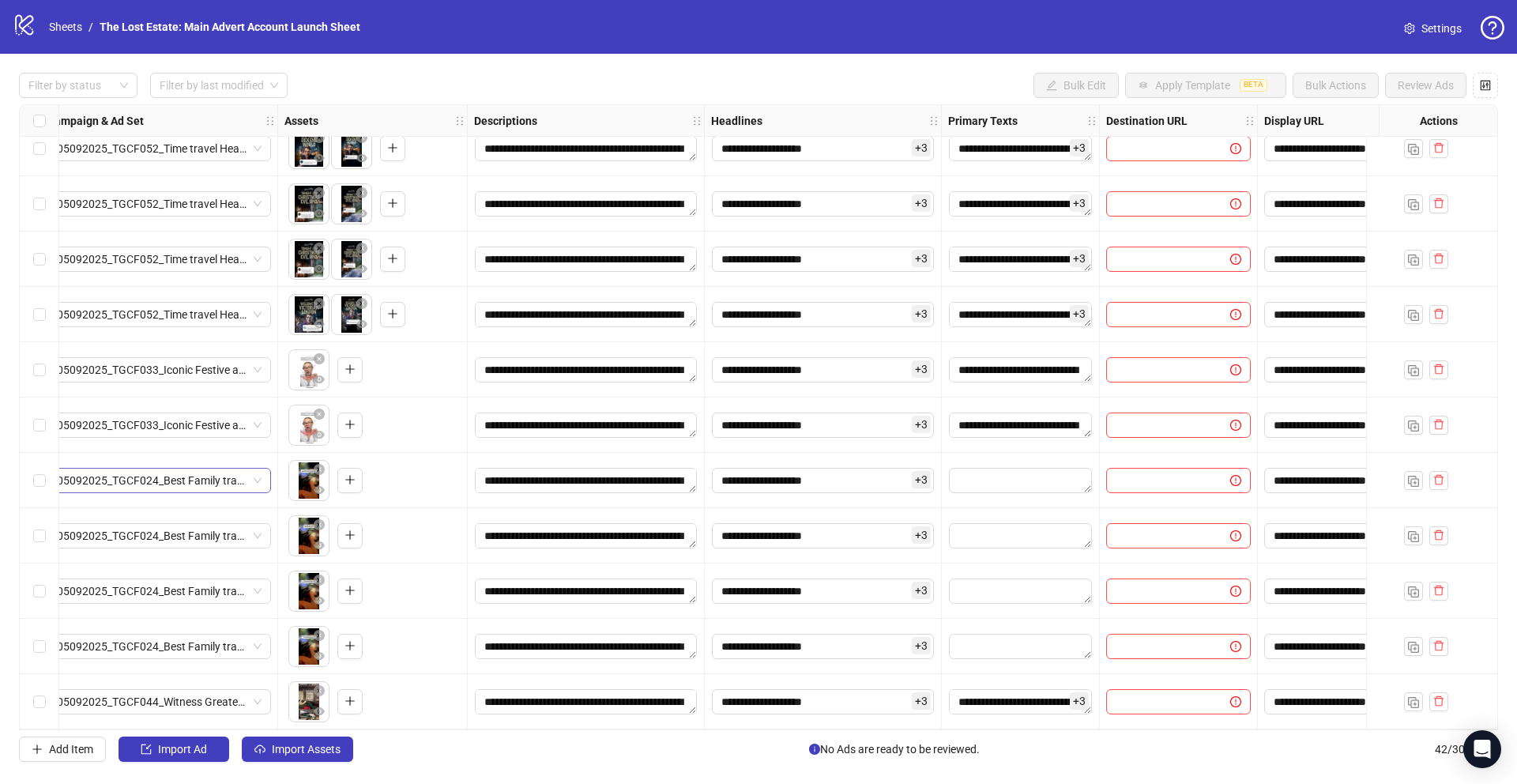
scroll to position [1737, 127]
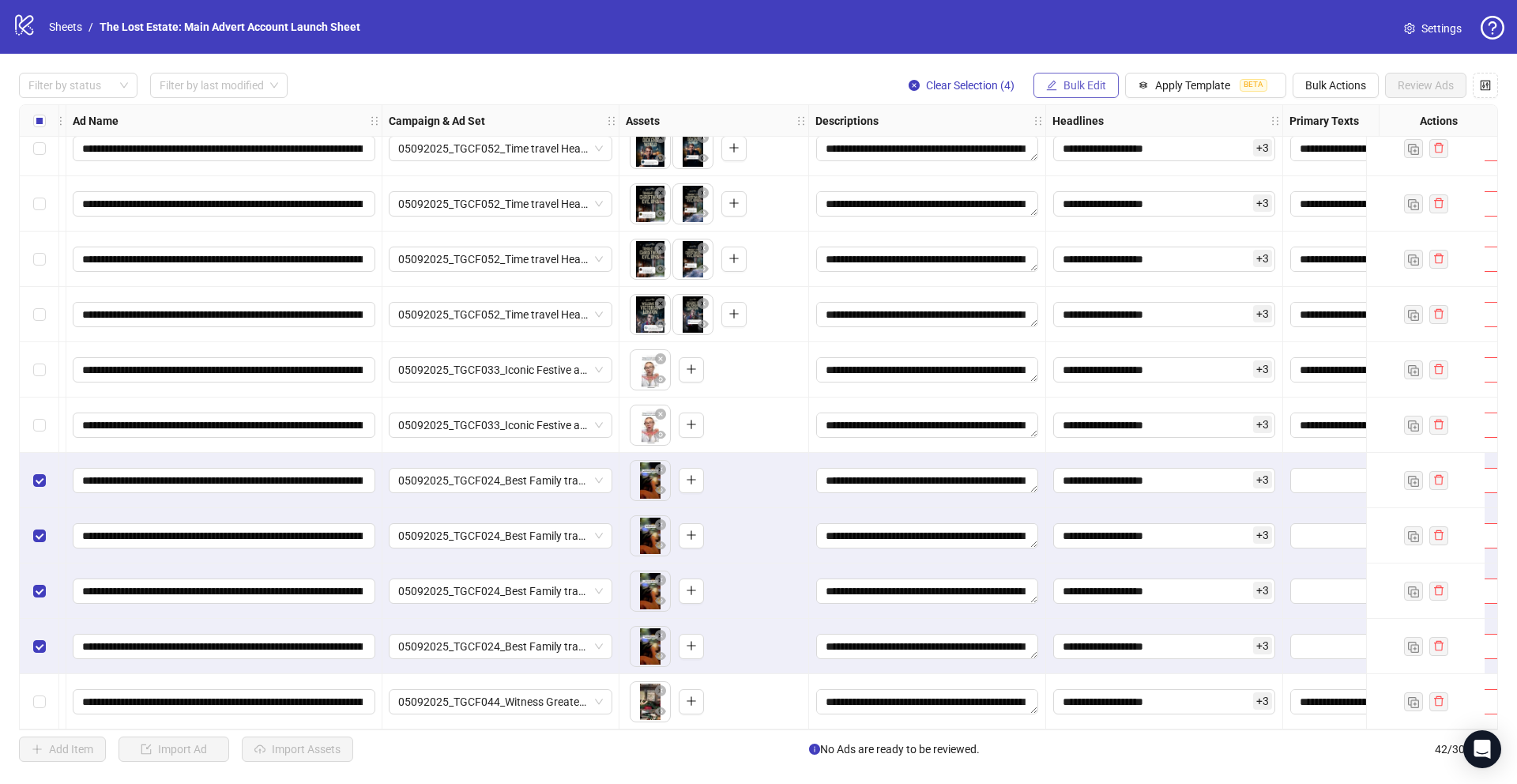
click at [633, 88] on button "Bulk Edit" at bounding box center [1076, 85] width 86 height 26
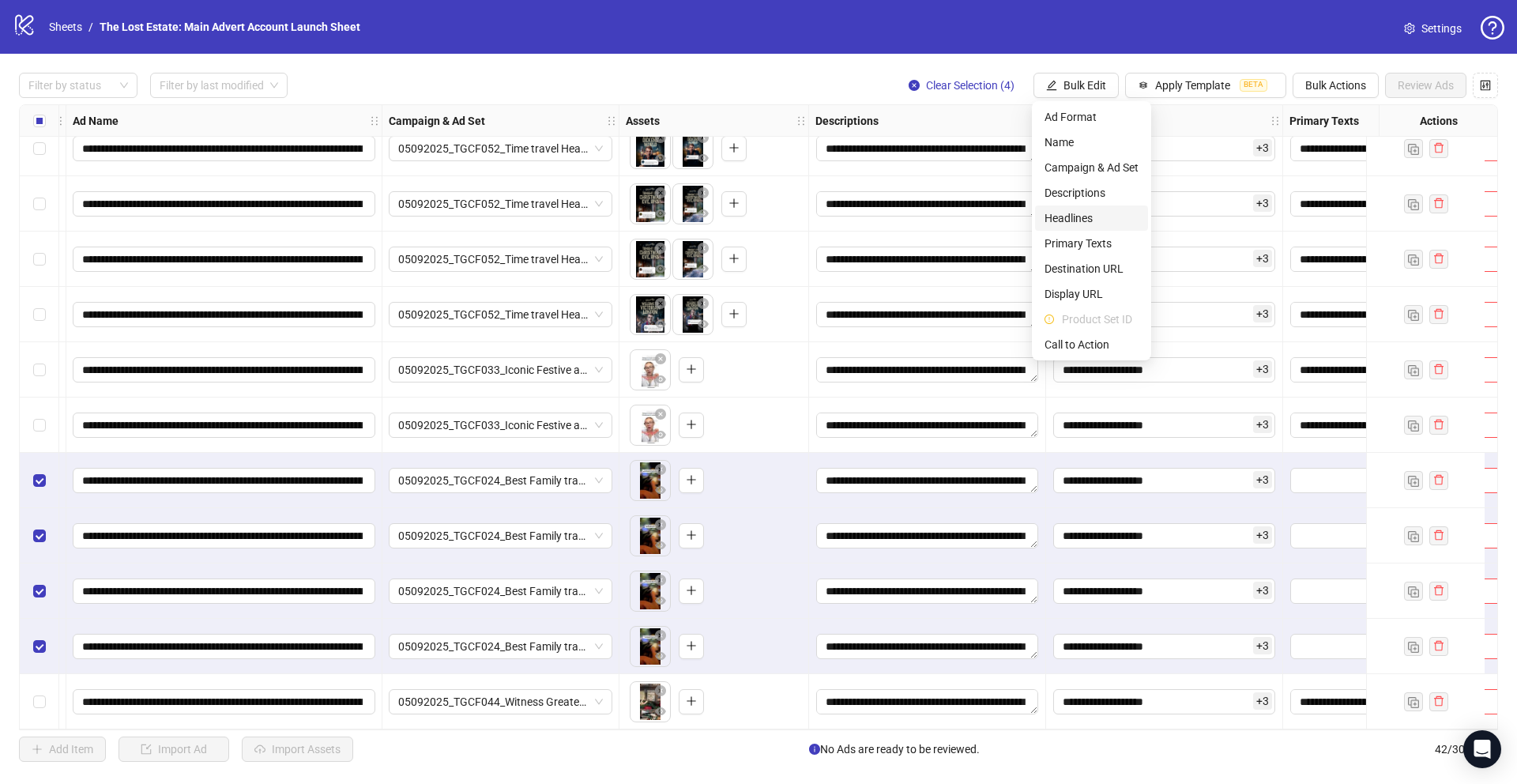
click at [633, 213] on span "Headlines" at bounding box center [1091, 217] width 94 height 17
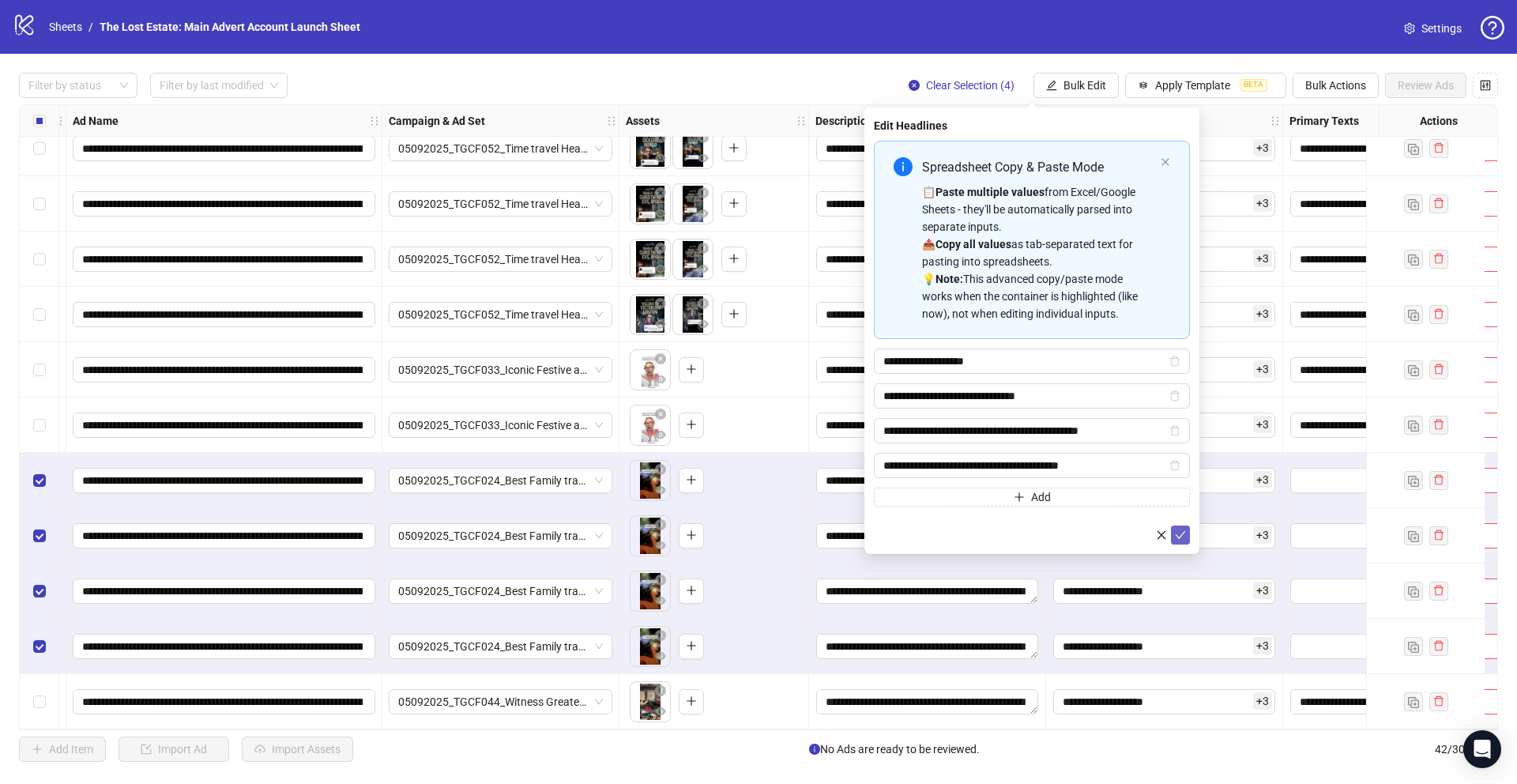
click at [633, 532] on icon "check" at bounding box center [1180, 534] width 11 height 11
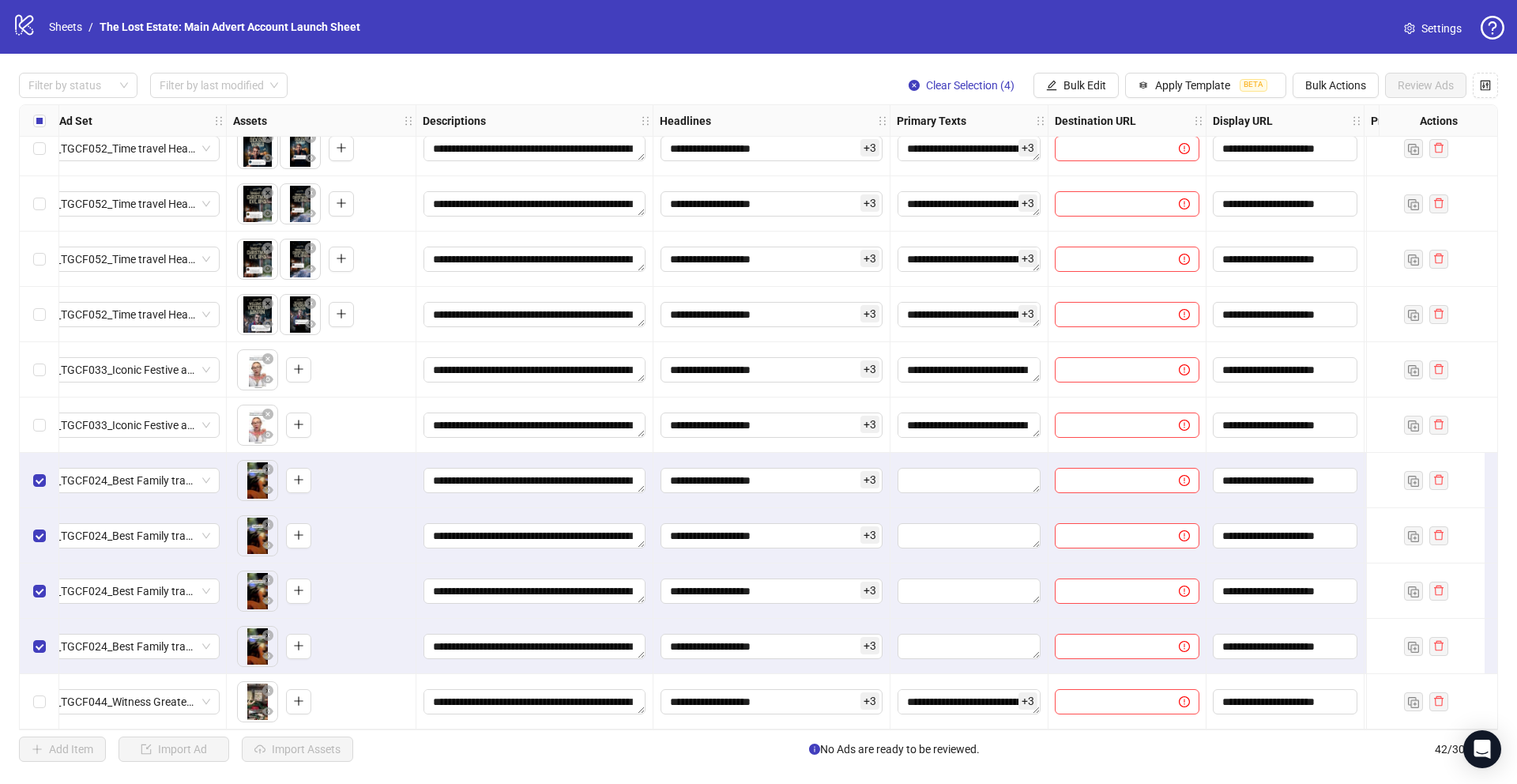
scroll to position [1737, 550]
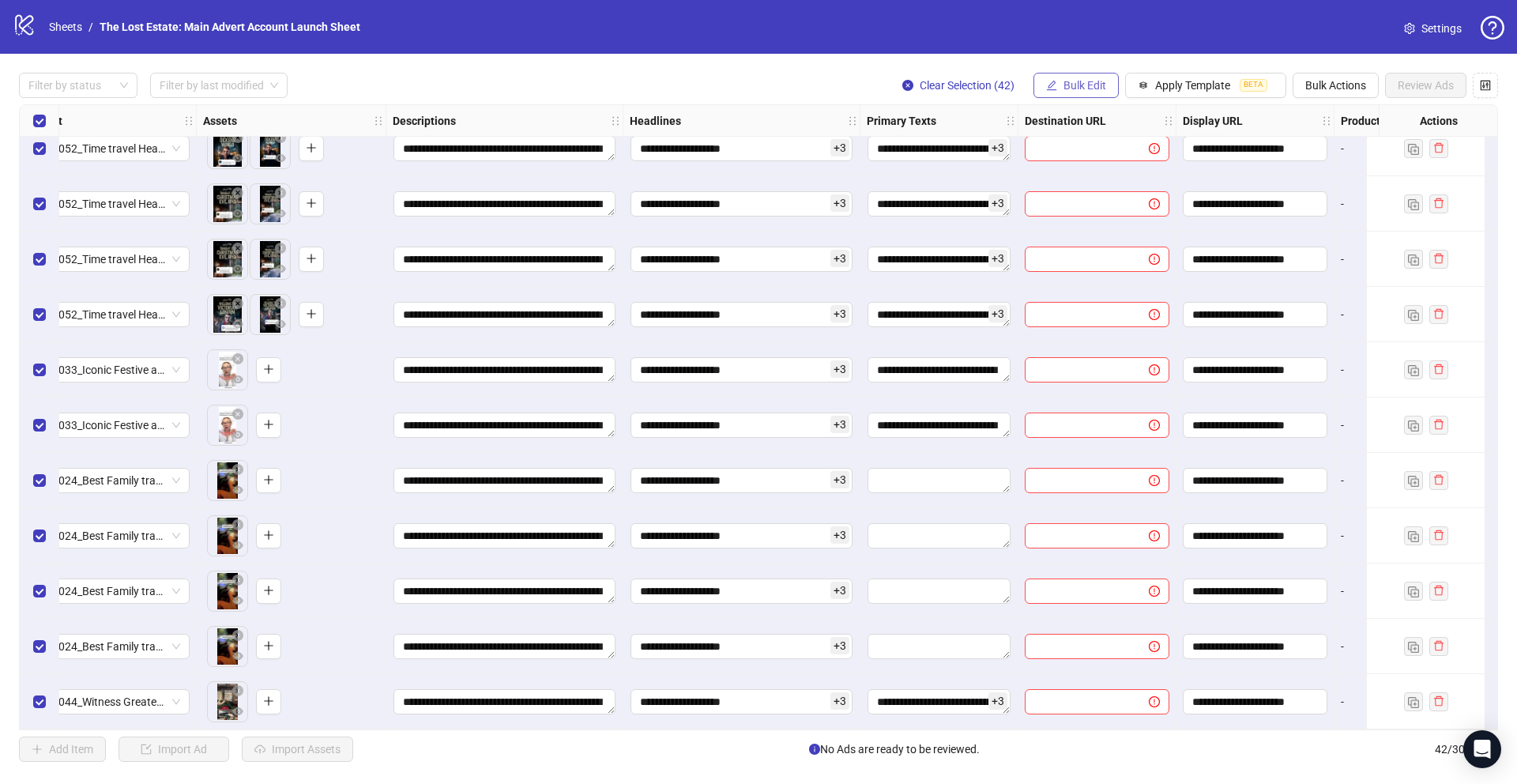
click at [633, 84] on span "Bulk Edit" at bounding box center [1085, 85] width 43 height 12
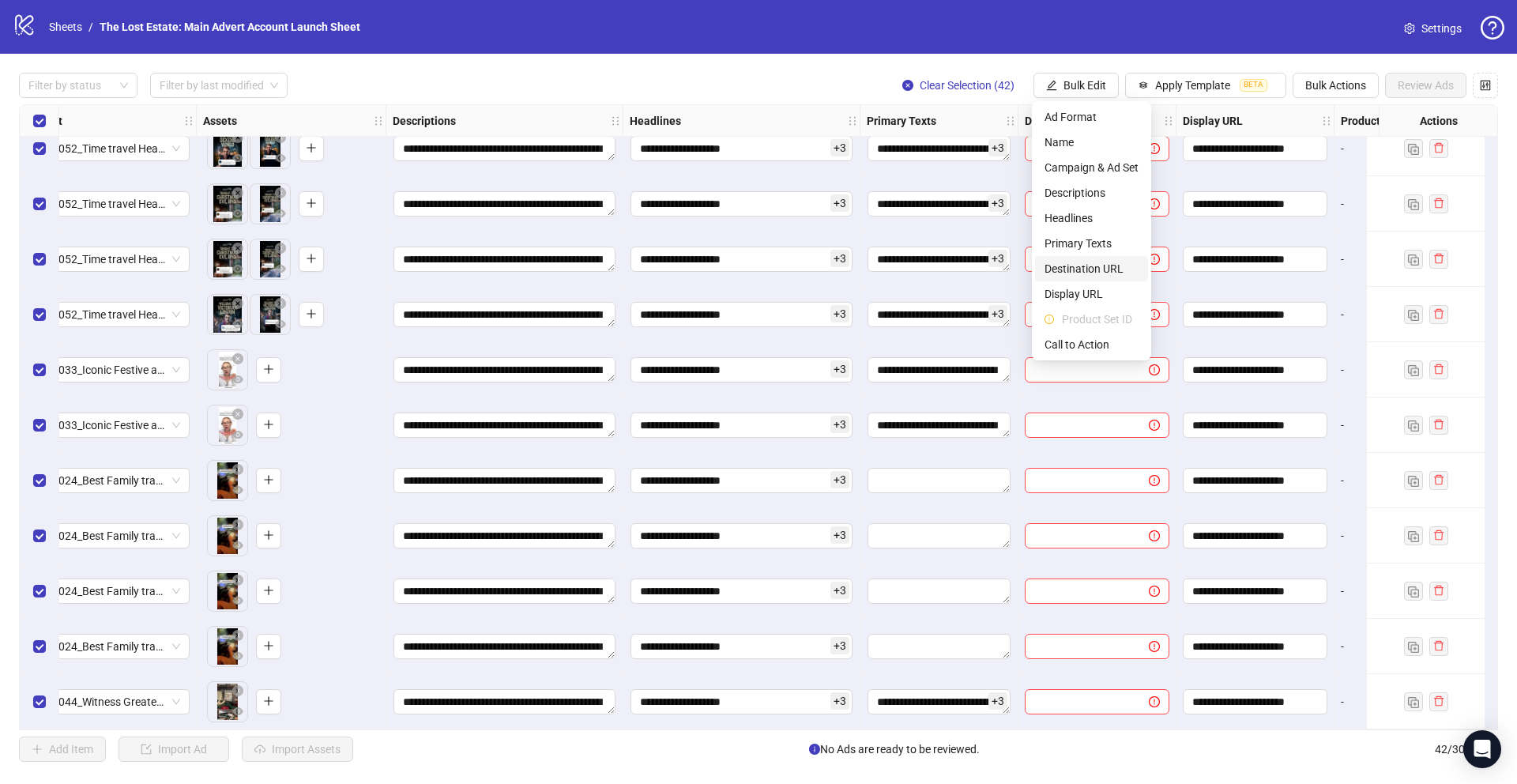
click at [633, 266] on span "Destination URL" at bounding box center [1091, 268] width 94 height 17
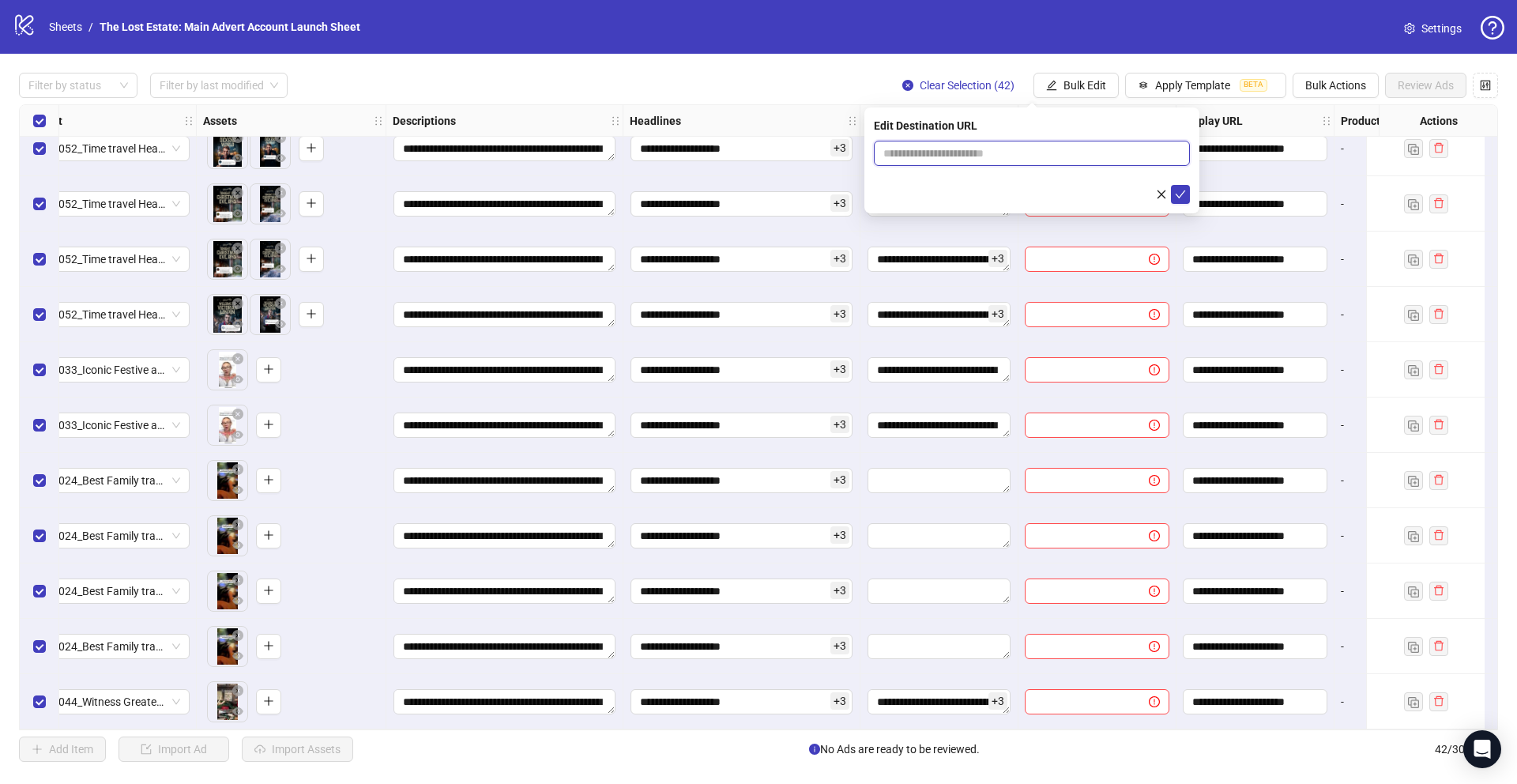
click at [633, 156] on input "text" at bounding box center [1025, 153] width 284 height 17
paste input "**********"
type input "**********"
click at [633, 198] on icon "check" at bounding box center [1180, 194] width 11 height 11
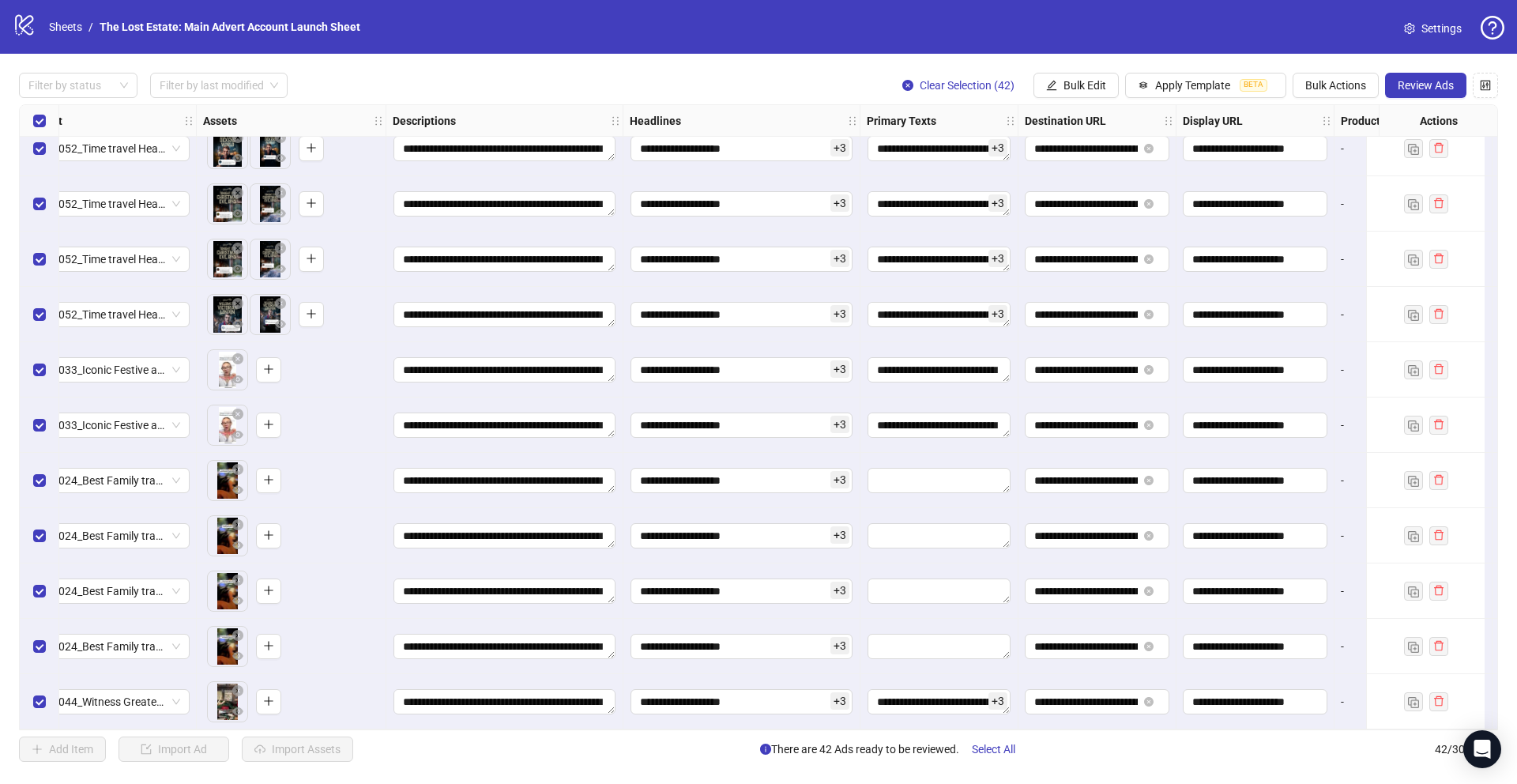
scroll to position [1737, 1119]
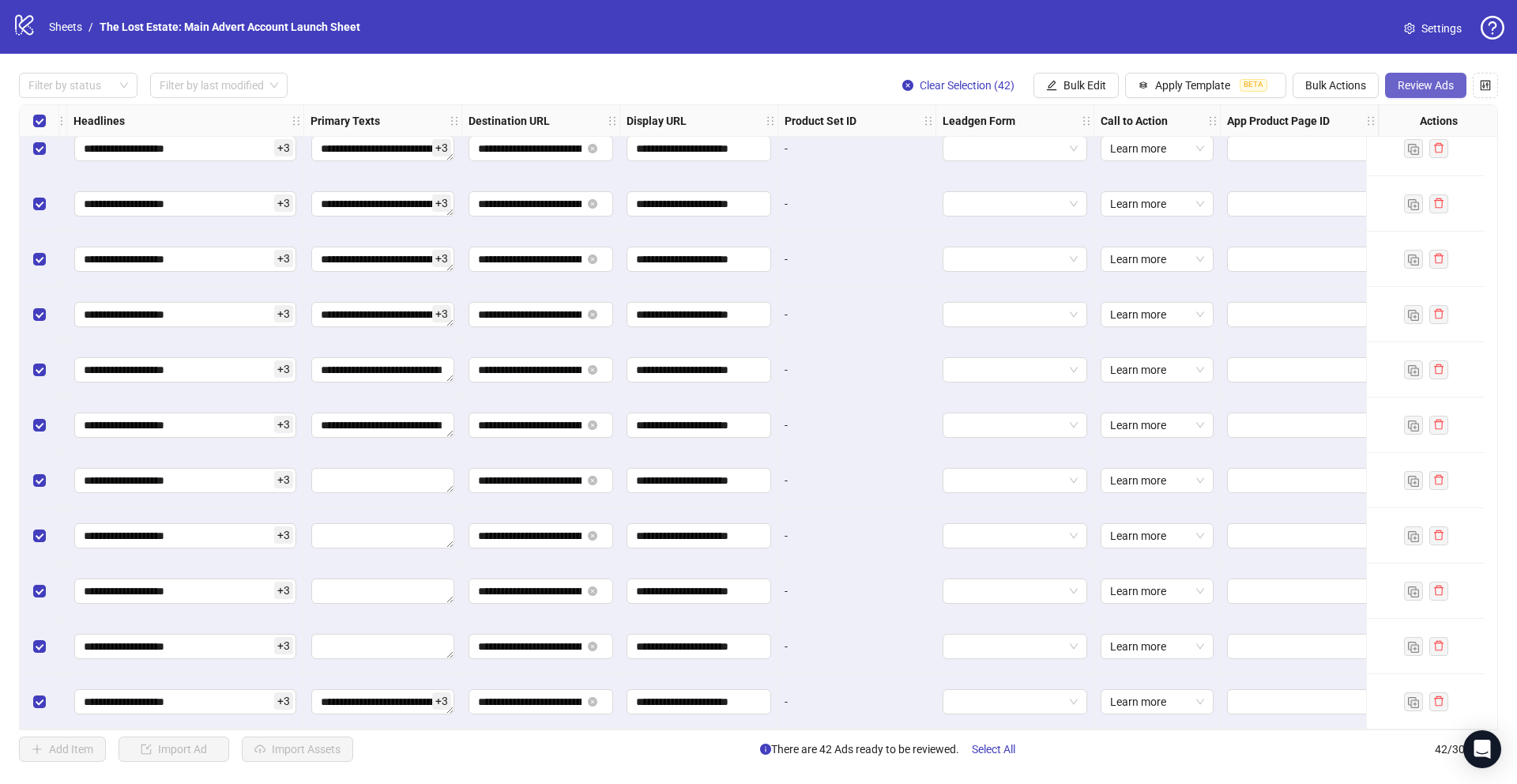
click at [633, 83] on span "Review Ads" at bounding box center [1426, 85] width 56 height 12
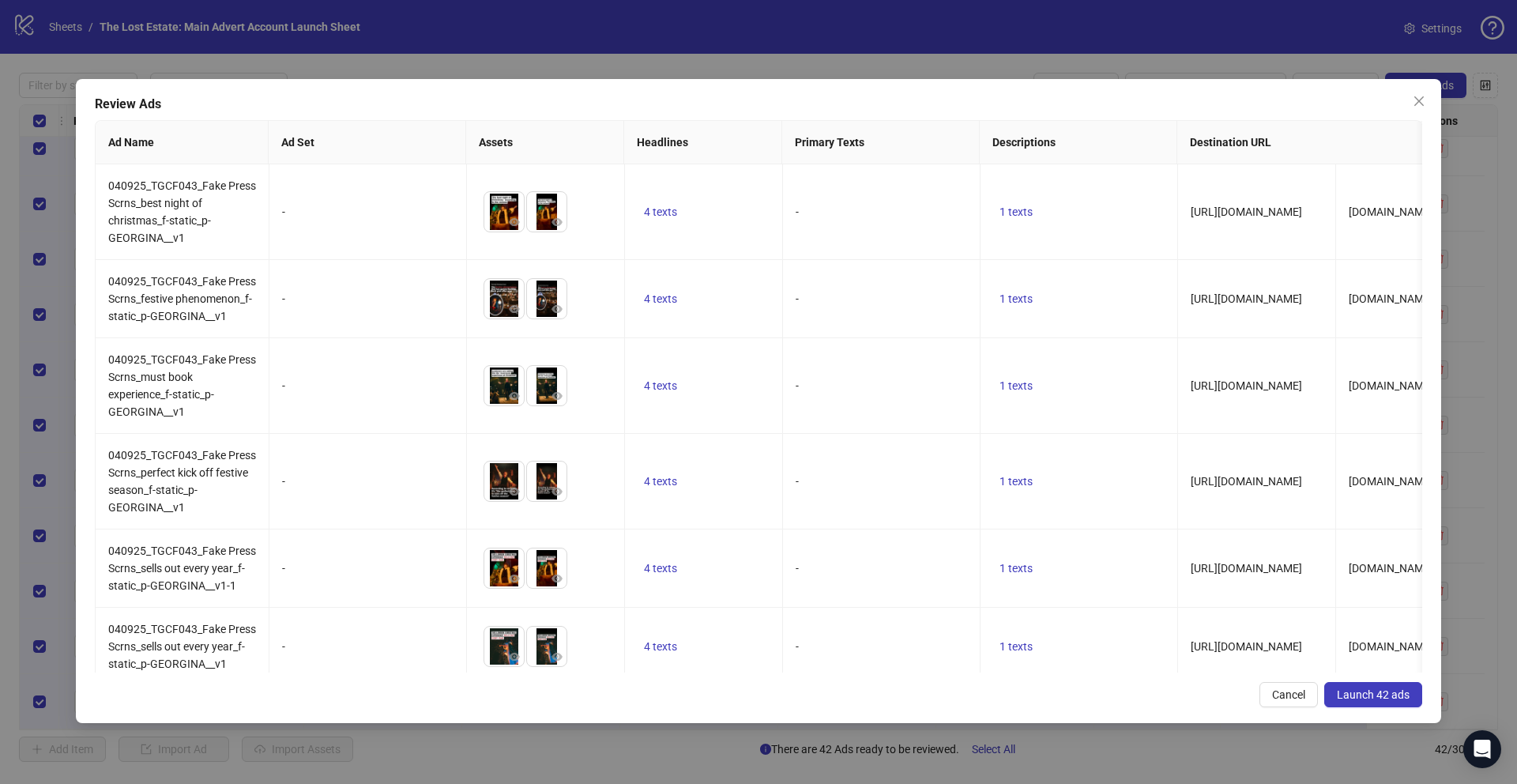
click at [633, 590] on span "Launch 42 ads" at bounding box center [1373, 694] width 72 height 12
